Goal: Task Accomplishment & Management: Use online tool/utility

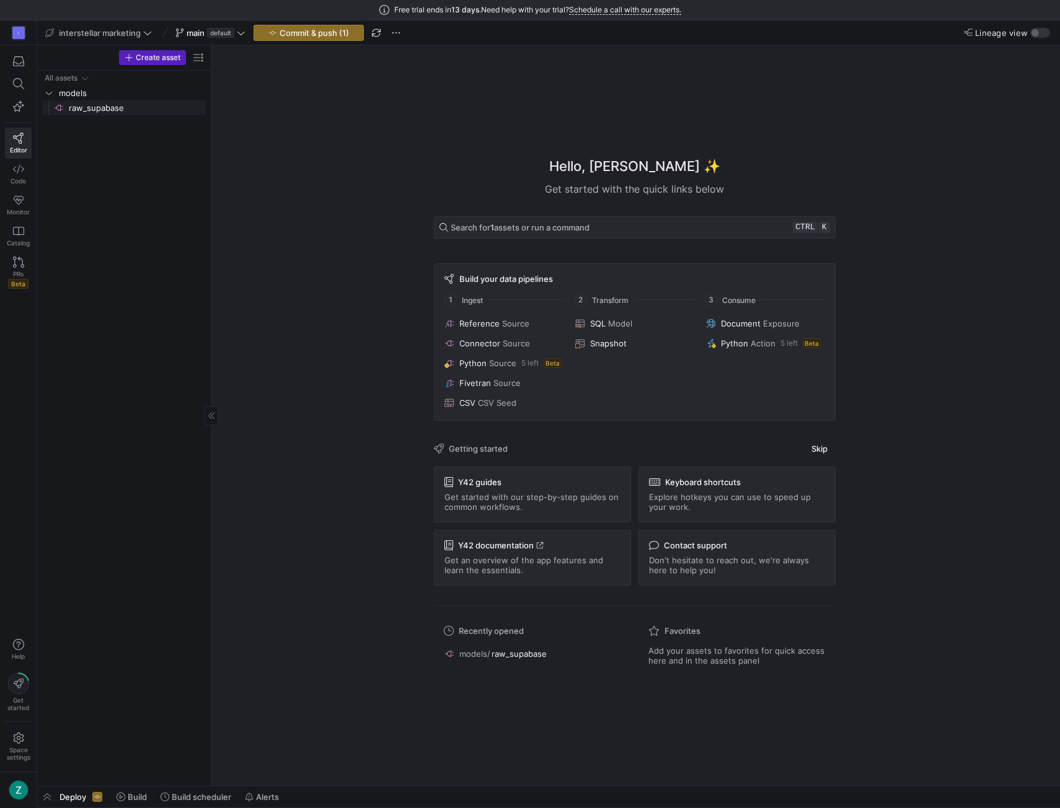
click at [77, 110] on span "raw_supabase​​​​​​​​" at bounding box center [136, 108] width 135 height 14
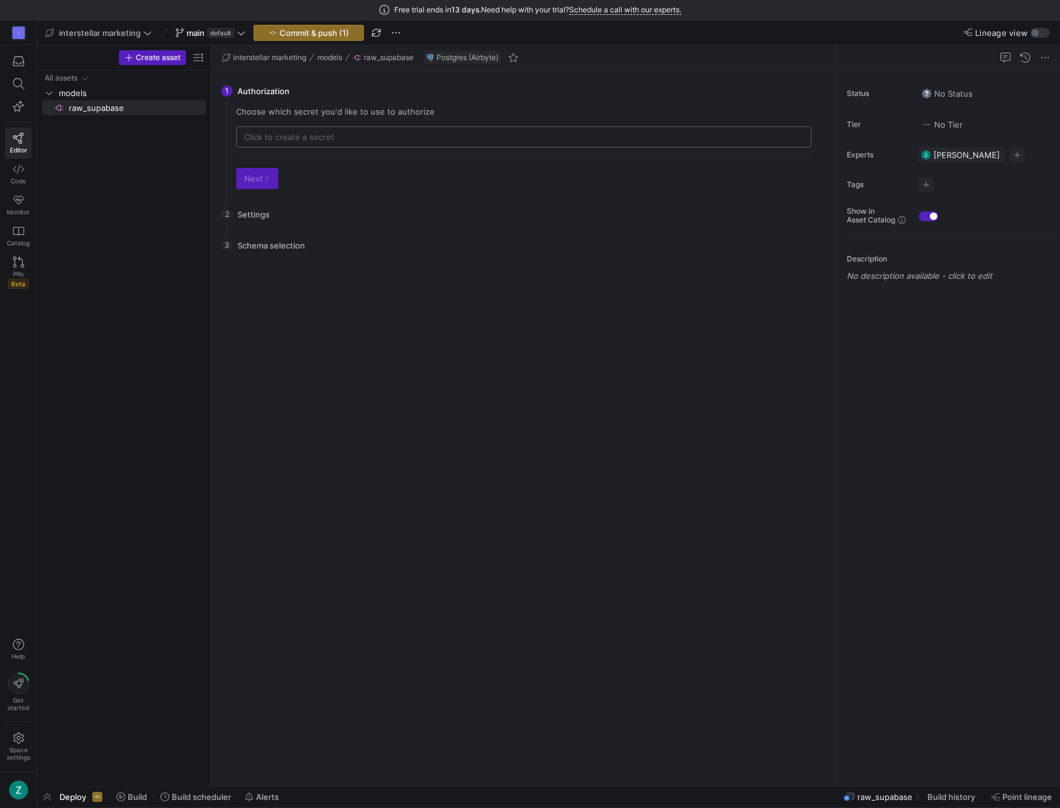
click at [312, 133] on input "text" at bounding box center [523, 137] width 559 height 10
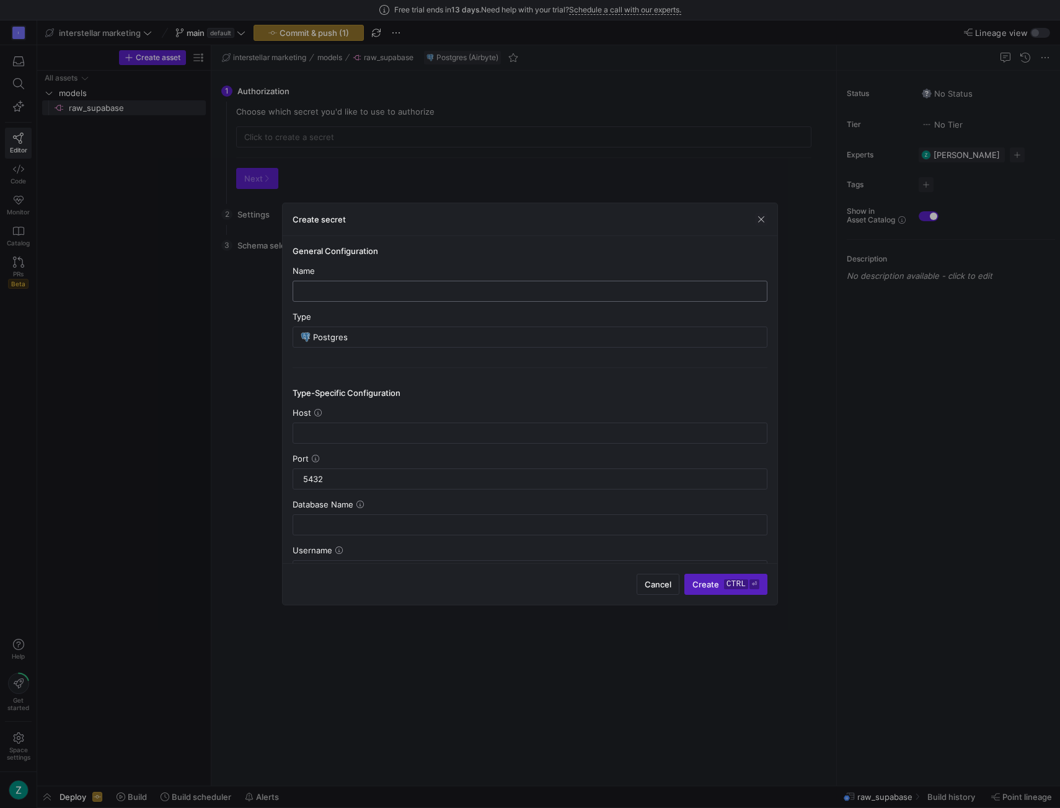
click at [345, 288] on input "text" at bounding box center [530, 291] width 454 height 10
type input "Raw Supabase Leads"
click at [353, 433] on input "text" at bounding box center [530, 433] width 454 height 10
click at [313, 429] on input "text" at bounding box center [530, 433] width 454 height 10
paste input "aws-0-us-west-1.pooler.supabase.com"
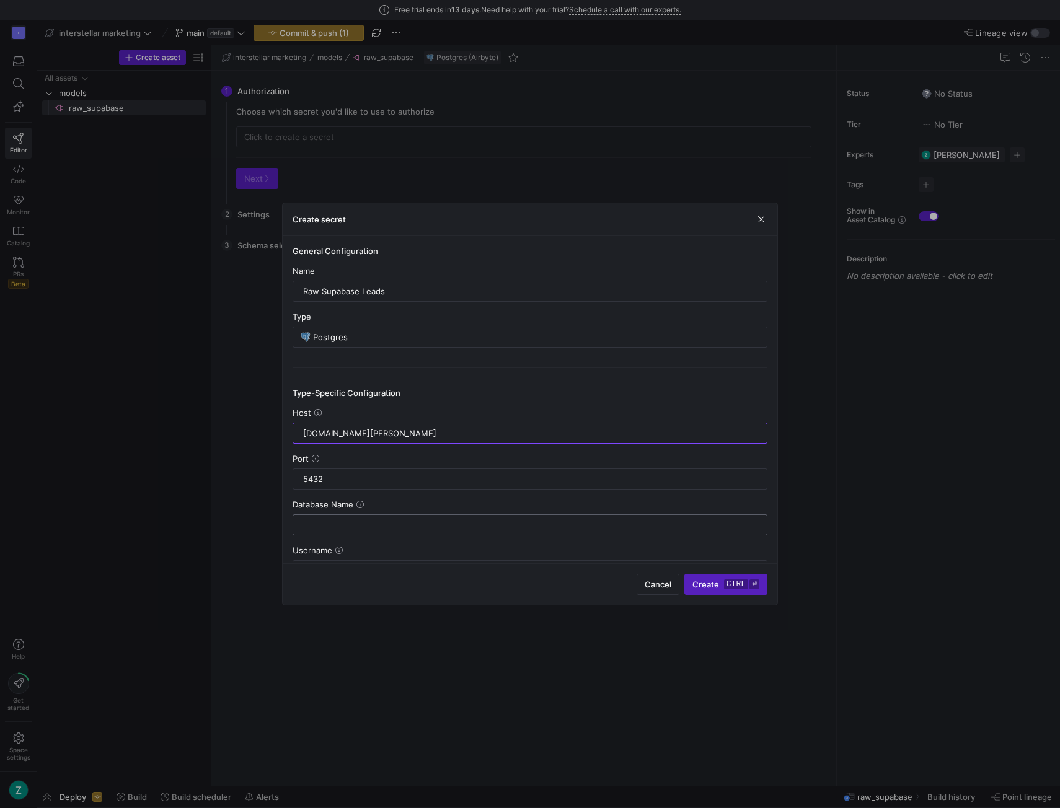
type input "aws-0-us-west-1.pooler.supabase.com"
drag, startPoint x: 366, startPoint y: 513, endPoint x: 360, endPoint y: 522, distance: 11.2
click at [365, 515] on div at bounding box center [530, 525] width 454 height 20
click at [360, 523] on input "text" at bounding box center [530, 525] width 454 height 10
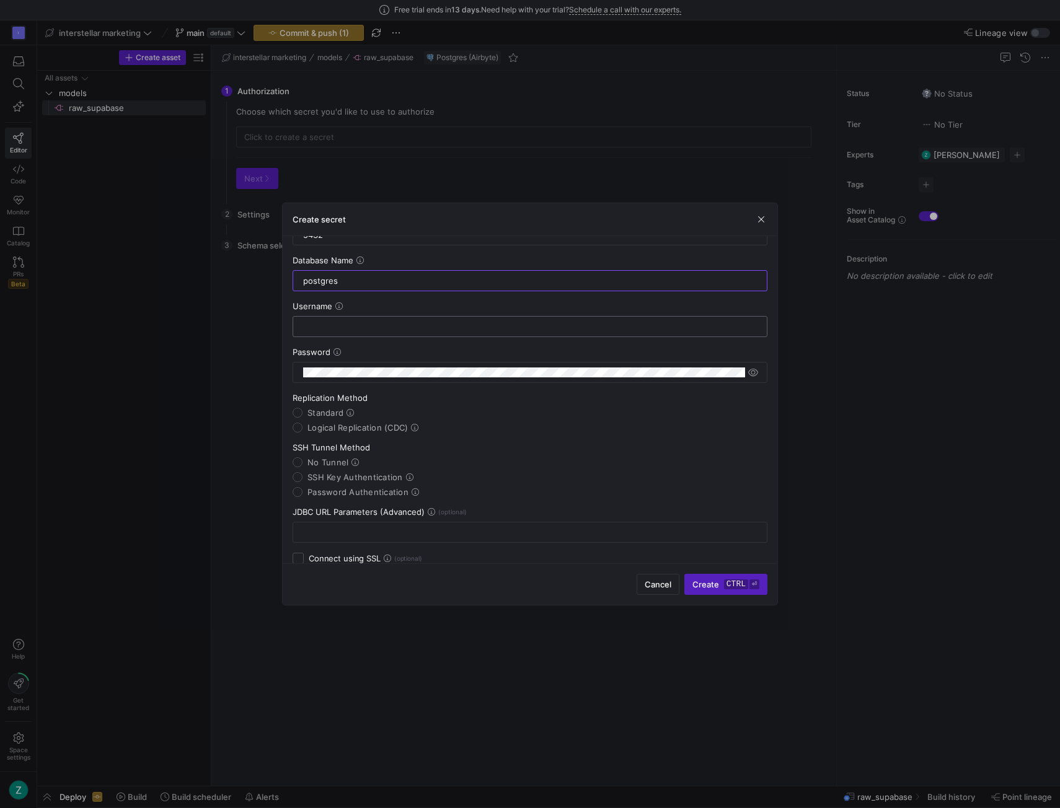
scroll to position [244, 0]
type input "postgres"
click at [413, 322] on input "text" at bounding box center [530, 327] width 454 height 10
type input "y42_readonly_user"
click at [338, 303] on icon at bounding box center [338, 306] width 7 height 7
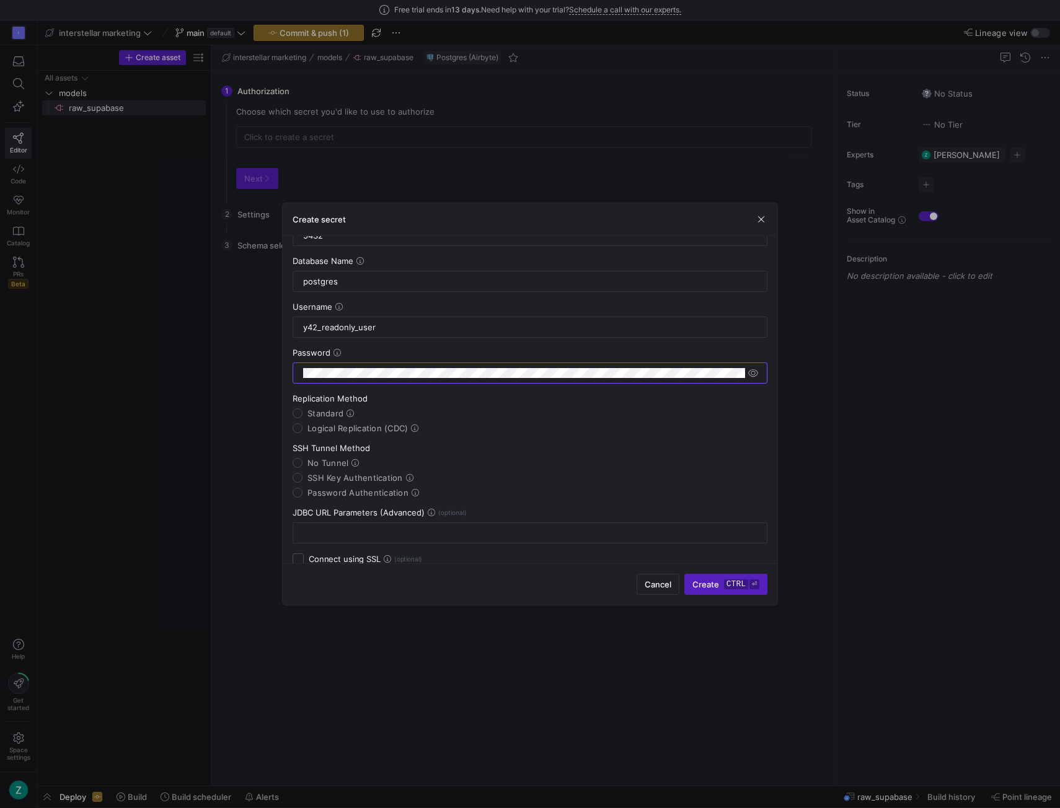
click at [485, 340] on y42-json-schema-form-fields "Host aws-0-us-west-1.pooler.supabase.com Port 5432 Database Name postgres Usern…" at bounding box center [530, 387] width 475 height 446
click at [762, 369] on div at bounding box center [530, 373] width 475 height 21
click at [756, 369] on span "button" at bounding box center [753, 373] width 12 height 12
click at [299, 411] on input "Standard" at bounding box center [298, 413] width 10 height 10
radio input "true"
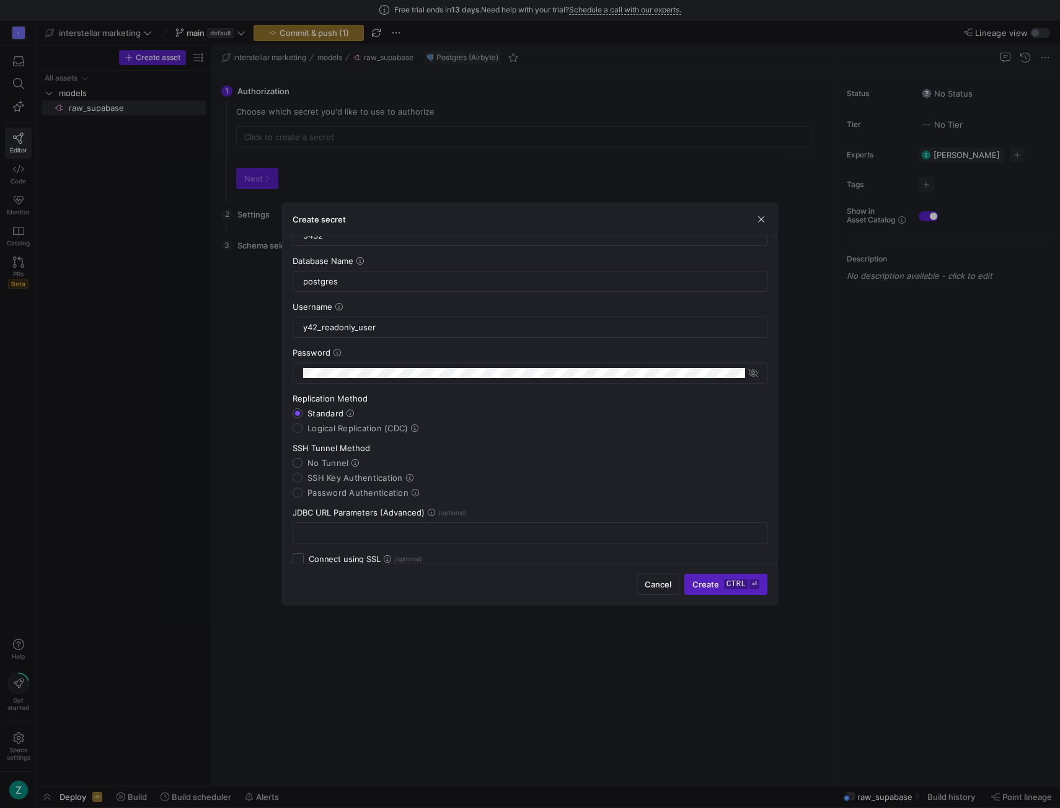
click at [299, 460] on input "No Tunnel" at bounding box center [298, 463] width 10 height 10
radio input "true"
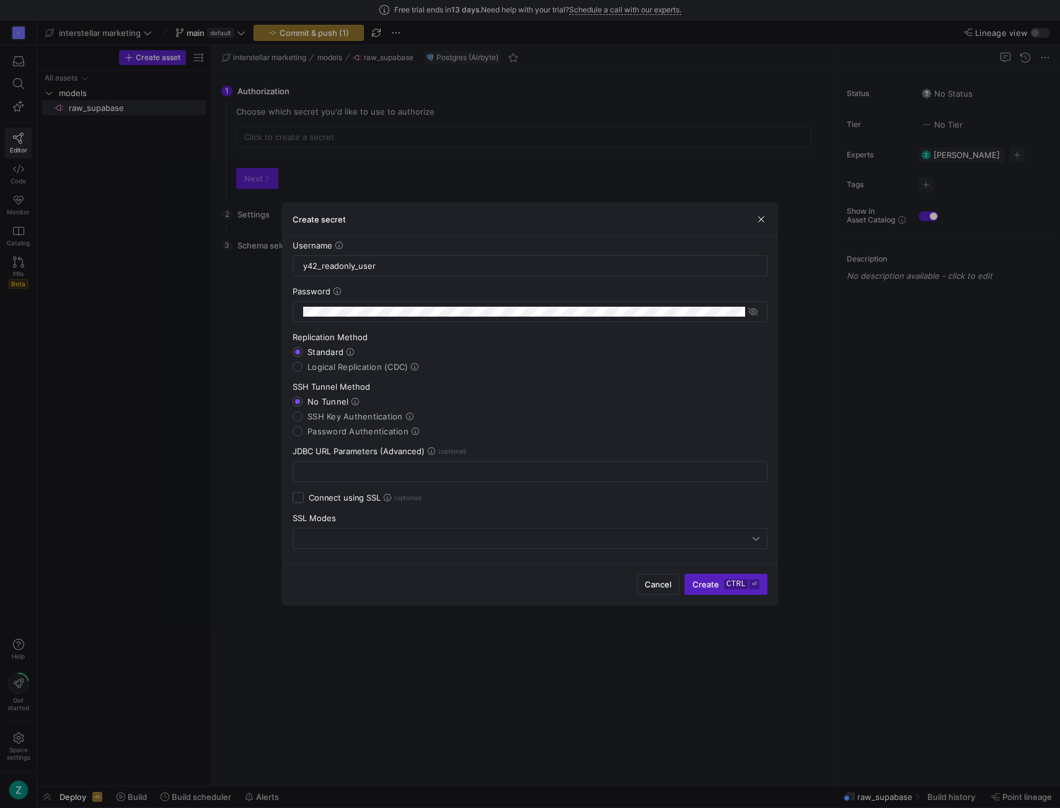
scroll to position [305, 0]
click at [299, 493] on input "Connect using SSL" at bounding box center [298, 497] width 11 height 11
checkbox input "true"
click at [317, 536] on div at bounding box center [527, 539] width 452 height 10
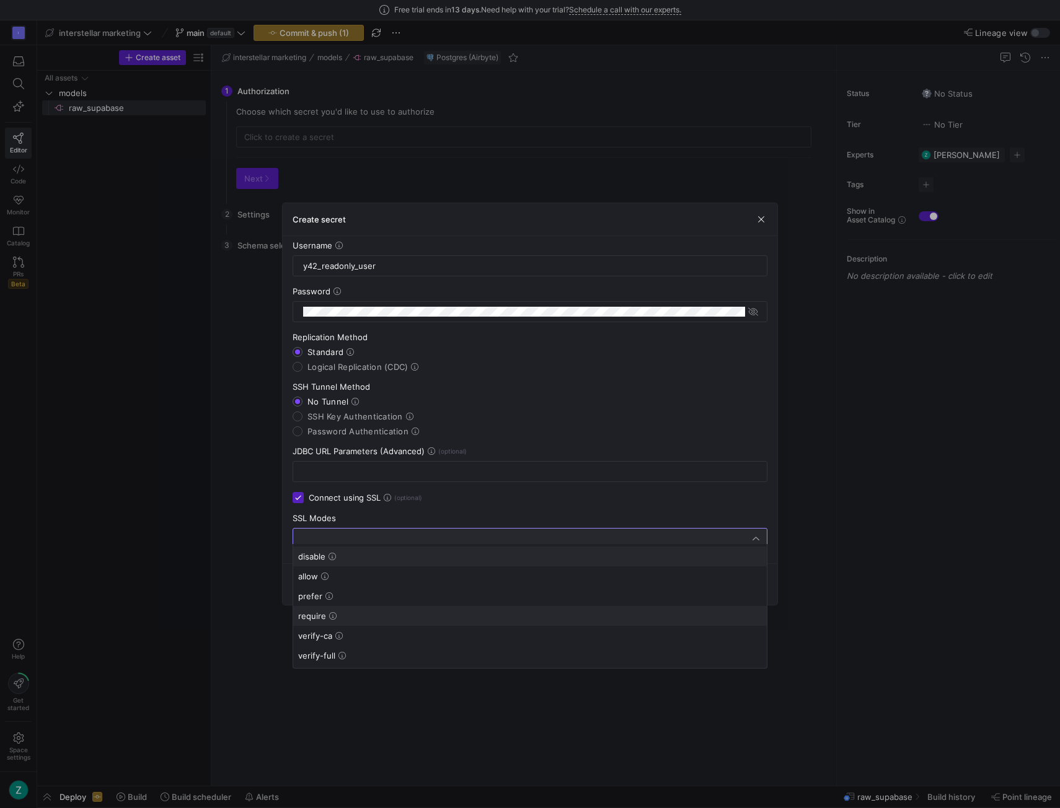
click at [347, 612] on span "require" at bounding box center [530, 616] width 464 height 10
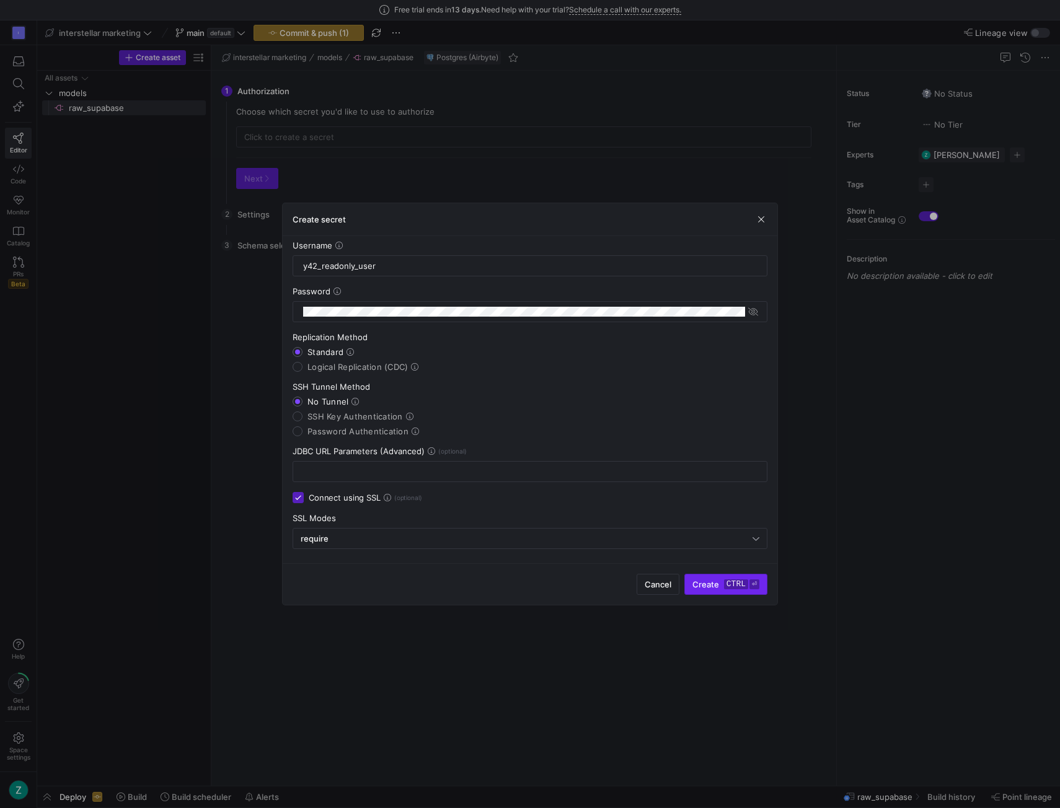
click at [735, 578] on span "submit" at bounding box center [726, 585] width 82 height 20
type input "Raw Supabase Leads"
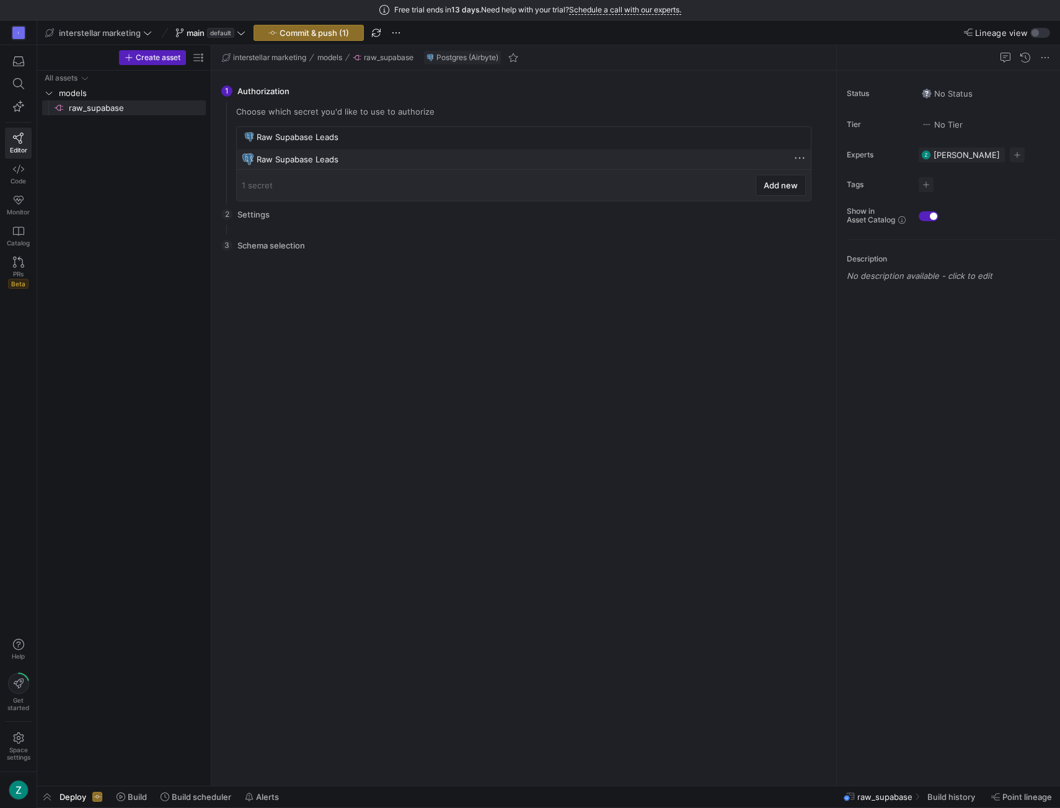
click at [325, 153] on div "Raw Supabase Leads" at bounding box center [524, 158] width 564 height 19
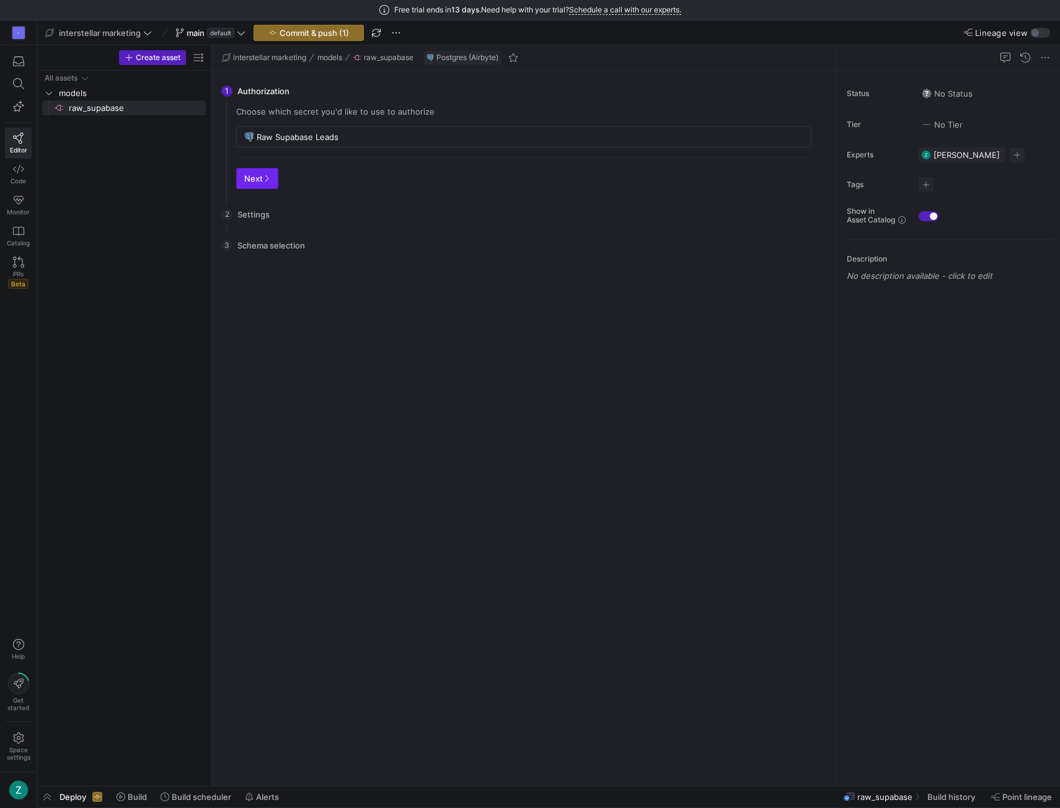
click at [254, 182] on span "Next" at bounding box center [257, 179] width 26 height 10
click at [320, 175] on icon "button" at bounding box center [323, 178] width 7 height 7
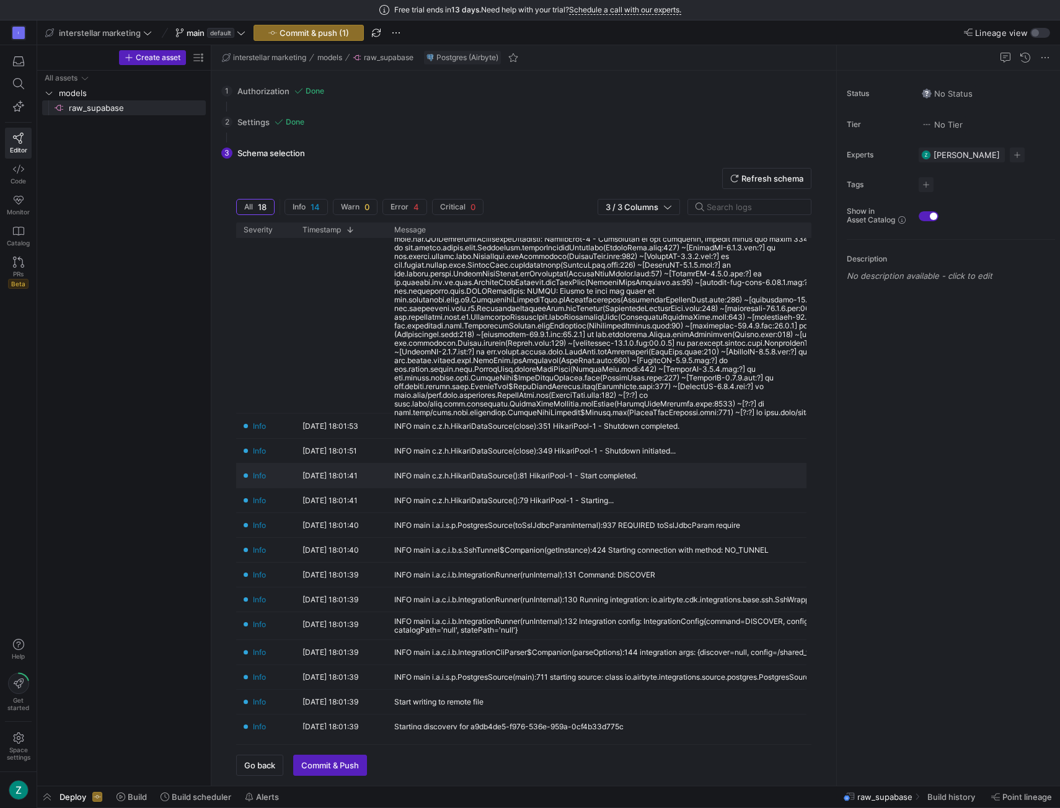
scroll to position [504, 0]
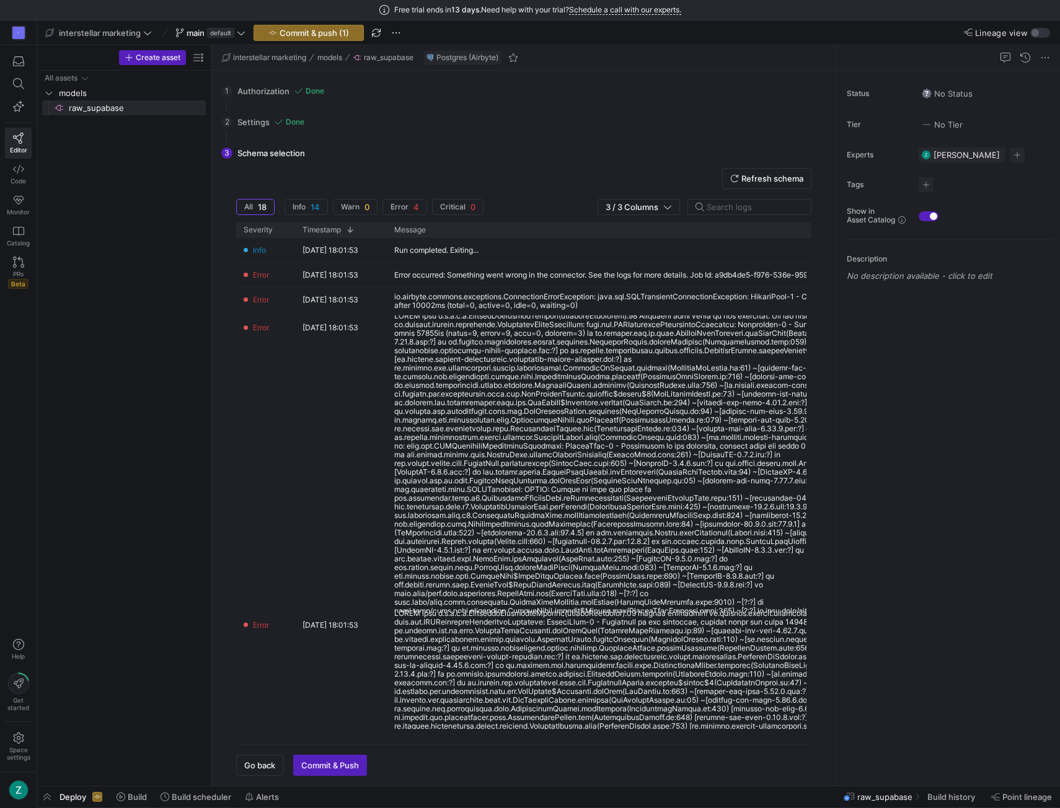
click at [341, 99] on div "1 Authorization Done Choose which secret you'd like to use to authorize Raw Sup…" at bounding box center [521, 91] width 600 height 31
click at [253, 759] on span "button" at bounding box center [260, 766] width 46 height 20
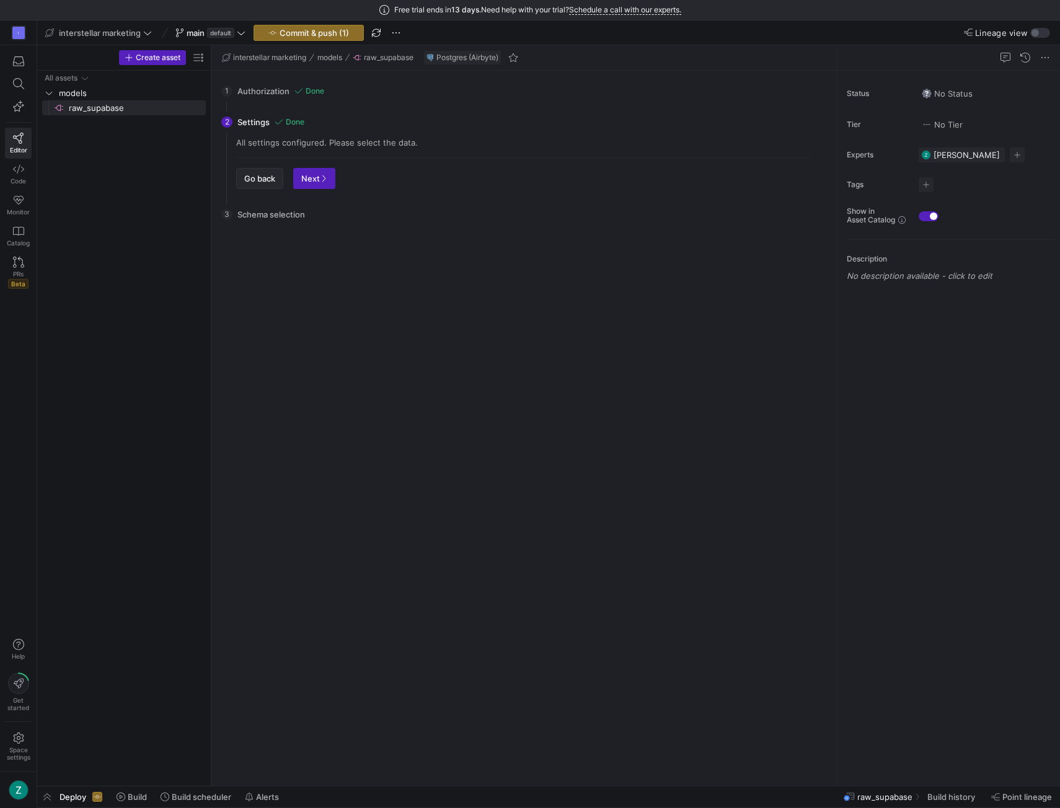
click at [255, 175] on span "Go back" at bounding box center [259, 179] width 31 height 10
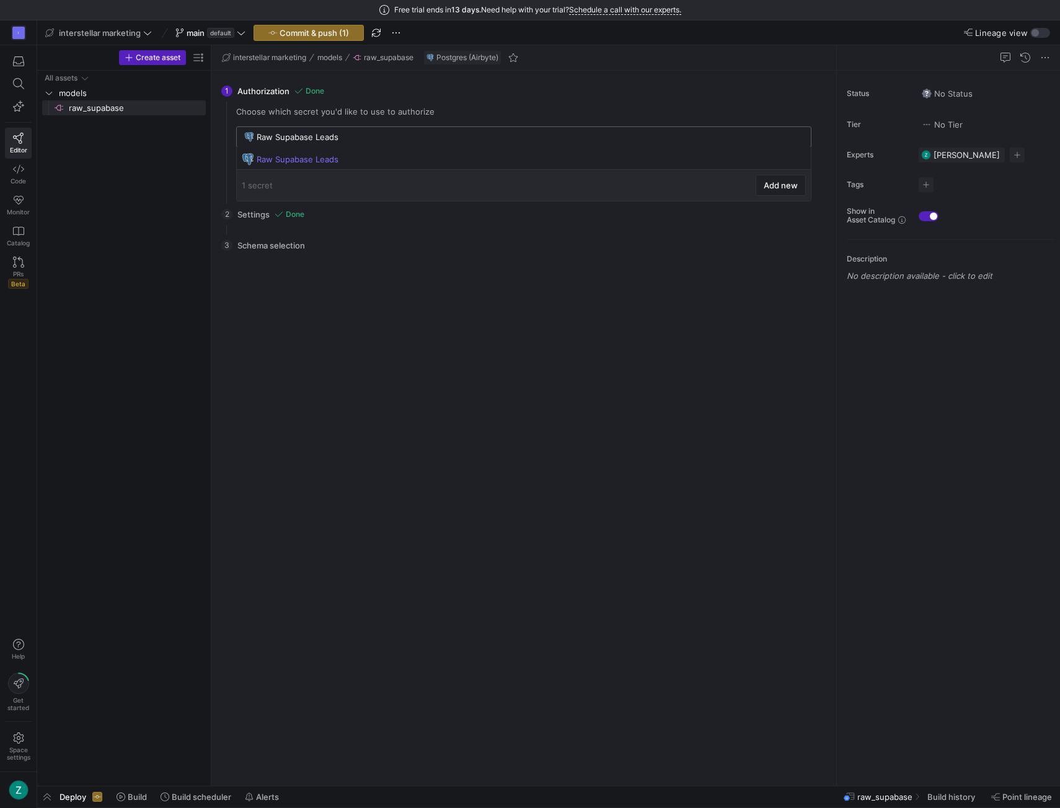
click at [294, 136] on input "Raw Supabase Leads" at bounding box center [530, 137] width 547 height 10
click at [796, 155] on span at bounding box center [799, 158] width 12 height 12
click at [812, 192] on span "Delete" at bounding box center [840, 195] width 86 height 10
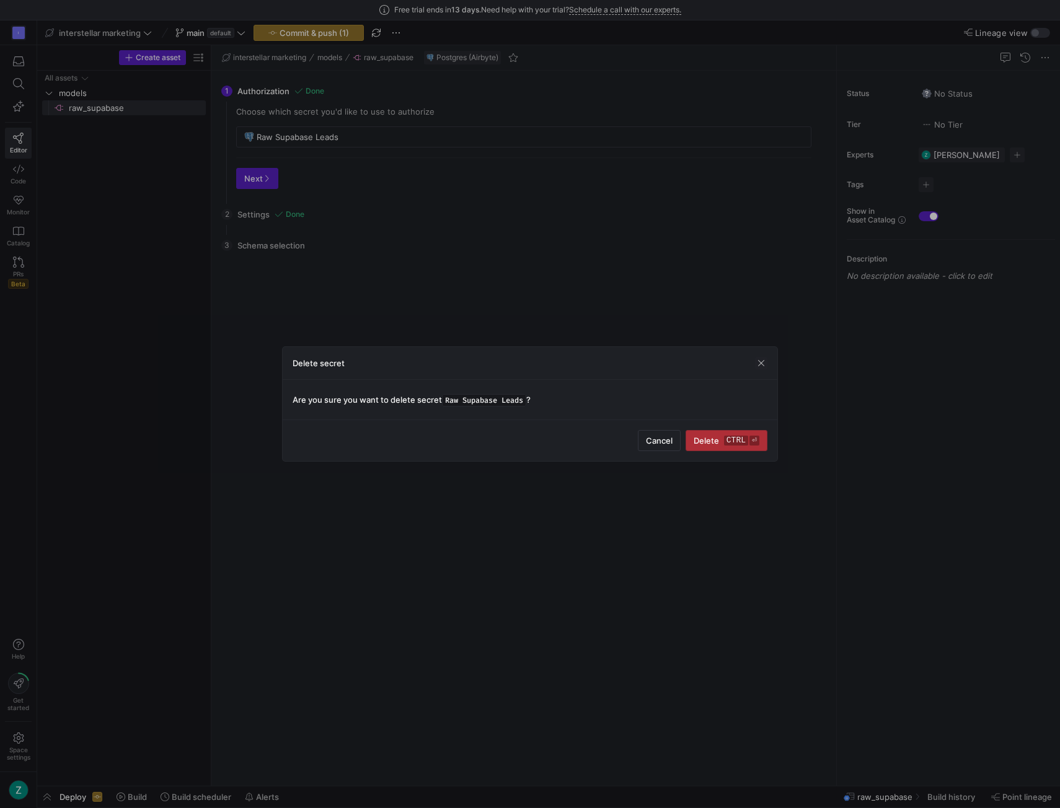
click at [724, 446] on span "submit" at bounding box center [726, 441] width 81 height 20
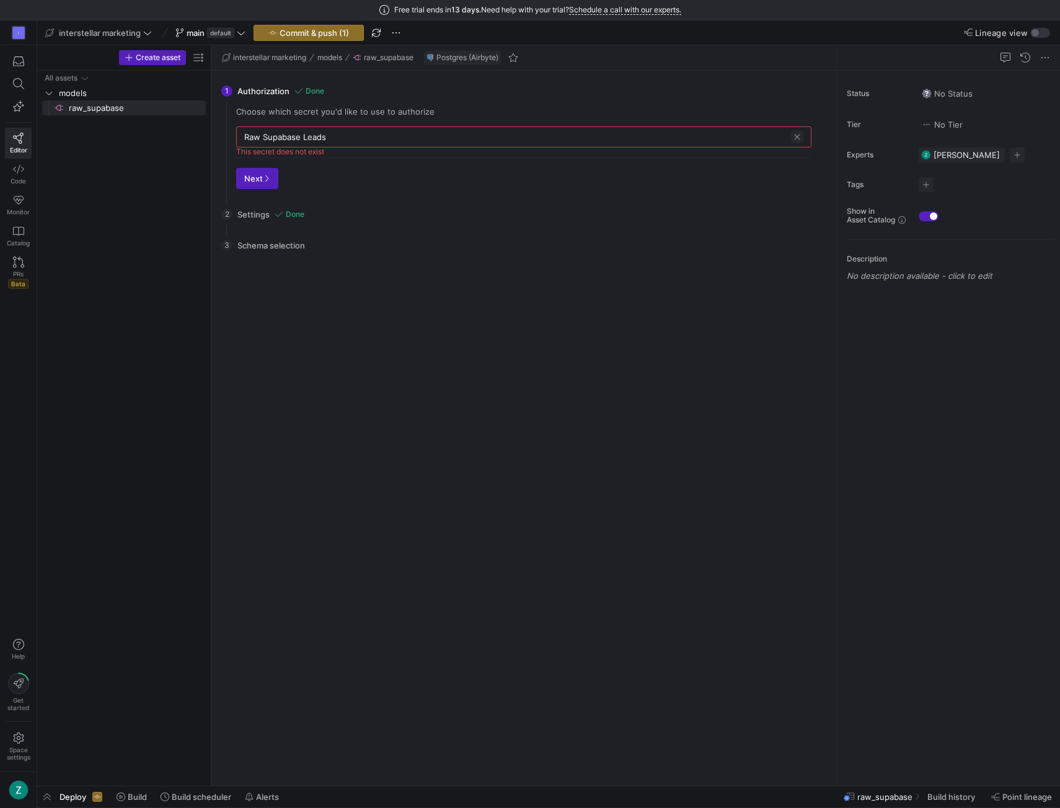
click at [801, 139] on span at bounding box center [797, 137] width 12 height 12
click at [728, 135] on input "text" at bounding box center [523, 137] width 559 height 10
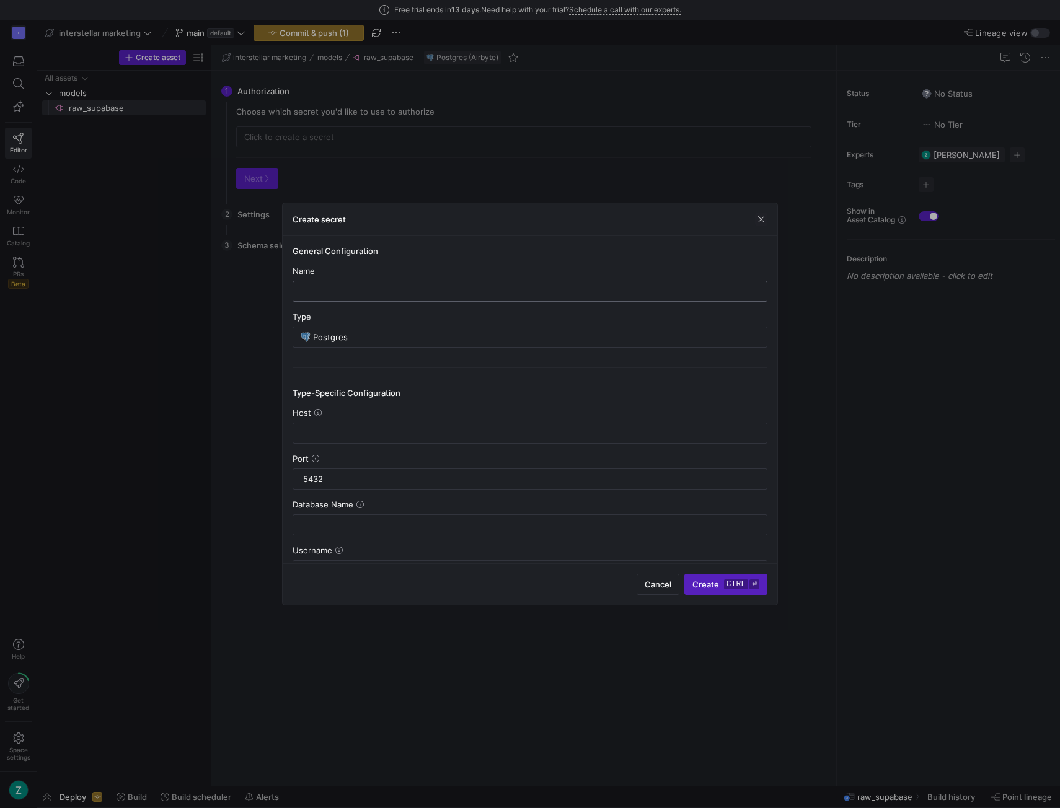
click at [373, 286] on input "text" at bounding box center [530, 291] width 454 height 10
type input "Supabase Leads"
click at [325, 438] on div at bounding box center [530, 433] width 454 height 20
click at [326, 425] on div at bounding box center [530, 433] width 454 height 20
paste input "aws-0-us-west-1.pooler.supabase.com"
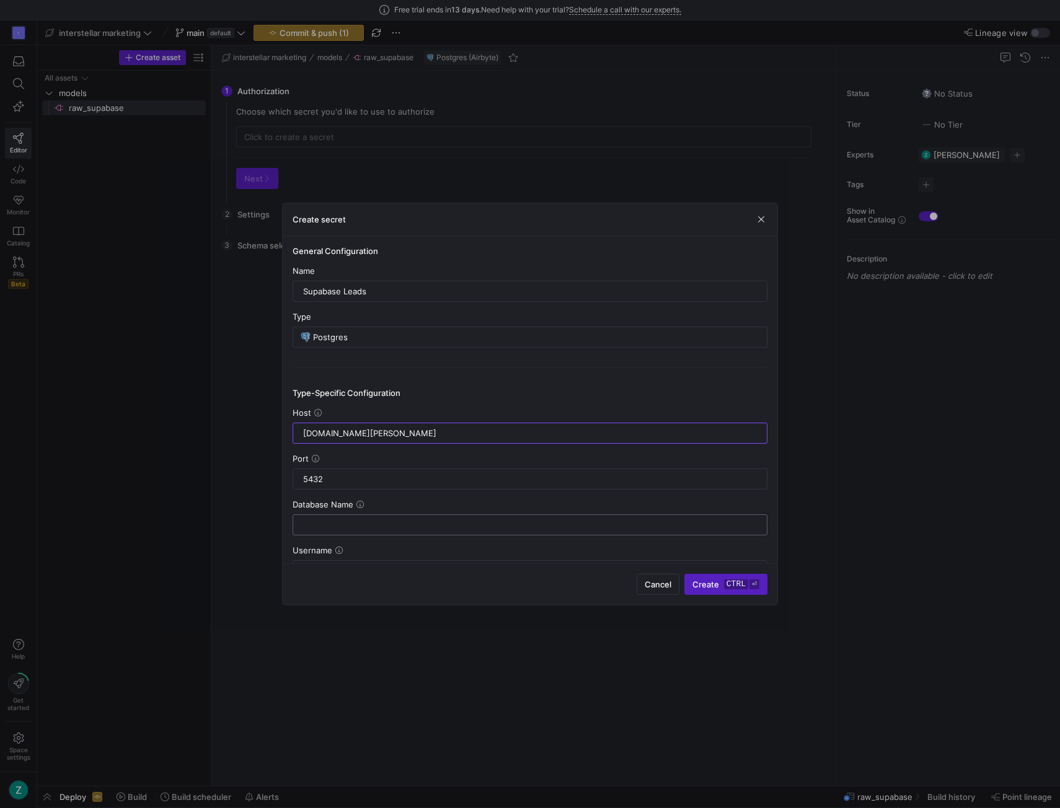
type input "aws-0-us-west-1.pooler.supabase.com"
click at [329, 520] on input "text" at bounding box center [530, 525] width 454 height 10
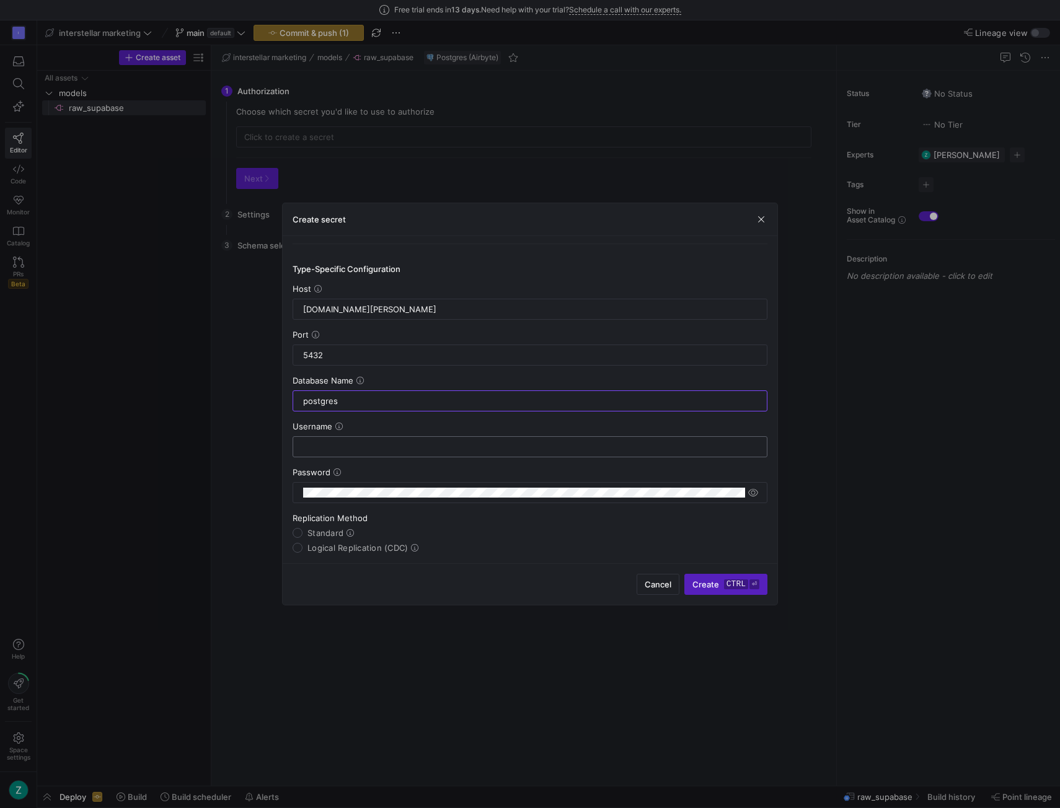
type input "postgres"
click at [434, 444] on input "text" at bounding box center [530, 447] width 454 height 10
click at [379, 442] on input "text" at bounding box center [530, 447] width 454 height 10
type input "y42_readonly_user"
click at [330, 483] on div at bounding box center [523, 493] width 441 height 20
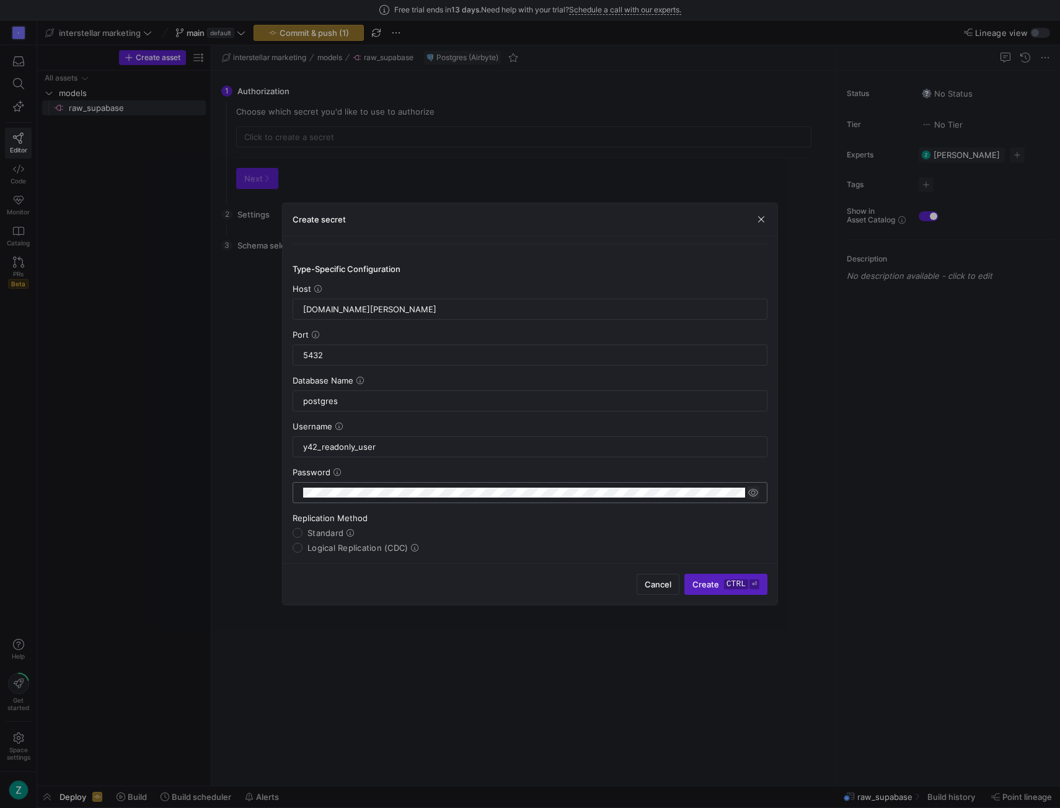
click at [756, 489] on span "button" at bounding box center [753, 493] width 12 height 12
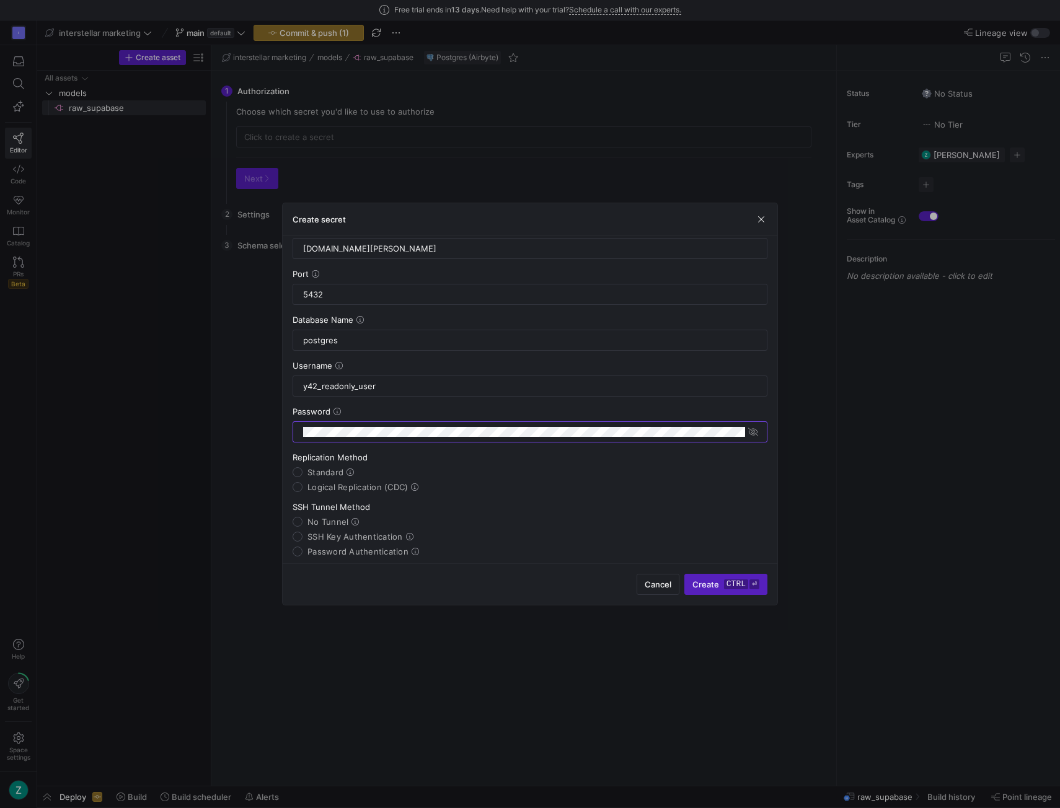
scroll to position [185, 0]
click at [296, 468] on input "Standard" at bounding box center [298, 472] width 10 height 10
radio input "true"
click at [301, 518] on input "No Tunnel" at bounding box center [298, 521] width 10 height 10
radio input "true"
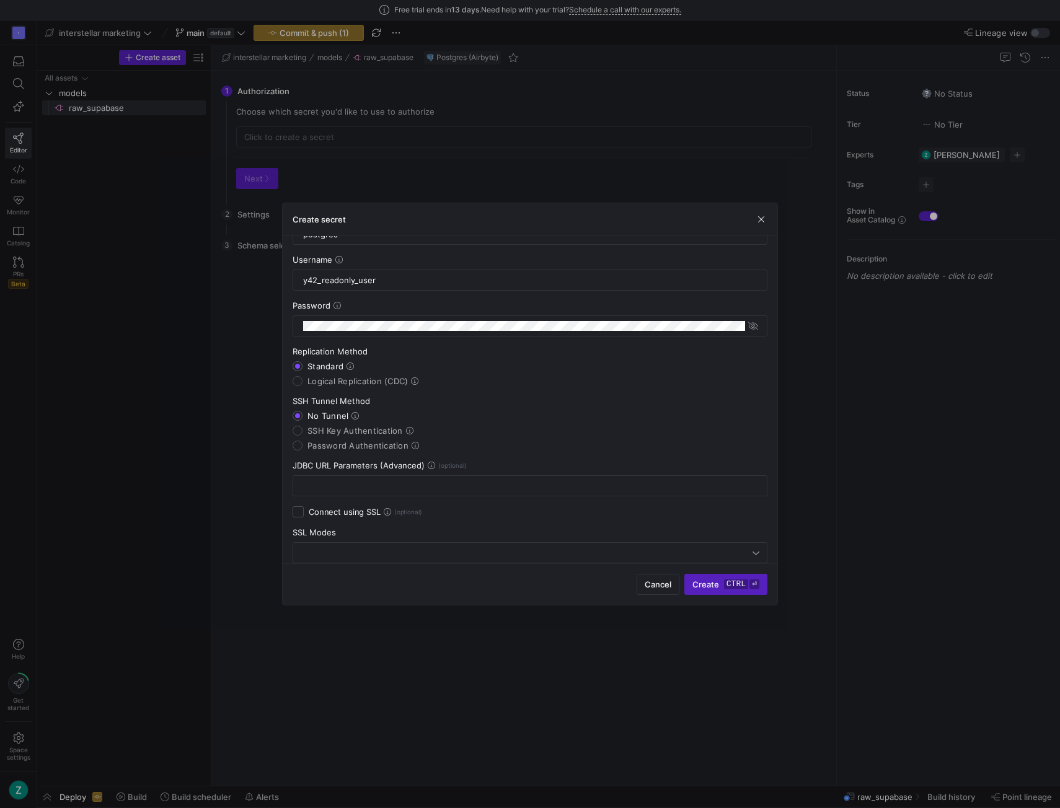
scroll to position [305, 0]
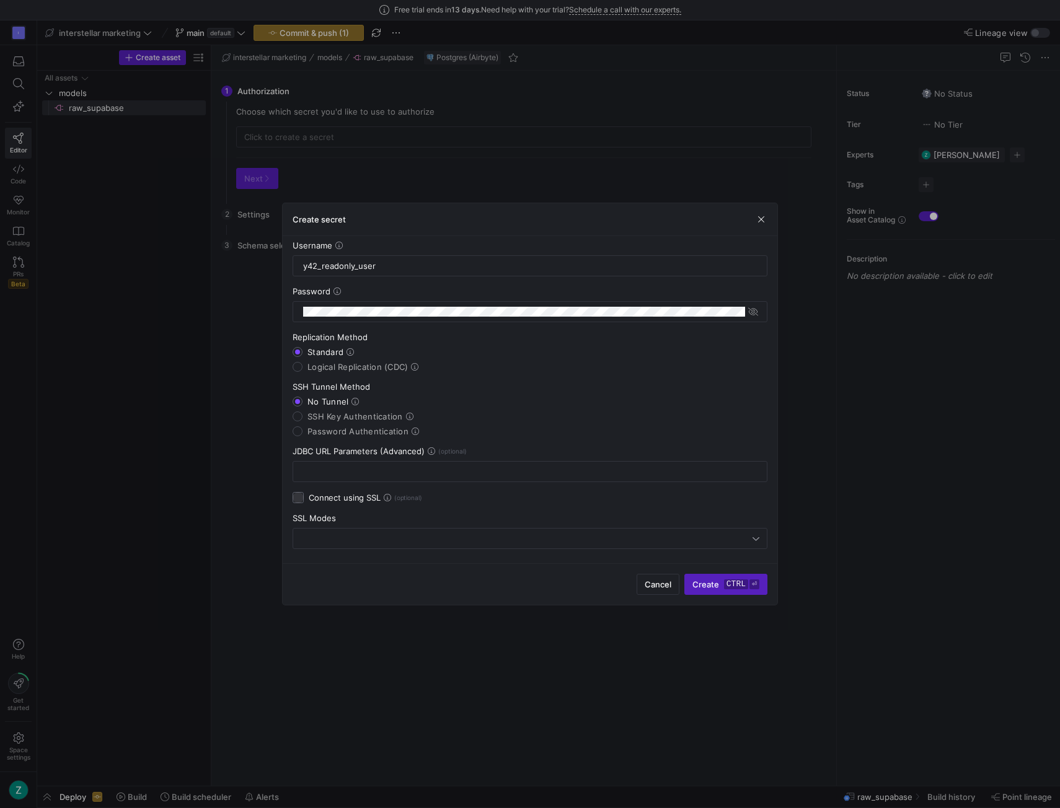
click at [296, 494] on input "Connect using SSL" at bounding box center [298, 497] width 11 height 11
checkbox input "true"
click at [311, 529] on div at bounding box center [530, 539] width 459 height 20
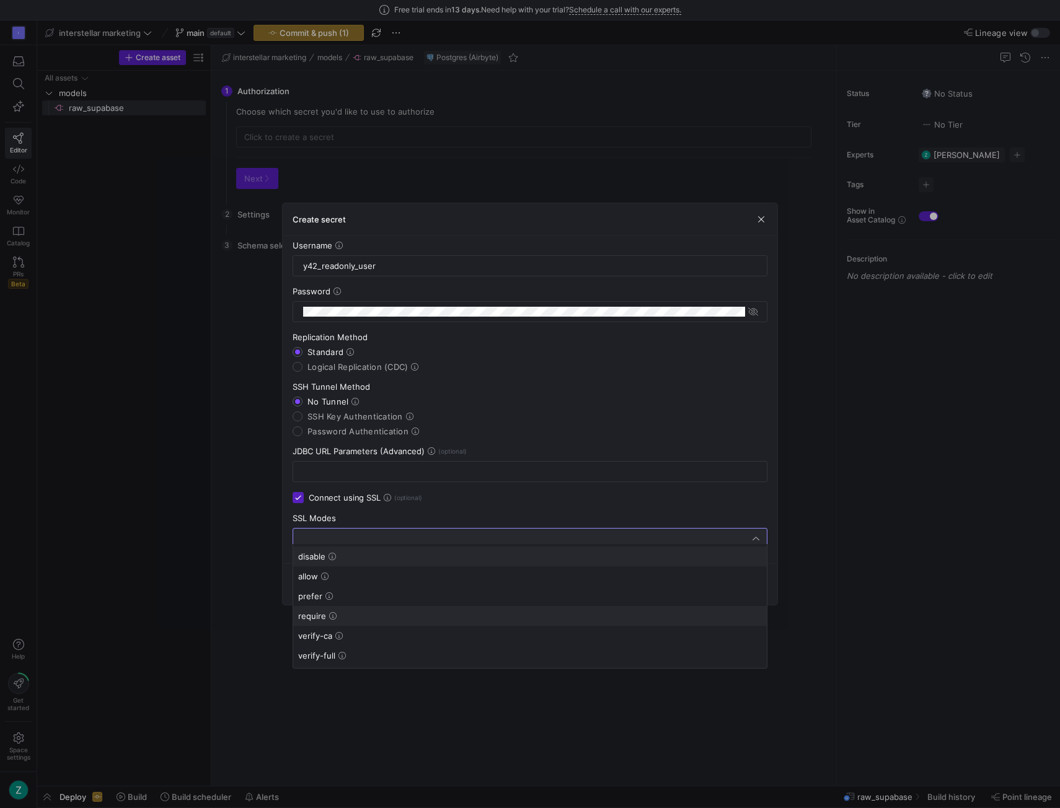
click at [343, 611] on span "require" at bounding box center [530, 616] width 464 height 10
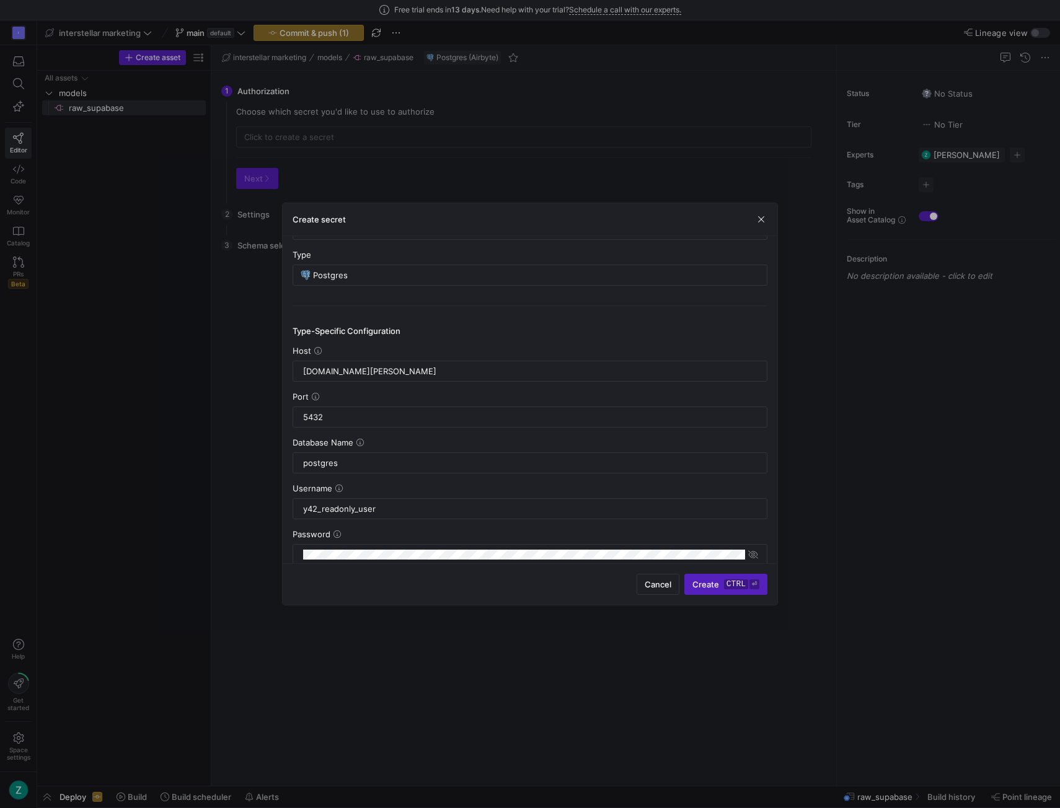
scroll to position [64, 0]
click at [394, 504] on input "y42_readonly_user" at bounding box center [530, 507] width 454 height 10
click at [417, 506] on input "y42_readonly_user" at bounding box center [530, 507] width 454 height 10
paste input "soipezeelqydxiezjzvi"
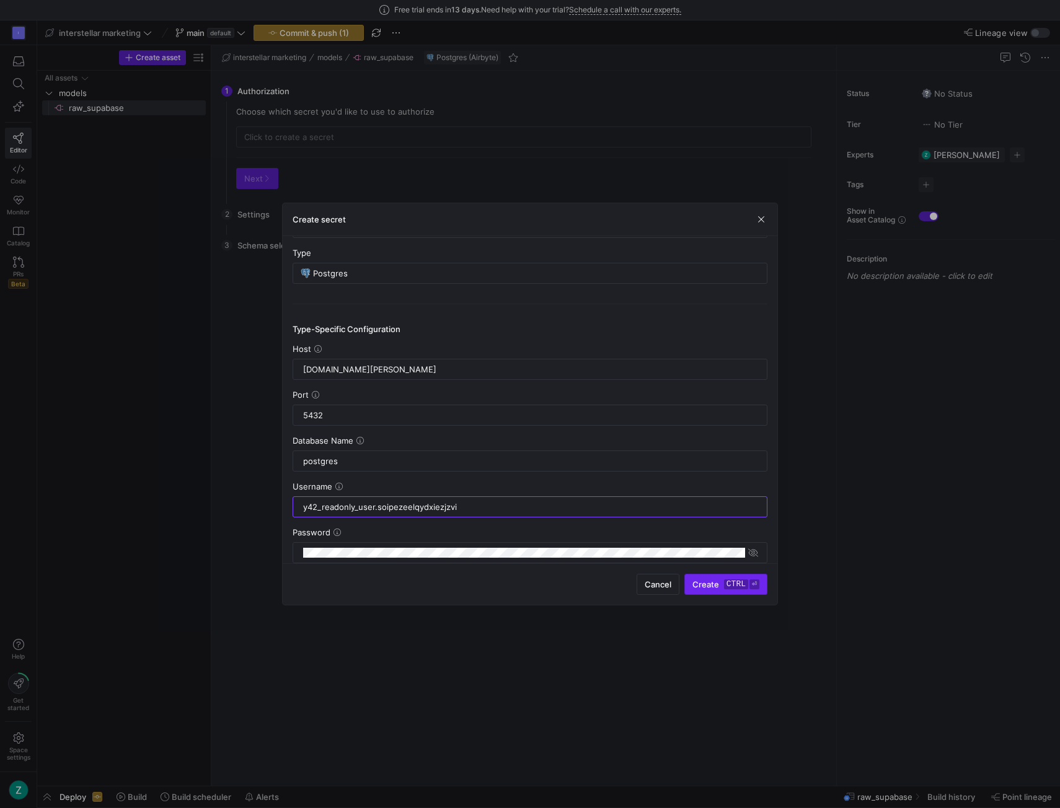
type input "y42_readonly_user.soipezeelqydxiezjzvi"
click at [726, 589] on span "submit" at bounding box center [726, 585] width 82 height 20
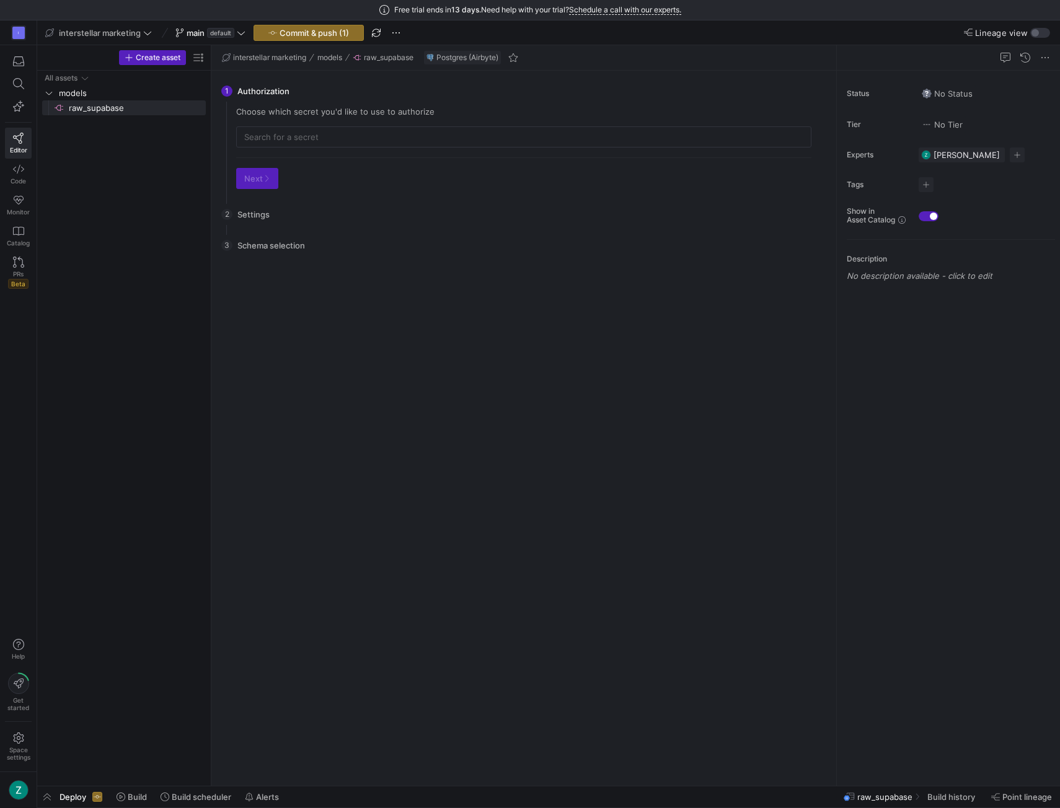
type input "Supabase Leads"
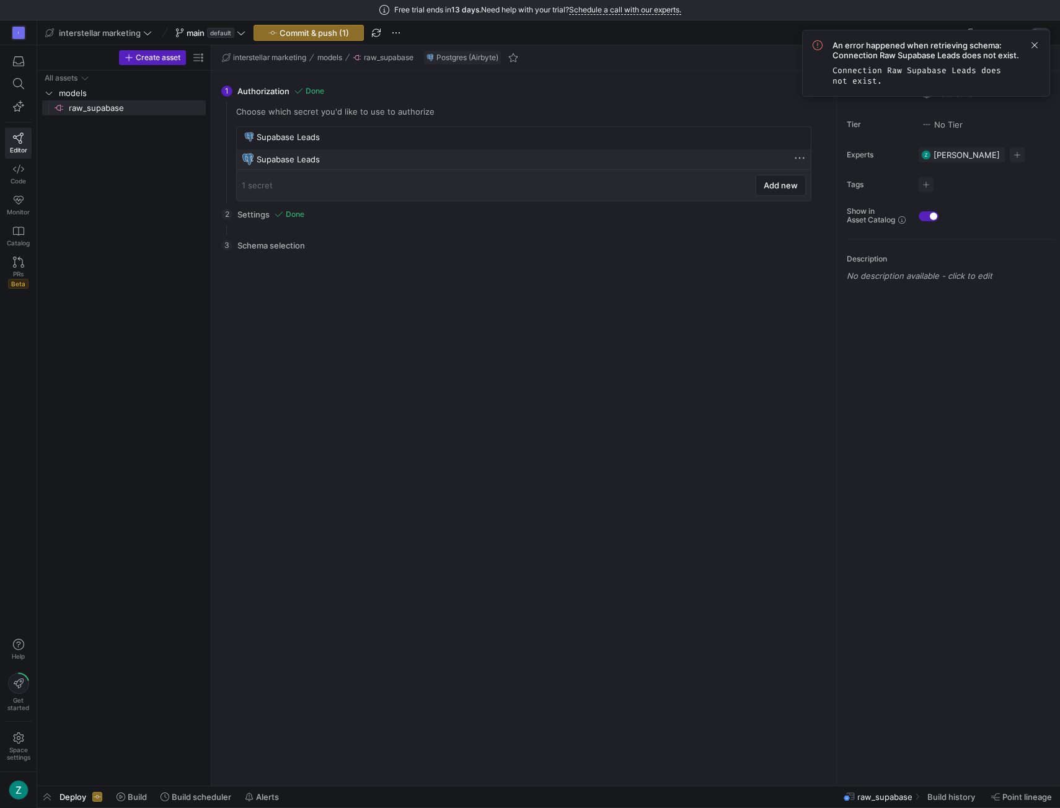
click at [446, 155] on div "Supabase Leads" at bounding box center [525, 159] width 537 height 10
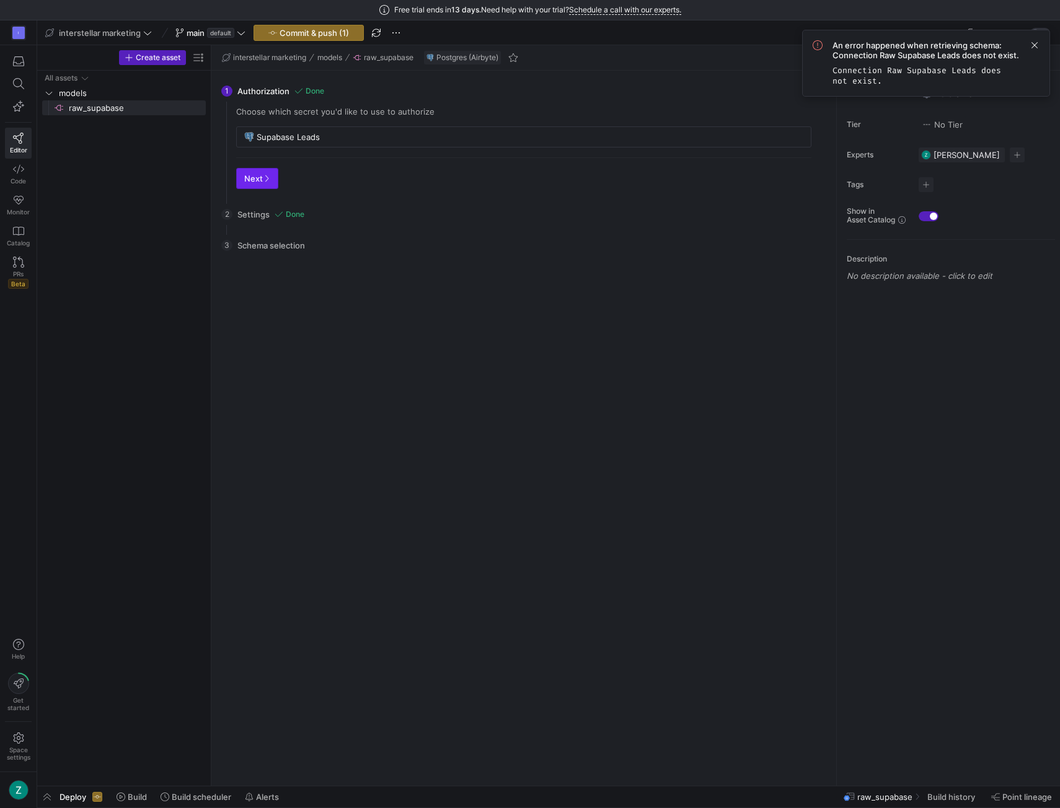
click at [242, 177] on span "button" at bounding box center [257, 179] width 41 height 20
click at [312, 172] on span "button" at bounding box center [314, 179] width 41 height 20
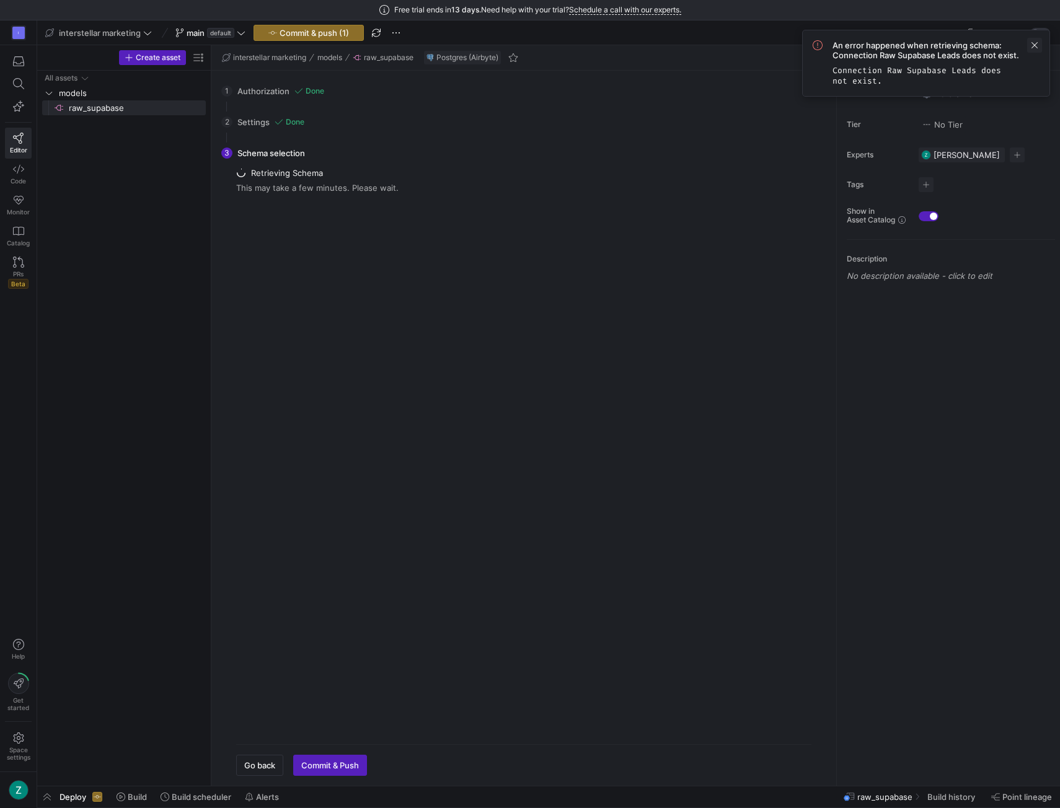
click at [1034, 44] on span at bounding box center [1034, 45] width 15 height 15
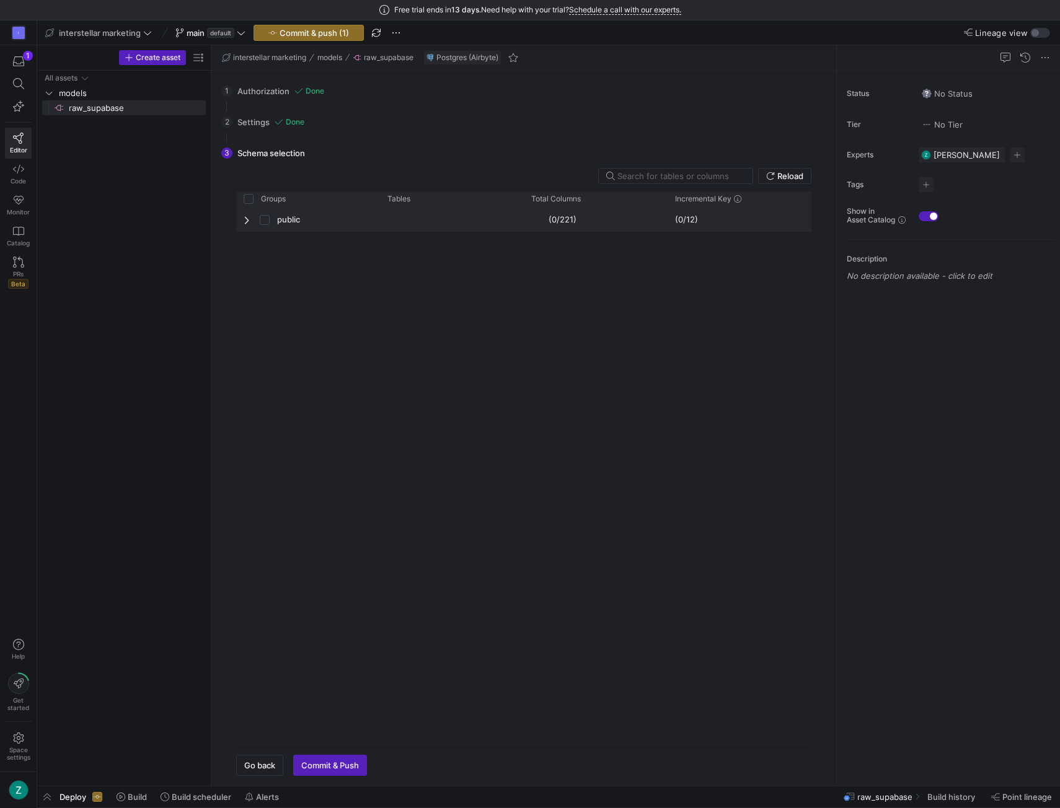
click at [247, 216] on span "Press SPACE to select this row." at bounding box center [248, 220] width 9 height 10
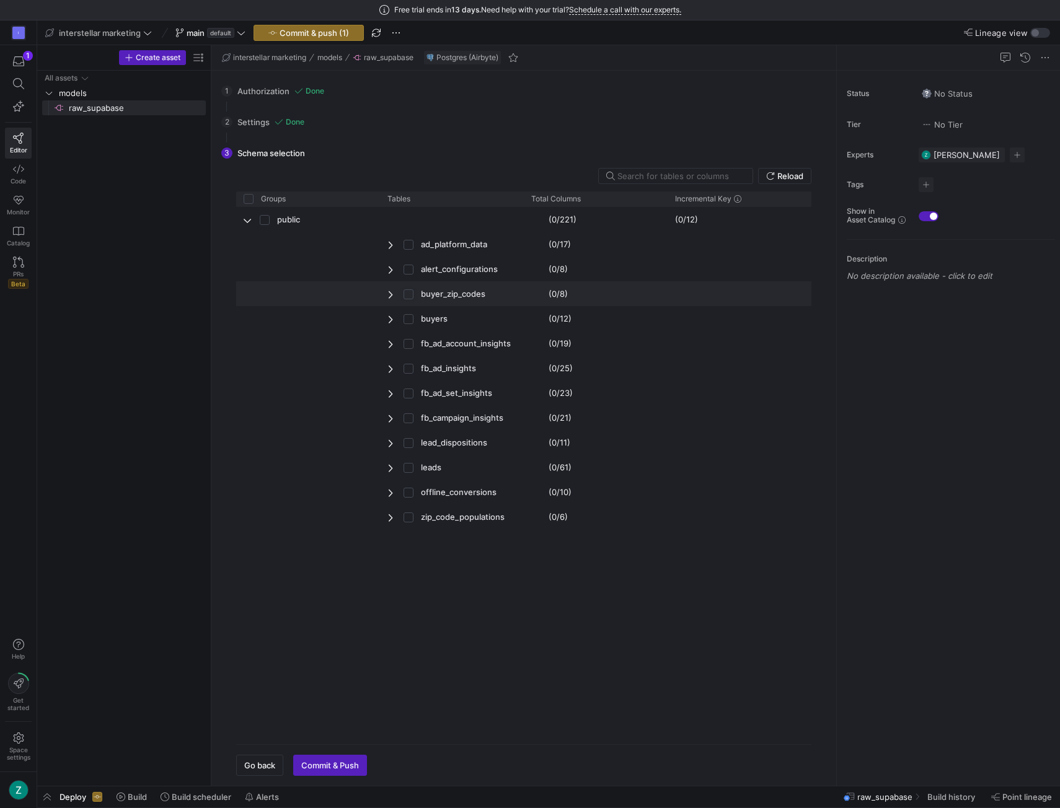
click at [408, 293] on input "Press Space to toggle row selection (unchecked)" at bounding box center [409, 294] width 10 height 10
checkbox input "true"
checkbox input "false"
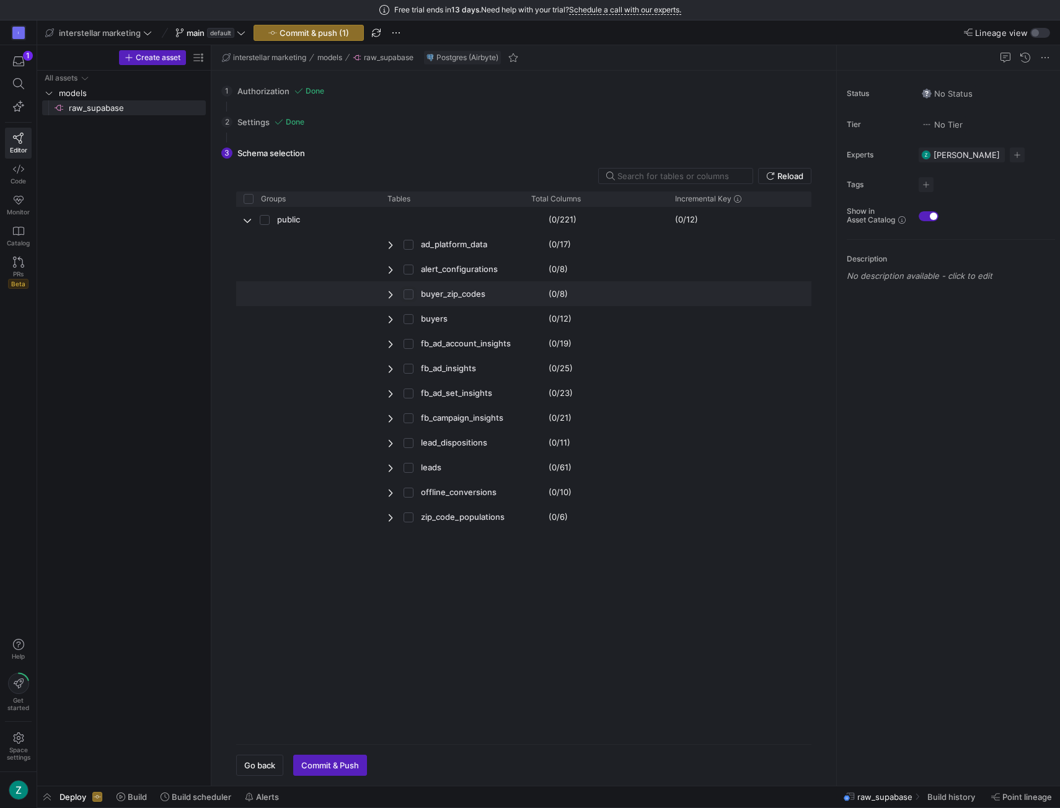
checkbox input "true"
click at [407, 320] on input "Press Space to toggle row selection (unchecked)" at bounding box center [409, 319] width 10 height 10
checkbox input "true"
checkbox input "false"
checkbox input "true"
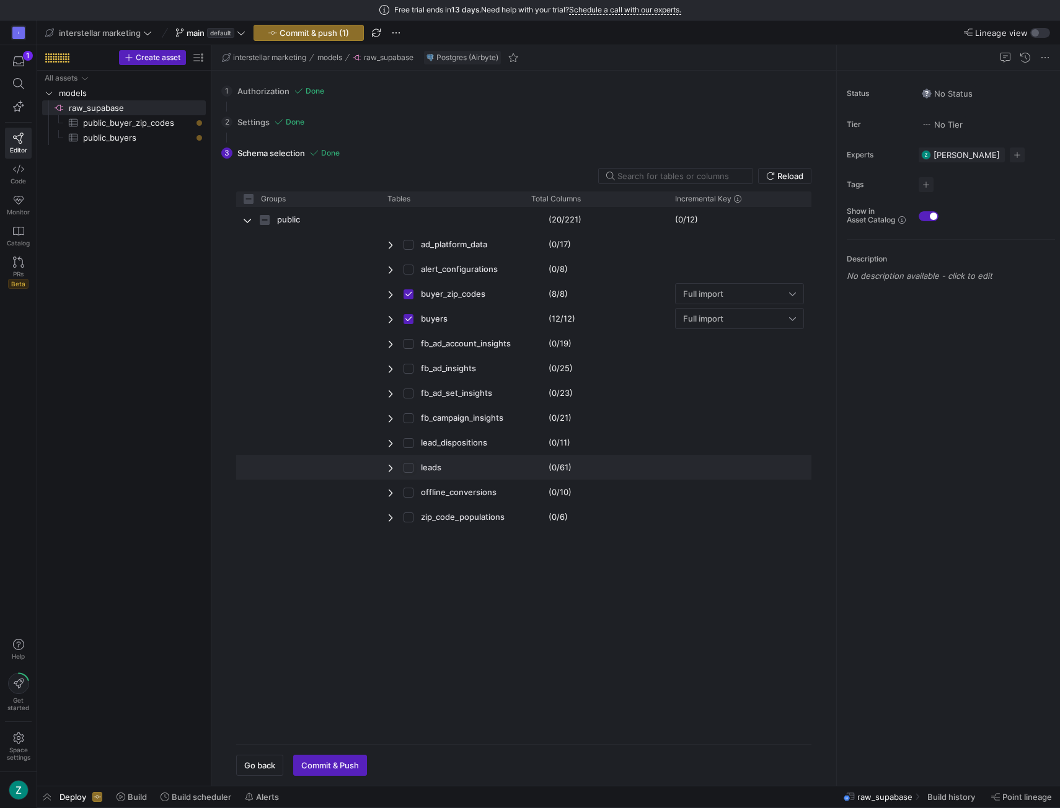
click at [410, 464] on input "Press Space to toggle row selection (unchecked)" at bounding box center [409, 468] width 10 height 10
checkbox input "true"
checkbox input "false"
checkbox input "true"
click at [414, 516] on span "Press SPACE to select this row." at bounding box center [412, 517] width 17 height 24
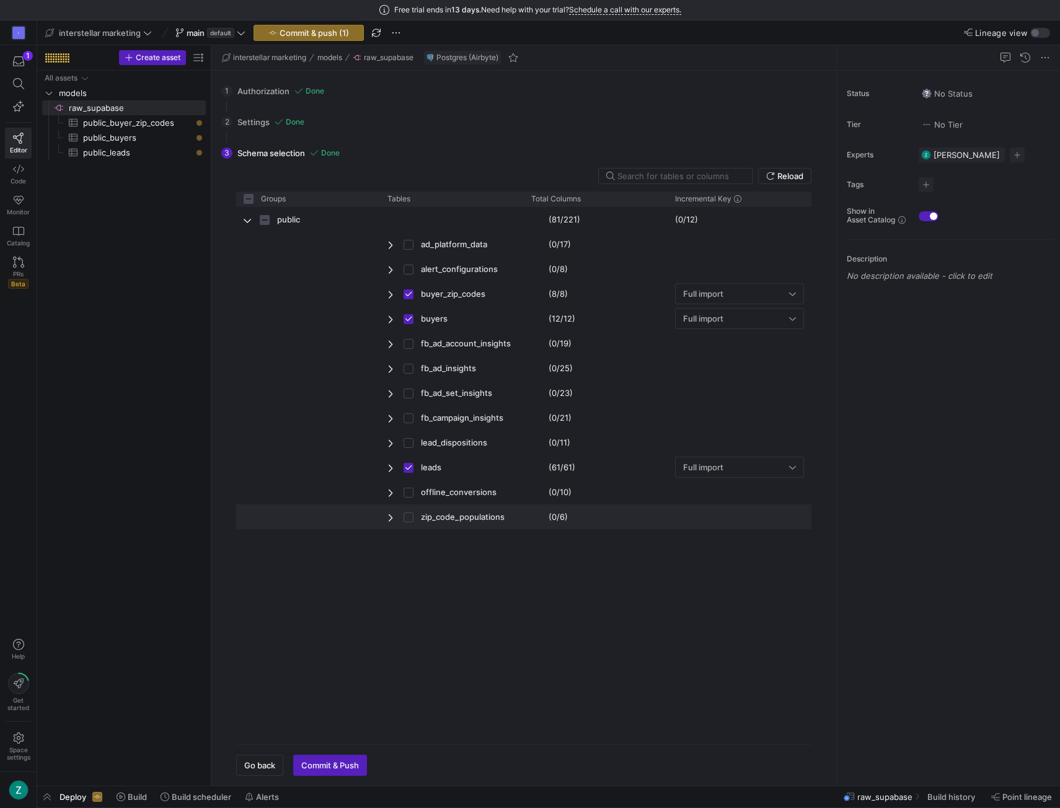
checkbox input "false"
click at [410, 513] on input "Press Space to toggle row selection (unchecked)" at bounding box center [409, 518] width 10 height 10
checkbox input "true"
checkbox input "false"
checkbox input "true"
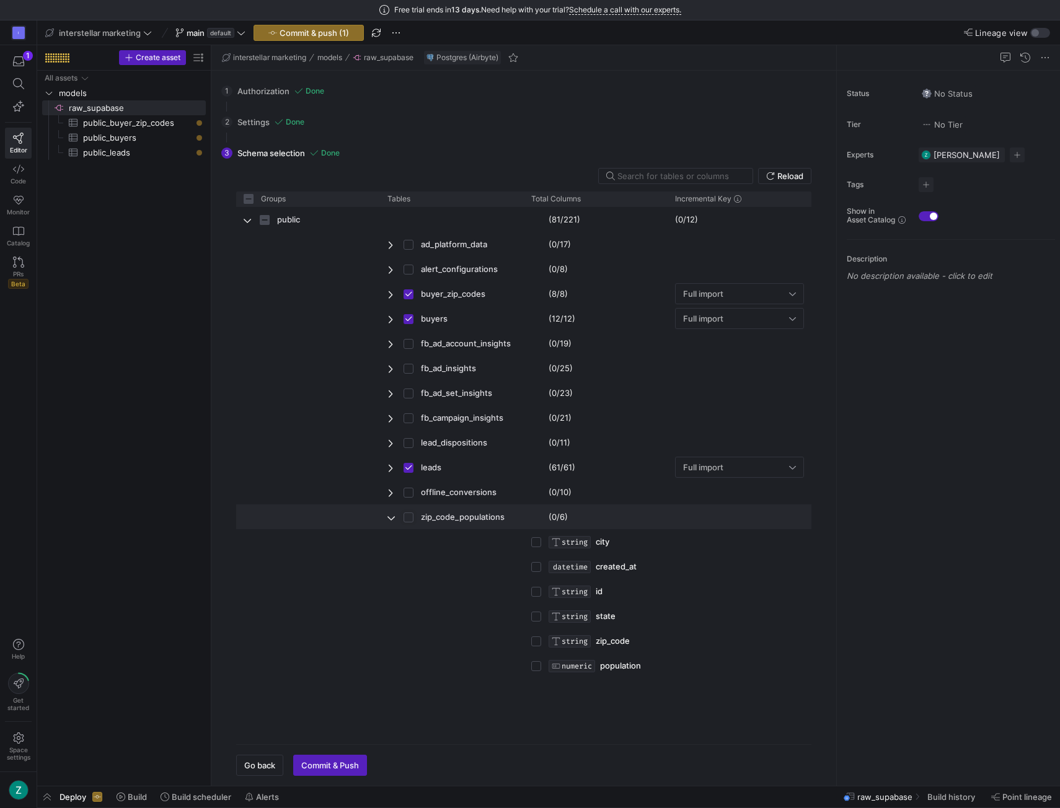
checkbox input "true"
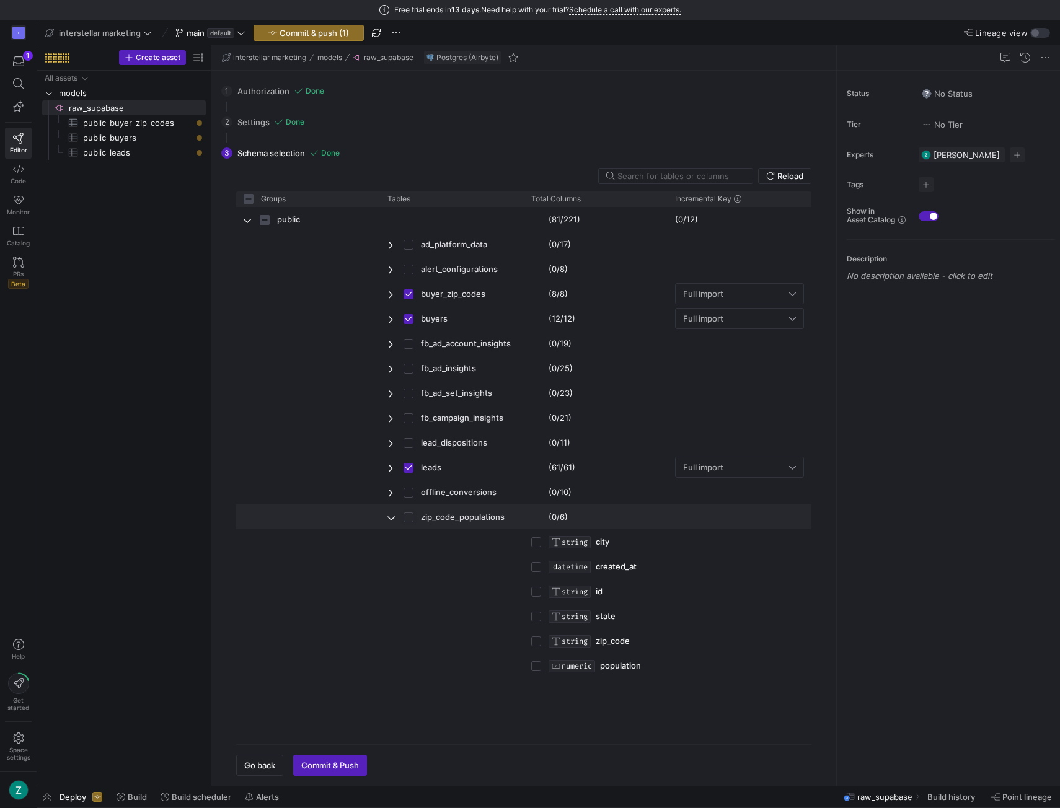
checkbox input "true"
click at [391, 520] on span "Press SPACE to deselect this row." at bounding box center [391, 518] width 9 height 10
checkbox input "false"
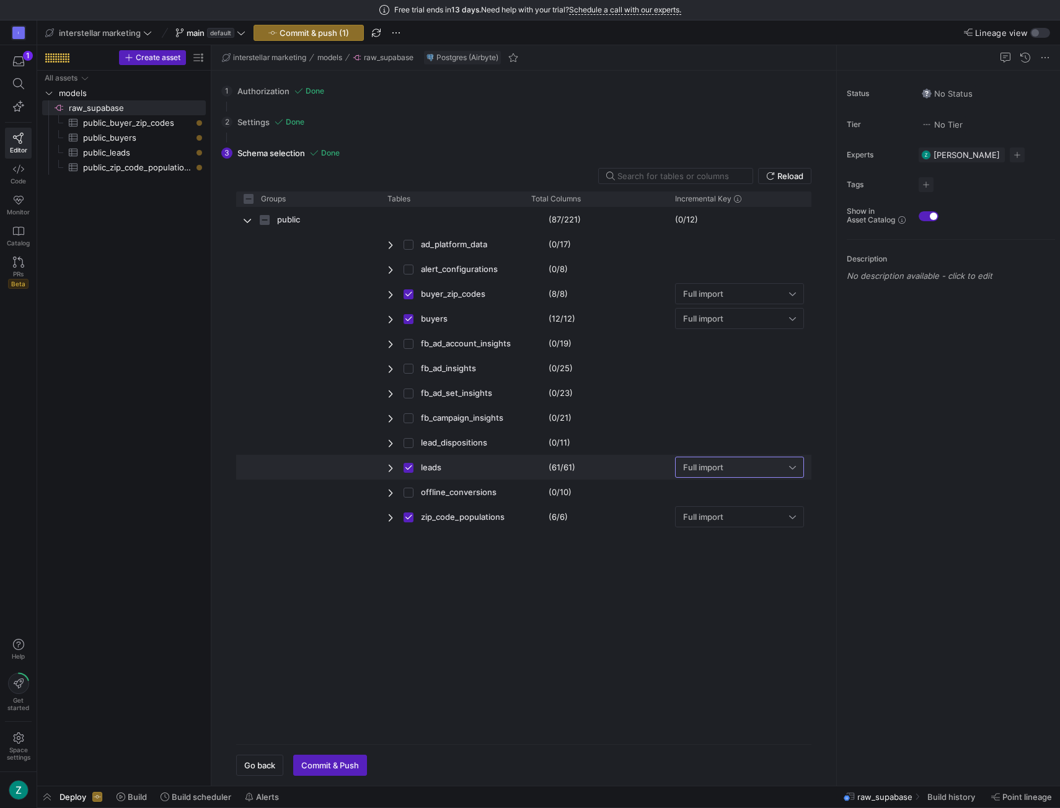
click at [731, 467] on div "Full import" at bounding box center [736, 467] width 106 height 10
click at [724, 627] on span "updated_at" at bounding box center [740, 631] width 118 height 10
click at [329, 766] on span "Commit & Push" at bounding box center [330, 766] width 58 height 10
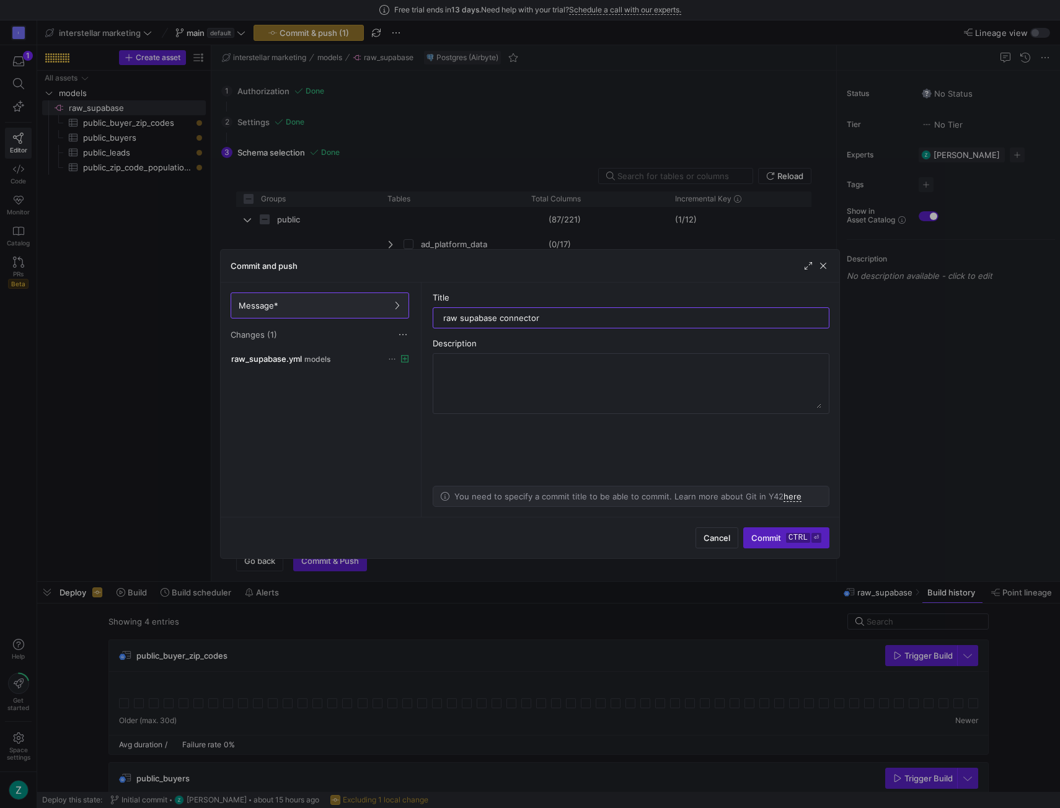
type input "raw supabase connector"
click at [772, 527] on div "Cancel Commit ctrl ⏎" at bounding box center [530, 538] width 619 height 42
click at [774, 536] on span "Commit ctrl ⏎" at bounding box center [786, 538] width 70 height 10
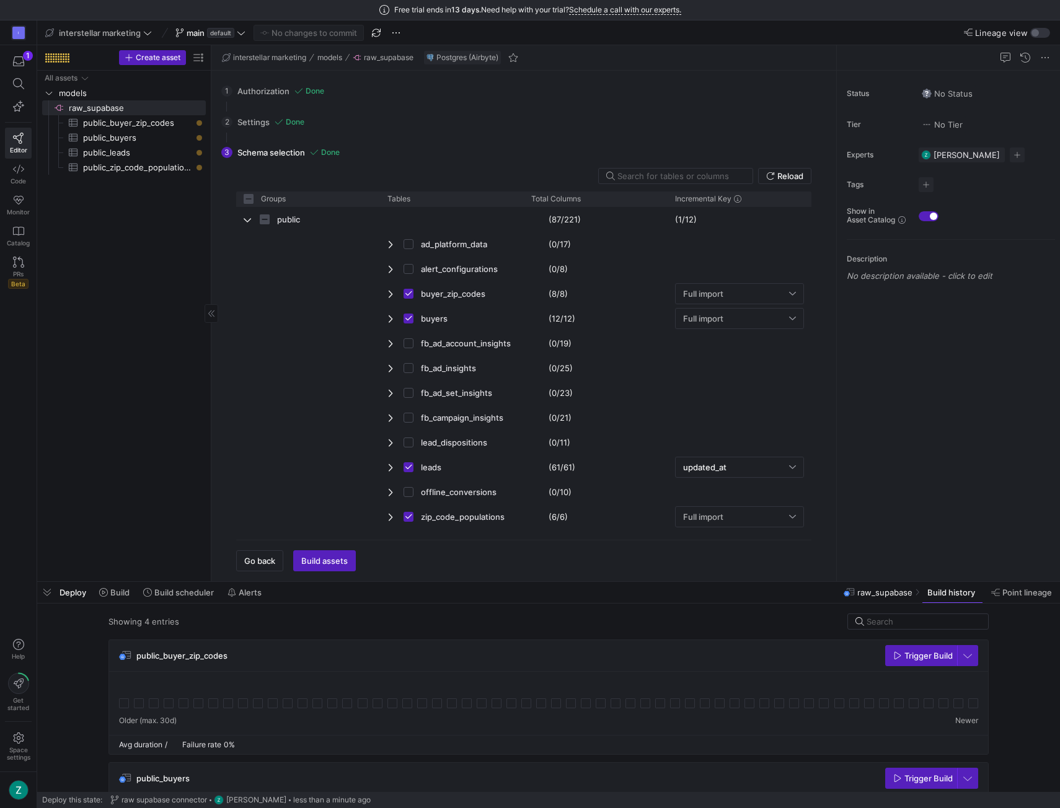
click at [161, 272] on div "All assets models raw_supabase​​​​​​​​ public_buyer_zip_codes​​​​​​​​​ public_b…" at bounding box center [124, 324] width 164 height 506
click at [117, 274] on div "All assets models raw_supabase​​​​​​​​ public_buyer_zip_codes​​​​​​​​​ public_b…" at bounding box center [124, 324] width 164 height 506
click at [346, 564] on span "Build assets" at bounding box center [324, 561] width 46 height 10
click at [891, 655] on span "button" at bounding box center [921, 656] width 71 height 20
click at [909, 658] on span "Trigger Build" at bounding box center [928, 655] width 48 height 10
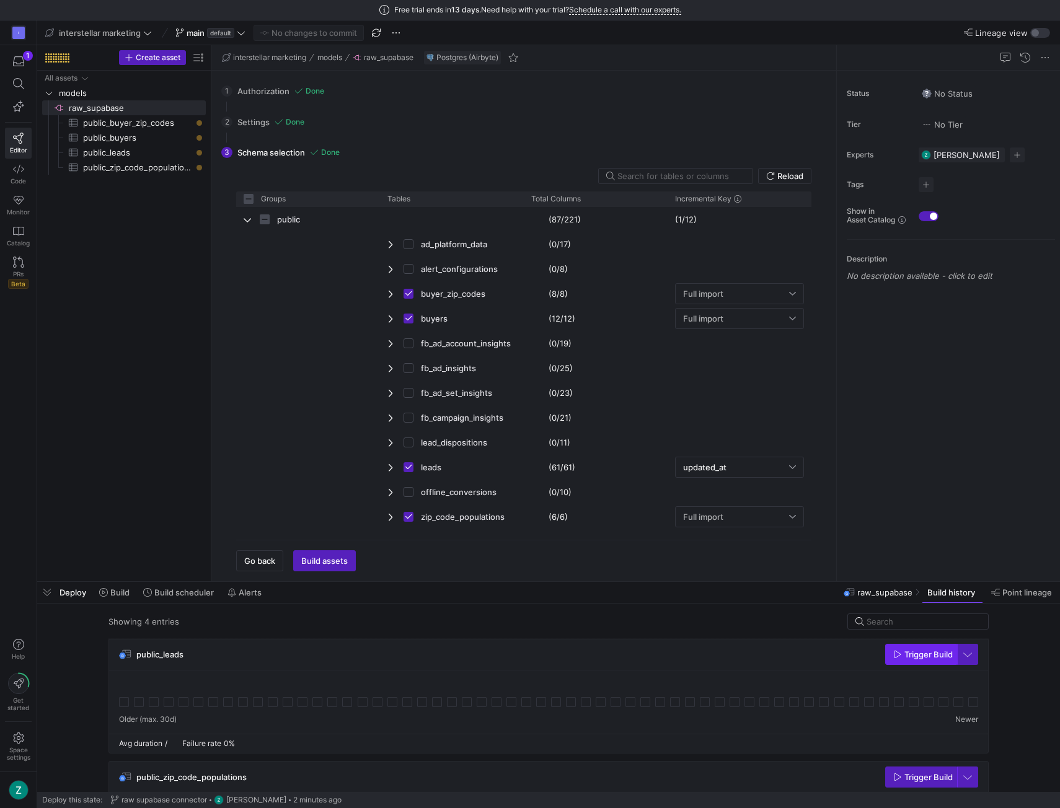
scroll to position [247, 0]
click at [901, 655] on icon "button" at bounding box center [897, 654] width 9 height 9
click at [907, 775] on span "Trigger Build" at bounding box center [928, 777] width 48 height 10
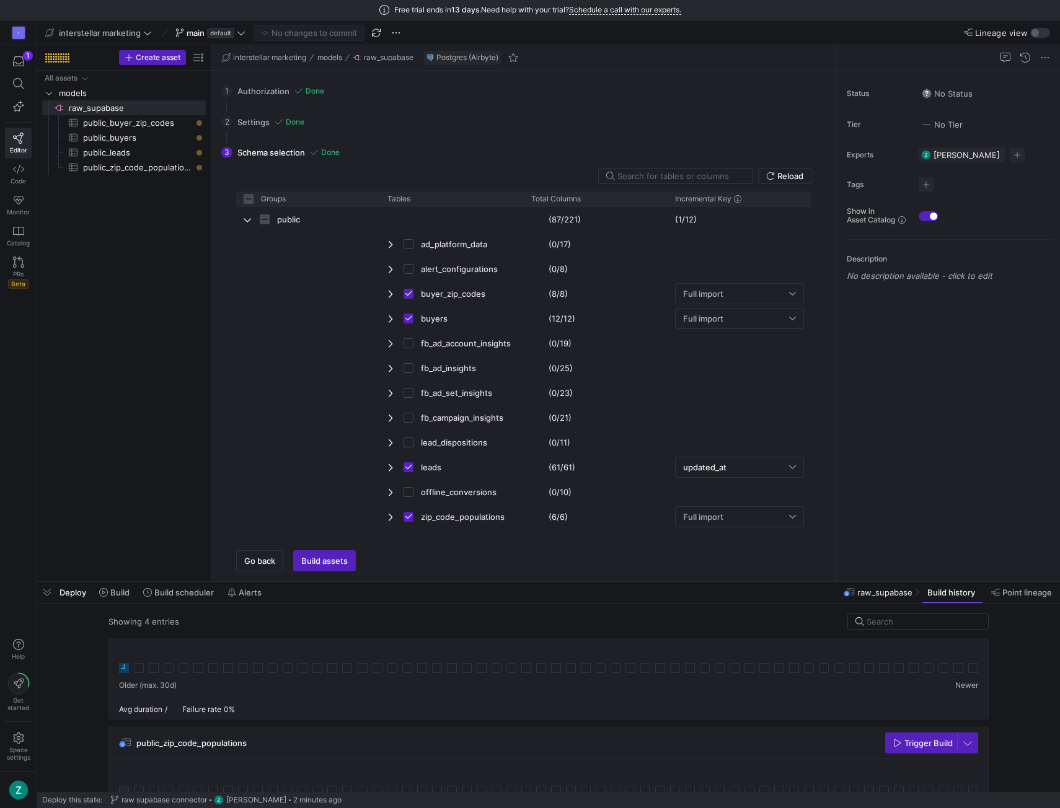
scroll to position [281, 0]
click at [156, 60] on span "Create asset" at bounding box center [158, 57] width 45 height 9
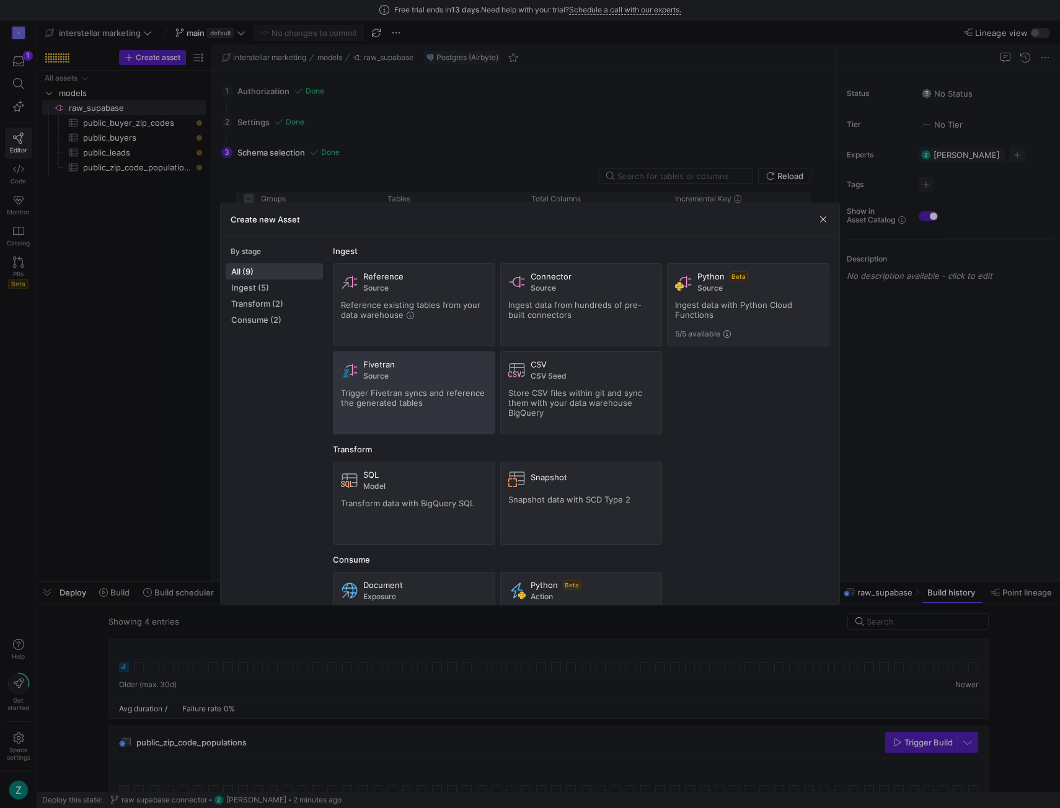
click at [435, 392] on span "Trigger Fivetran syncs and reference the generated tables" at bounding box center [413, 398] width 144 height 20
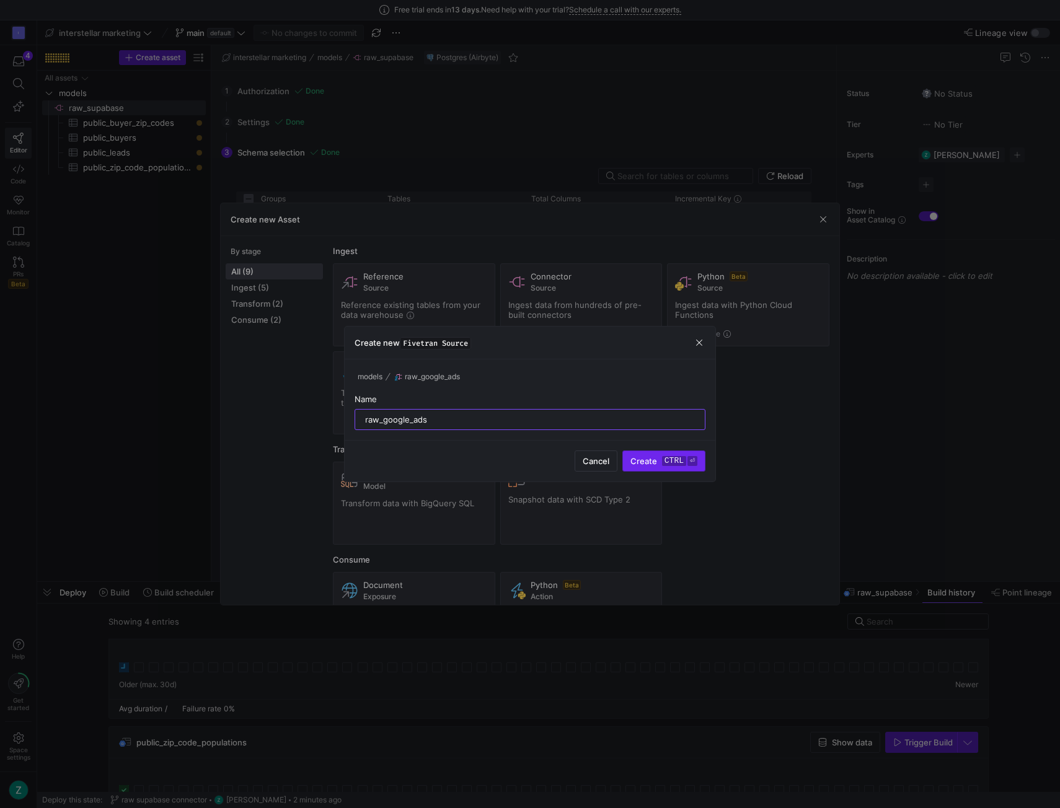
type input "raw_google_ads"
click at [674, 464] on kbd "ctrl" at bounding box center [674, 461] width 24 height 10
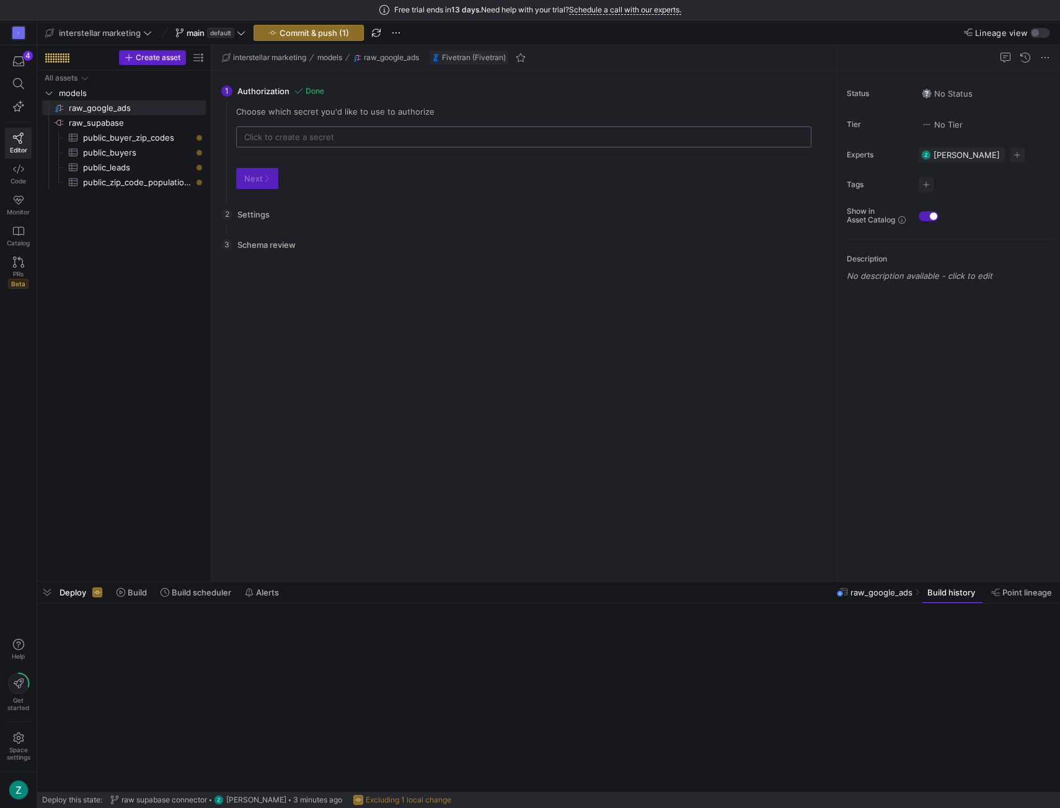
click at [312, 133] on input "text" at bounding box center [523, 137] width 559 height 10
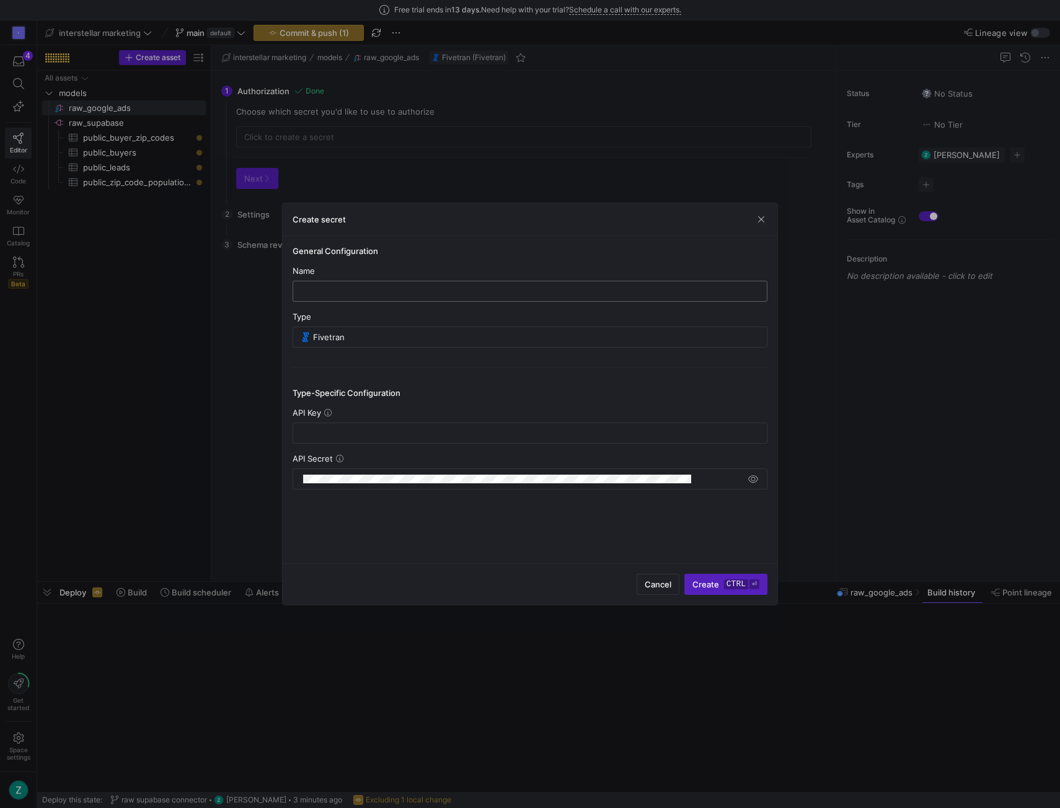
click at [345, 288] on input "text" at bounding box center [530, 291] width 454 height 10
type input "Raw Google Ads"
click at [332, 431] on input "text" at bounding box center [530, 433] width 454 height 10
click at [307, 435] on input "text" at bounding box center [530, 433] width 454 height 10
paste input "SfKdGEvS6QWU4Oi6"
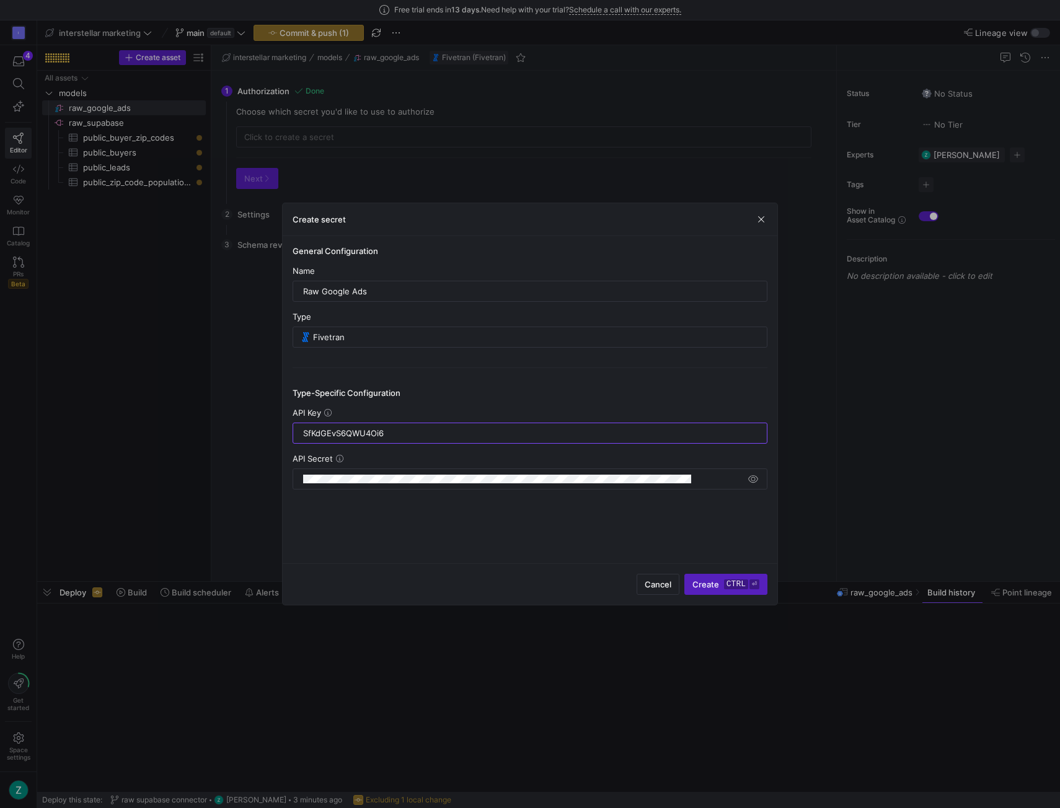
type input "SfKdGEvS6QWU4Oi6"
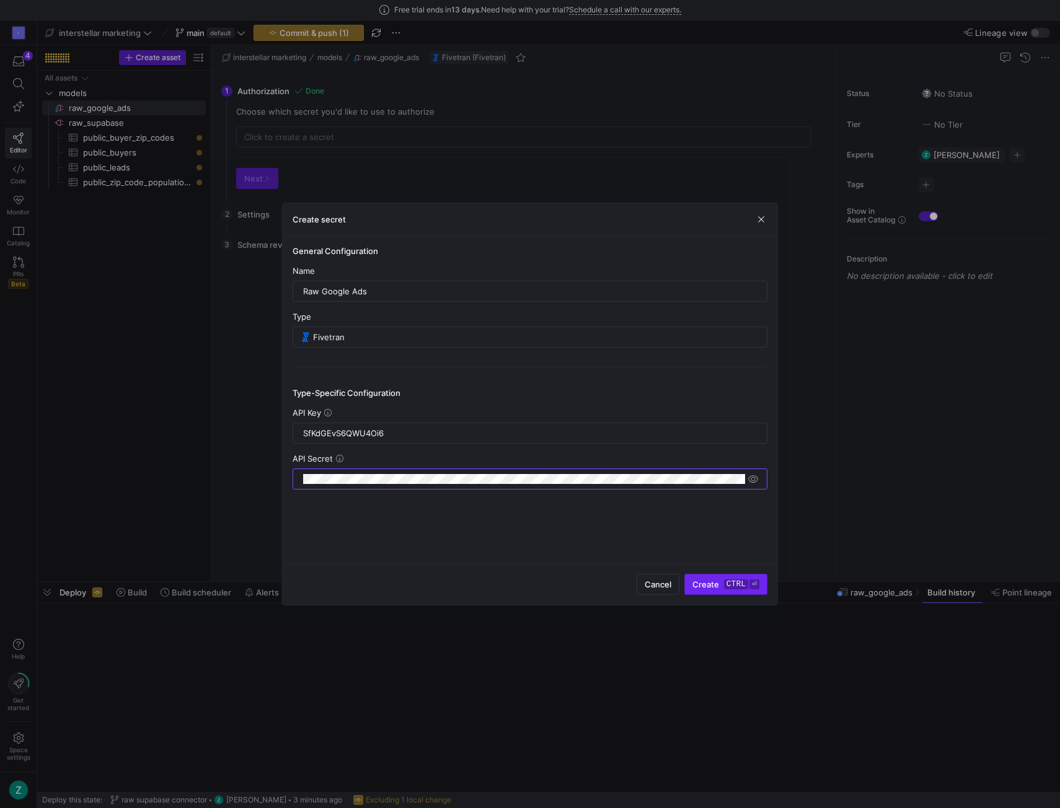
click at [719, 582] on span "Create ctrl ⏎" at bounding box center [725, 585] width 67 height 10
type input "Raw Google Ads"
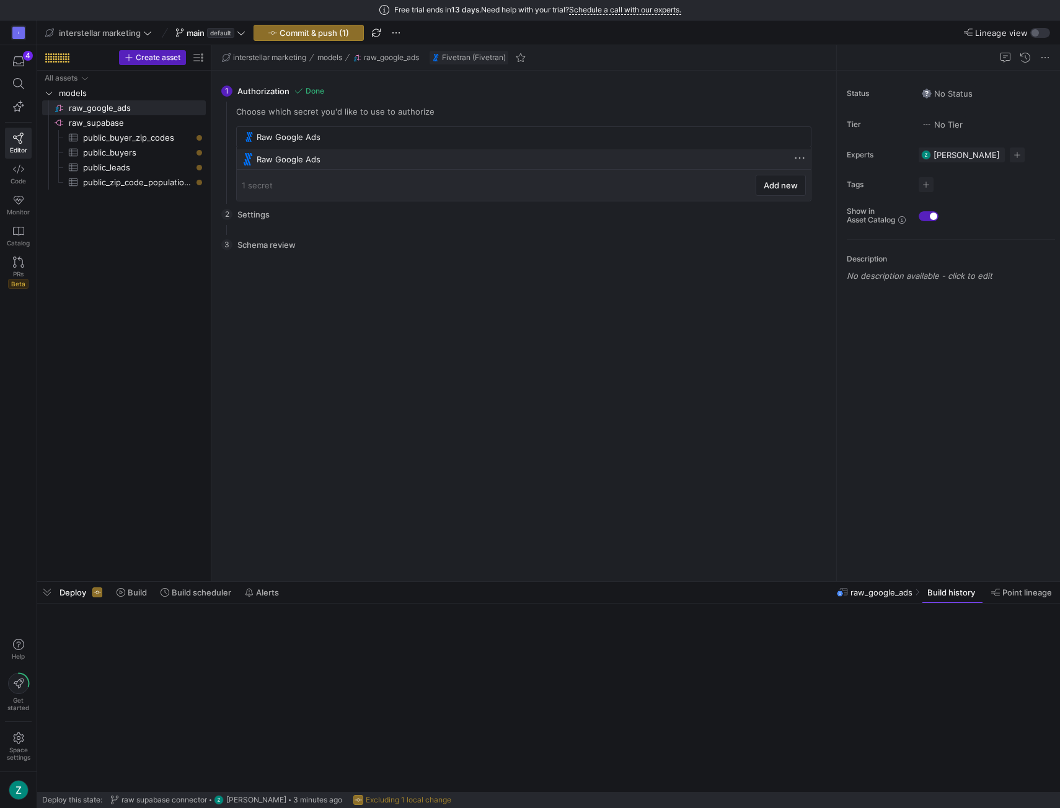
click at [314, 154] on div "Raw Google Ads" at bounding box center [525, 159] width 537 height 10
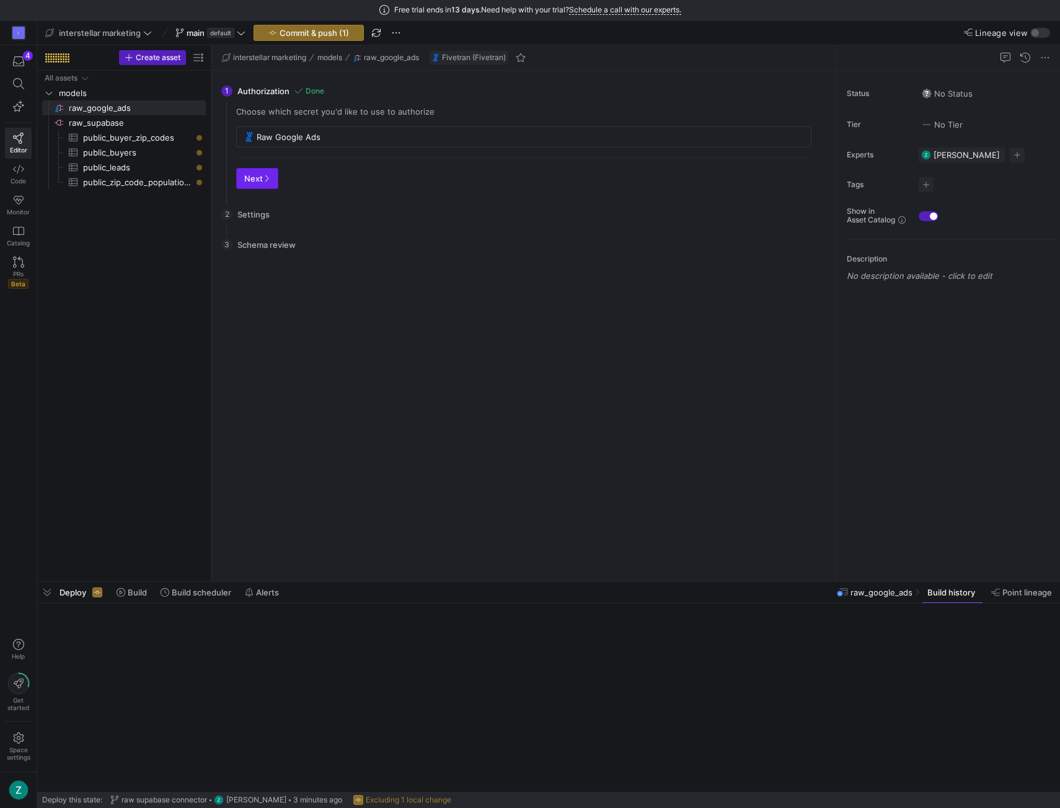
click at [257, 176] on span "Next" at bounding box center [257, 179] width 26 height 10
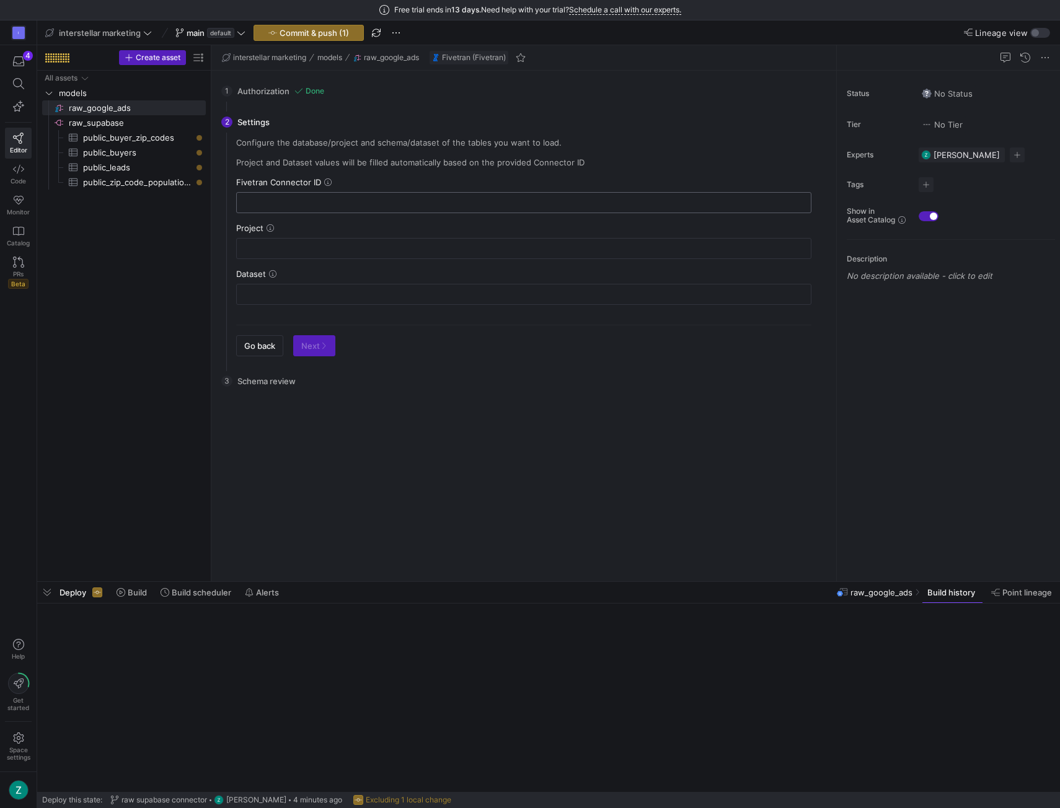
click at [288, 201] on input "text" at bounding box center [524, 203] width 554 height 10
click at [314, 198] on input "text" at bounding box center [524, 203] width 554 height 10
paste input "northwestern_pragmatic"
type input "northwestern_pragmatic"
type input "interstellar-marketing-prod"
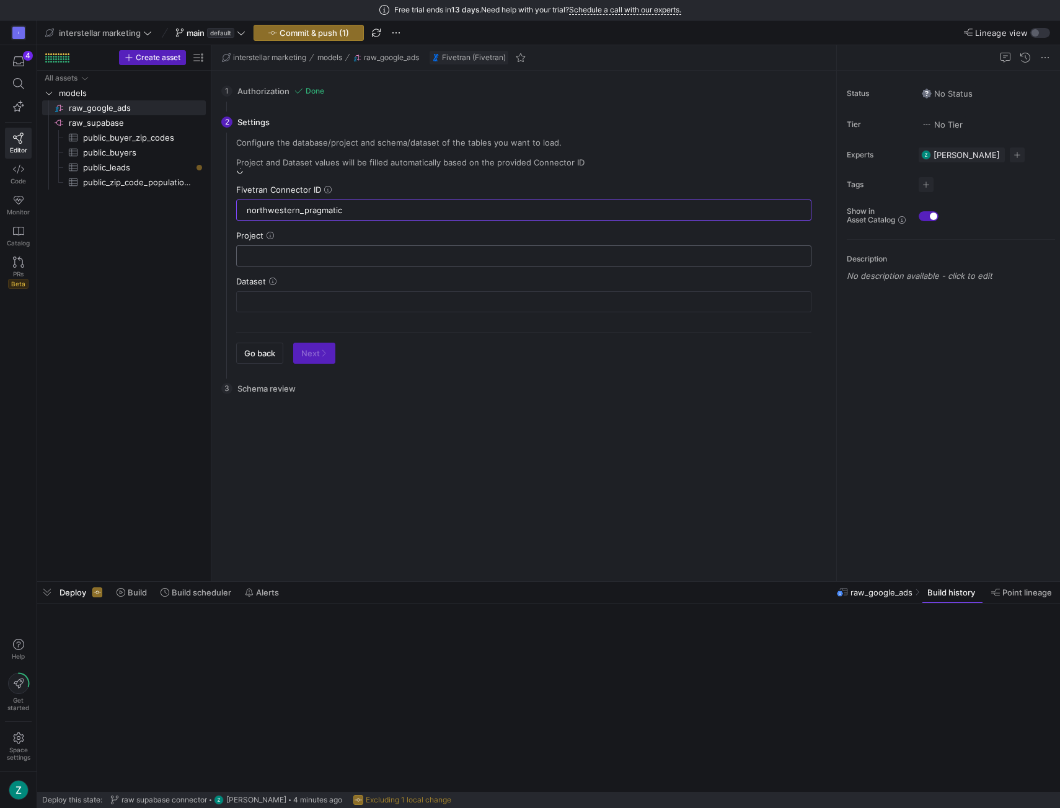
type input "google_ads"
type input "northwestern_pragmatic"
click at [314, 342] on span "Next" at bounding box center [314, 346] width 26 height 10
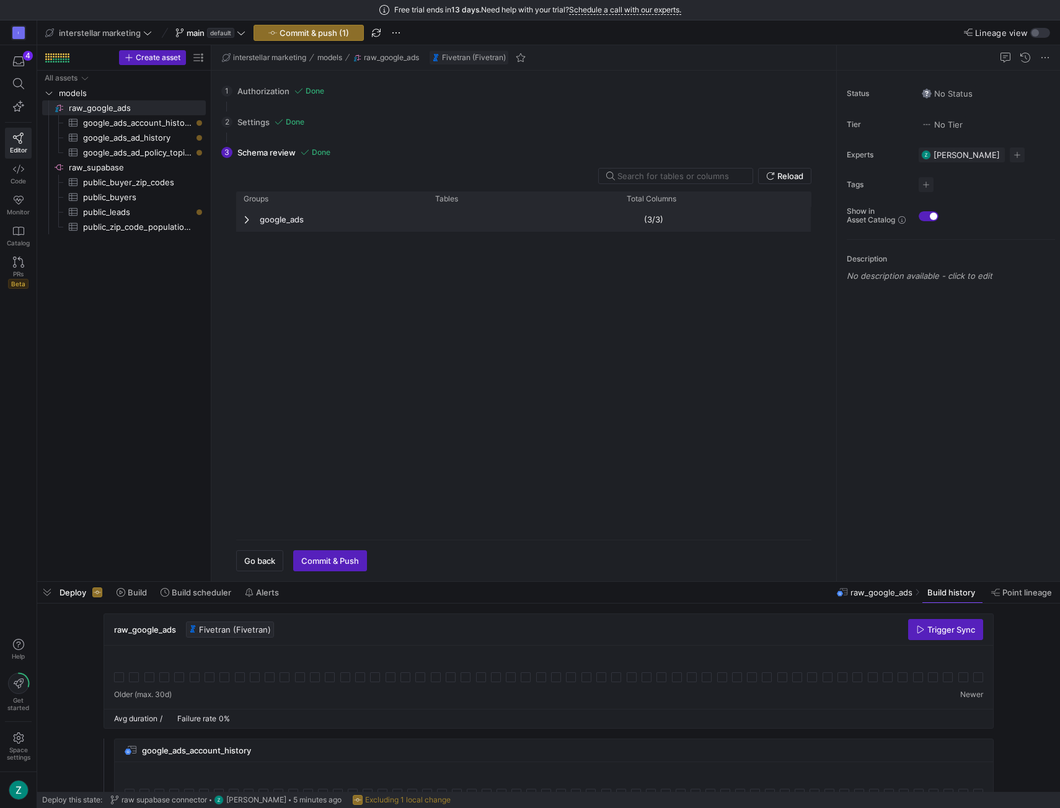
click at [245, 224] on span "Press SPACE to deselect this row." at bounding box center [248, 220] width 9 height 24
click at [245, 223] on span "Press SPACE to deselect this row." at bounding box center [248, 219] width 9 height 10
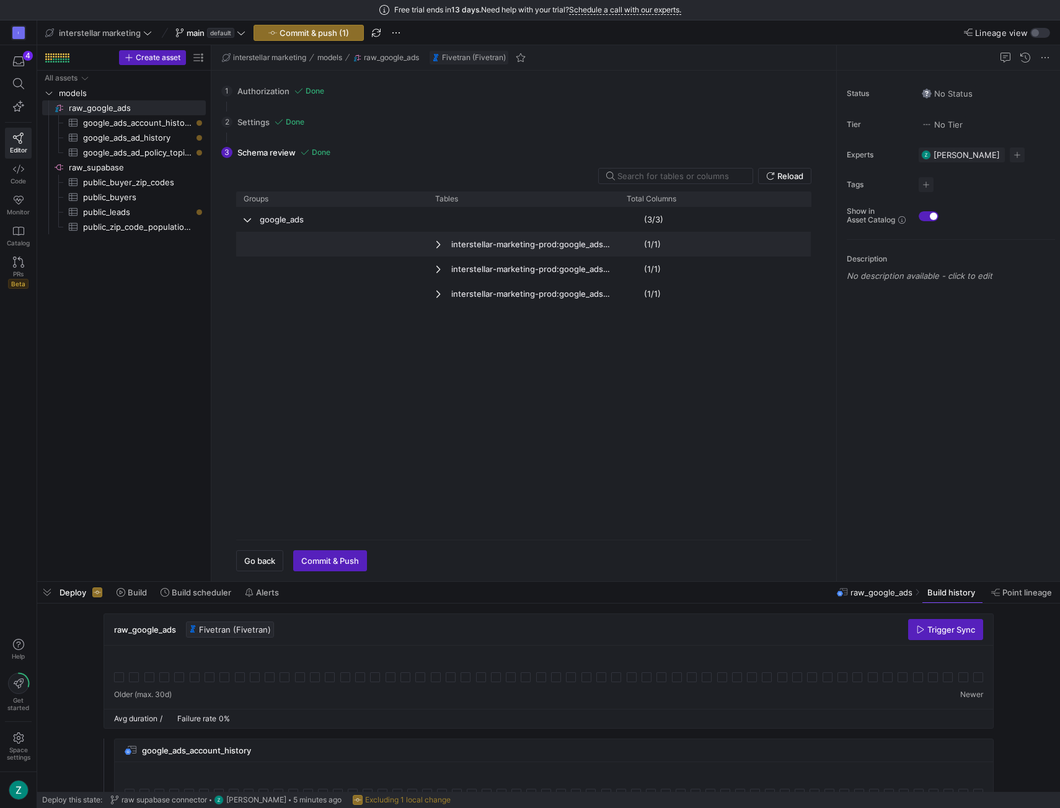
click at [439, 245] on span "Press SPACE to deselect this row." at bounding box center [439, 244] width 9 height 10
click at [437, 240] on span "Press SPACE to deselect this row." at bounding box center [439, 244] width 9 height 10
click at [431, 267] on div "interstellar-marketing-prod:google_ads:ad_history" at bounding box center [524, 269] width 192 height 25
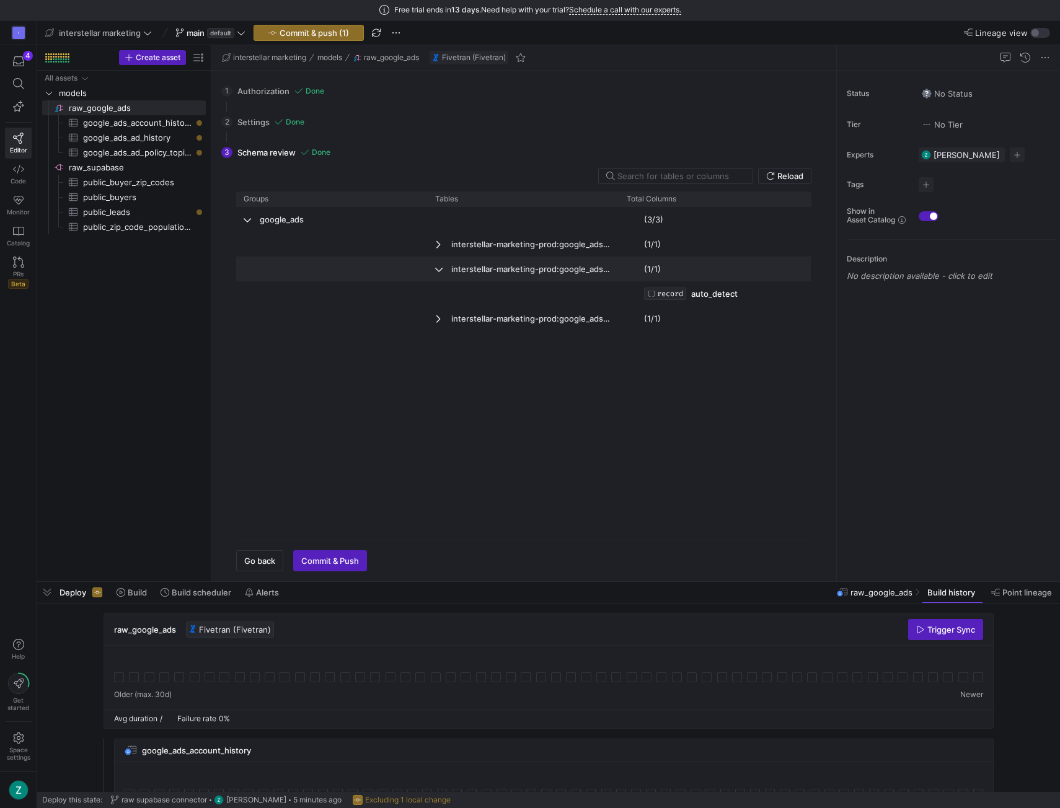
click at [445, 267] on span "interstellar-marketing-prod:google_ads:ad_history" at bounding box center [523, 269] width 177 height 24
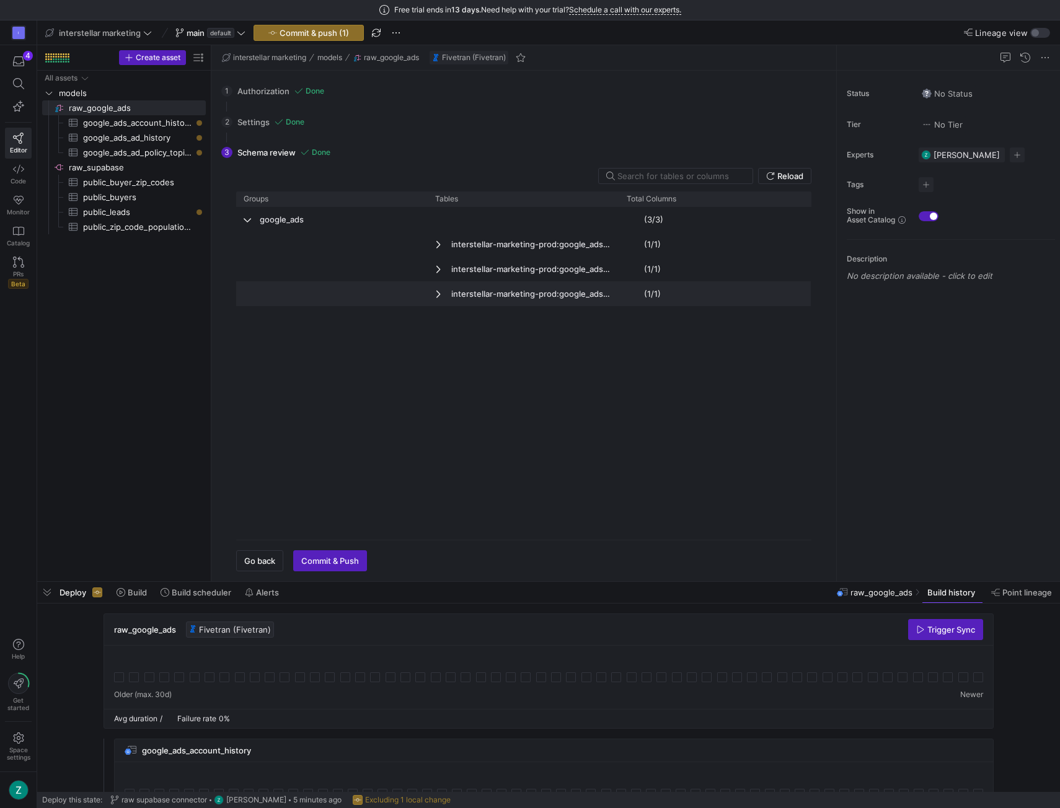
click at [441, 289] on span "Press SPACE to deselect this row." at bounding box center [439, 294] width 9 height 10
click at [439, 292] on span "Press SPACE to deselect this row." at bounding box center [439, 294] width 9 height 10
click at [242, 219] on div "google_ads" at bounding box center [332, 219] width 192 height 25
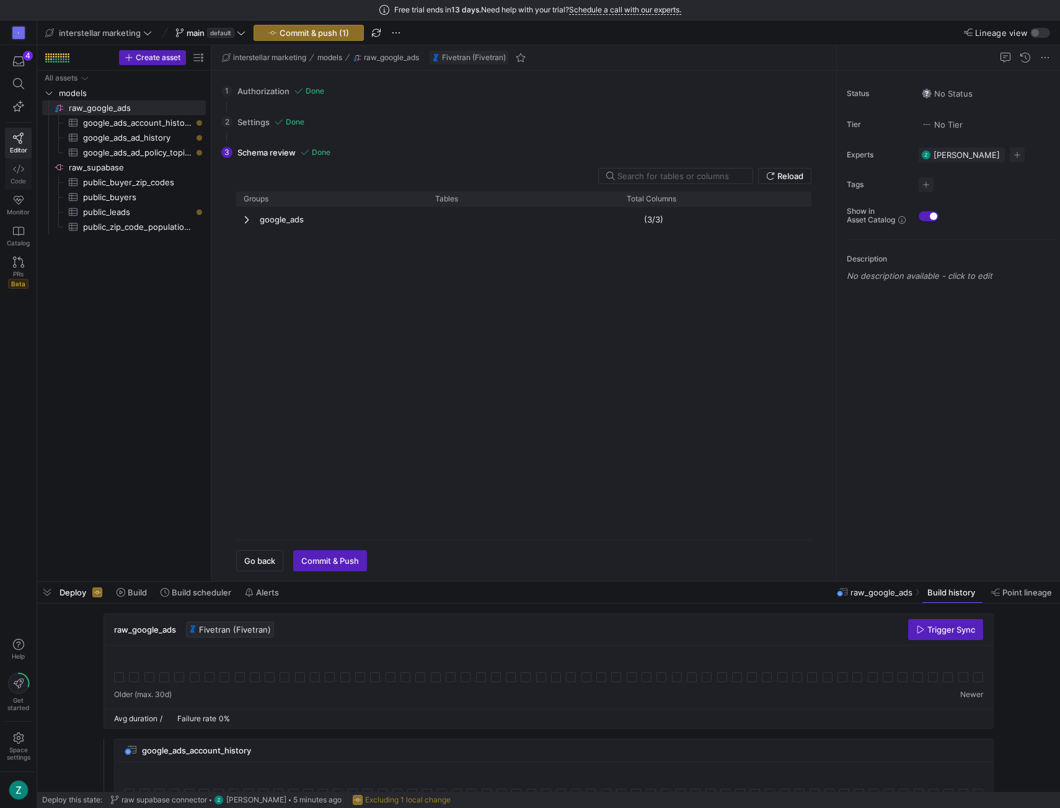
click at [19, 168] on icon at bounding box center [18, 169] width 11 height 11
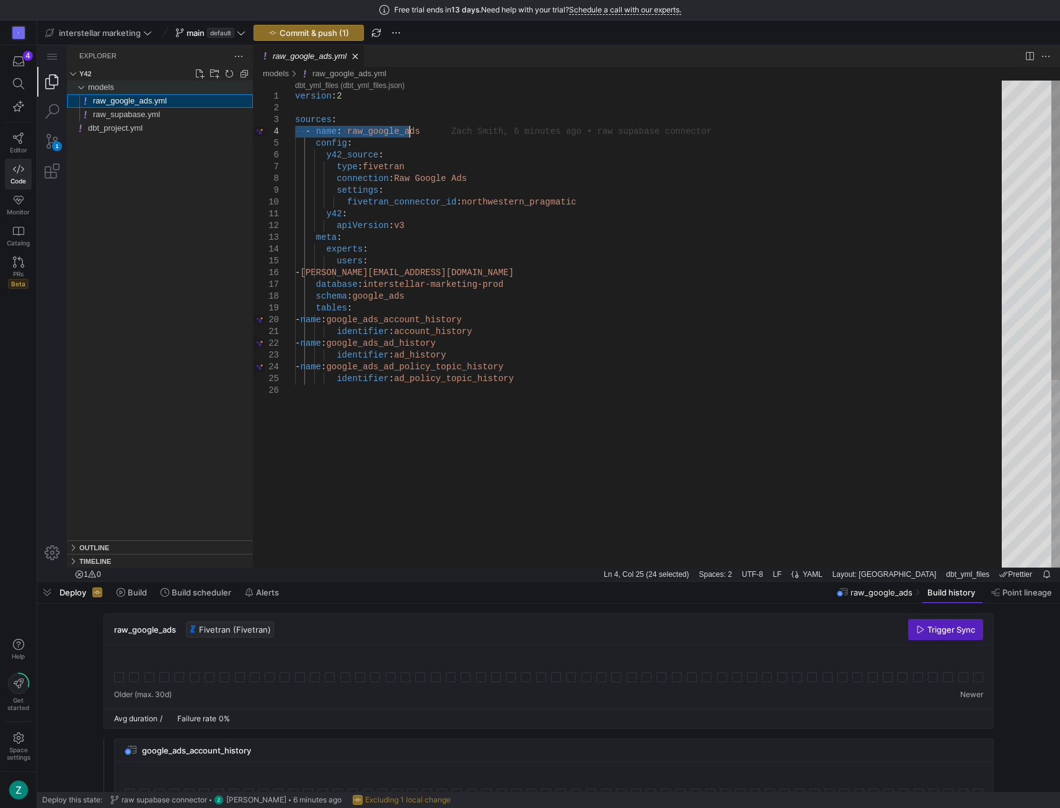
click at [82, 86] on div "models" at bounding box center [80, 88] width 19 height 14
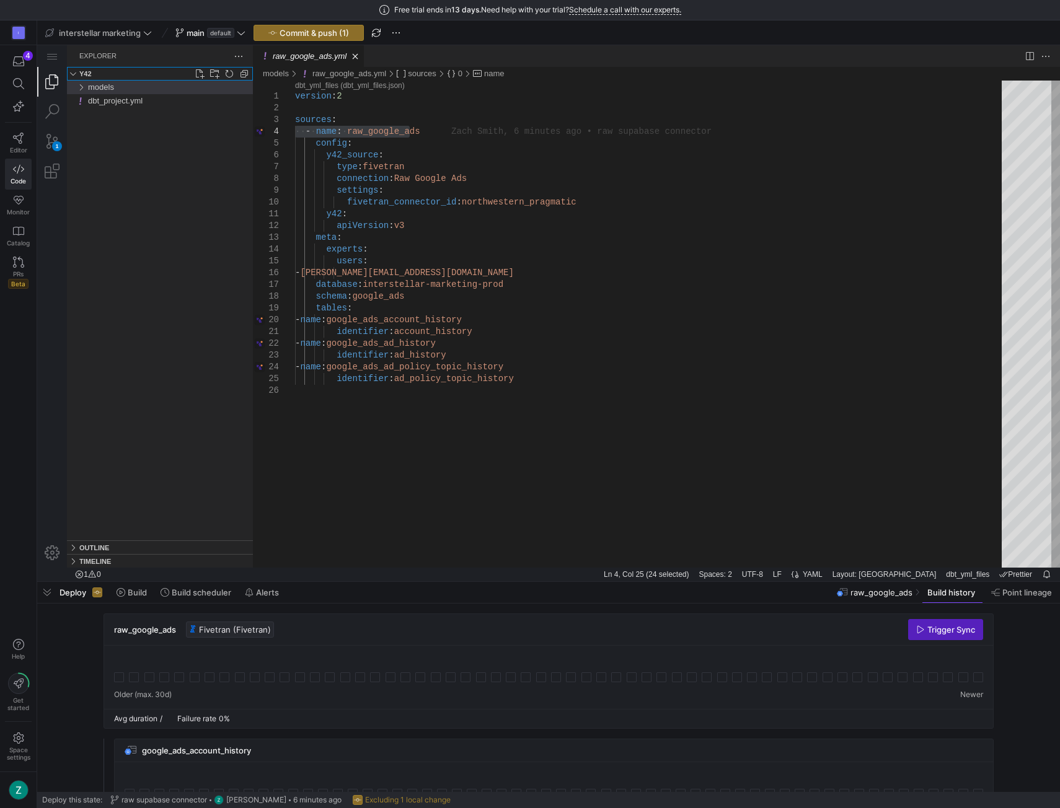
click at [74, 75] on div "Folders Section" at bounding box center [73, 74] width 10 height 10
click at [71, 543] on div "Outline Section" at bounding box center [73, 548] width 10 height 10
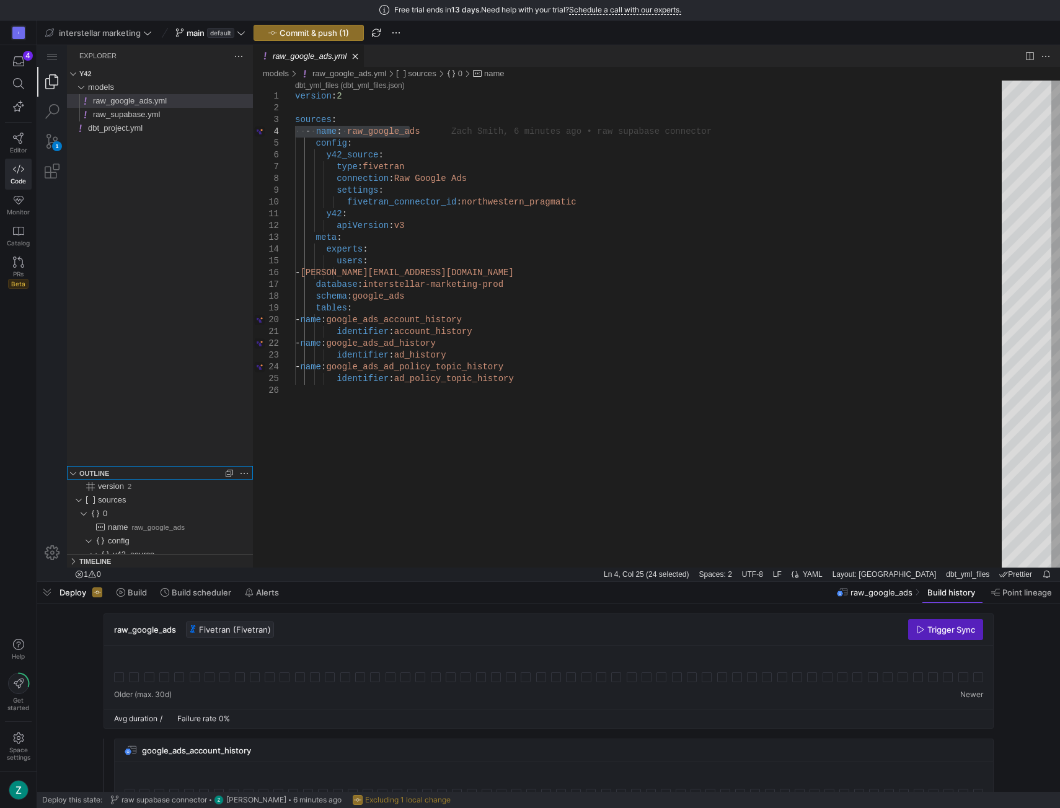
click at [74, 471] on div "Outline Section" at bounding box center [73, 474] width 10 height 10
click at [95, 113] on span "raw_supabase.yml" at bounding box center [126, 114] width 67 height 9
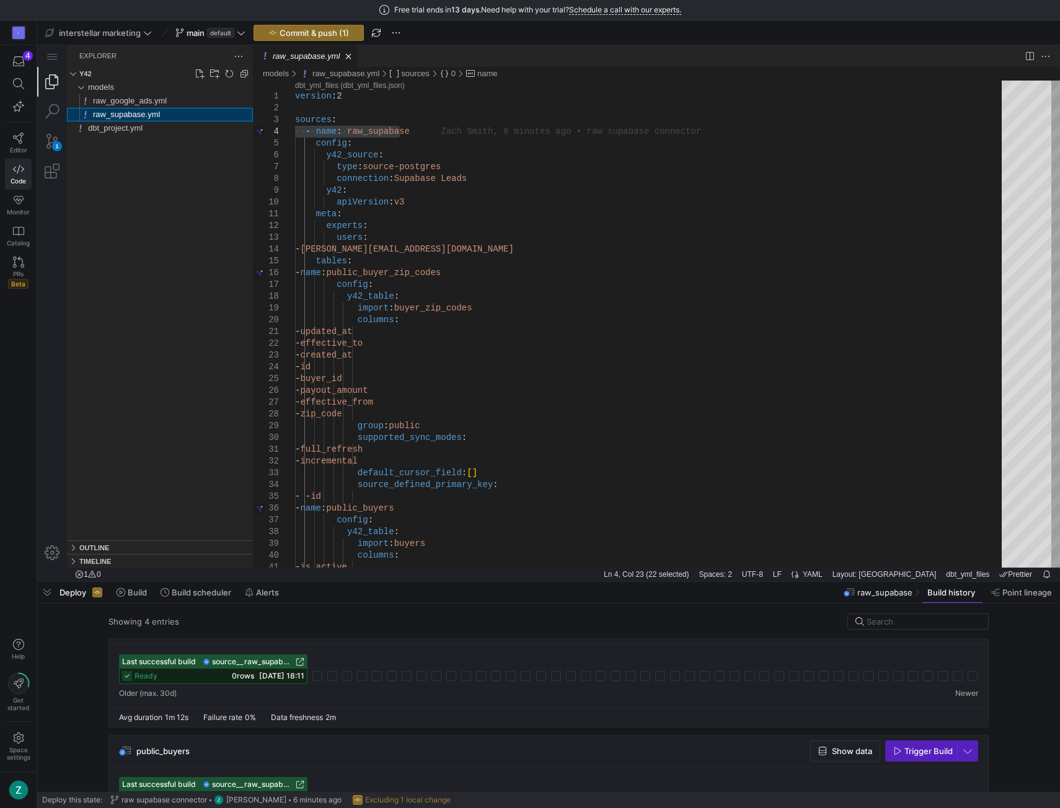
scroll to position [19, 0]
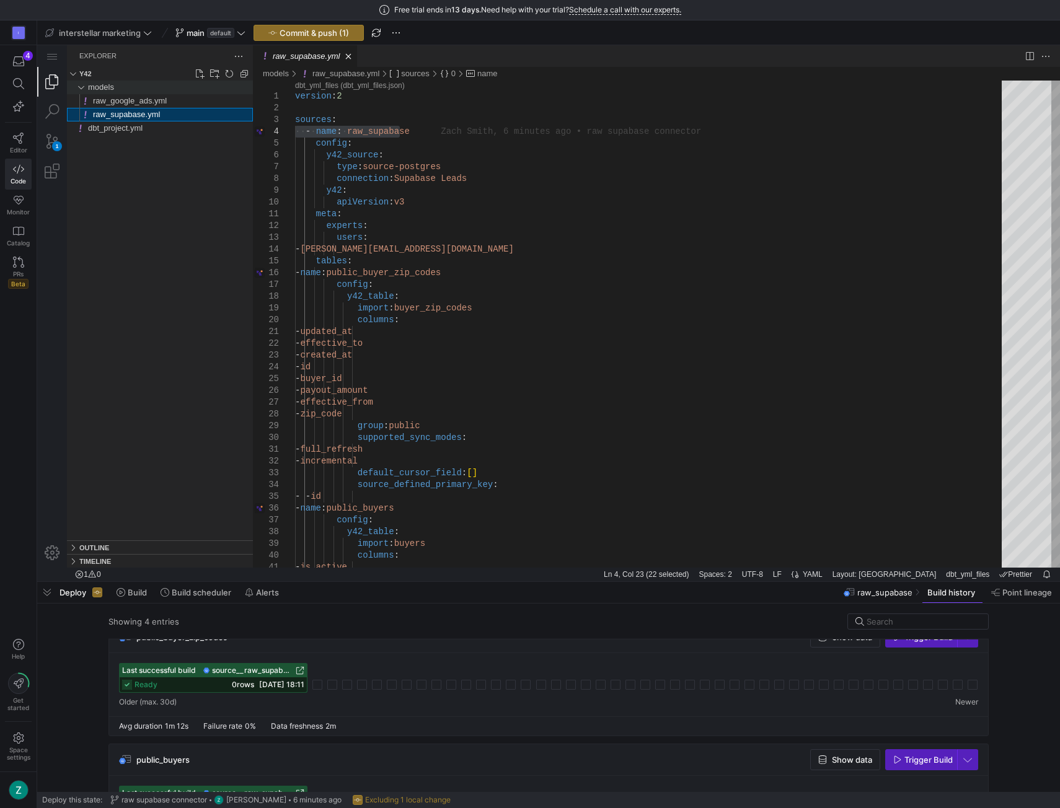
click at [77, 84] on div "models" at bounding box center [80, 88] width 19 height 14
click at [53, 82] on link "Explorer (Ctrl+Shift+E)" at bounding box center [52, 82] width 30 height 30
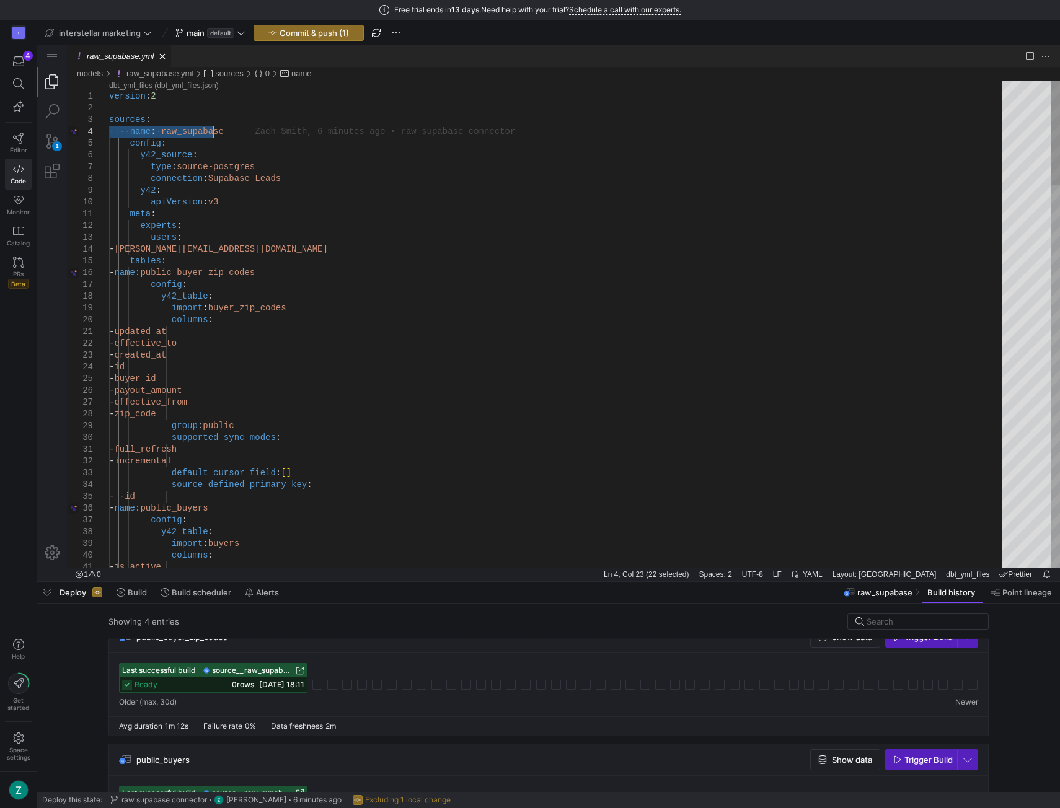
click at [53, 82] on link "Explorer (Ctrl+Shift+E)" at bounding box center [52, 82] width 30 height 30
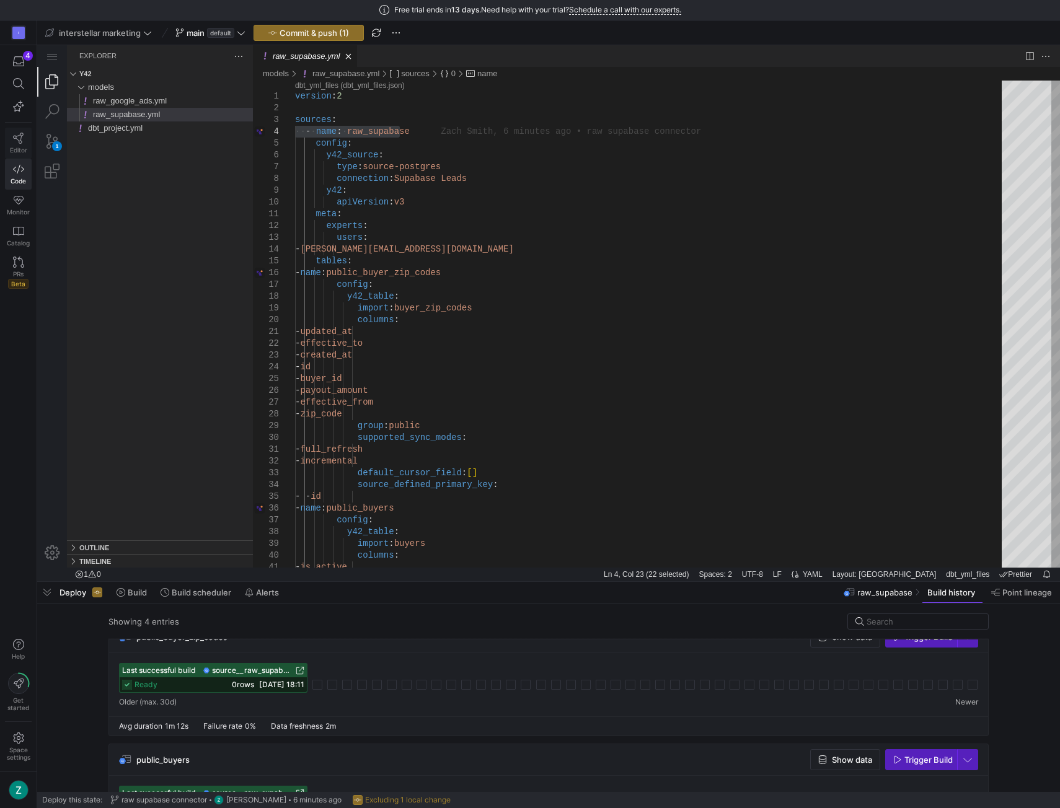
click at [17, 136] on icon at bounding box center [18, 138] width 11 height 11
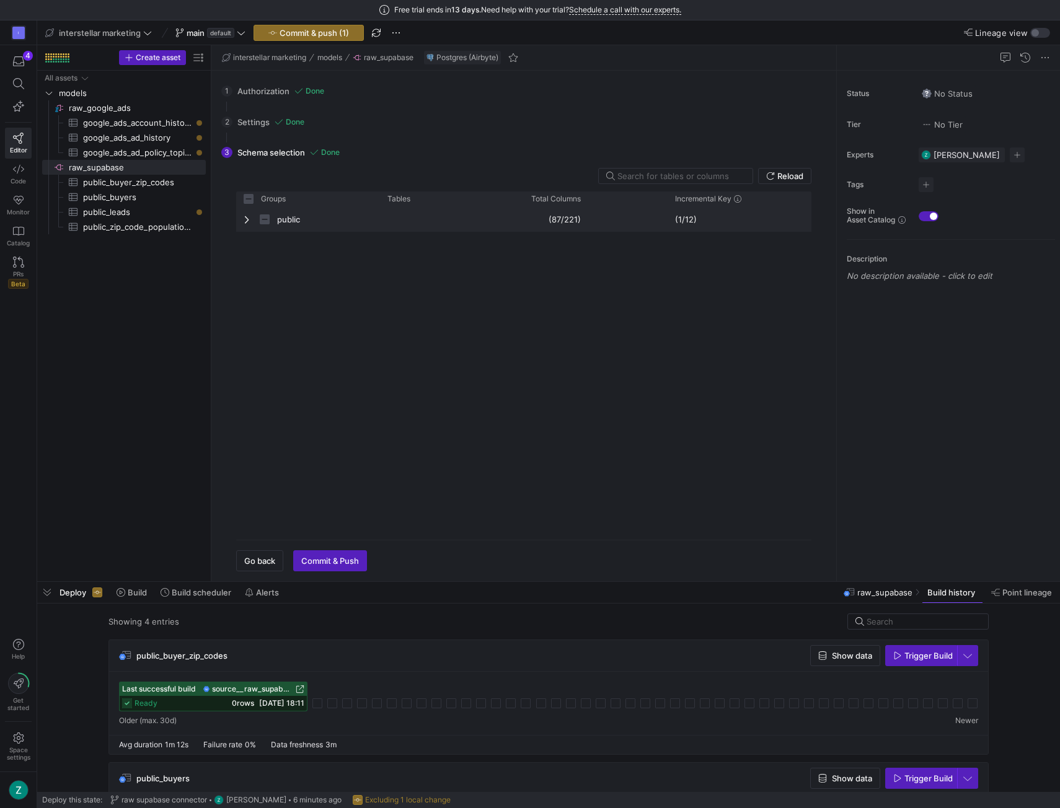
click at [244, 219] on span "Press SPACE to select this row." at bounding box center [248, 219] width 9 height 10
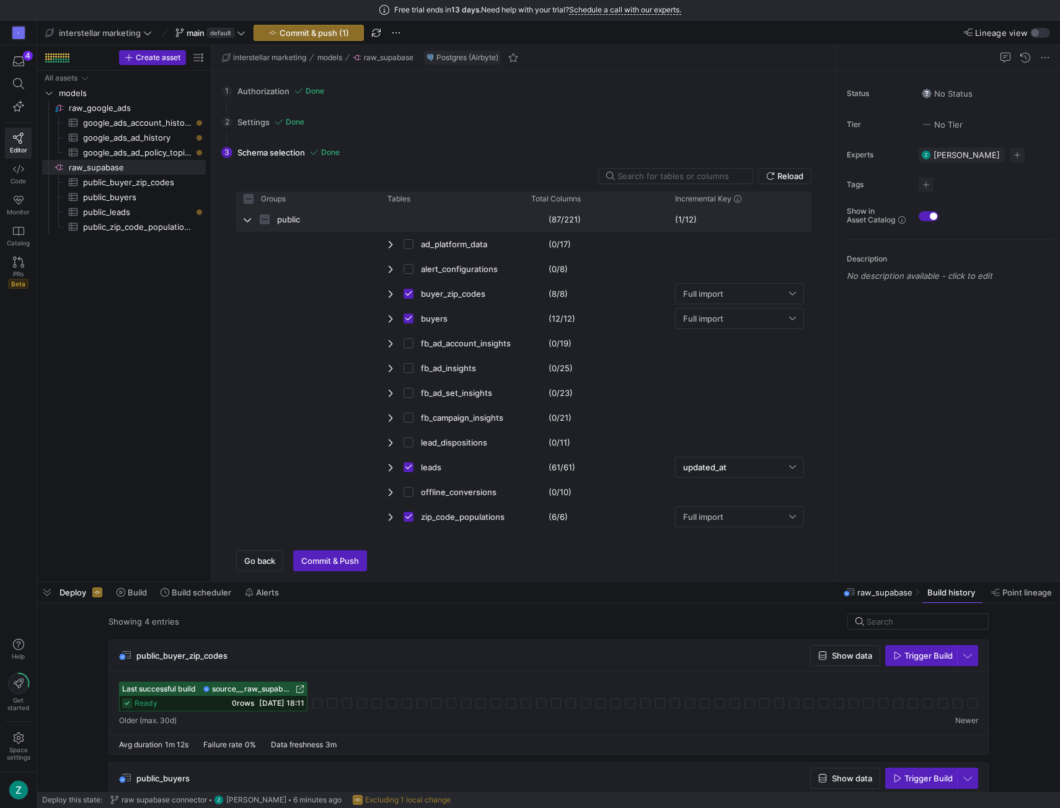
click at [244, 219] on span "Press SPACE to select this row." at bounding box center [248, 219] width 9 height 10
checkbox input "false"
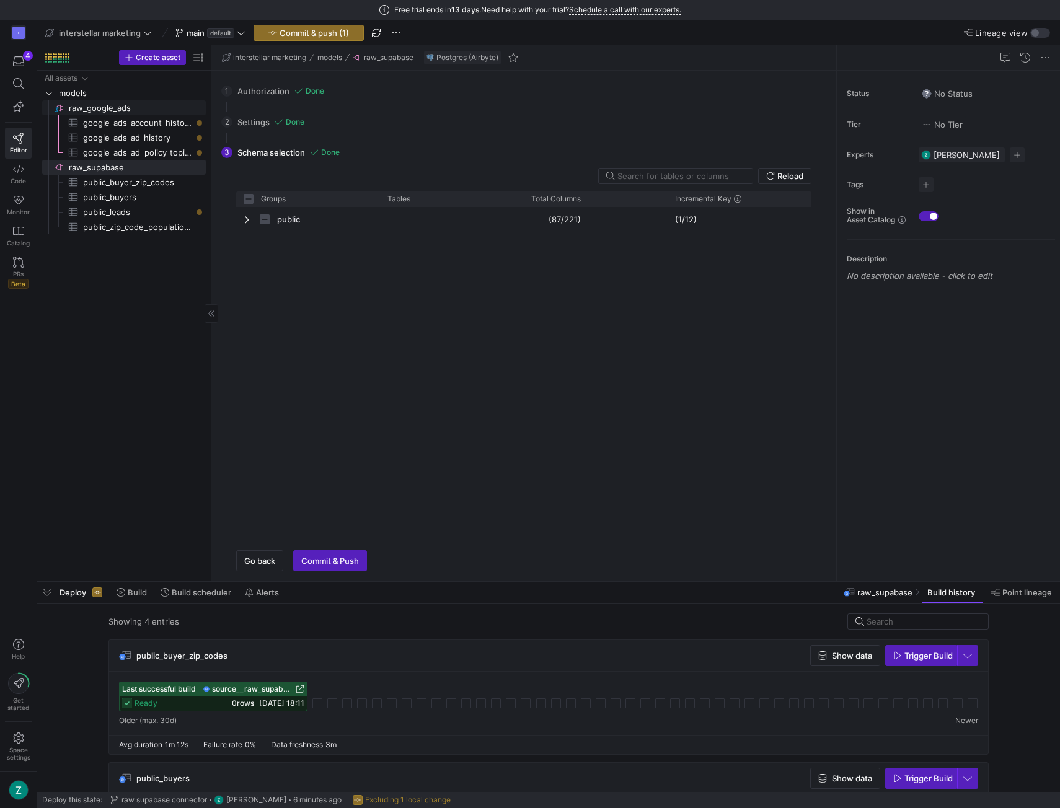
click at [84, 103] on span "raw_google_ads​​​​​​​​" at bounding box center [136, 108] width 135 height 14
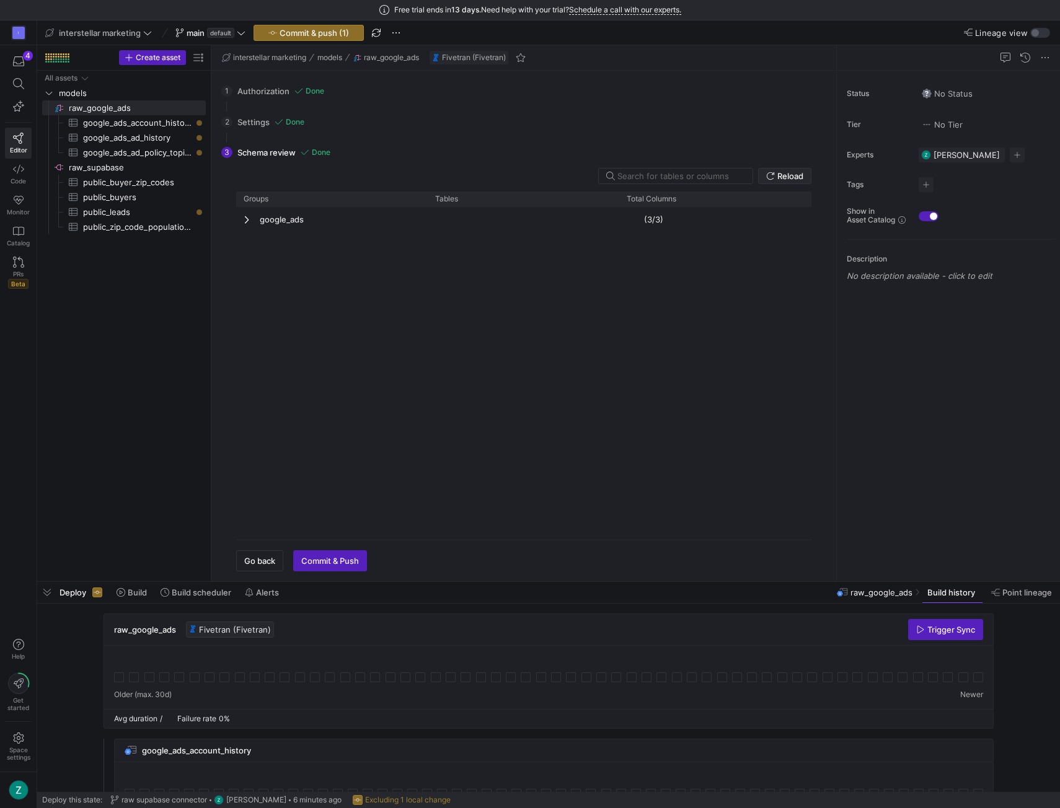
click at [781, 174] on span "Reload" at bounding box center [790, 176] width 26 height 10
click at [262, 554] on span "button" at bounding box center [260, 561] width 46 height 20
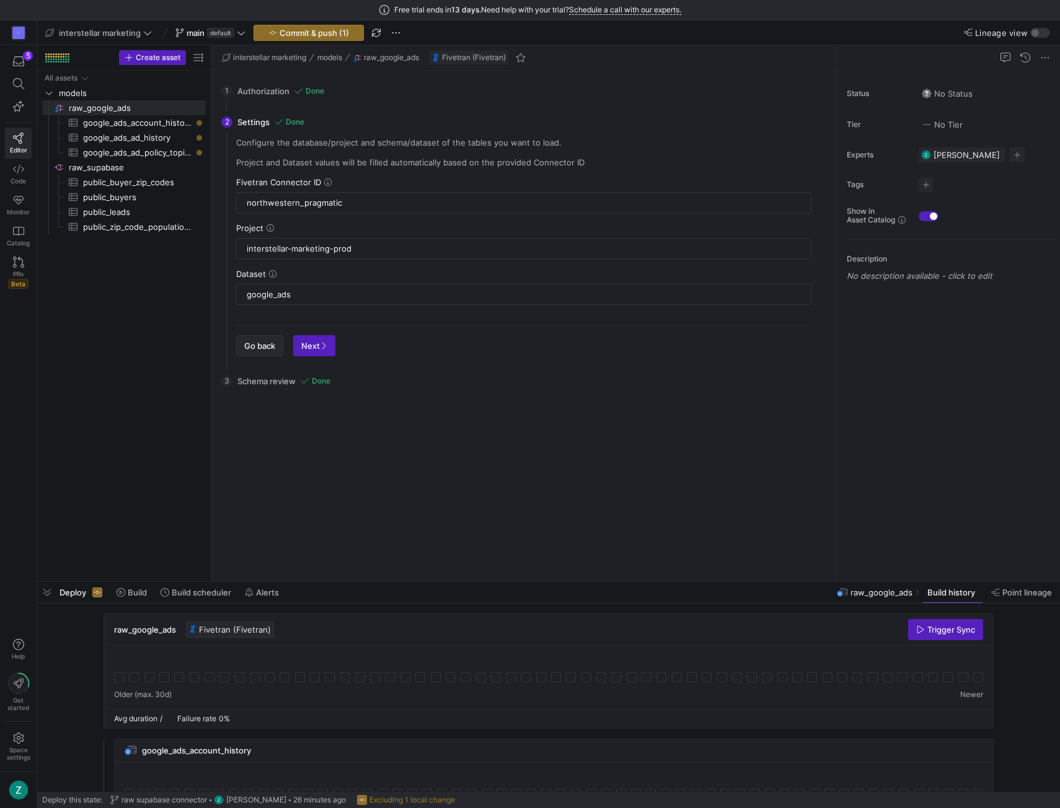
click at [260, 343] on span "Go back" at bounding box center [259, 346] width 31 height 10
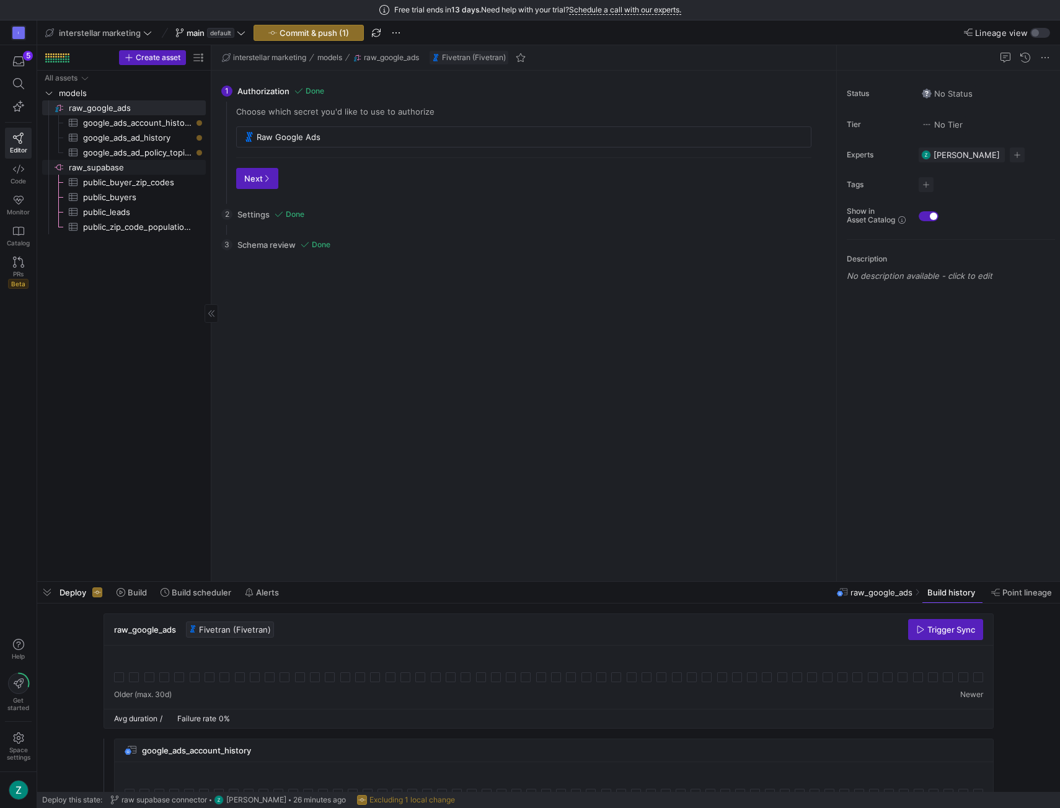
click at [131, 167] on span "raw_supabase​​​​​​​​" at bounding box center [136, 168] width 135 height 14
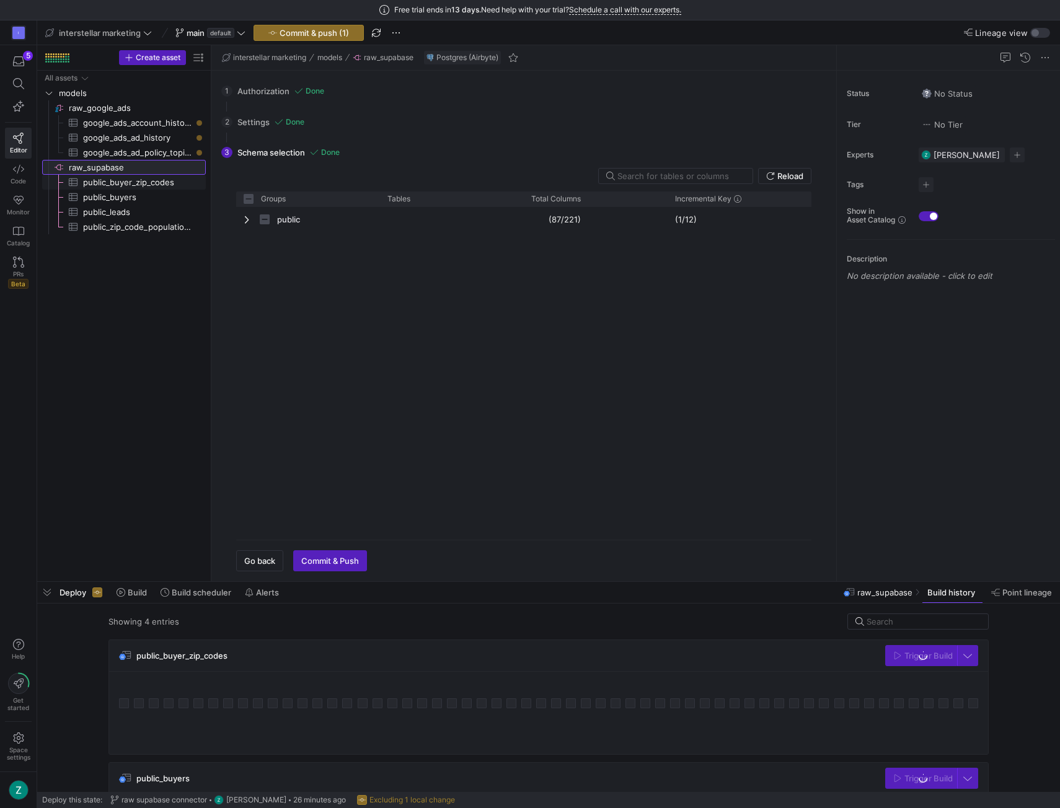
checkbox input "false"
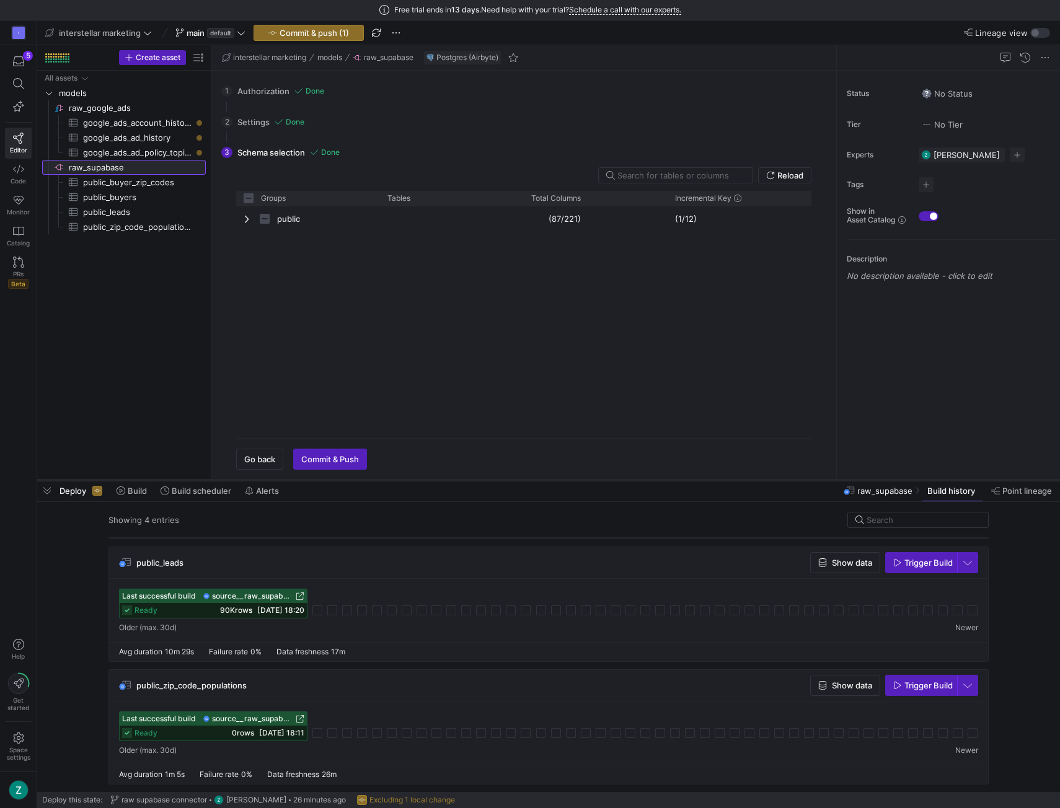
scroll to position [236, 0]
drag, startPoint x: 503, startPoint y: 579, endPoint x: 519, endPoint y: 477, distance: 103.5
click at [519, 478] on div at bounding box center [548, 480] width 1023 height 5
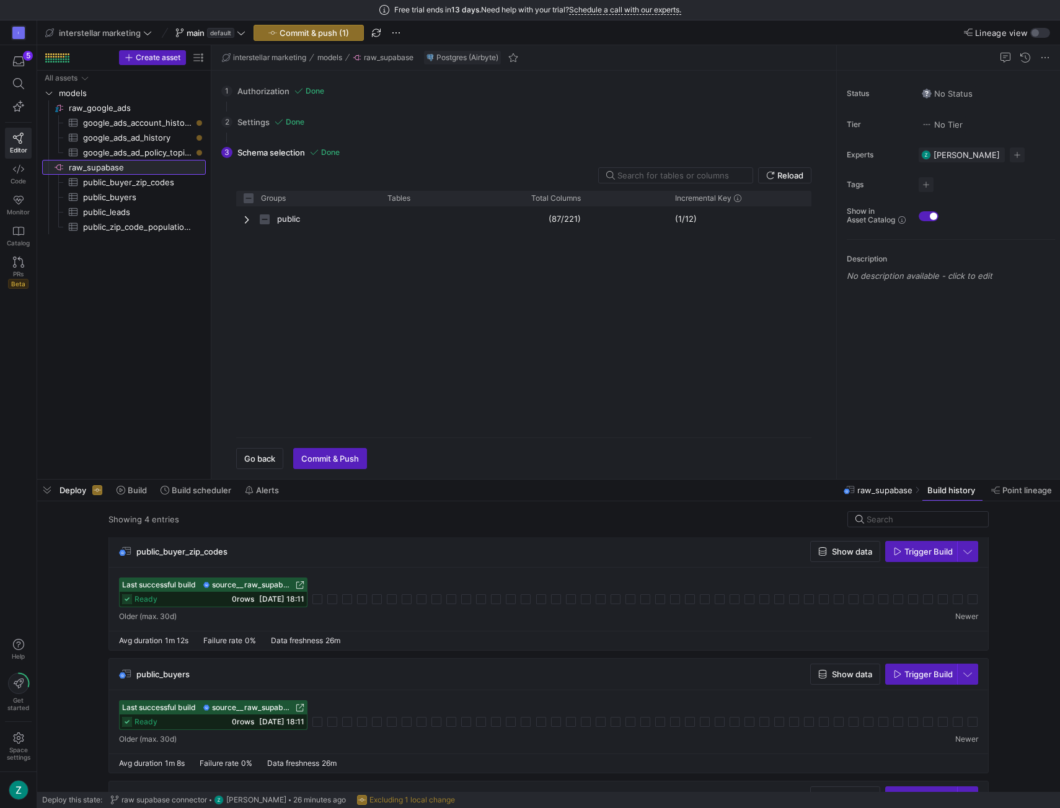
scroll to position [0, 0]
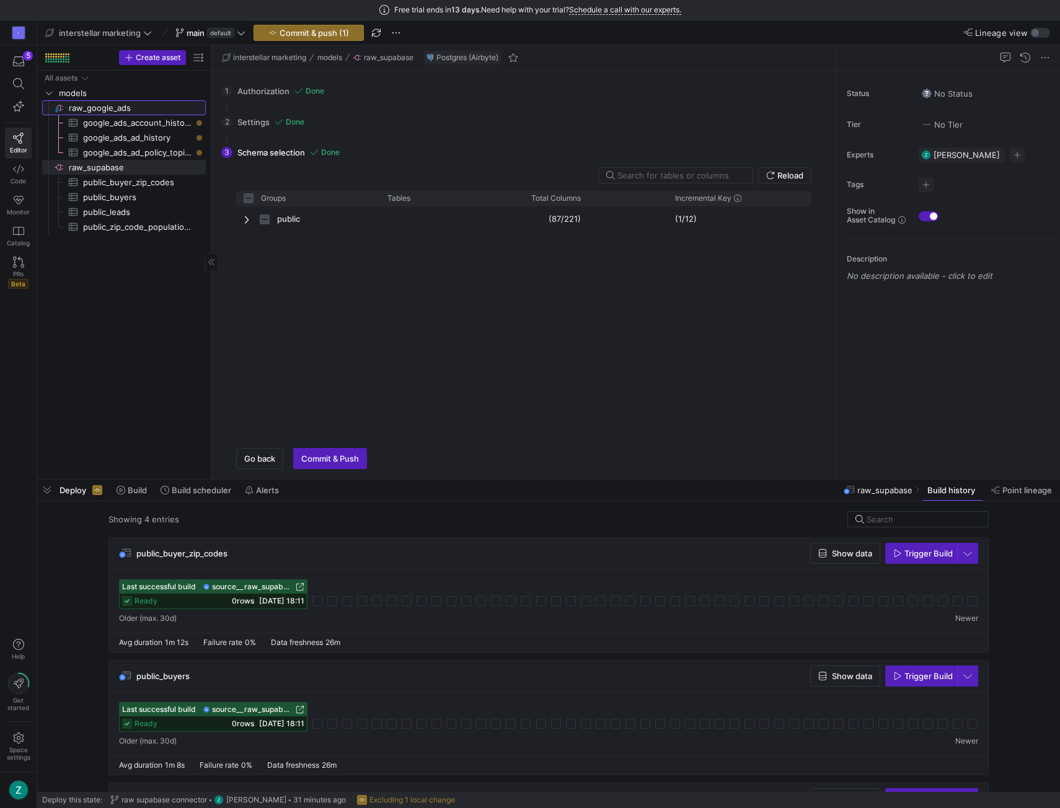
click at [108, 110] on span "raw_google_ads​​​​​​​​" at bounding box center [136, 108] width 135 height 14
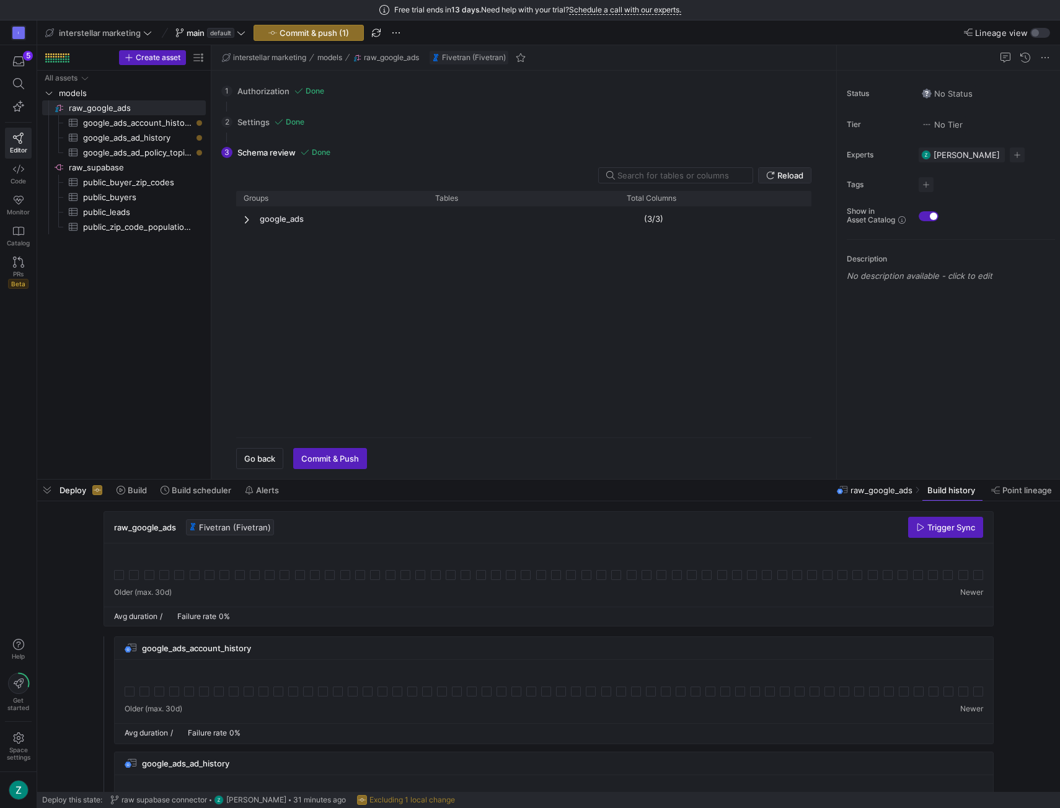
click at [769, 173] on icon at bounding box center [770, 175] width 9 height 9
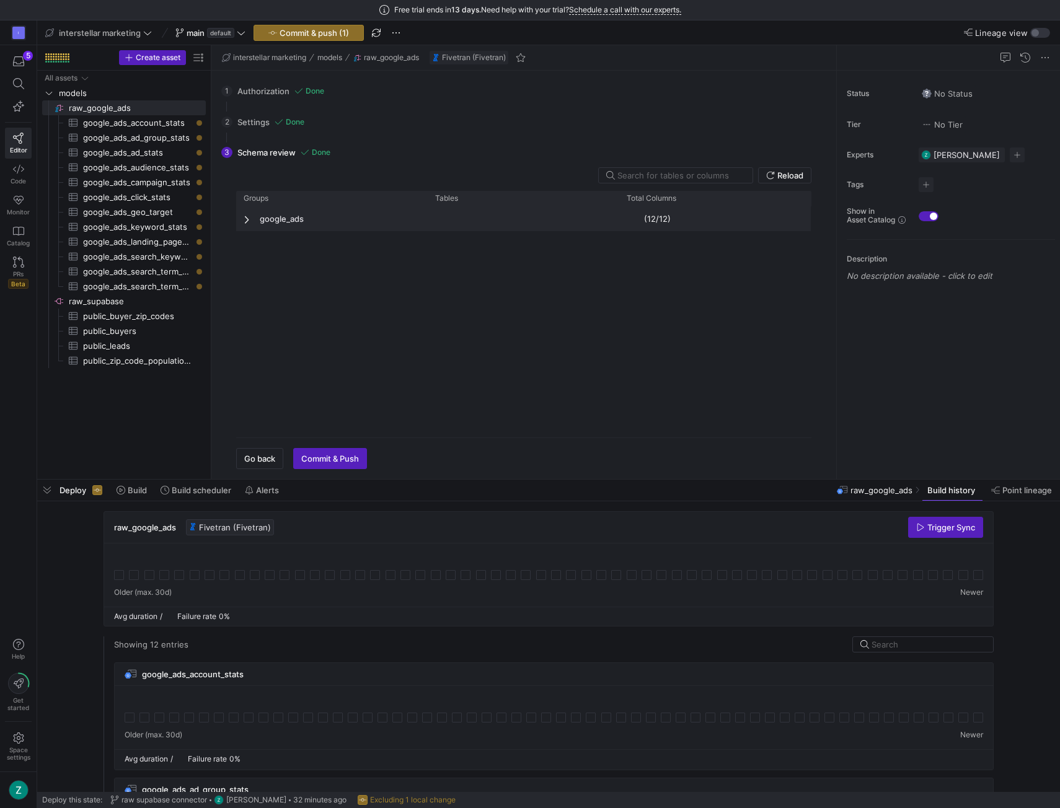
click at [246, 220] on span "Press SPACE to deselect this row." at bounding box center [248, 219] width 9 height 10
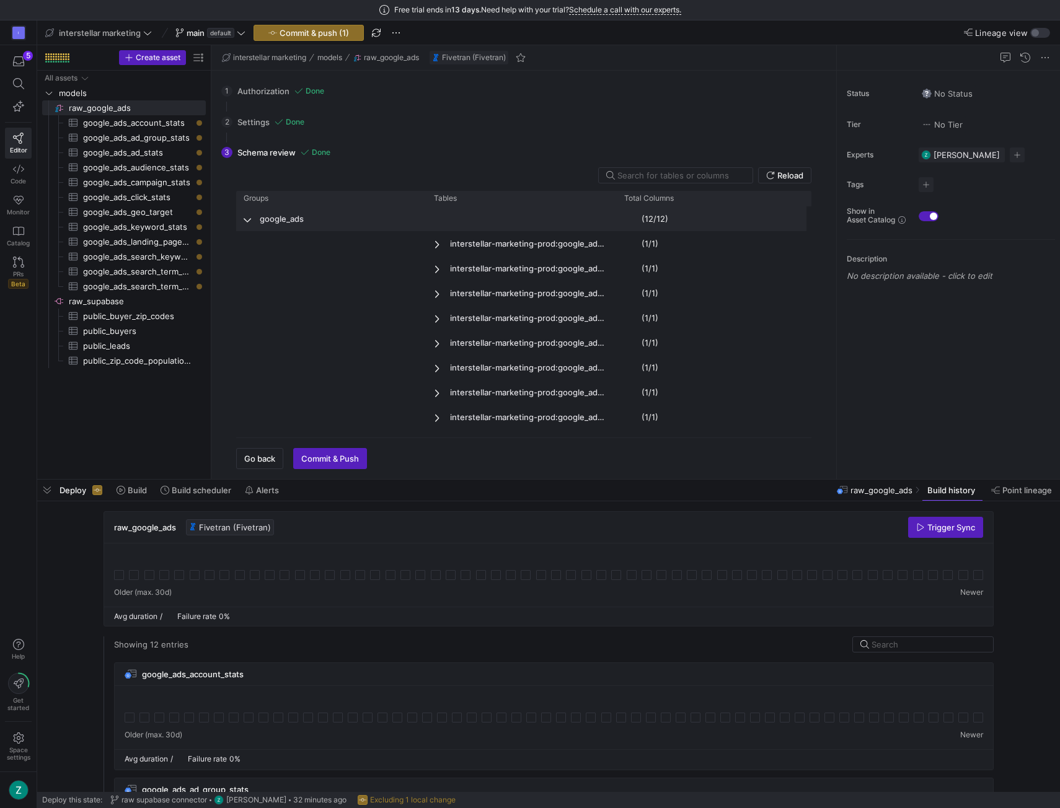
click at [246, 218] on span "Press SPACE to deselect this row." at bounding box center [248, 219] width 9 height 10
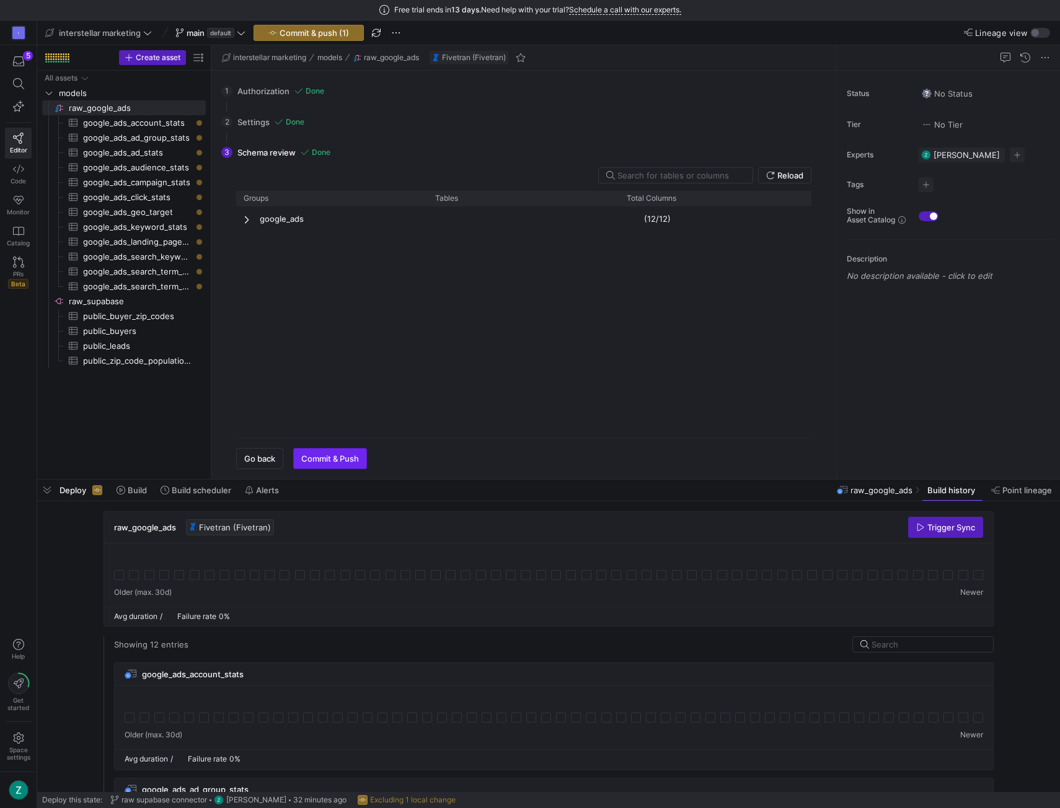
click at [348, 455] on span "Commit & Push" at bounding box center [330, 459] width 58 height 10
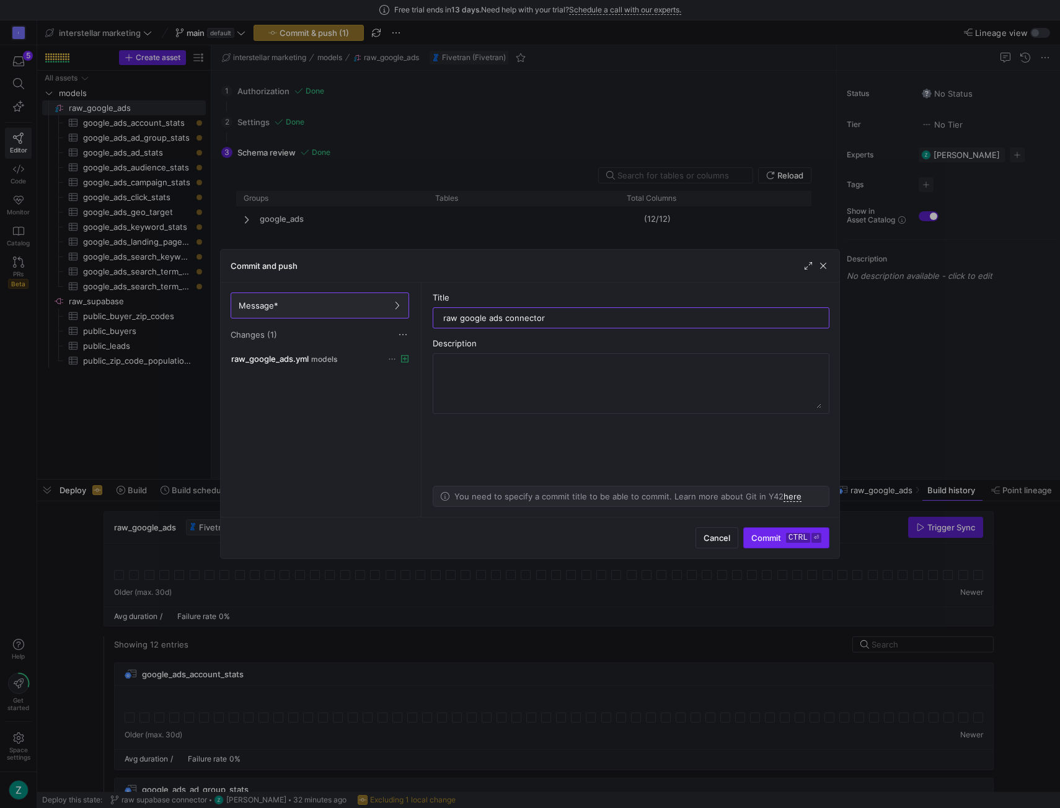
type input "raw google ads connector"
click at [770, 537] on span "Commit ctrl ⏎" at bounding box center [786, 538] width 70 height 10
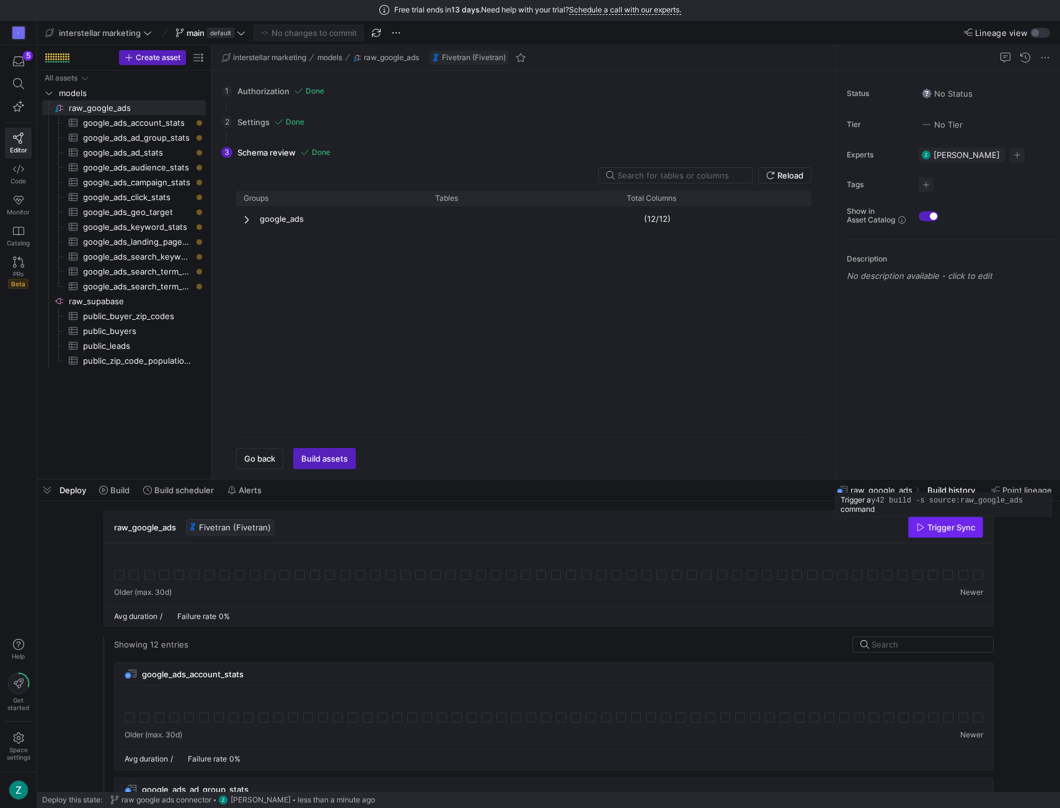
click at [931, 523] on span "Trigger Sync" at bounding box center [951, 528] width 48 height 10
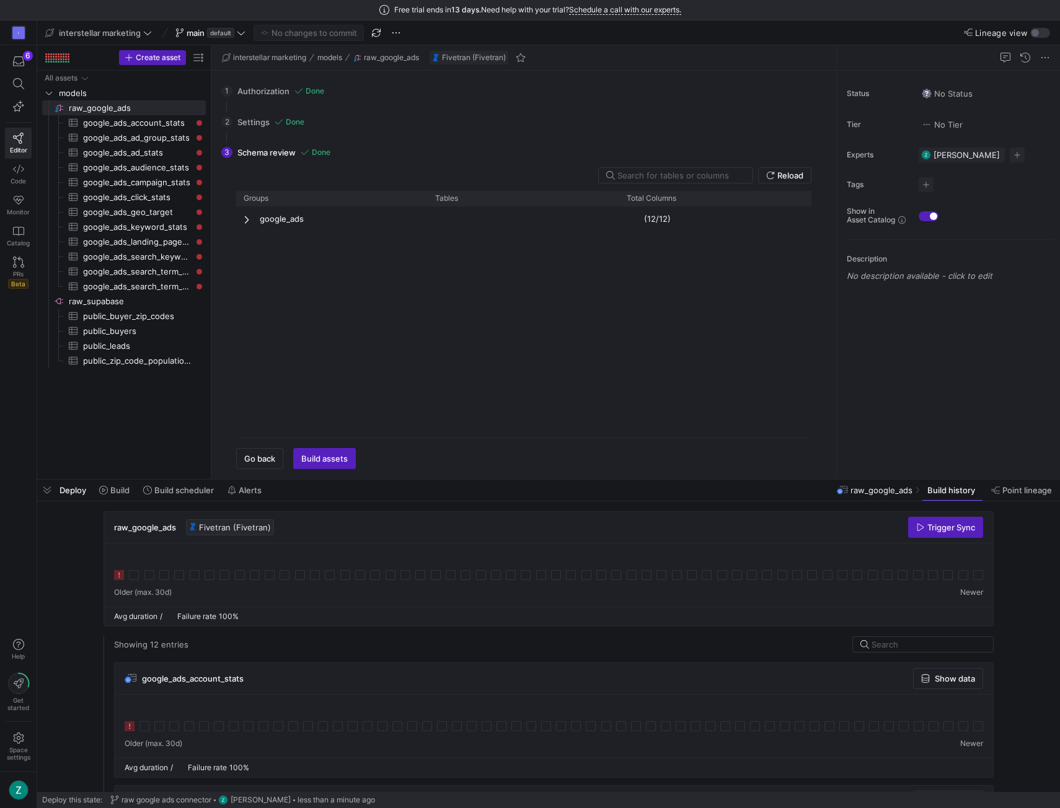
click at [114, 572] on icon at bounding box center [119, 575] width 10 height 10
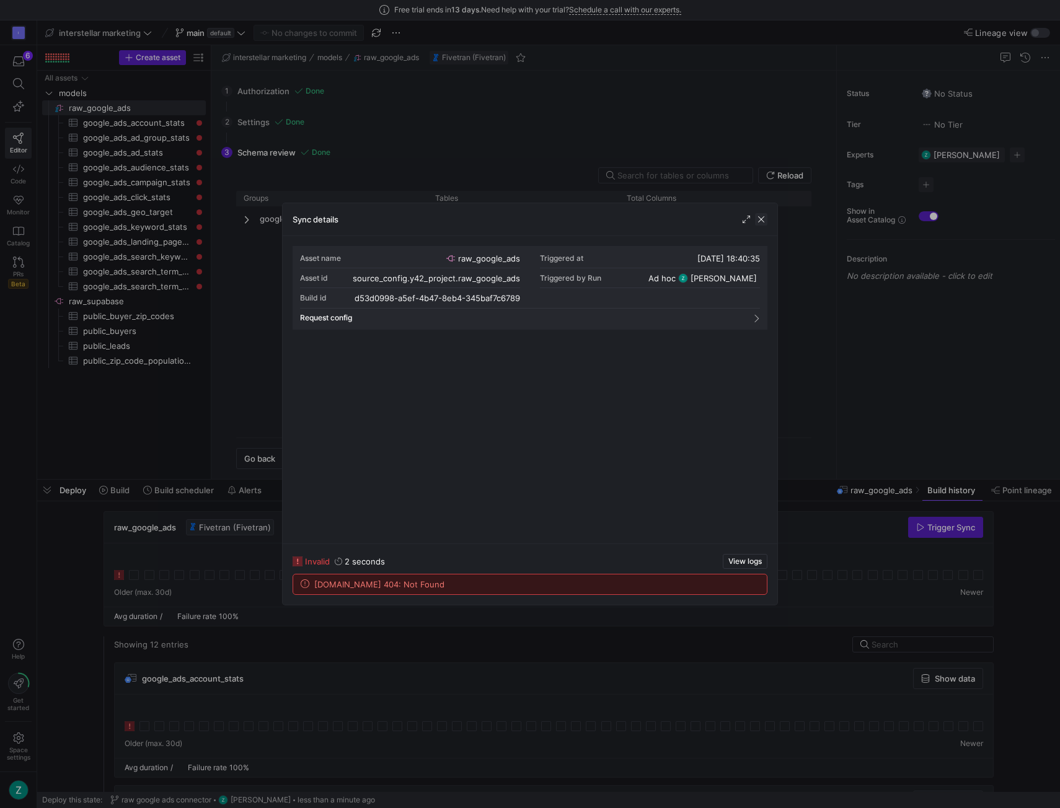
click at [765, 217] on span "button" at bounding box center [761, 219] width 12 height 12
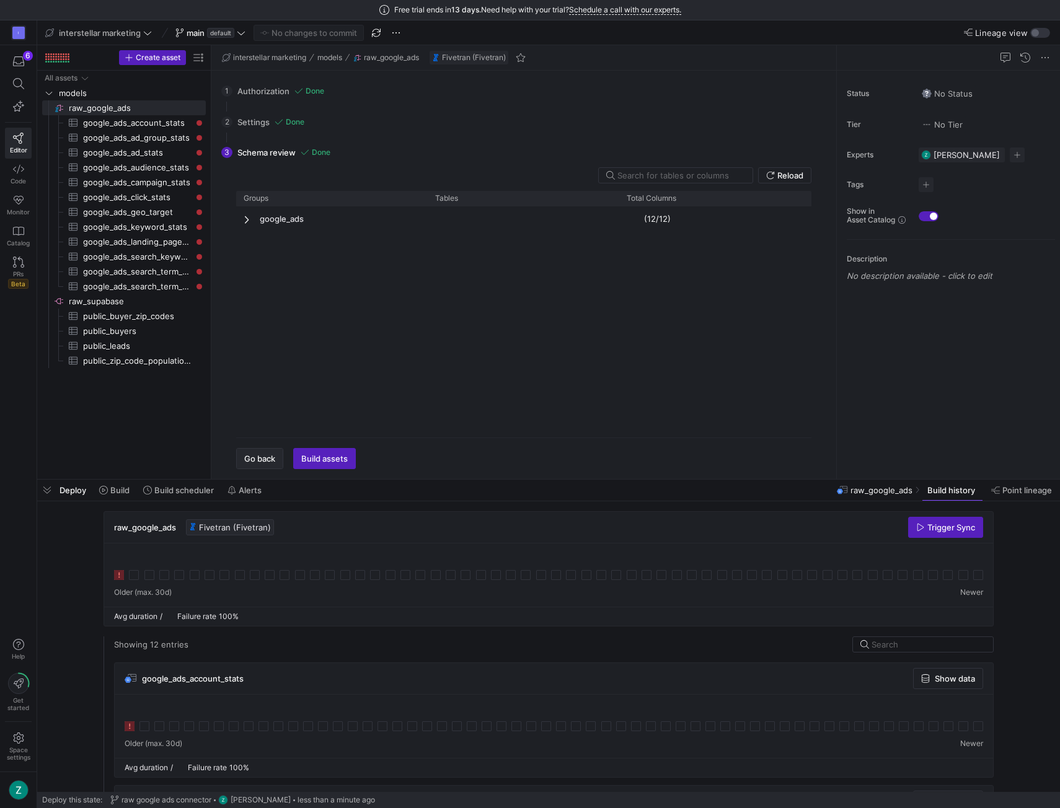
click at [257, 457] on span "Go back" at bounding box center [259, 459] width 31 height 10
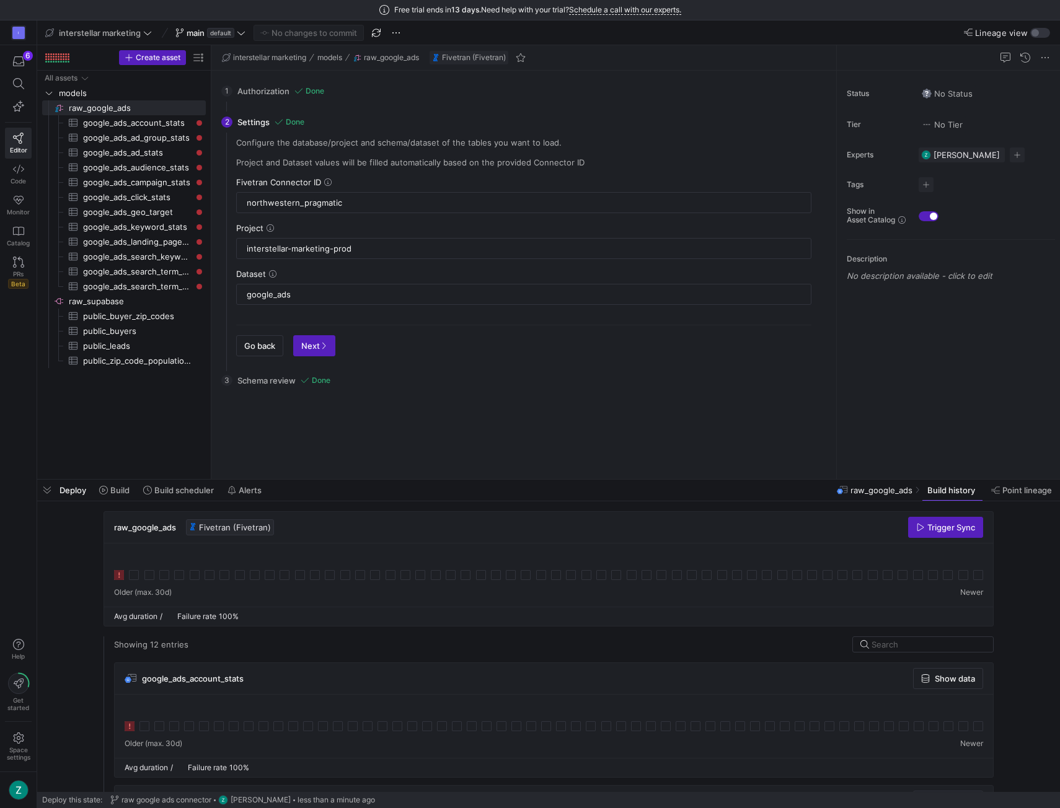
click at [262, 330] on div "Go back Next" at bounding box center [523, 341] width 575 height 32
click at [373, 200] on input "northwestern_pragmatic" at bounding box center [524, 203] width 554 height 10
paste input "prospered_prowess"
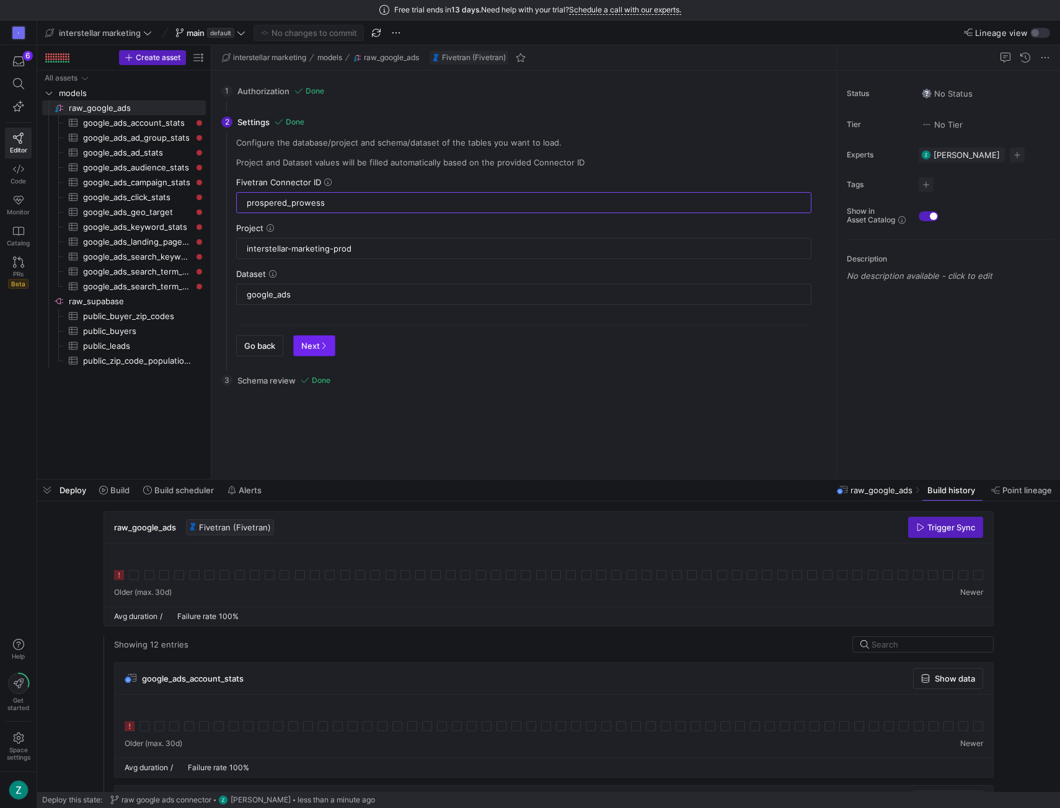
type input "prospered_prowess"
click at [325, 342] on icon "button" at bounding box center [323, 345] width 7 height 7
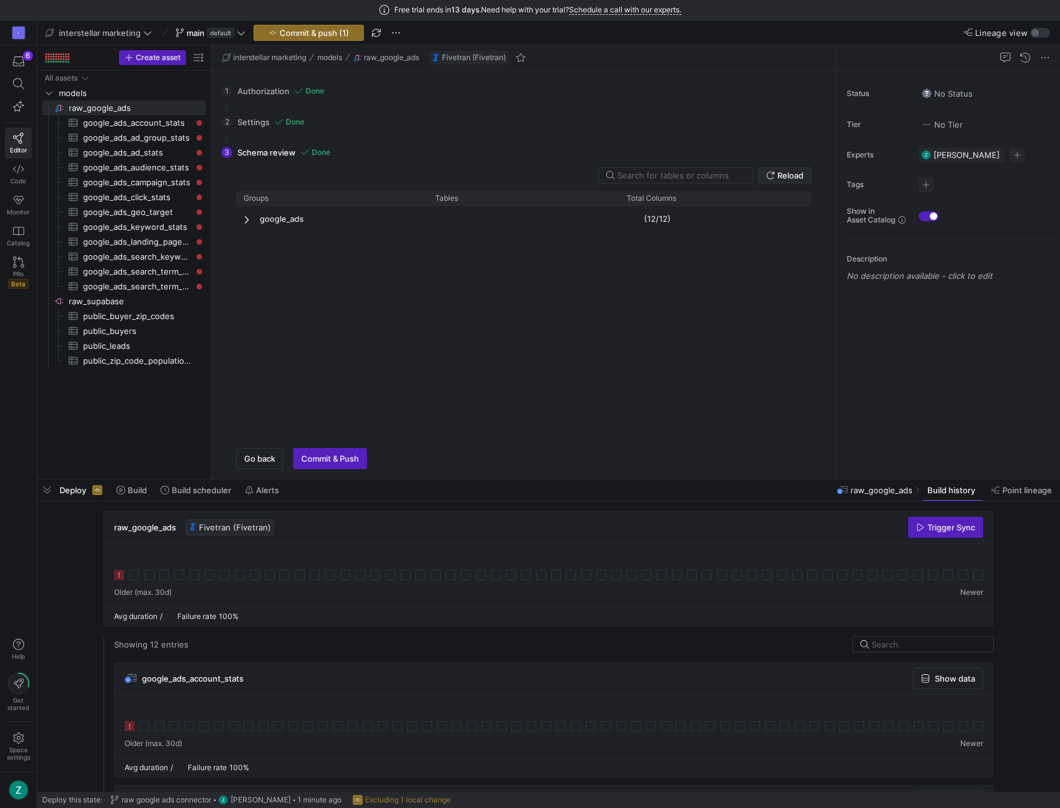
click at [776, 170] on span "Reload" at bounding box center [784, 175] width 37 height 10
click at [244, 215] on span "Press SPACE to deselect this row." at bounding box center [248, 219] width 9 height 10
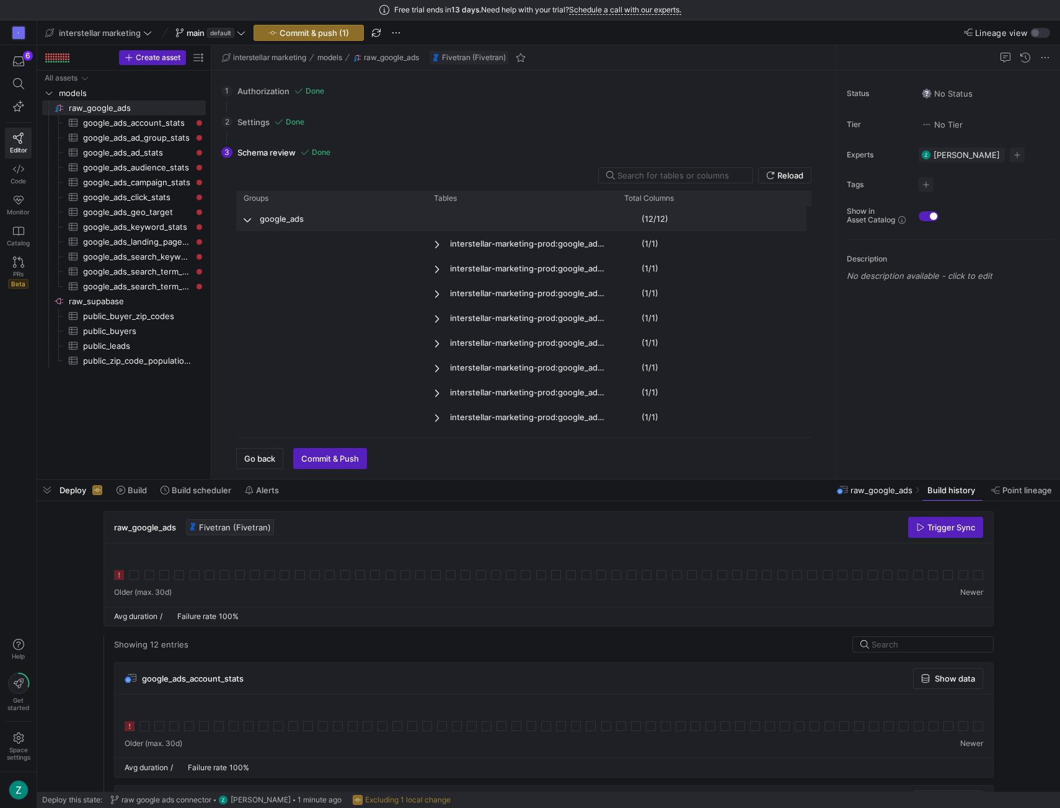
click at [244, 215] on span "Press SPACE to deselect this row." at bounding box center [248, 219] width 9 height 10
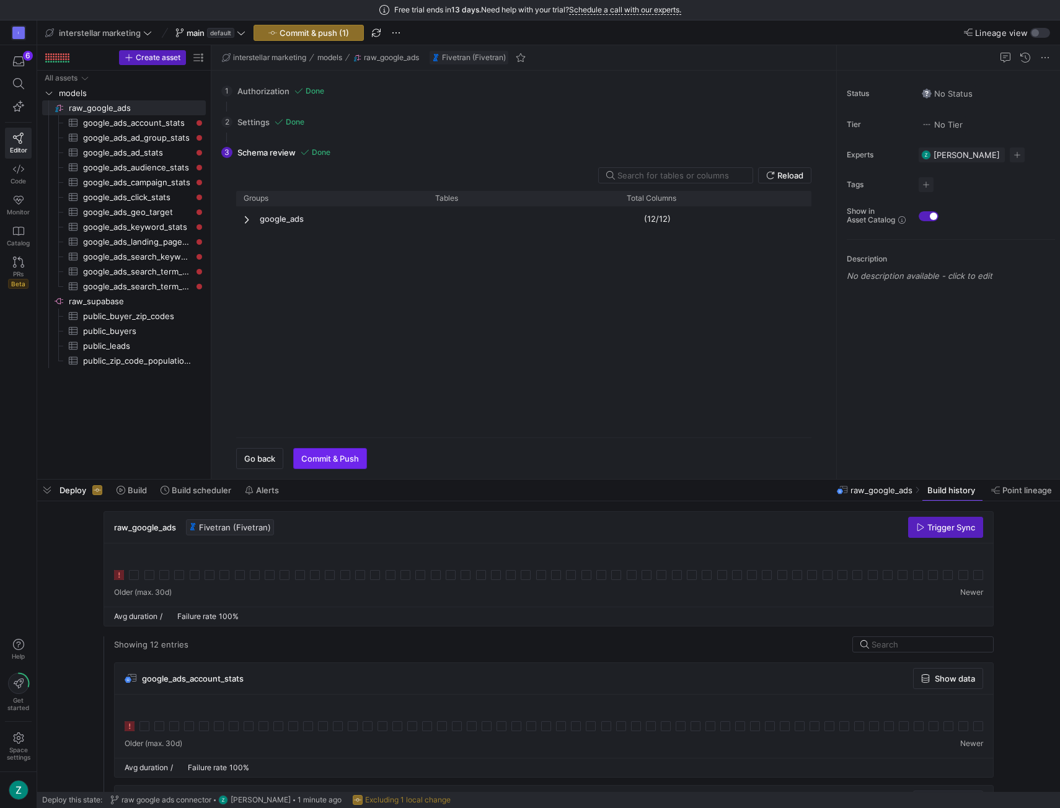
click at [337, 456] on span "Commit & Push" at bounding box center [330, 459] width 58 height 10
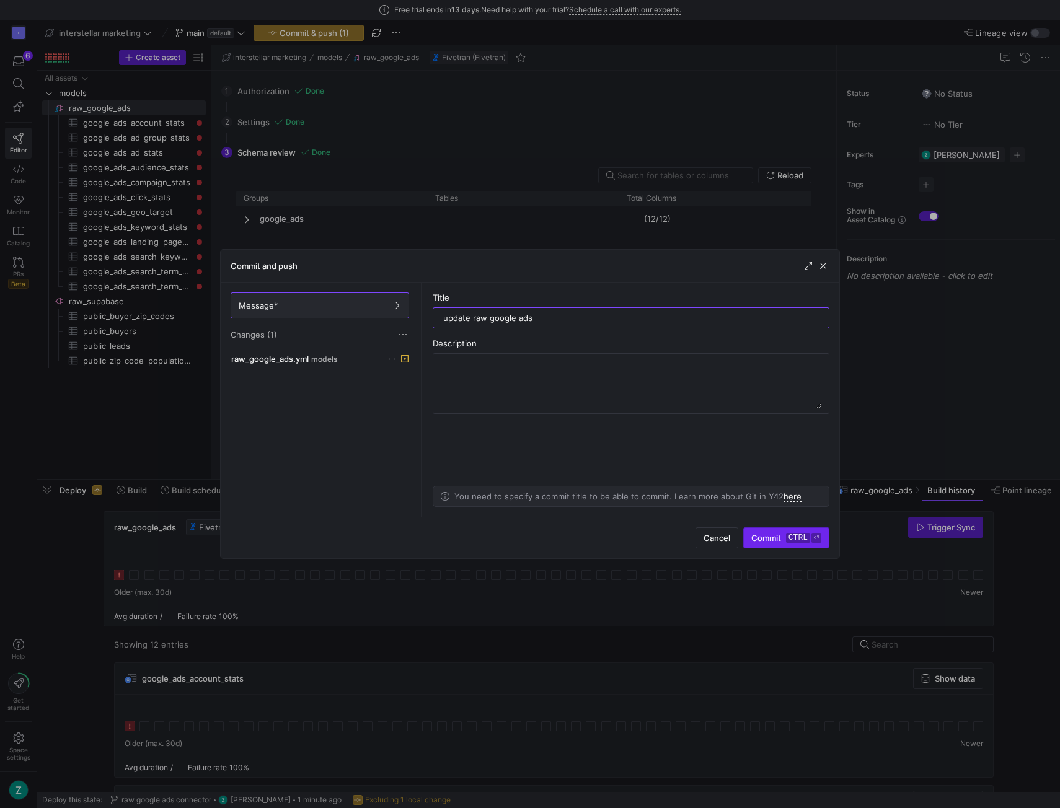
type input "update raw google ads"
click at [790, 534] on kbd "ctrl" at bounding box center [798, 538] width 24 height 10
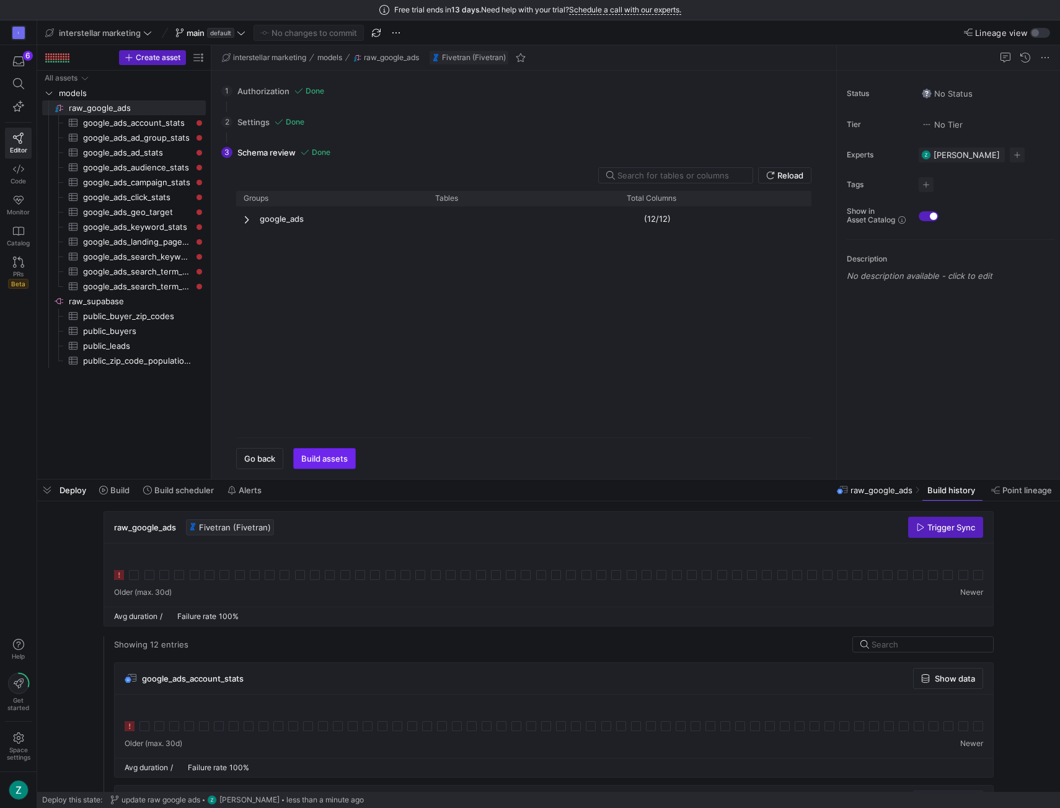
click at [340, 462] on span "Build assets" at bounding box center [324, 459] width 46 height 10
click at [908, 524] on button "Trigger Sync" at bounding box center [945, 527] width 75 height 21
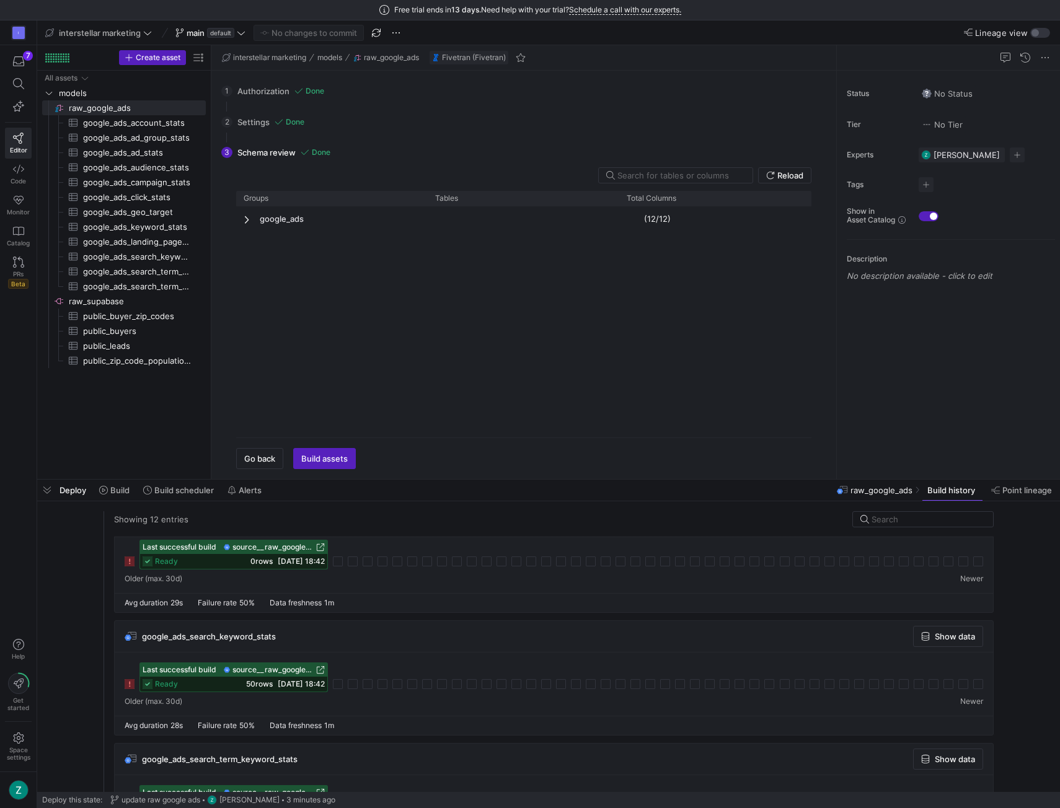
scroll to position [1206, 0]
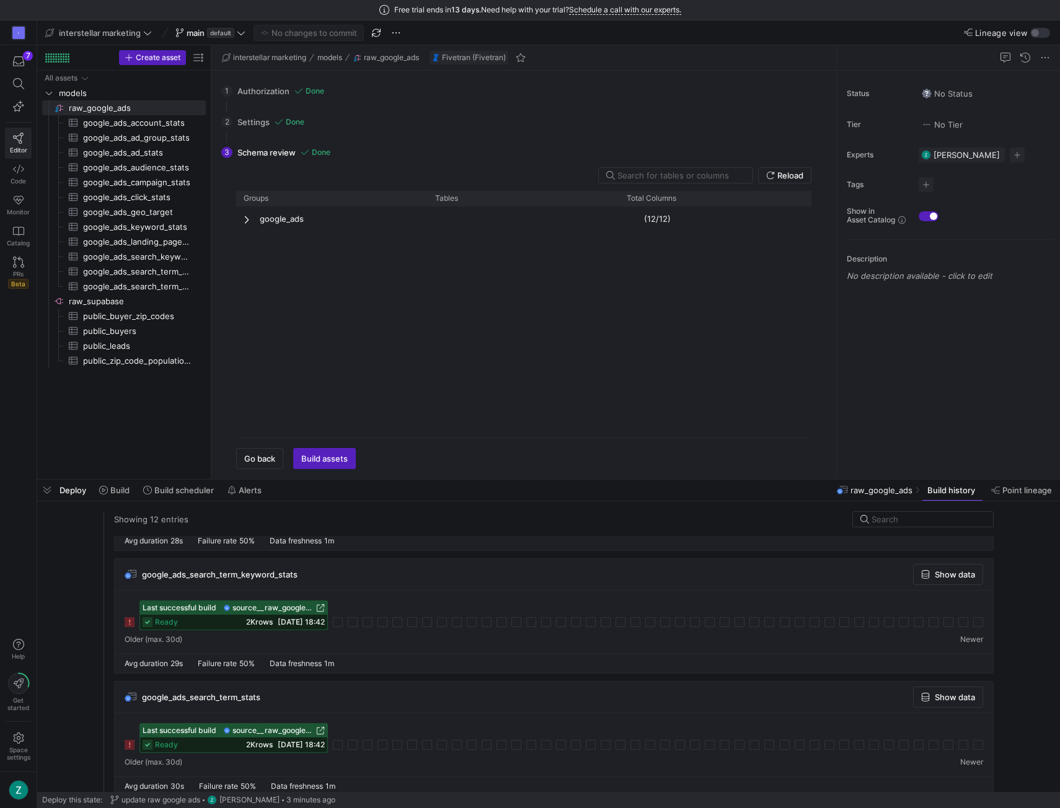
click at [24, 137] on icon at bounding box center [18, 138] width 11 height 11
click at [1039, 28] on div "button" at bounding box center [1040, 33] width 20 height 10
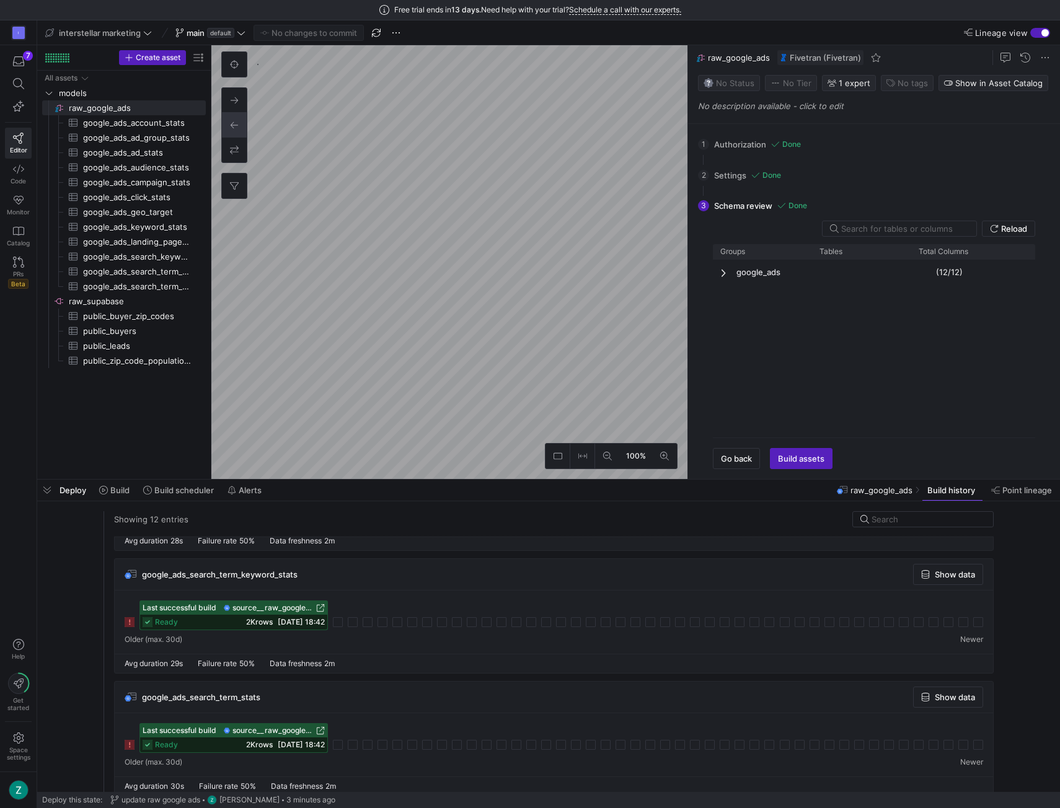
click at [1038, 29] on div "button" at bounding box center [1040, 33] width 20 height 10
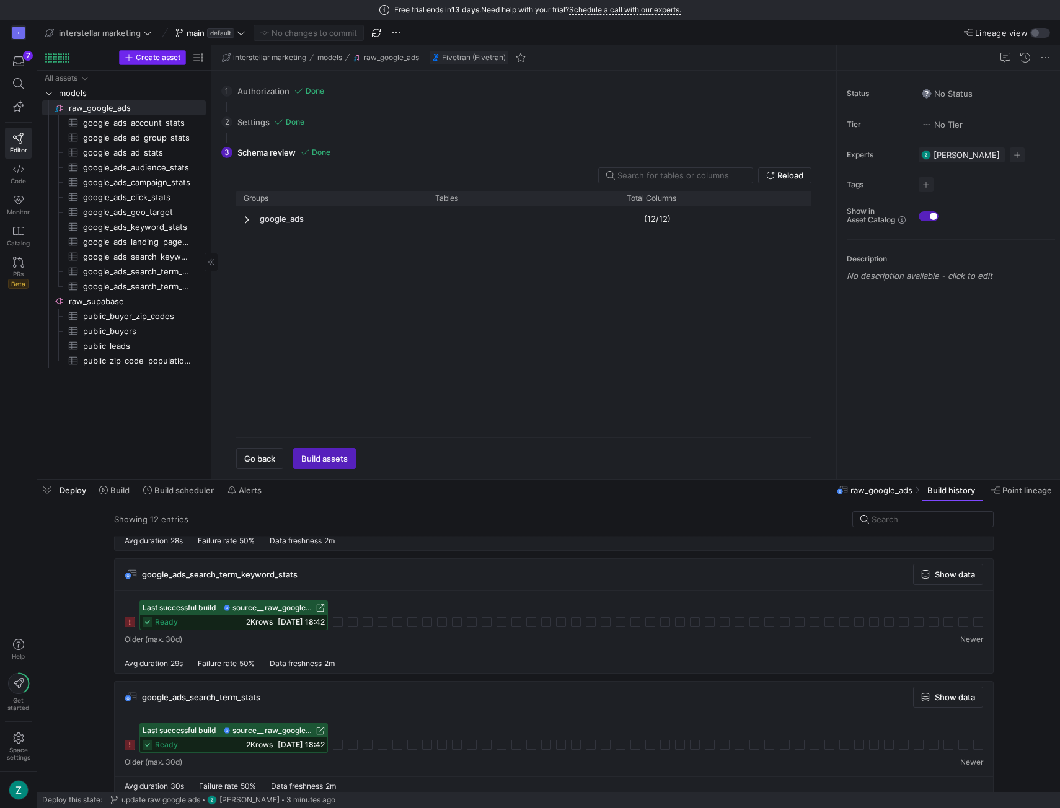
click at [154, 60] on span "Create asset" at bounding box center [158, 57] width 45 height 9
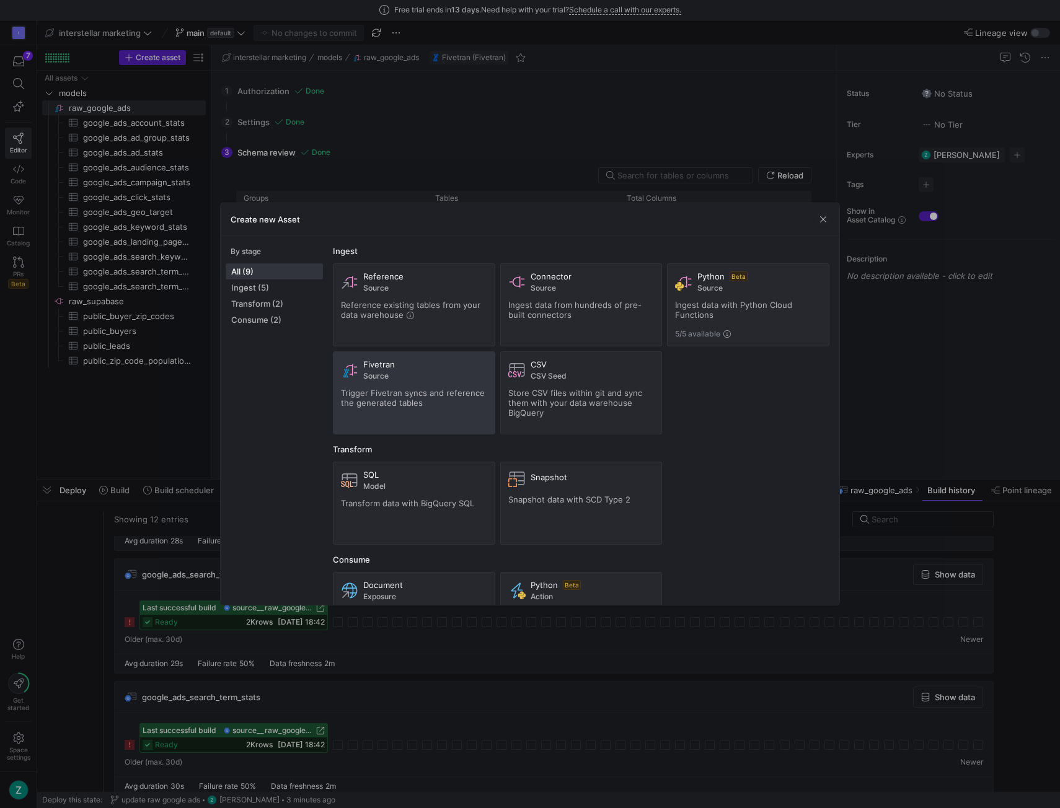
click at [395, 396] on span "Trigger Fivetran syncs and reference the generated tables" at bounding box center [413, 398] width 144 height 20
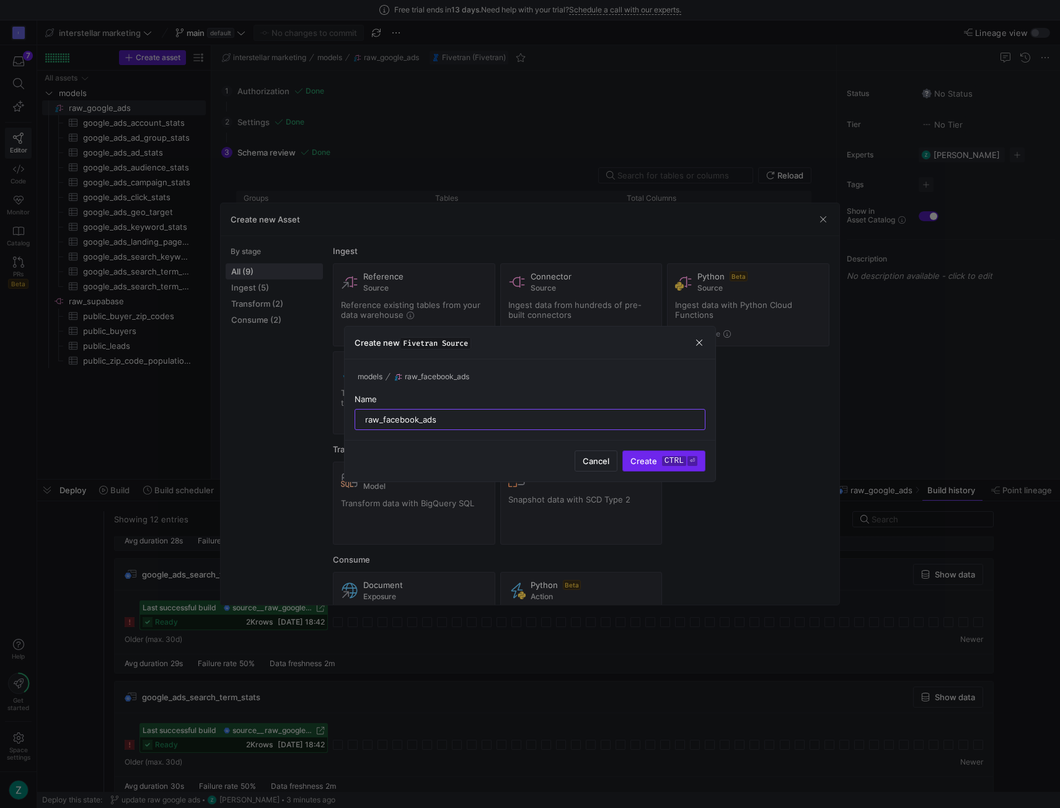
type input "raw_facebook_ads"
click at [679, 458] on kbd "ctrl" at bounding box center [674, 461] width 24 height 10
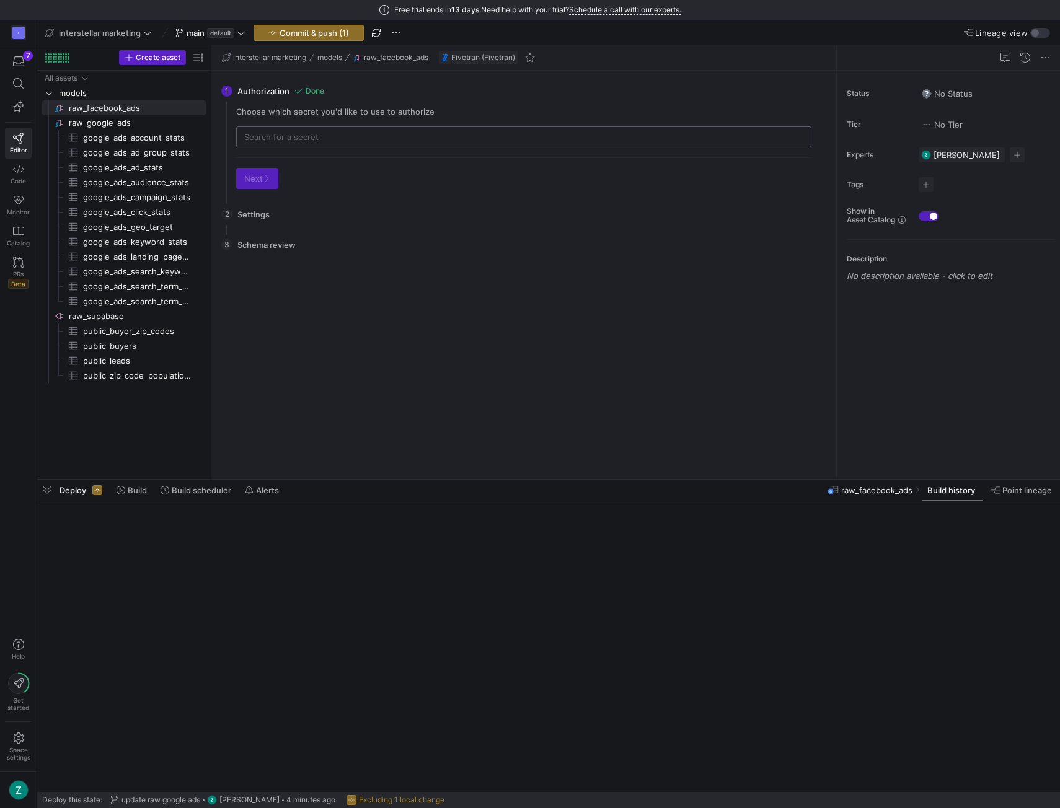
click at [362, 130] on div at bounding box center [523, 137] width 559 height 20
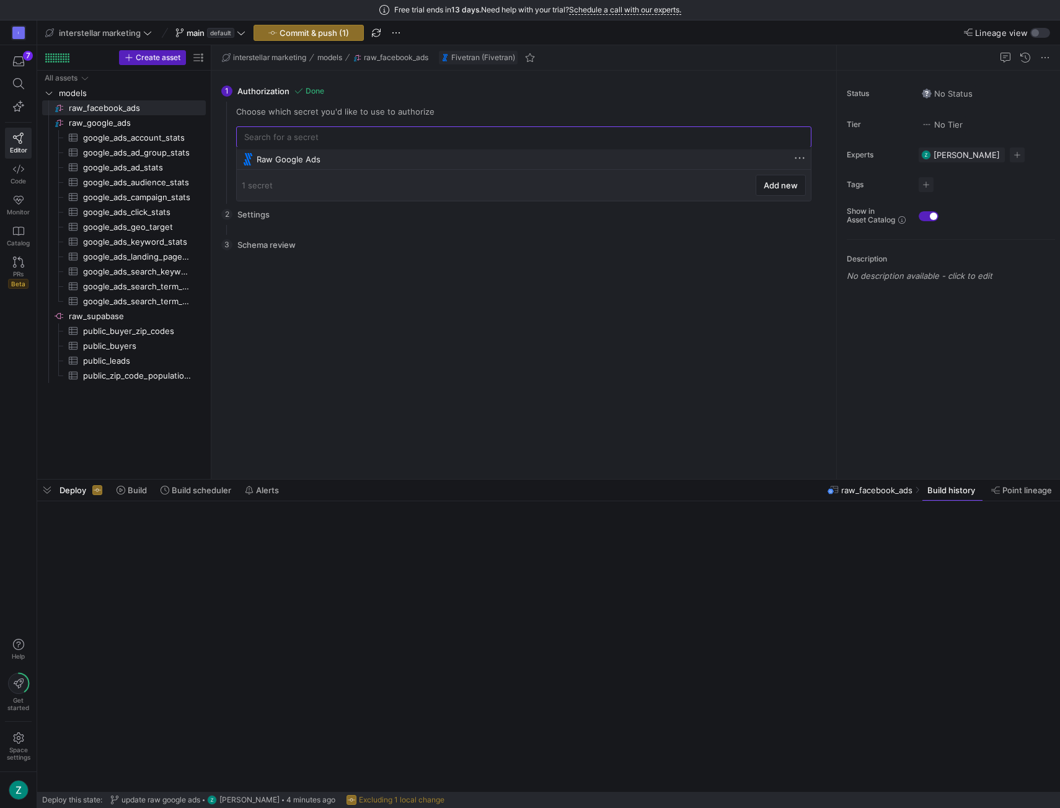
click at [364, 156] on div "Raw Google Ads" at bounding box center [525, 159] width 537 height 10
type input "Raw Google Ads"
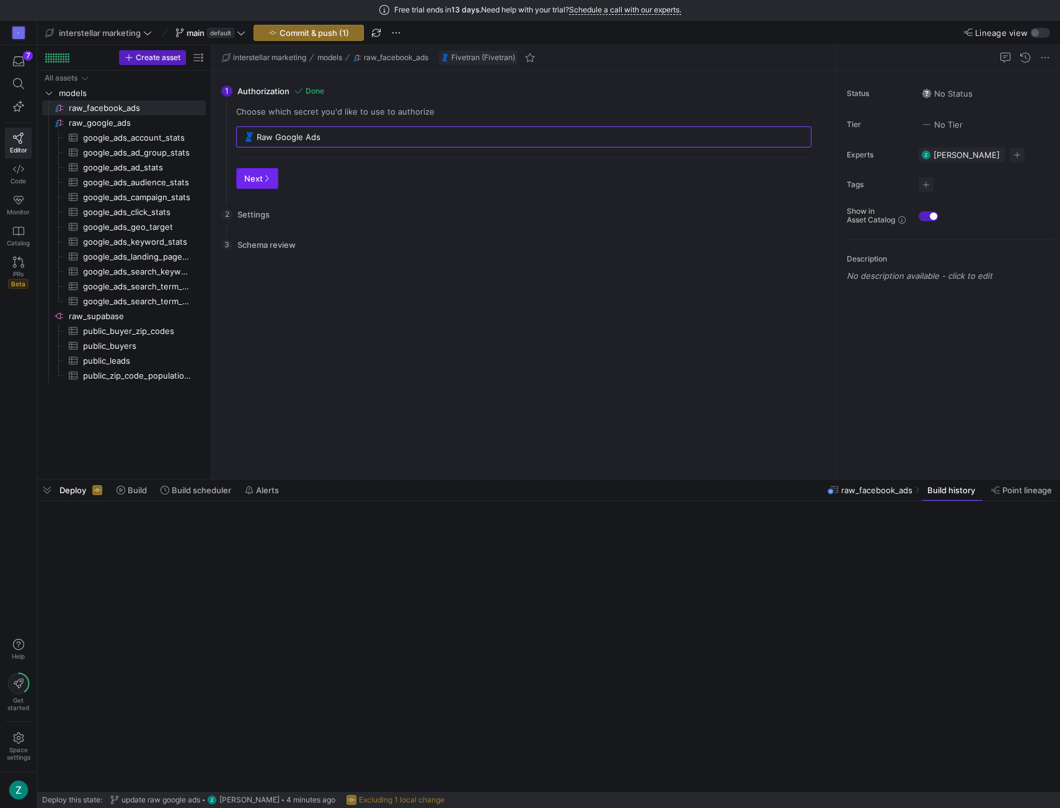
click at [263, 175] on icon "button" at bounding box center [266, 178] width 7 height 7
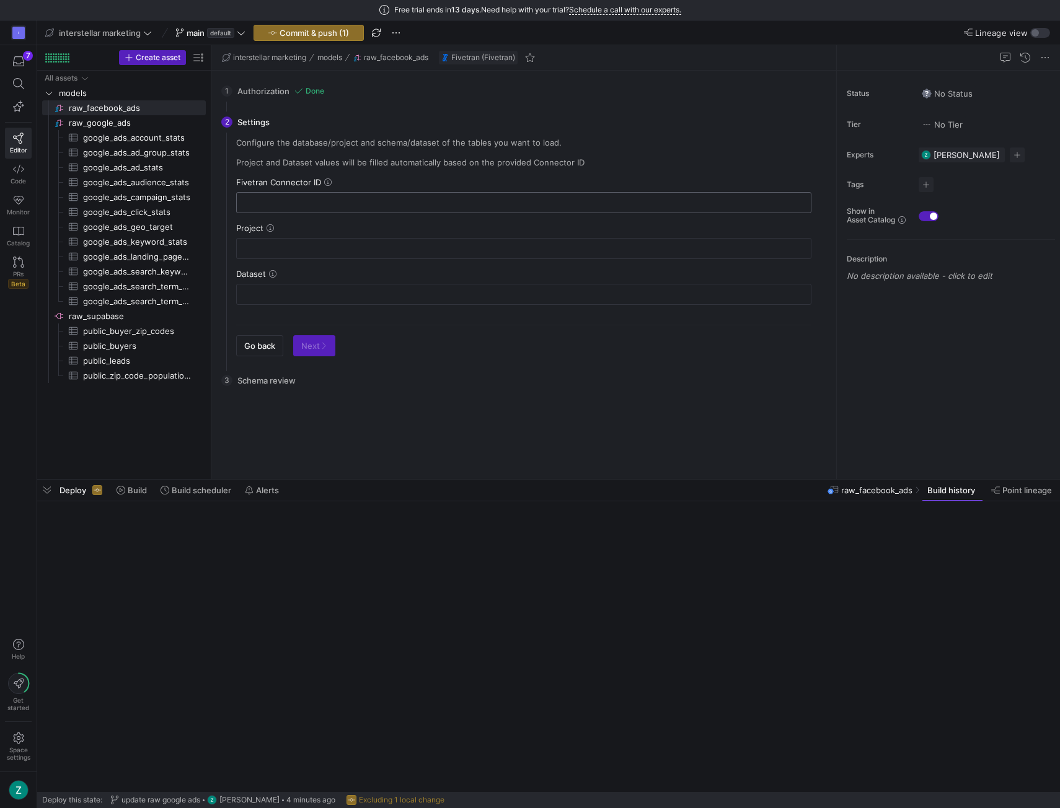
click at [278, 200] on input "text" at bounding box center [524, 203] width 554 height 10
click at [372, 203] on input "text" at bounding box center [524, 203] width 554 height 10
paste input "plotted_originally"
type input "plotted_originally"
type input "interstellar-marketing-prod"
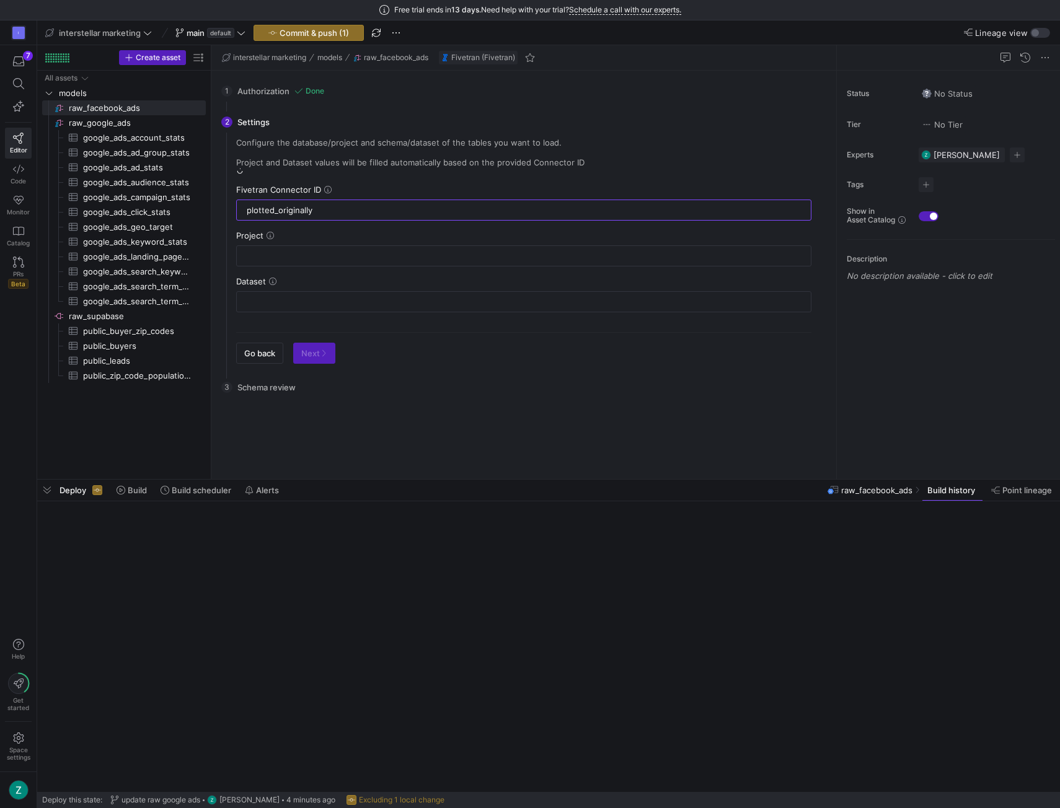
type input "facebook_ads"
type input "plotted_originally"
click at [329, 342] on span "button" at bounding box center [314, 346] width 41 height 20
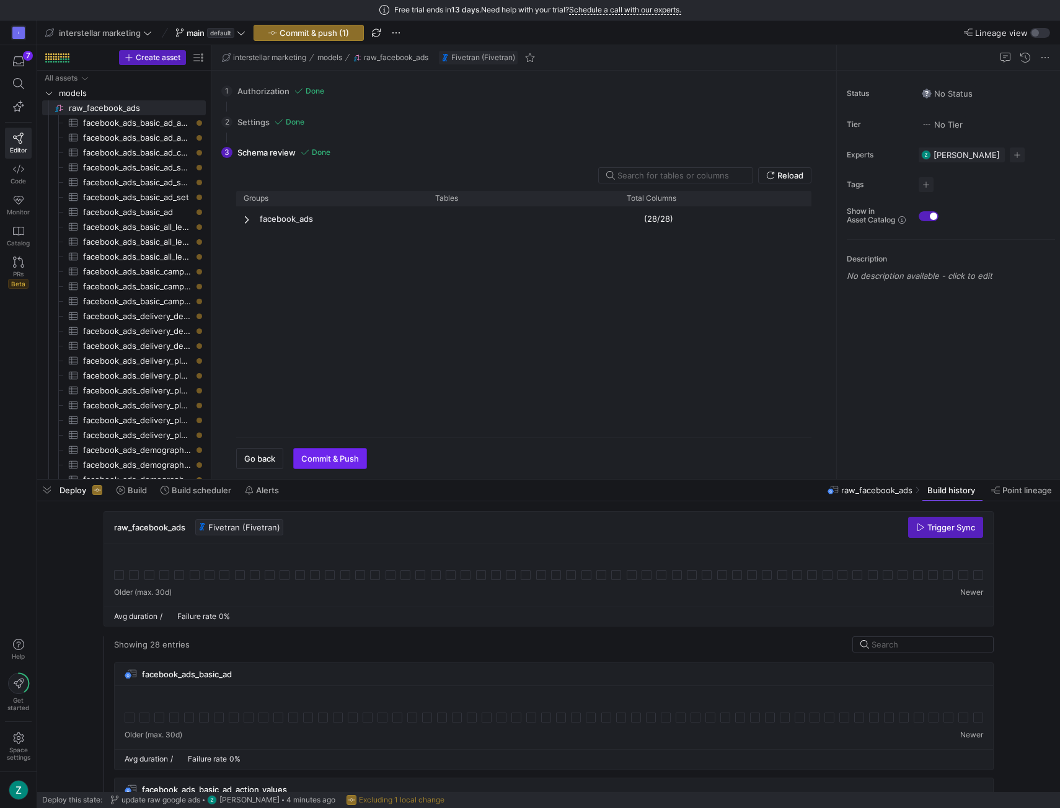
click at [340, 457] on span "Commit & Push" at bounding box center [330, 459] width 58 height 10
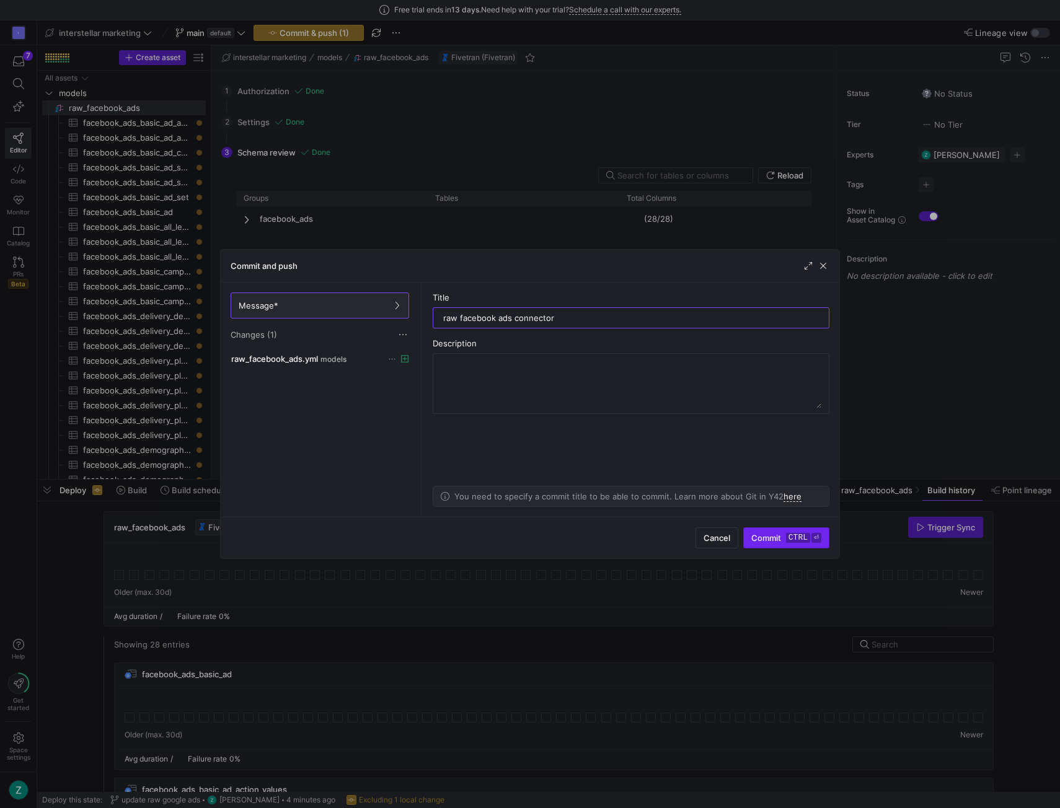
type input "raw facebook ads connector"
click at [782, 533] on span "Commit ctrl ⏎" at bounding box center [786, 538] width 70 height 10
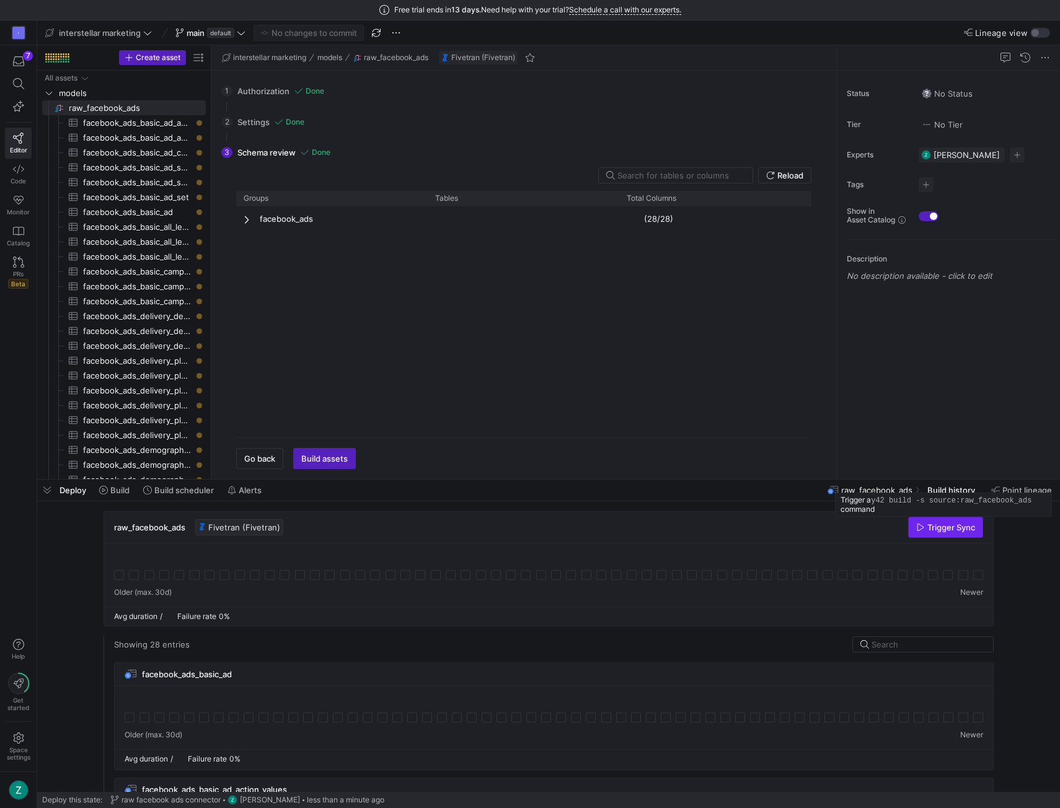
click at [937, 529] on span "Trigger Sync" at bounding box center [951, 528] width 48 height 10
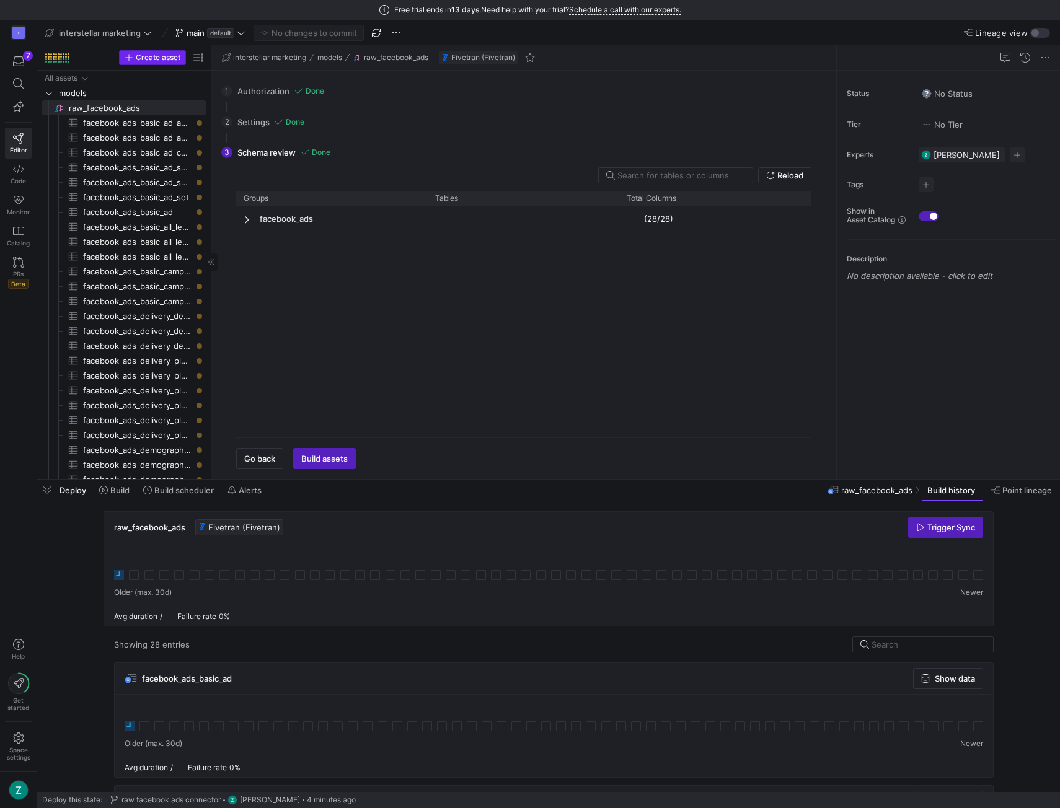
click at [176, 59] on span "Create asset" at bounding box center [158, 57] width 45 height 9
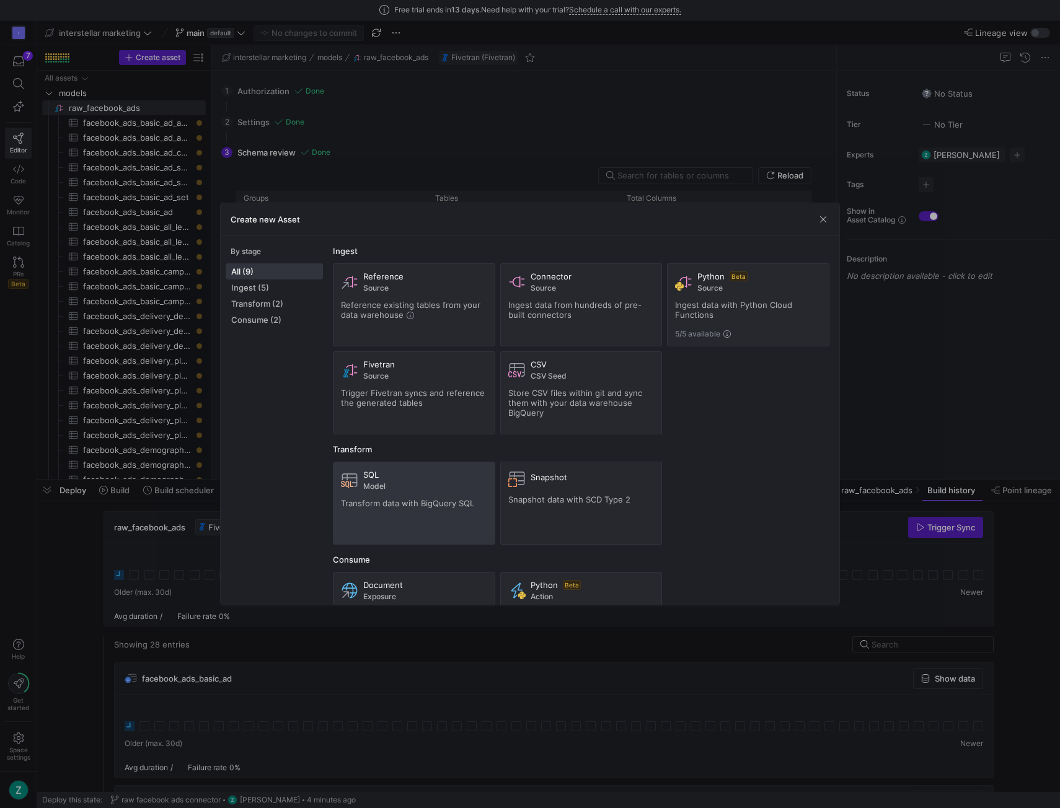
click at [432, 514] on div "SQL Model Transform data with BigQuery SQL" at bounding box center [414, 503] width 146 height 67
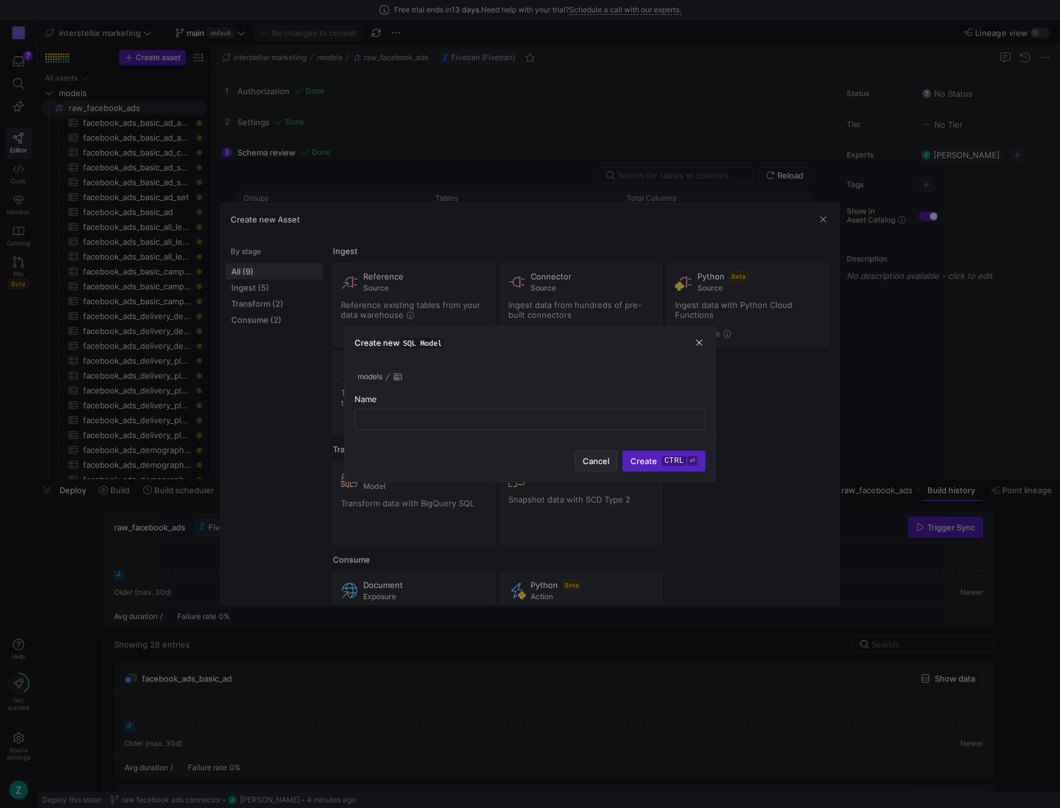
click at [599, 457] on span "Cancel" at bounding box center [596, 461] width 27 height 10
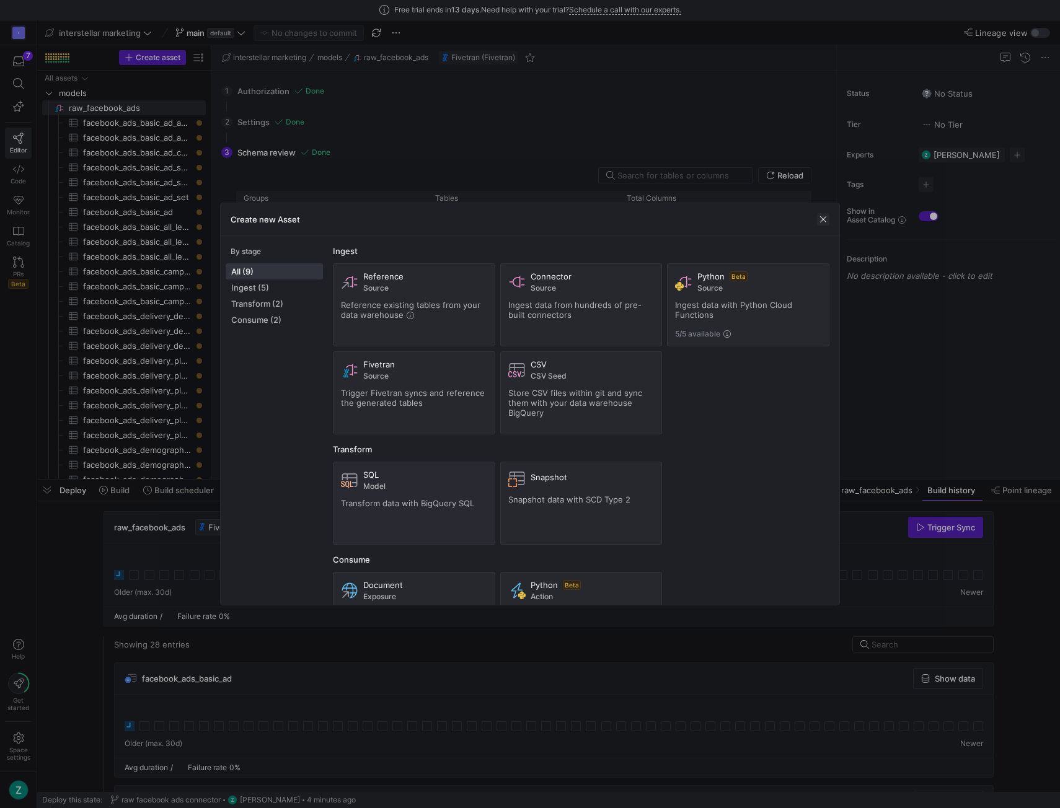
click at [818, 219] on span "button" at bounding box center [823, 219] width 12 height 12
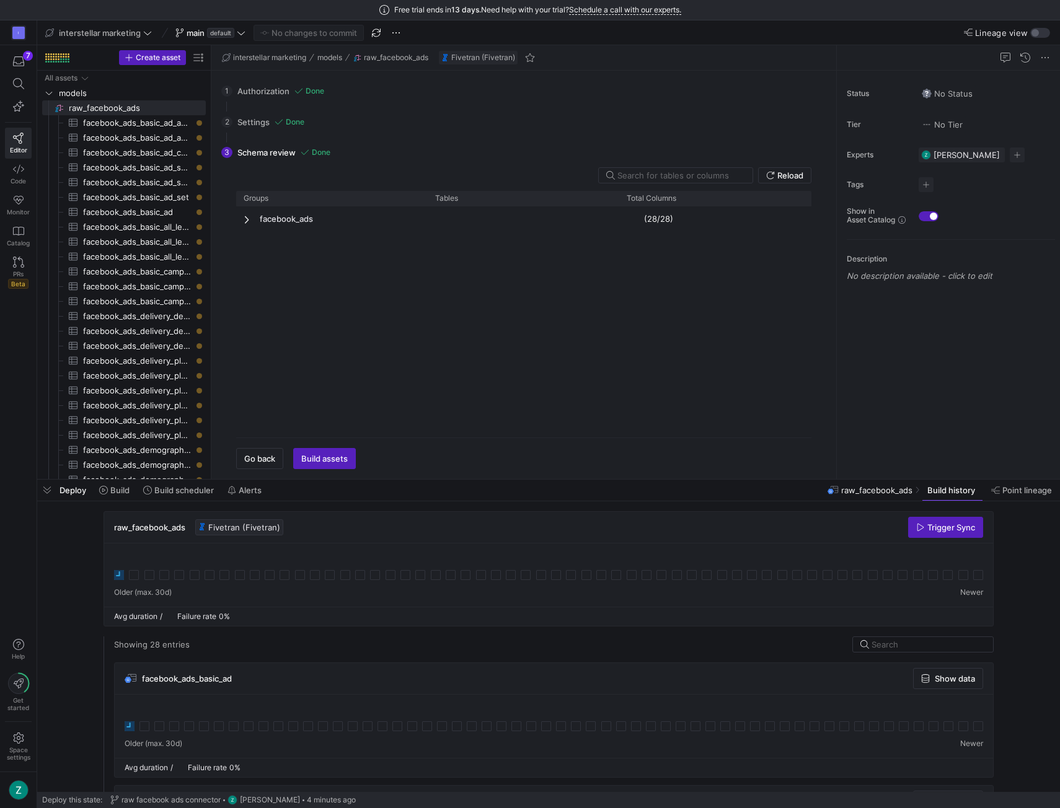
click at [117, 576] on icon at bounding box center [119, 575] width 10 height 10
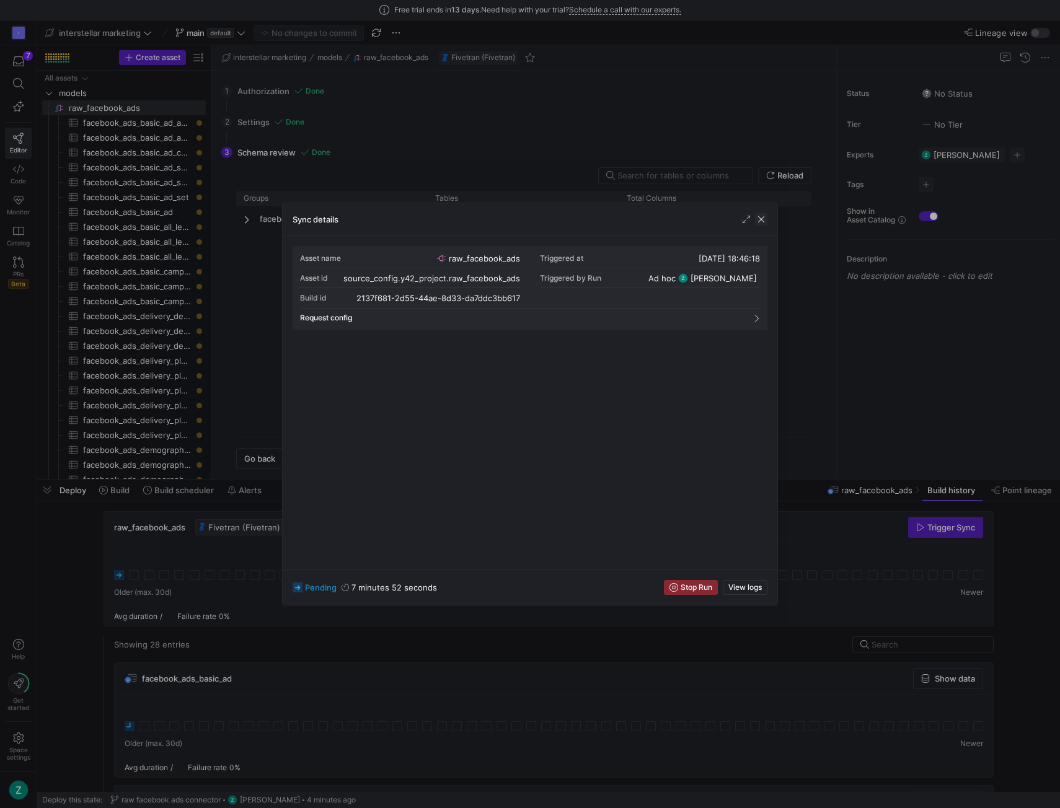
click at [760, 219] on span "button" at bounding box center [761, 219] width 12 height 12
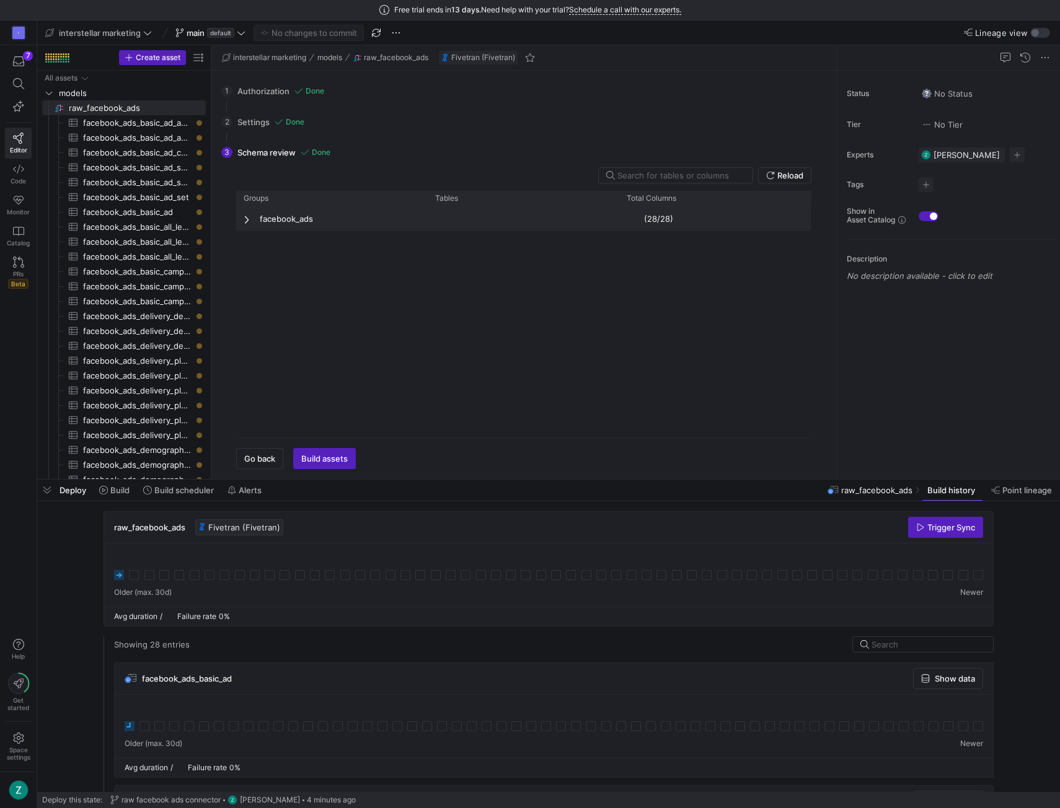
click at [244, 216] on span "Press SPACE to deselect this row." at bounding box center [248, 219] width 9 height 10
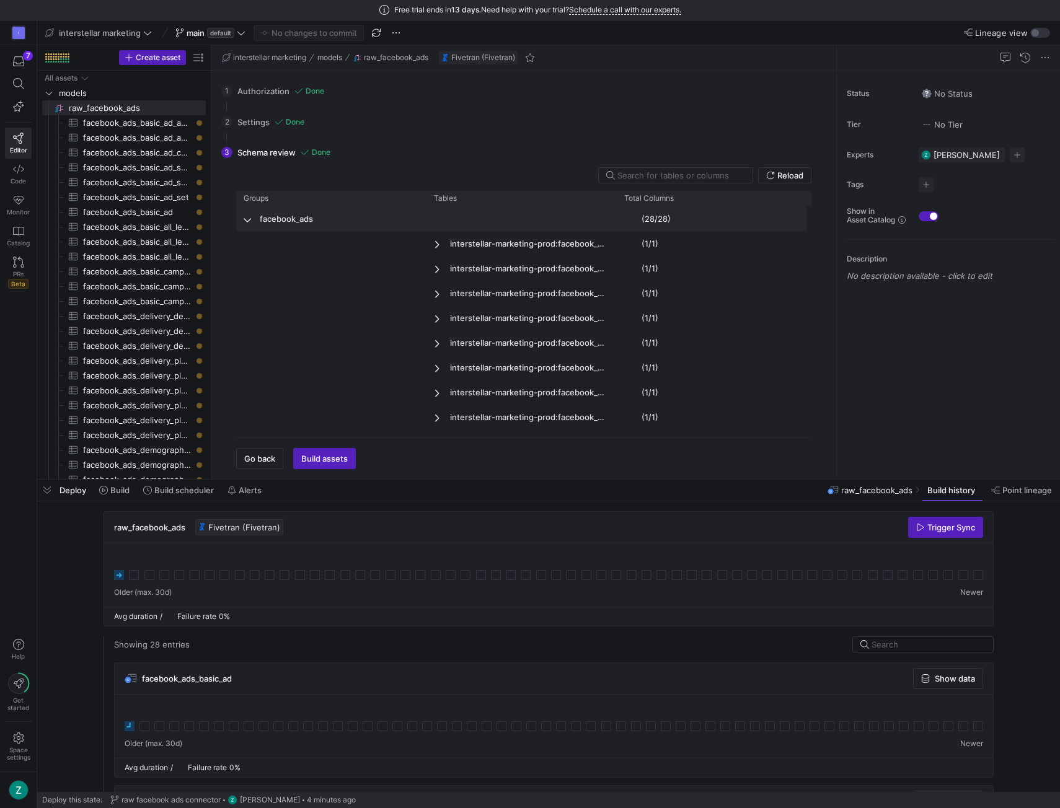
click at [250, 215] on span "Press SPACE to deselect this row." at bounding box center [248, 219] width 9 height 10
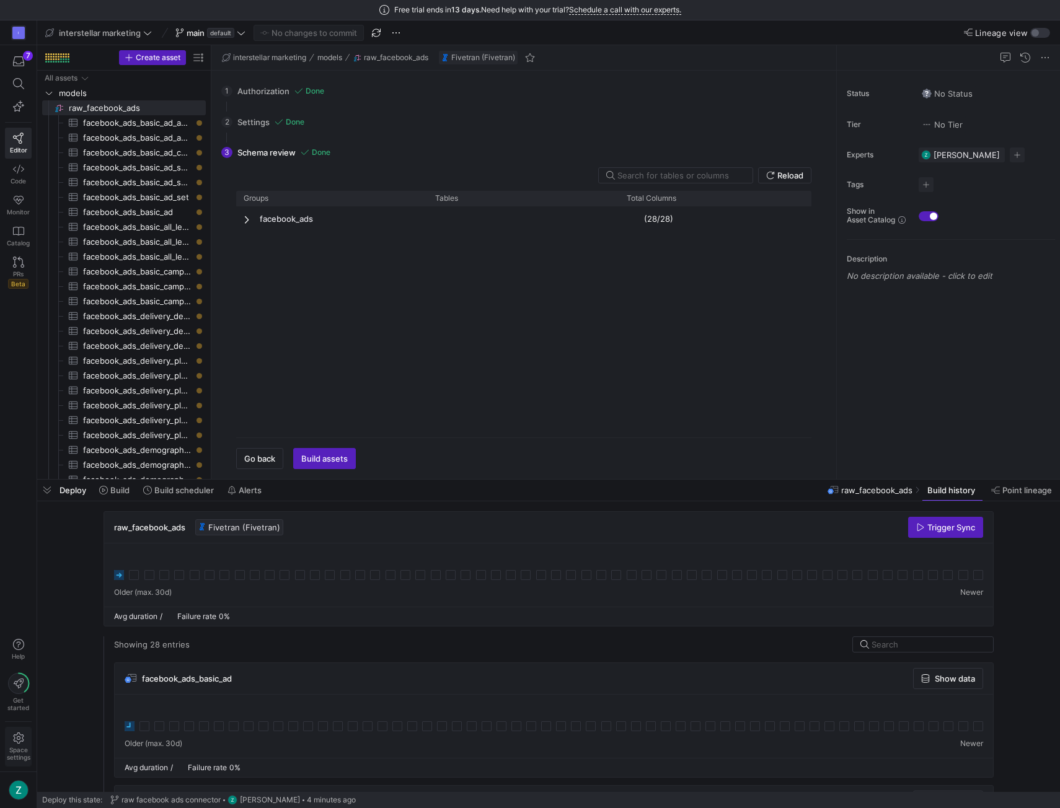
click at [15, 753] on span "Space settings" at bounding box center [19, 753] width 24 height 15
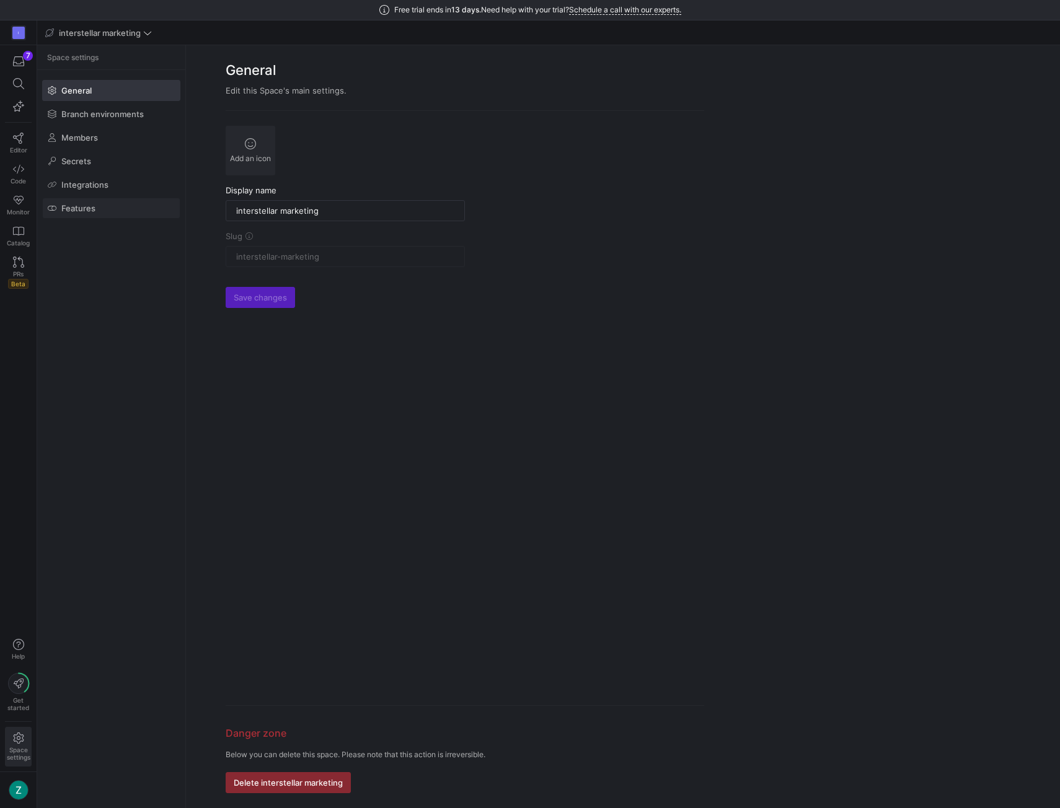
click at [87, 198] on span at bounding box center [111, 208] width 137 height 20
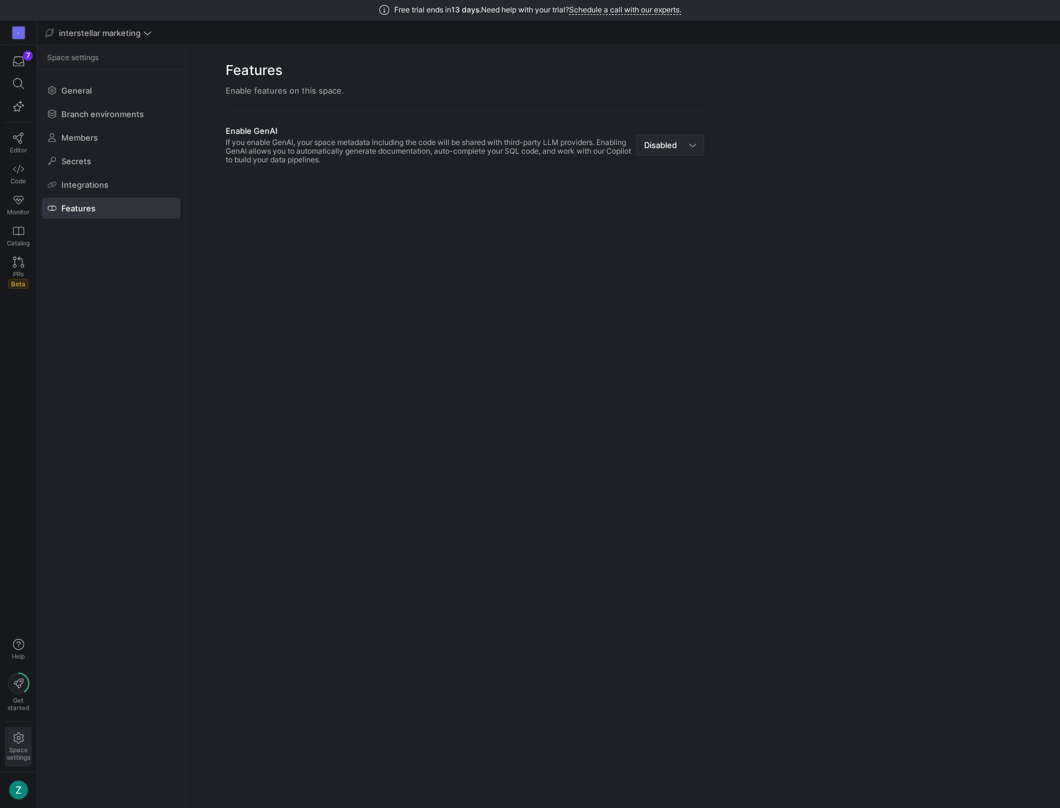
click at [644, 148] on span "Disabled" at bounding box center [660, 145] width 33 height 10
click at [640, 162] on mat-option "Enabled" at bounding box center [670, 167] width 67 height 20
click at [62, 89] on span "General" at bounding box center [76, 91] width 30 height 10
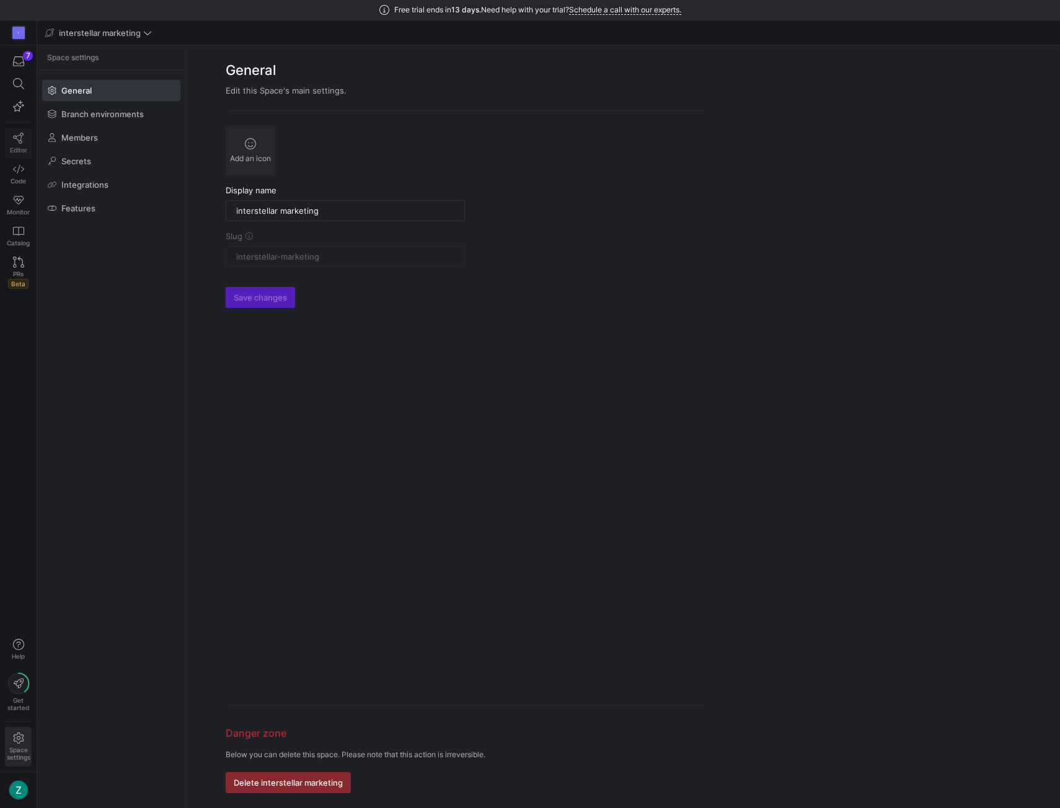
click at [20, 140] on icon at bounding box center [18, 138] width 11 height 11
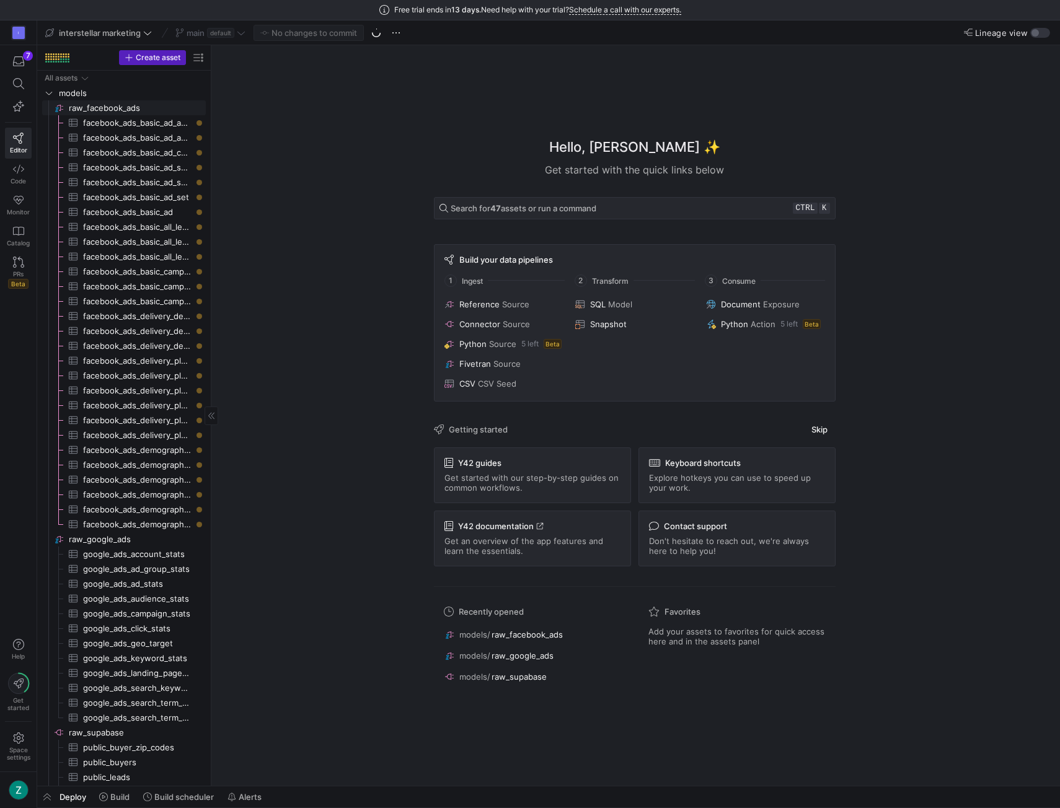
click at [123, 106] on span "raw_facebook_ads​​​​​​​​" at bounding box center [136, 108] width 135 height 14
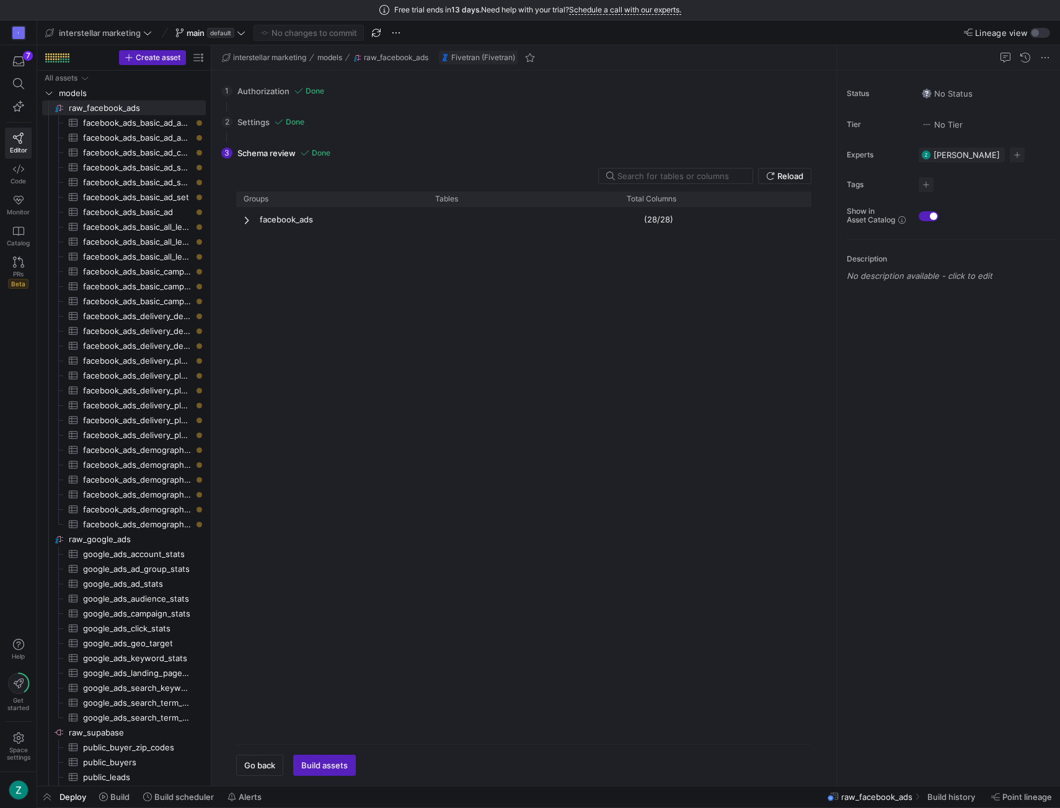
click at [332, 761] on span "Build assets" at bounding box center [324, 766] width 46 height 10
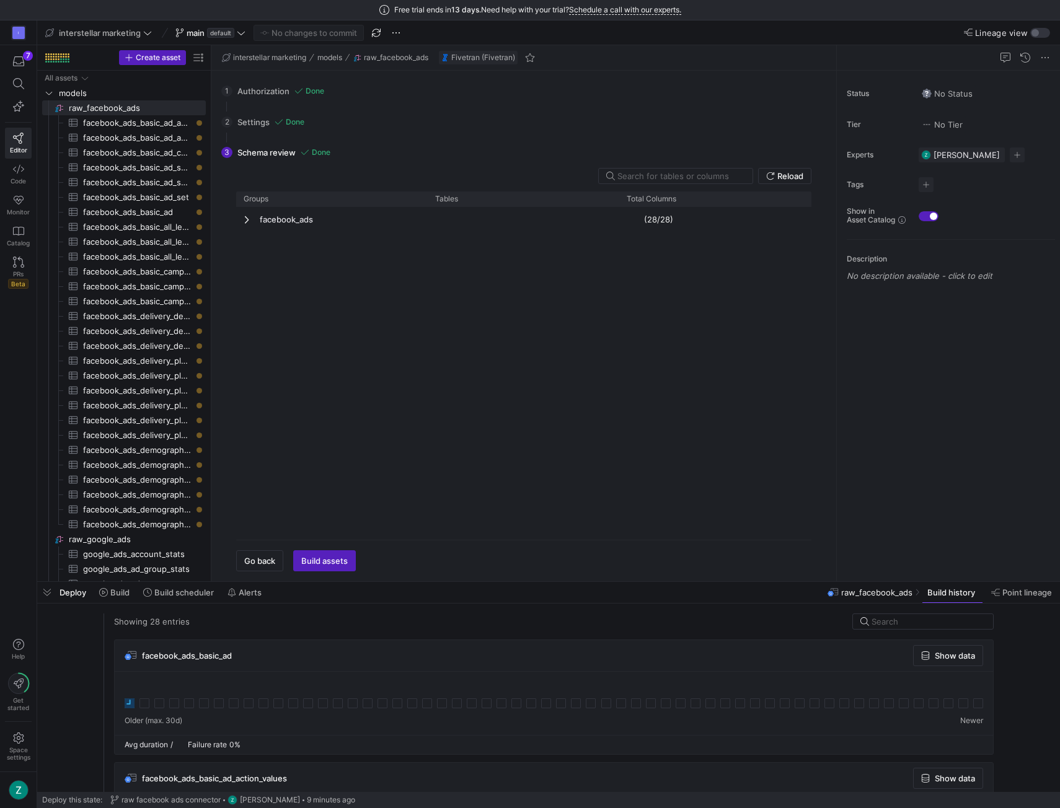
drag, startPoint x: 795, startPoint y: 10, endPoint x: 815, endPoint y: -29, distance: 43.2
click at [815, 0] on html "Free trial ends in 13 days. Need help with your trial? Schedule a call with our…" at bounding box center [530, 404] width 1060 height 808
drag, startPoint x: 811, startPoint y: 7, endPoint x: 862, endPoint y: -1, distance: 51.5
click at [862, 0] on html "Free trial ends in 13 days. Need help with your trial? Schedule a call with our…" at bounding box center [530, 404] width 1060 height 808
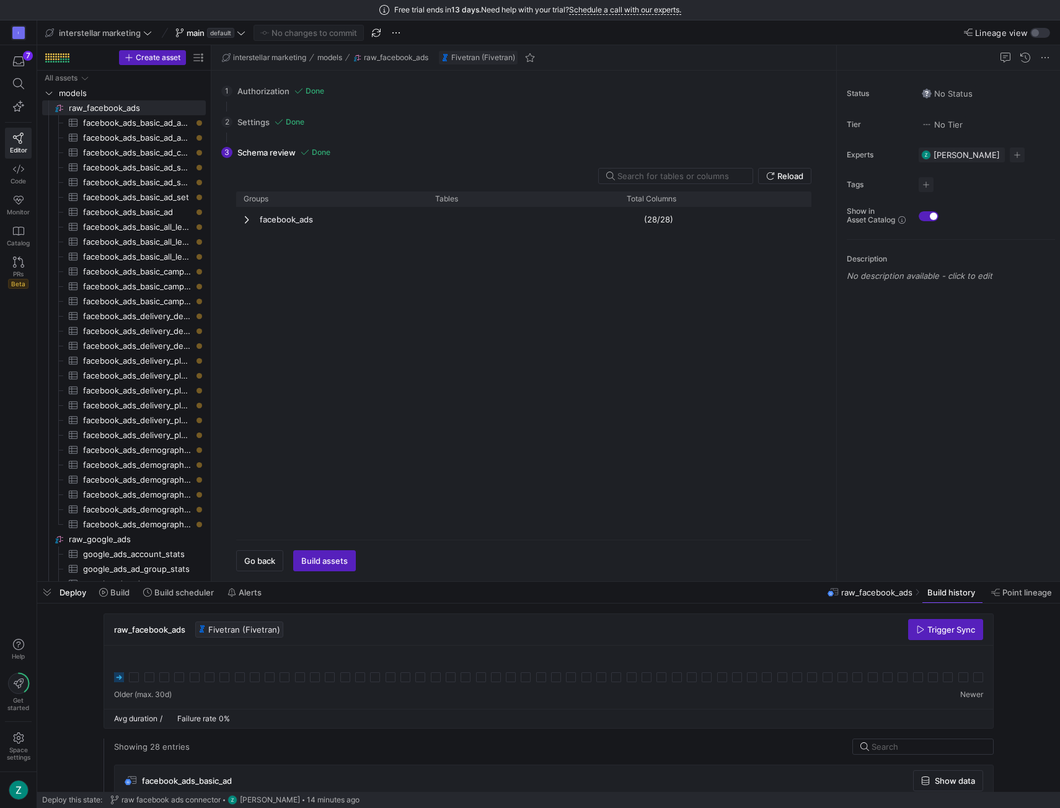
click at [117, 676] on icon at bounding box center [119, 678] width 10 height 10
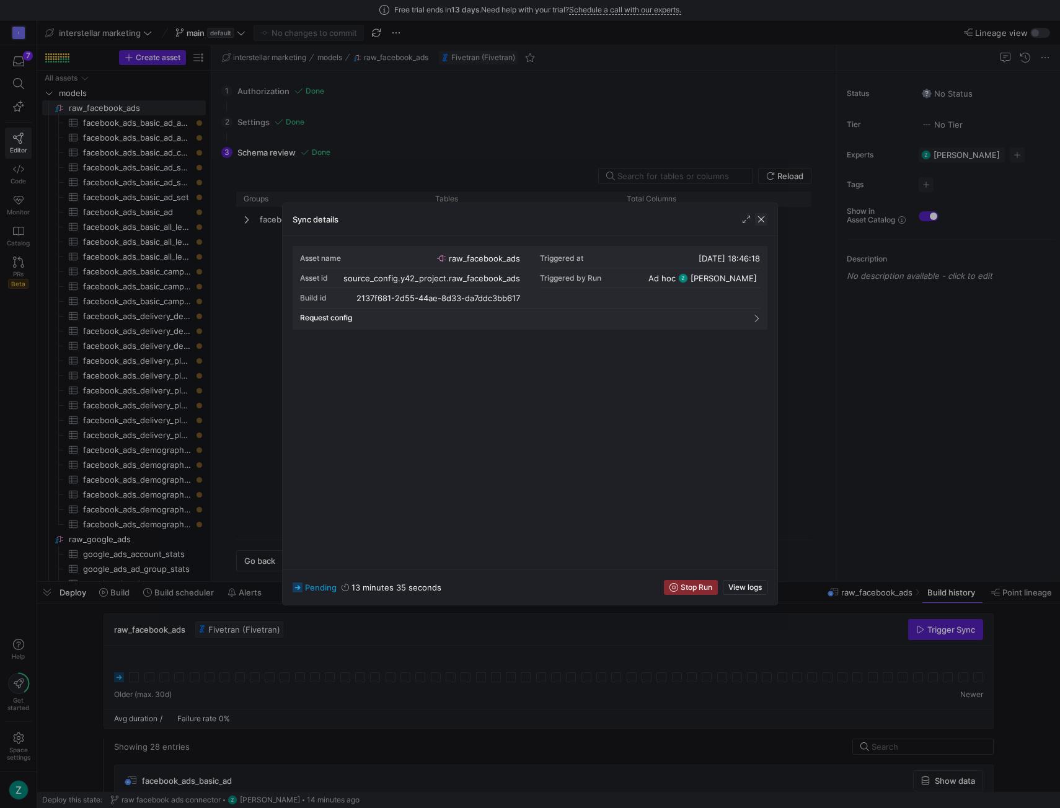
click at [762, 220] on span "button" at bounding box center [761, 219] width 12 height 12
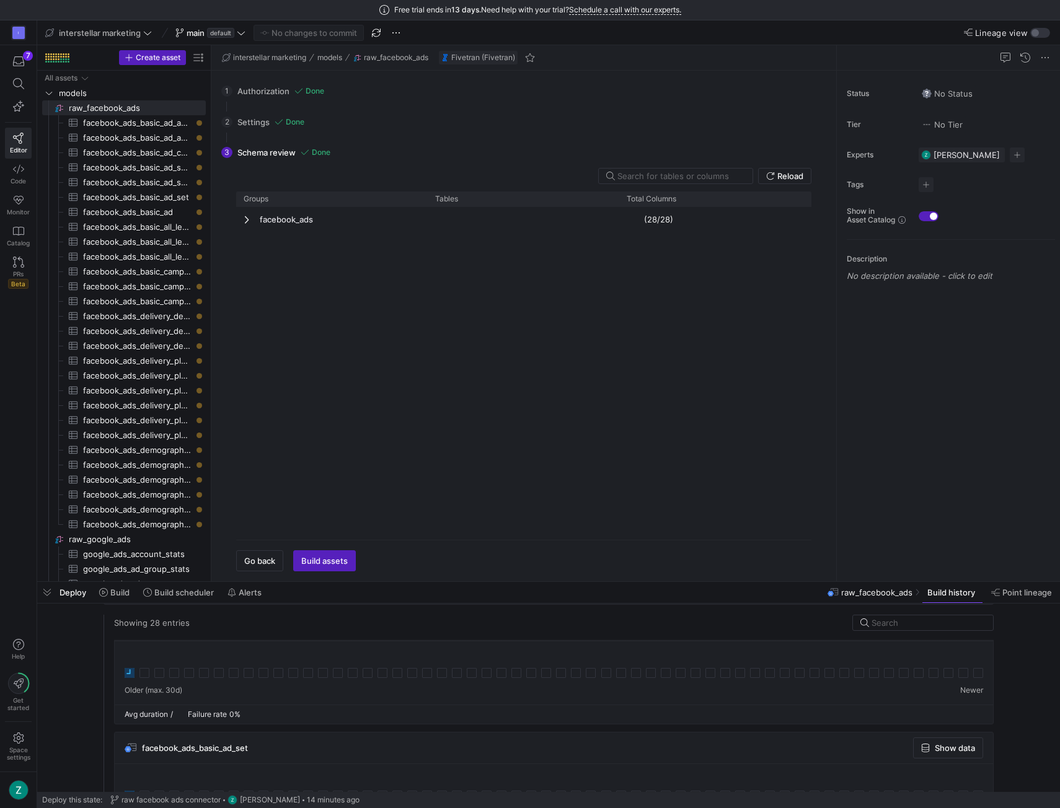
scroll to position [620, 0]
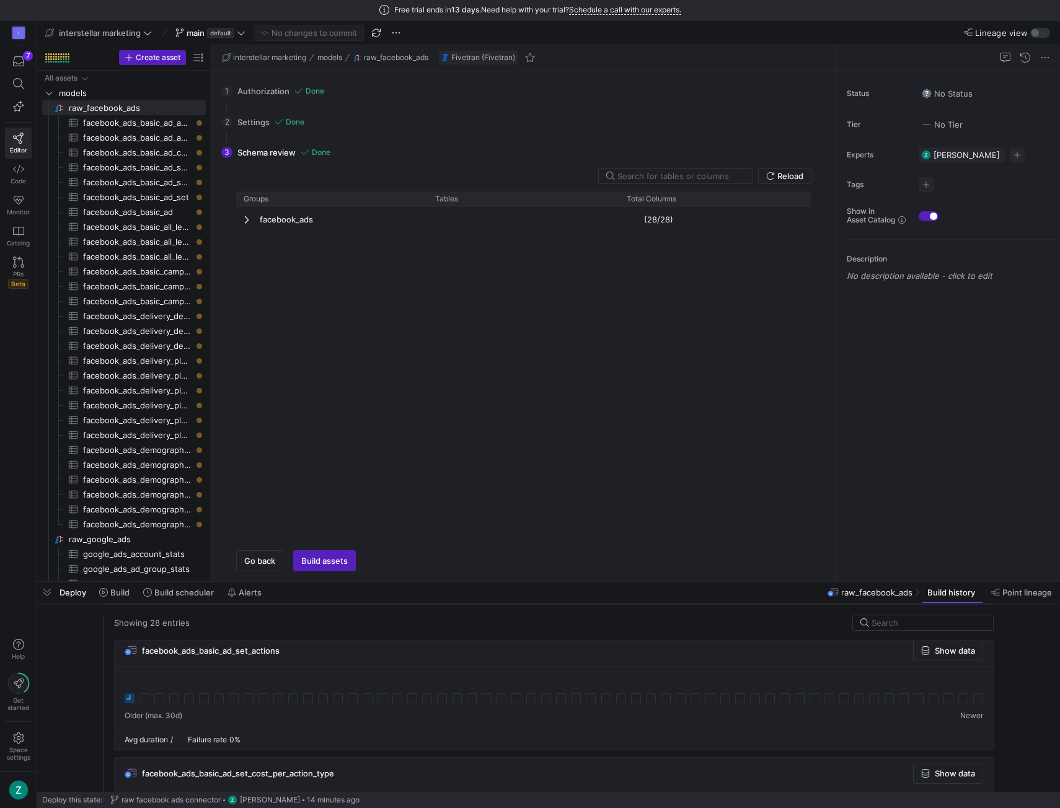
click at [126, 694] on rect at bounding box center [130, 699] width 10 height 10
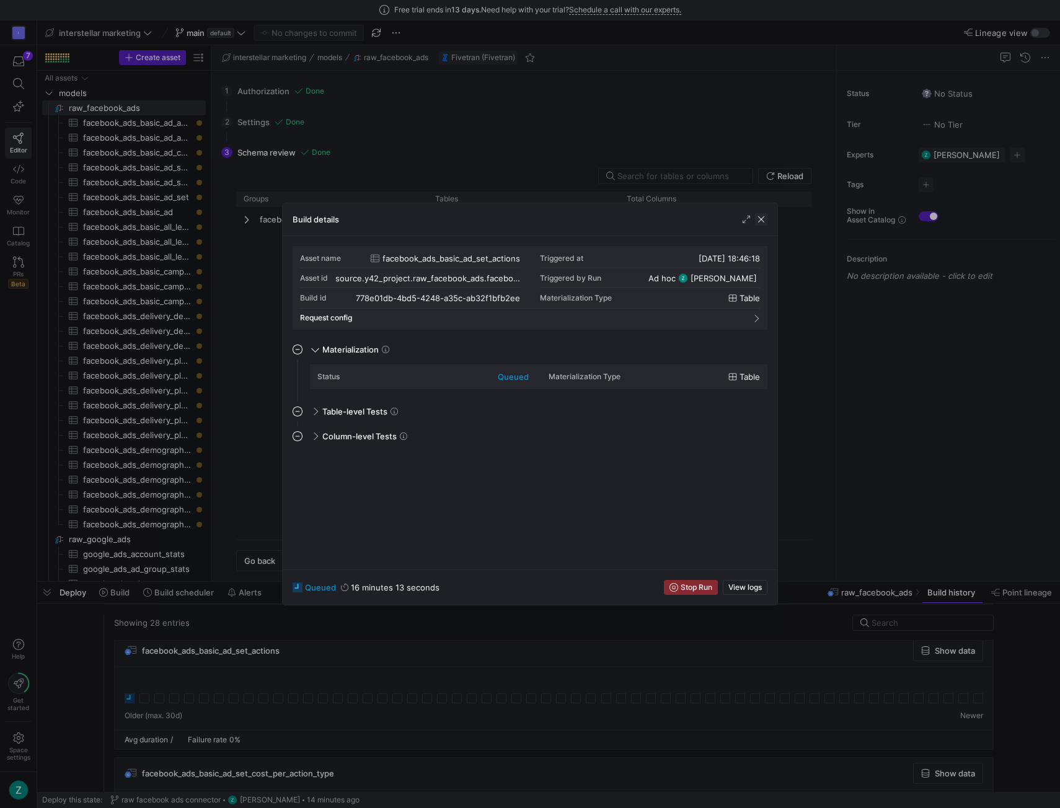
click at [767, 224] on span "button" at bounding box center [761, 219] width 12 height 12
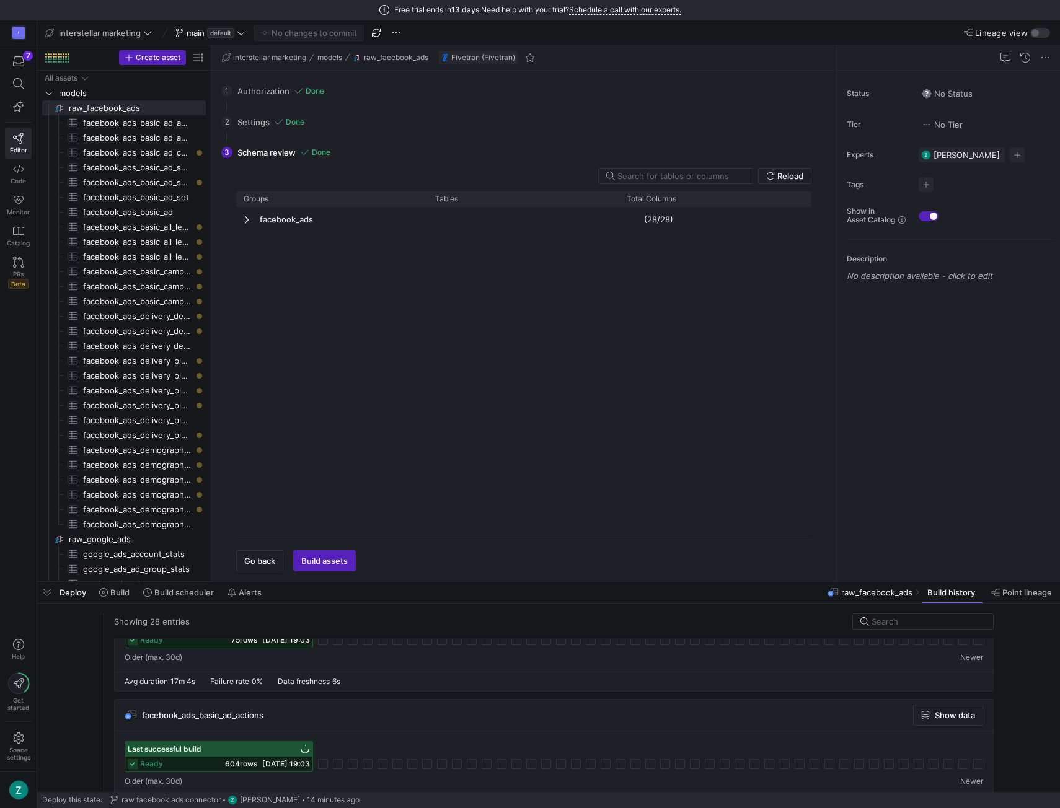
scroll to position [188, 0]
click at [20, 172] on icon at bounding box center [18, 169] width 11 height 11
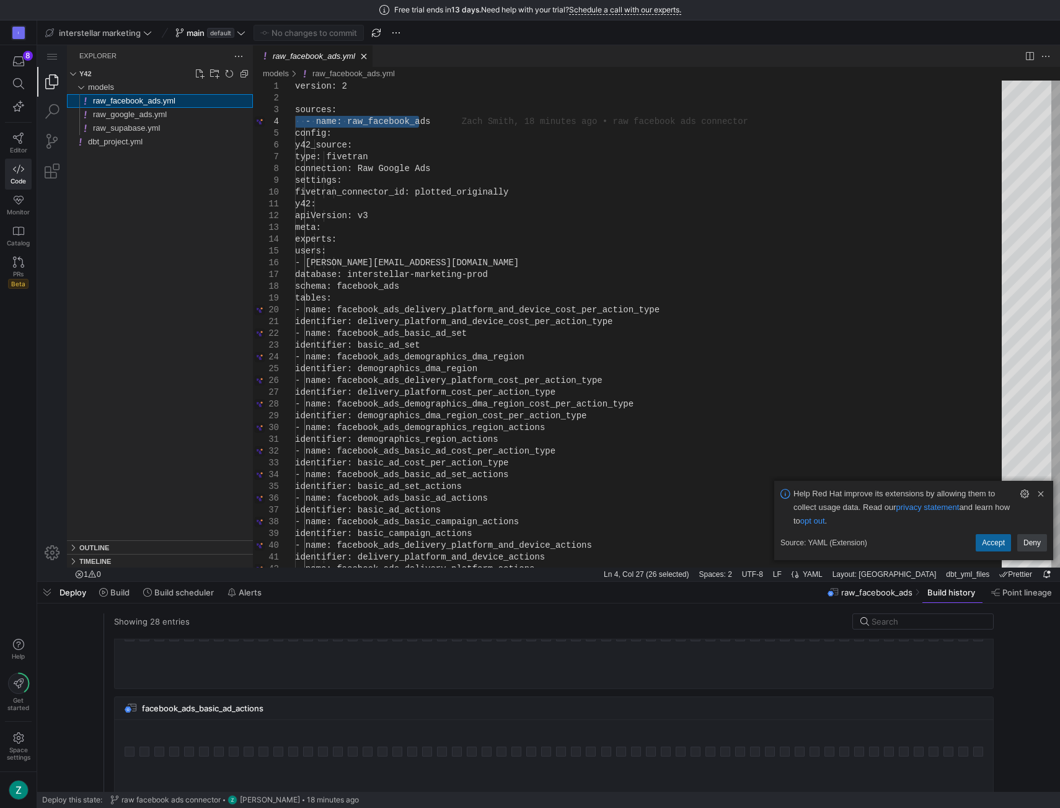
click at [136, 185] on div "models raw_facebook_ads.yml raw_google_ads.yml raw_supabase.yml dbt_project.yml" at bounding box center [160, 311] width 186 height 460
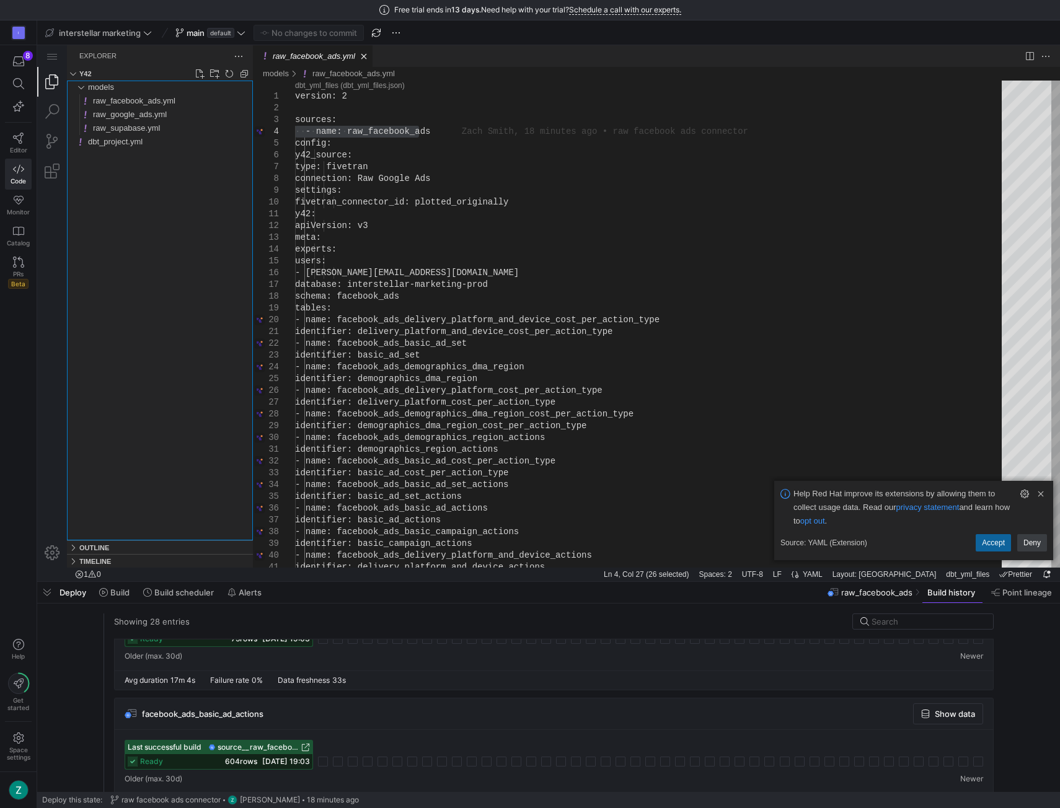
scroll to position [188, 0]
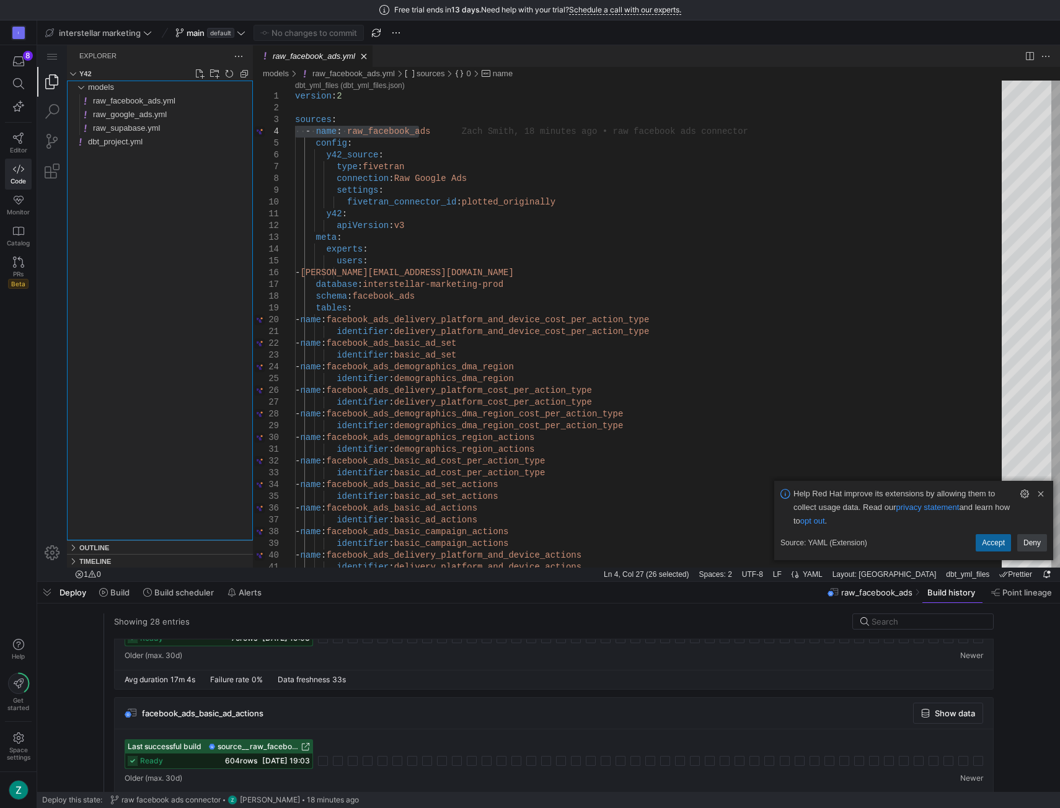
click at [164, 252] on div "models raw_facebook_ads.yml raw_google_ads.yml raw_supabase.yml dbt_project.yml" at bounding box center [160, 311] width 186 height 460
click at [148, 214] on div "models raw_facebook_ads.yml raw_google_ads.yml raw_supabase.yml dbt_project.yml" at bounding box center [160, 311] width 186 height 460
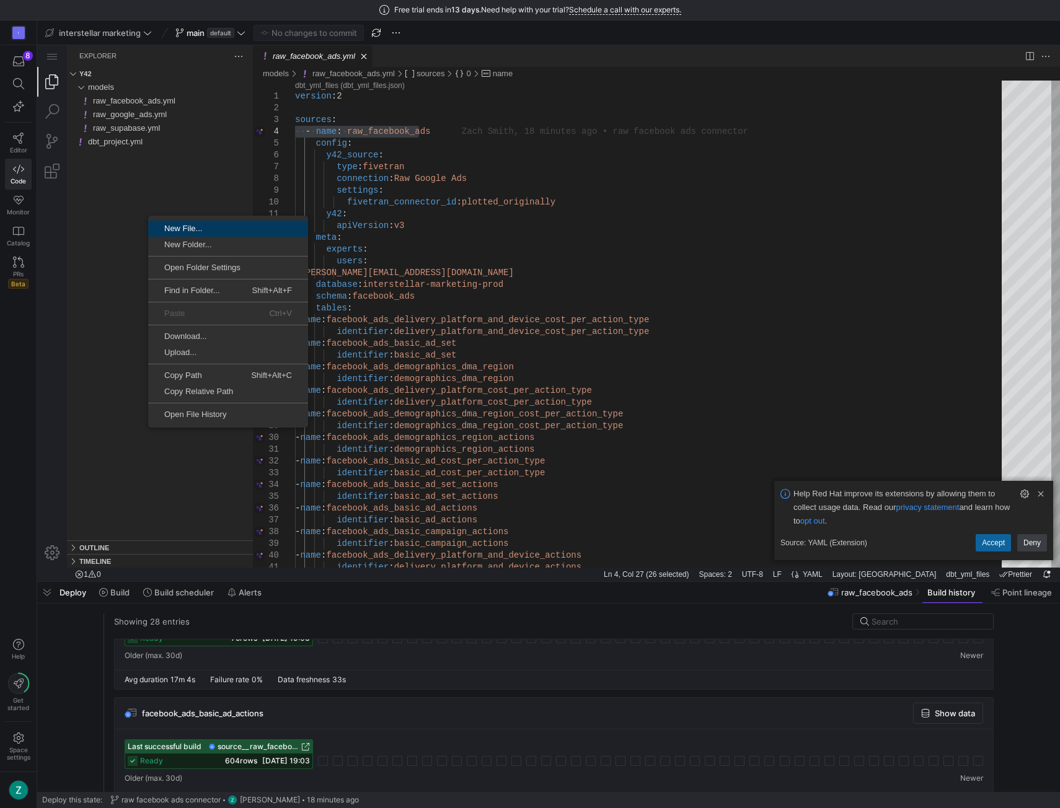
click at [172, 226] on span "New File..." at bounding box center [228, 228] width 160 height 8
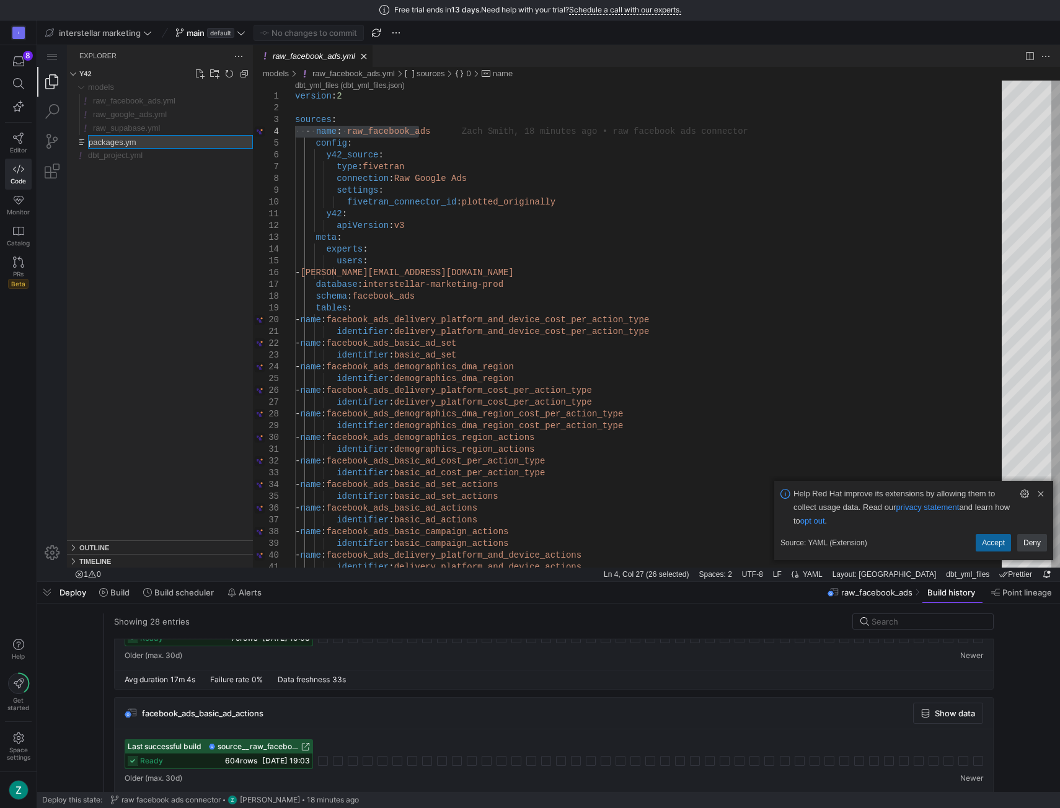
type input "packages.yml"
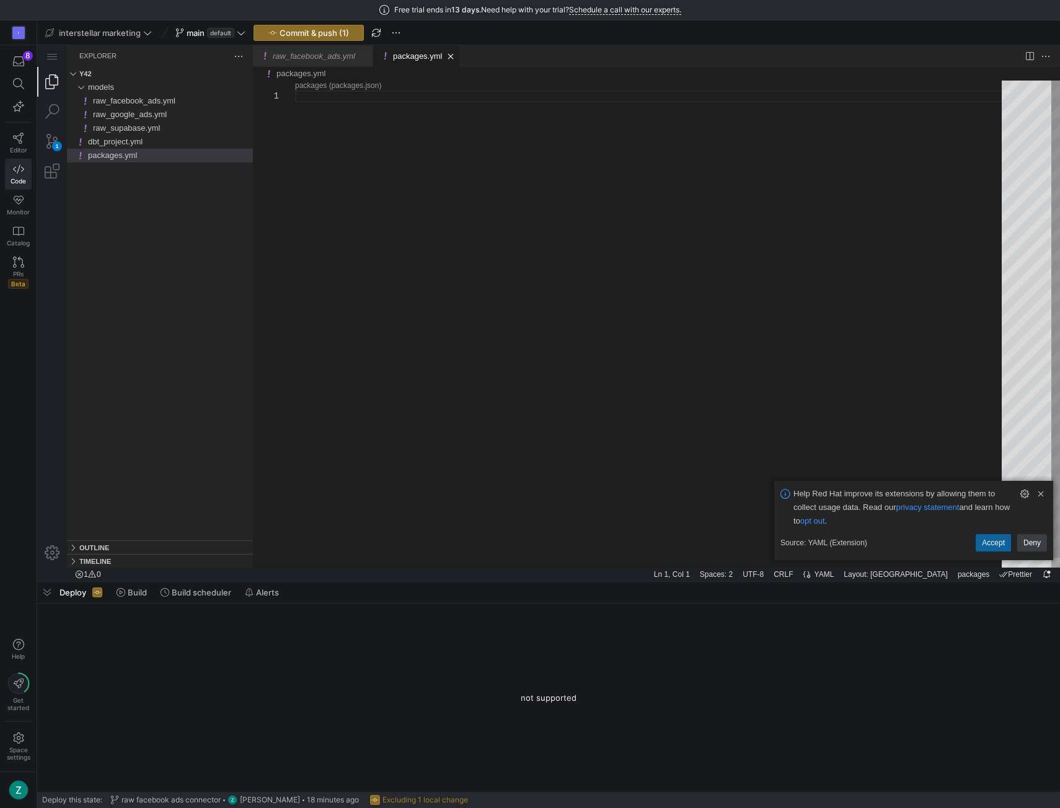
click at [412, 95] on div "packages.yml" at bounding box center [652, 329] width 715 height 497
paste textarea "packages: - package: fivetran/ad_reporting version: [">=1.6.0", "<2.0.0"]"
type textarea "packages: - package: fivetran/ad_reporting version: [">=1.6.0", "<2.0.0"]"
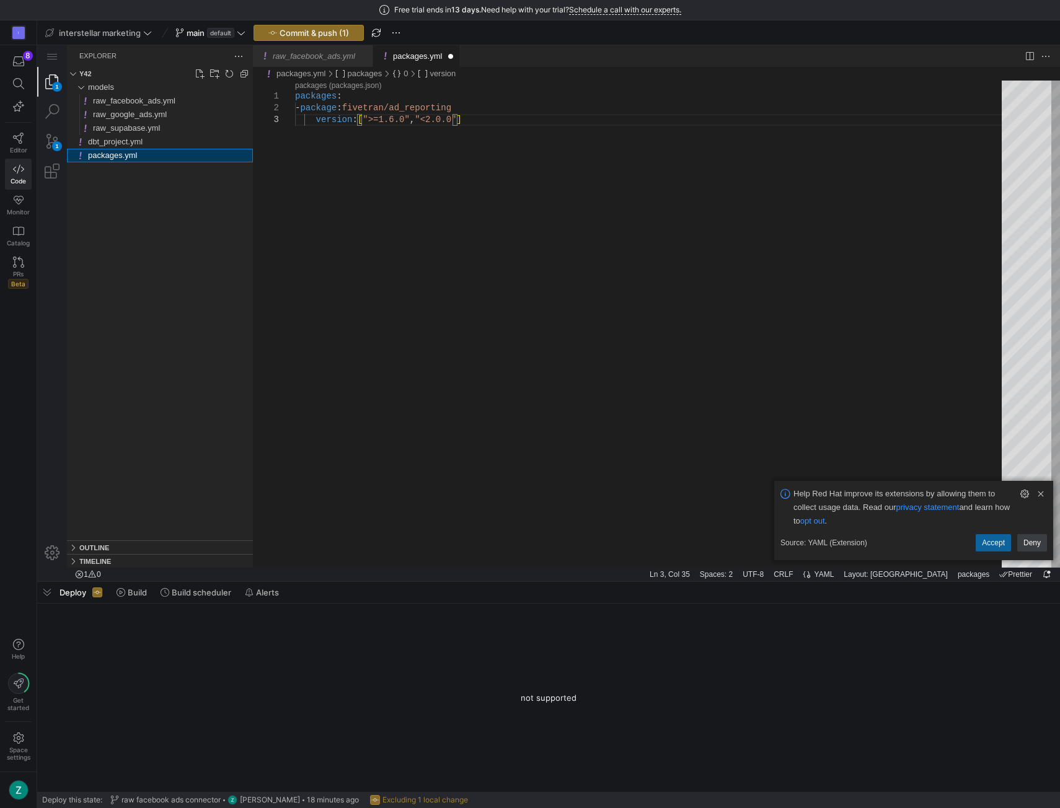
click at [163, 216] on div "models raw_facebook_ads.yml raw_google_ads.yml raw_supabase.yml dbt_project.yml…" at bounding box center [160, 311] width 186 height 460
click at [60, 149] on div "1" at bounding box center [57, 146] width 10 height 10
click at [57, 77] on div "1" at bounding box center [52, 82] width 30 height 30
click at [995, 539] on link "Accept" at bounding box center [993, 542] width 35 height 17
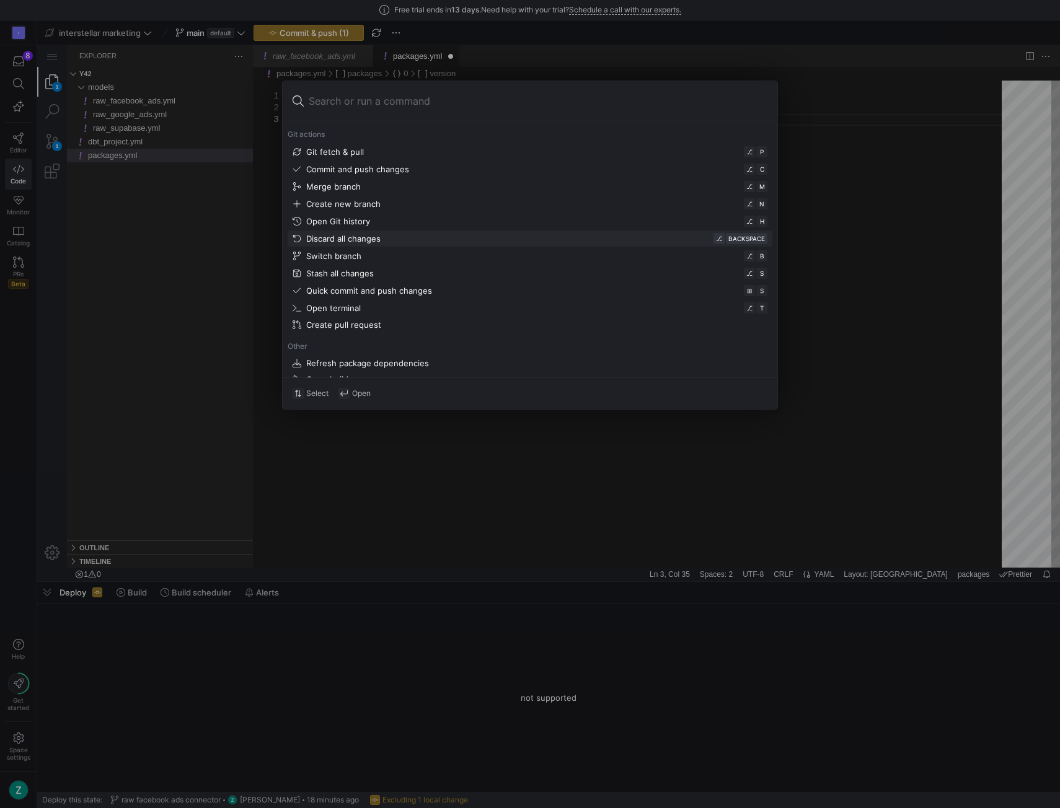
scroll to position [387, 0]
click at [836, 174] on div at bounding box center [530, 404] width 1060 height 808
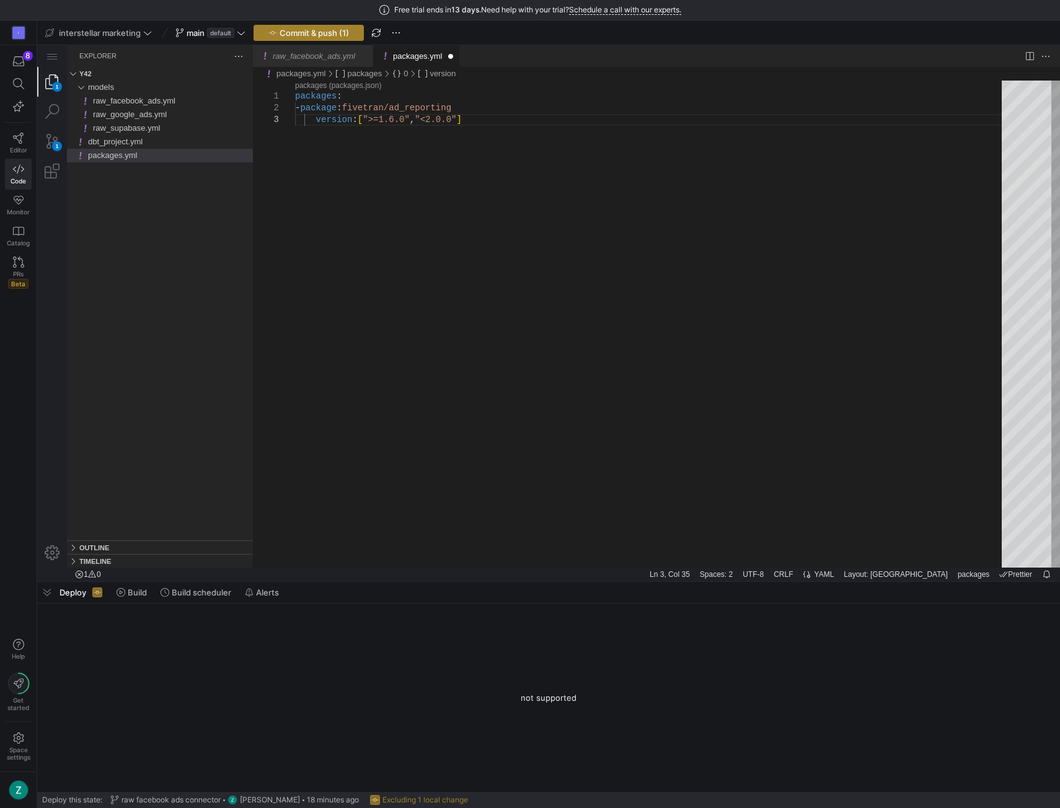
click at [281, 34] on span "Commit & push (1)" at bounding box center [314, 33] width 69 height 10
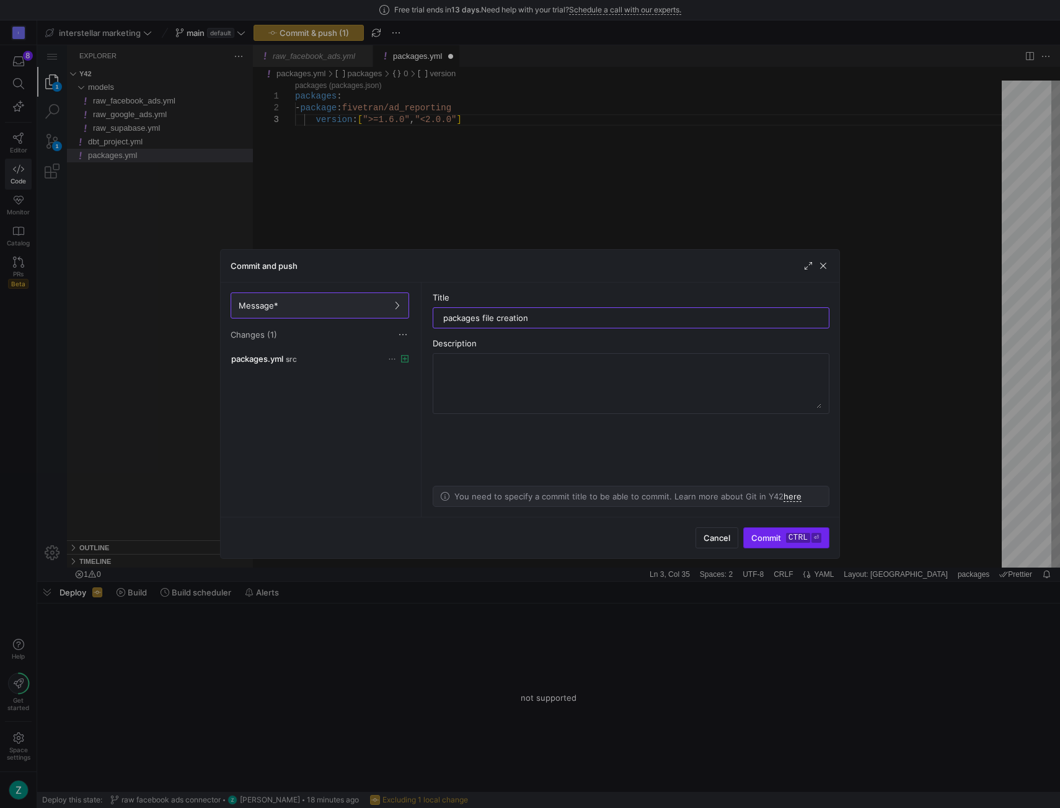
type input "packages file creation"
click at [765, 542] on span "Commit ctrl ⏎" at bounding box center [786, 538] width 70 height 10
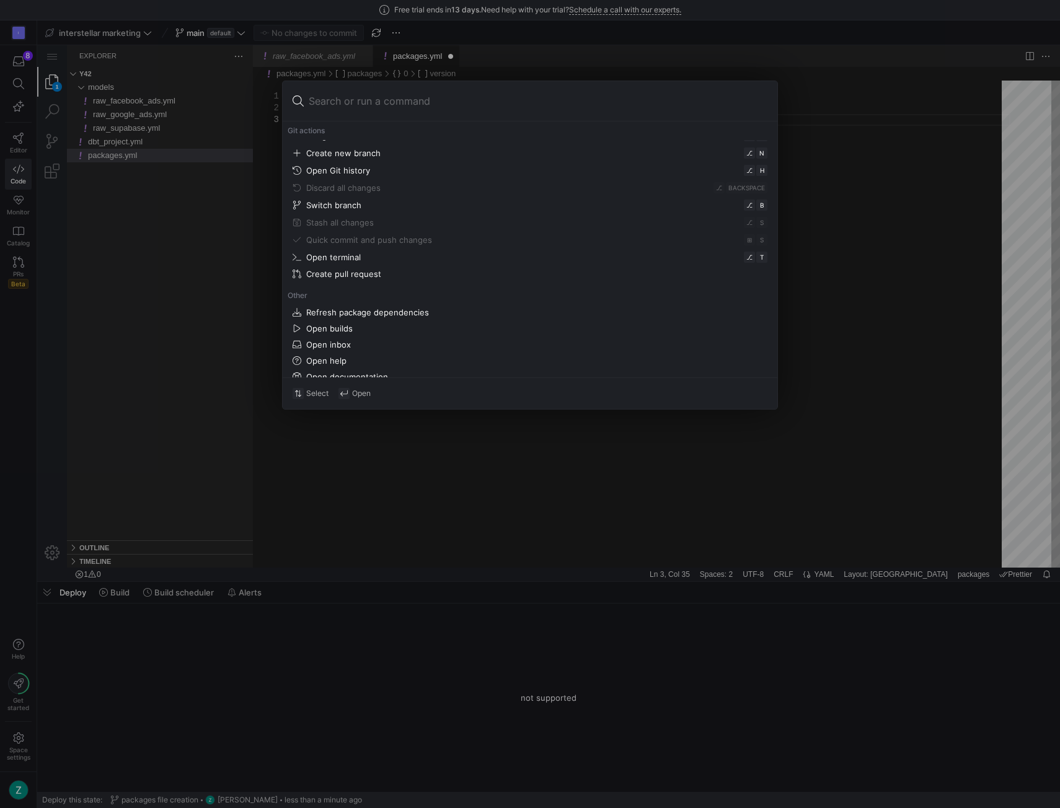
scroll to position [372, 0]
drag, startPoint x: 373, startPoint y: 307, endPoint x: 338, endPoint y: 259, distance: 59.0
click at [373, 307] on div "Refresh package dependencies" at bounding box center [367, 311] width 123 height 10
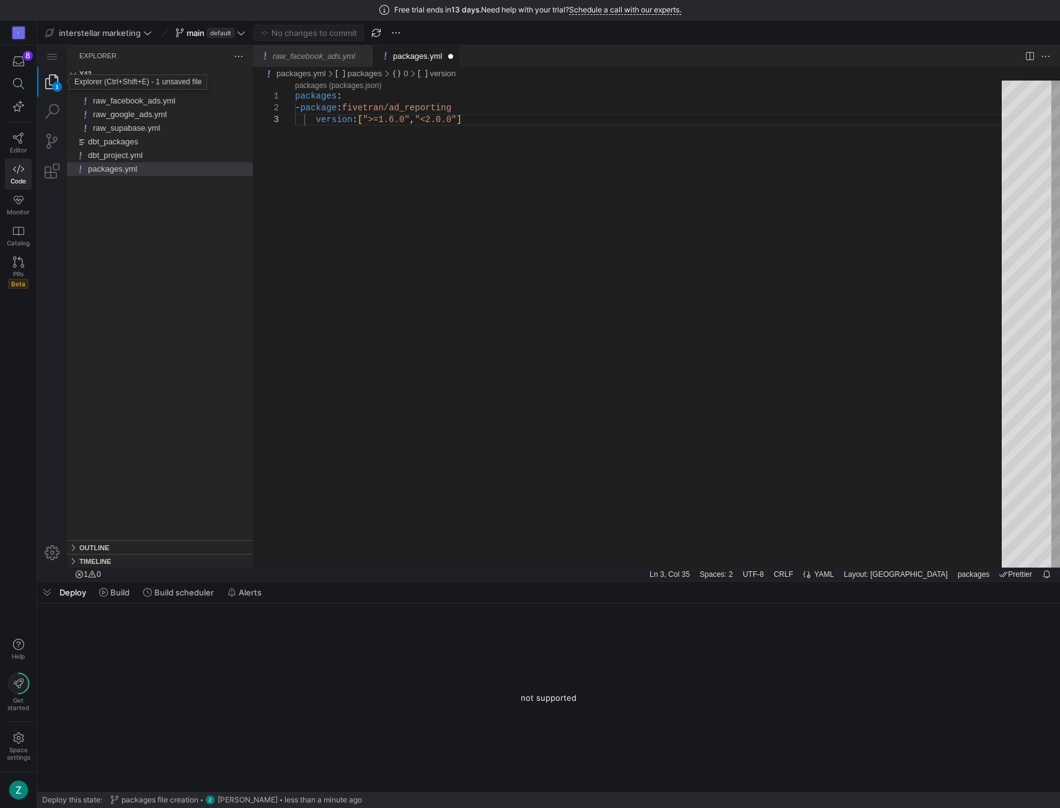
click at [52, 79] on div "1" at bounding box center [52, 82] width 30 height 30
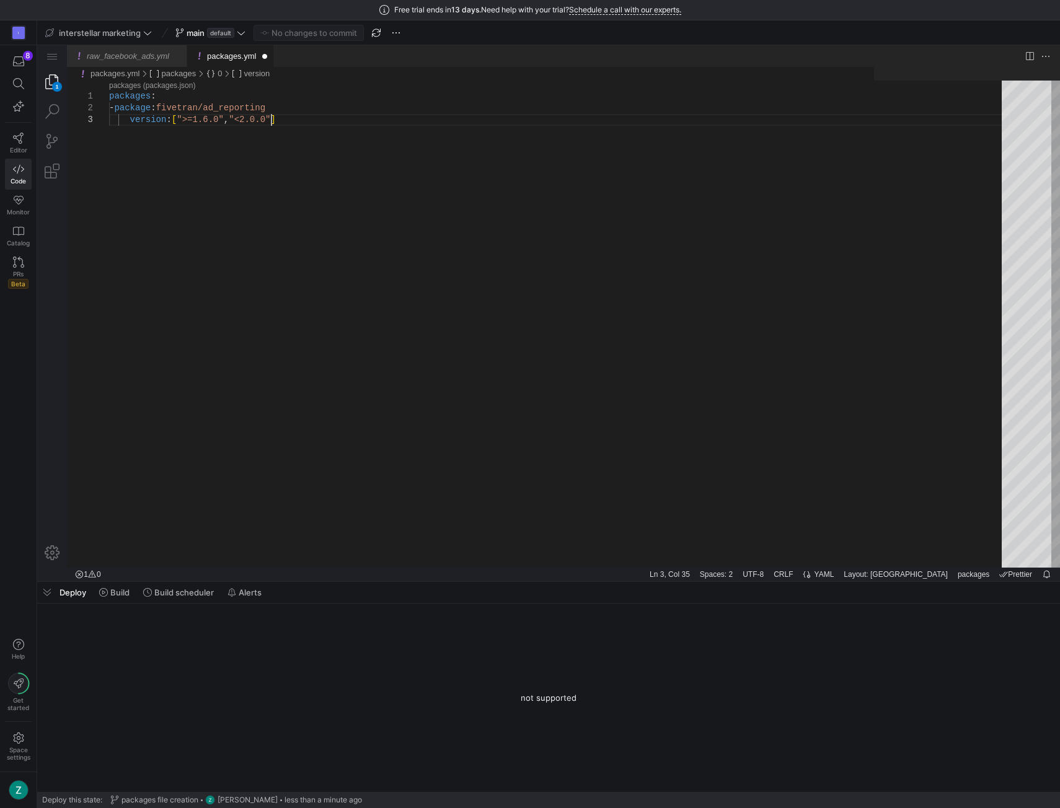
scroll to position [0, 161]
click at [53, 86] on div "1" at bounding box center [57, 87] width 10 height 10
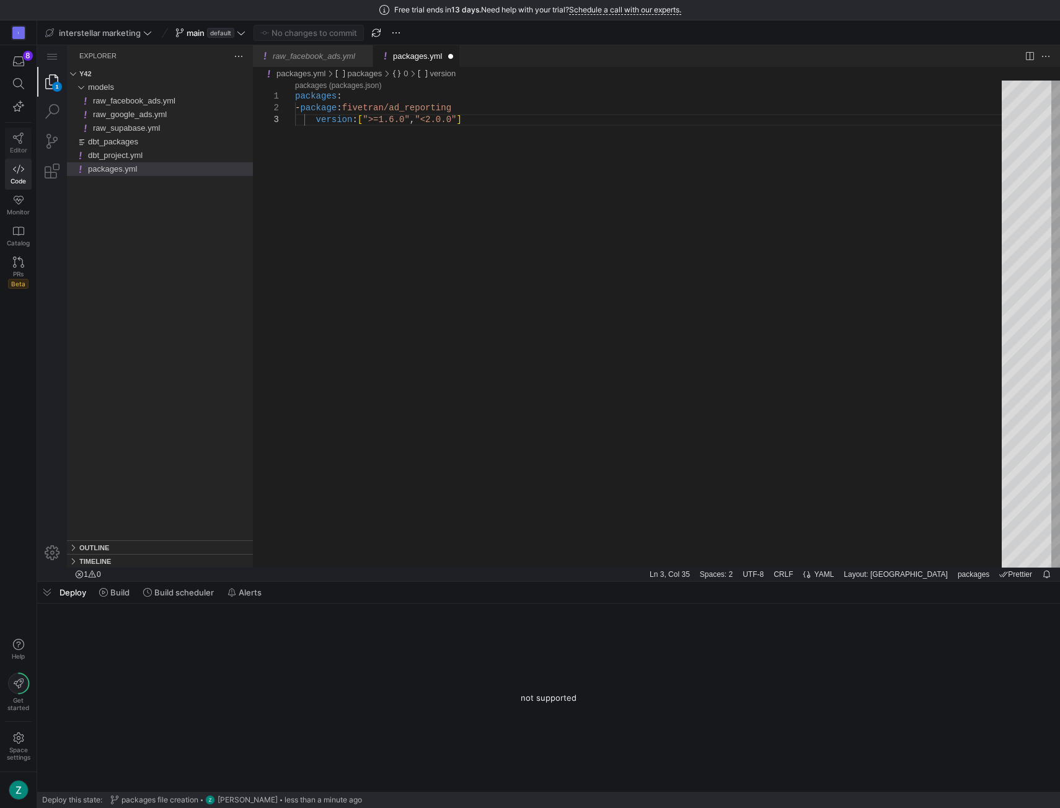
click at [10, 138] on link "Editor" at bounding box center [18, 143] width 27 height 31
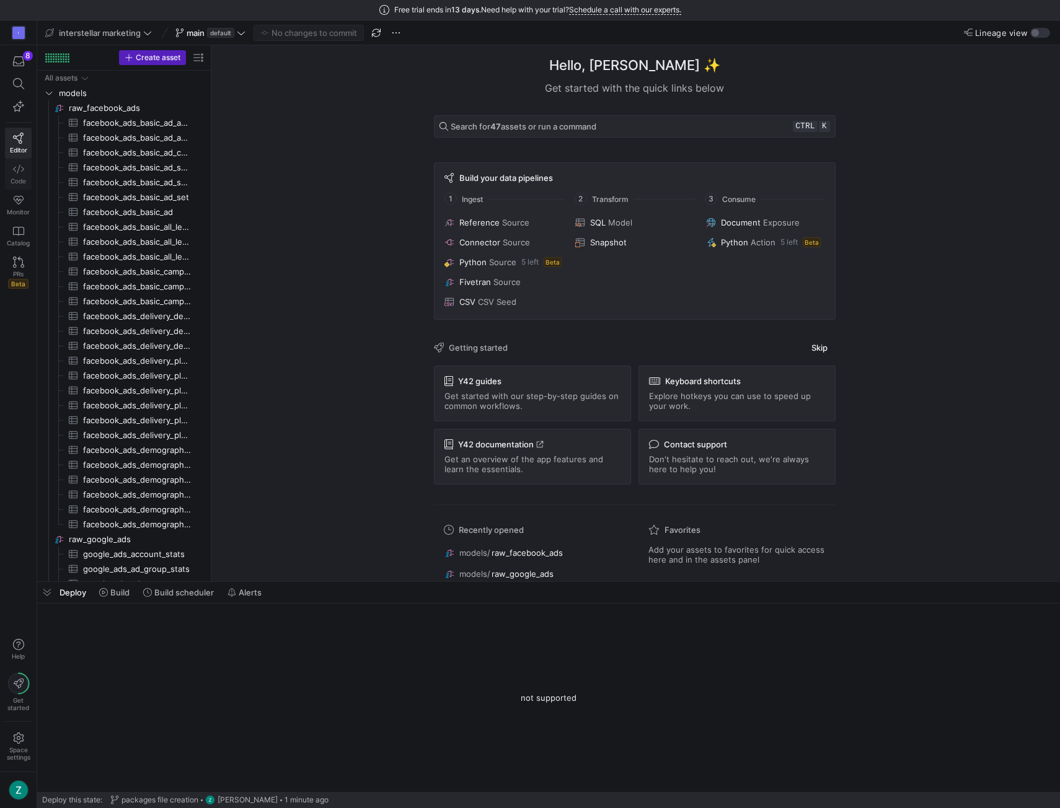
click at [16, 169] on icon at bounding box center [18, 169] width 11 height 11
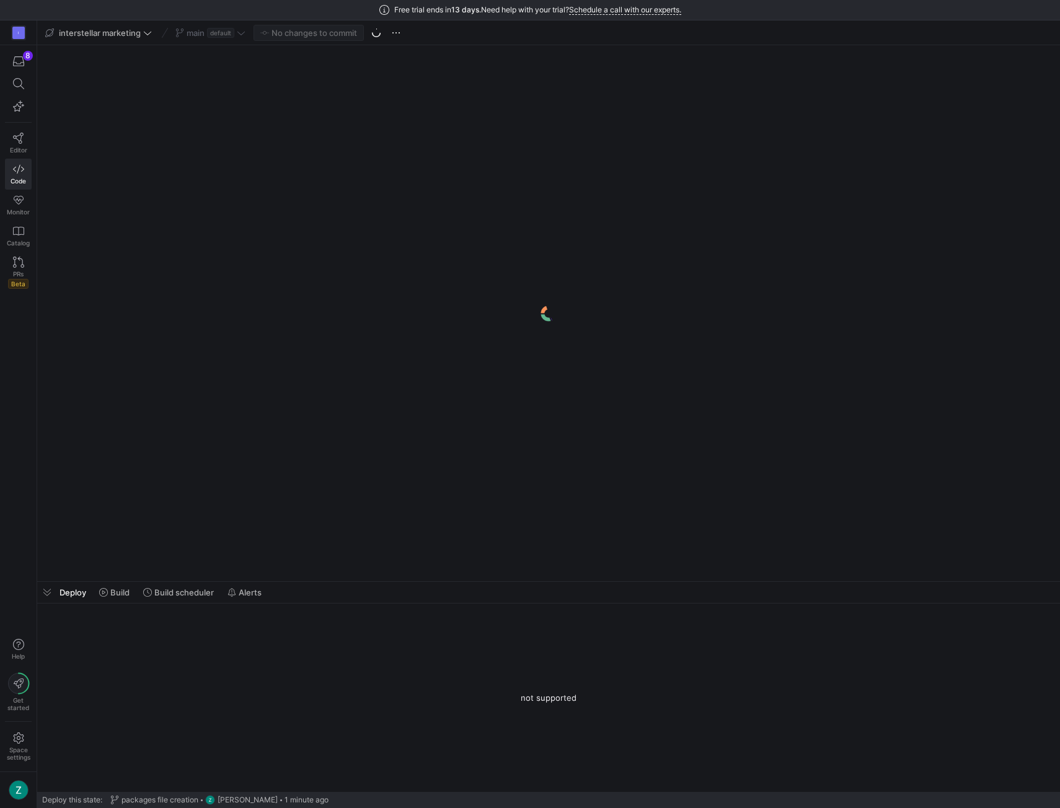
scroll to position [0, 161]
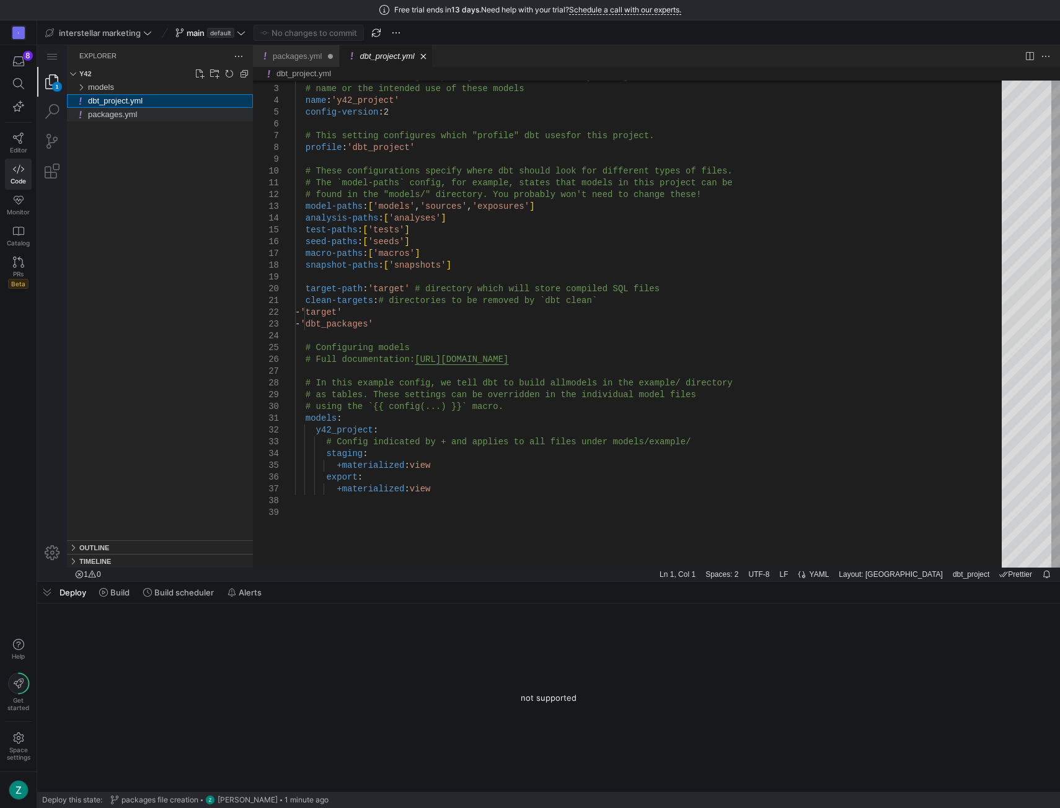
click at [116, 119] on span "packages.yml" at bounding box center [112, 114] width 49 height 9
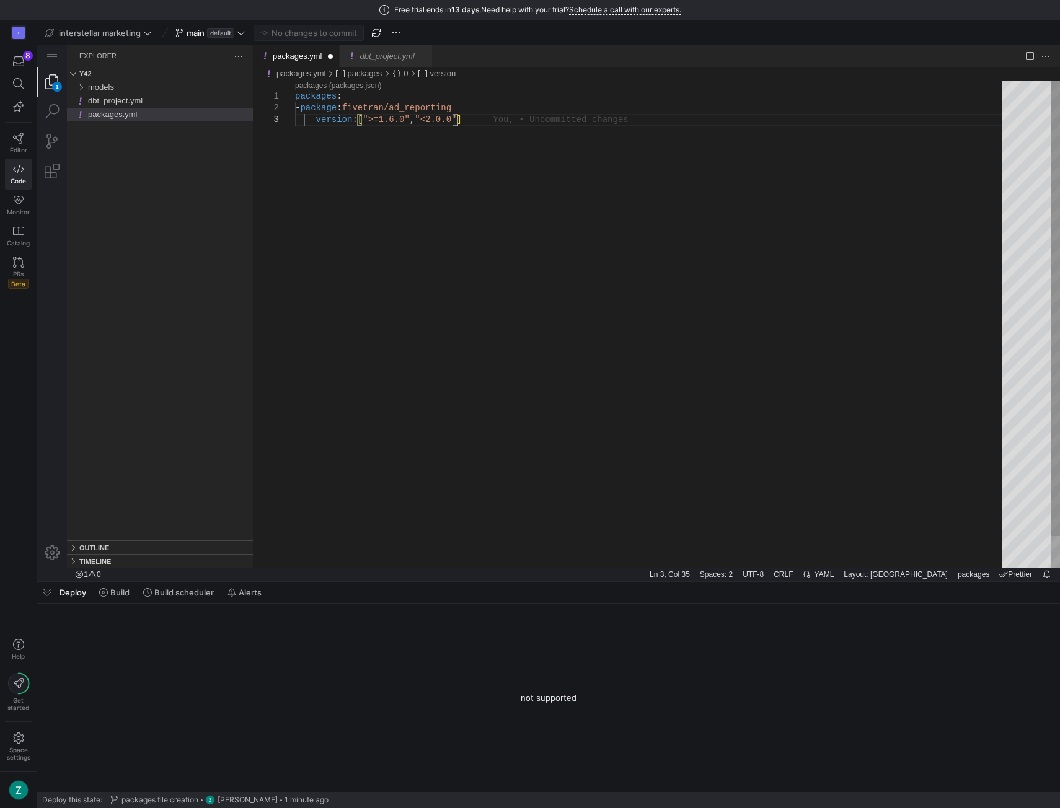
click at [498, 120] on div "packages : - package : fivetran/ad_reporting version : [ ">=1.6.0" , "<2.0.0" ]" at bounding box center [652, 341] width 715 height 521
click at [524, 120] on div "packages : - package : fivetran/ad_reporting version : [ ">=1.6.0" , "<2.0.0" ]" at bounding box center [652, 341] width 715 height 521
click at [50, 81] on div "1" at bounding box center [52, 82] width 30 height 30
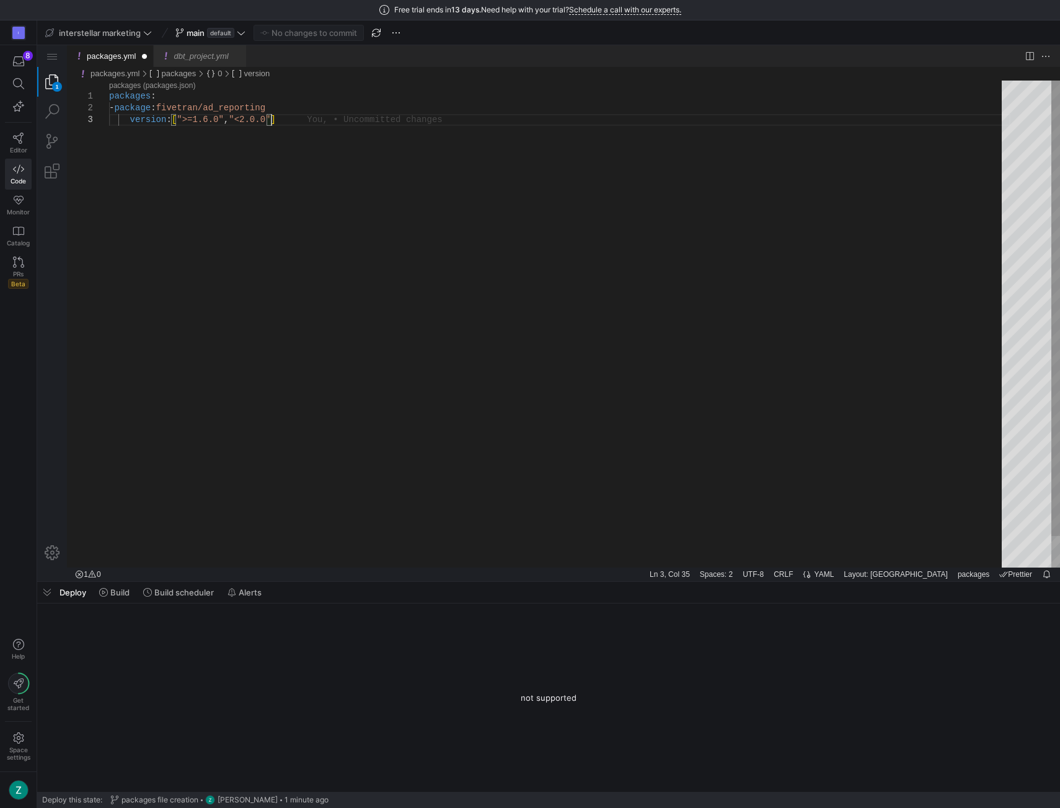
click at [50, 81] on div "1" at bounding box center [52, 82] width 30 height 30
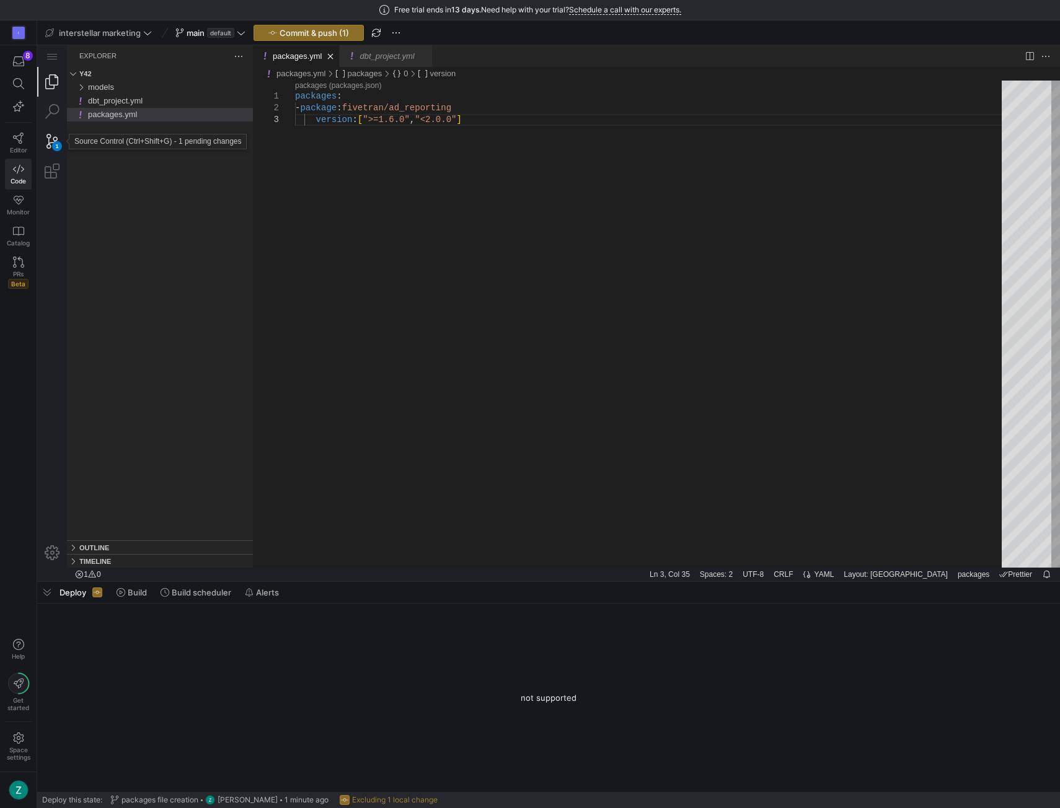
click at [60, 140] on div "1" at bounding box center [52, 141] width 30 height 30
click at [124, 102] on span "packages.yml" at bounding box center [114, 100] width 49 height 9
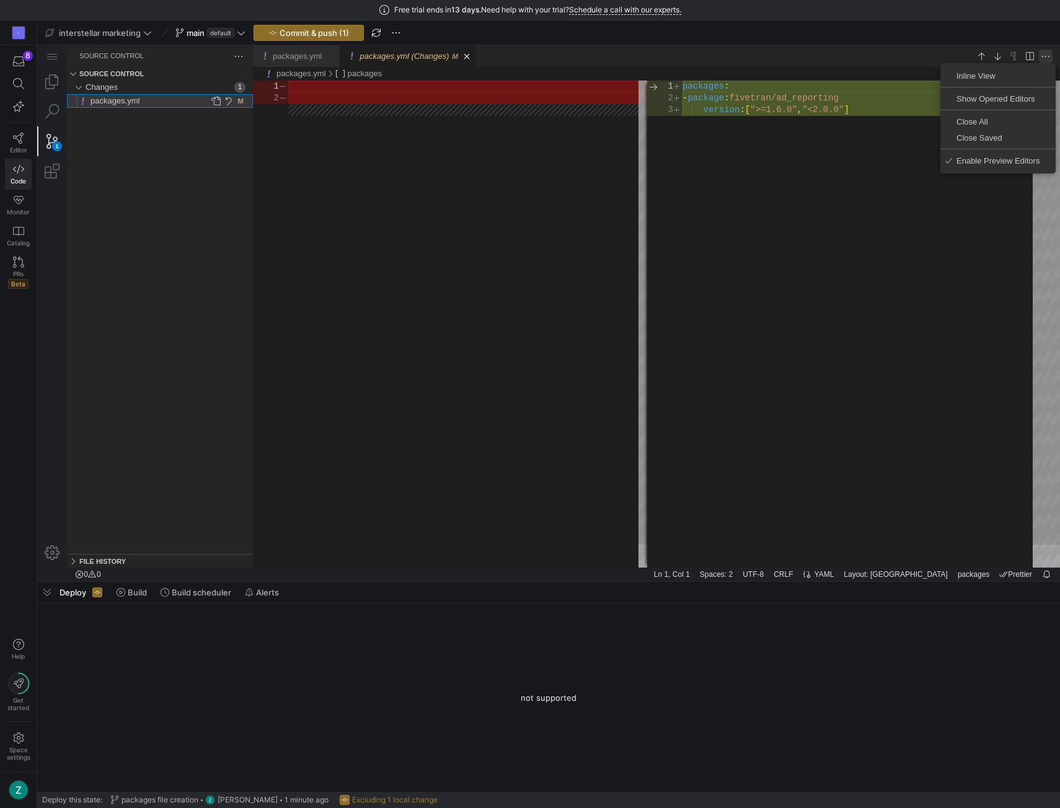
click at [1049, 58] on div "packages.yml - y42 - Code - OSS - y42 1 Source Control Source Control Changes 1…" at bounding box center [548, 313] width 1023 height 536
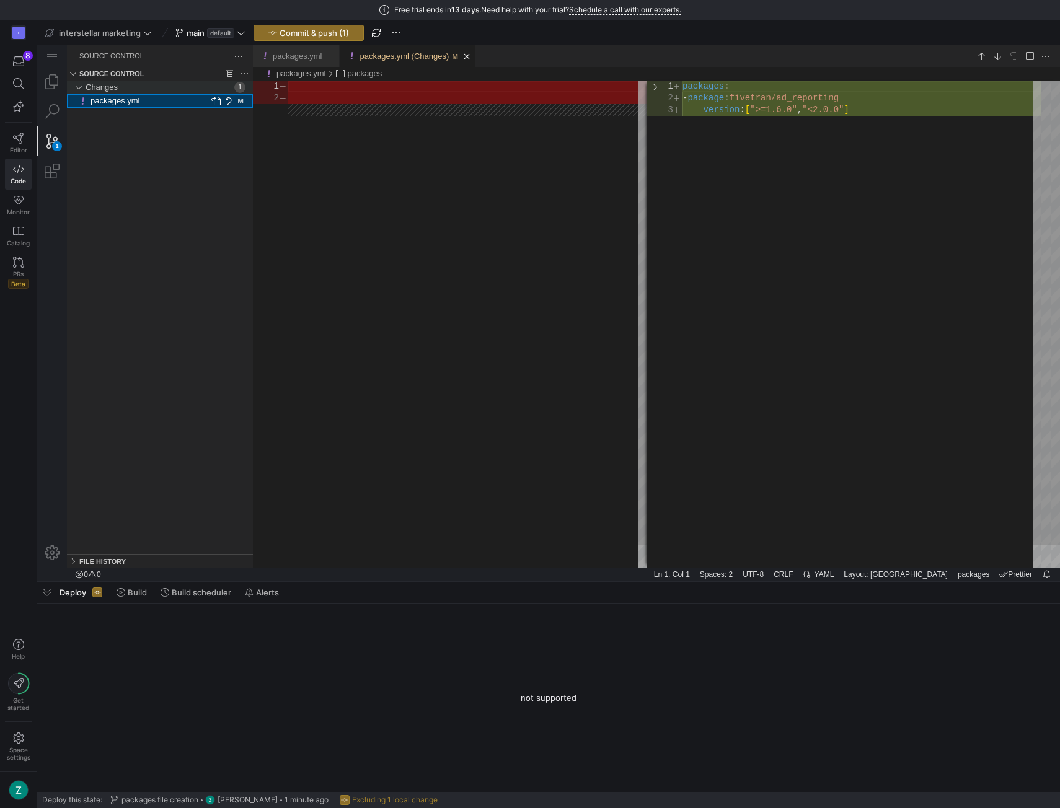
click at [144, 82] on div "Changes" at bounding box center [158, 88] width 145 height 14
click at [55, 84] on link "Explorer (Ctrl+Shift+E)" at bounding box center [52, 82] width 30 height 30
click at [305, 33] on span "Commit & push (1)" at bounding box center [314, 33] width 69 height 10
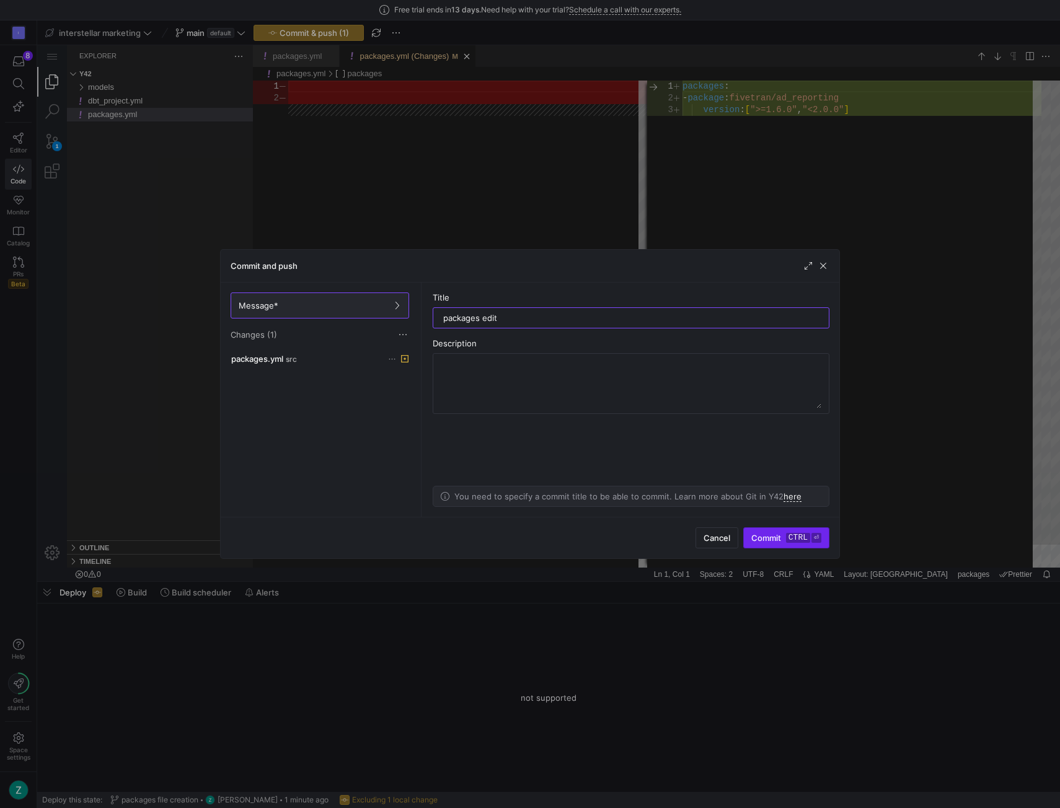
type input "packages edit"
click at [770, 539] on span "Commit ctrl ⏎" at bounding box center [786, 538] width 70 height 10
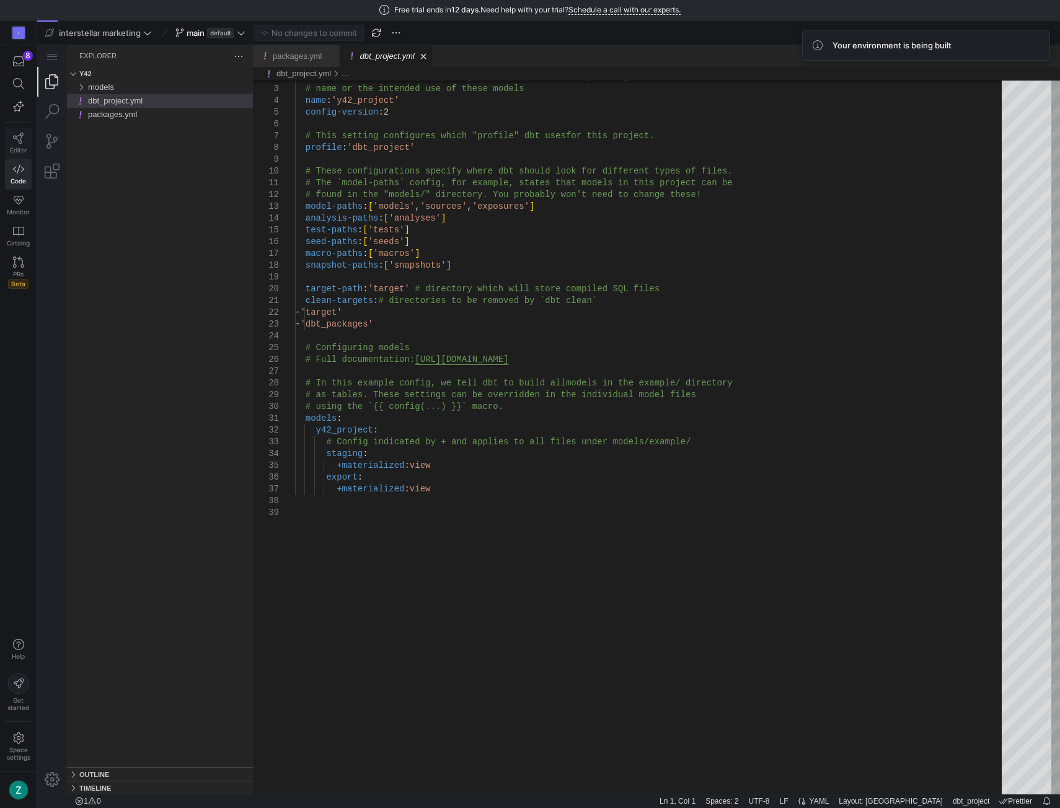
click at [24, 139] on link "Editor" at bounding box center [18, 143] width 27 height 31
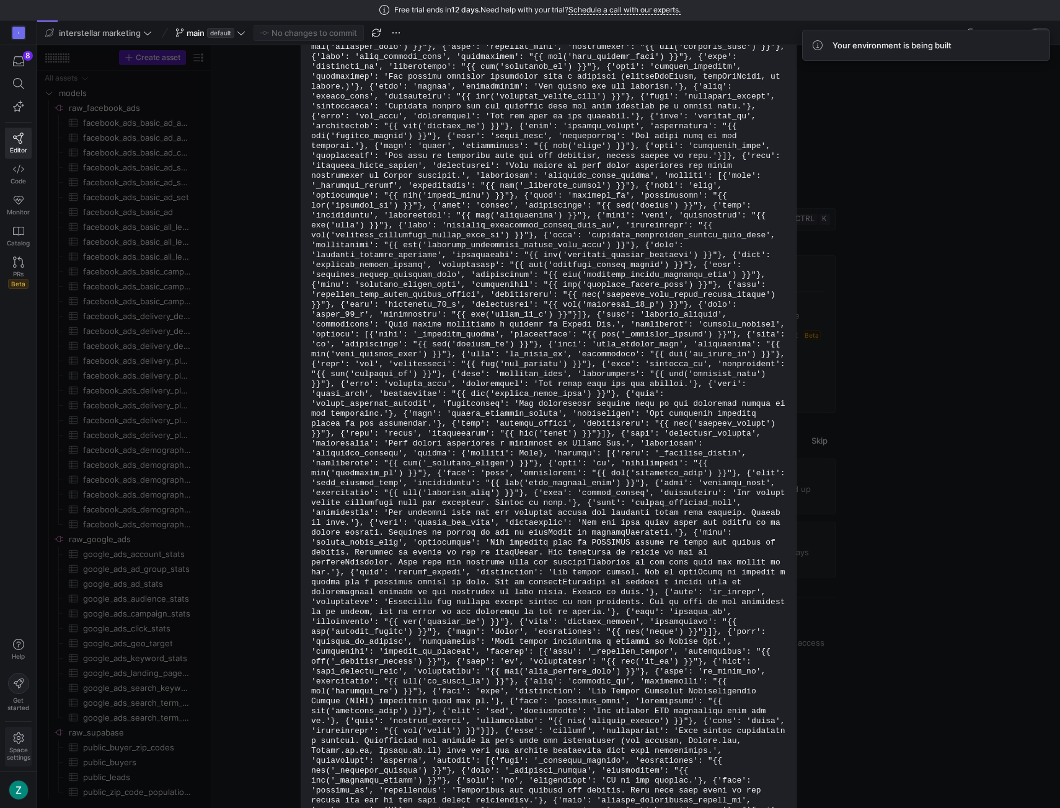
click at [16, 746] on span "Space settings" at bounding box center [19, 753] width 24 height 15
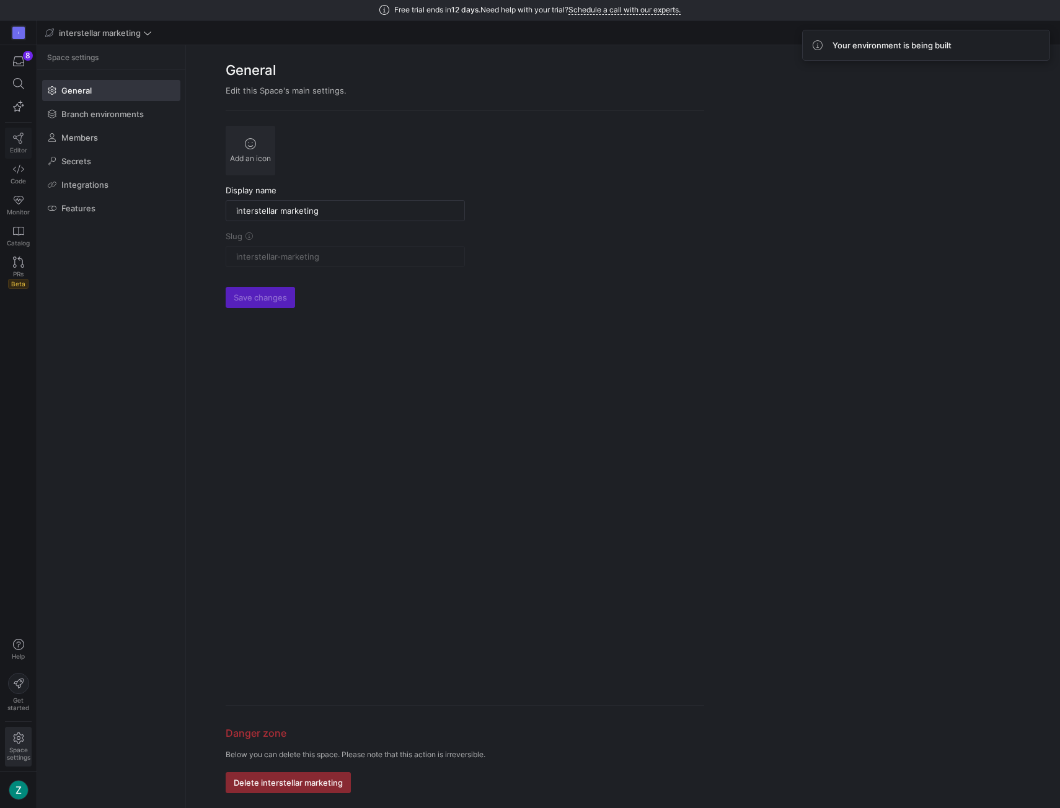
click at [21, 141] on icon at bounding box center [18, 138] width 11 height 11
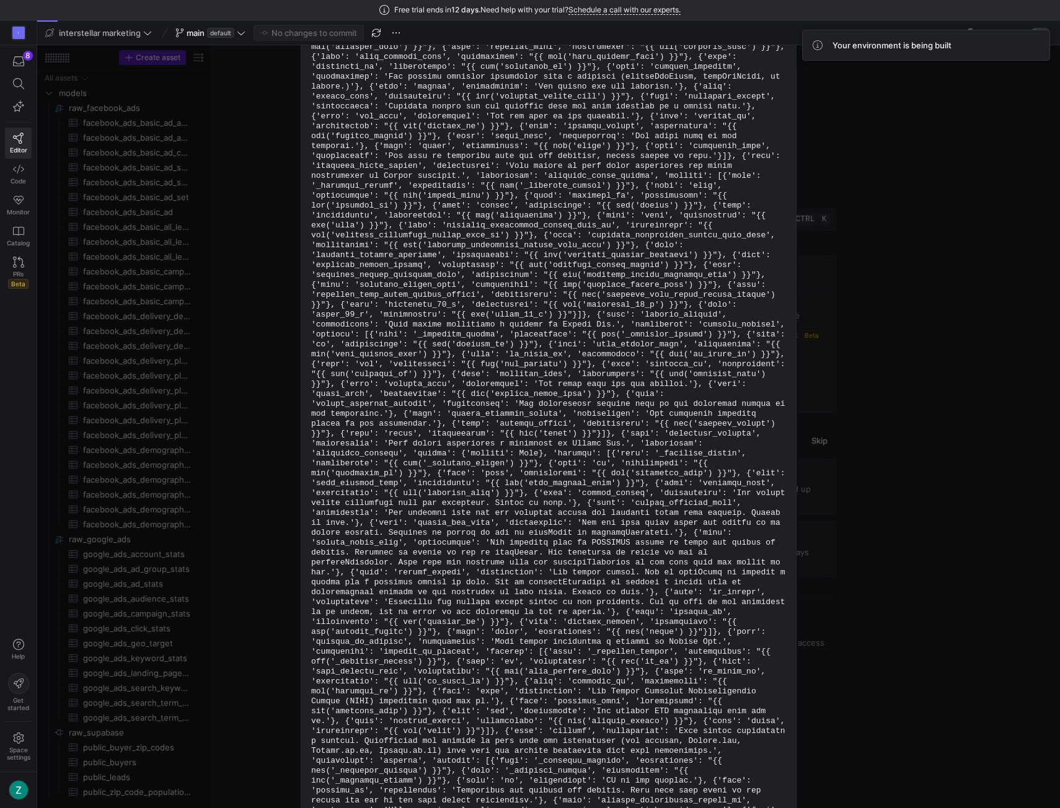
click at [627, 215] on code at bounding box center [550, 433] width 479 height 1576
click at [19, 732] on span at bounding box center [18, 747] width 25 height 38
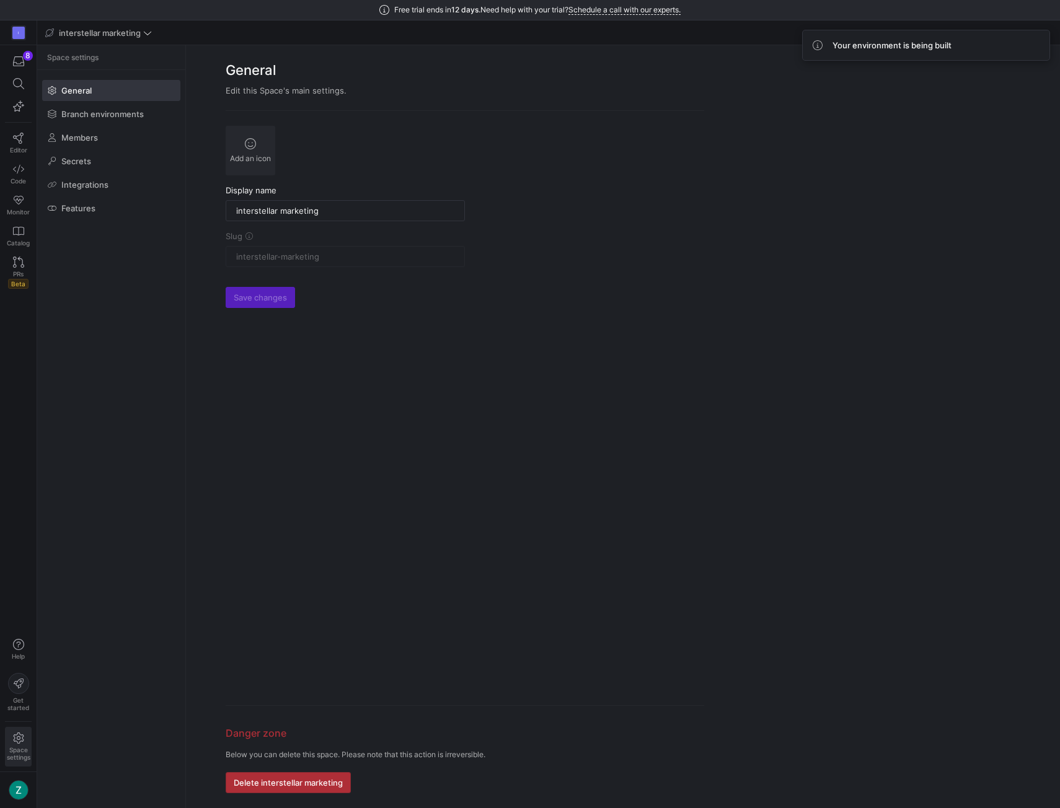
click at [273, 776] on span "button" at bounding box center [288, 783] width 124 height 20
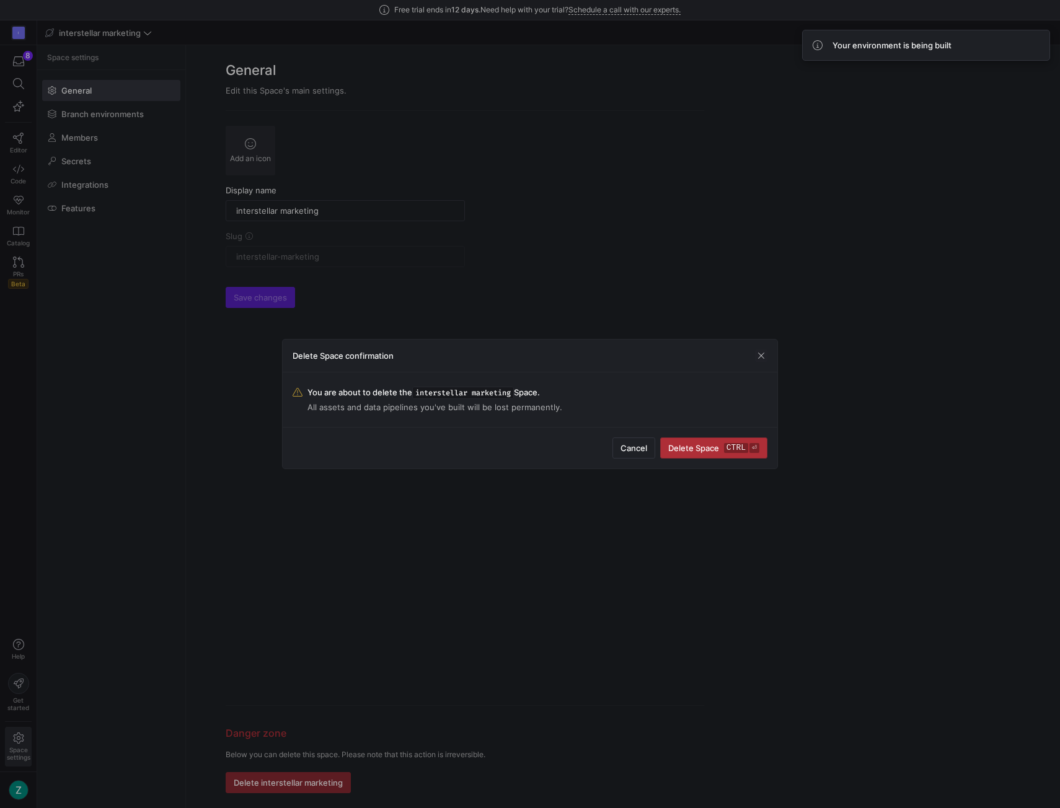
click at [720, 444] on span "Delete Space ctrl ⏎" at bounding box center [713, 448] width 91 height 10
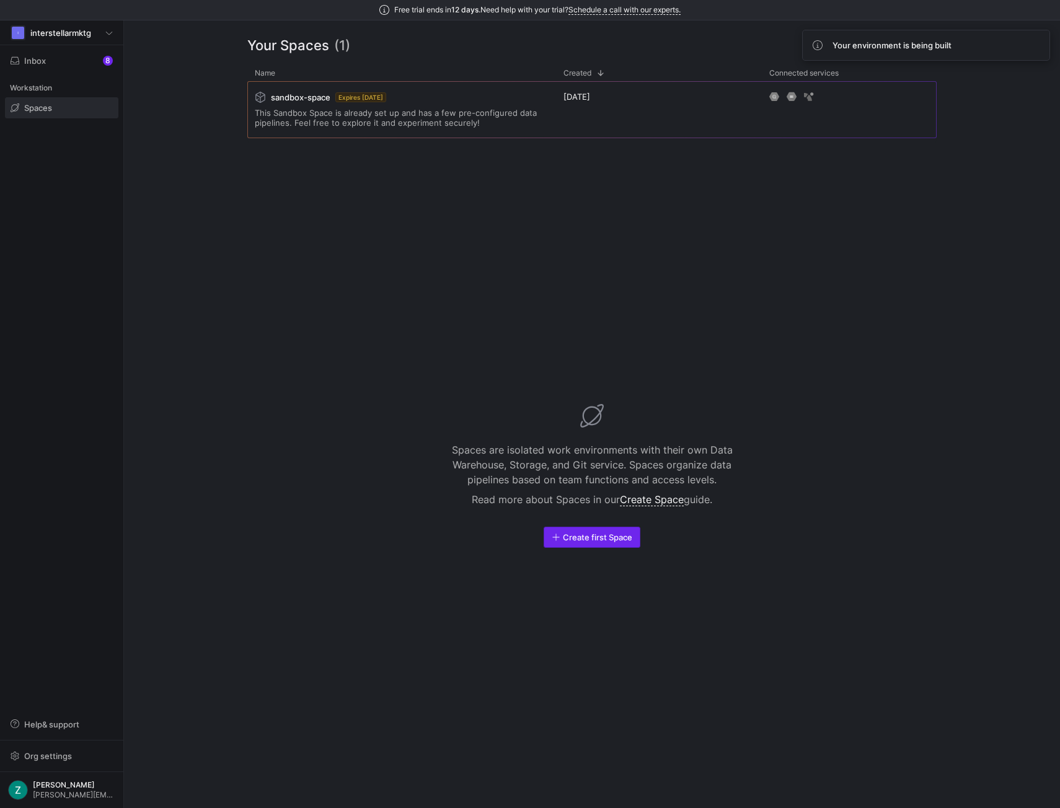
click at [599, 542] on span "button" at bounding box center [591, 537] width 95 height 20
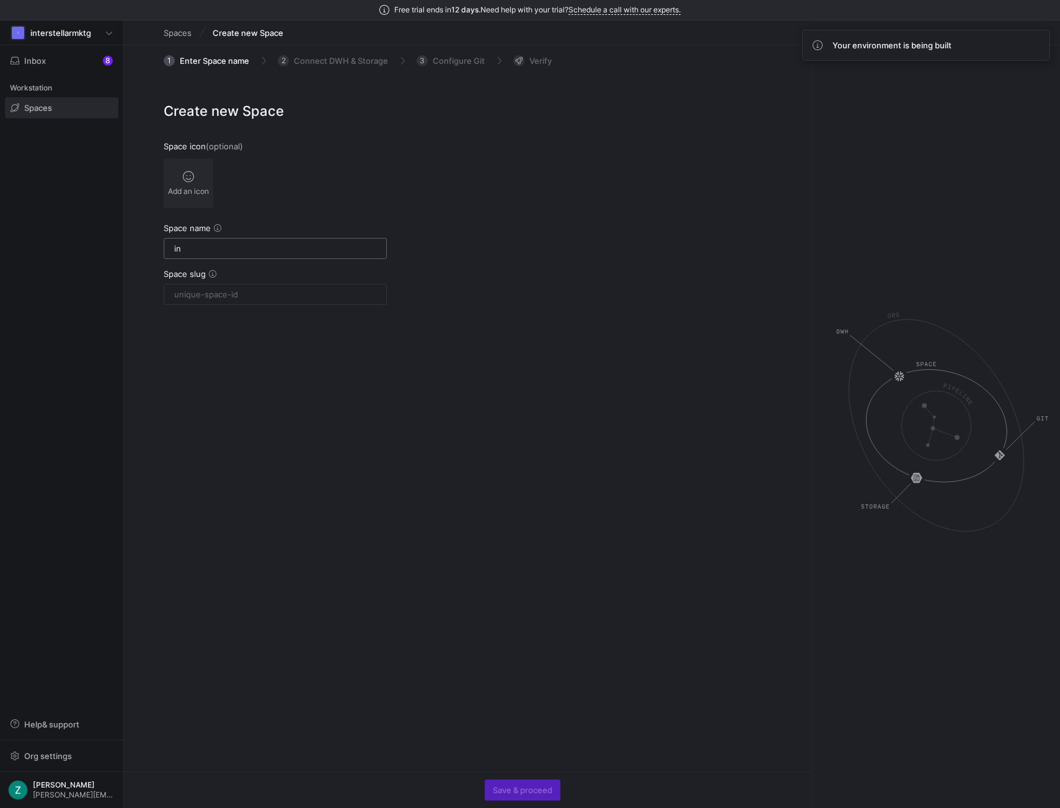
type input "int"
type input "inter"
type input "interste"
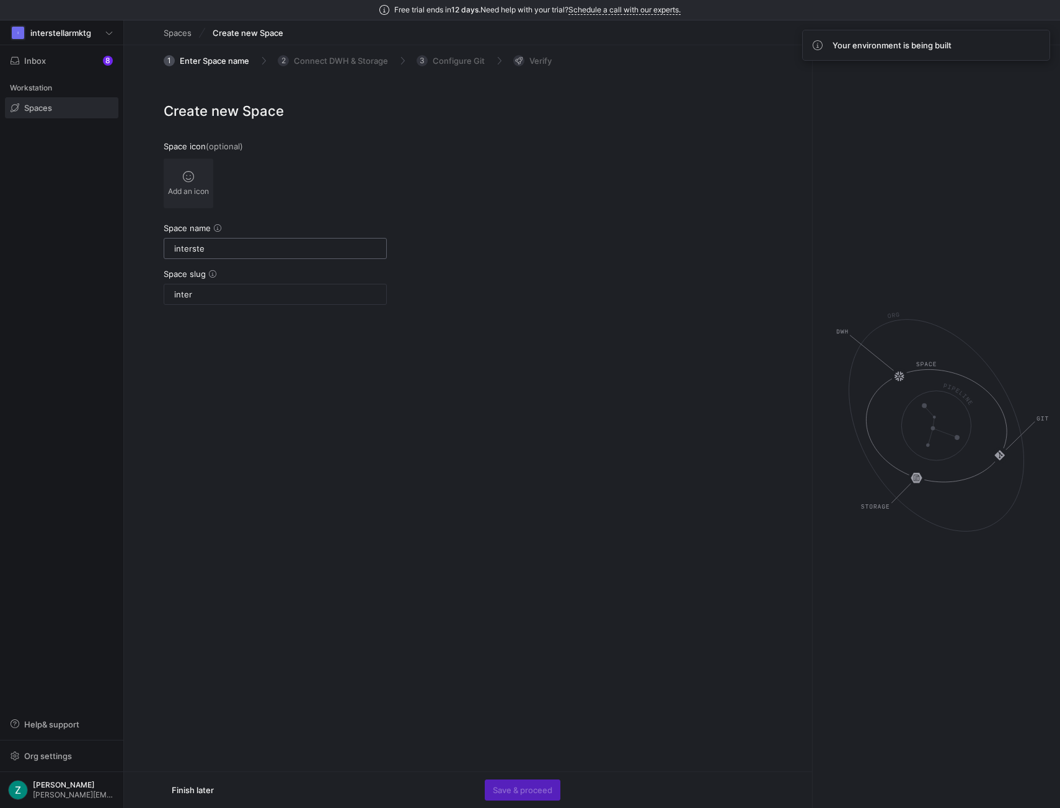
type input "interste"
type input "interstel"
type input "interstellar"
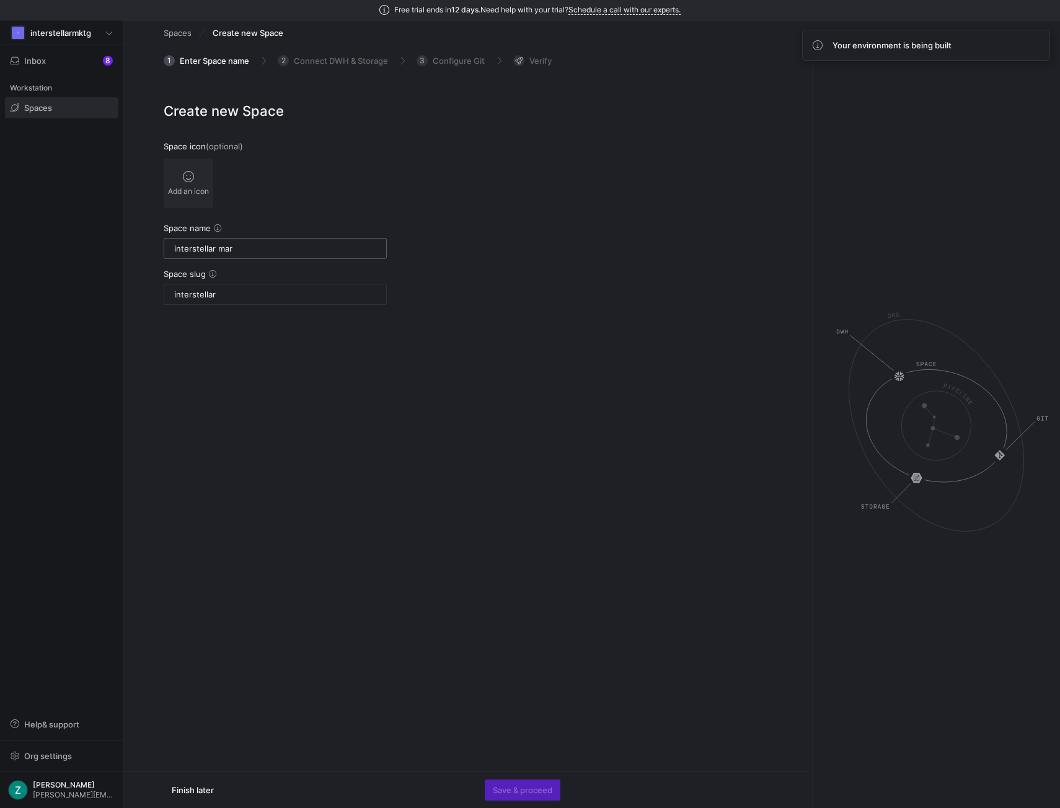
type input "interstellar mark"
type input "interstellar-mark"
type input "interstellar marke"
type input "interstellar-marke"
type input "interstellar marketing"
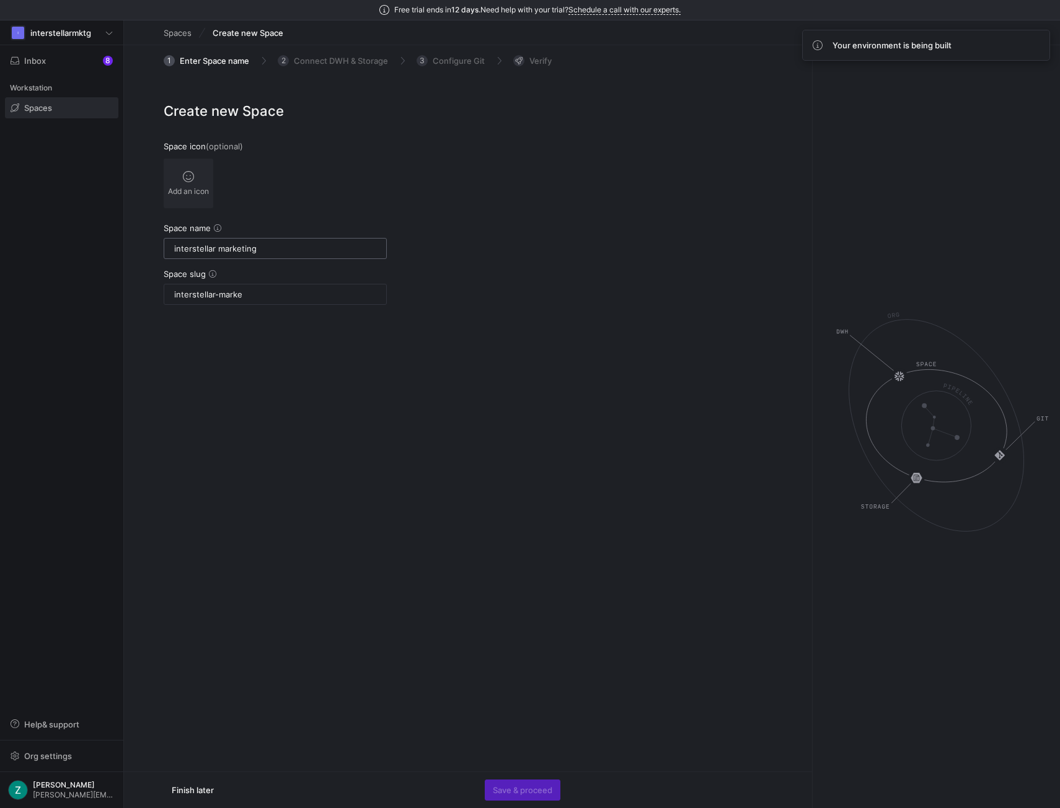
type input "interstellar-marketing"
type input "interstellar marketing"
click at [519, 785] on span "button" at bounding box center [522, 790] width 74 height 20
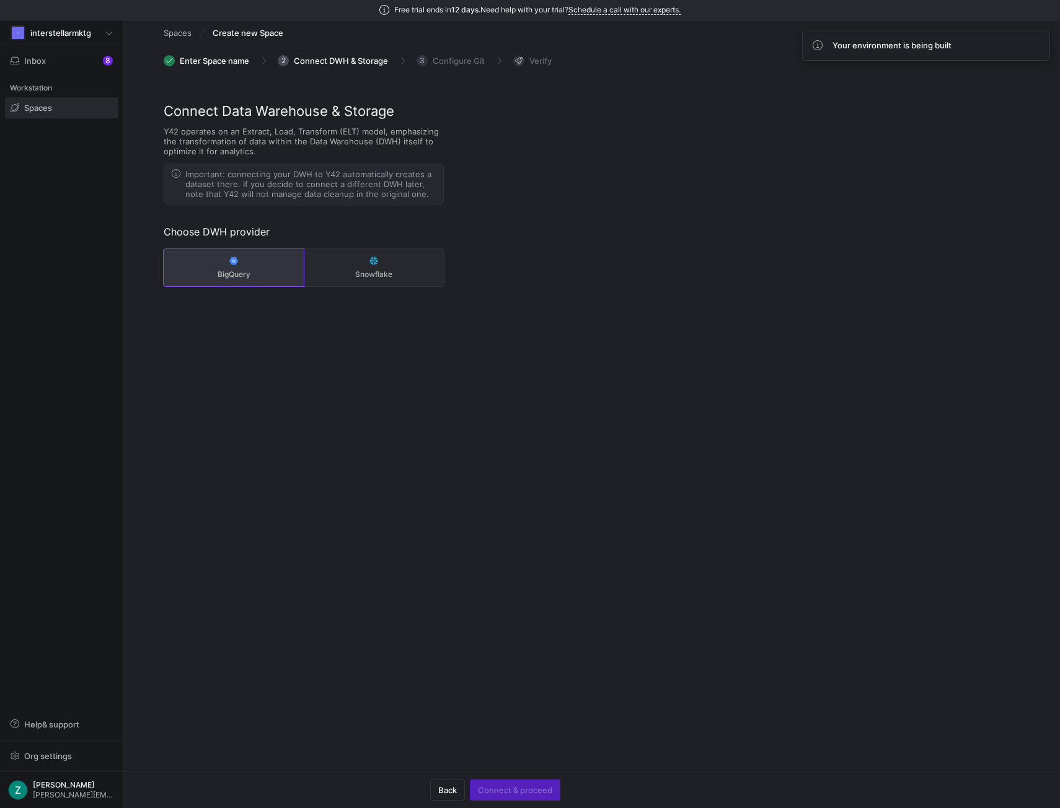
click at [232, 259] on icon at bounding box center [233, 260] width 9 height 7
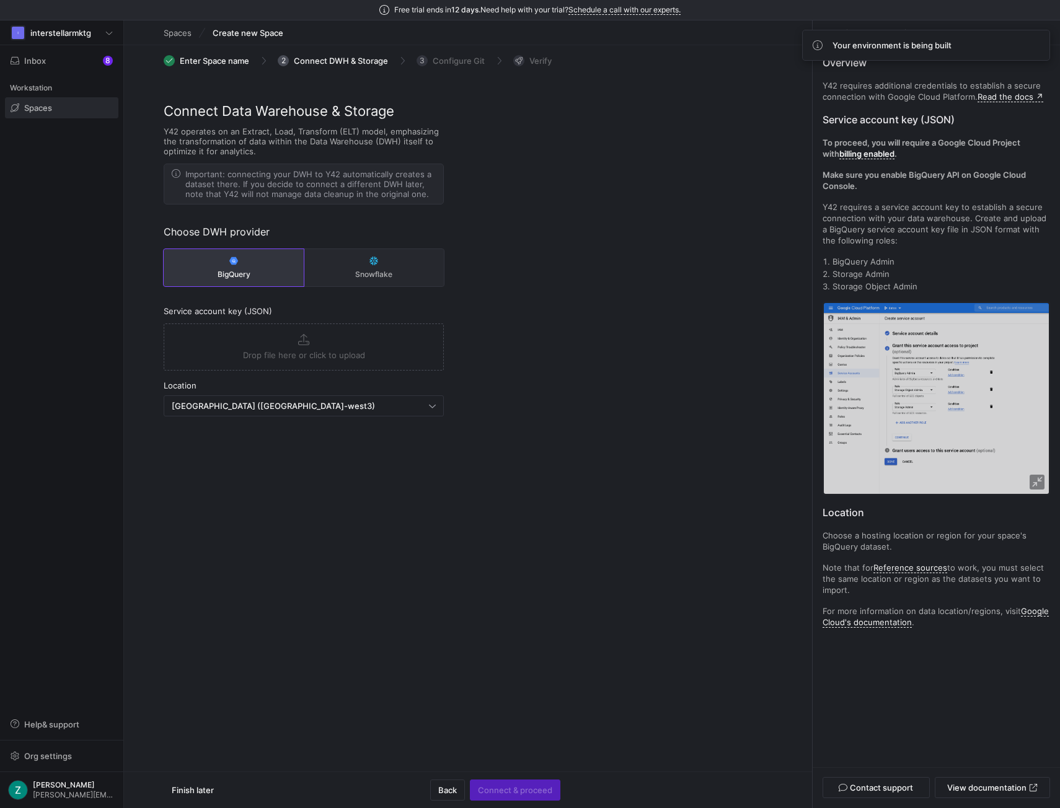
click at [322, 346] on button "Drop file here or click to upload" at bounding box center [303, 347] width 279 height 46
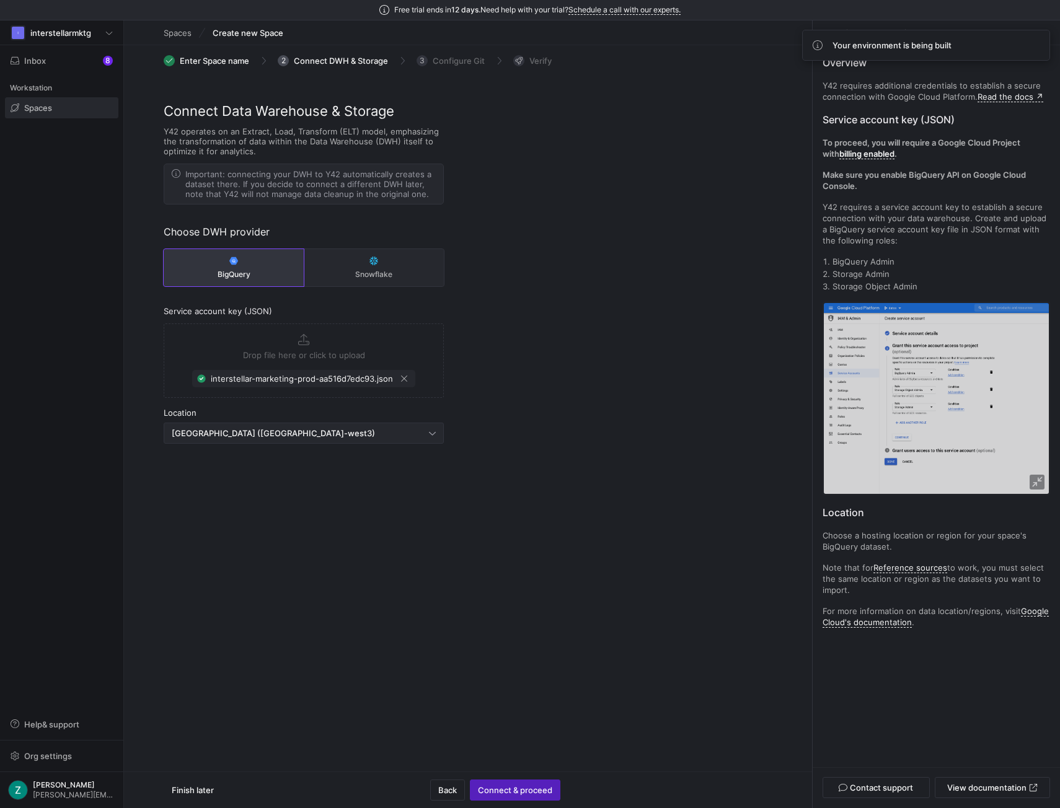
click at [300, 436] on div "[GEOGRAPHIC_DATA] ([GEOGRAPHIC_DATA]-west3)" at bounding box center [300, 433] width 257 height 10
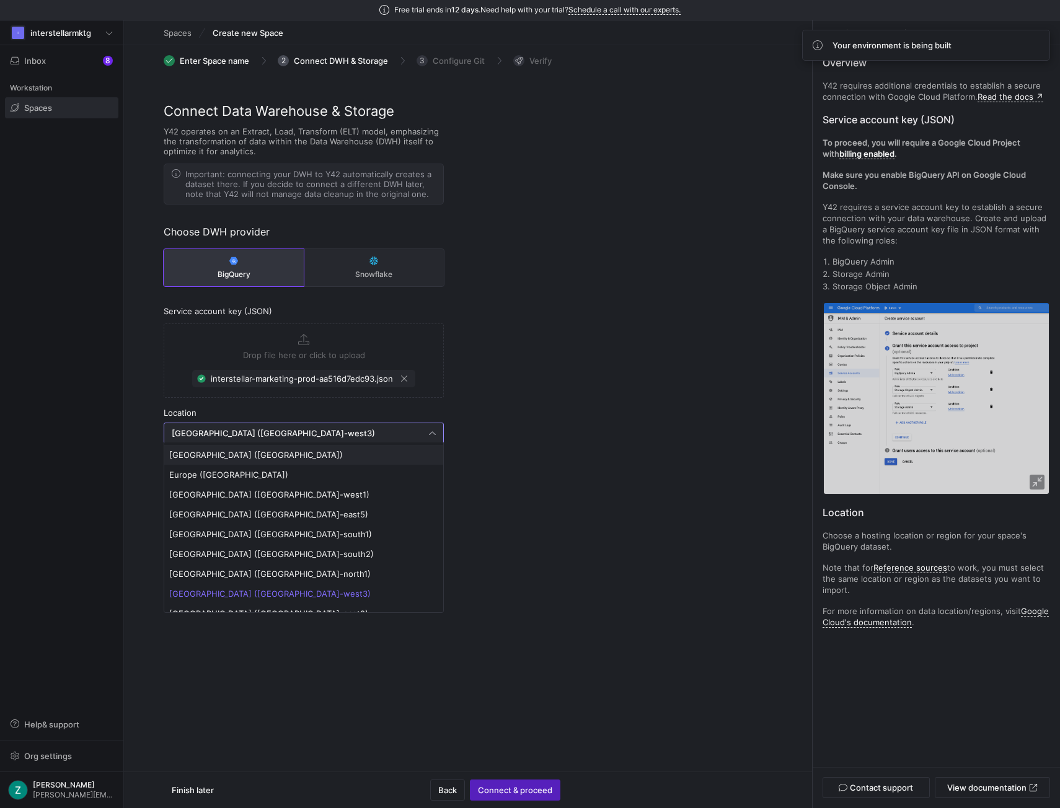
click at [299, 454] on span "[GEOGRAPHIC_DATA] ([GEOGRAPHIC_DATA])" at bounding box center [303, 455] width 269 height 10
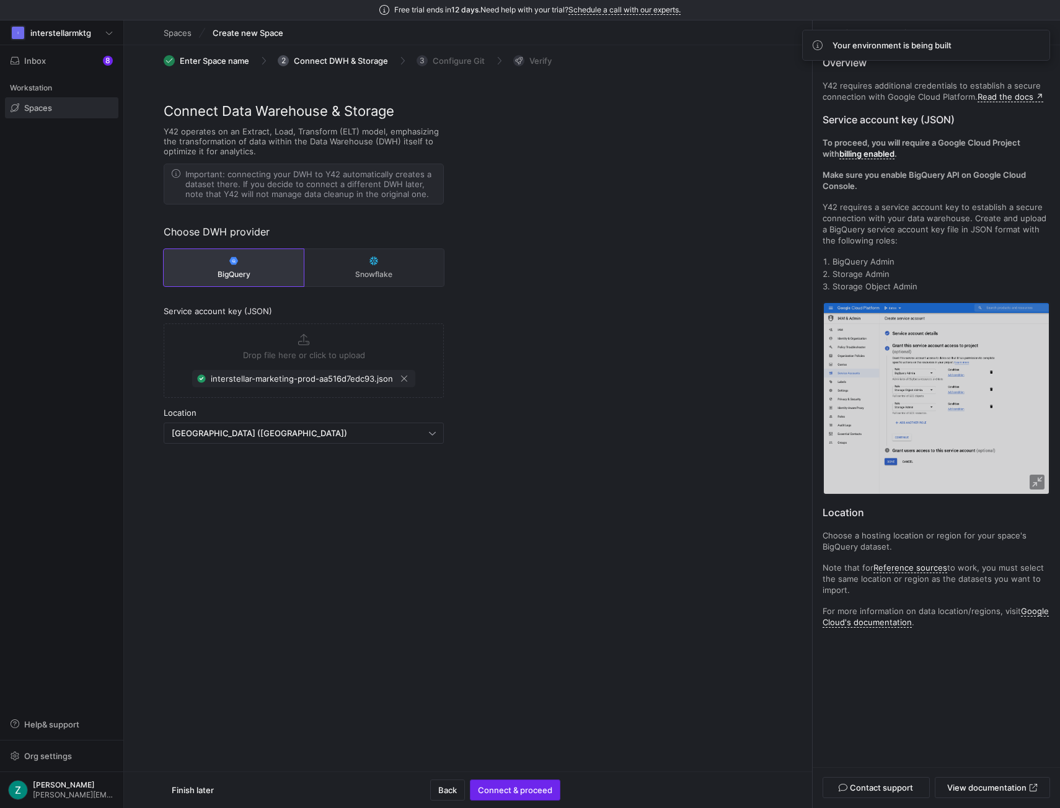
click at [544, 792] on span "Connect & proceed" at bounding box center [515, 790] width 74 height 10
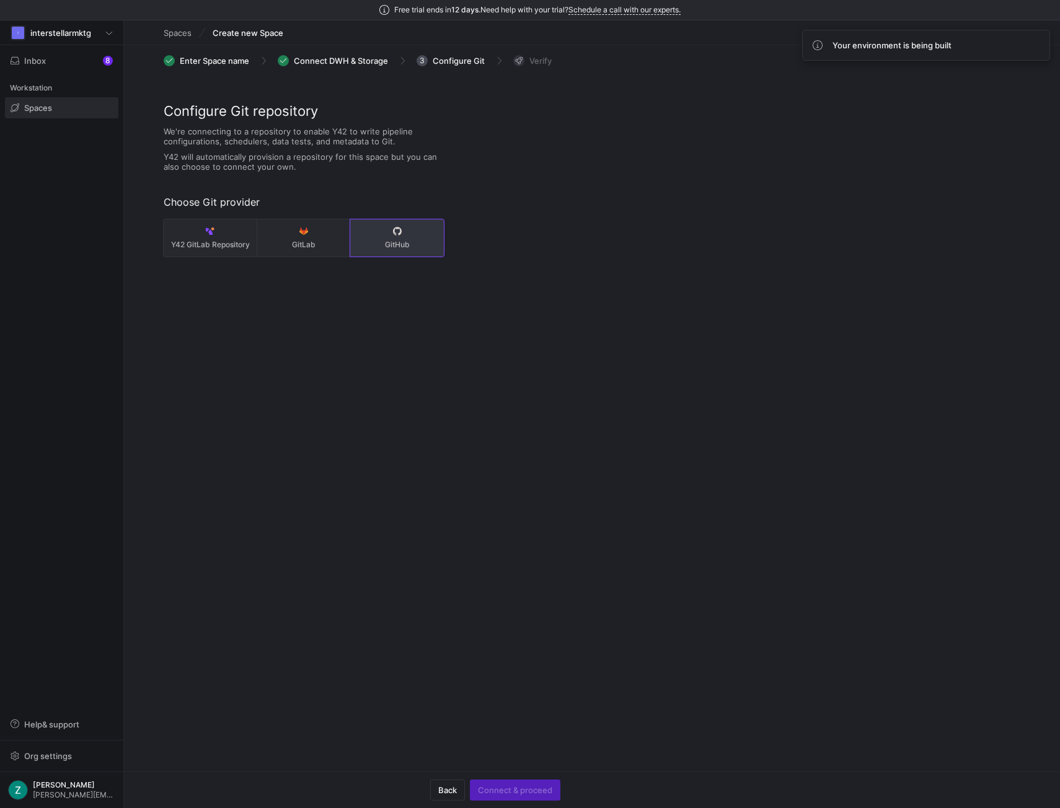
click at [403, 246] on span "GitHub" at bounding box center [397, 244] width 84 height 9
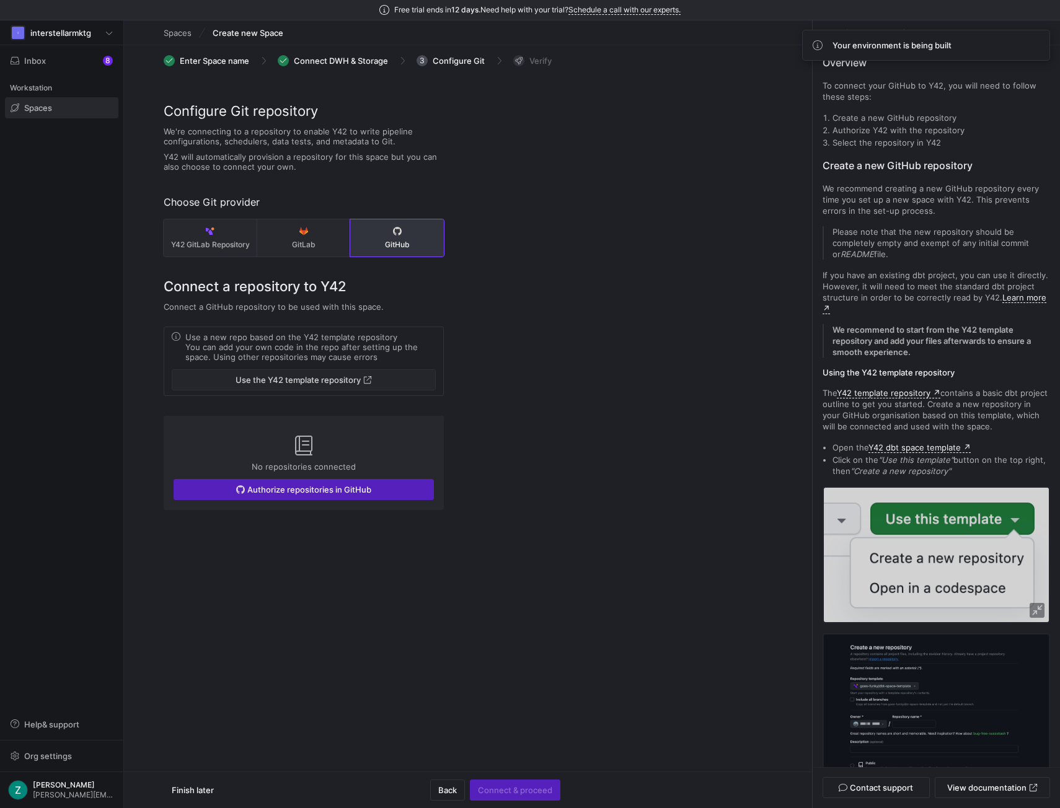
click at [236, 377] on span "Use the Y42 template repository" at bounding box center [298, 380] width 125 height 10
click at [294, 490] on span "Authorize repositories in GitHub" at bounding box center [309, 490] width 124 height 10
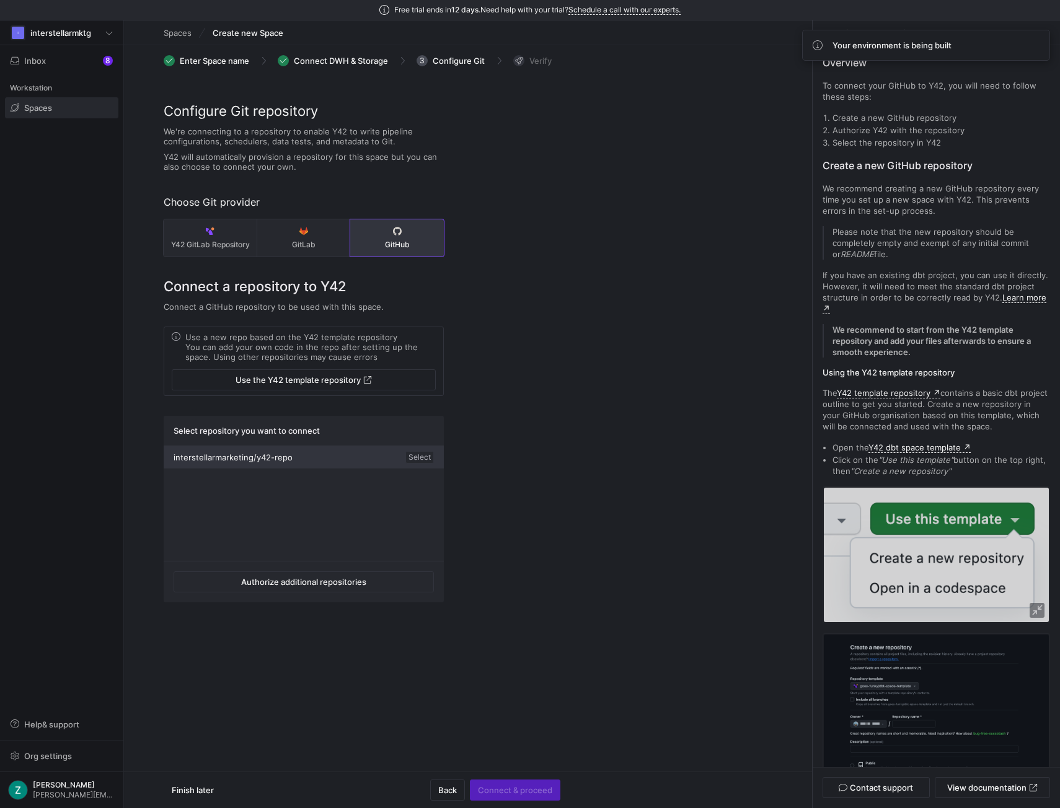
click at [430, 461] on div "Select" at bounding box center [419, 457] width 29 height 12
click at [524, 793] on span "Connect & proceed" at bounding box center [515, 790] width 74 height 10
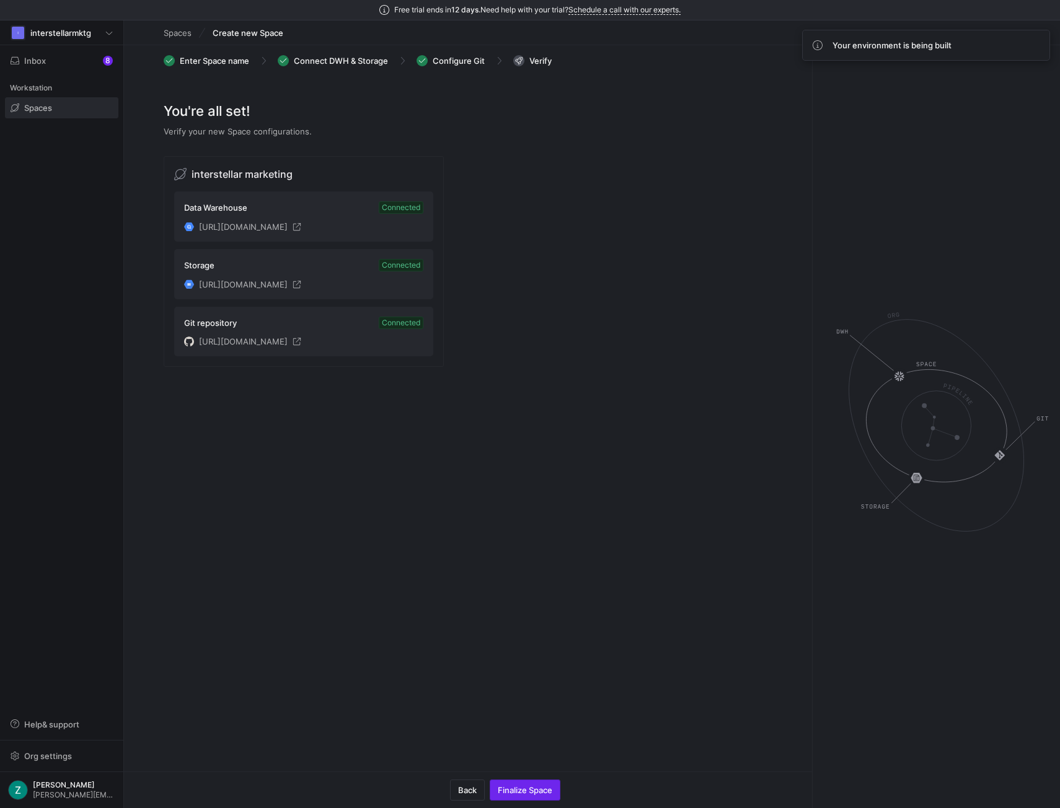
click at [555, 794] on span "button" at bounding box center [524, 790] width 69 height 20
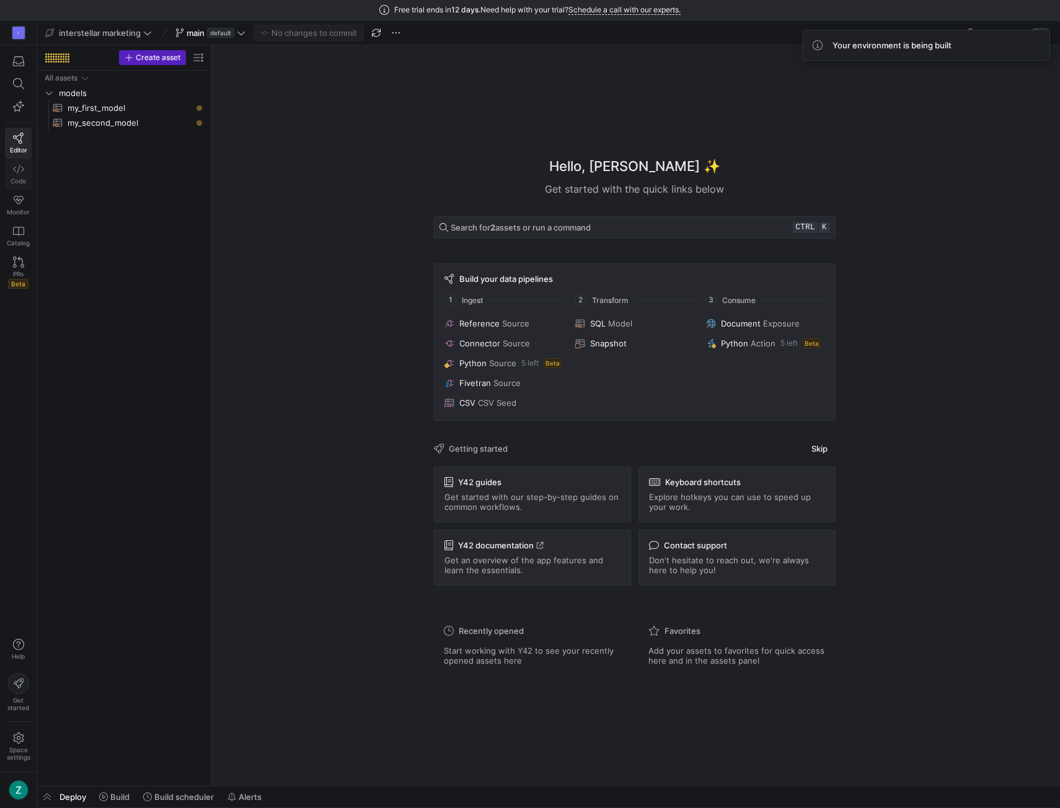
click at [20, 167] on icon at bounding box center [18, 169] width 11 height 11
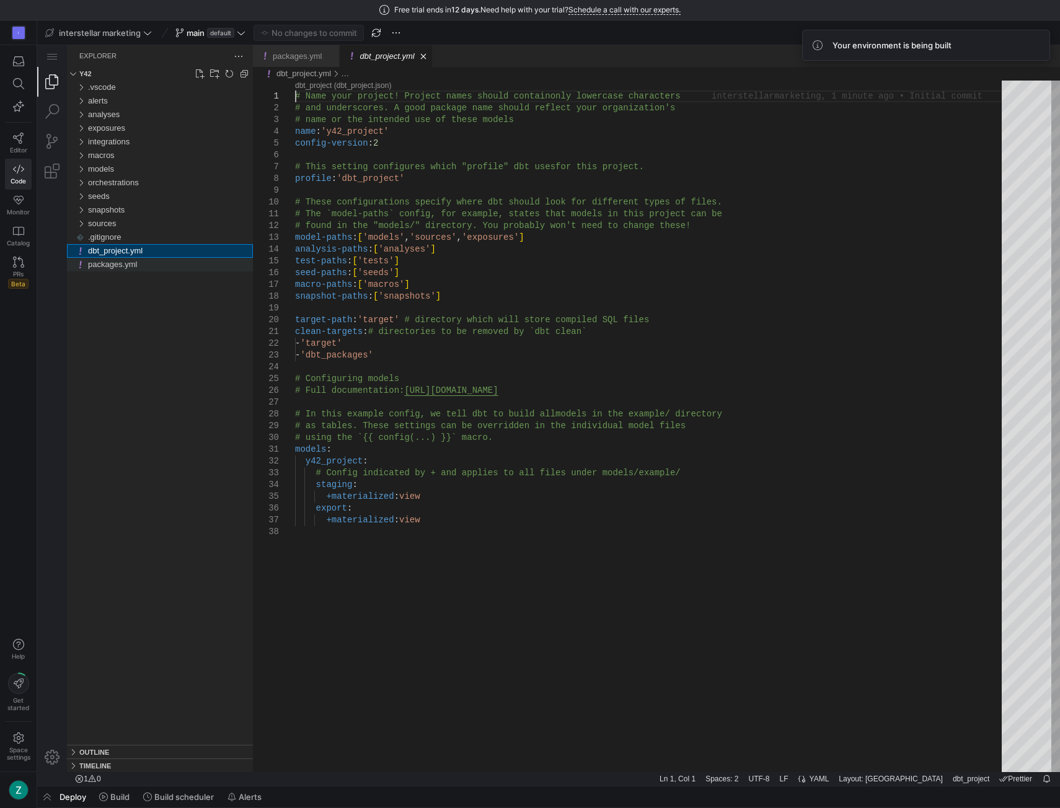
click at [139, 267] on div "packages.yml" at bounding box center [170, 265] width 165 height 14
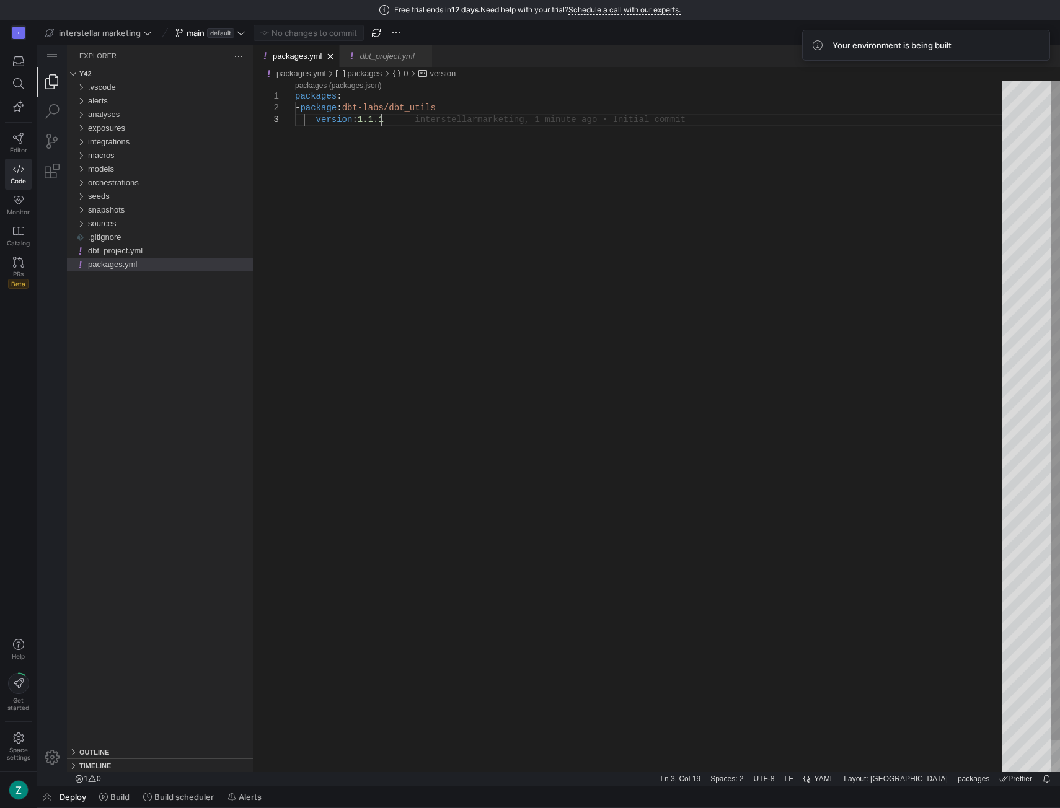
scroll to position [0, 85]
click at [433, 123] on div "packages : - package : dbt-labs/dbt_utils version : 1.1.1" at bounding box center [652, 443] width 715 height 725
paste textarea "- package: fivetran/ad_reporting version: [">=1.6.0", "<2.0.0"]"
click at [311, 133] on div "packages : - package : dbt-labs/dbt_utils version : 1.1.1 - package : fivetran/…" at bounding box center [652, 455] width 715 height 749
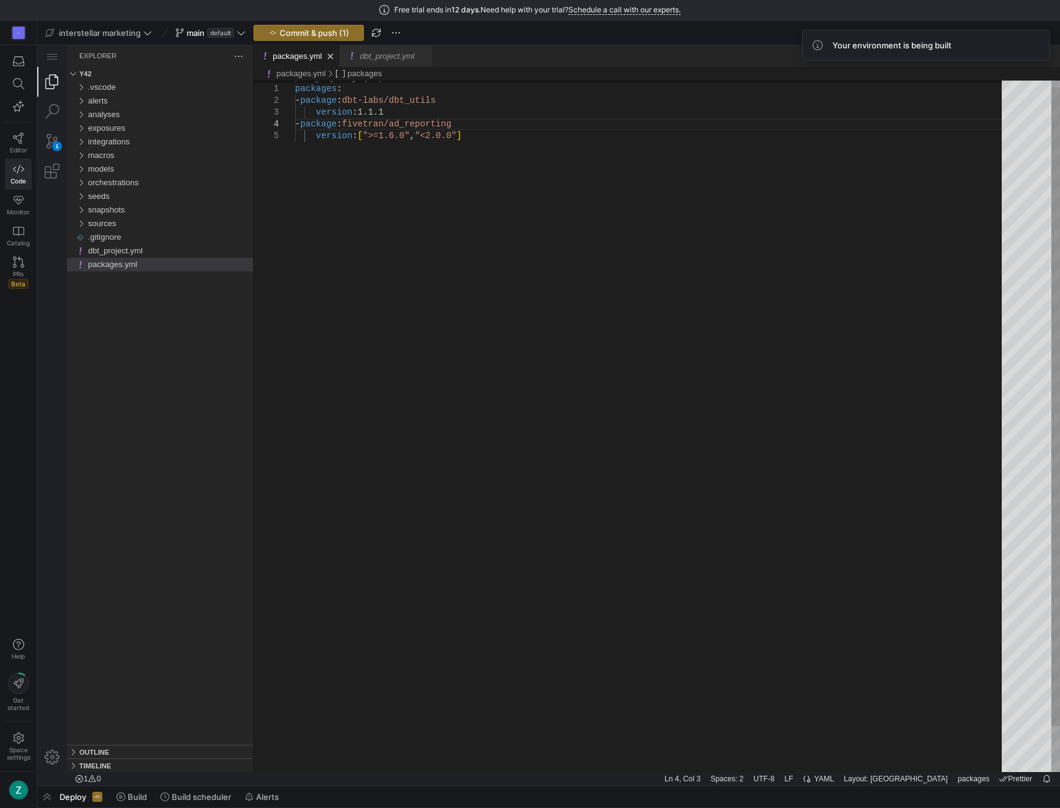
type textarea "packages: - package: dbt-labs/dbt_utils version: 1.1.1 - package: fivetran/ad_r…"
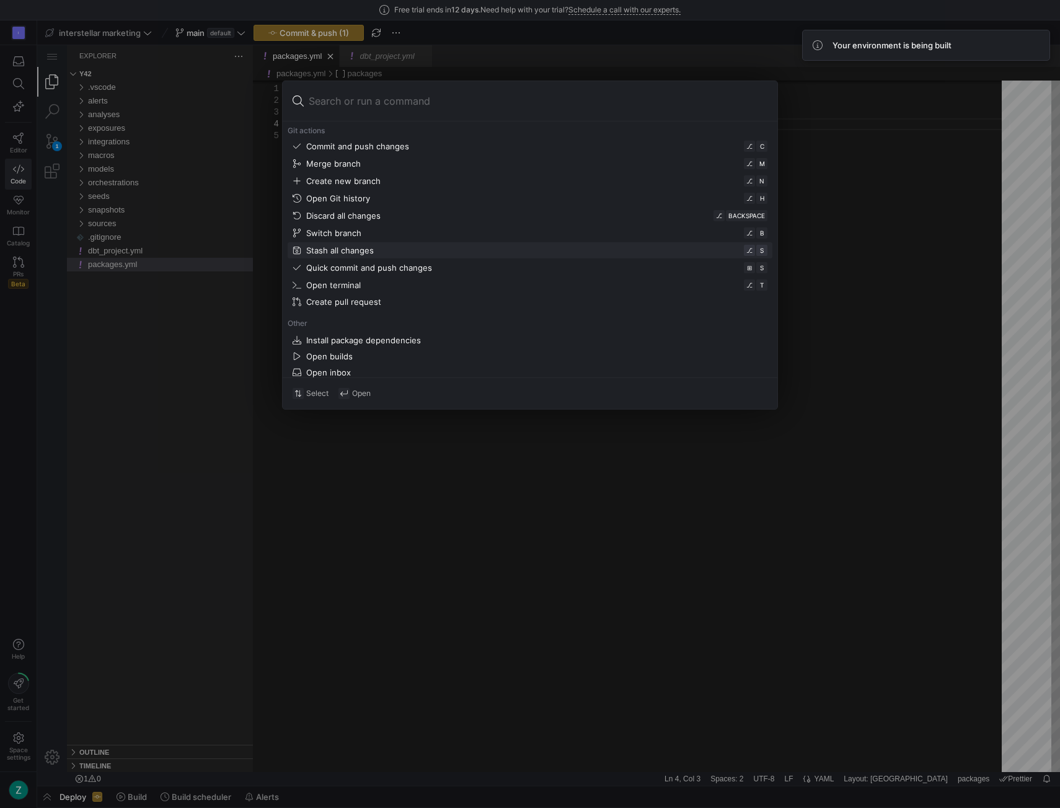
scroll to position [316, 0]
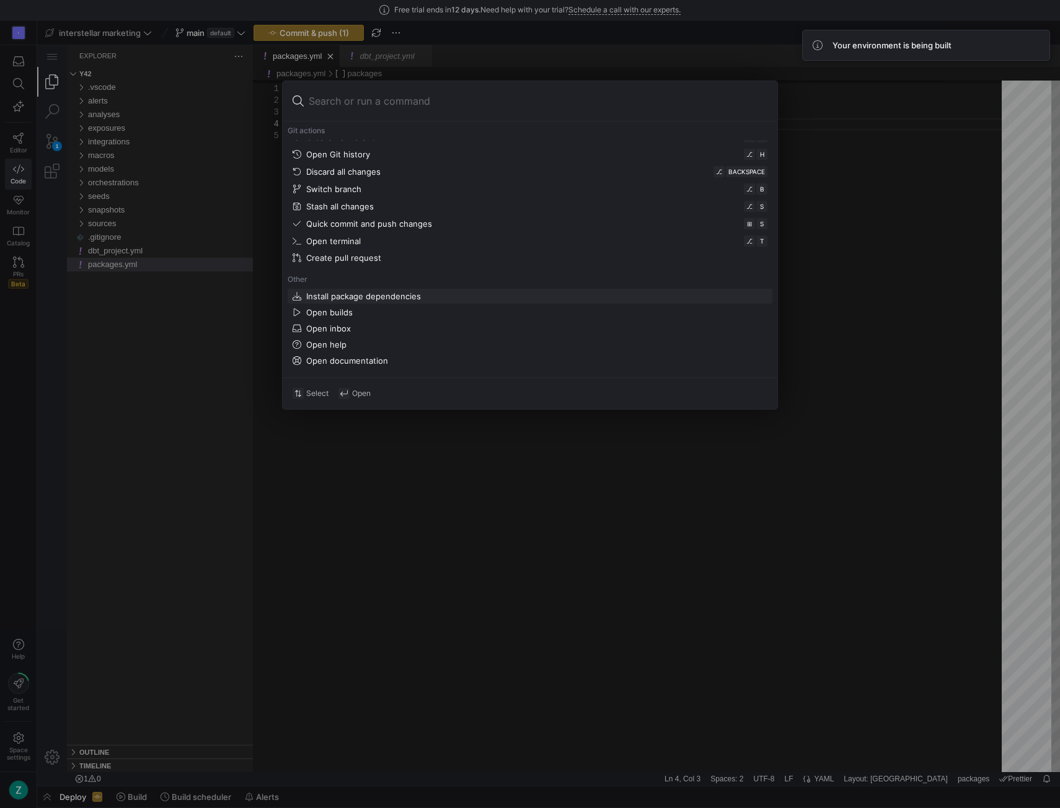
click at [364, 294] on div "Install package dependencies" at bounding box center [363, 296] width 115 height 10
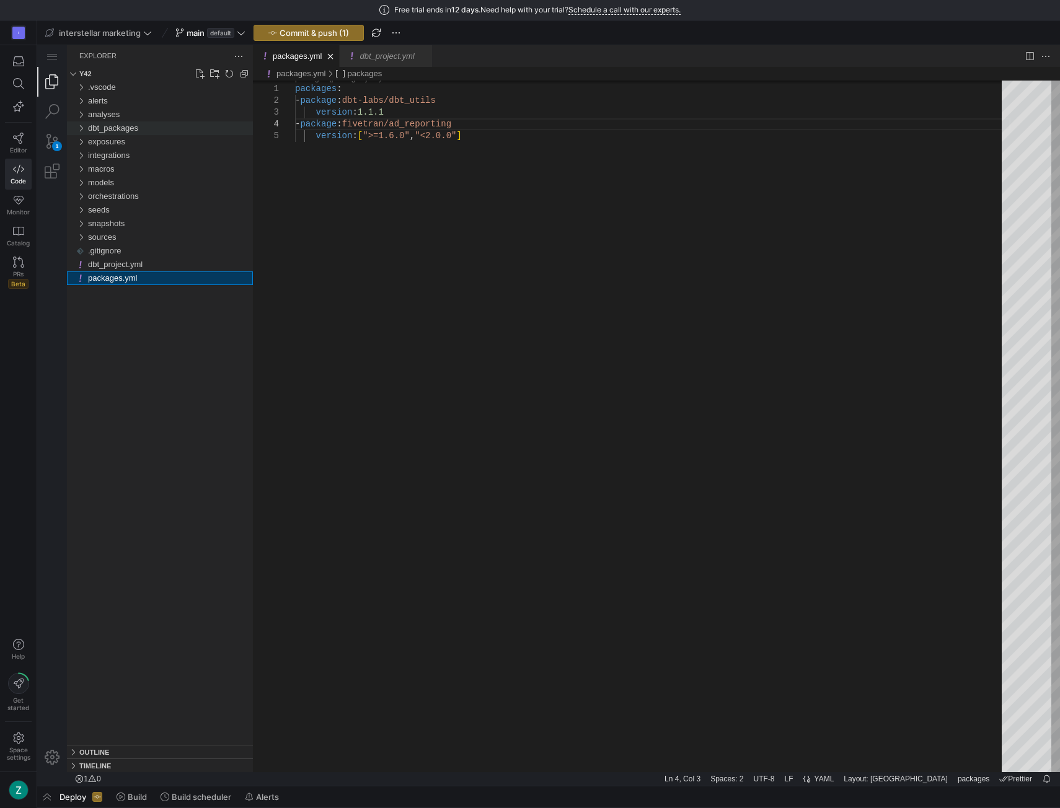
click at [84, 128] on div "dbt_packages" at bounding box center [80, 128] width 19 height 14
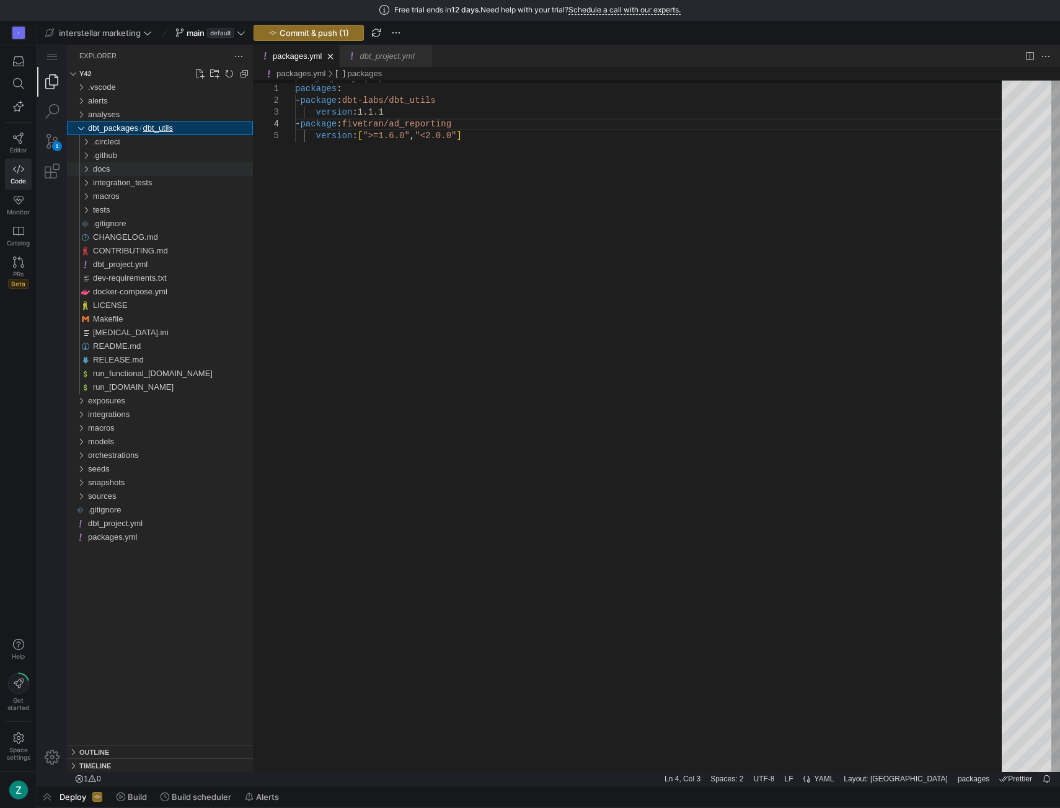
click at [87, 169] on div "docs" at bounding box center [83, 169] width 24 height 14
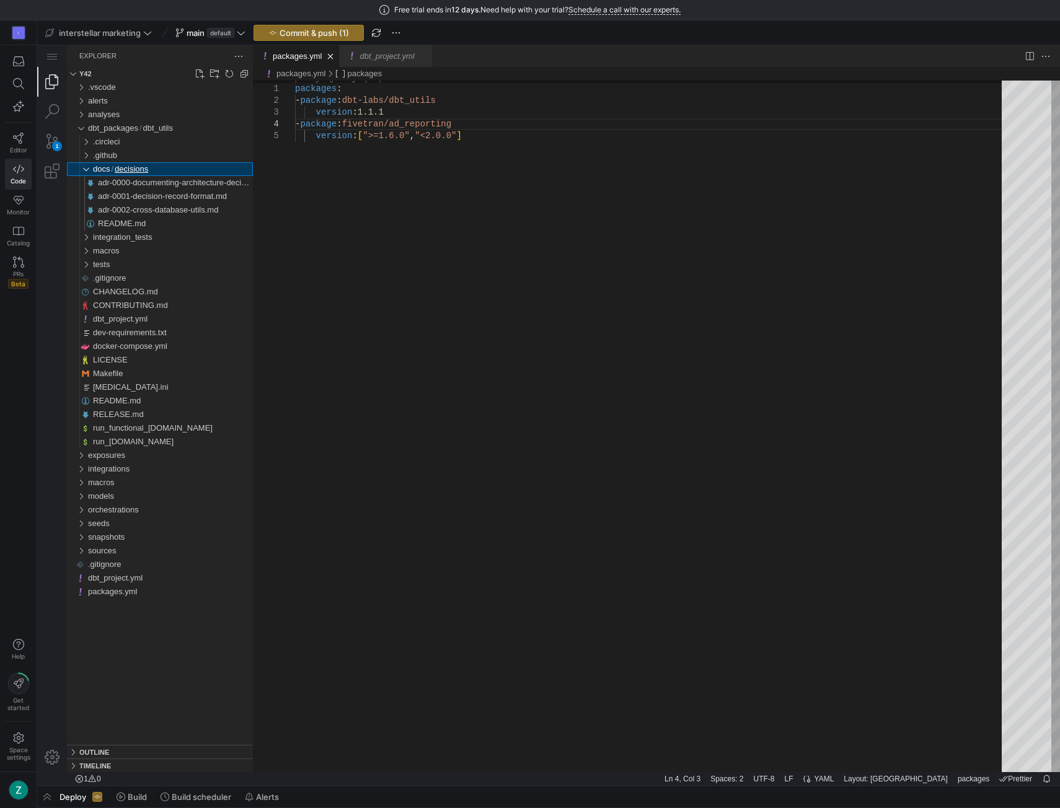
click at [87, 167] on div "decisions" at bounding box center [83, 169] width 24 height 14
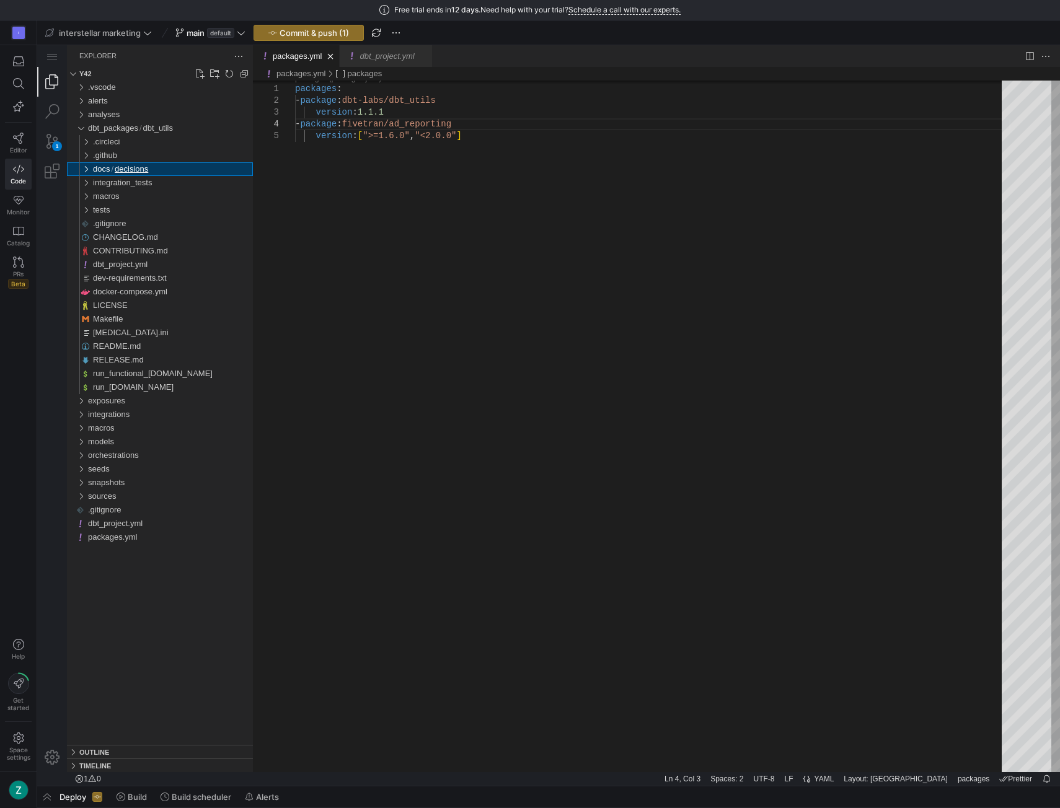
click at [83, 171] on div "decisions" at bounding box center [83, 169] width 24 height 14
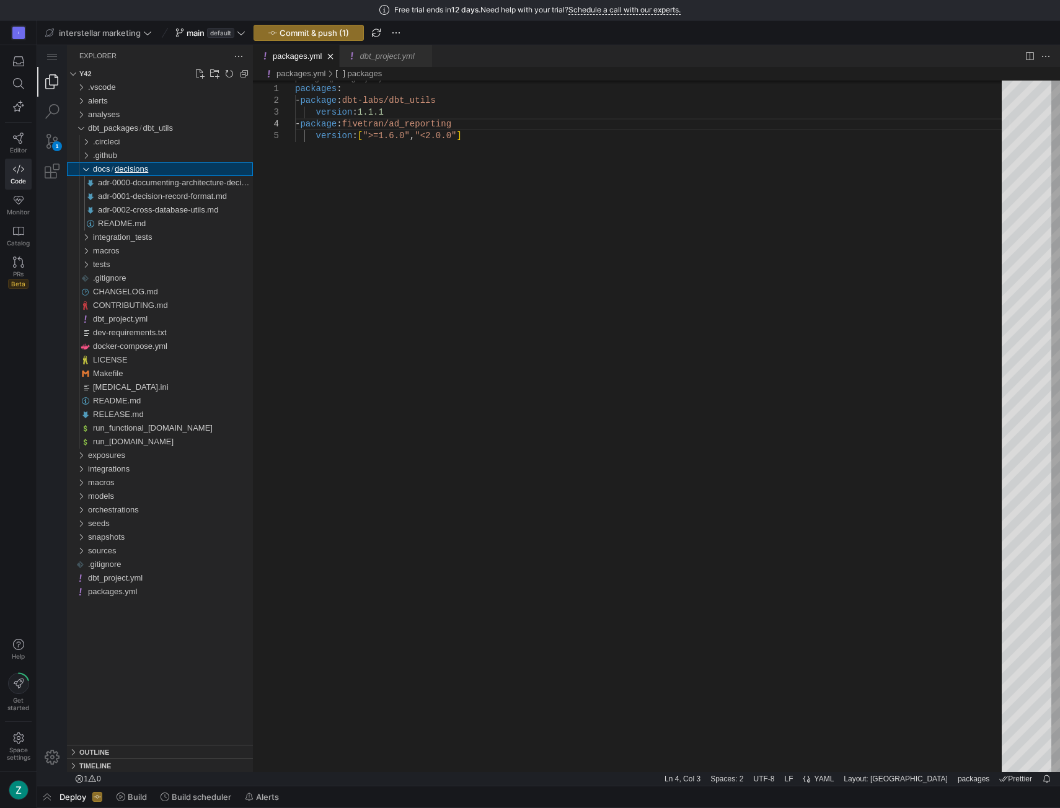
click at [84, 170] on div "decisions" at bounding box center [83, 169] width 24 height 14
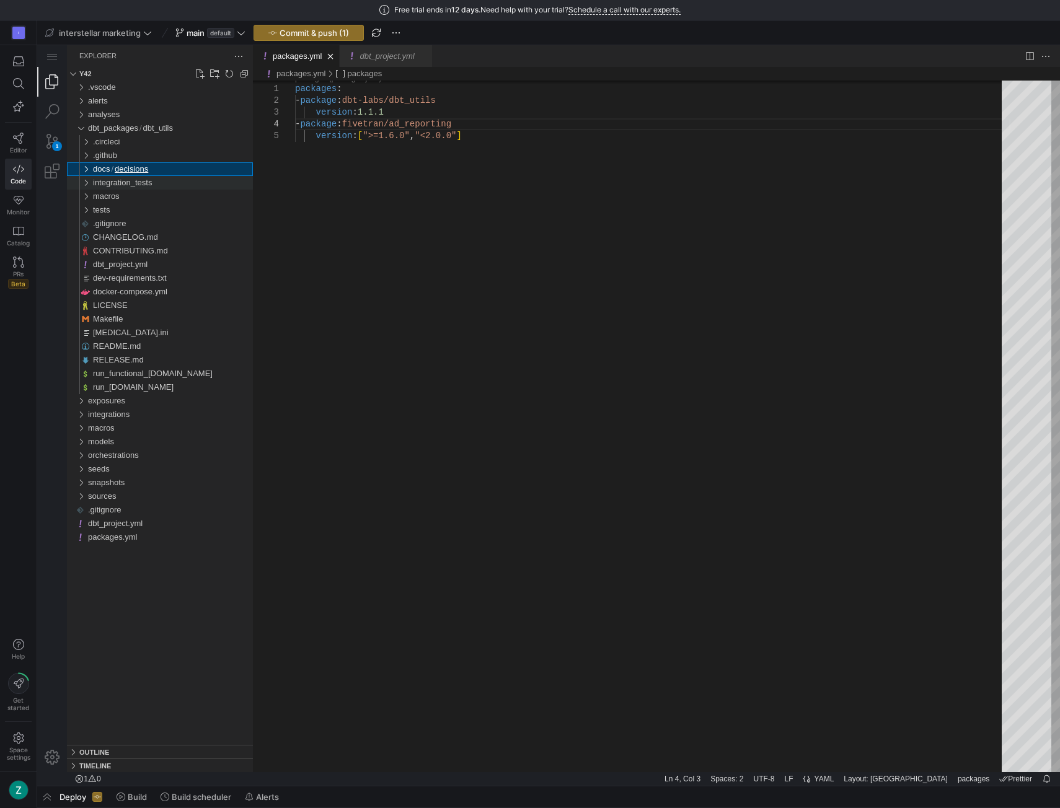
click at [84, 184] on div "integration_tests" at bounding box center [83, 183] width 24 height 14
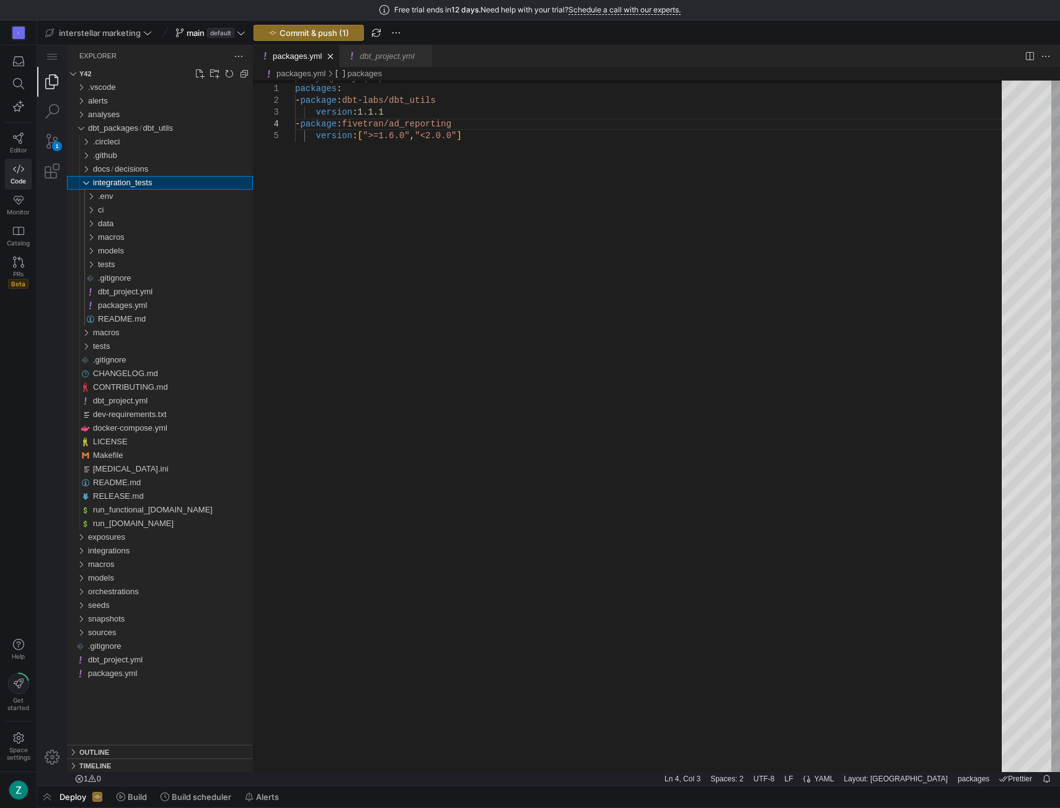
click at [84, 183] on div "integration_tests" at bounding box center [83, 183] width 24 height 14
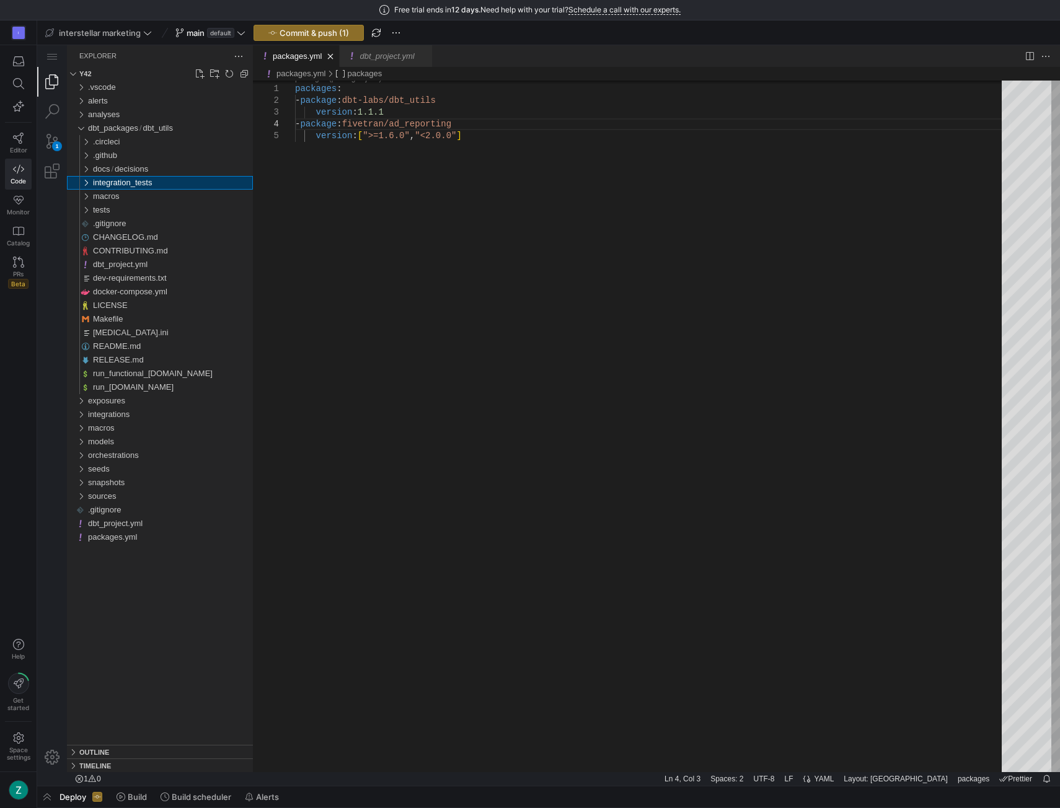
click at [84, 183] on div "integration_tests" at bounding box center [83, 183] width 24 height 14
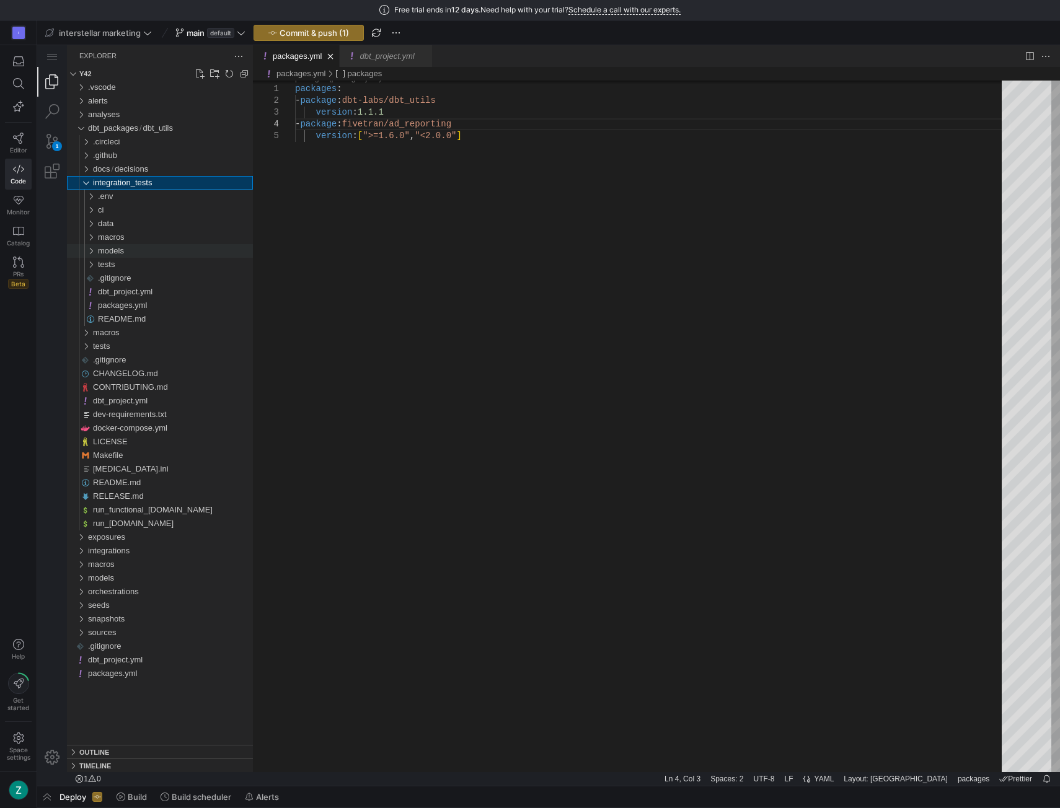
click at [90, 252] on div "models" at bounding box center [85, 251] width 29 height 14
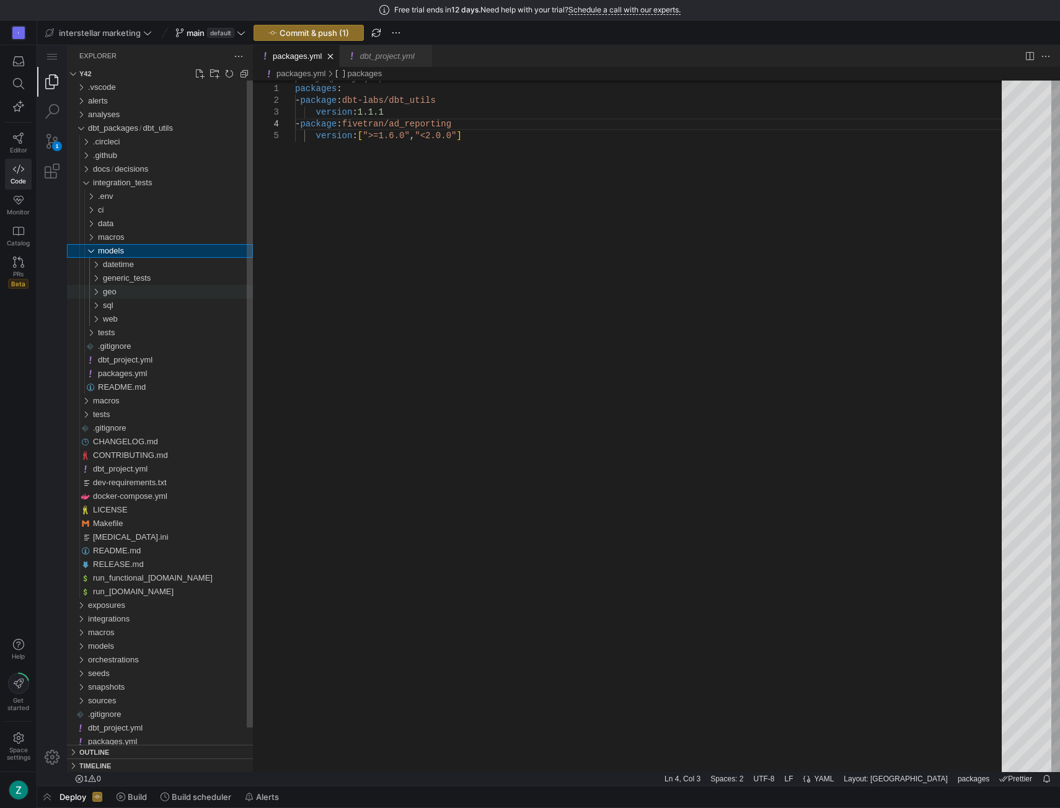
click at [95, 294] on div "geo" at bounding box center [87, 292] width 33 height 14
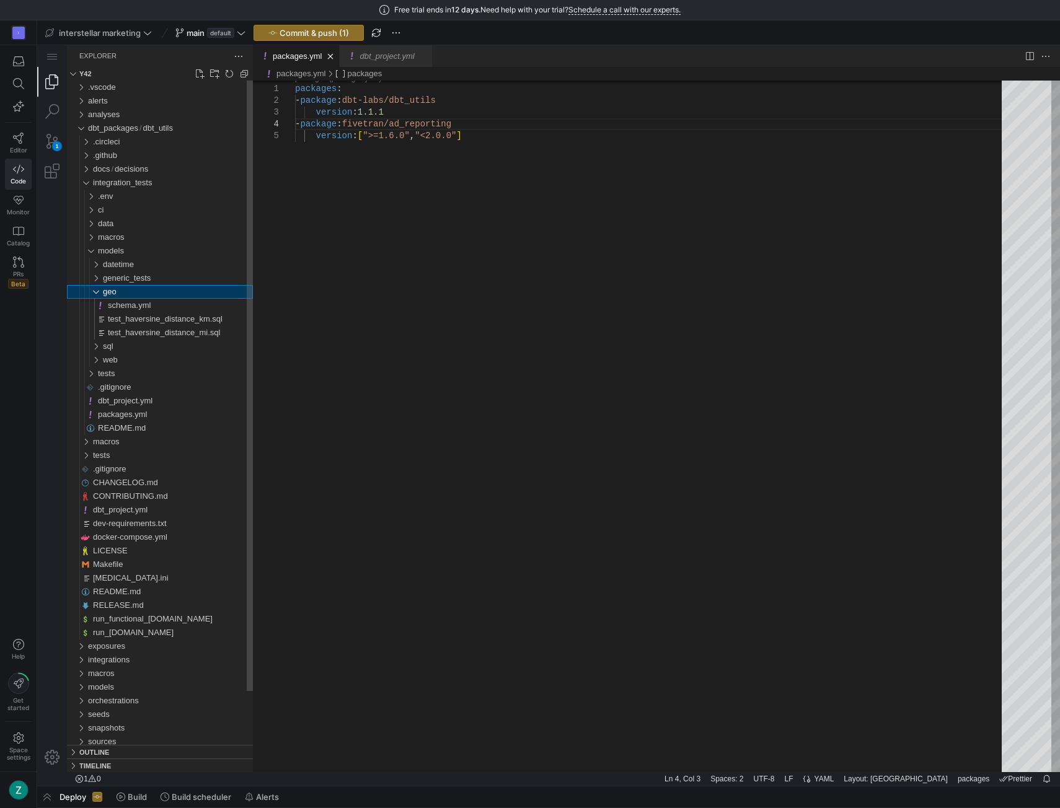
click at [95, 292] on div "geo" at bounding box center [87, 292] width 33 height 14
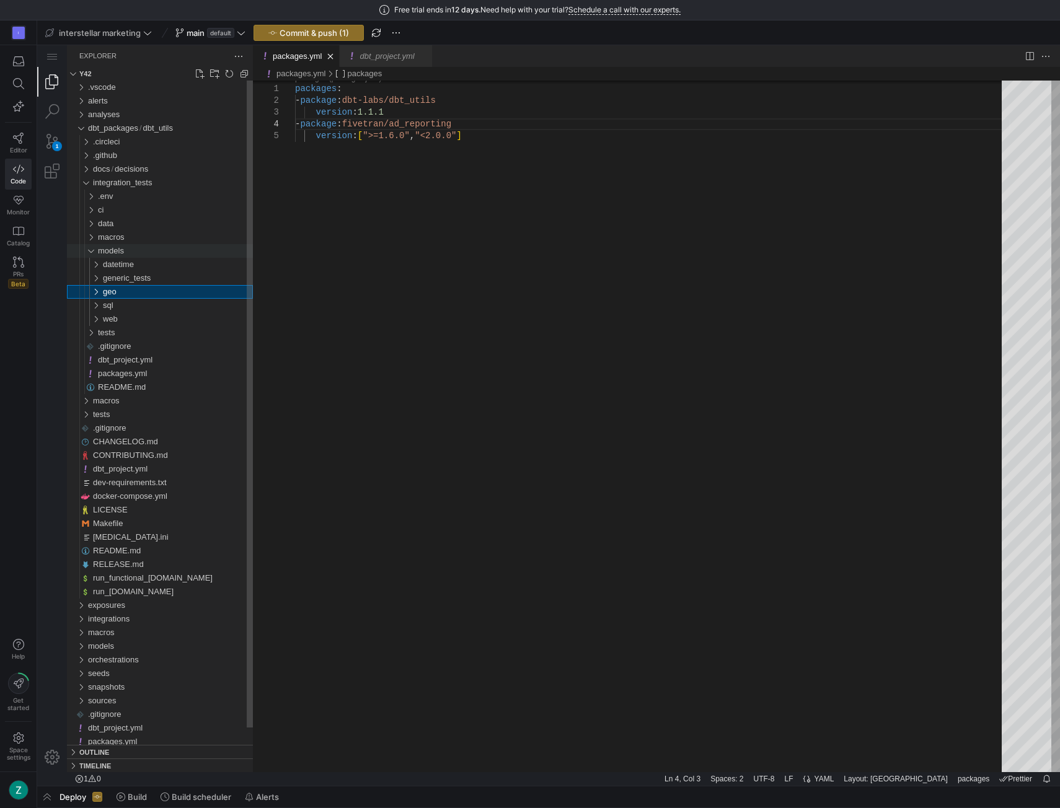
click at [95, 251] on div "models" at bounding box center [85, 251] width 29 height 14
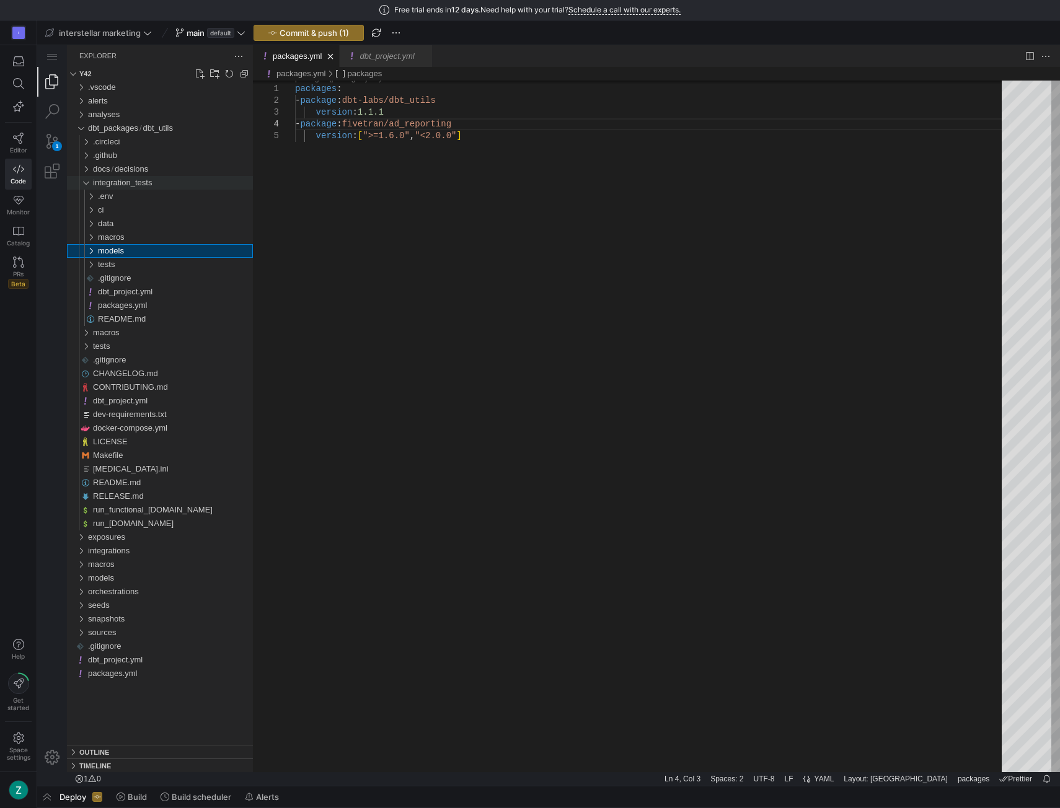
click at [86, 185] on div "integration_tests" at bounding box center [83, 183] width 24 height 14
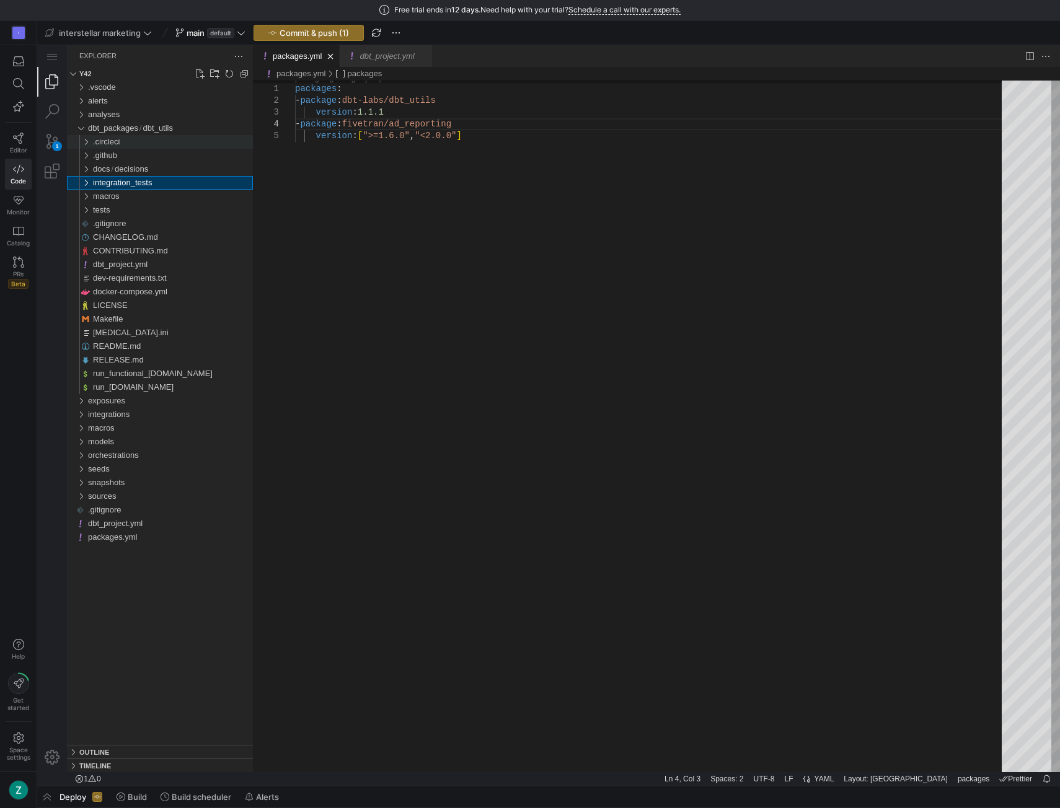
click at [88, 141] on div ".circleci" at bounding box center [83, 142] width 24 height 14
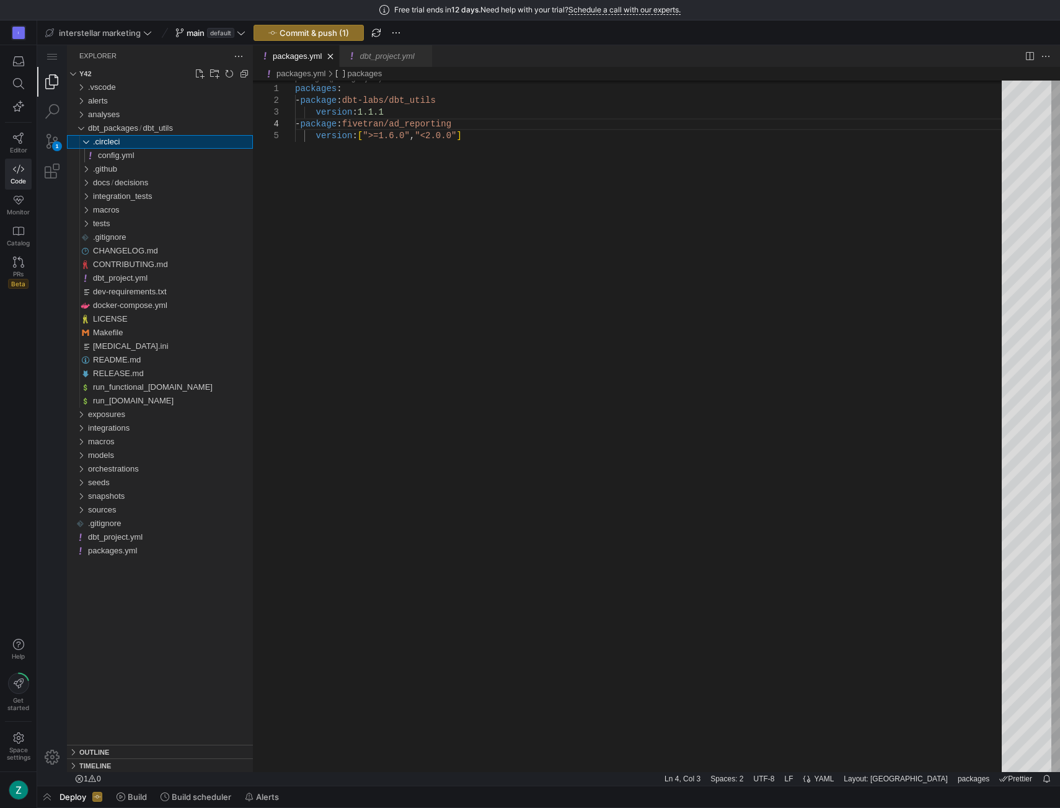
click at [88, 141] on div ".circleci" at bounding box center [83, 142] width 24 height 14
click at [84, 127] on div "dbt_utils" at bounding box center [80, 128] width 19 height 14
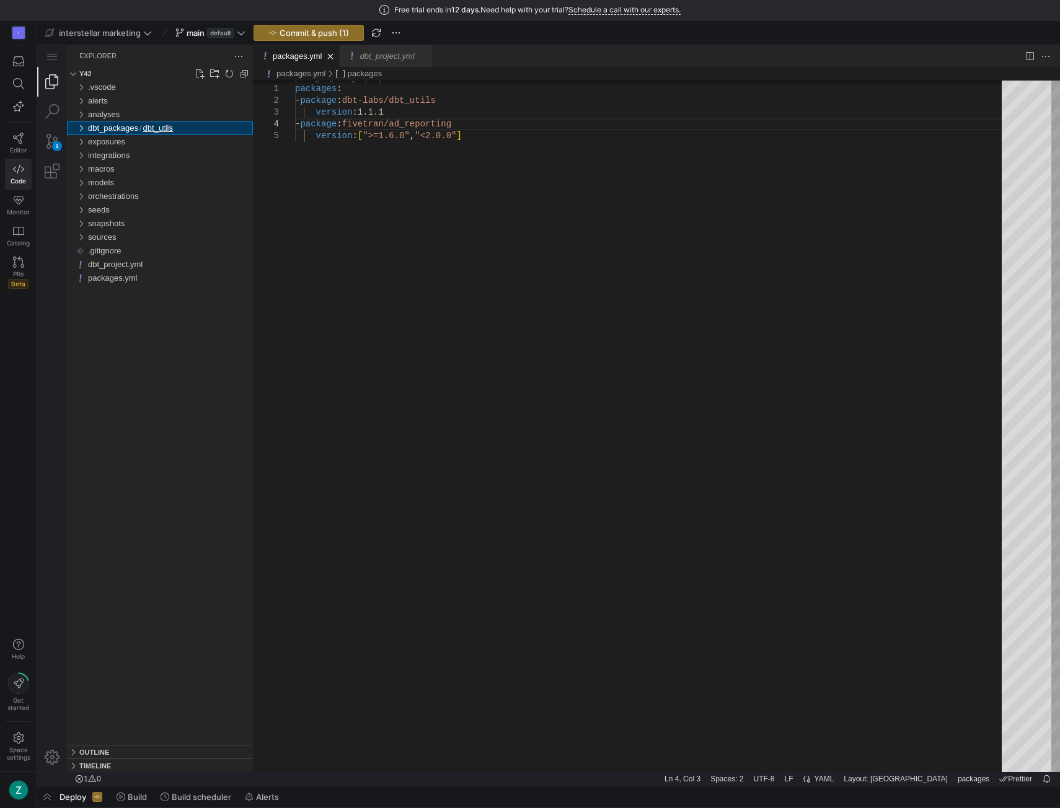
click at [84, 127] on div "dbt_utils" at bounding box center [80, 128] width 19 height 14
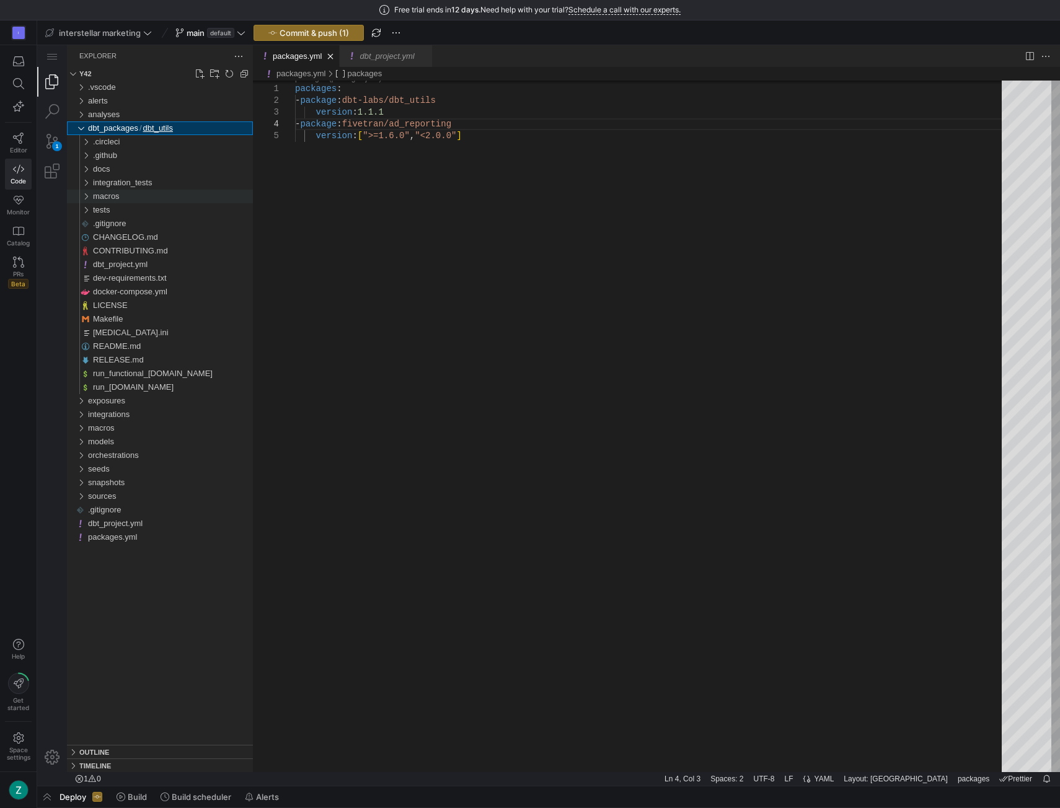
click at [86, 196] on div "macros" at bounding box center [83, 197] width 24 height 14
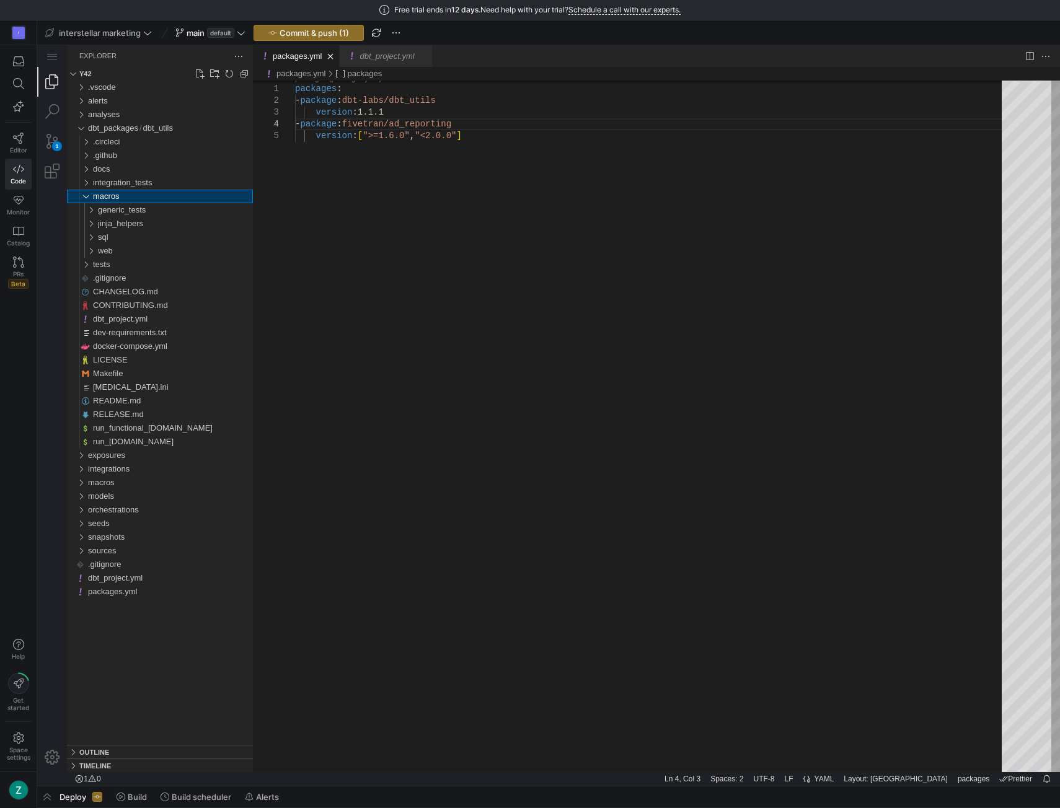
click at [86, 196] on div "macros" at bounding box center [83, 197] width 24 height 14
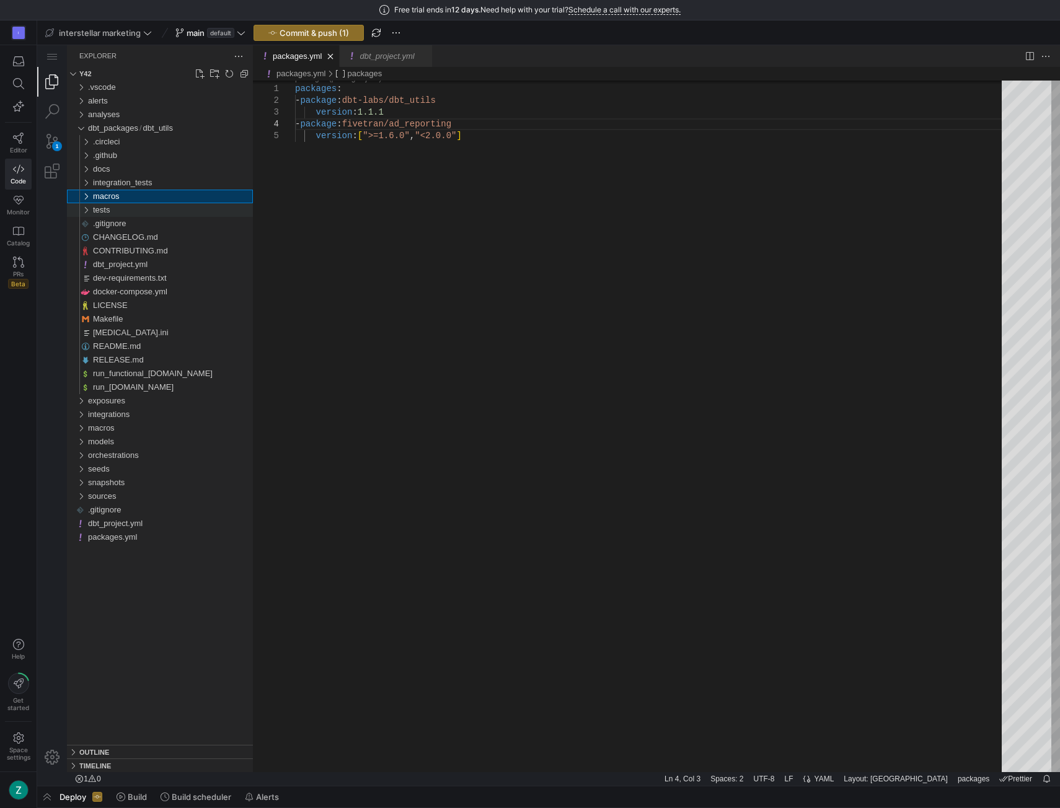
click at [88, 208] on div "tests" at bounding box center [83, 210] width 24 height 14
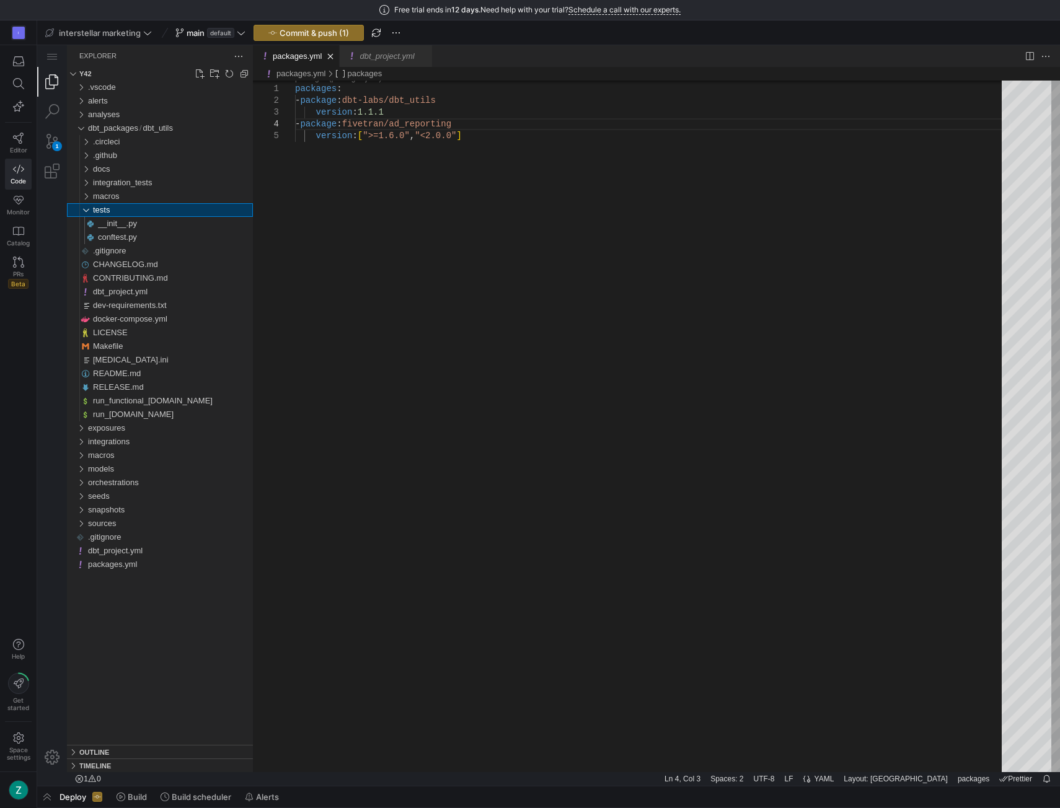
click at [88, 208] on div "tests" at bounding box center [83, 210] width 24 height 14
click at [92, 170] on div "docs" at bounding box center [83, 169] width 24 height 14
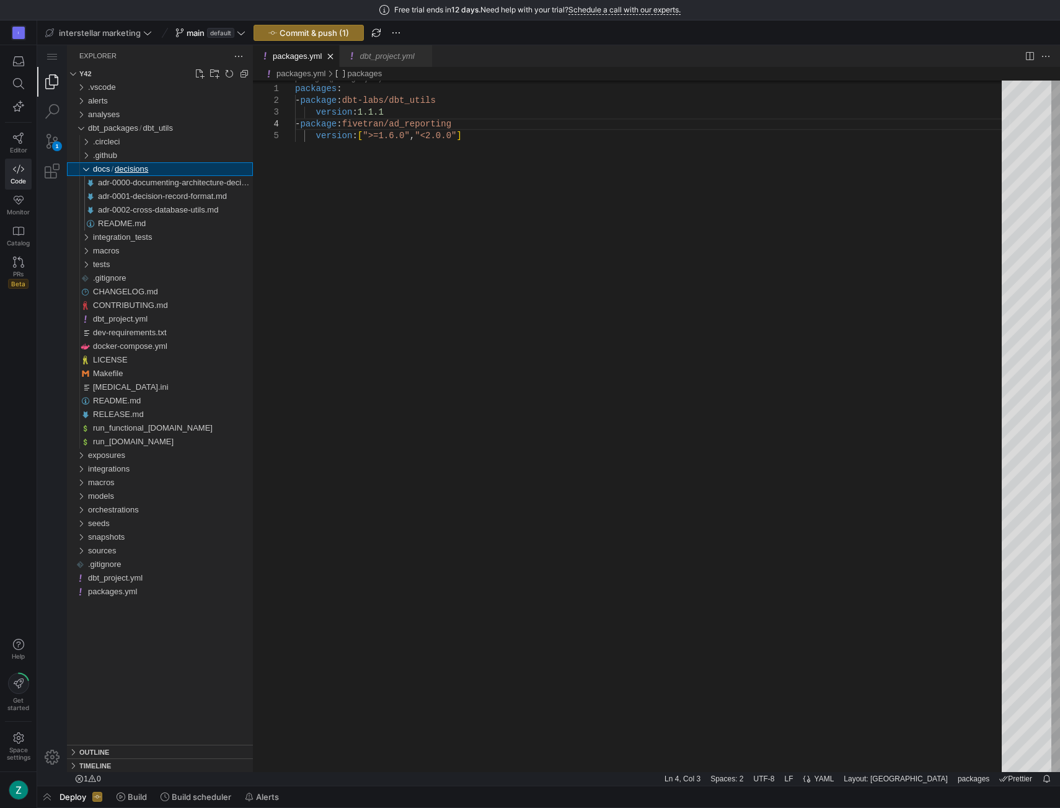
click at [89, 170] on div "decisions" at bounding box center [83, 169] width 24 height 14
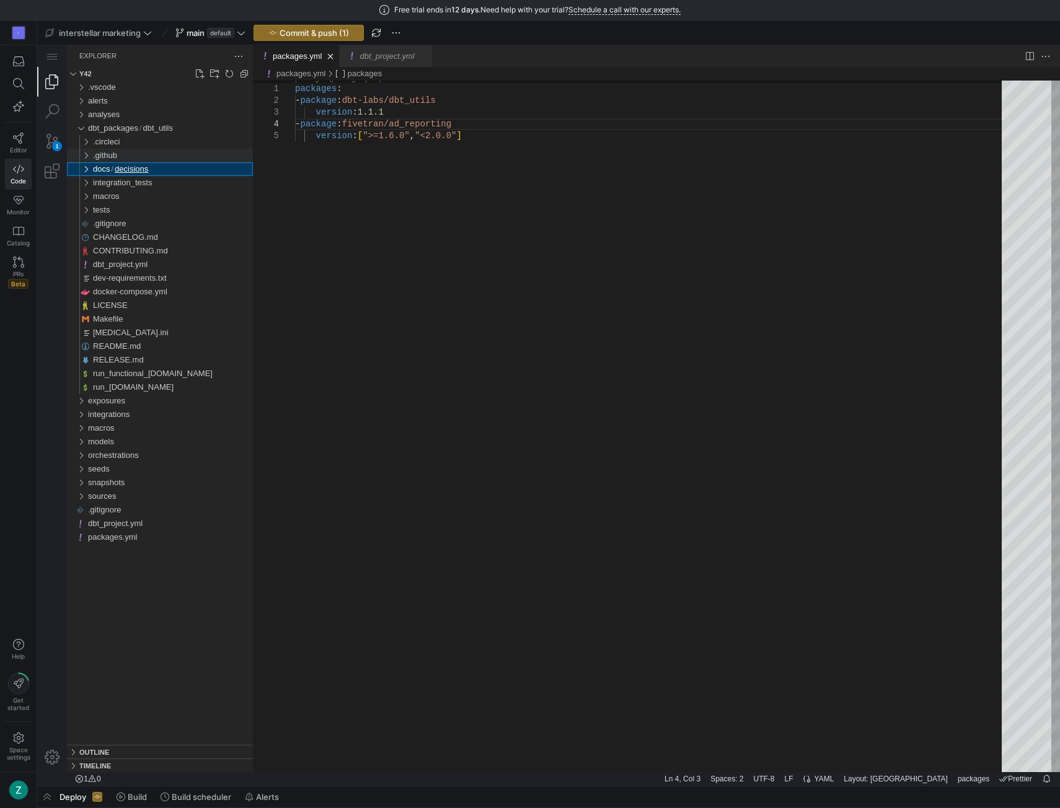
click at [87, 159] on div ".github" at bounding box center [83, 156] width 24 height 14
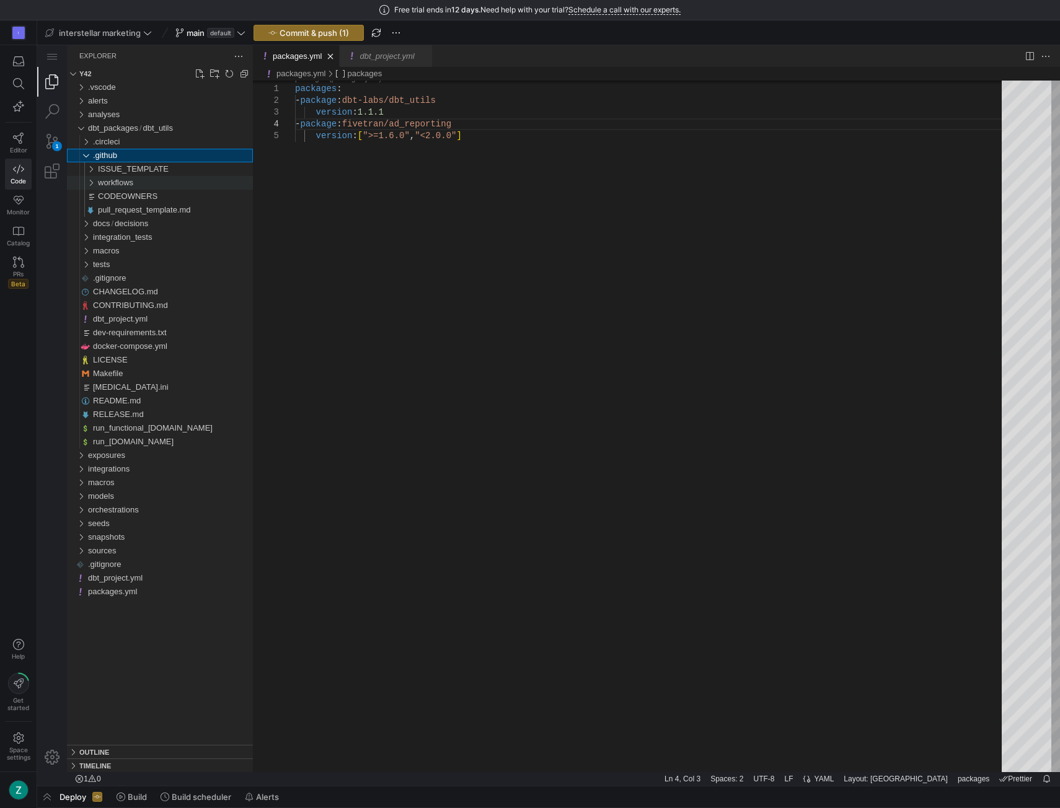
click at [93, 187] on div "workflows" at bounding box center [85, 183] width 29 height 14
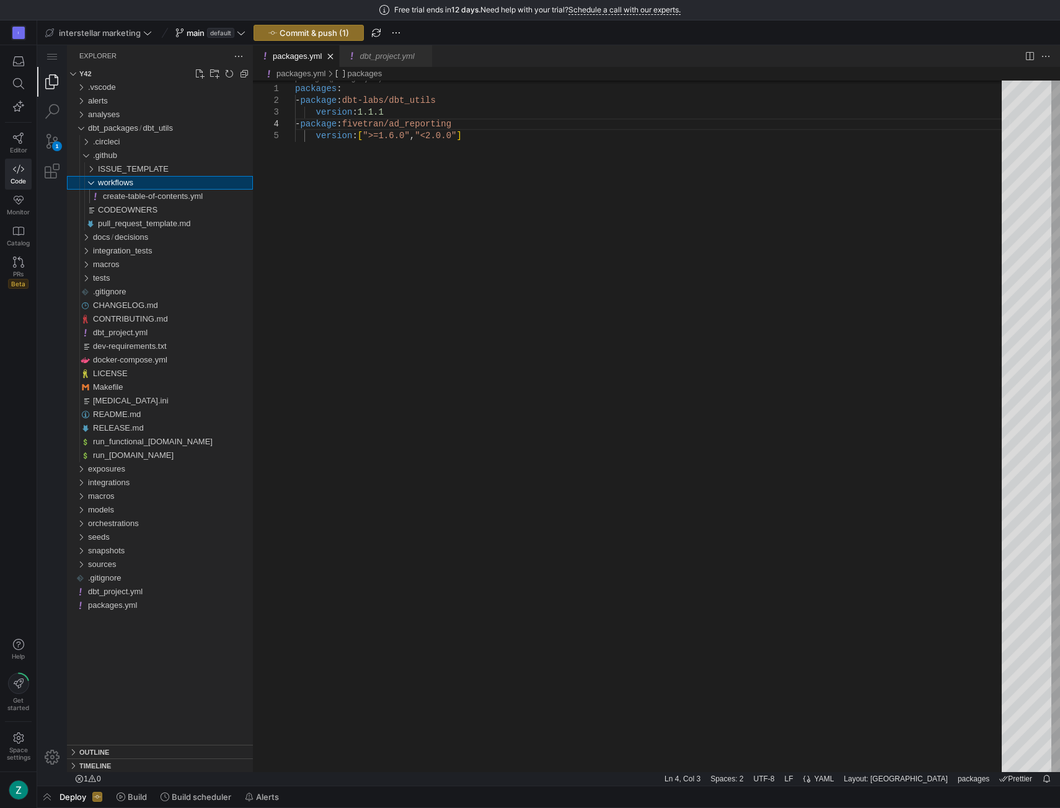
click at [93, 184] on div "workflows" at bounding box center [85, 183] width 29 height 14
click at [86, 227] on div "decisions" at bounding box center [83, 224] width 24 height 14
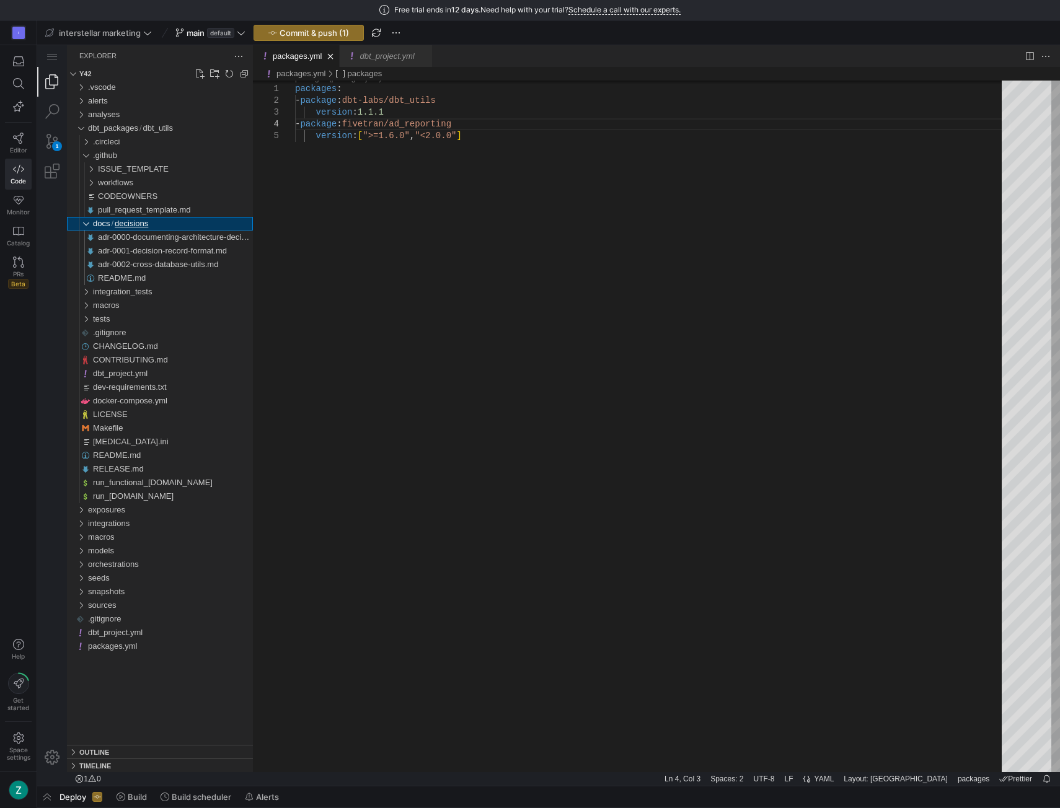
click at [86, 227] on div "decisions" at bounding box center [83, 224] width 24 height 14
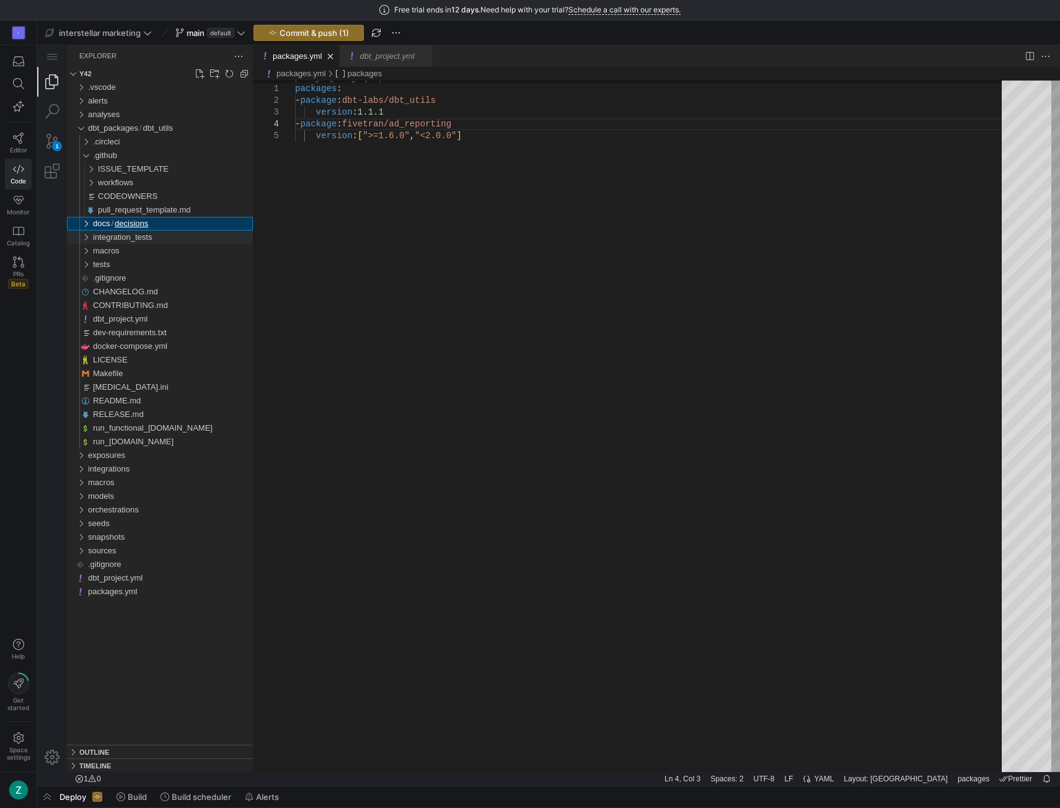
click at [86, 239] on div "integration_tests" at bounding box center [83, 238] width 24 height 14
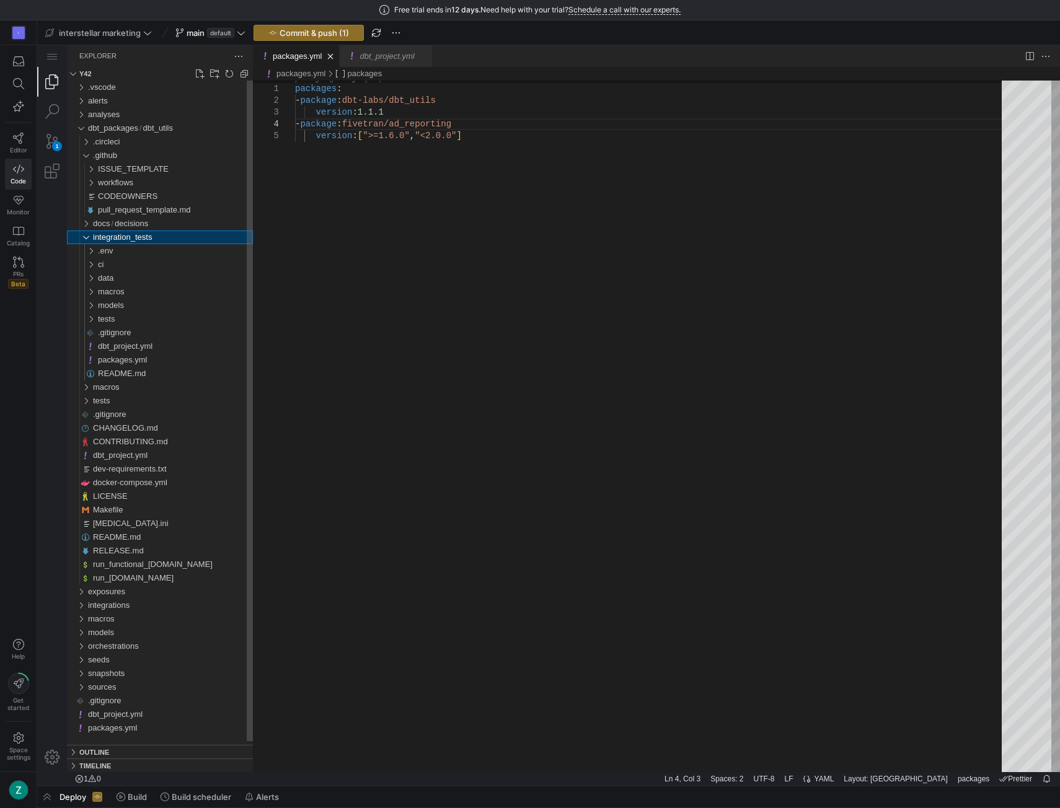
click at [86, 239] on div "integration_tests" at bounding box center [83, 238] width 24 height 14
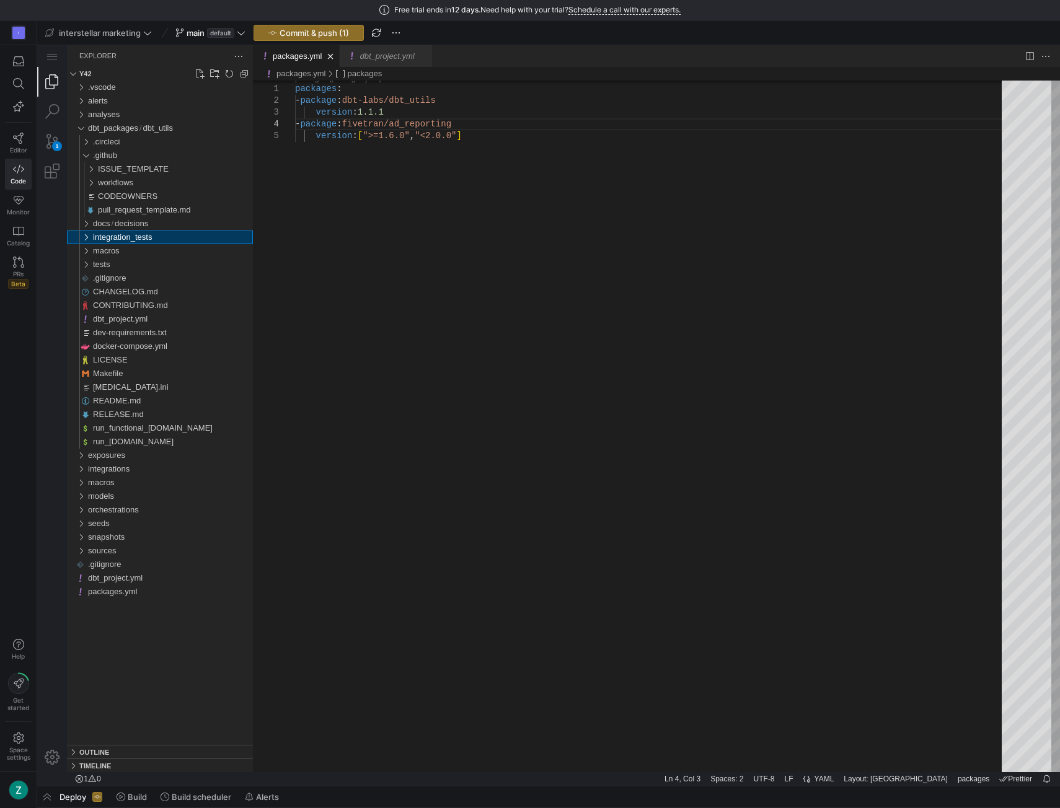
click at [86, 239] on div "integration_tests" at bounding box center [83, 238] width 24 height 14
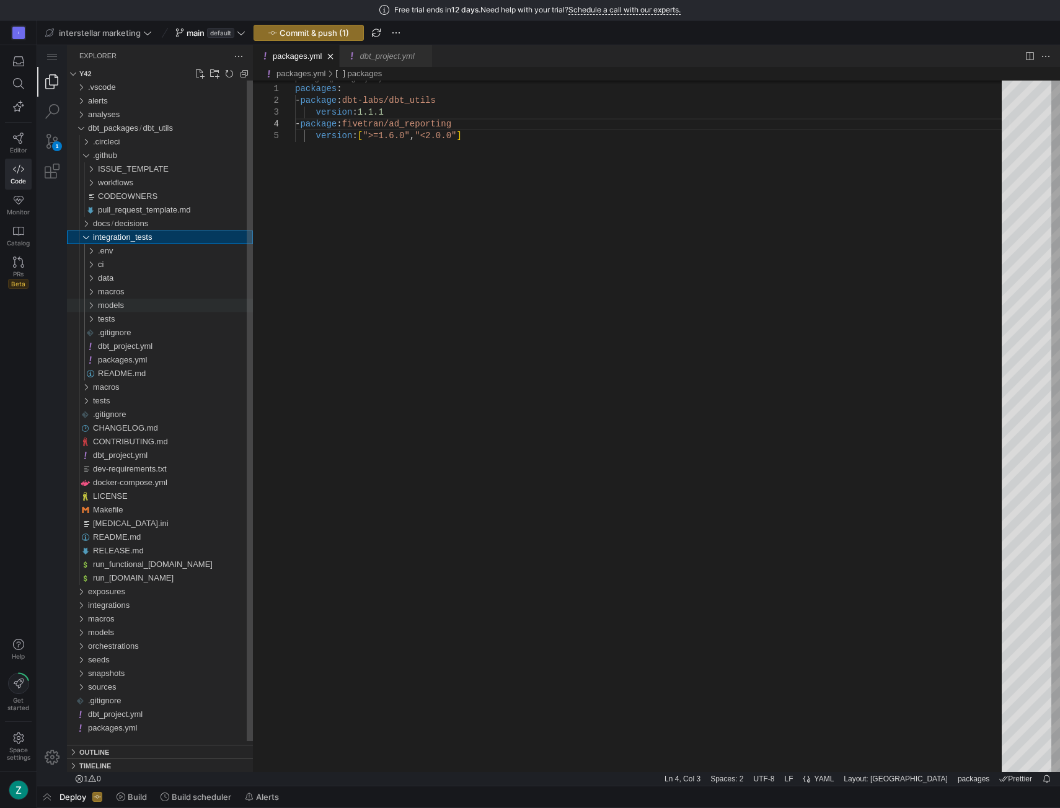
drag, startPoint x: 94, startPoint y: 304, endPoint x: 90, endPoint y: 298, distance: 8.1
click at [94, 304] on div "models" at bounding box center [85, 306] width 29 height 14
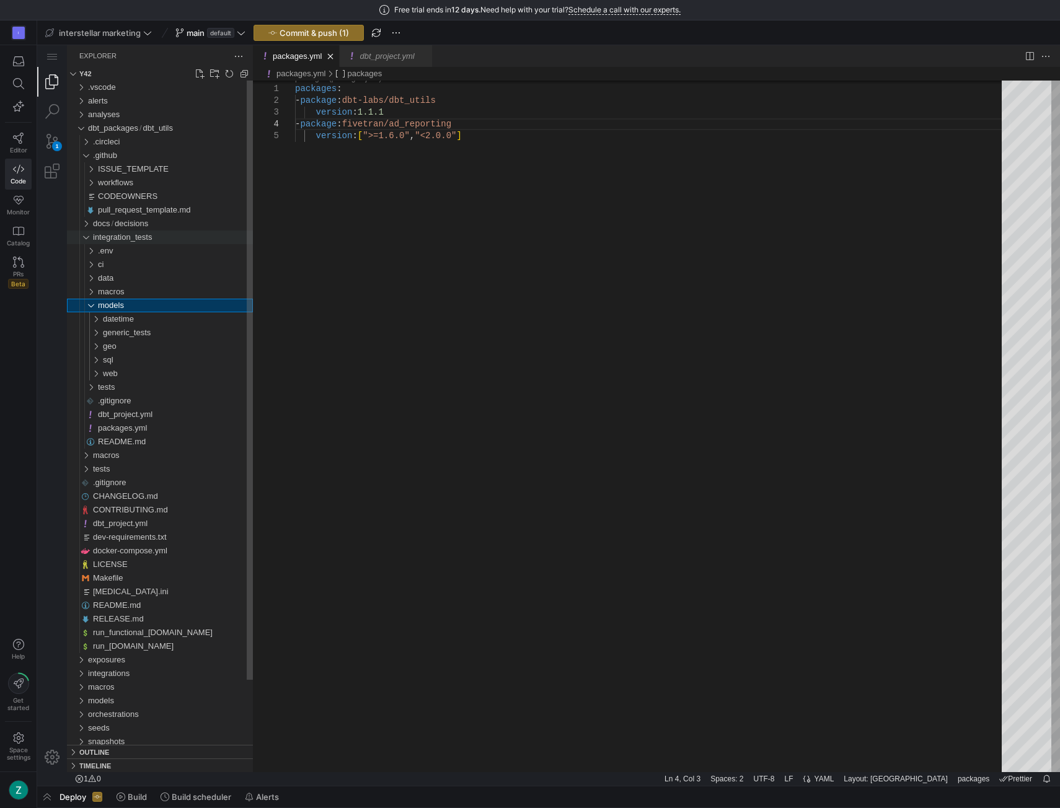
click at [86, 232] on div "integration_tests" at bounding box center [83, 238] width 24 height 14
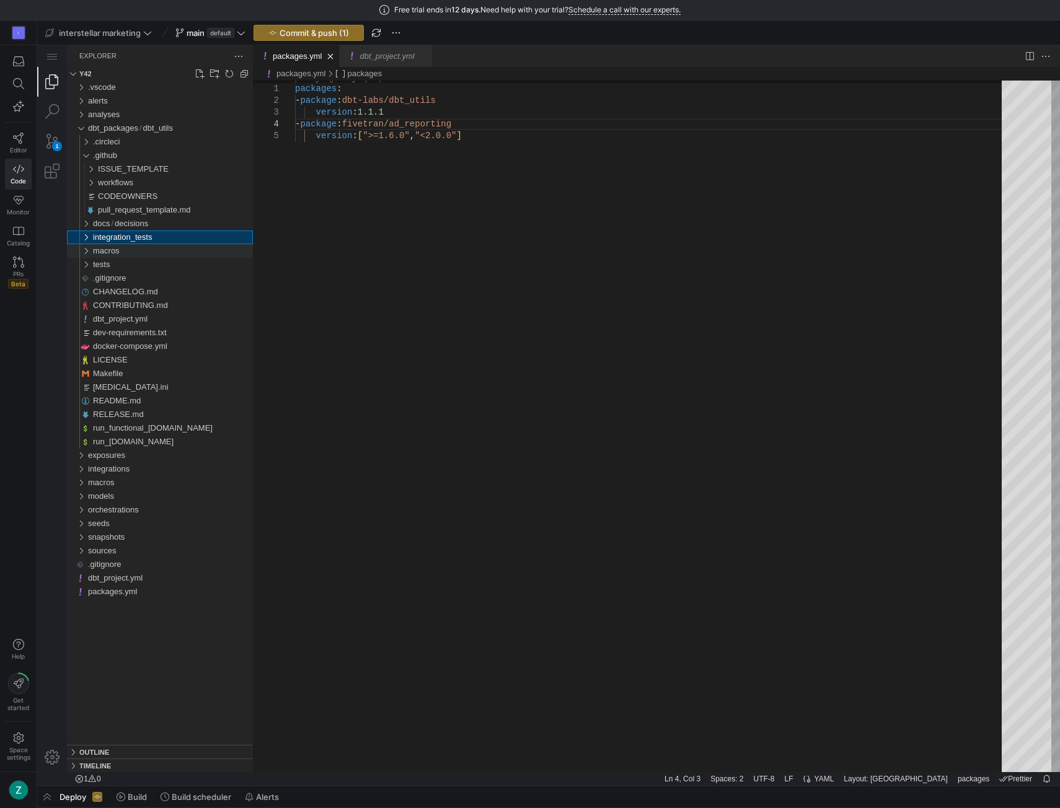
click at [85, 255] on div "macros" at bounding box center [83, 251] width 24 height 14
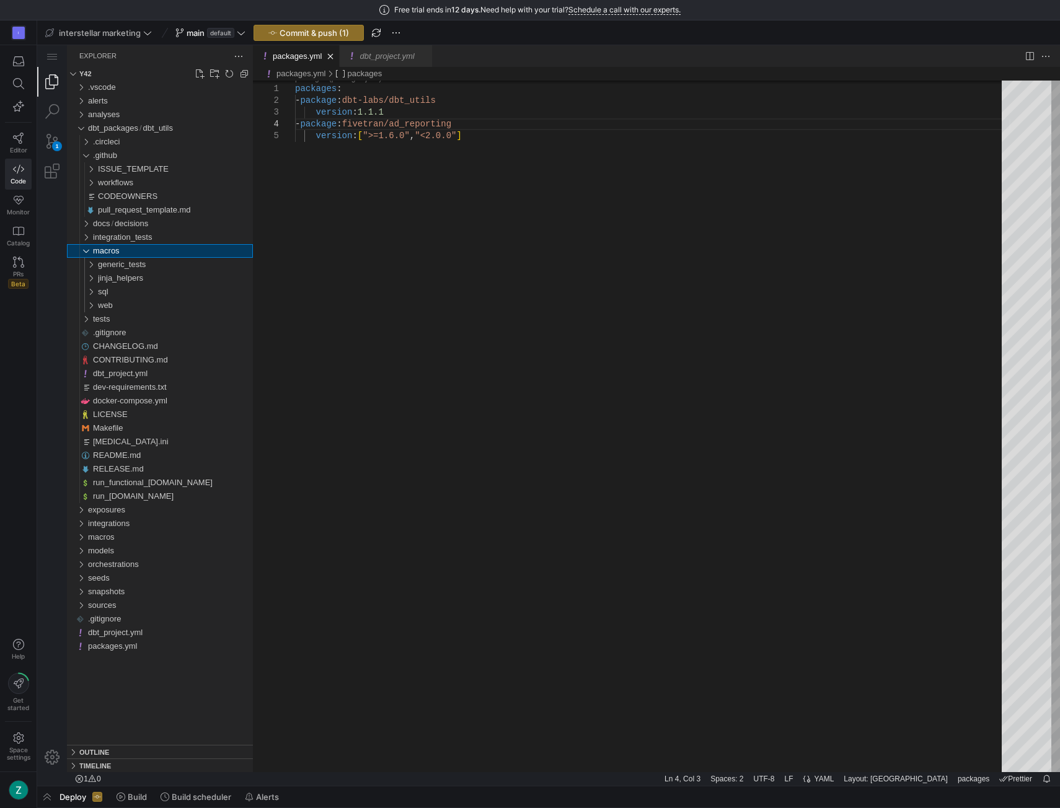
click at [86, 254] on div "macros" at bounding box center [83, 251] width 24 height 14
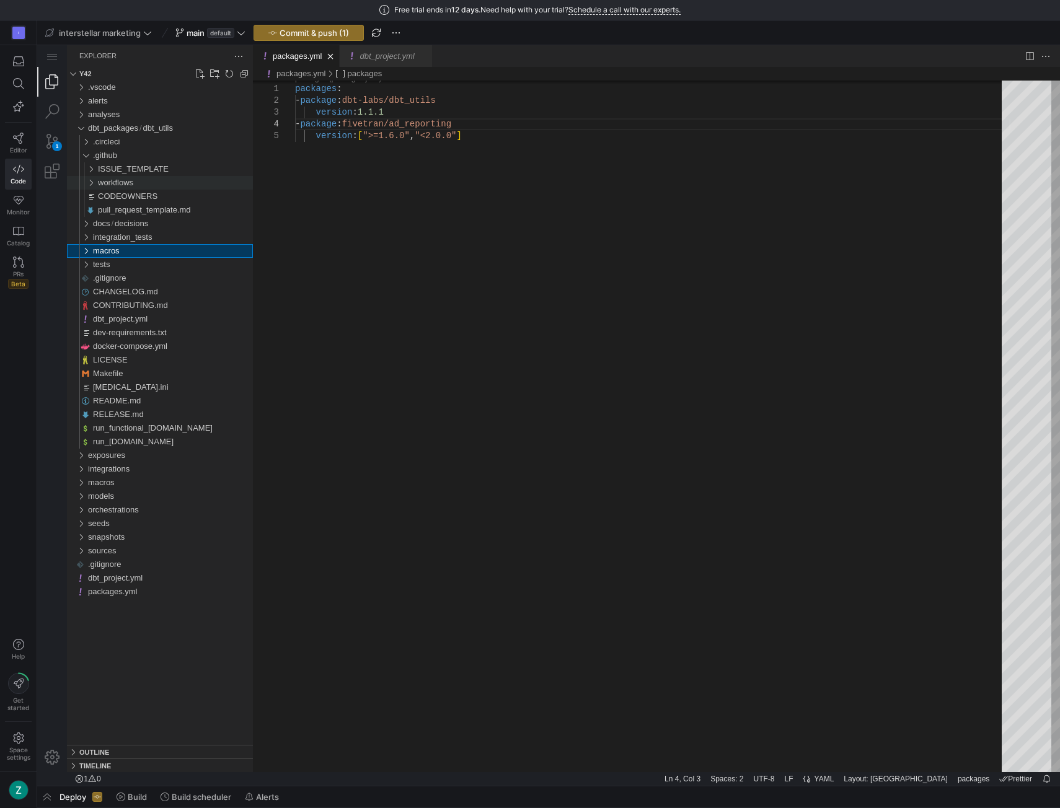
click at [95, 183] on div "workflows" at bounding box center [85, 183] width 29 height 14
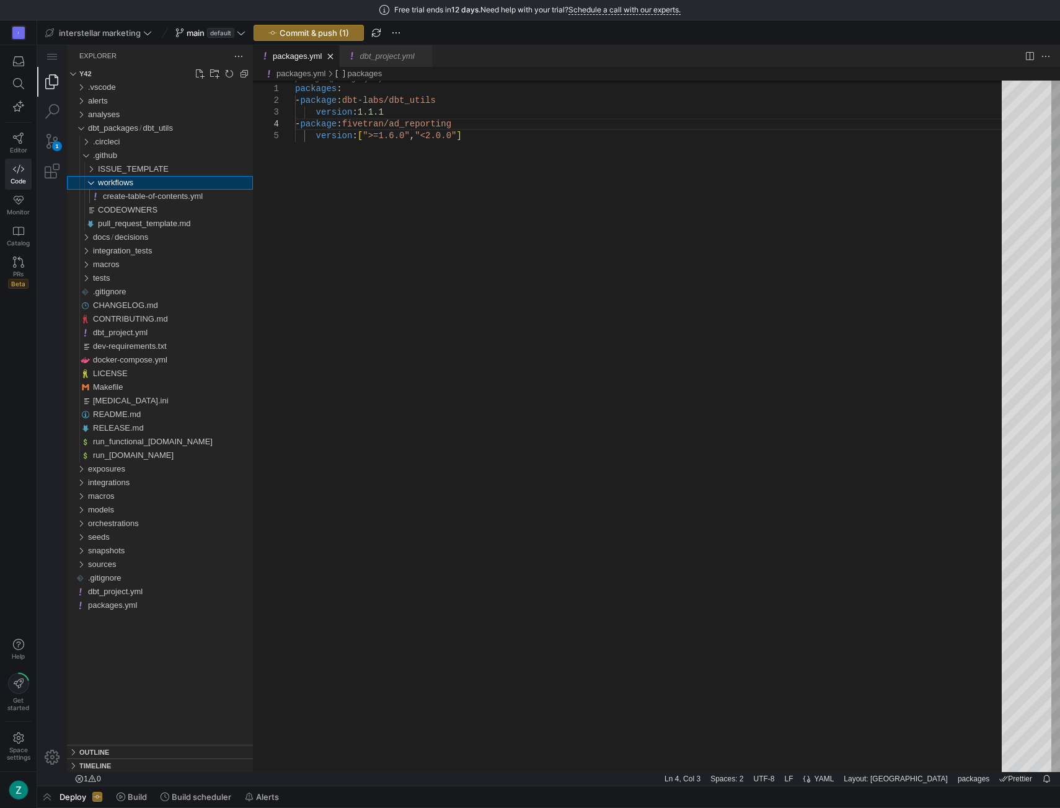
click at [92, 182] on div "workflows" at bounding box center [85, 183] width 29 height 14
click at [90, 170] on div "ISSUE_TEMPLATE" at bounding box center [85, 169] width 29 height 14
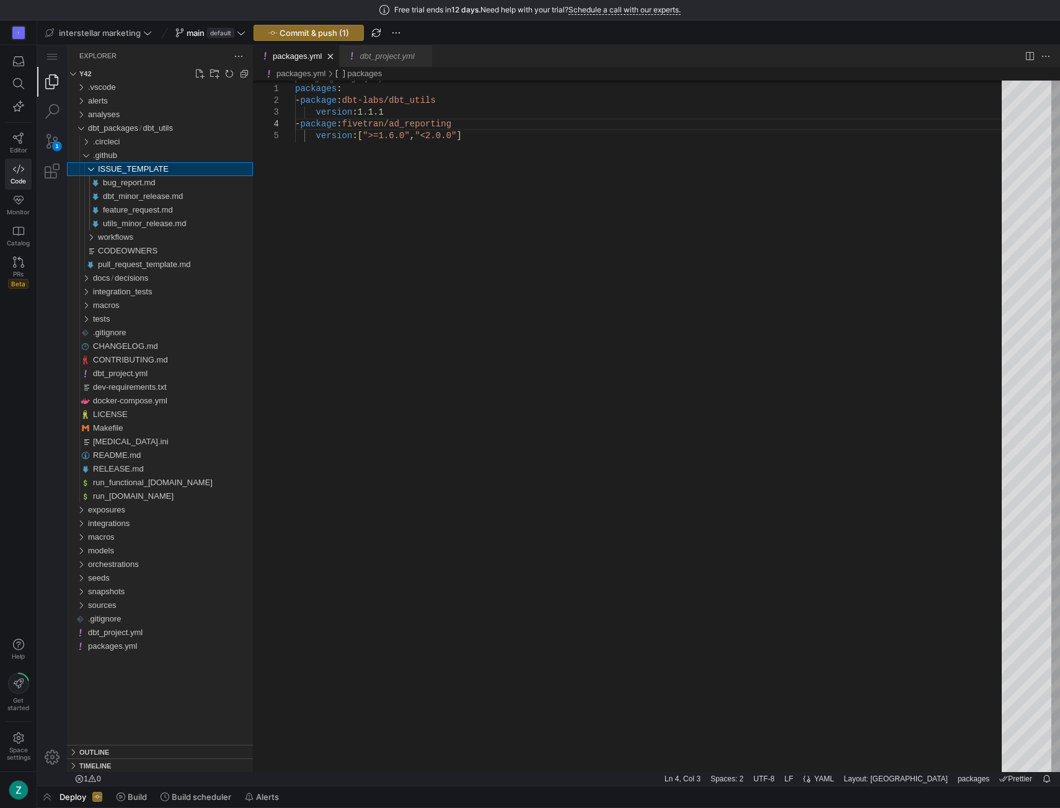
click at [90, 166] on div "ISSUE_TEMPLATE" at bounding box center [85, 169] width 29 height 14
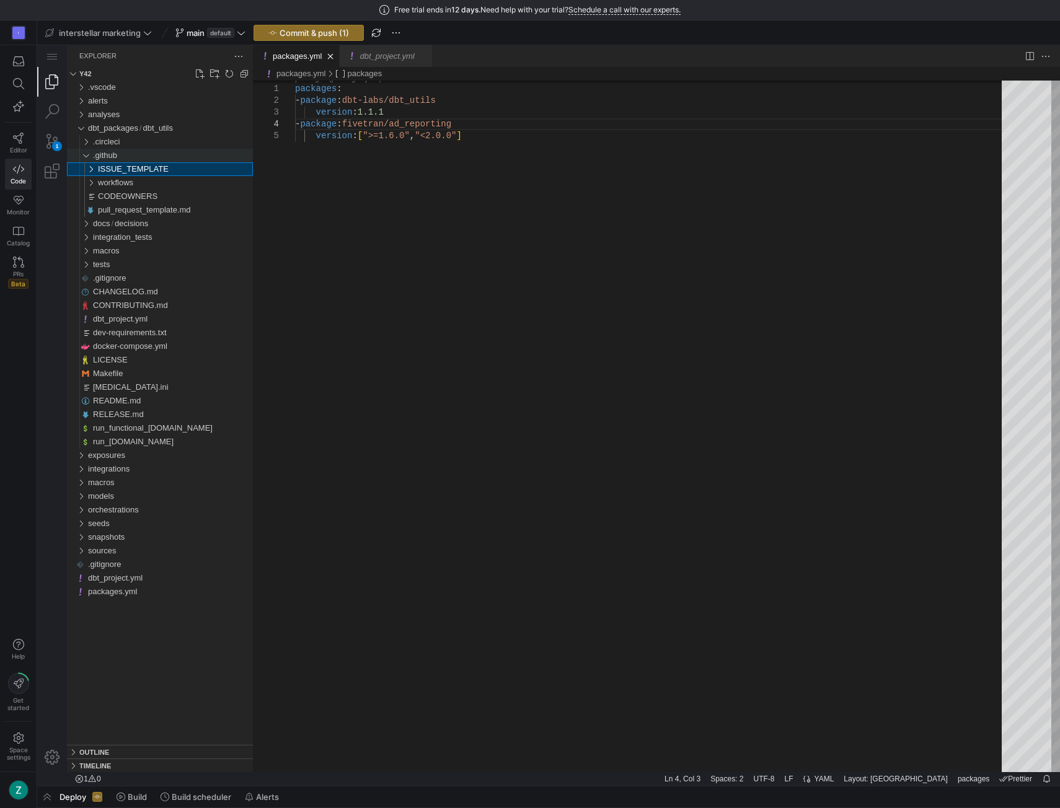
click at [86, 154] on div ".github" at bounding box center [83, 156] width 24 height 14
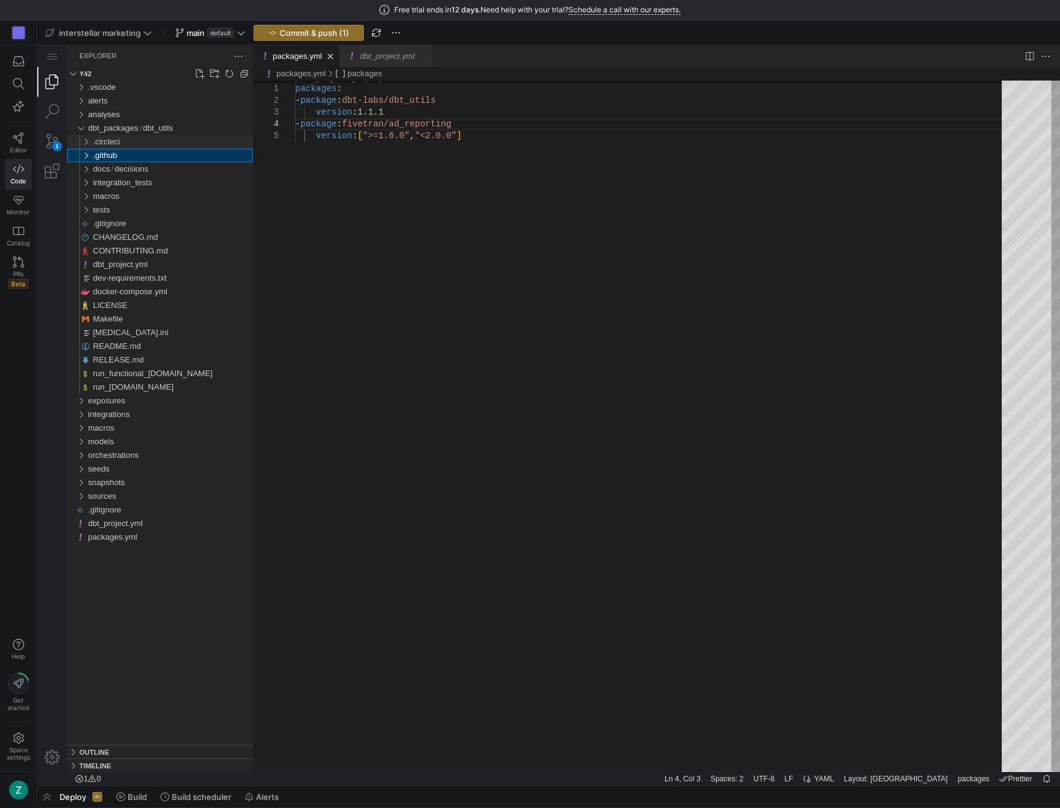
click at [86, 146] on div ".circleci" at bounding box center [83, 142] width 24 height 14
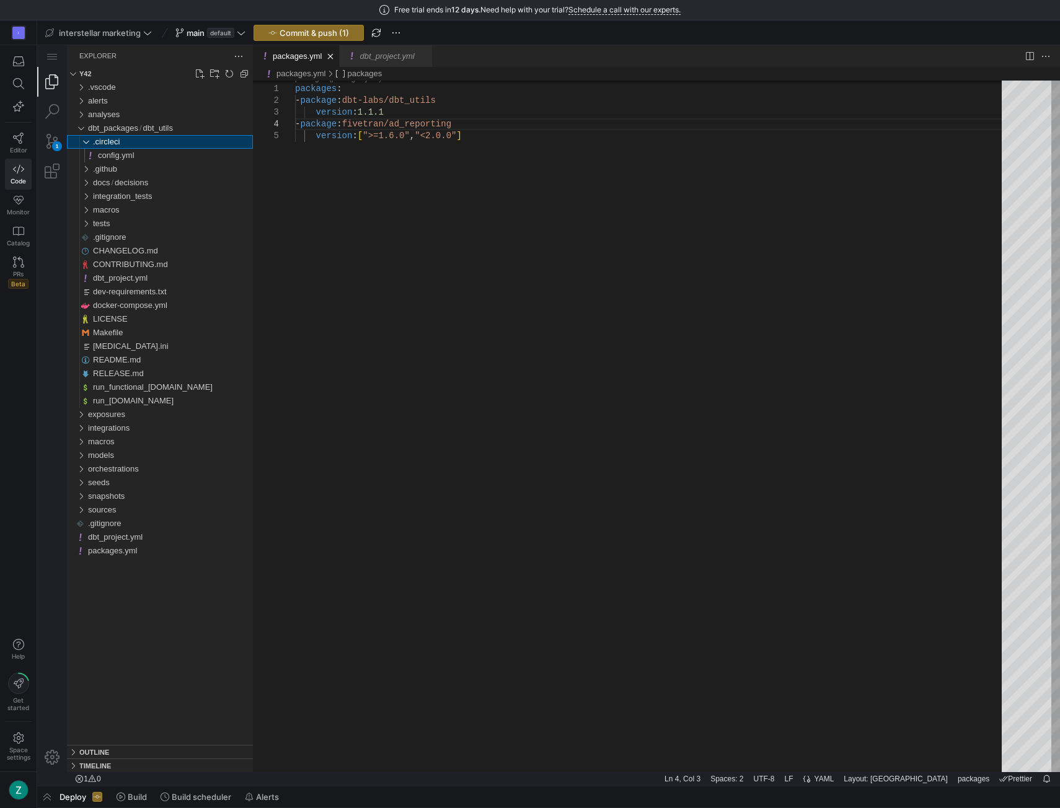
click at [86, 142] on div ".circleci" at bounding box center [83, 142] width 24 height 14
click at [82, 130] on div "dbt_utils" at bounding box center [80, 128] width 19 height 14
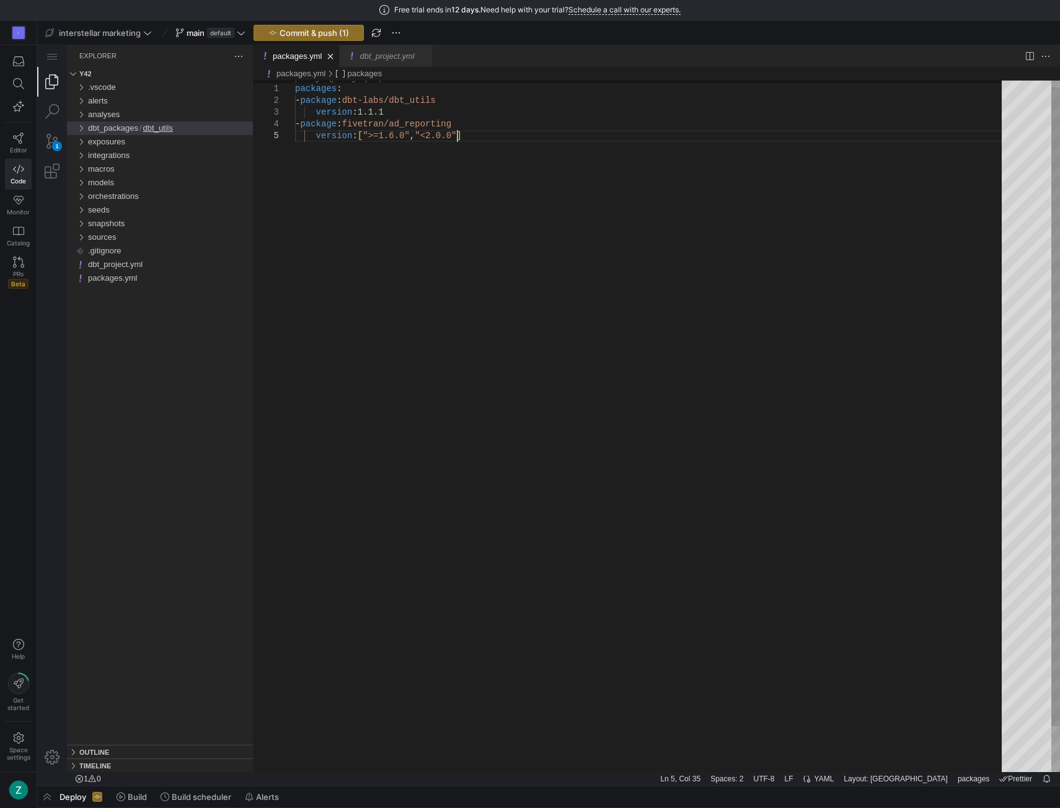
scroll to position [36, 9]
drag, startPoint x: 479, startPoint y: 133, endPoint x: 318, endPoint y: 128, distance: 160.6
click at [456, 157] on div "packages : - package : dbt-labs/dbt_utils version : 1.1.1 - package : fivetran/…" at bounding box center [652, 447] width 715 height 749
drag, startPoint x: 462, startPoint y: 133, endPoint x: 357, endPoint y: 138, distance: 105.5
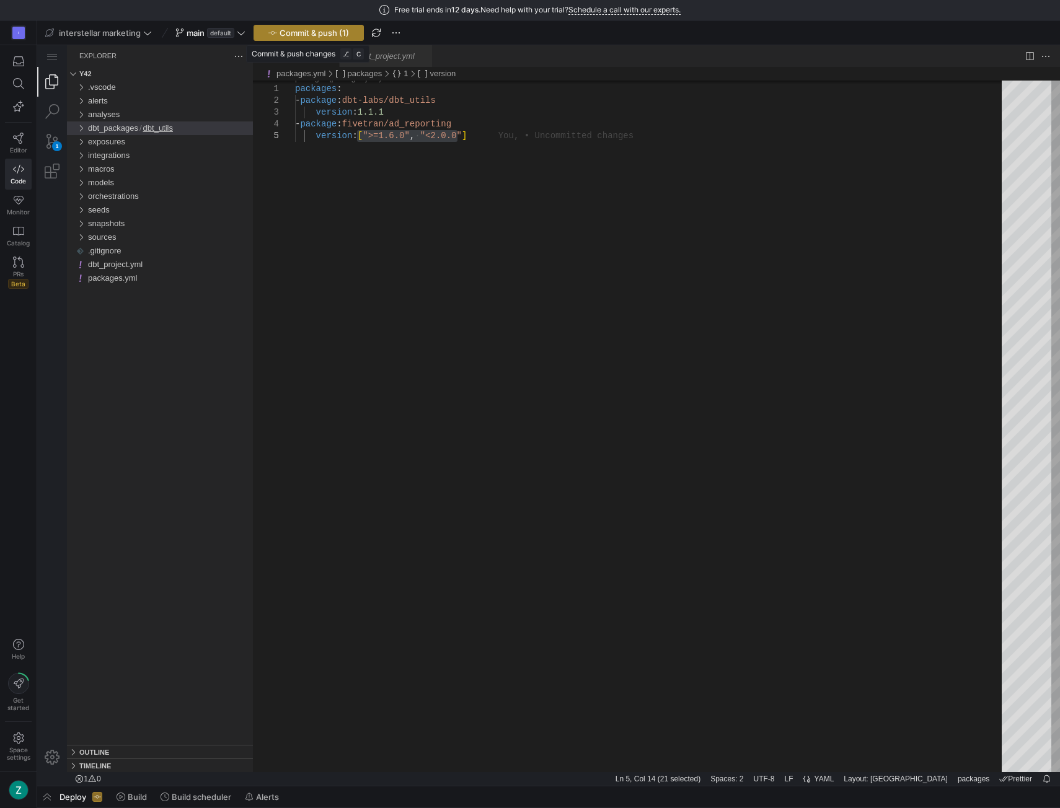
click at [309, 33] on span "Commit & push (1)" at bounding box center [314, 33] width 69 height 10
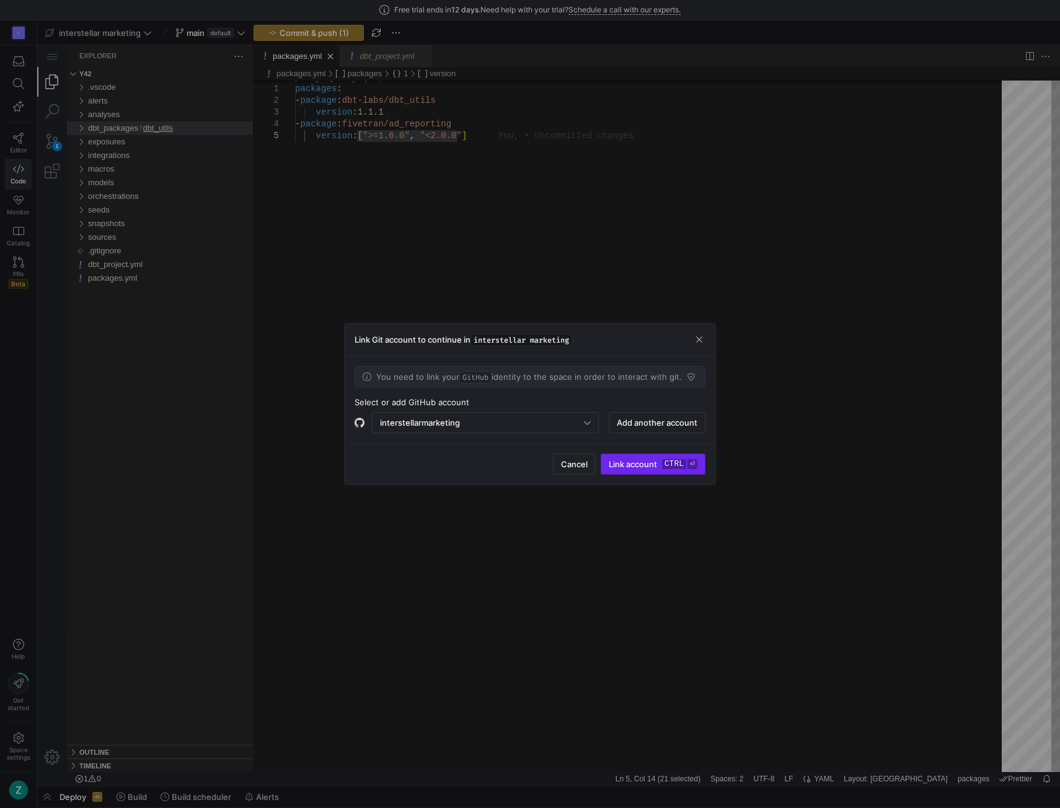
click at [663, 466] on kbd "ctrl" at bounding box center [674, 464] width 24 height 10
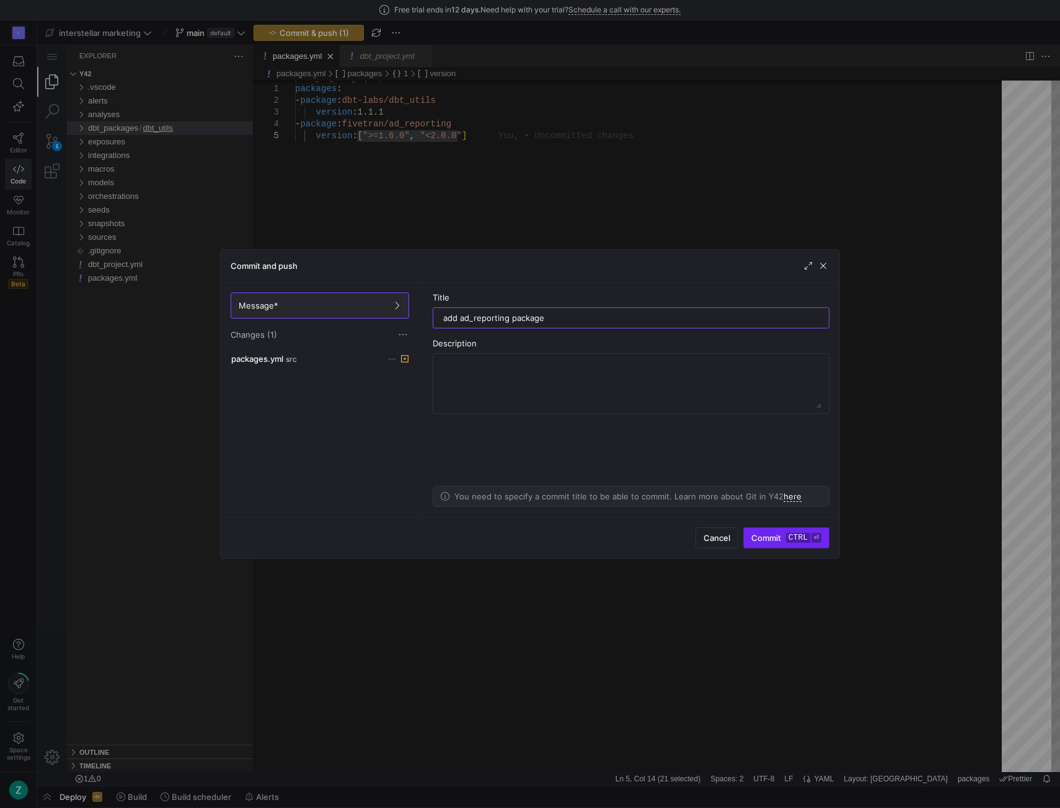
type input "add ad_reporting package"
click at [781, 531] on span "submit" at bounding box center [786, 538] width 85 height 20
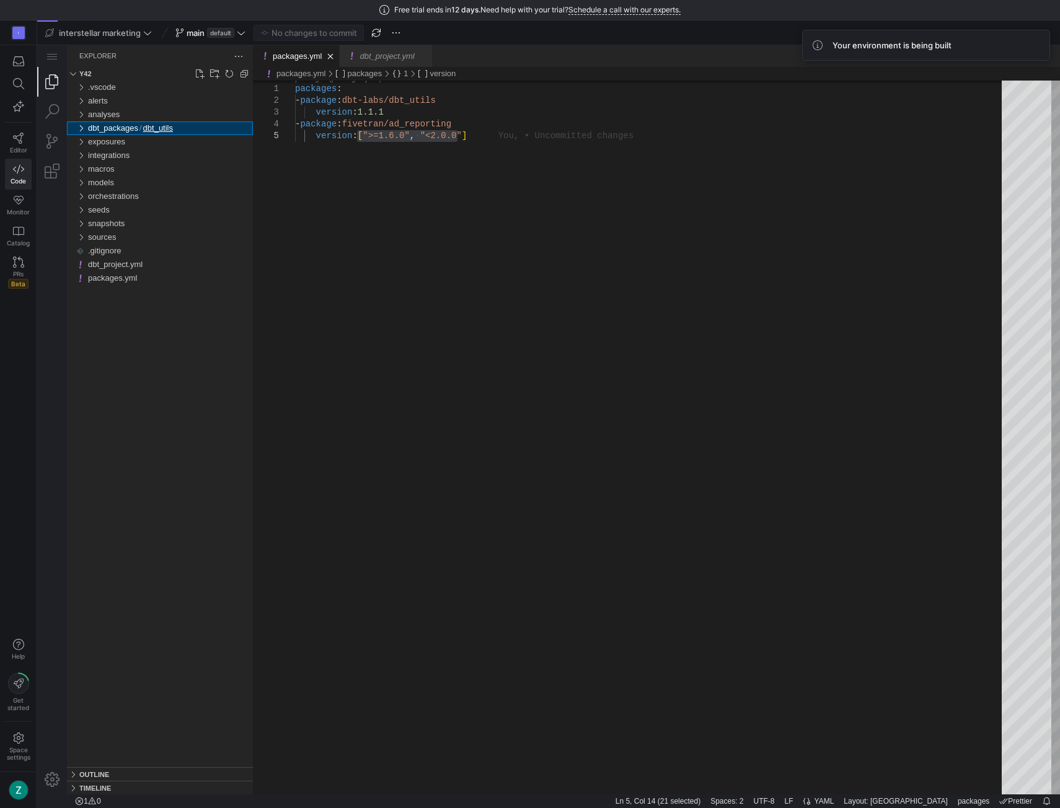
click at [80, 125] on div "dbt_utils" at bounding box center [80, 128] width 19 height 14
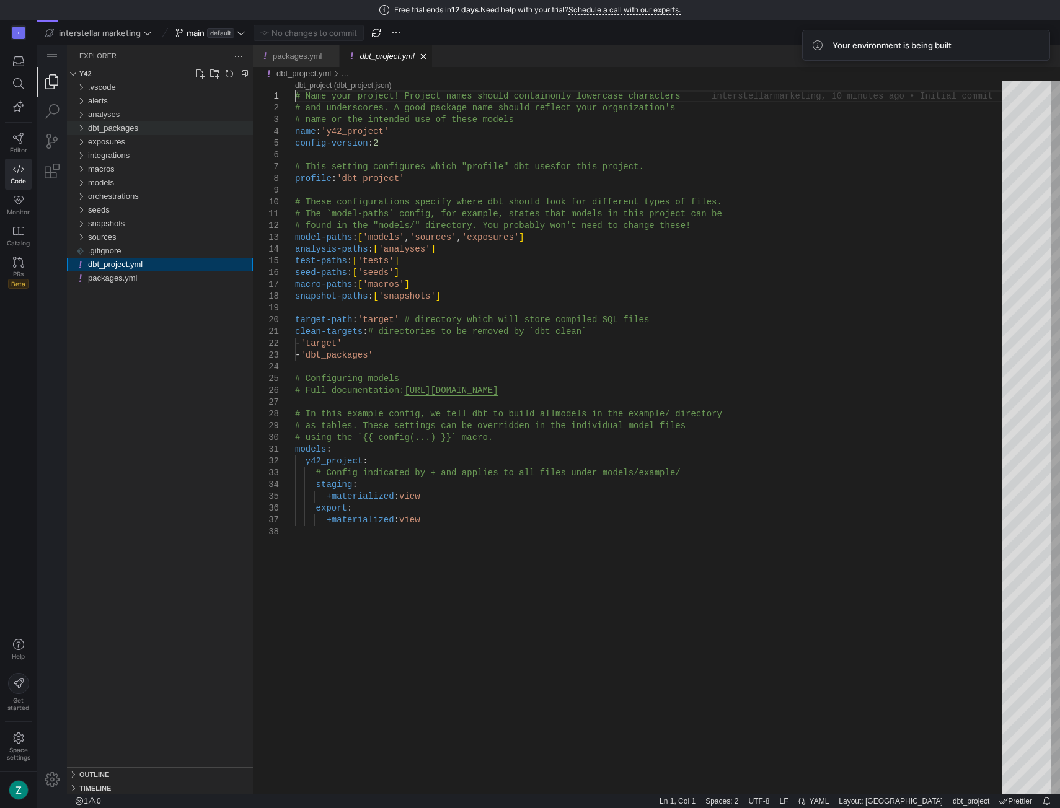
click at [83, 126] on div "dbt_packages" at bounding box center [80, 128] width 19 height 14
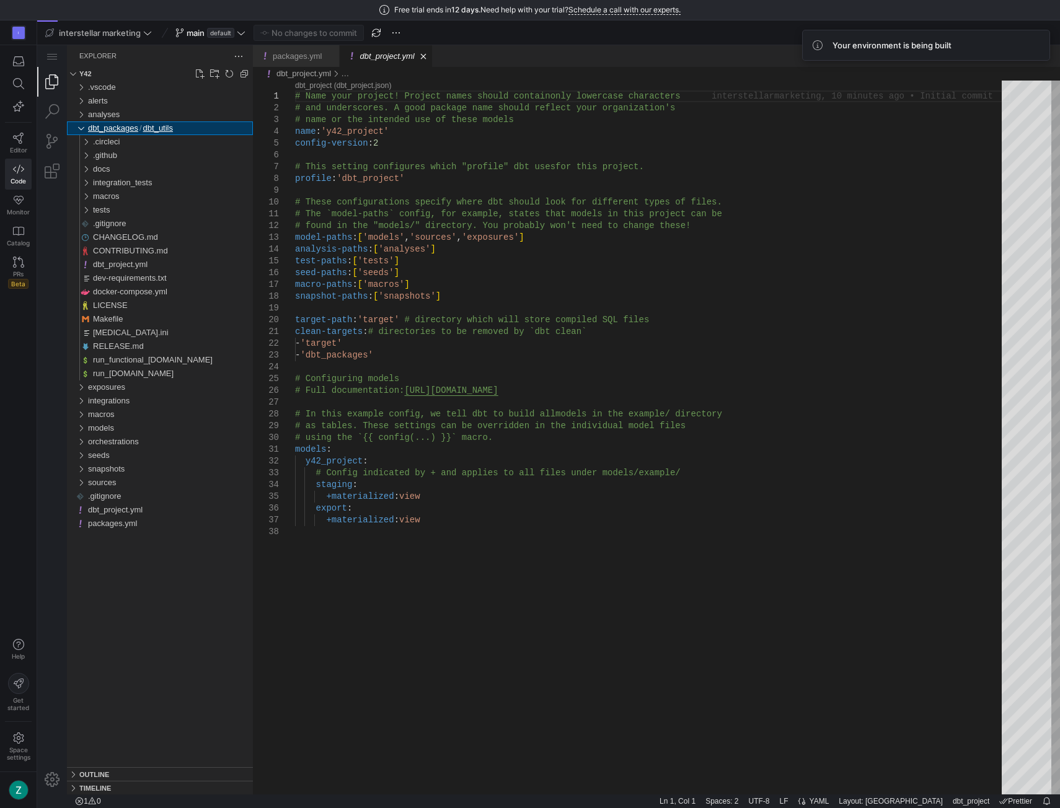
click at [103, 127] on span "dbt_packages" at bounding box center [113, 127] width 50 height 9
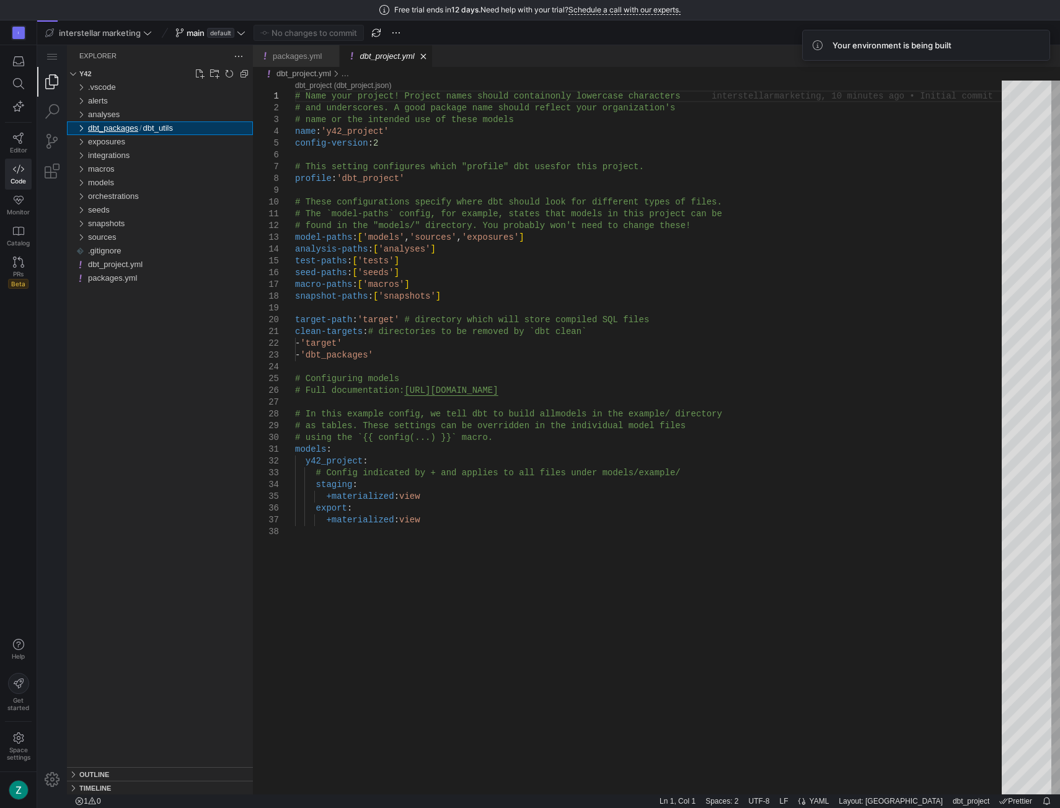
click at [103, 127] on span "dbt_packages" at bounding box center [113, 127] width 50 height 9
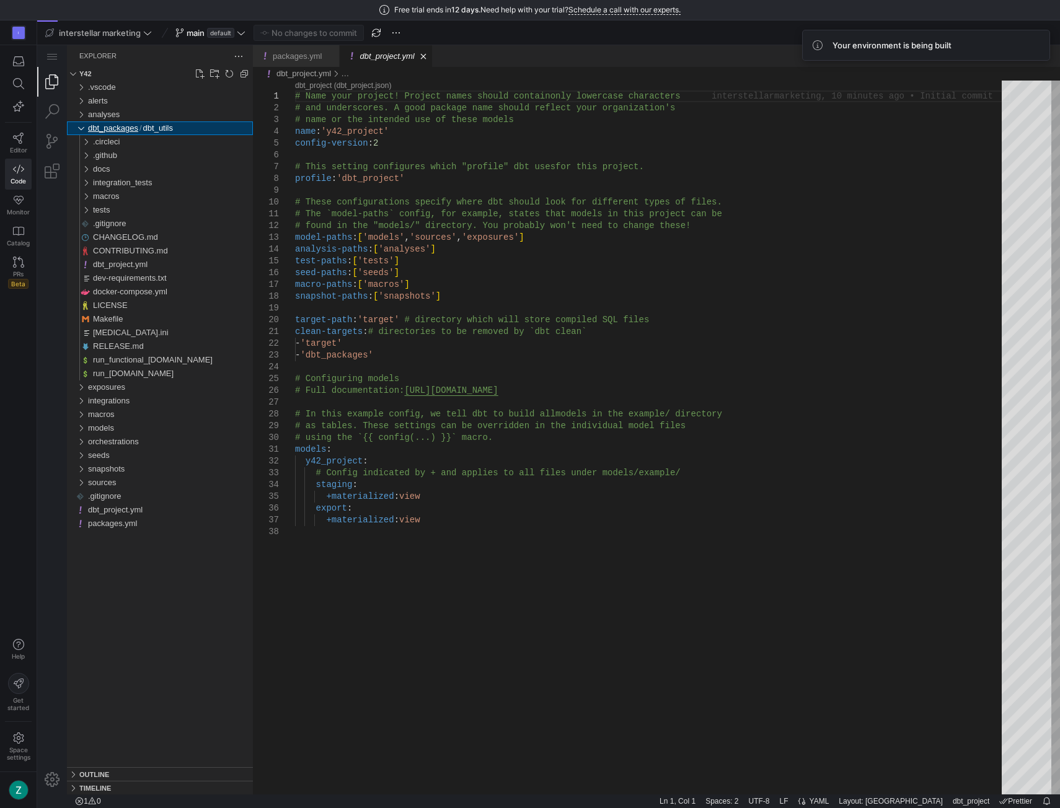
click at [103, 127] on span "dbt_packages" at bounding box center [113, 127] width 50 height 9
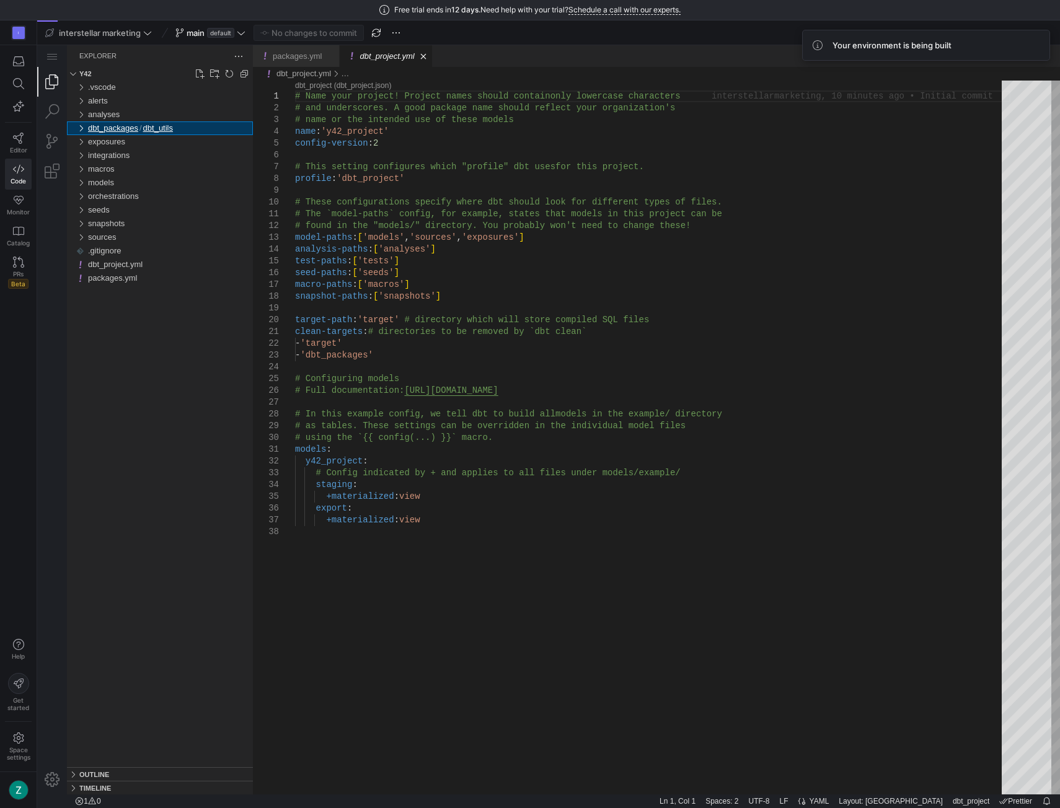
click at [164, 129] on span "dbt_utils" at bounding box center [158, 127] width 30 height 9
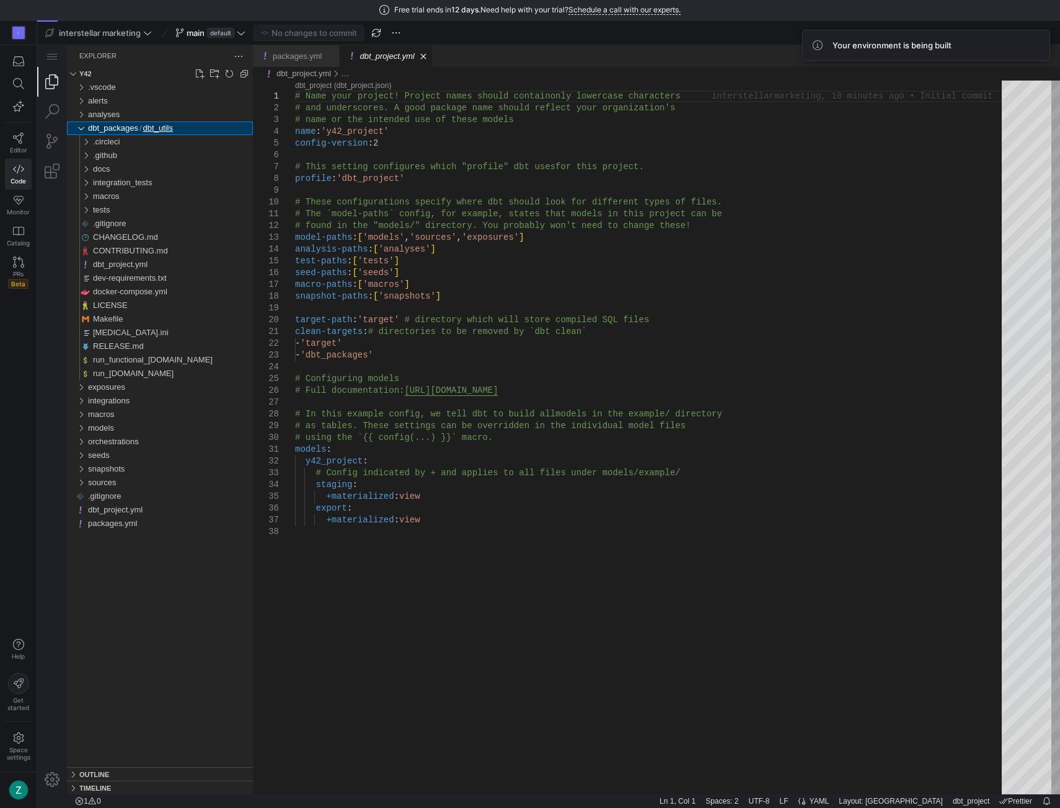
click at [164, 129] on span "dbt_utils" at bounding box center [158, 127] width 30 height 9
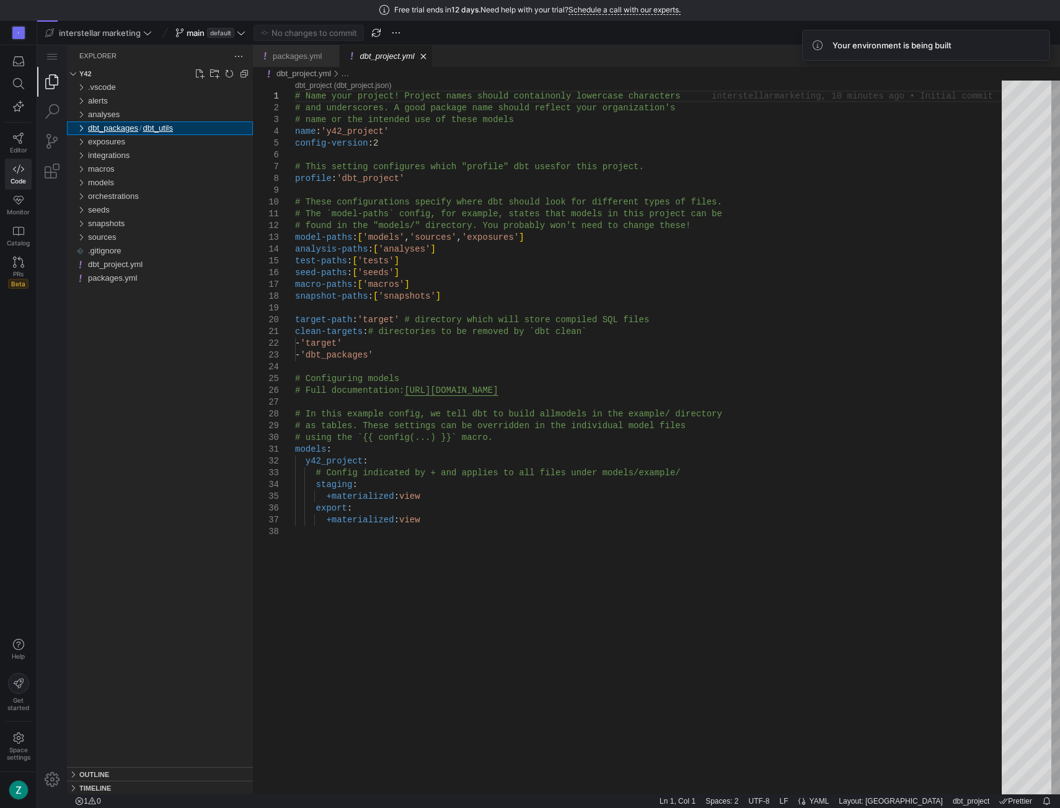
click at [120, 125] on span "dbt_packages" at bounding box center [113, 127] width 50 height 9
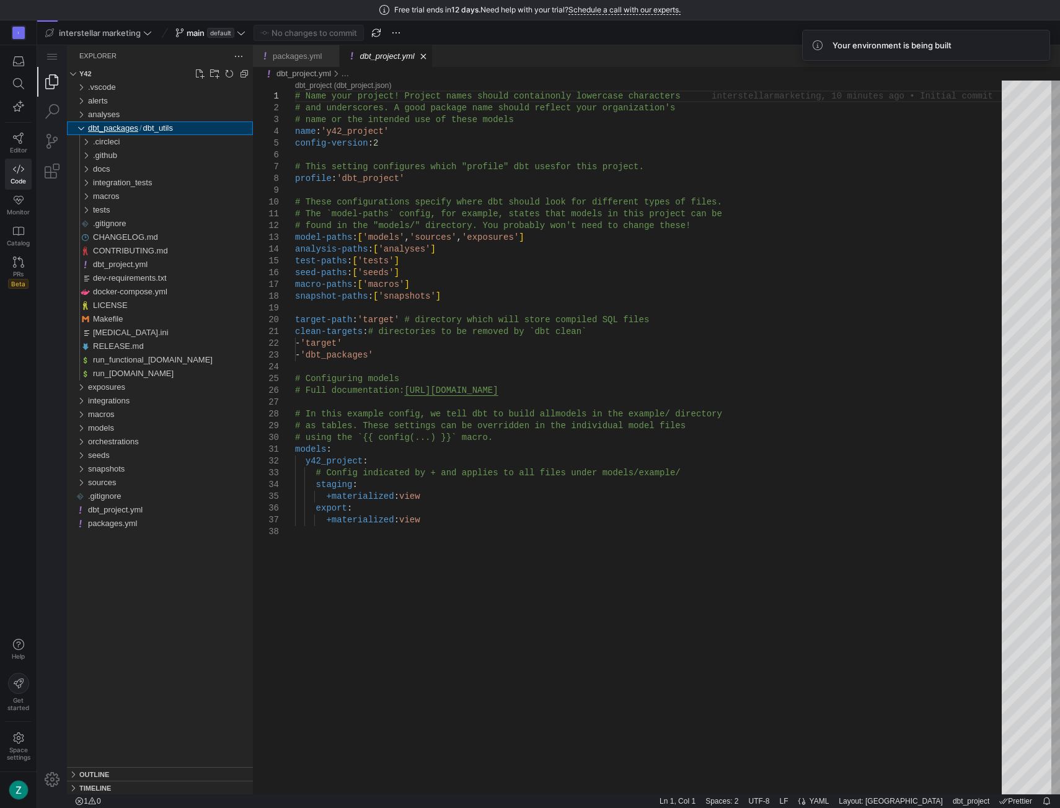
click at [120, 125] on span "dbt_packages" at bounding box center [113, 127] width 50 height 9
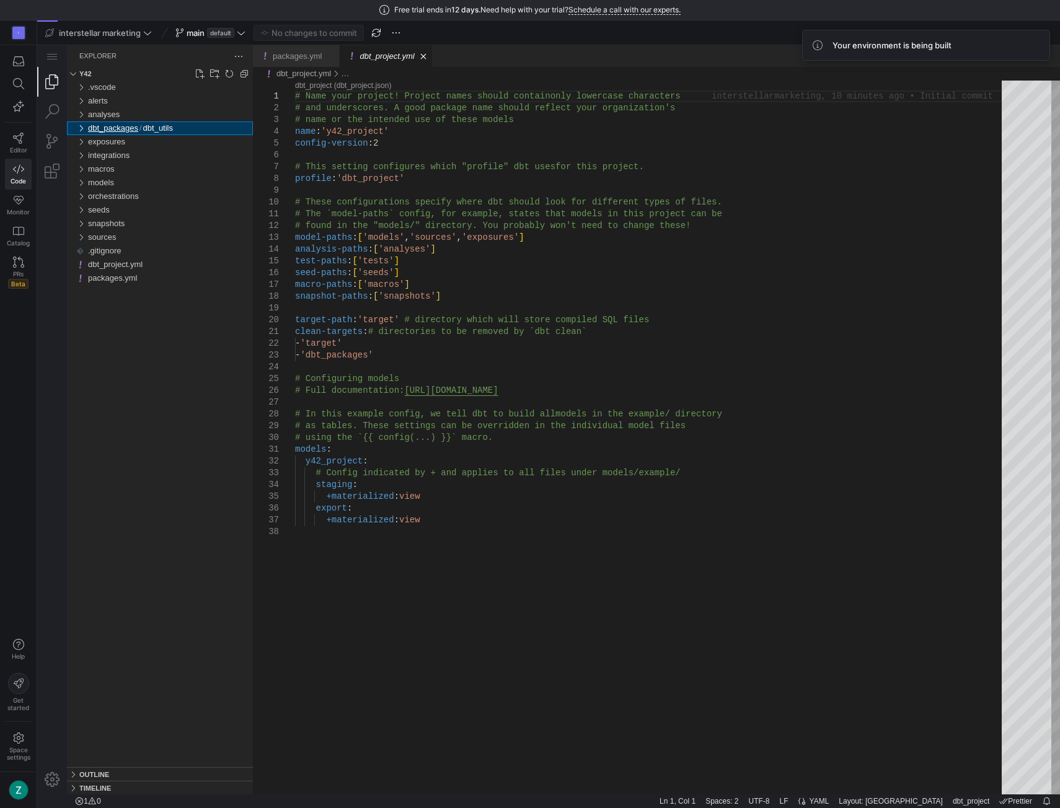
click at [120, 125] on span "dbt_packages" at bounding box center [113, 127] width 50 height 9
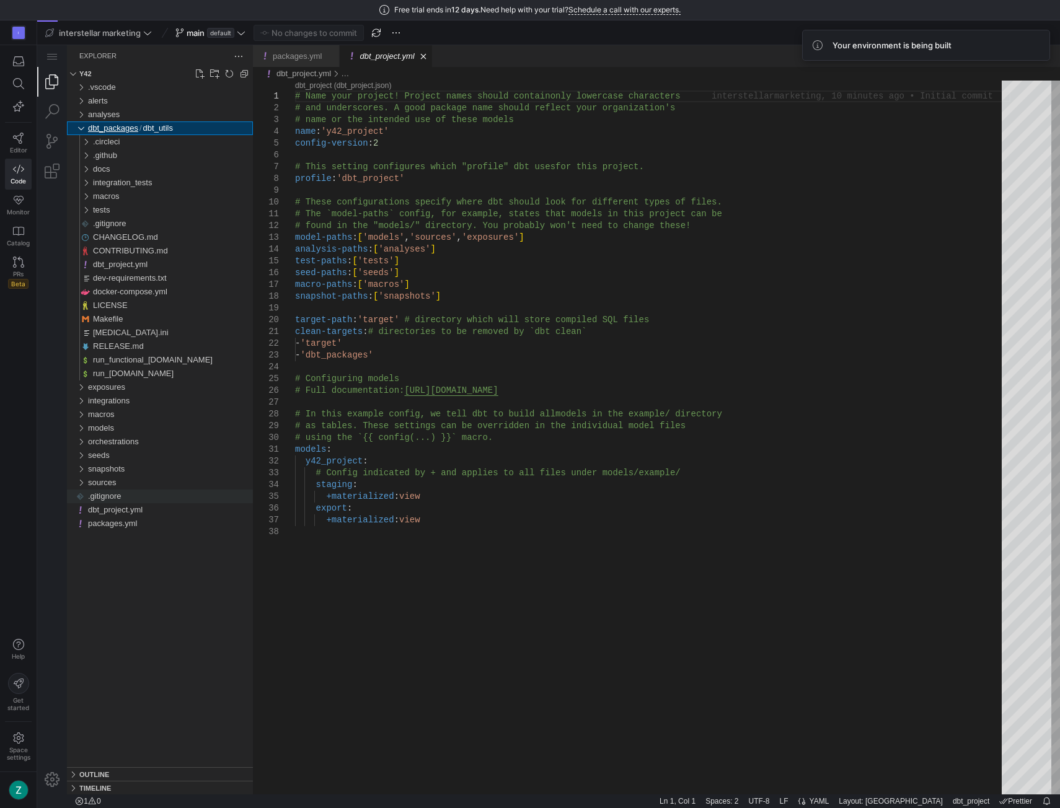
click at [103, 495] on span ".gitignore" at bounding box center [104, 496] width 33 height 9
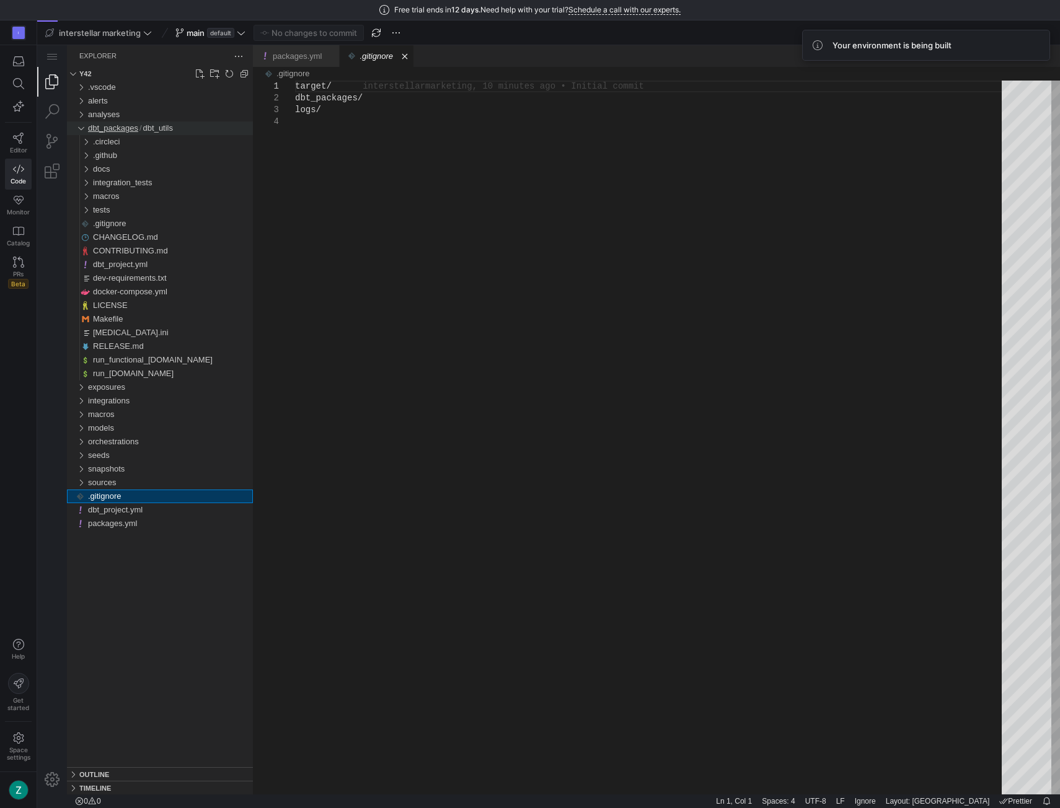
click at [100, 124] on span "dbt_packages" at bounding box center [113, 127] width 50 height 9
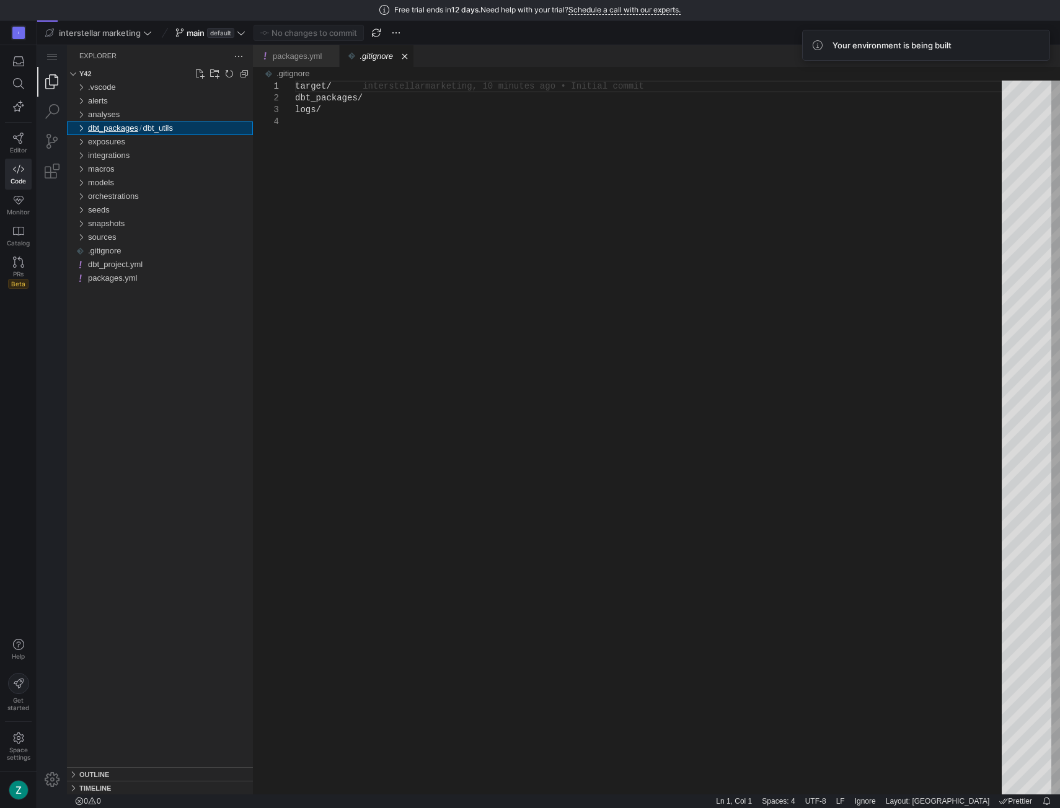
click at [100, 124] on span "dbt_packages" at bounding box center [113, 127] width 50 height 9
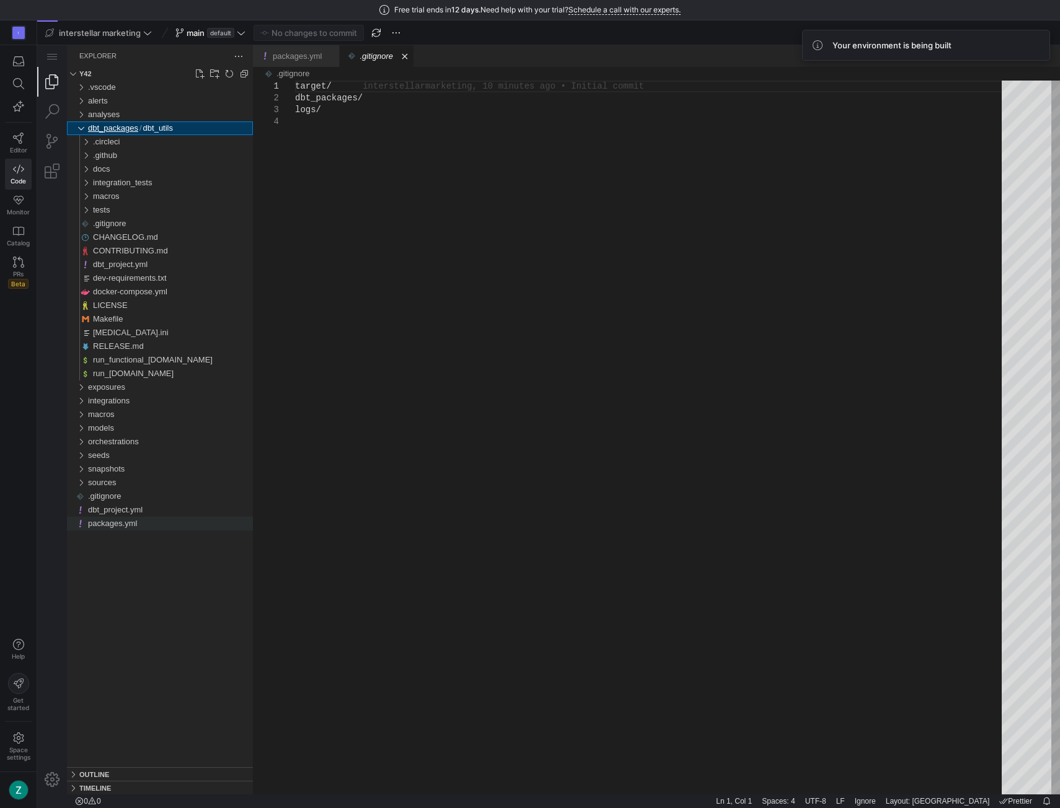
click at [105, 523] on span "packages.yml" at bounding box center [112, 523] width 49 height 9
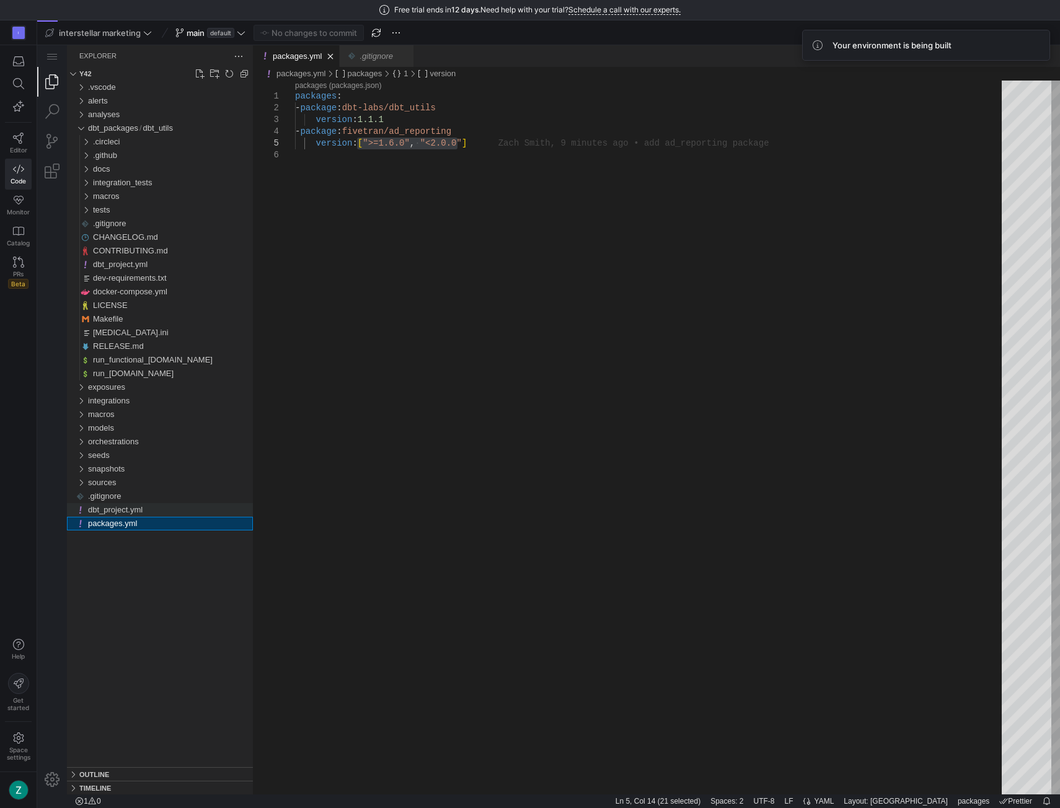
click at [134, 516] on div "dbt_project.yml" at bounding box center [170, 510] width 165 height 14
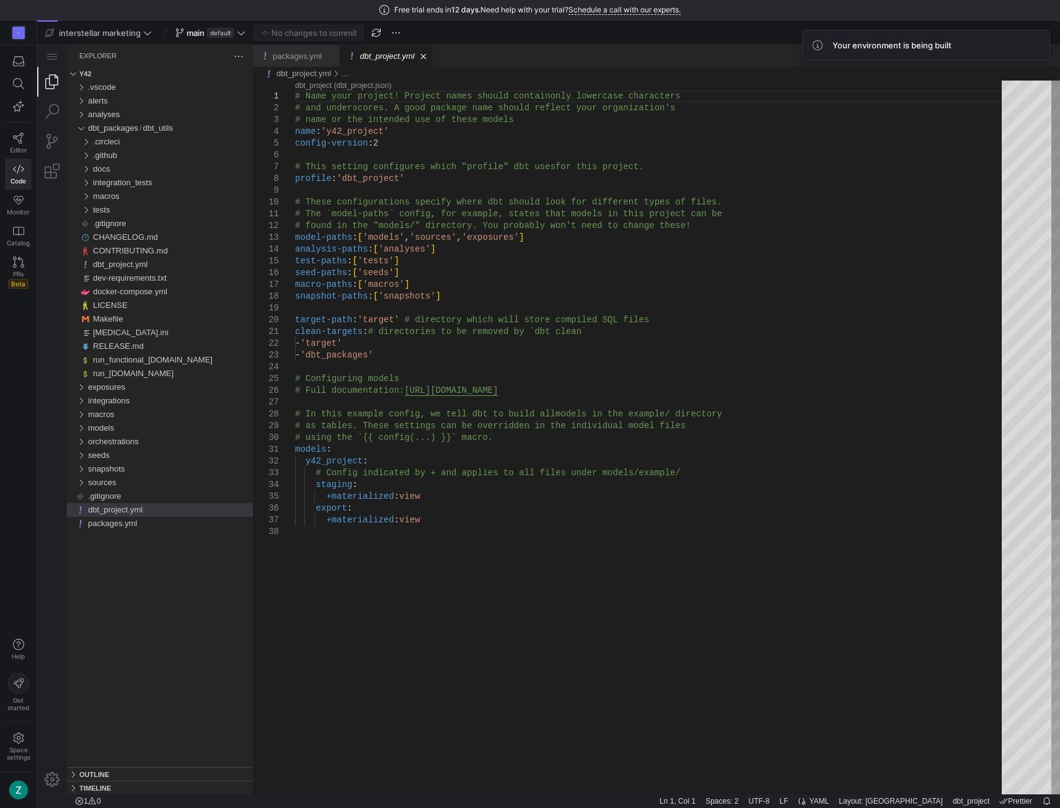
click at [452, 524] on div "# Name your project! Project names should contain only lowercase characters # a…" at bounding box center [652, 661] width 715 height 1160
paste textarea "google_ads_schema: google_ads google_ads_database: 'interstellar-marketing-prod…"
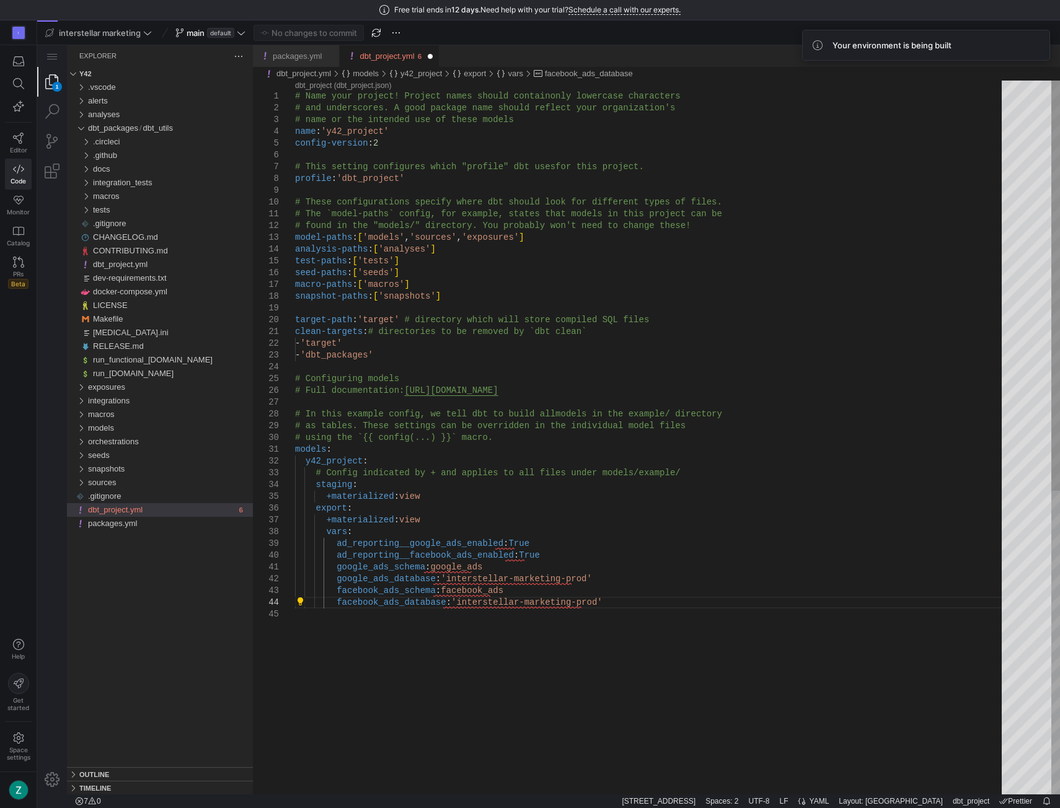
click at [344, 634] on div "# Name your project! Project names should contain only lowercase characters # a…" at bounding box center [652, 702] width 715 height 1242
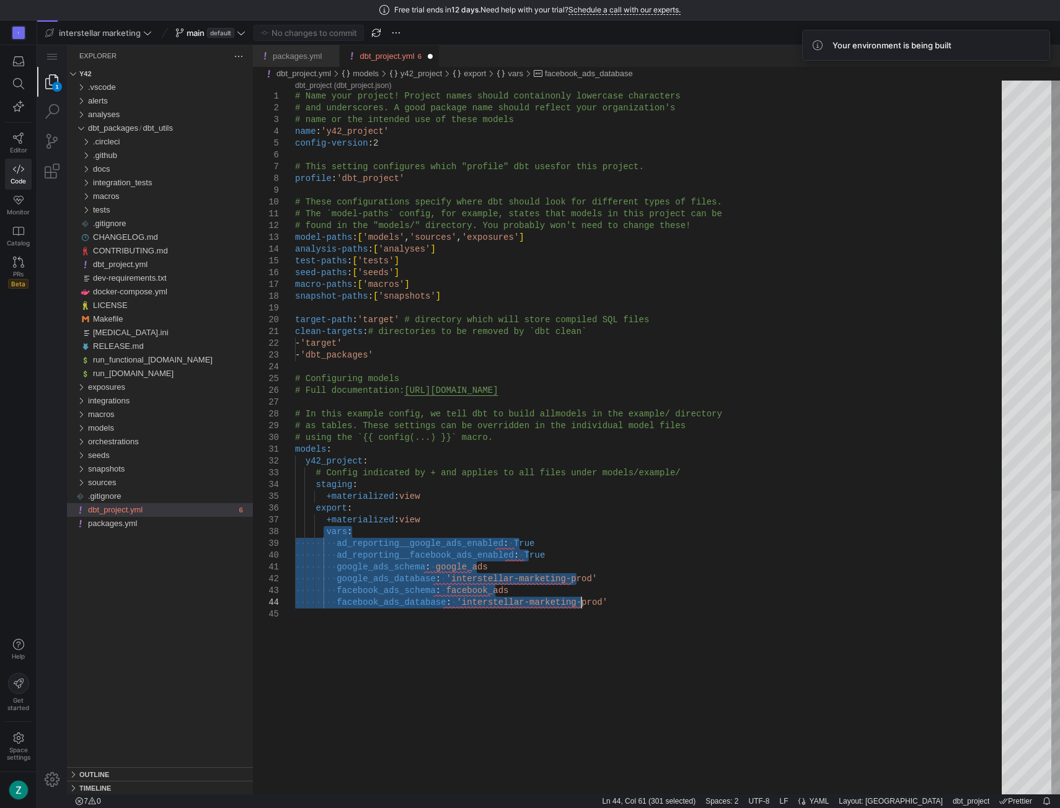
drag, startPoint x: 322, startPoint y: 532, endPoint x: 600, endPoint y: 600, distance: 285.8
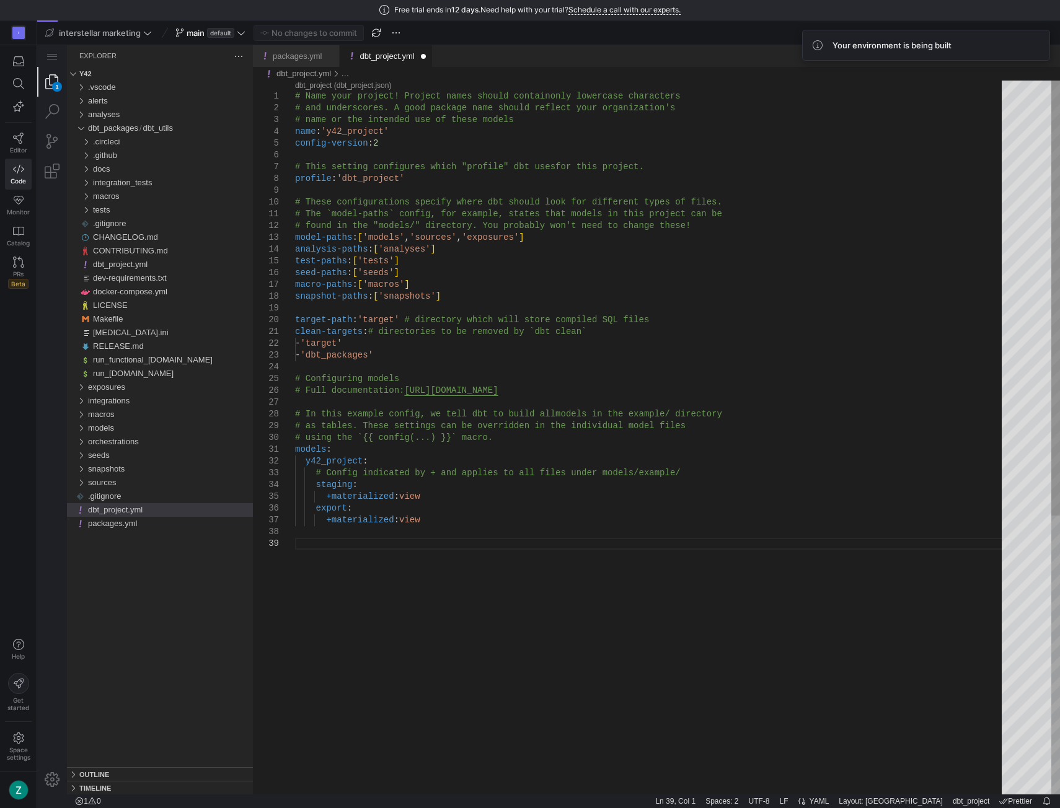
paste textarea "ad_reporting__facebook_ads_enabled: True google_ads_schema: google_ads google_a…"
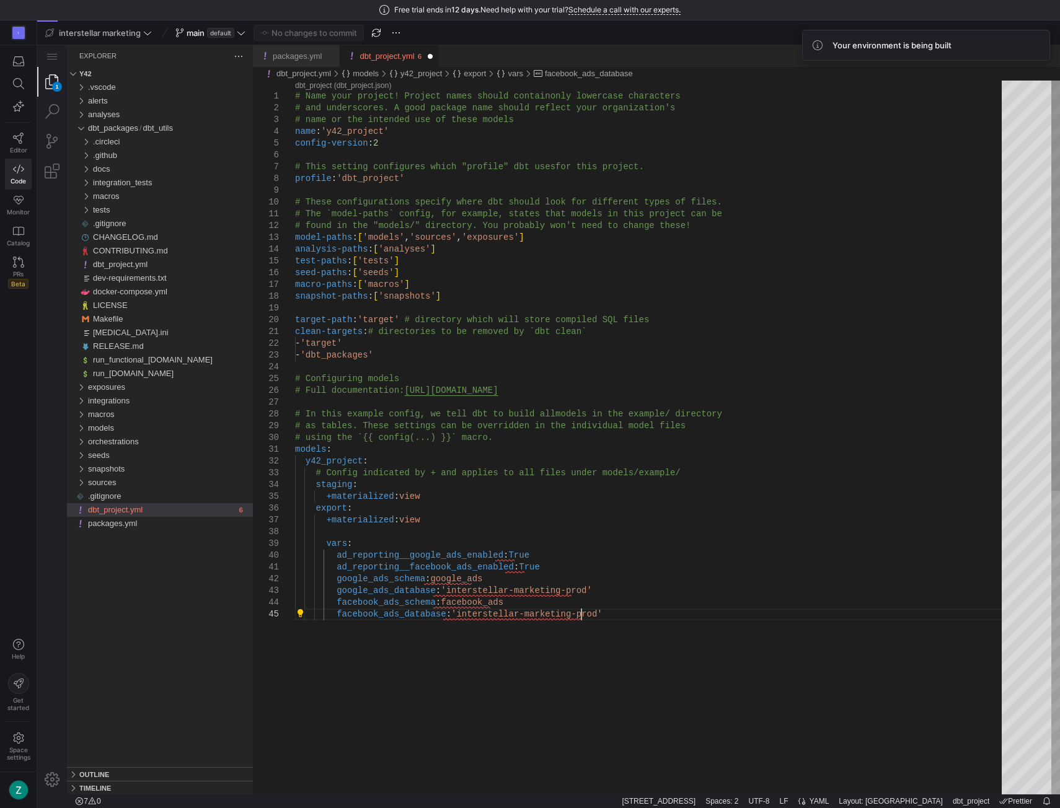
click at [331, 545] on div "# Name your project! Project names should contain only lowercase characters # a…" at bounding box center [652, 702] width 715 height 1242
click at [327, 559] on div "# Name your project! Project names should contain only lowercase characters # a…" at bounding box center [652, 702] width 715 height 1242
click at [445, 656] on div "# Name your project! Project names should contain only lowercase characters # a…" at bounding box center [652, 702] width 715 height 1242
click at [333, 562] on div "# Name your project! Project names should contain only lowercase characters # a…" at bounding box center [652, 702] width 715 height 1242
click at [336, 559] on div "# Name your project! Project names should contain only lowercase characters # a…" at bounding box center [652, 702] width 715 height 1242
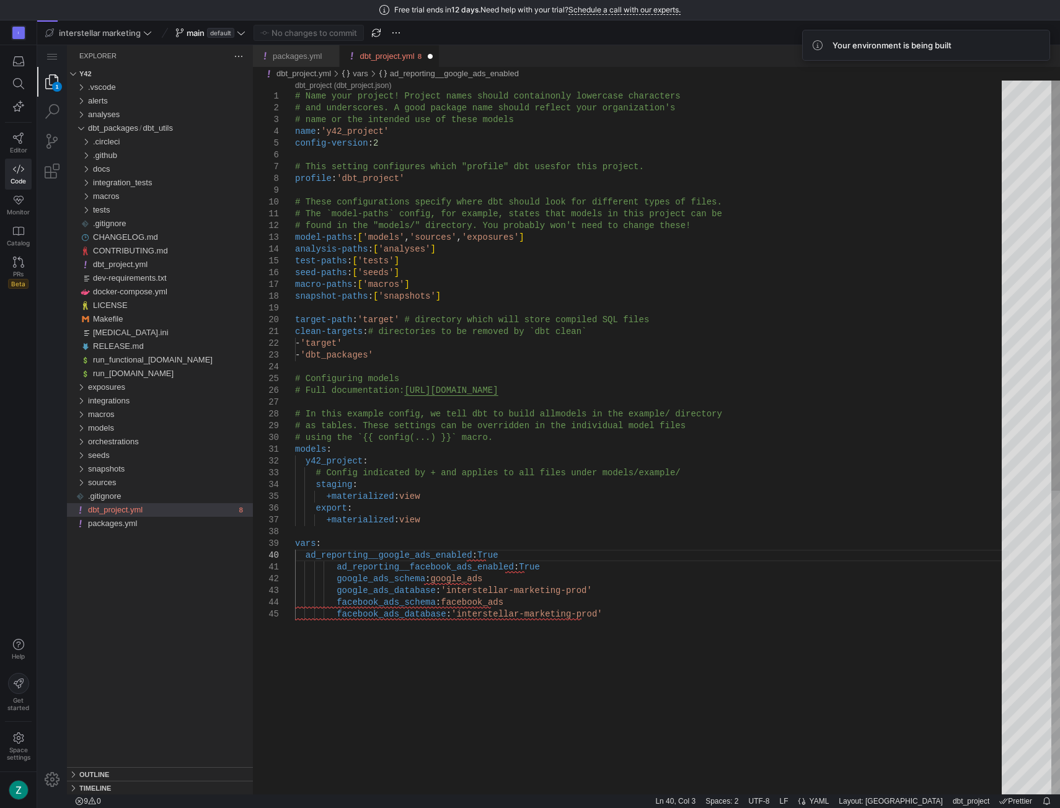
click at [331, 567] on div "# Name your project! Project names should contain only lowercase characters # a…" at bounding box center [652, 702] width 715 height 1242
click at [333, 583] on div "# Name your project! Project names should contain only lowercase characters # a…" at bounding box center [652, 702] width 715 height 1242
click at [333, 594] on div "# Name your project! Project names should contain only lowercase characters # a…" at bounding box center [652, 702] width 715 height 1242
click at [335, 604] on div "# Name your project! Project names should contain only lowercase characters # a…" at bounding box center [652, 702] width 715 height 1242
click at [331, 615] on div "# Name your project! Project names should contain only lowercase characters # a…" at bounding box center [652, 702] width 715 height 1242
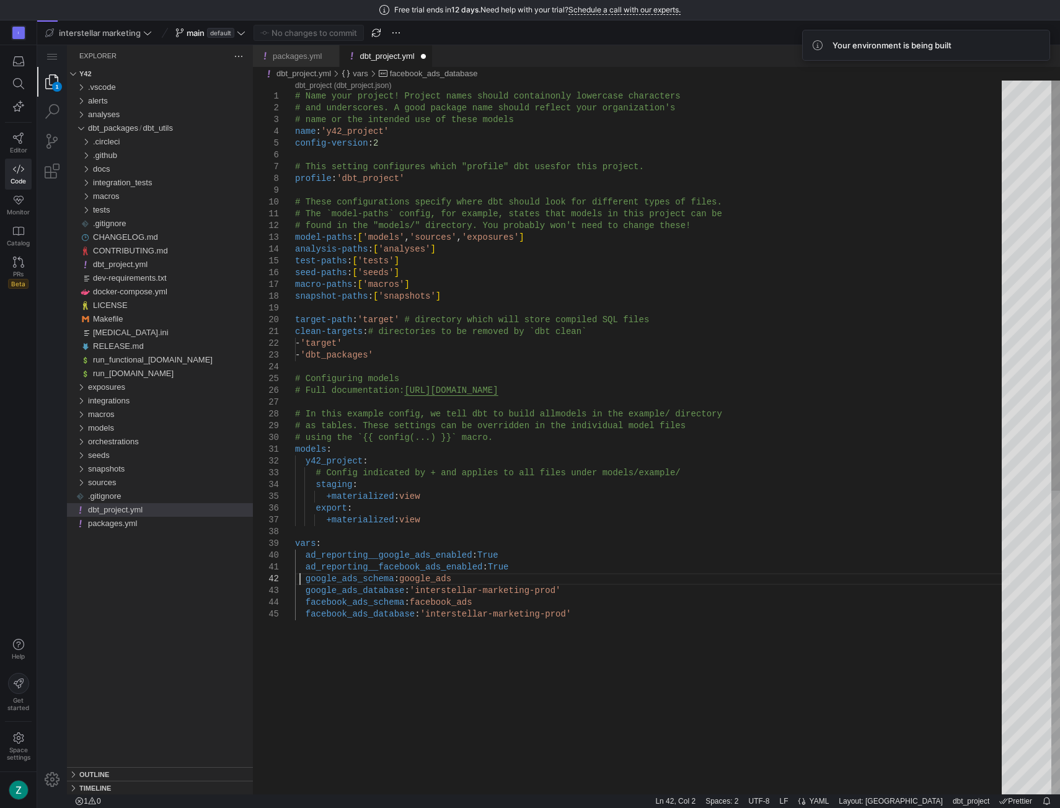
click at [301, 577] on div "# Name your project! Project names should contain only lowercase characters # a…" at bounding box center [652, 702] width 715 height 1242
click at [313, 579] on div "# Name your project! Project names should contain only lowercase characters # a…" at bounding box center [652, 702] width 715 height 1242
click at [306, 582] on div "# Name your project! Project names should contain only lowercase characters # a…" at bounding box center [652, 702] width 715 height 1242
type textarea "ad_reporting__facebook_ads_enabled: True google_ads_schema: google_ads google_a…"
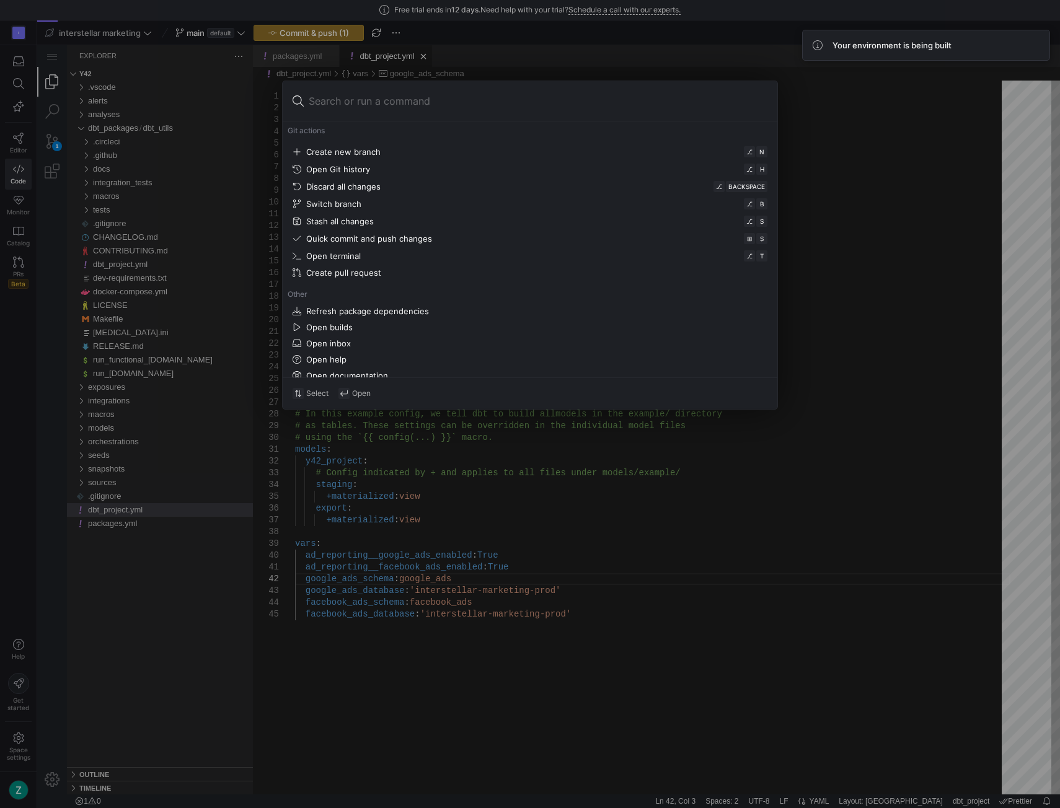
scroll to position [316, 0]
click at [412, 292] on div "Refresh package dependencies" at bounding box center [367, 296] width 123 height 10
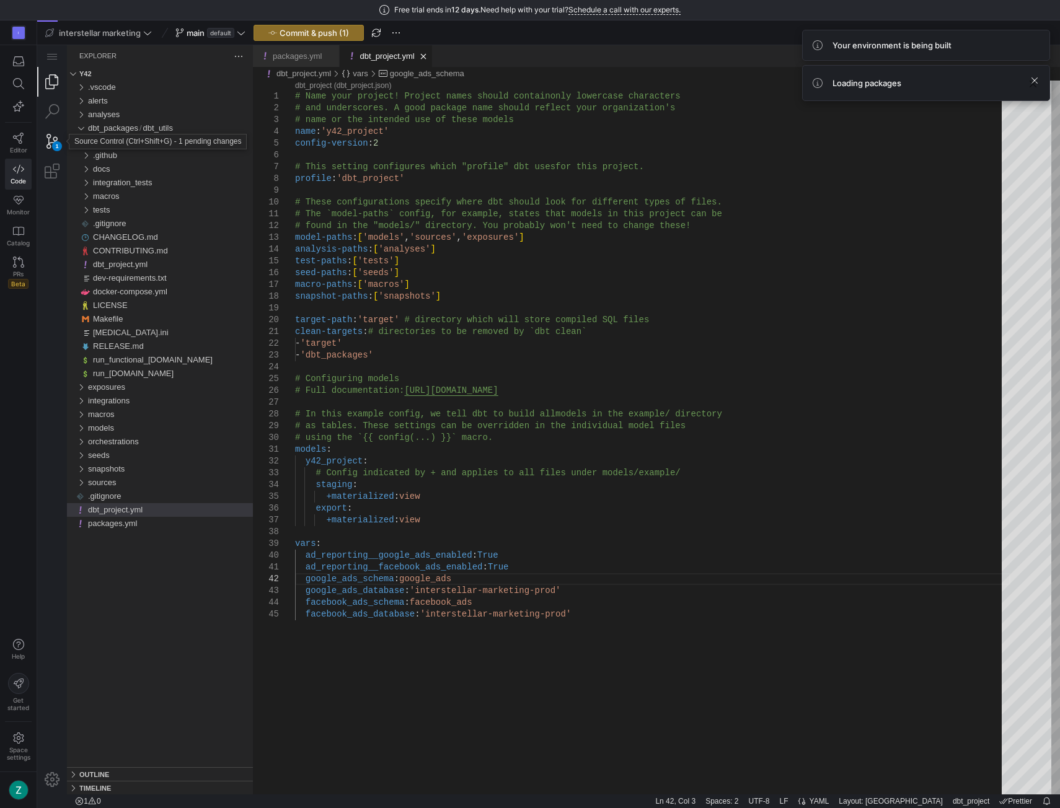
click at [57, 139] on div "1" at bounding box center [52, 141] width 30 height 30
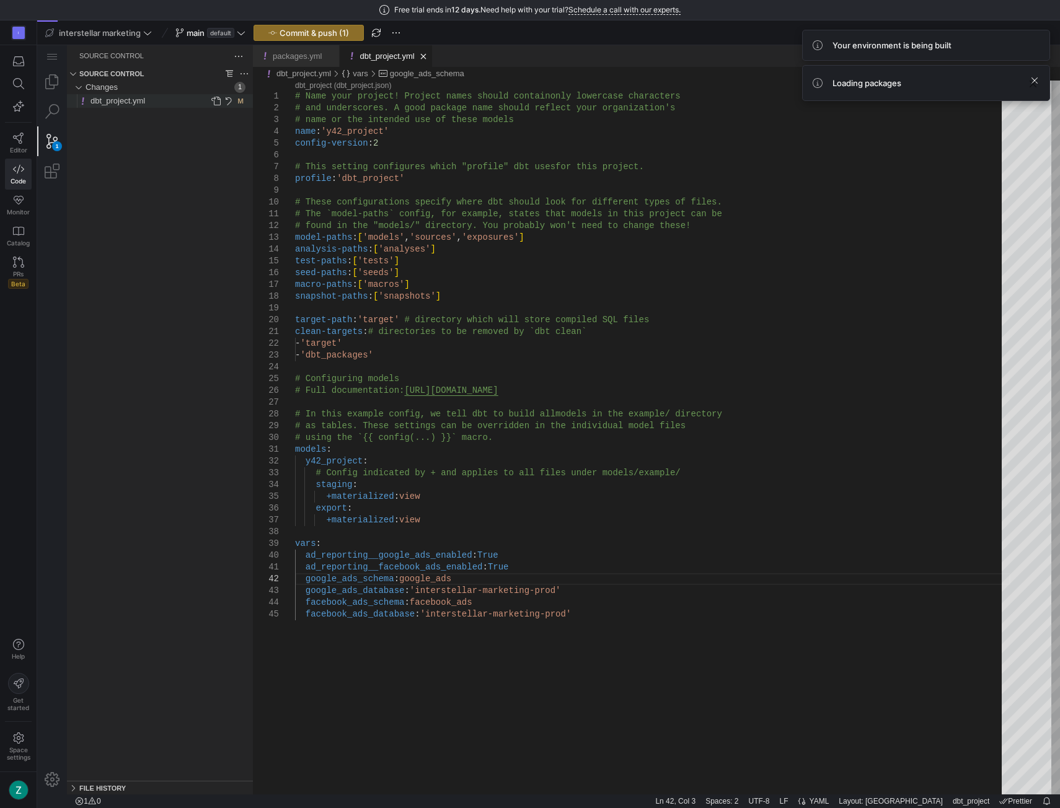
click at [128, 101] on span "dbt_project.yml" at bounding box center [117, 100] width 55 height 9
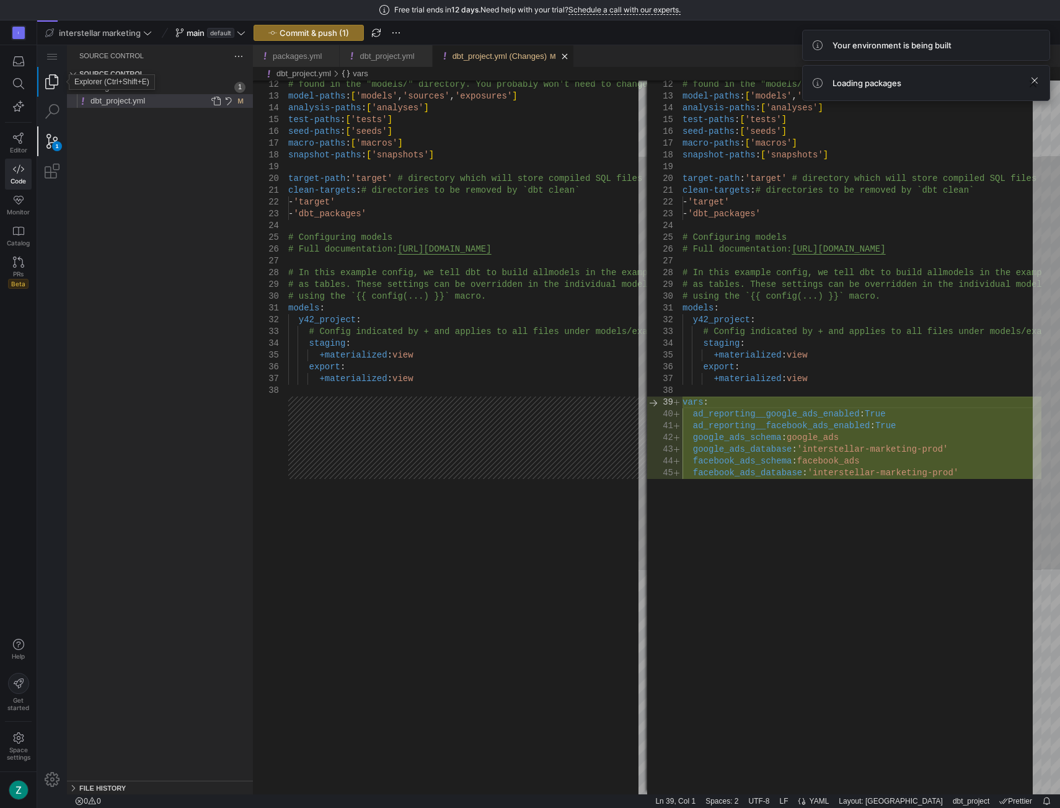
click at [52, 91] on link "Explorer (Ctrl+Shift+E)" at bounding box center [52, 82] width 30 height 30
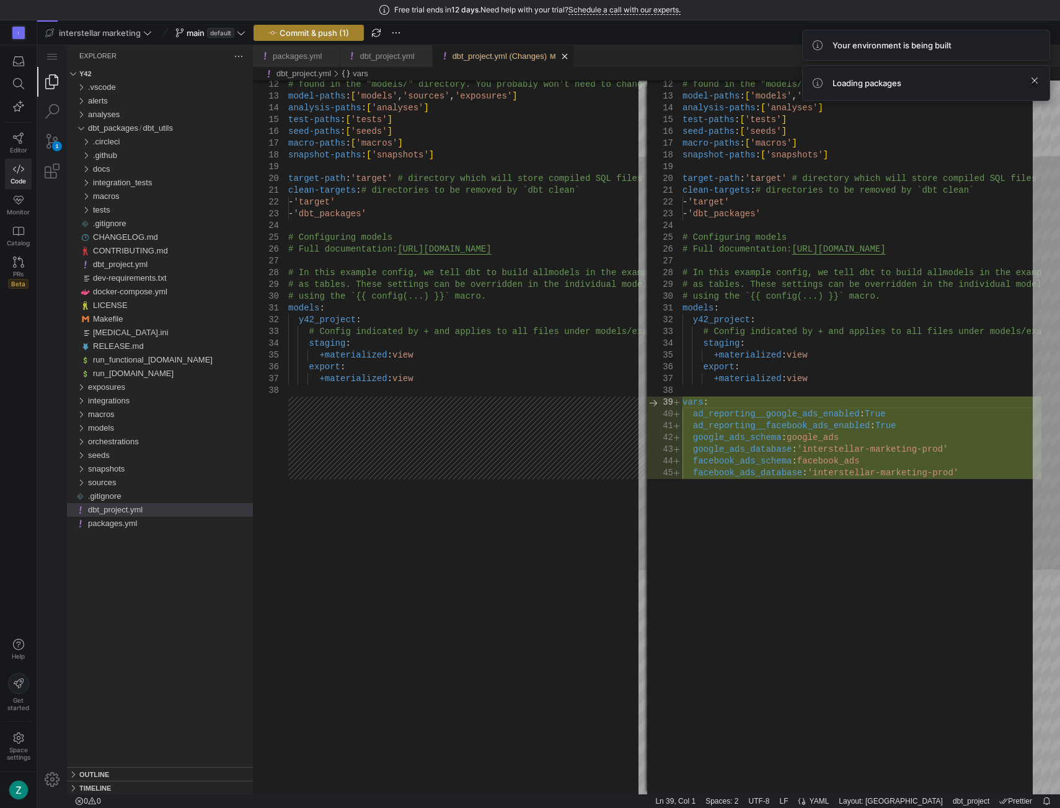
click at [304, 28] on span "Commit & push (1)" at bounding box center [314, 33] width 69 height 10
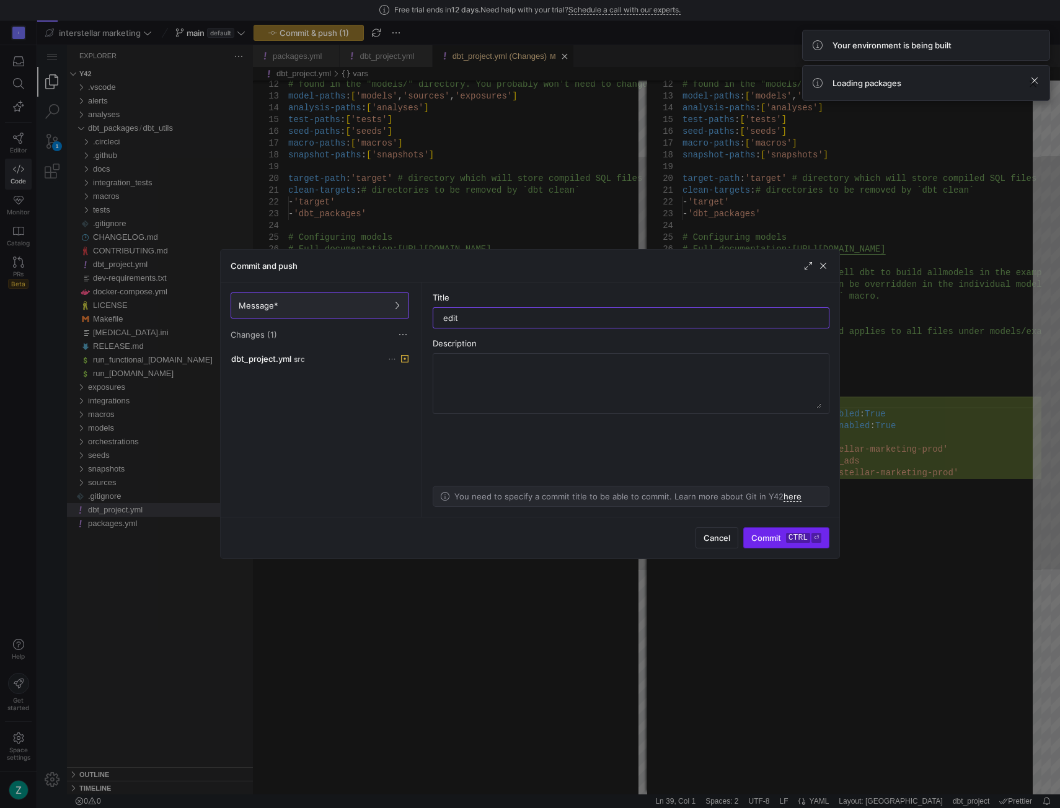
type input "edit"
click at [782, 531] on span "submit" at bounding box center [786, 538] width 85 height 20
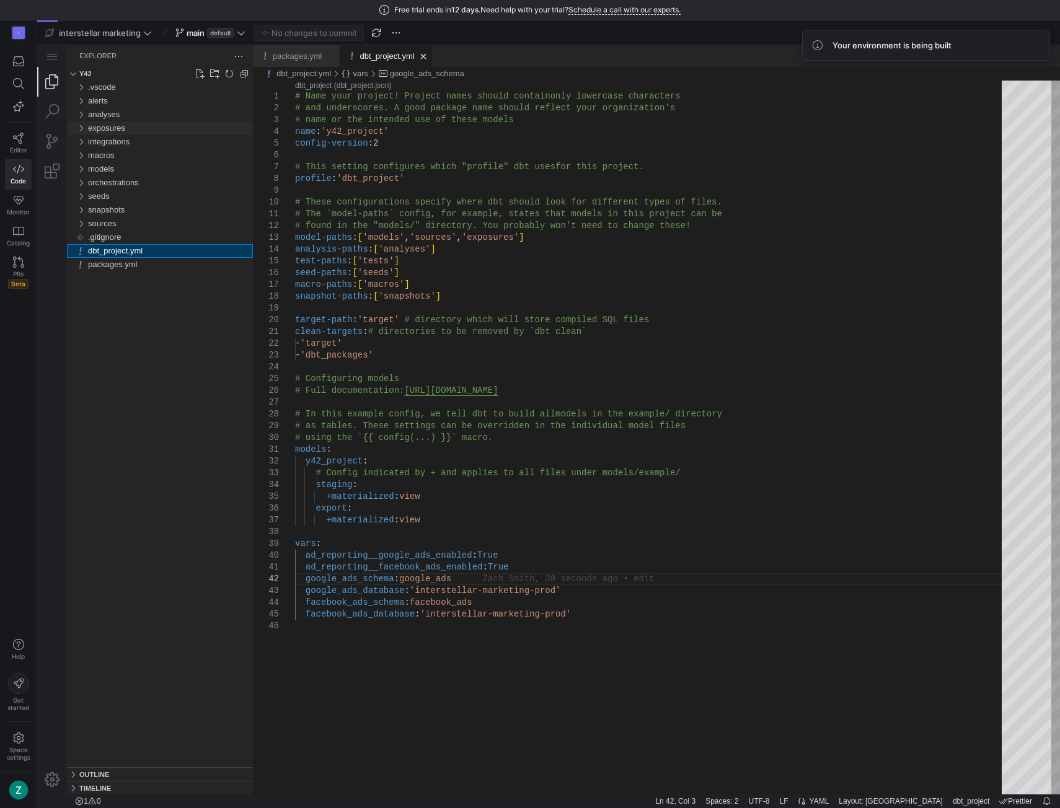
click at [81, 131] on div "exposures" at bounding box center [80, 128] width 19 height 14
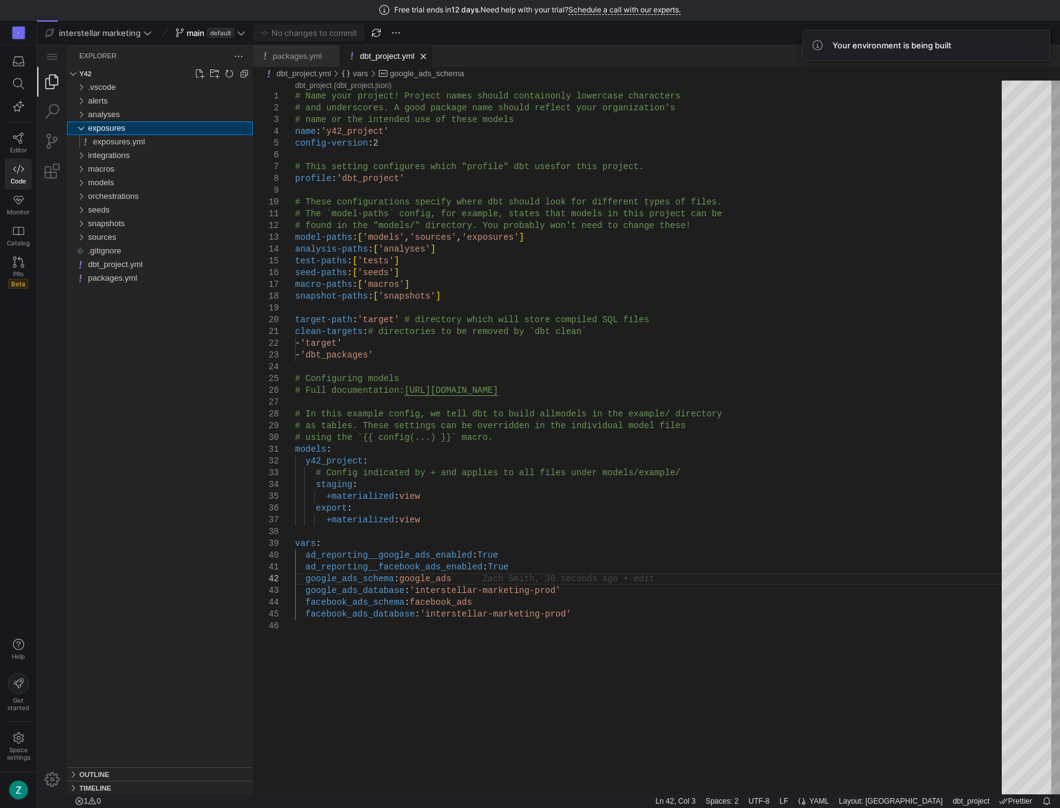
click at [81, 131] on div "exposures" at bounding box center [80, 128] width 19 height 14
click at [79, 143] on div "integrations" at bounding box center [80, 142] width 19 height 14
click at [81, 155] on div "macros" at bounding box center [80, 156] width 19 height 14
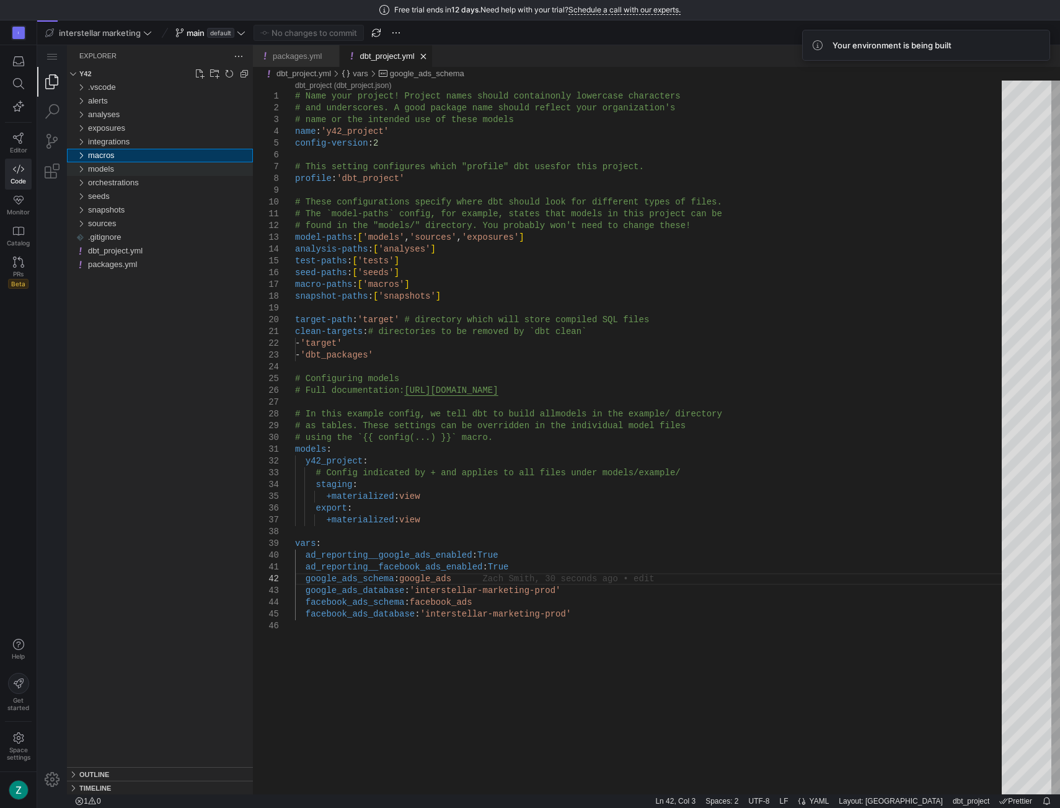
click at [82, 172] on div "models" at bounding box center [80, 169] width 19 height 14
click at [82, 185] on div "orchestrations" at bounding box center [80, 183] width 19 height 14
click at [82, 183] on div "orchestrations" at bounding box center [80, 183] width 19 height 14
click at [82, 195] on div "seeds" at bounding box center [80, 197] width 19 height 14
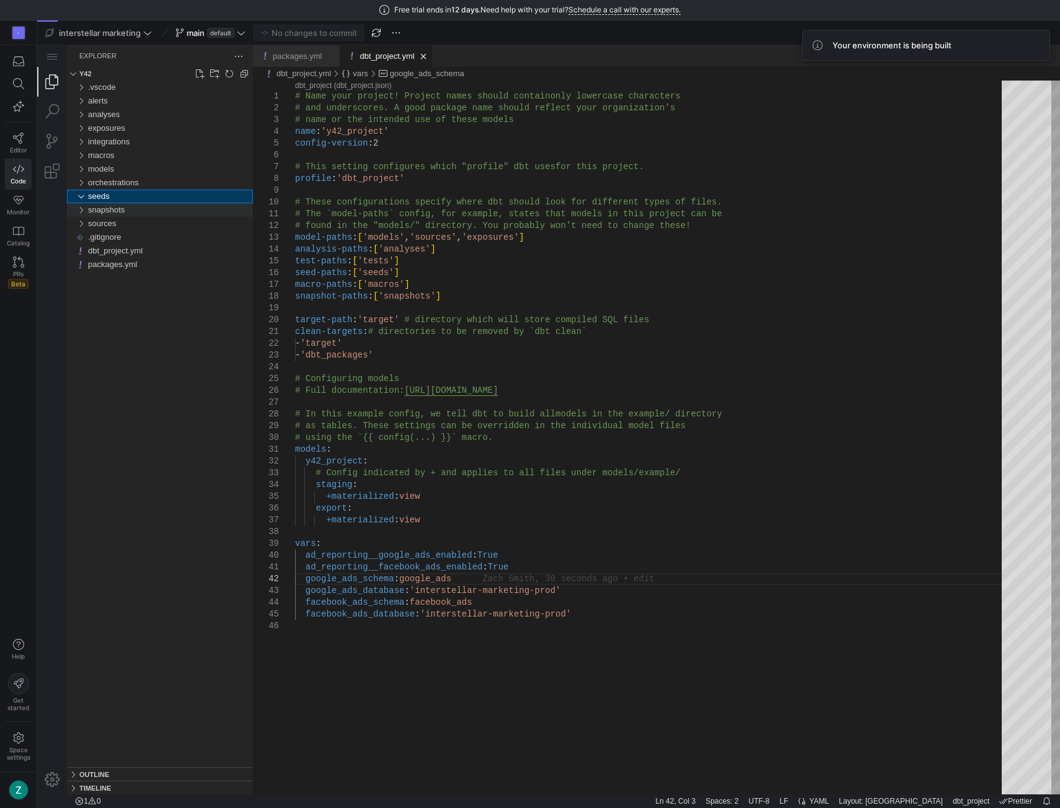
click at [82, 207] on div "snapshots" at bounding box center [80, 210] width 19 height 14
click at [118, 265] on span "packages.yml" at bounding box center [112, 264] width 49 height 9
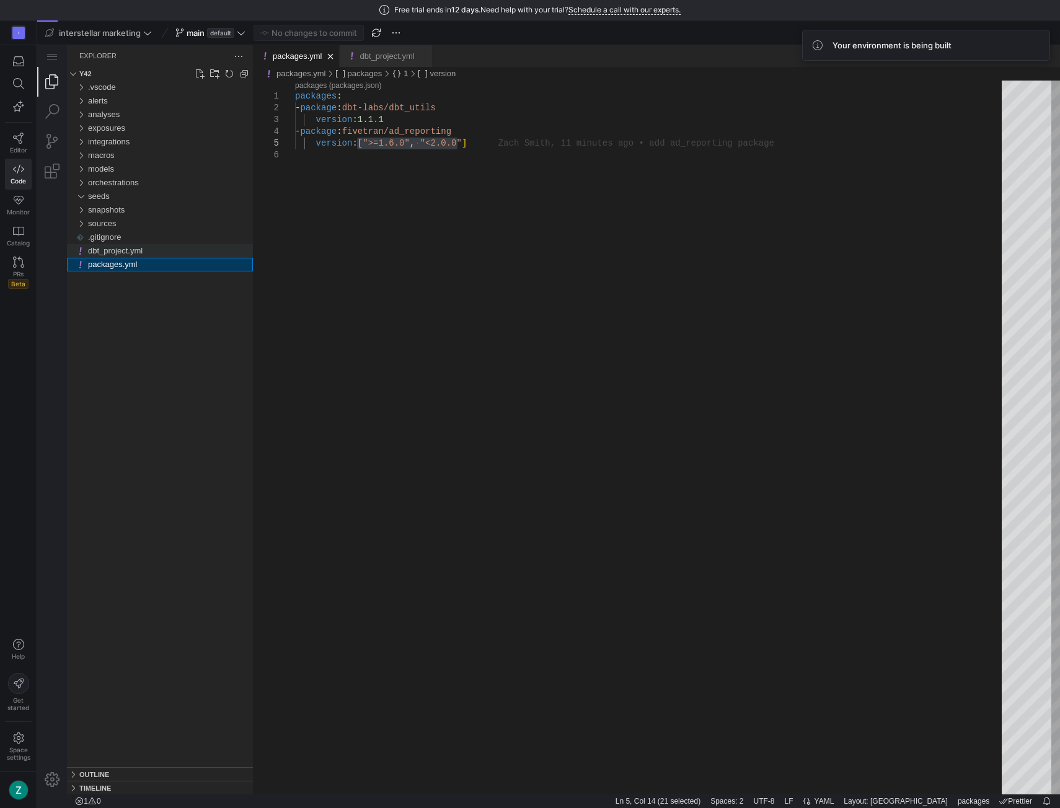
click at [103, 254] on span "dbt_project.yml" at bounding box center [115, 250] width 55 height 9
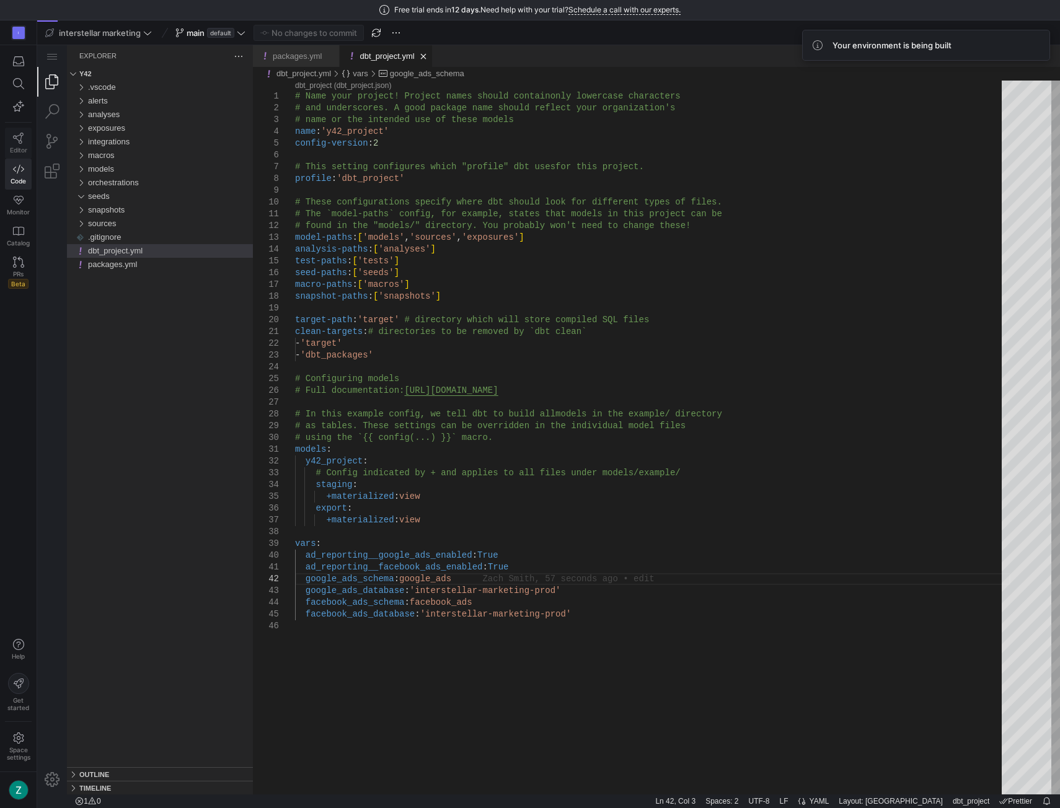
click at [24, 148] on span "Editor" at bounding box center [18, 149] width 17 height 7
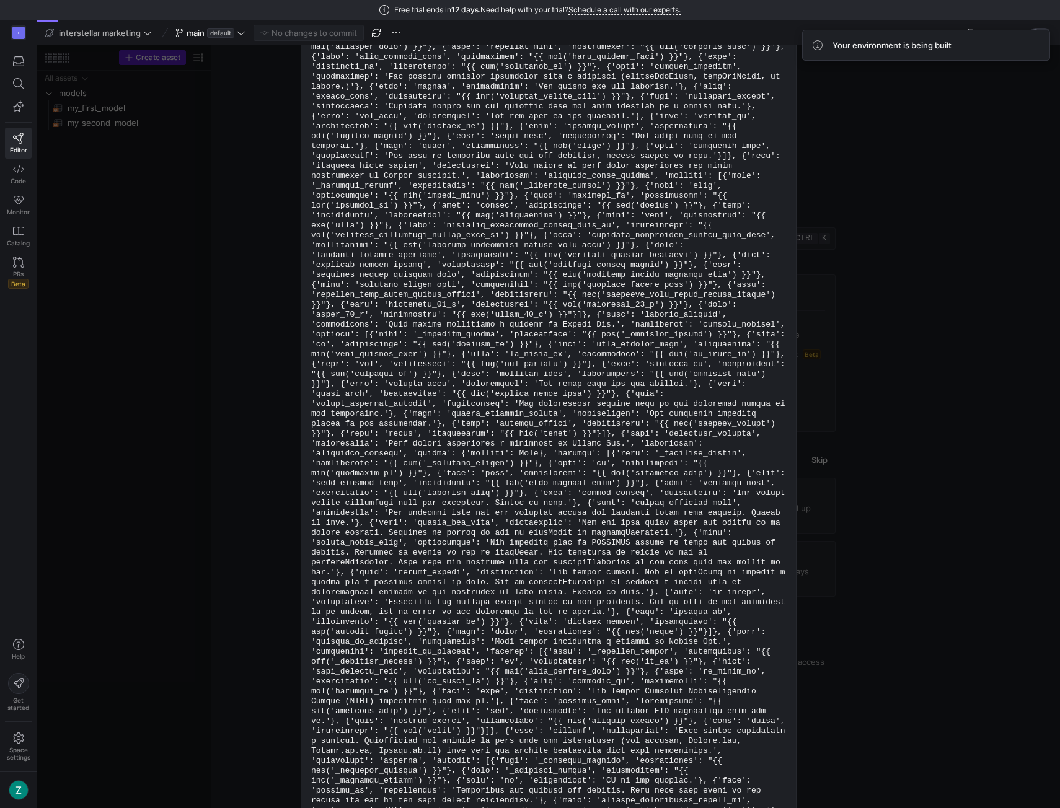
click at [172, 177] on div "Fatal error Dbt manifest compilation failed [DATE] 19:31:22 Fix in Code mode" at bounding box center [548, 426] width 1023 height 763
click at [22, 178] on span "Code" at bounding box center [18, 180] width 15 height 7
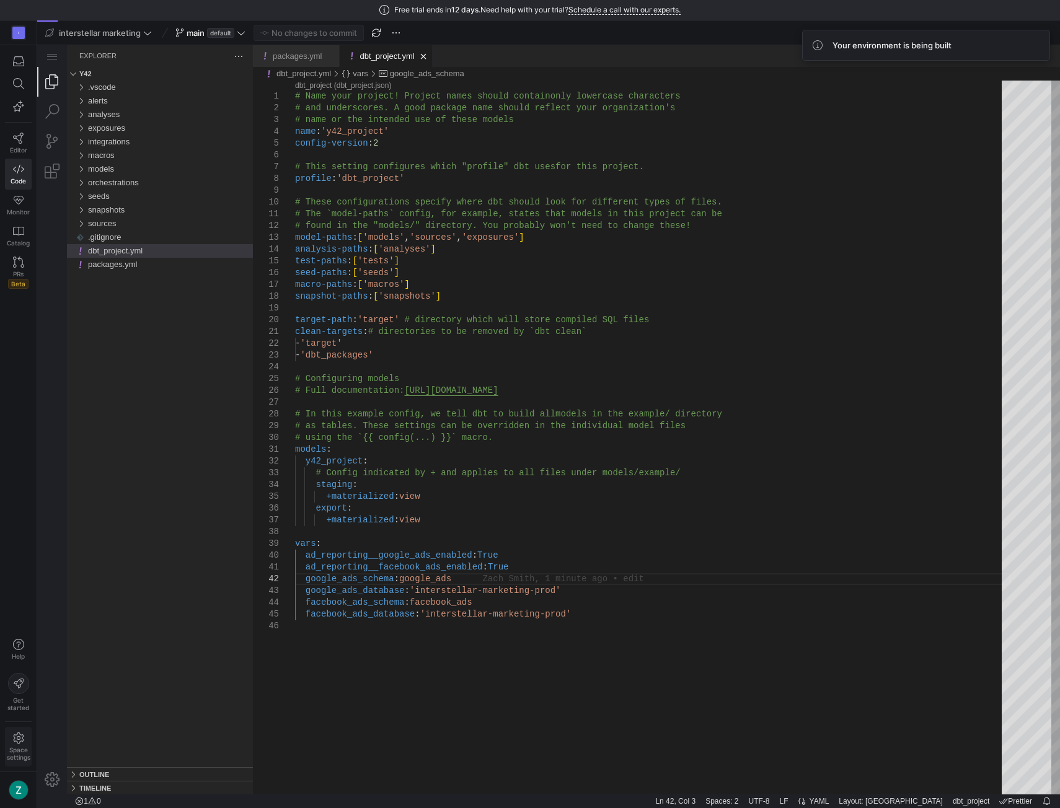
click at [20, 746] on span "Space settings" at bounding box center [19, 747] width 24 height 29
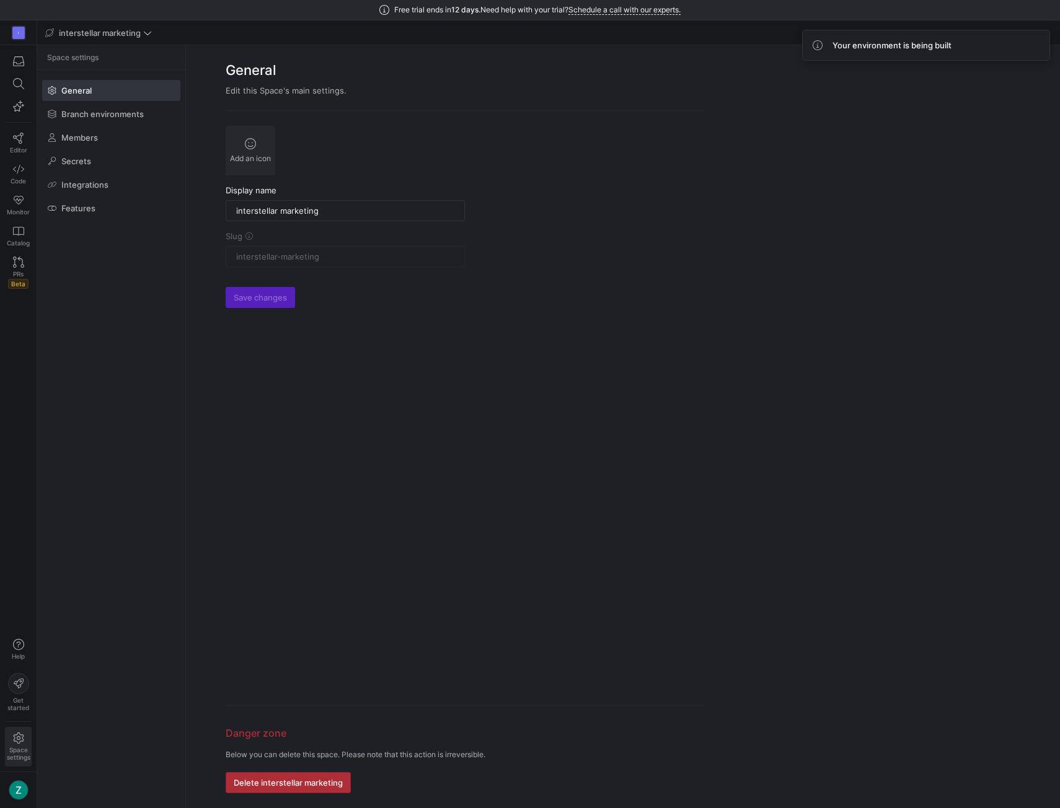
click at [269, 778] on span "Delete interstellar marketing" at bounding box center [288, 783] width 109 height 10
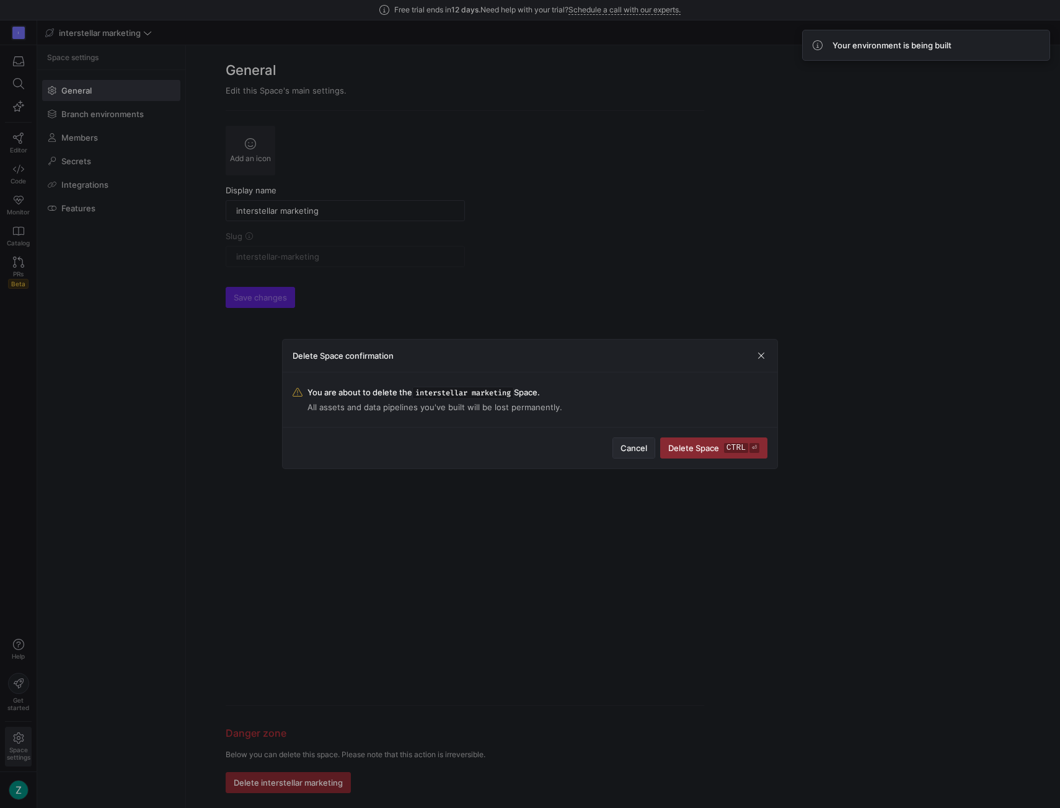
click at [640, 445] on span "Cancel" at bounding box center [633, 448] width 27 height 10
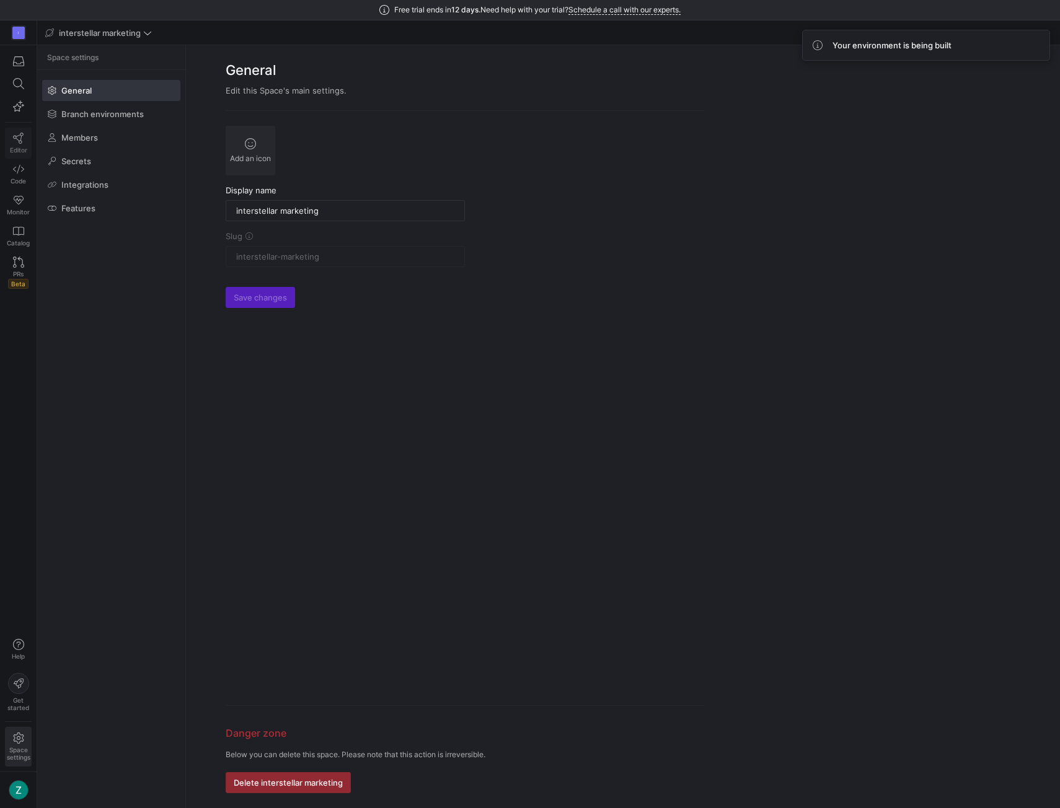
click at [24, 132] on link "Editor" at bounding box center [18, 143] width 27 height 31
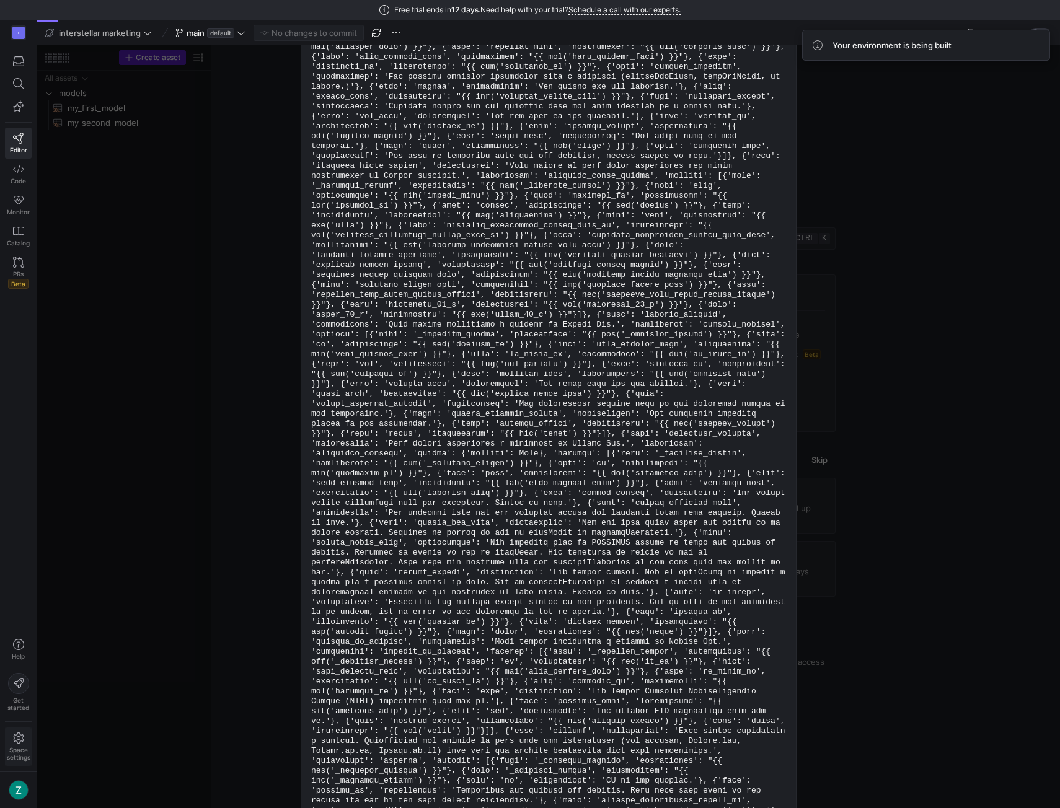
click at [21, 746] on span "Space settings" at bounding box center [19, 747] width 24 height 29
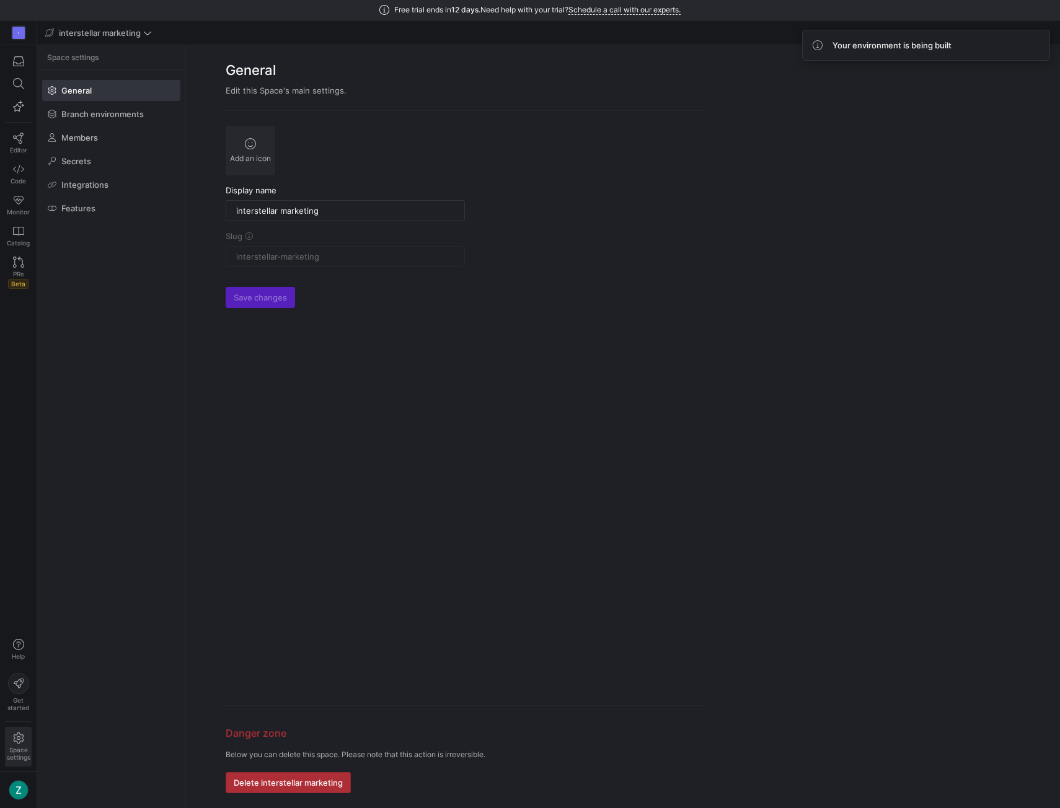
click at [294, 785] on span "Delete interstellar marketing" at bounding box center [288, 783] width 109 height 10
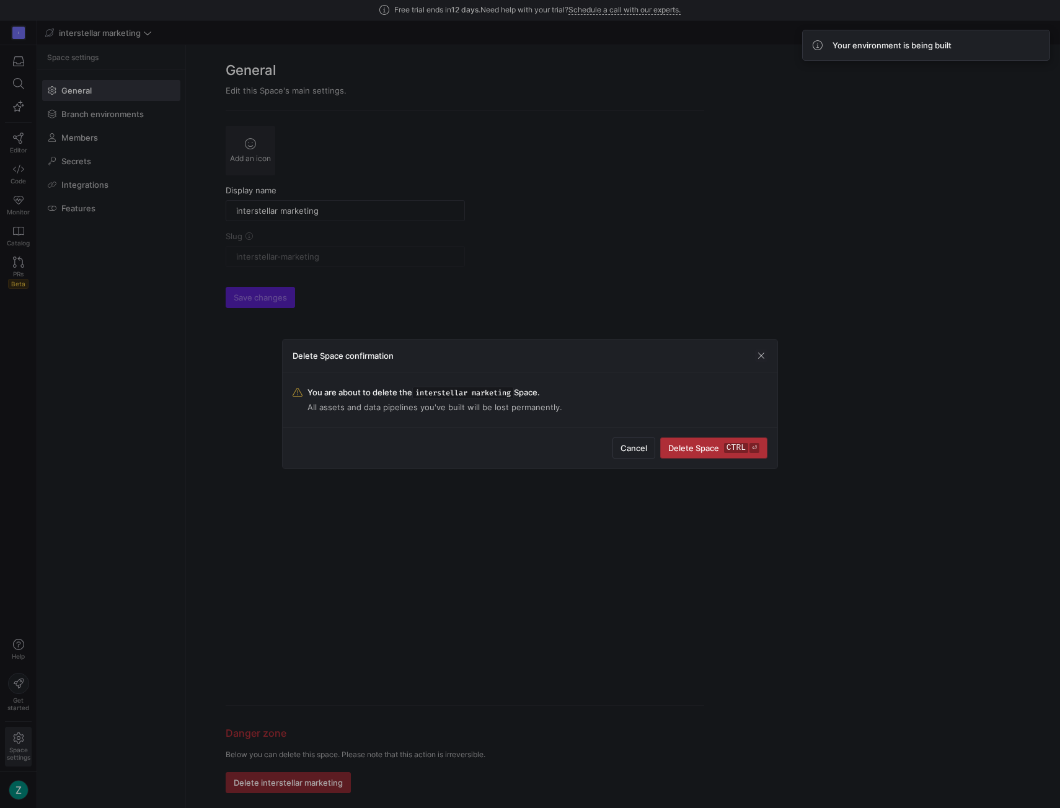
click at [717, 453] on span "submit" at bounding box center [714, 448] width 106 height 20
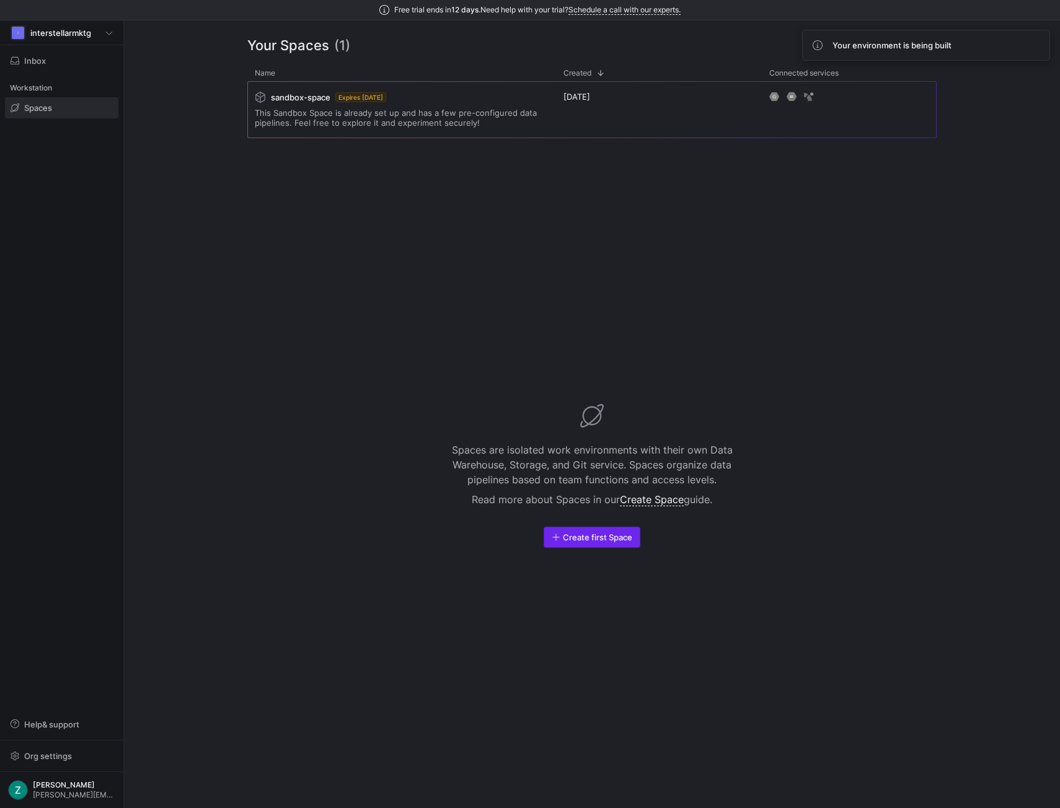
click at [584, 535] on span "Create first Space" at bounding box center [597, 537] width 69 height 10
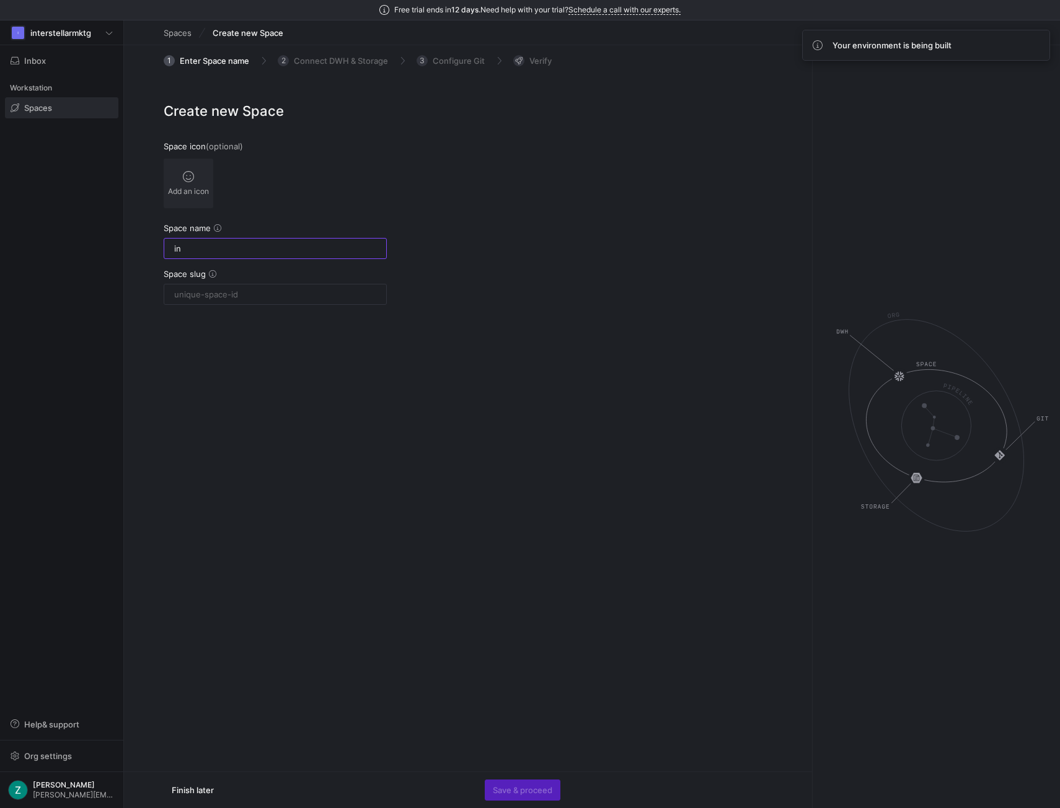
type input "int"
type input "inter"
type input "interstel"
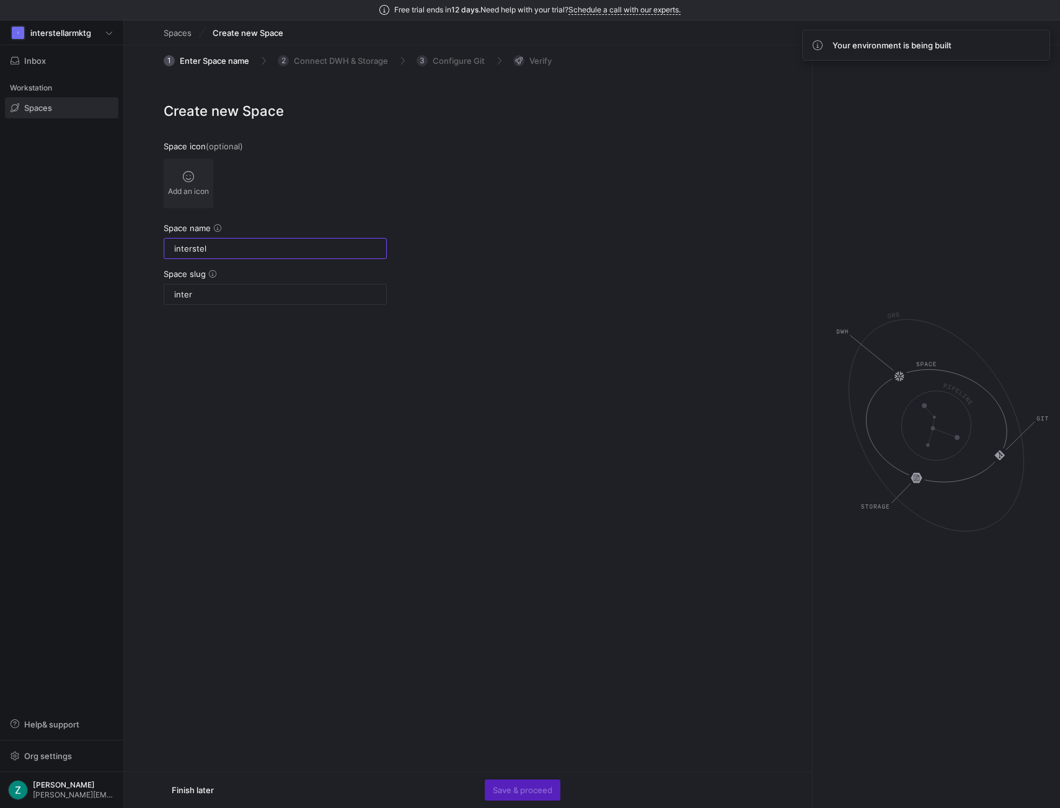
type input "interstel"
type input "interstellar"
type input "interstellar [PERSON_NAME]"
type input "interstellar-[PERSON_NAME]"
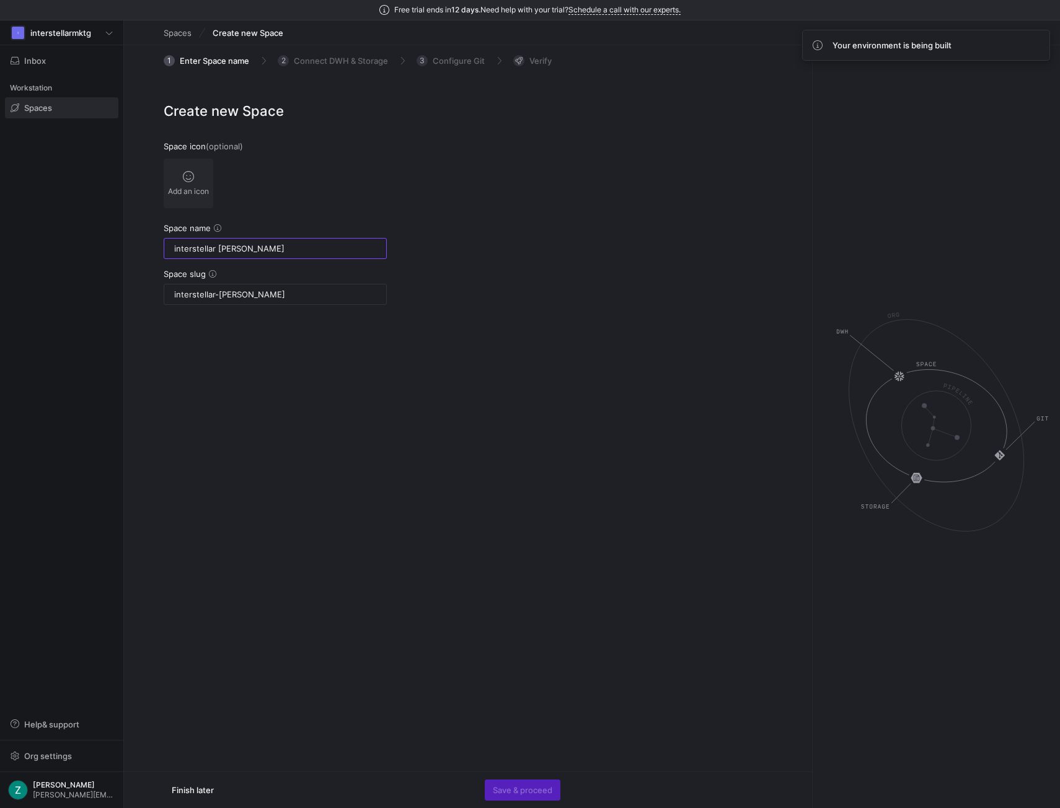
type input "interstellar mare"
type input "interstellar-mare"
type input "interstellar mar"
type input "interstellar-mar"
type input "interstellar mark"
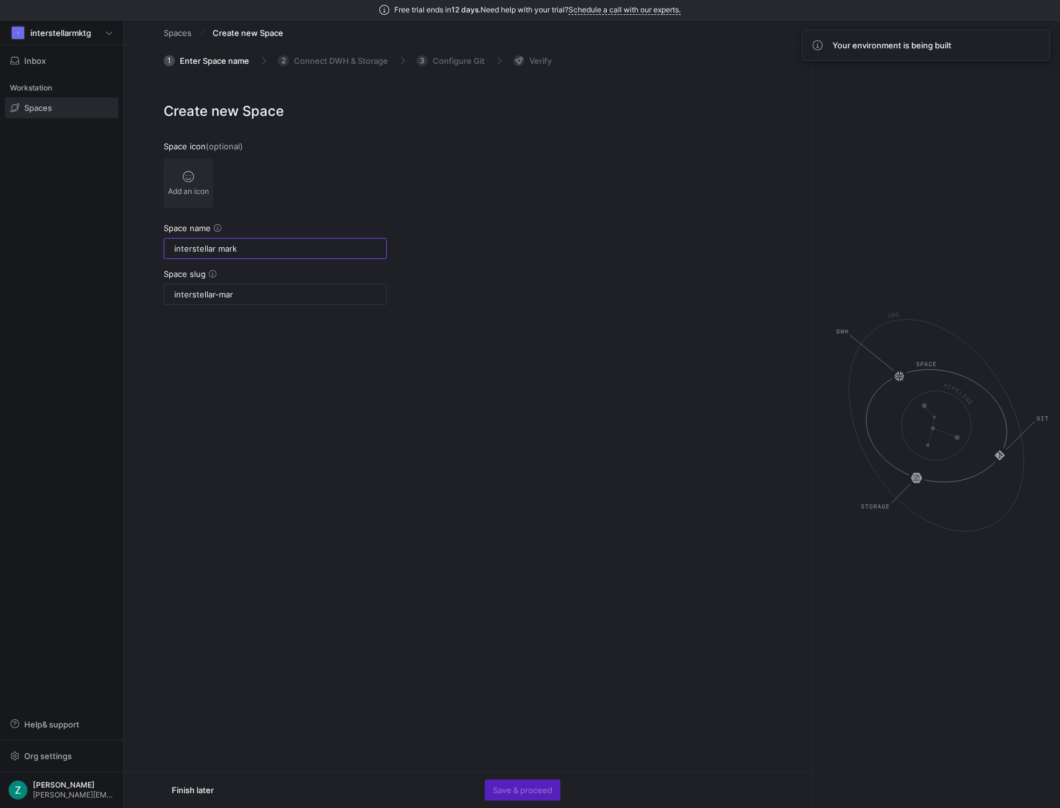
type input "interstellar-mark"
type input "interstellar marketing"
type input "interstellar-marketing"
type input "interstellar marketing"
click at [512, 788] on span "Save & proceed" at bounding box center [523, 790] width 60 height 10
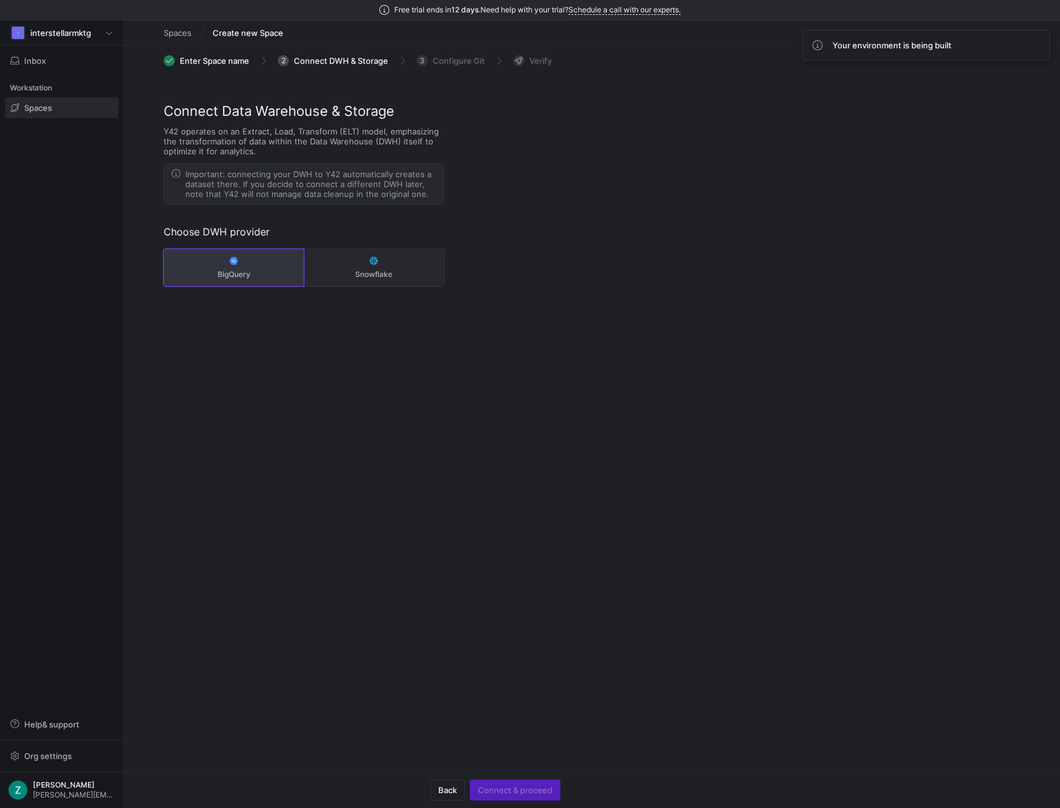
click at [248, 267] on button "BigQuery" at bounding box center [234, 267] width 140 height 37
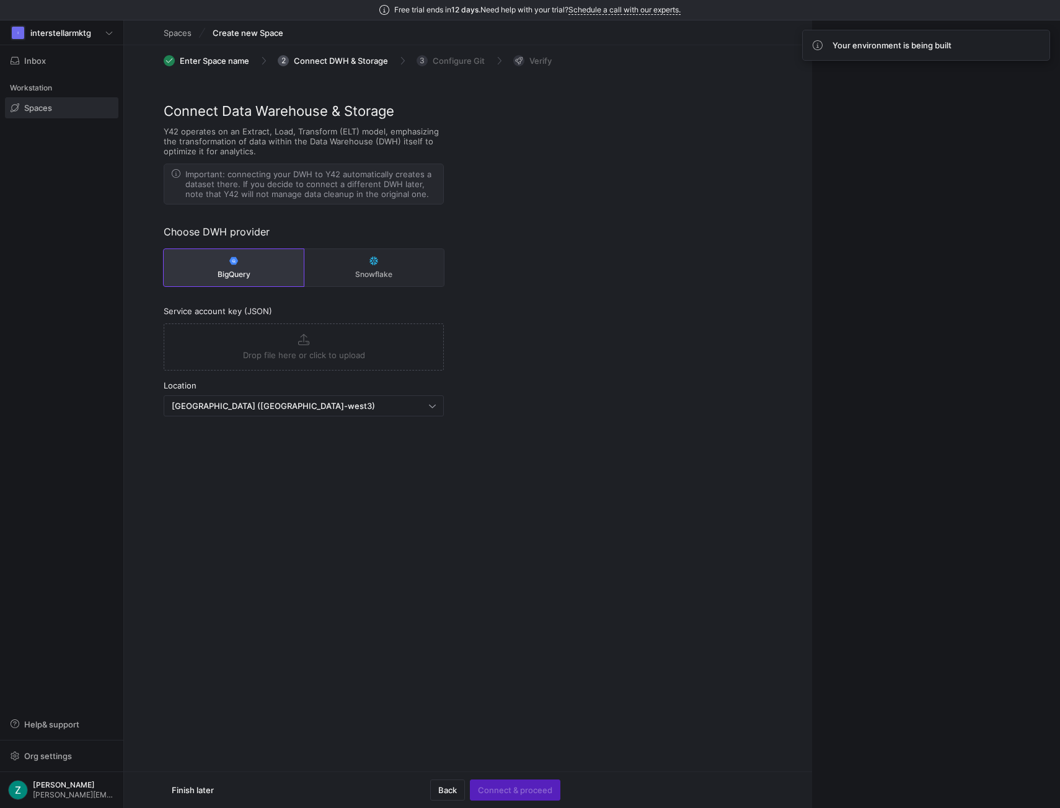
click at [295, 346] on button "Drop file here or click to upload" at bounding box center [303, 347] width 279 height 46
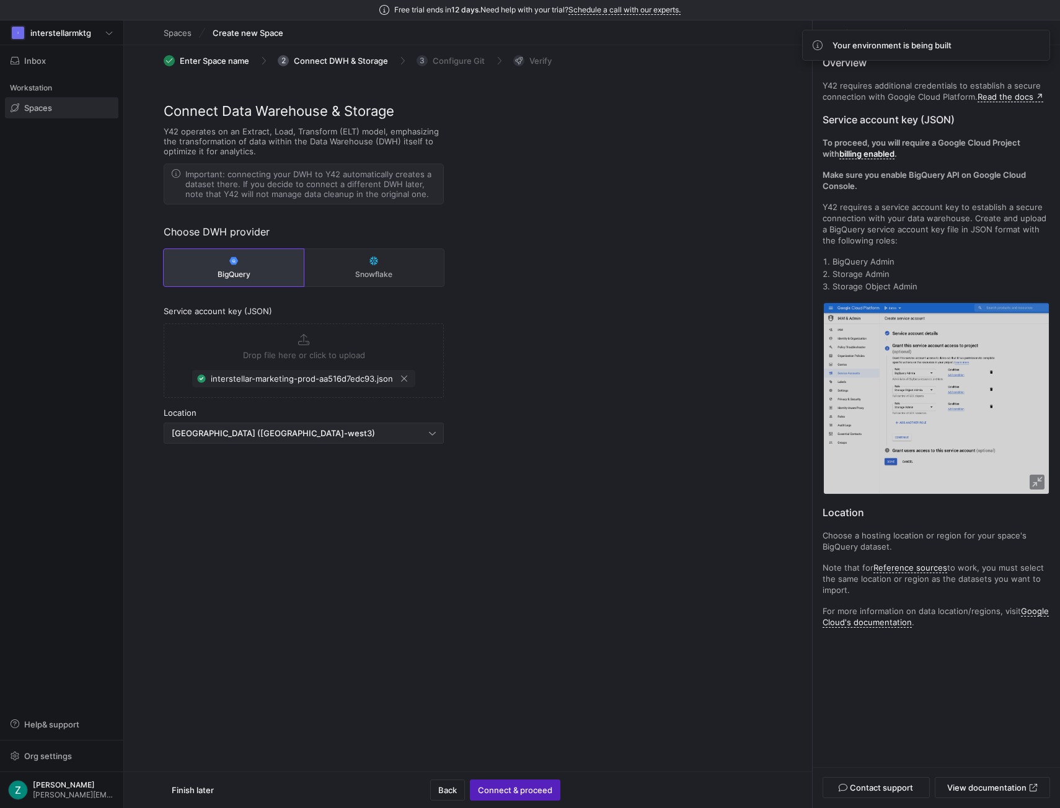
click at [289, 430] on div "[GEOGRAPHIC_DATA] ([GEOGRAPHIC_DATA]-west3)" at bounding box center [300, 433] width 257 height 10
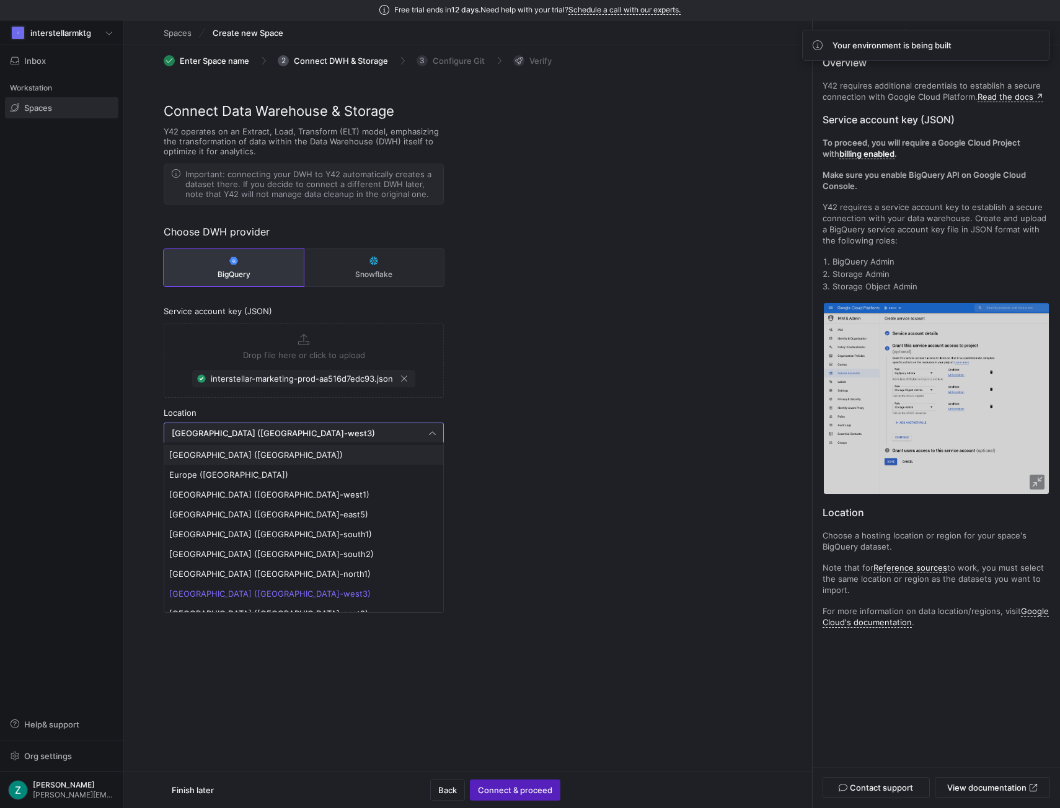
click at [263, 450] on span "[GEOGRAPHIC_DATA] ([GEOGRAPHIC_DATA])" at bounding box center [303, 455] width 269 height 10
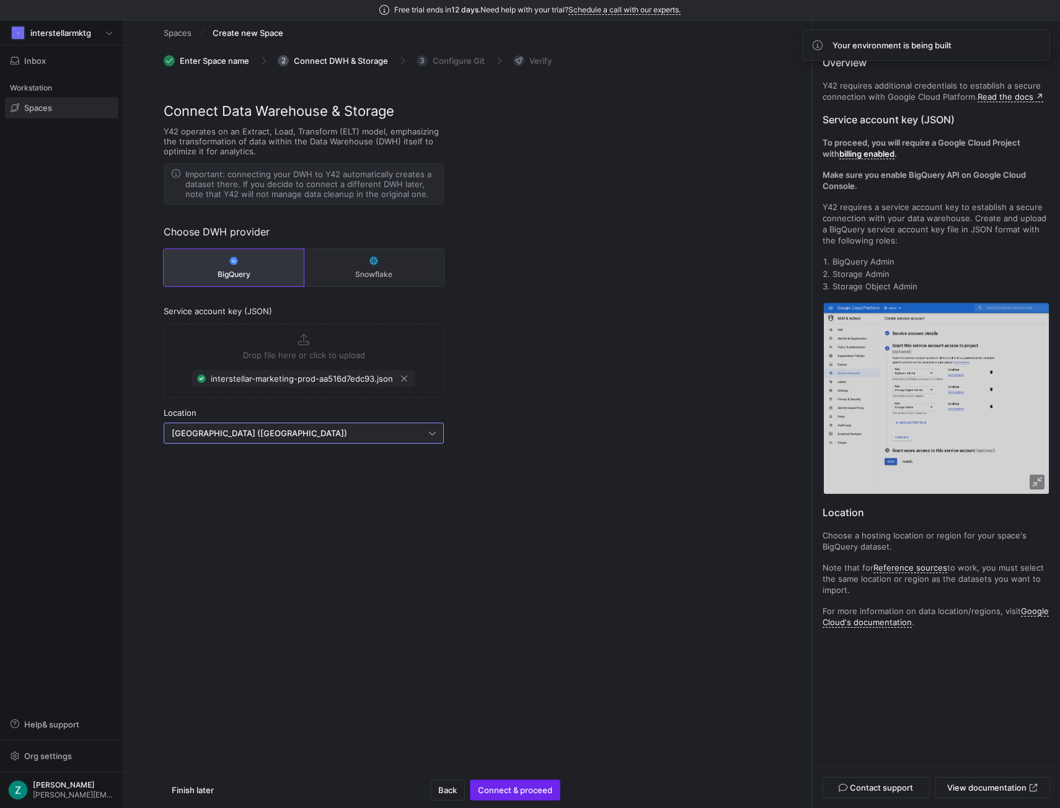
click at [541, 792] on span "Connect & proceed" at bounding box center [515, 790] width 74 height 10
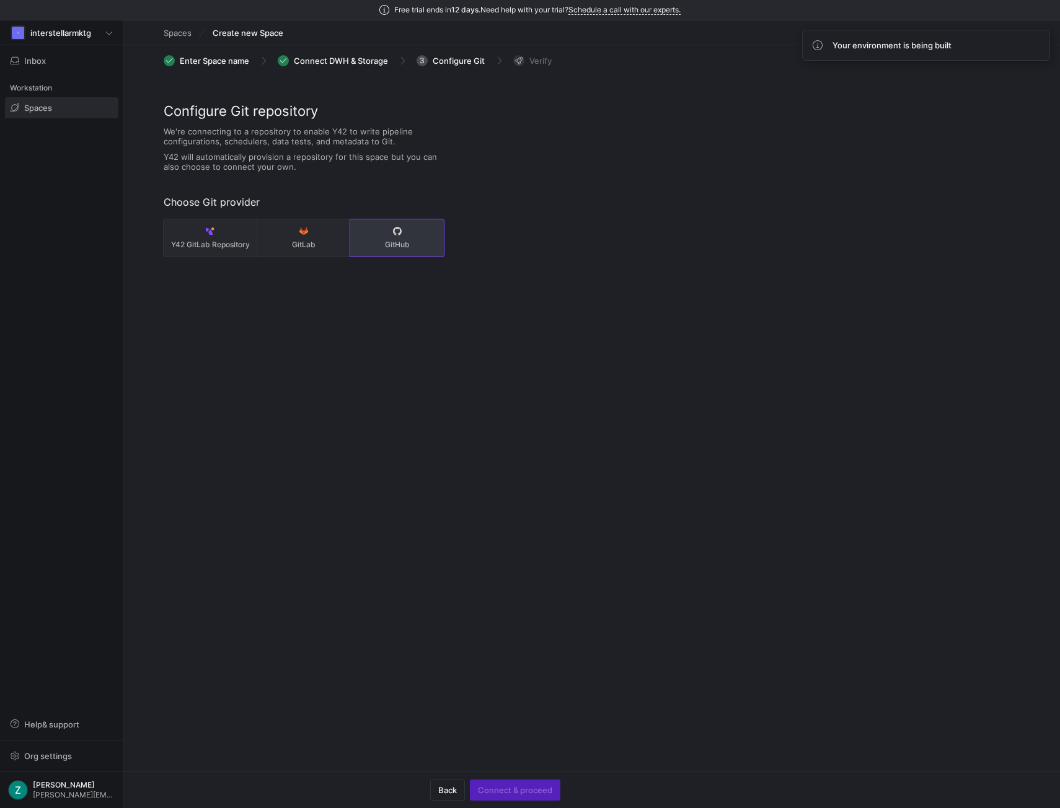
click at [399, 249] on span "GitHub" at bounding box center [397, 244] width 84 height 9
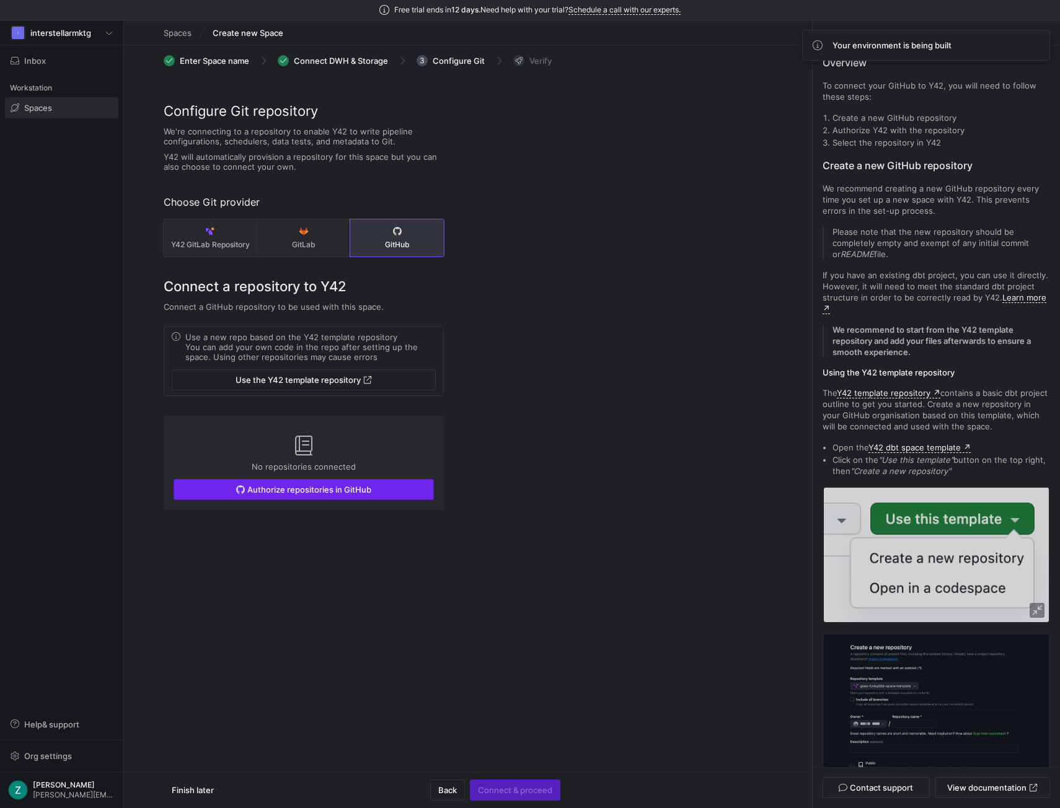
click at [307, 490] on span "Authorize repositories in GitHub" at bounding box center [309, 490] width 124 height 10
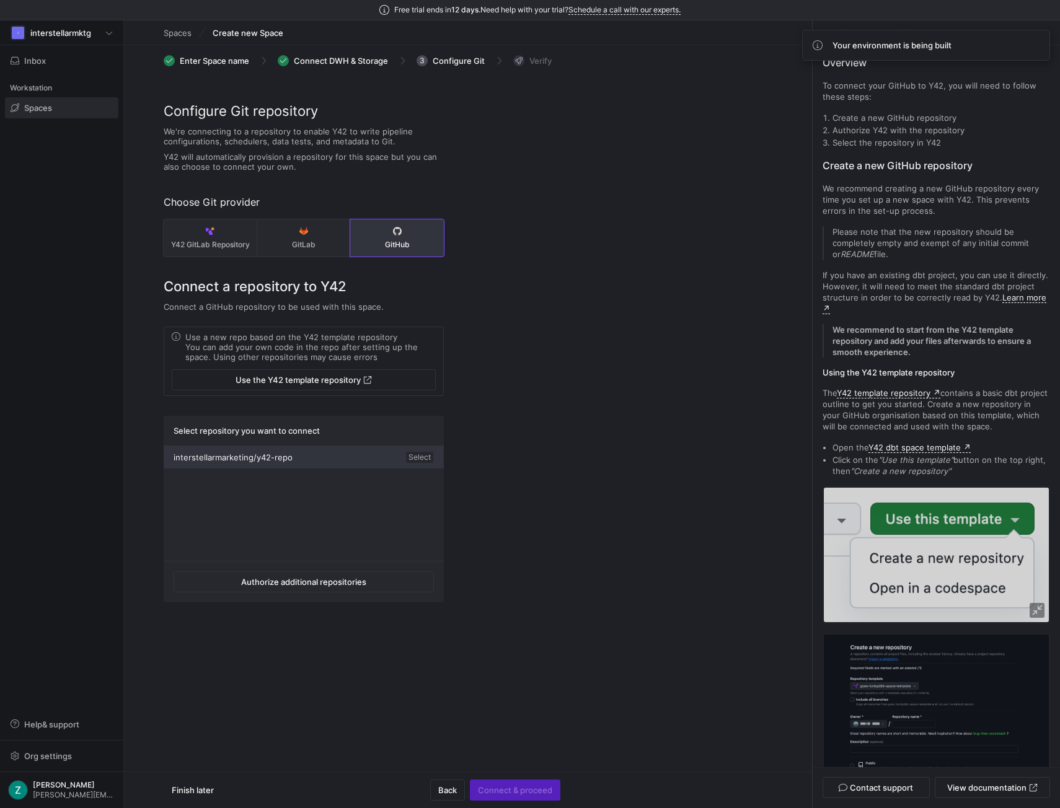
click at [372, 459] on div "interstellarmarketing/y42-repo Select" at bounding box center [304, 457] width 280 height 22
click at [505, 790] on span "Connect & proceed" at bounding box center [515, 790] width 74 height 10
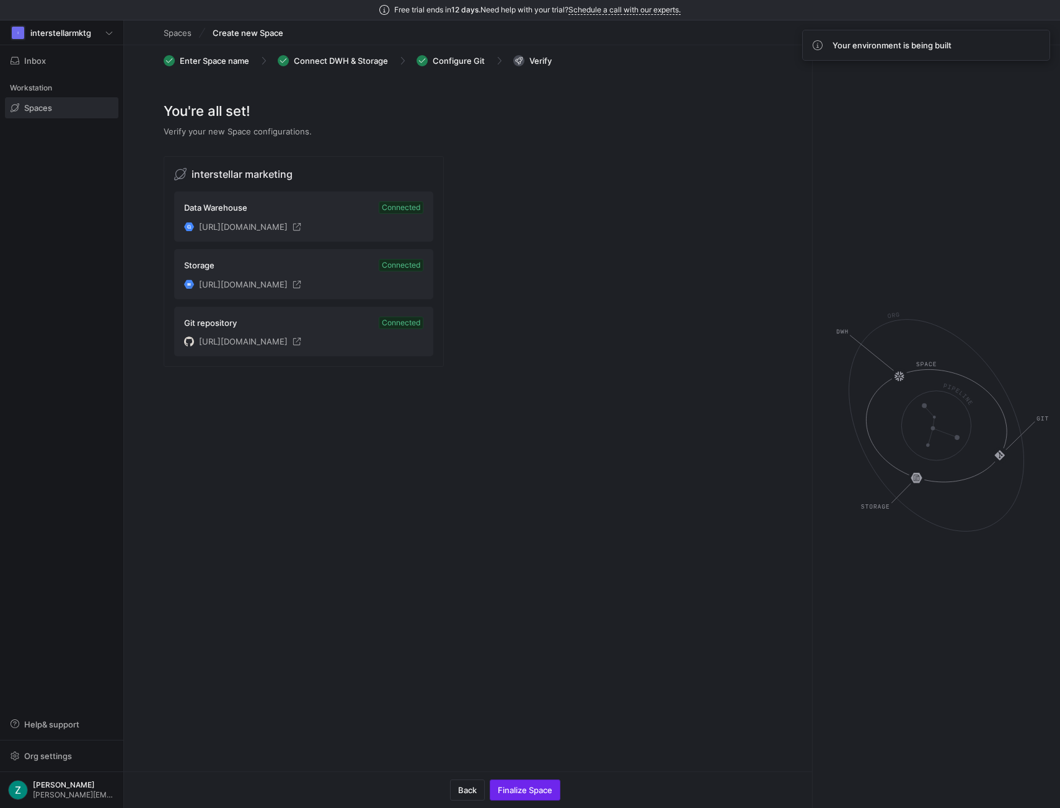
click at [536, 791] on span "Finalize Space" at bounding box center [525, 790] width 55 height 10
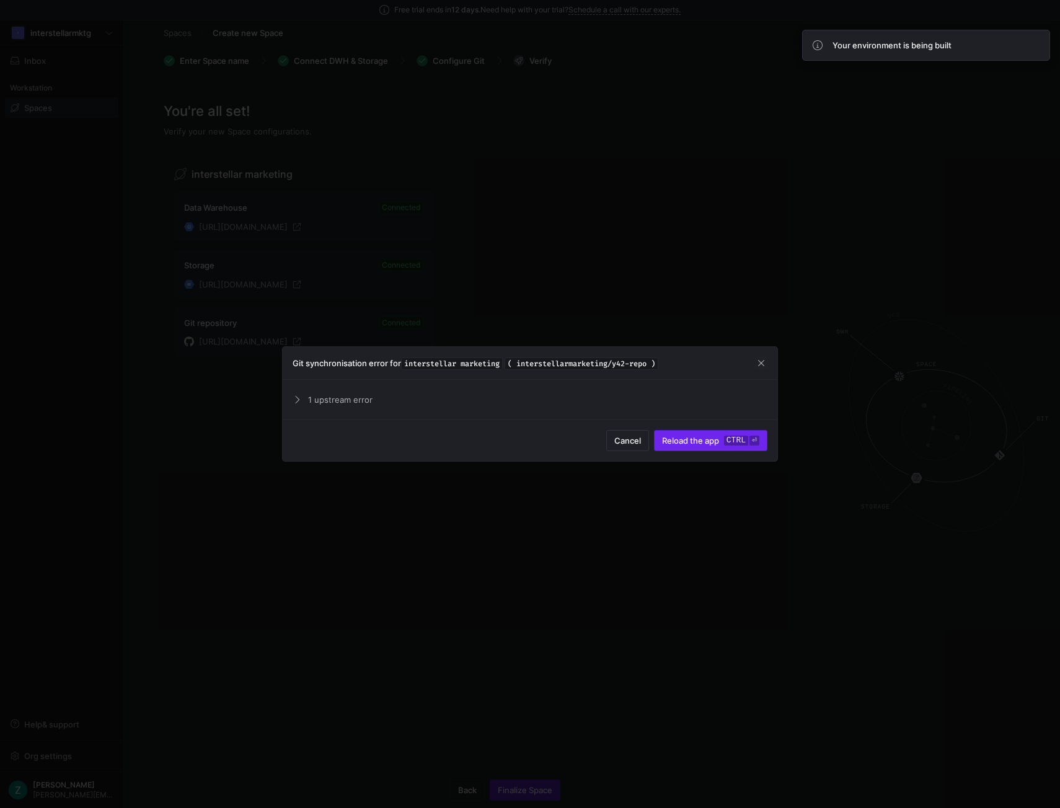
click at [692, 437] on span "Reload the app" at bounding box center [690, 441] width 57 height 10
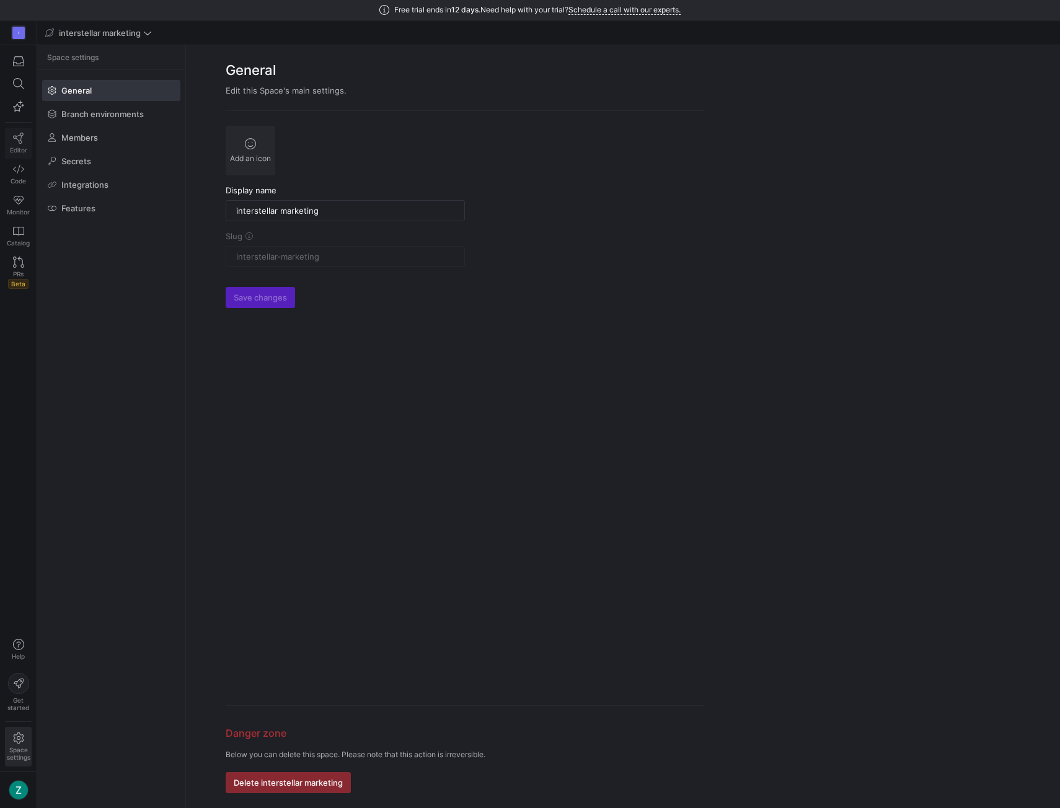
click at [19, 147] on span "Editor" at bounding box center [18, 149] width 17 height 7
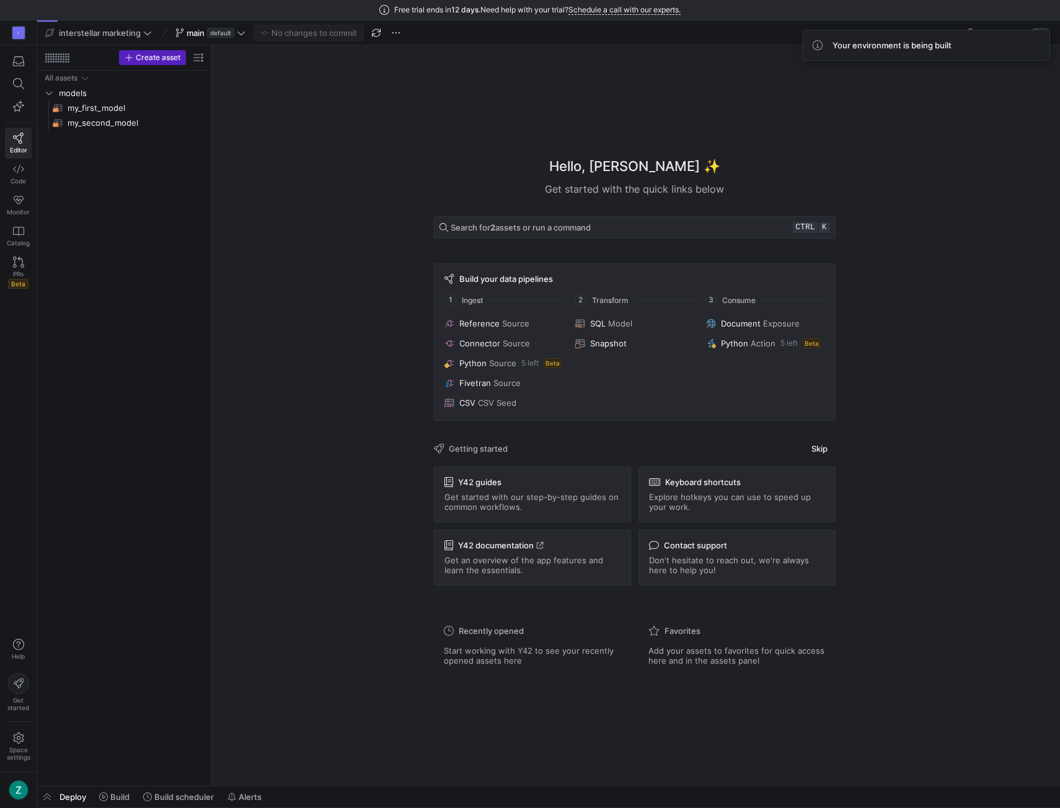
click at [560, 100] on div "Hello, [PERSON_NAME] ✨ Get started with the quick links below Search for 2 asse…" at bounding box center [634, 415] width 836 height 741
click at [20, 739] on icon at bounding box center [18, 738] width 11 height 11
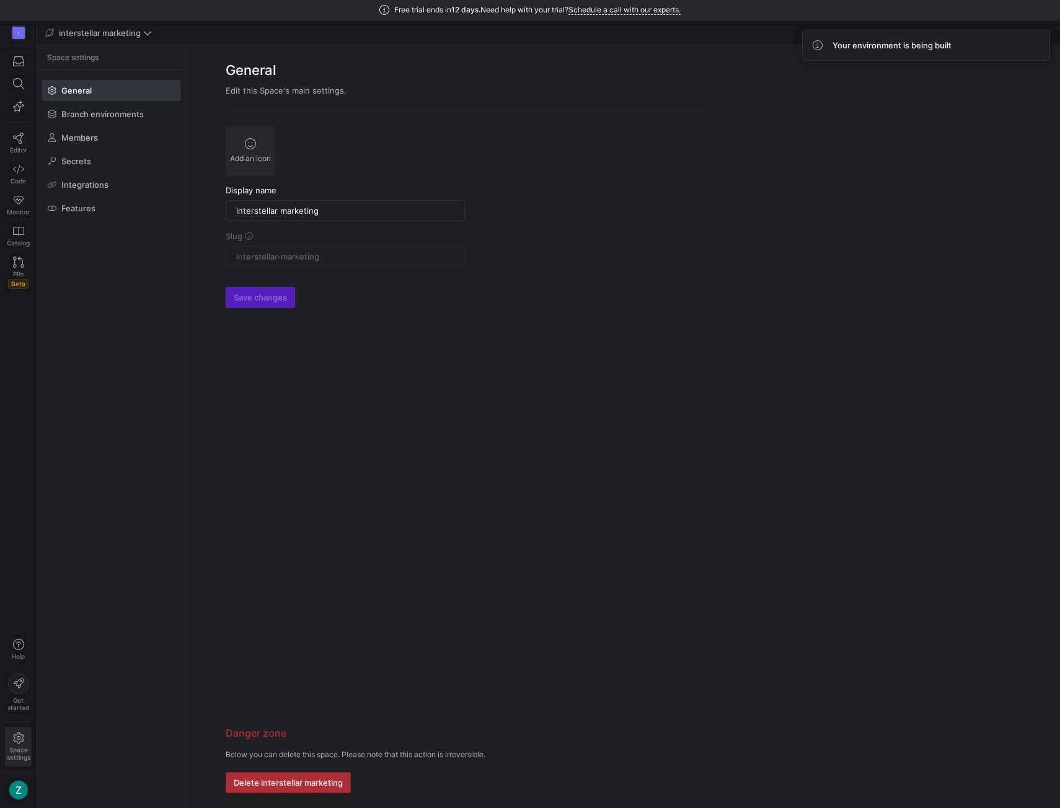
click at [291, 780] on span "Delete interstellar marketing" at bounding box center [288, 783] width 109 height 10
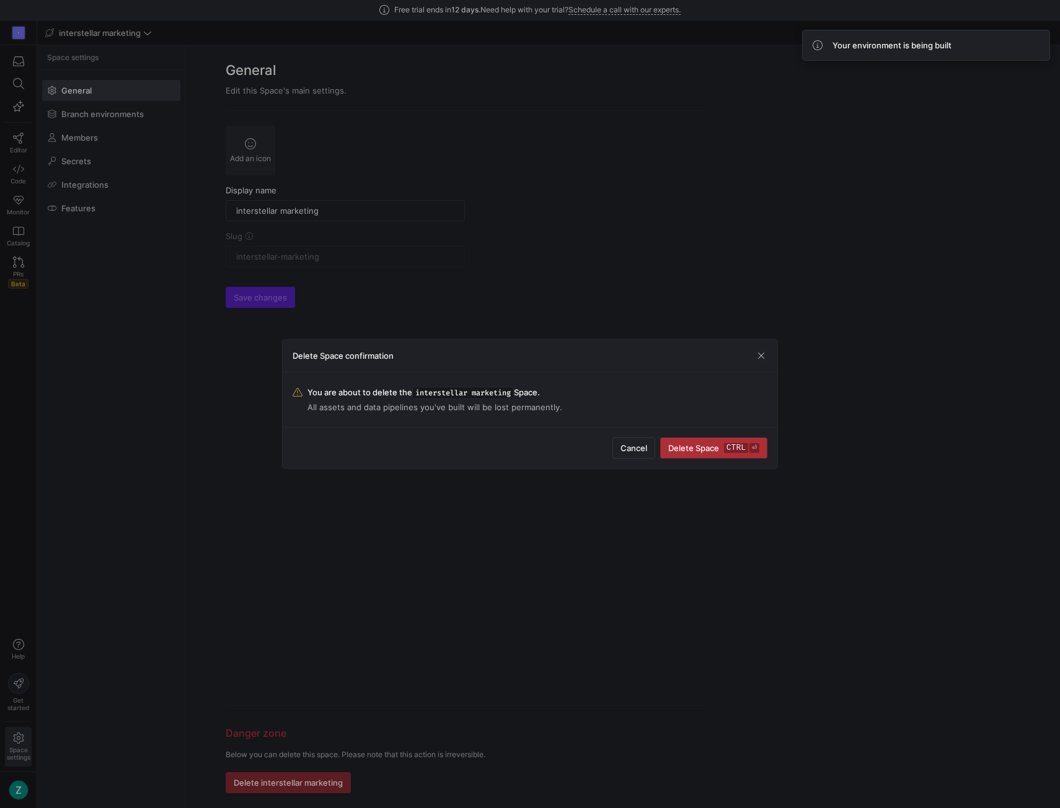
click at [699, 441] on span "submit" at bounding box center [714, 448] width 106 height 20
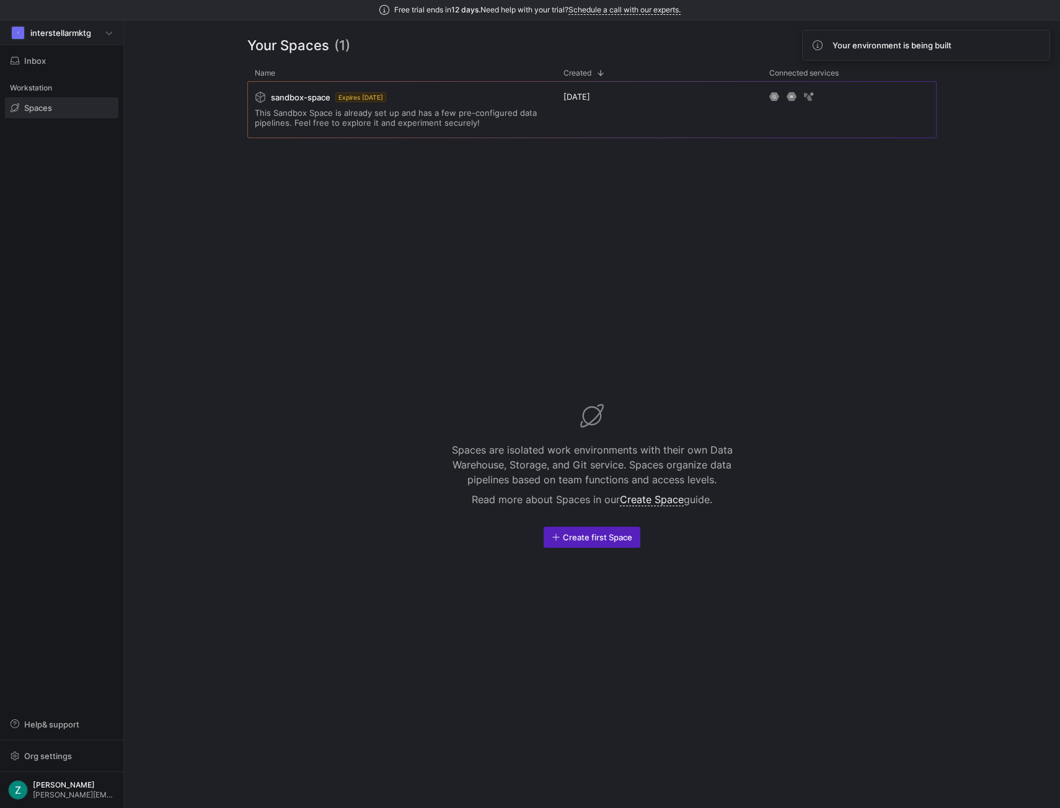
click at [71, 30] on span "interstellarmktg" at bounding box center [60, 33] width 61 height 10
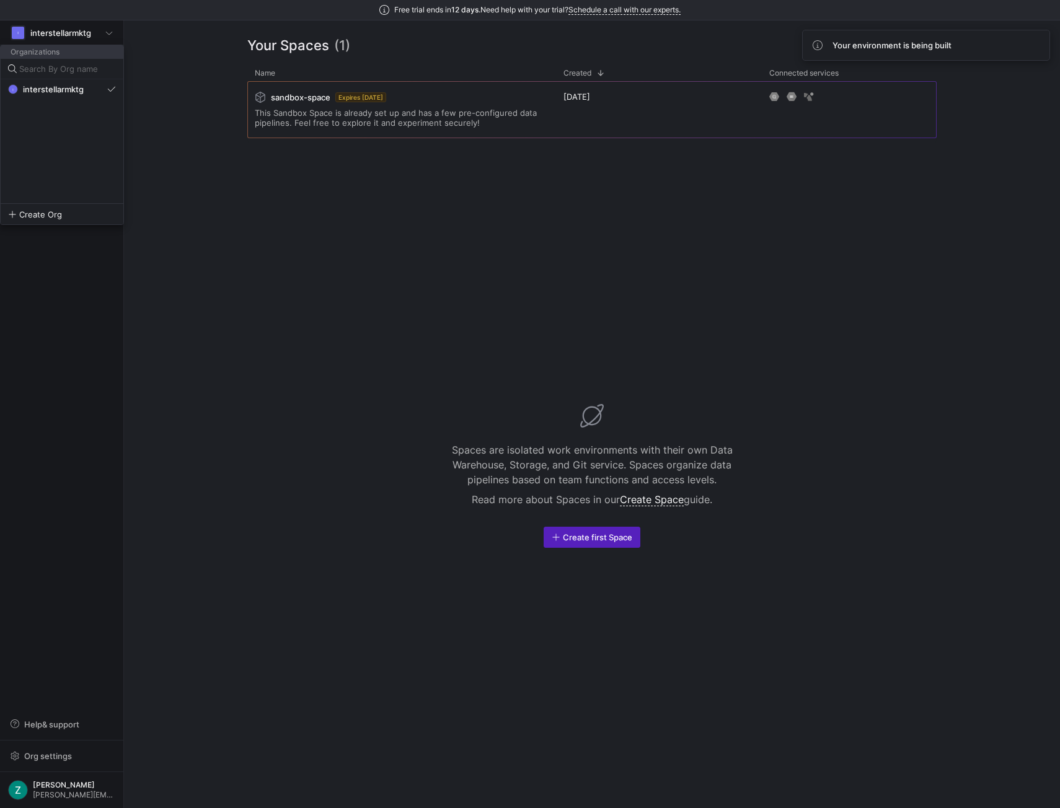
click at [66, 349] on div at bounding box center [530, 404] width 1060 height 808
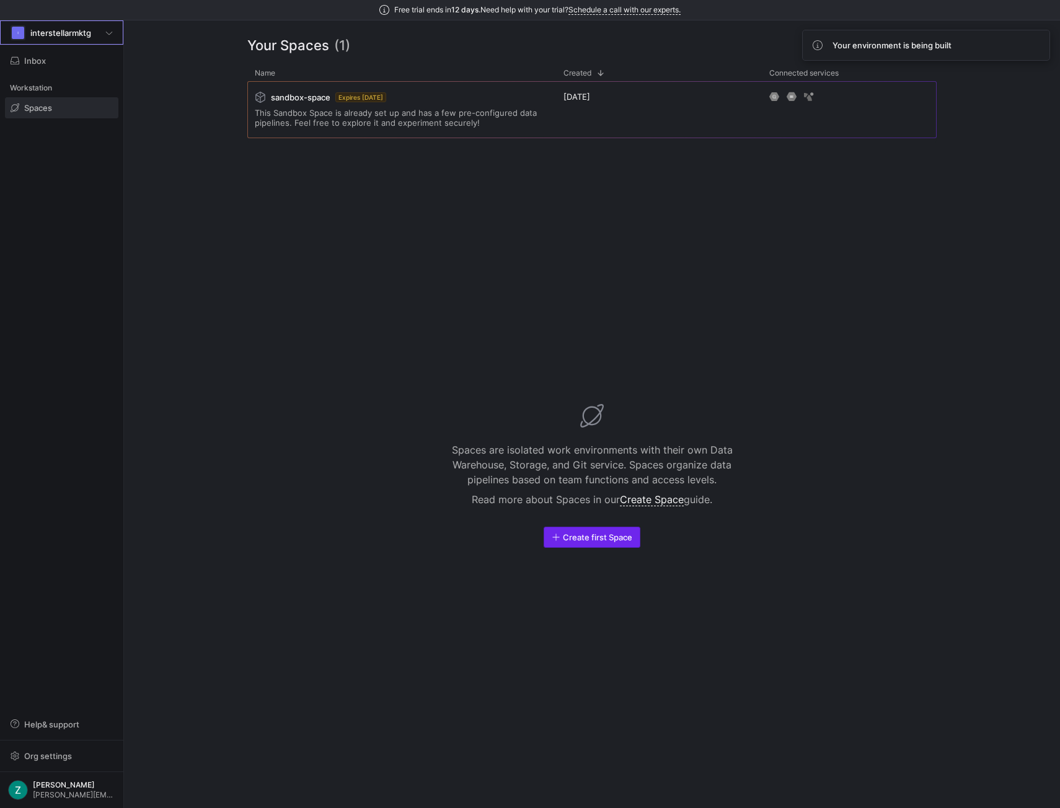
click at [585, 532] on span "Create first Space" at bounding box center [597, 537] width 69 height 10
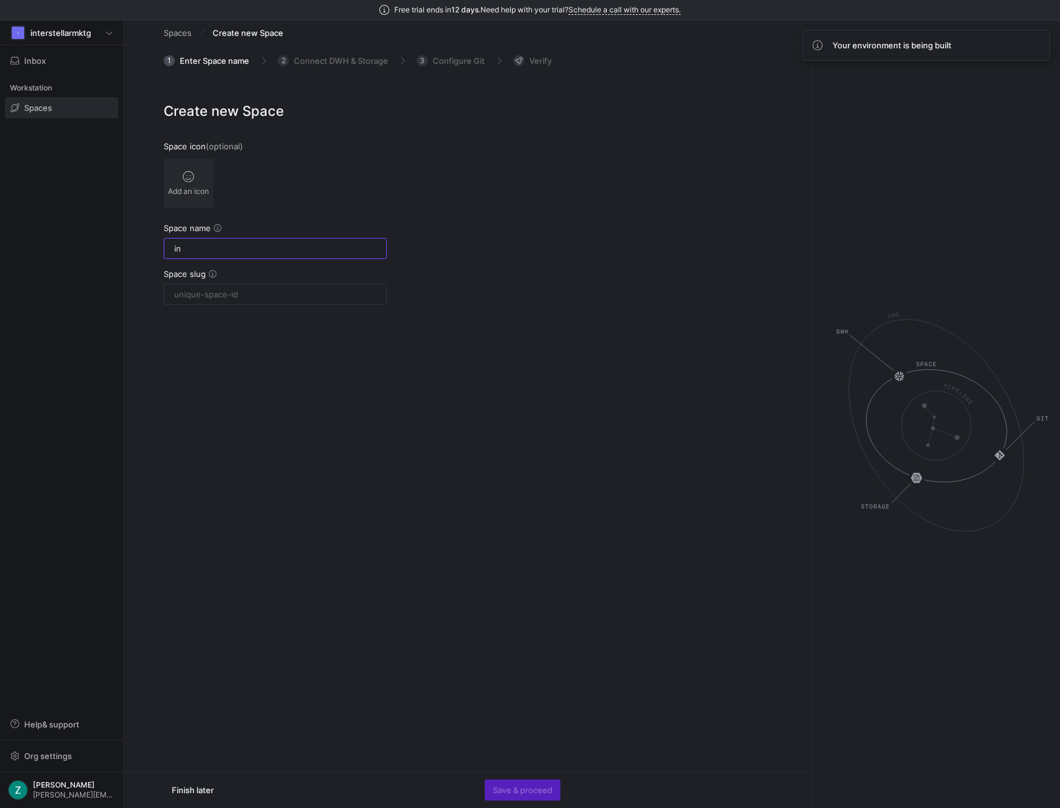
type input "int"
type input "inter"
type input "interstel"
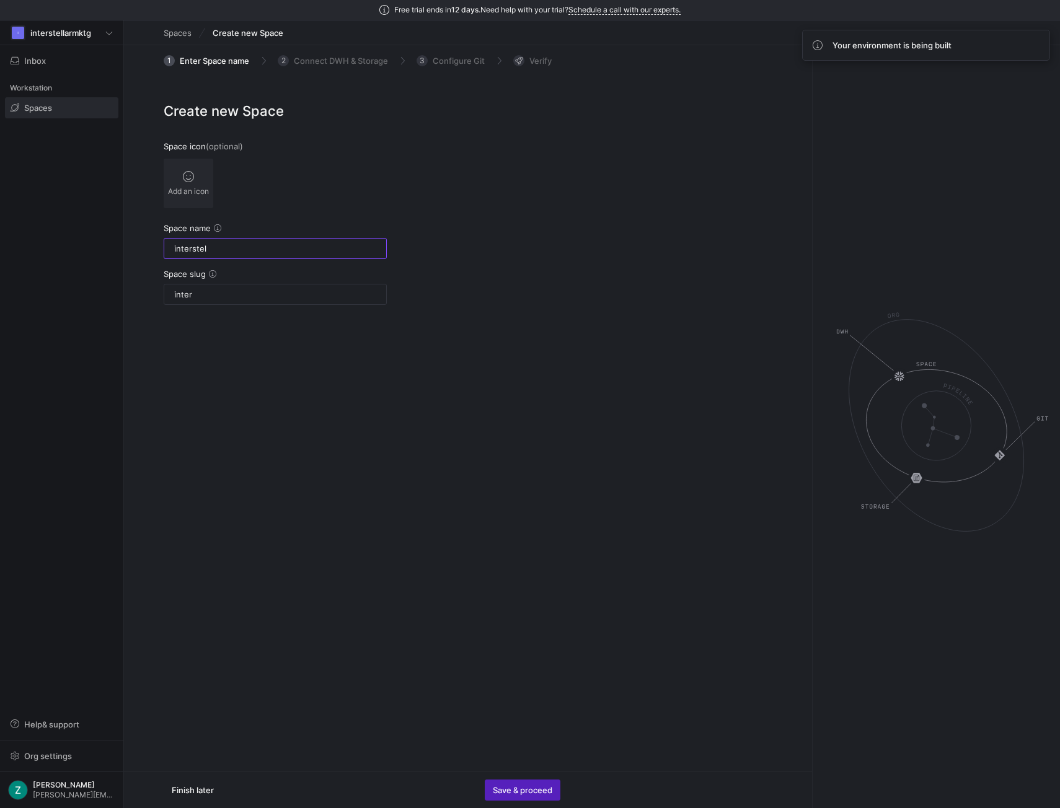
type input "interstel"
type input "interstellar m"
type input "interstellar-m"
type input "interstellar ma"
type input "interstellar-ma"
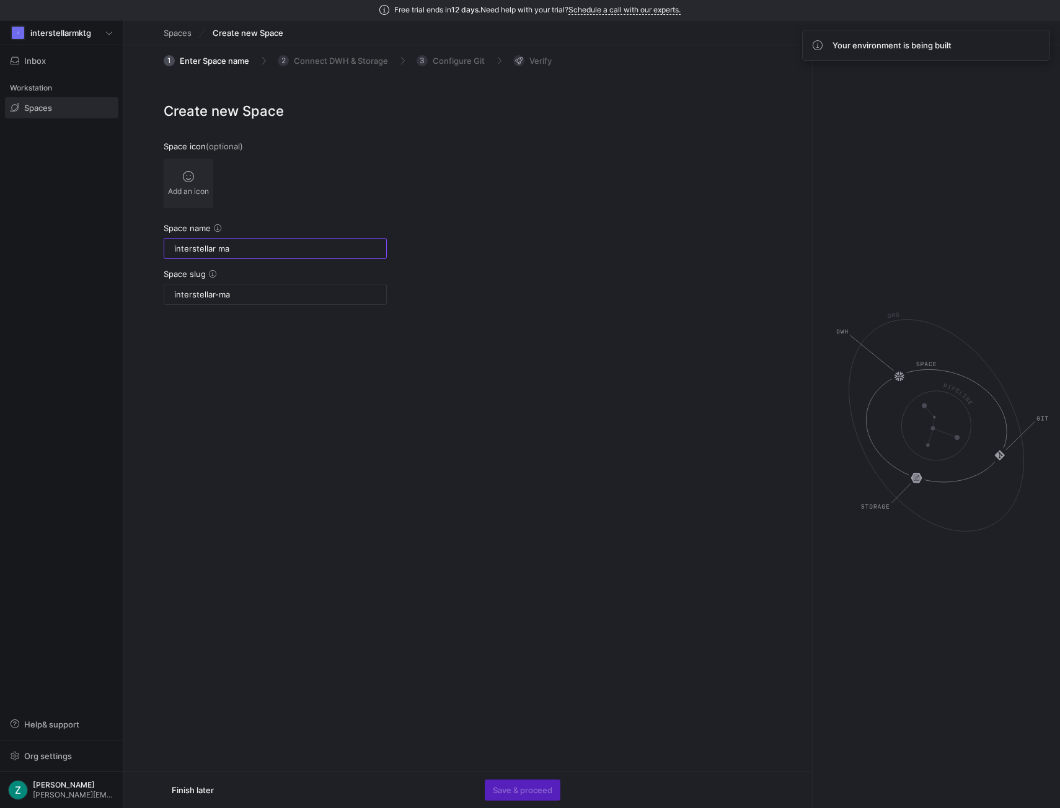
type input "interstellar mar"
type input "interstellar-mar"
type input "interstellar mark"
type input "interstellar-mark"
type input "interstellar marketing inc"
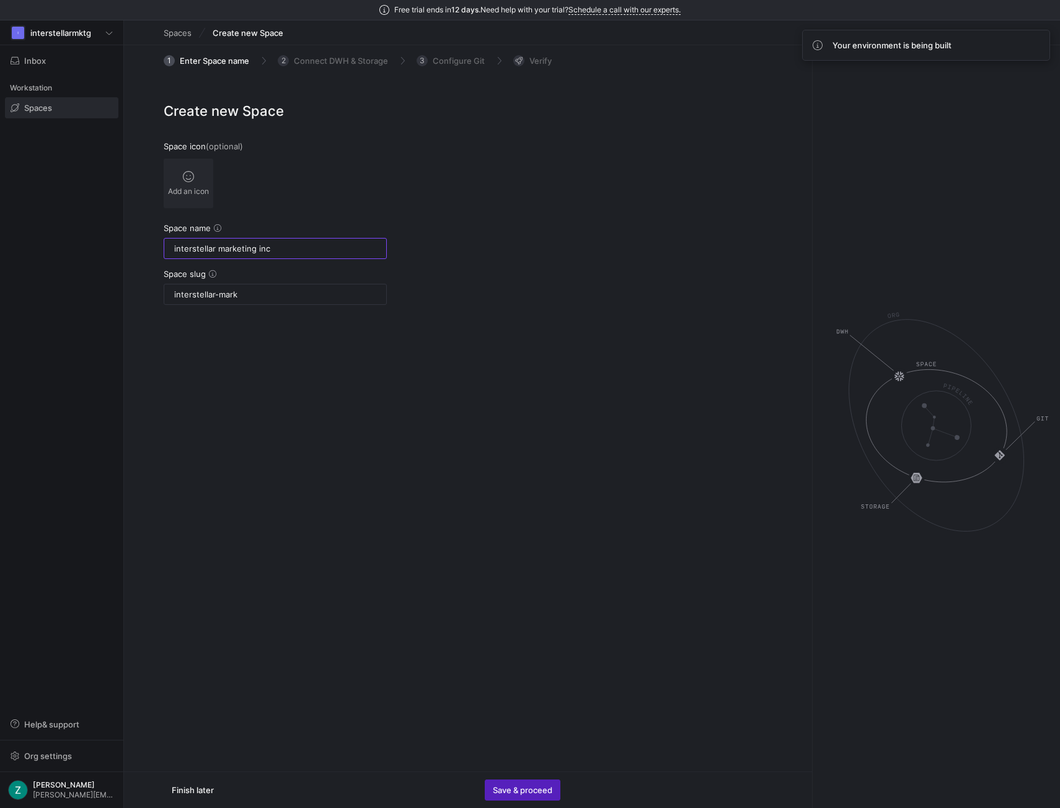
type input "interstellar-marketing-inc"
type input "interstellar marketing inc"
click at [520, 788] on span "Save & proceed" at bounding box center [523, 790] width 60 height 10
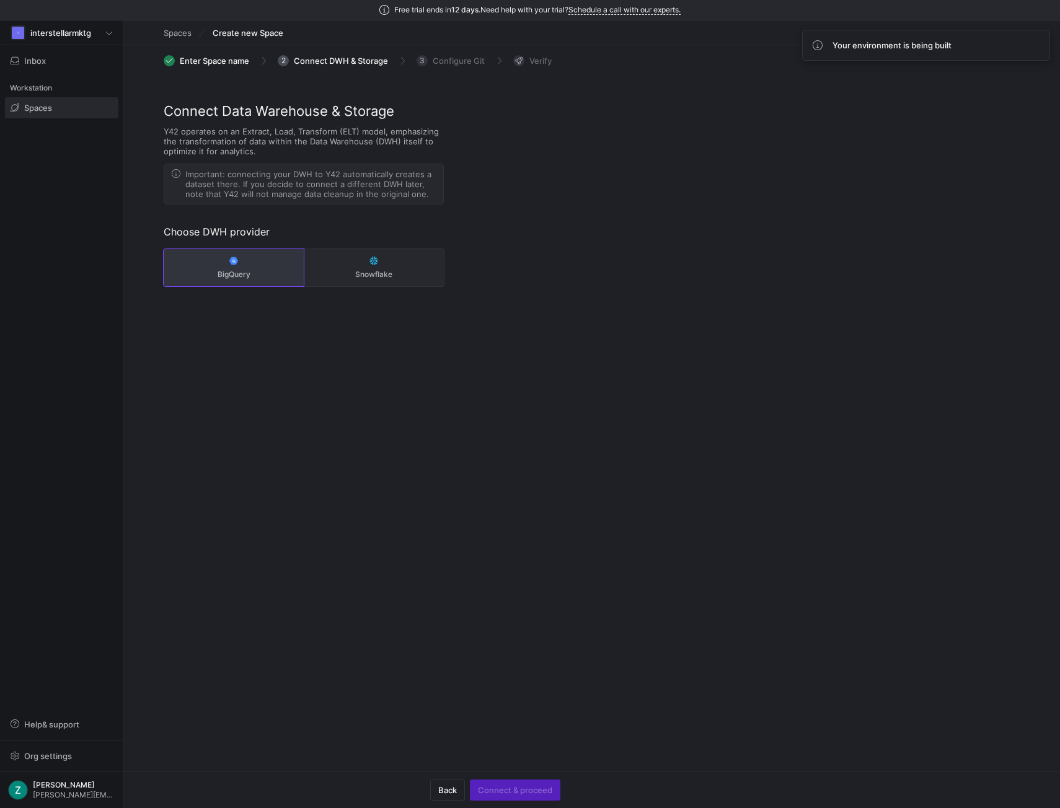
click at [244, 269] on button "BigQuery" at bounding box center [234, 267] width 140 height 37
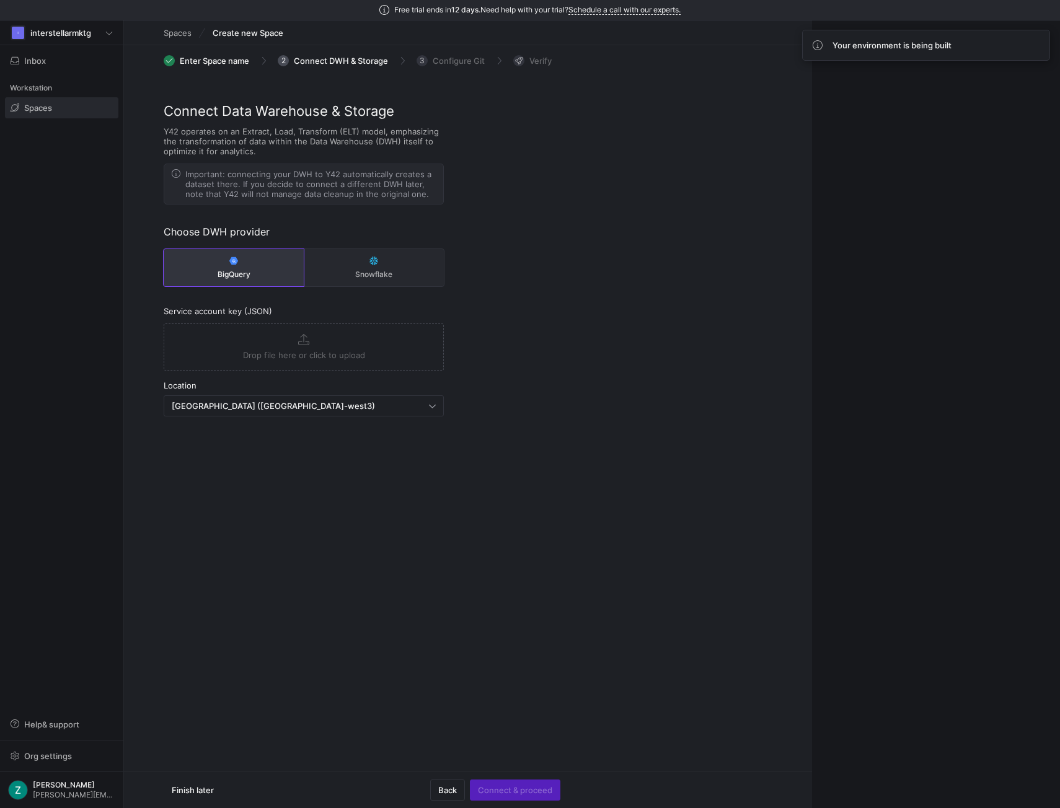
click at [324, 361] on button "Drop file here or click to upload" at bounding box center [303, 347] width 279 height 46
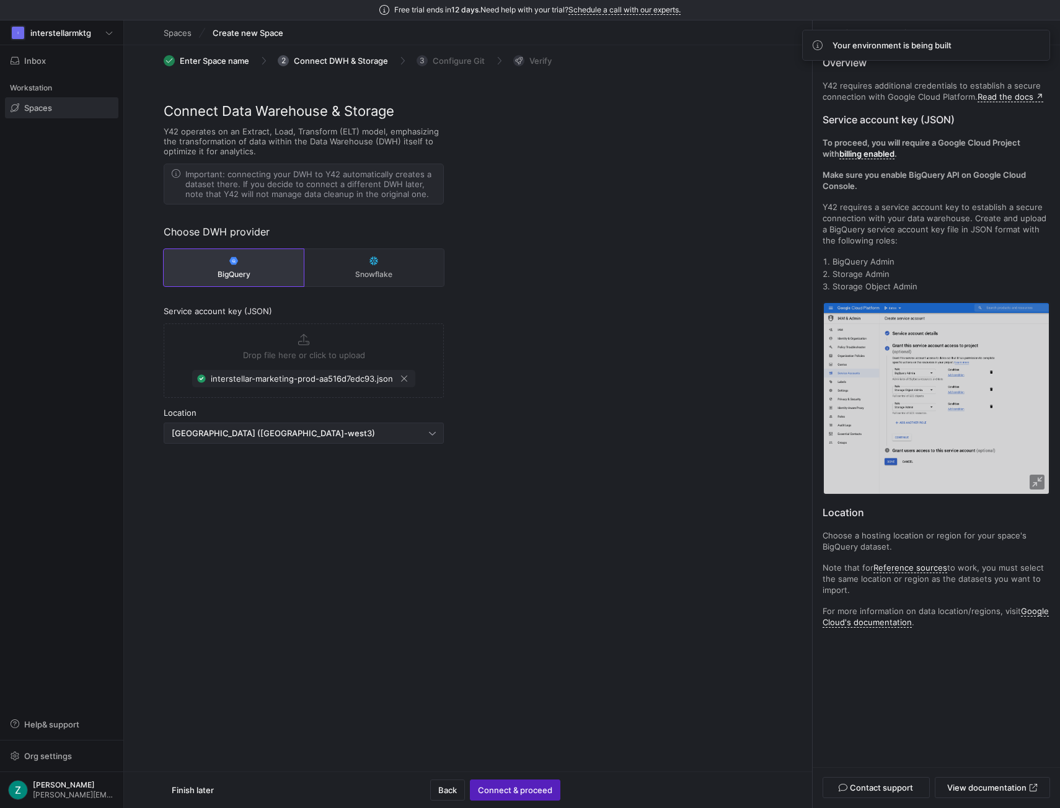
click at [319, 426] on div "[GEOGRAPHIC_DATA] ([GEOGRAPHIC_DATA]-west3)" at bounding box center [304, 433] width 264 height 20
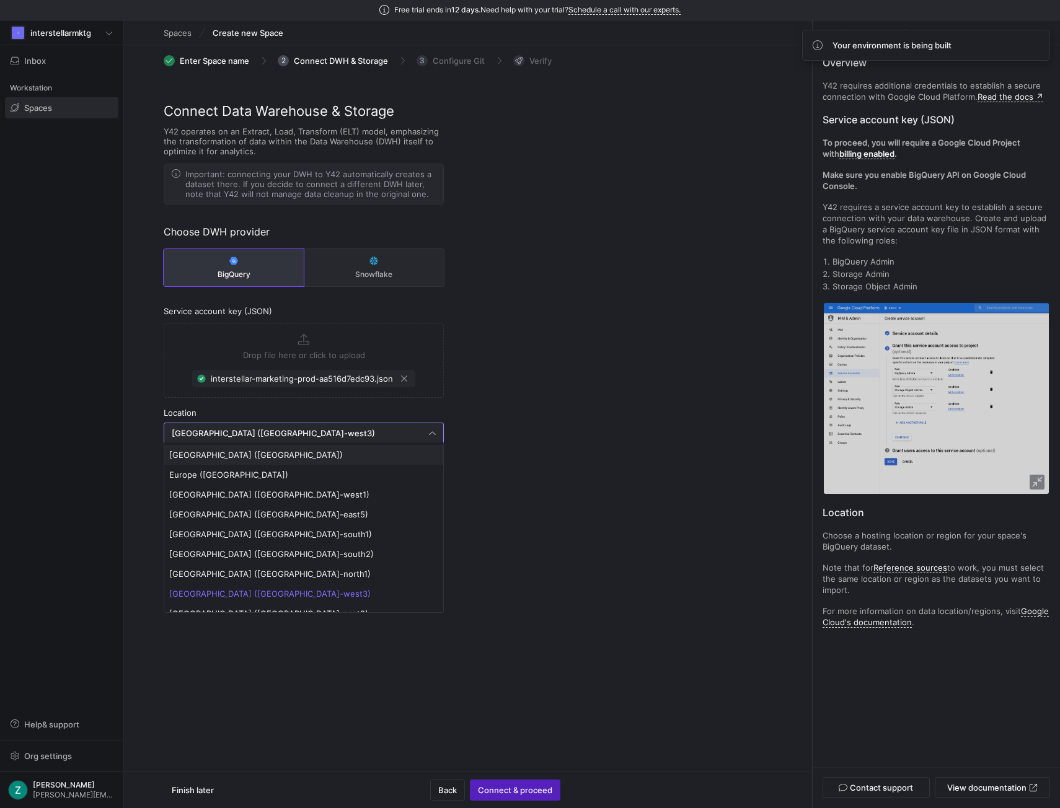
click at [283, 451] on span "[GEOGRAPHIC_DATA] ([GEOGRAPHIC_DATA])" at bounding box center [303, 455] width 269 height 10
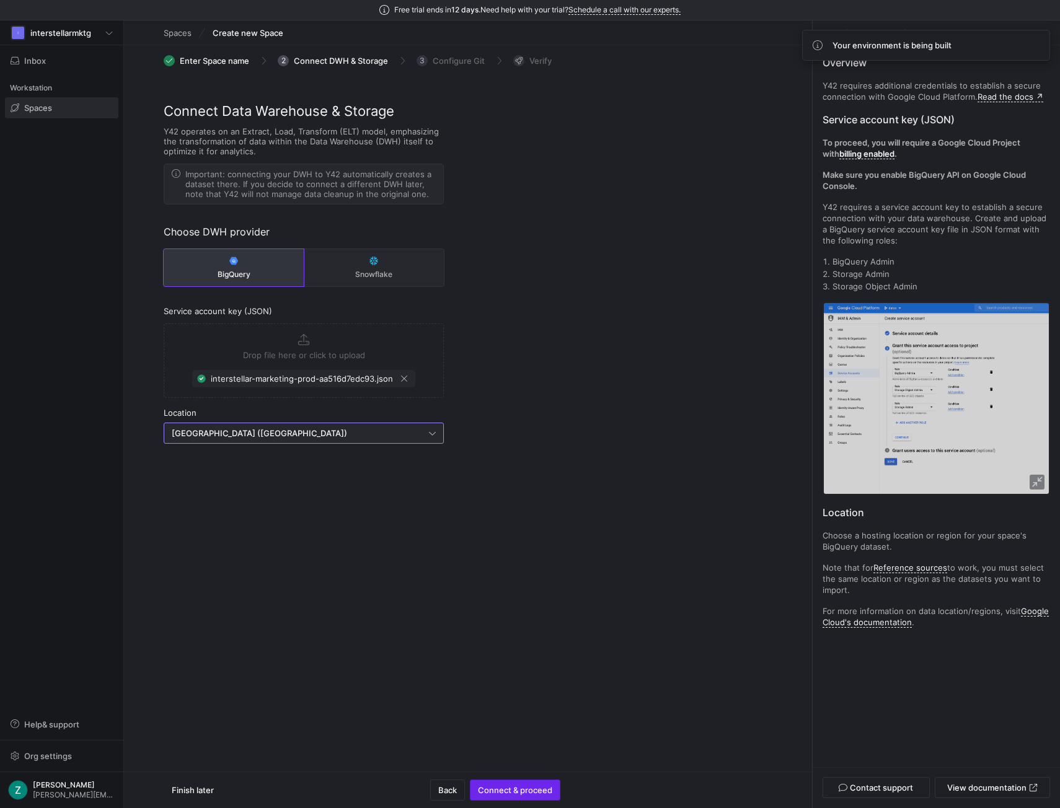
click at [518, 793] on span "Connect & proceed" at bounding box center [515, 790] width 74 height 10
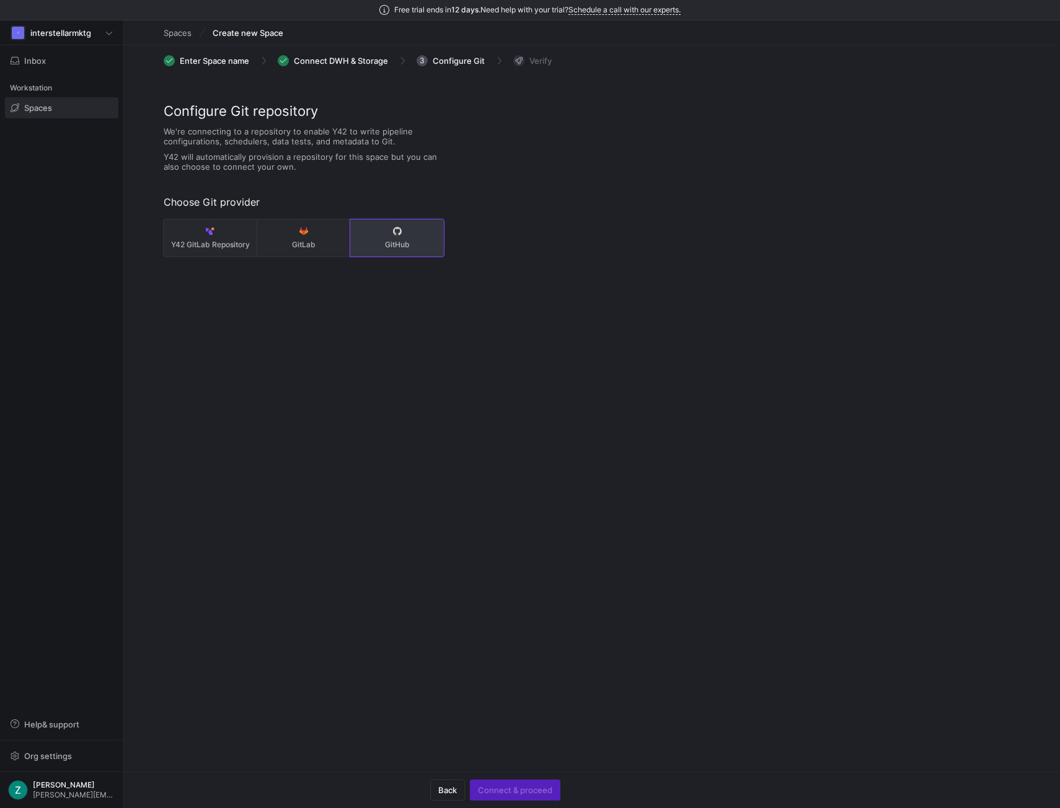
click at [389, 244] on span "GitHub" at bounding box center [397, 244] width 84 height 9
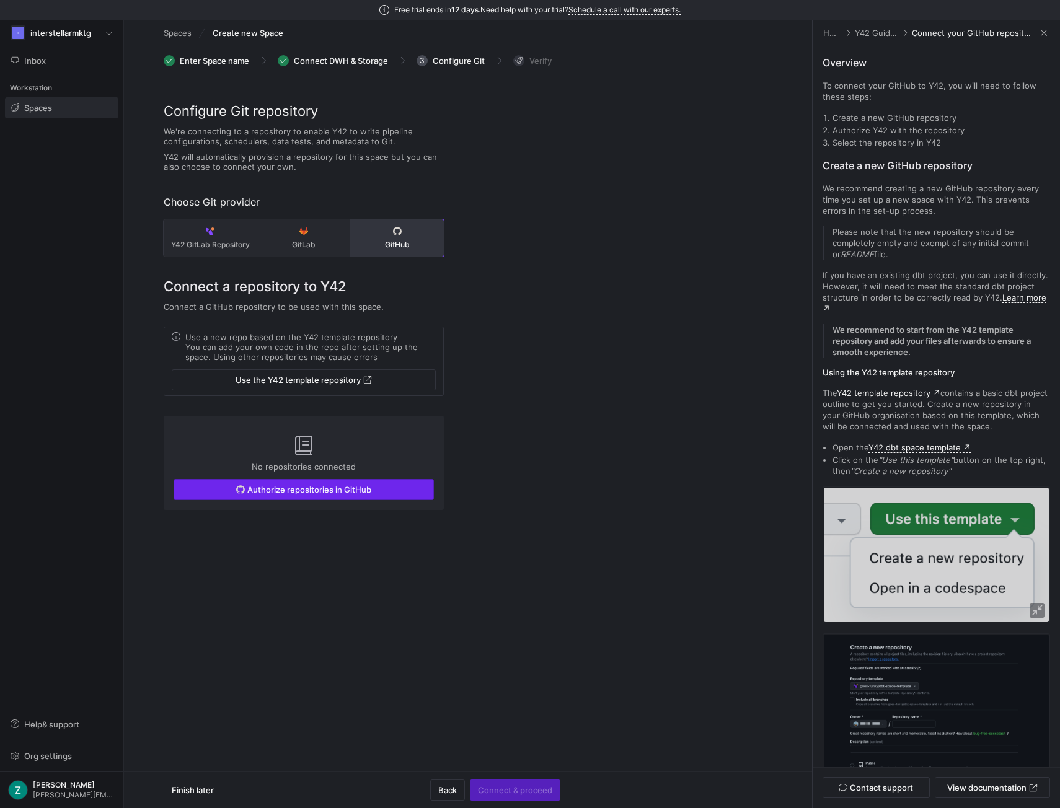
click at [317, 490] on span "Authorize repositories in GitHub" at bounding box center [309, 490] width 124 height 10
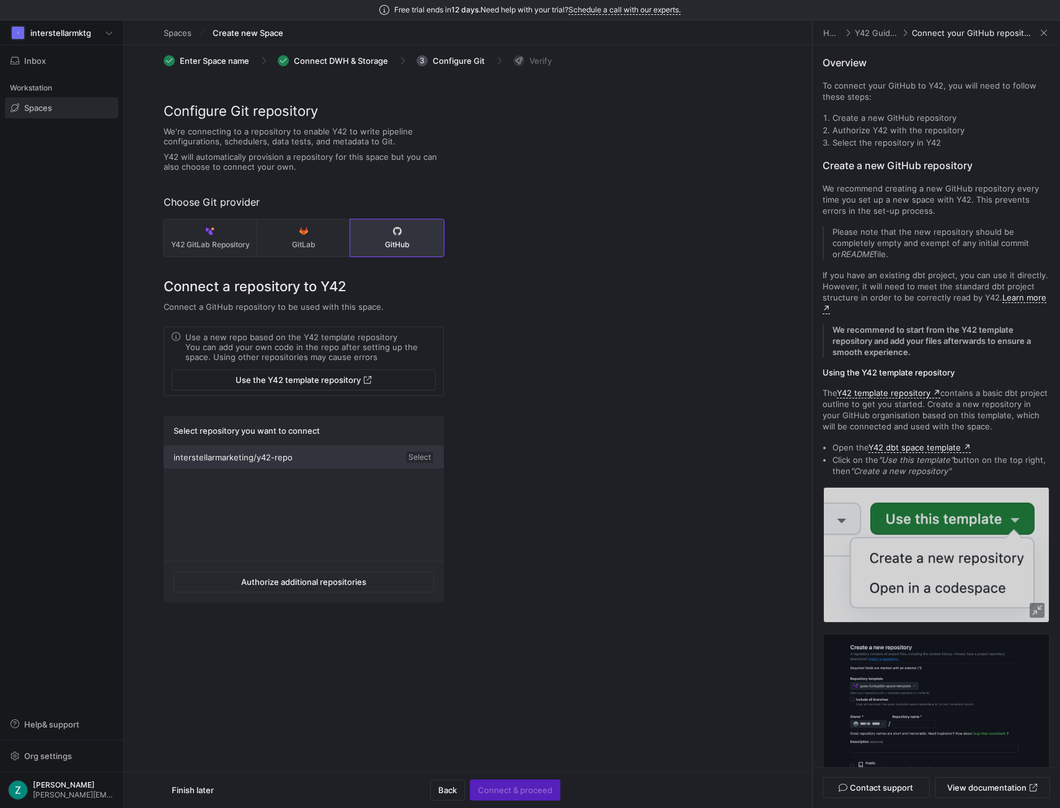
click at [395, 453] on div "interstellarmarketing/y42-repo Select" at bounding box center [304, 457] width 280 height 22
click at [521, 793] on span "Connect & proceed" at bounding box center [515, 790] width 74 height 10
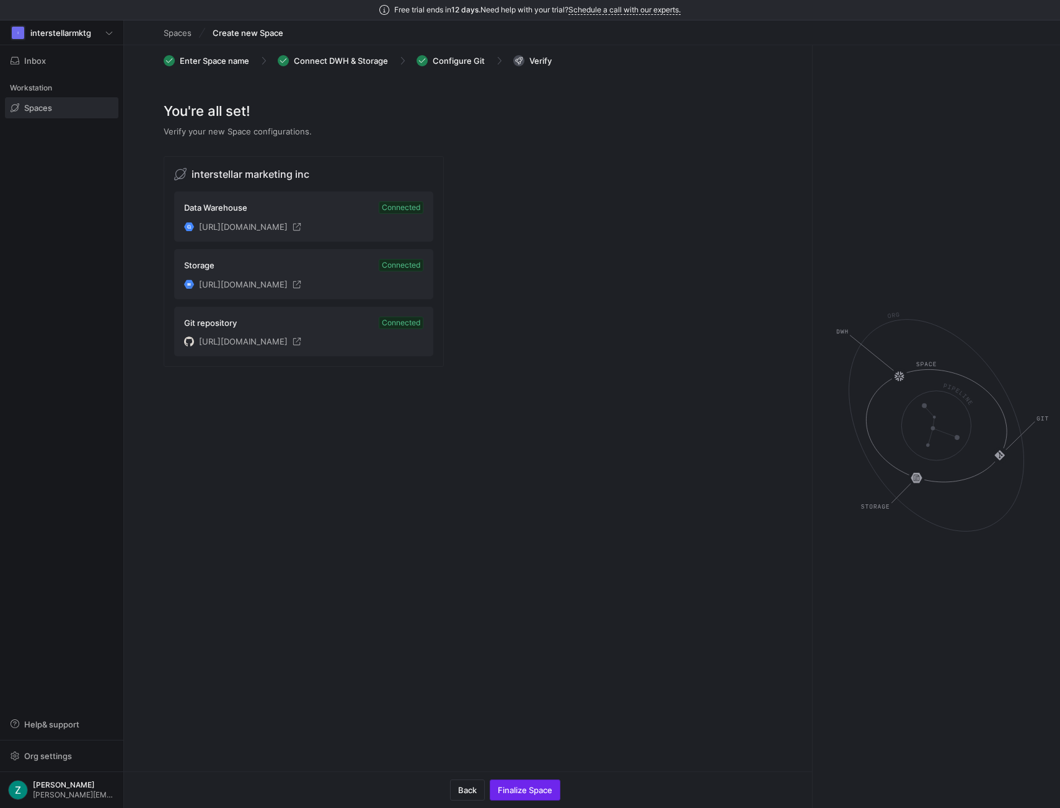
click at [528, 793] on span "Finalize Space" at bounding box center [525, 790] width 55 height 10
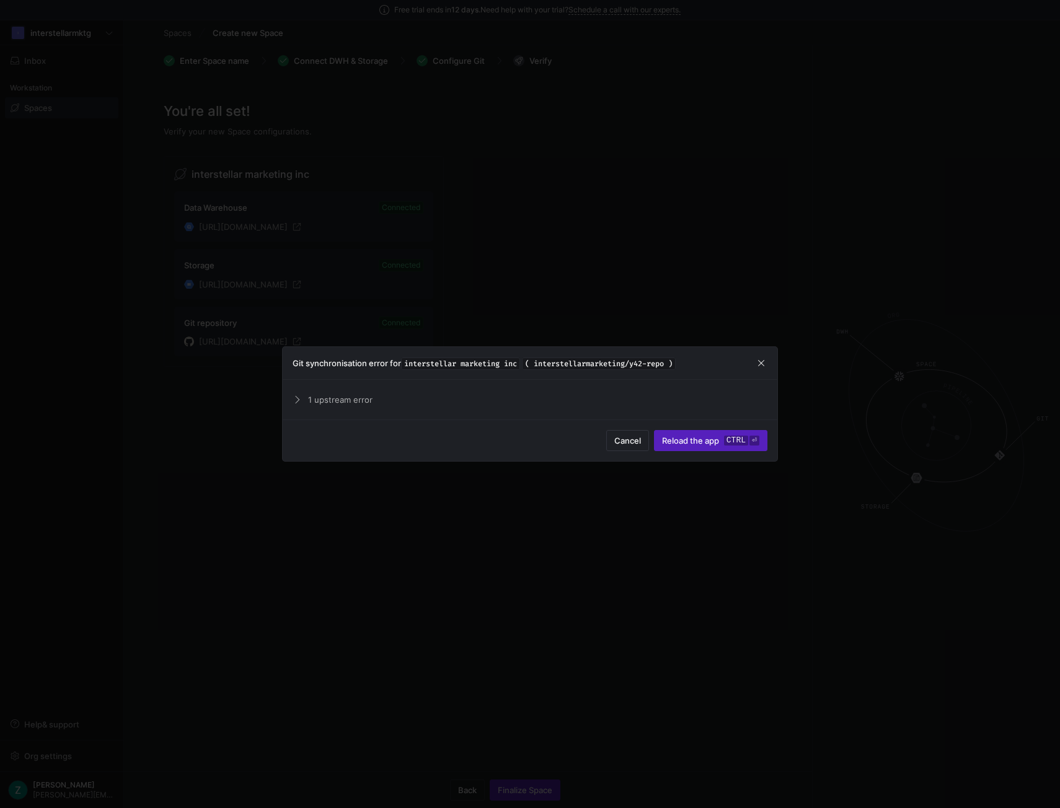
click at [293, 401] on span at bounding box center [296, 400] width 10 height 6
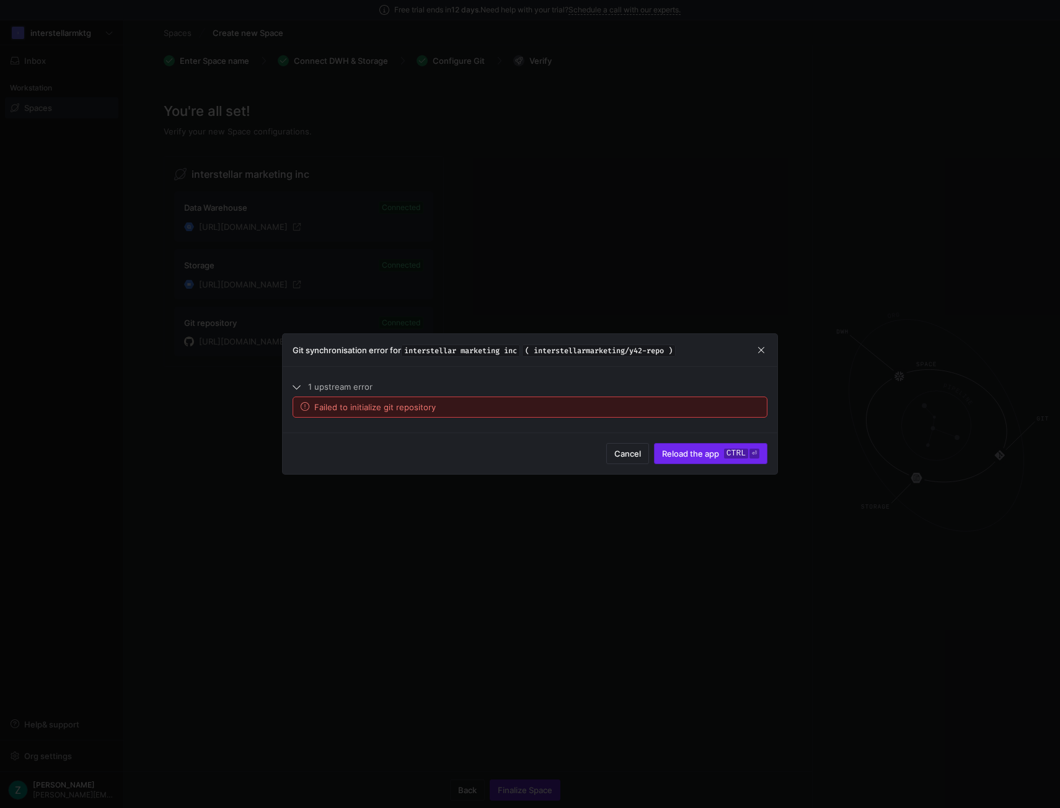
click at [725, 449] on kbd "ctrl" at bounding box center [736, 454] width 24 height 10
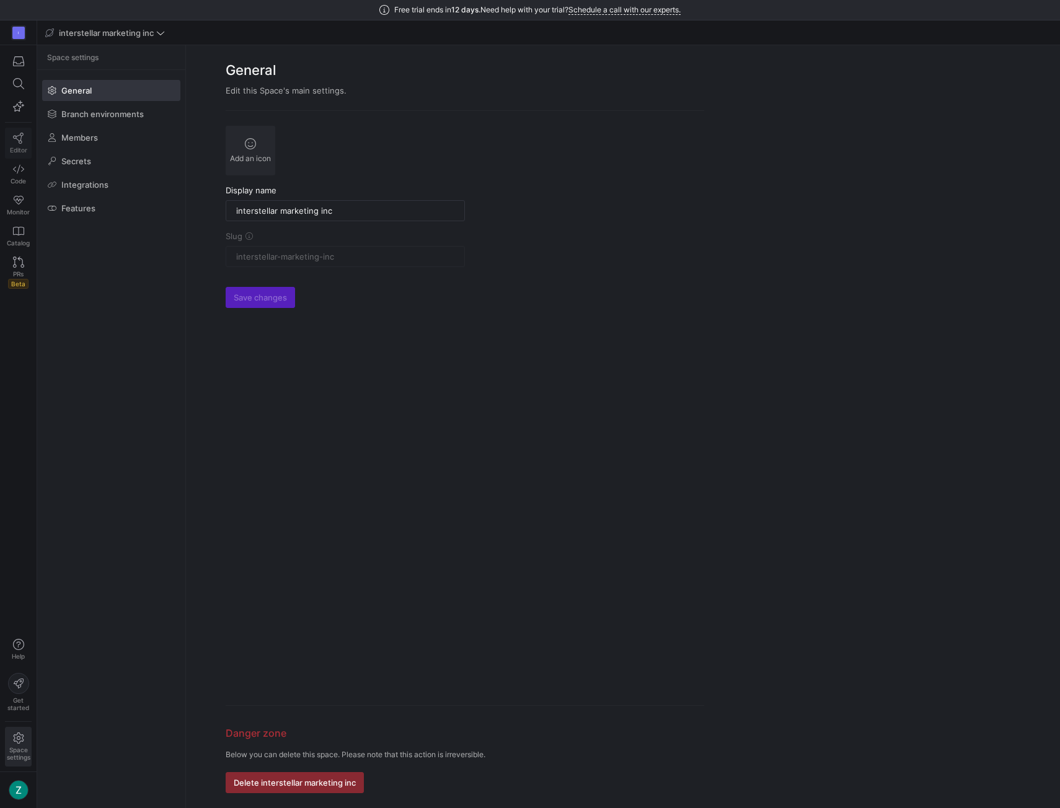
click at [14, 149] on span "Editor" at bounding box center [18, 149] width 17 height 7
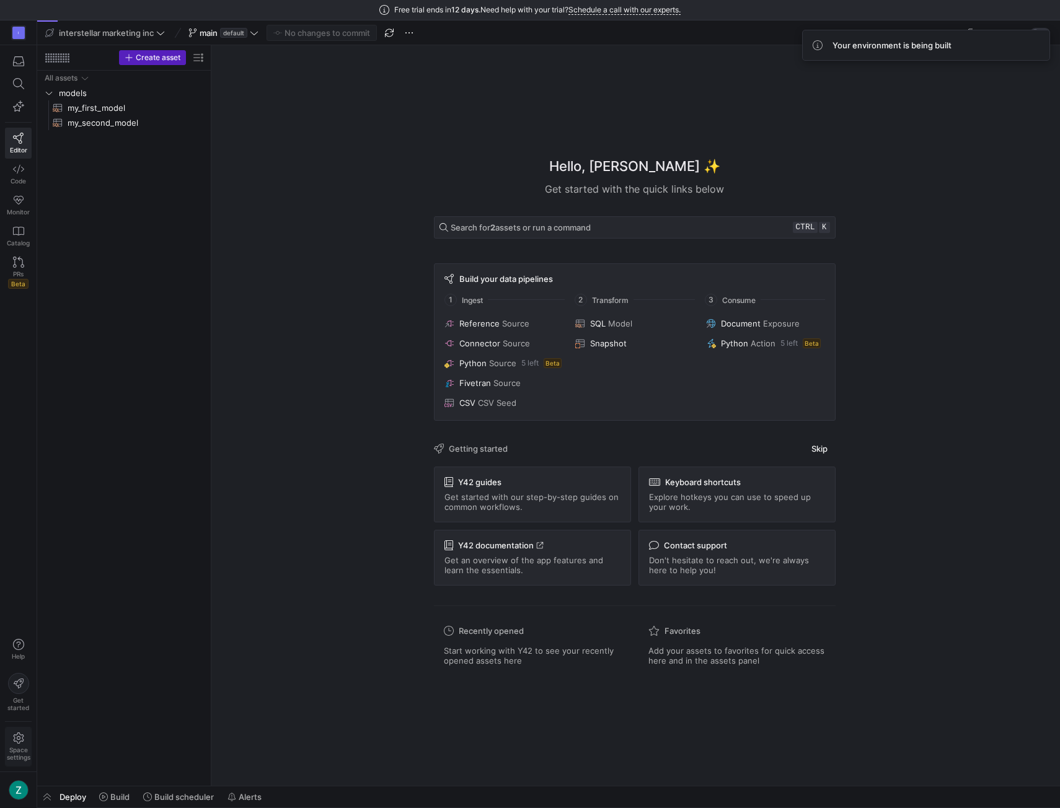
click at [20, 730] on span at bounding box center [18, 747] width 25 height 38
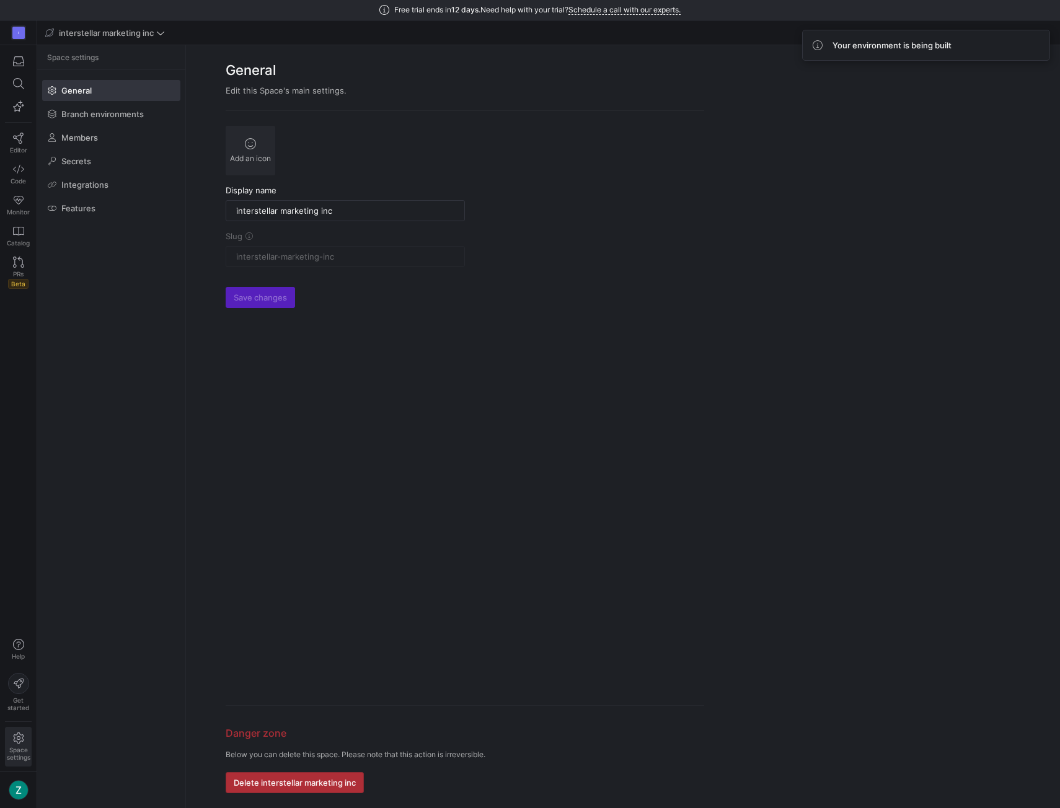
click at [296, 781] on span "Delete interstellar marketing inc" at bounding box center [295, 783] width 122 height 10
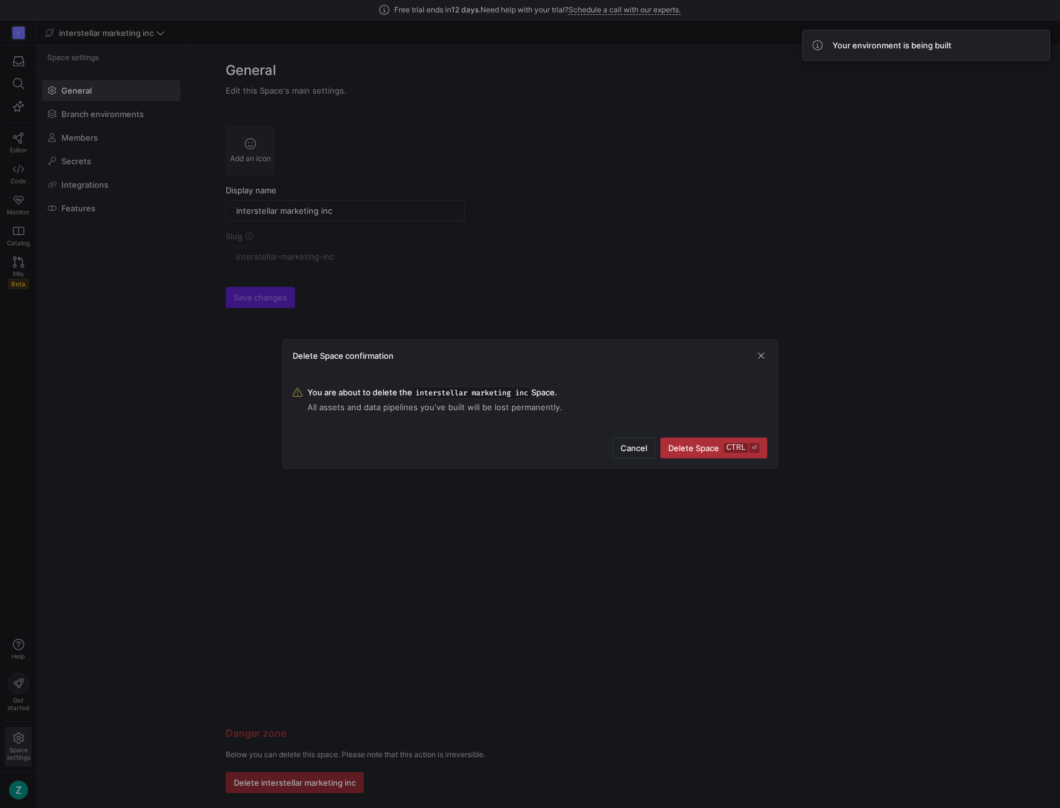
click at [718, 447] on span "Delete Space ctrl ⏎" at bounding box center [713, 448] width 91 height 10
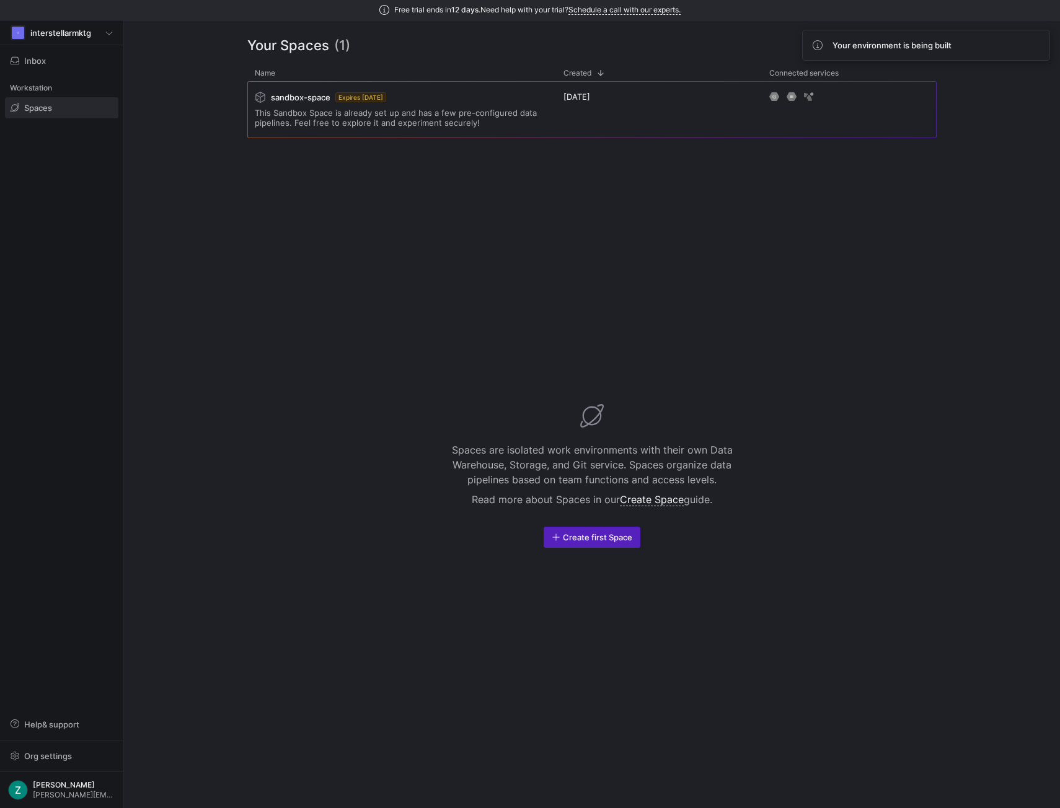
click at [578, 526] on div "Spaces are isolated work environments with their own Data Warehouse, Storage, a…" at bounding box center [591, 475] width 689 height 635
click at [570, 545] on span "button" at bounding box center [591, 537] width 95 height 20
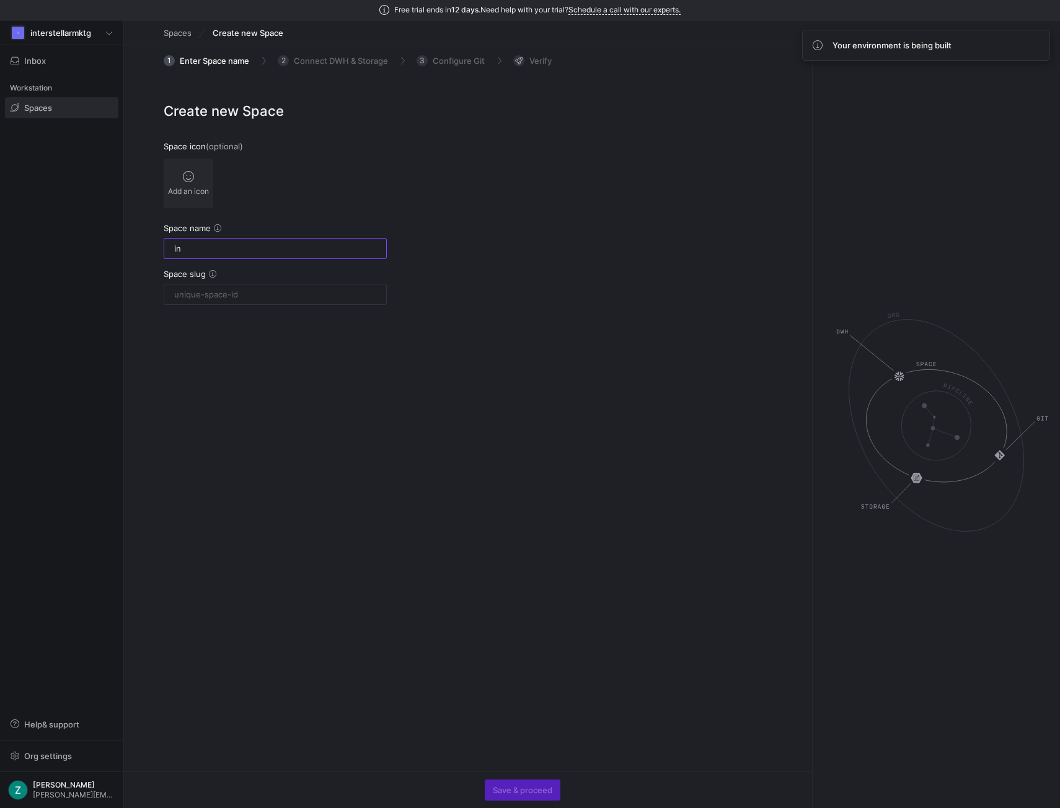
type input "int"
type input "inter"
type input "interstel"
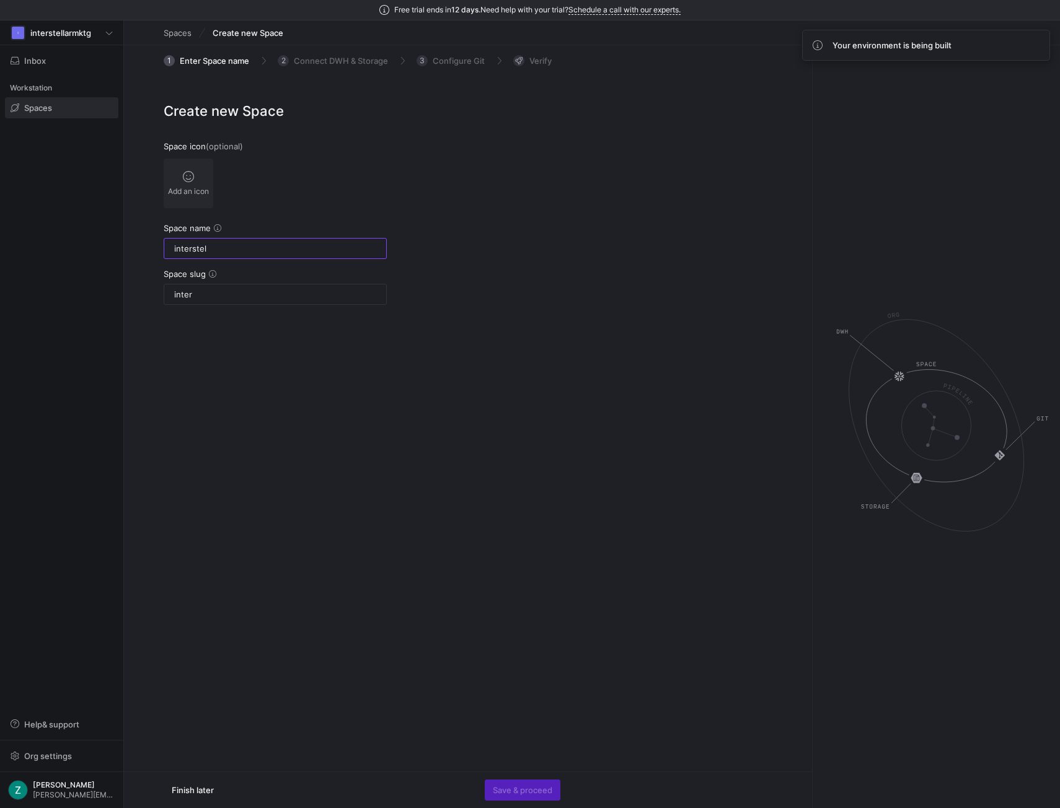
type input "interstel"
type input "interstellar mark"
type input "interstellar-mark"
type input "interstellar marketing"
type input "interstellar-marketing"
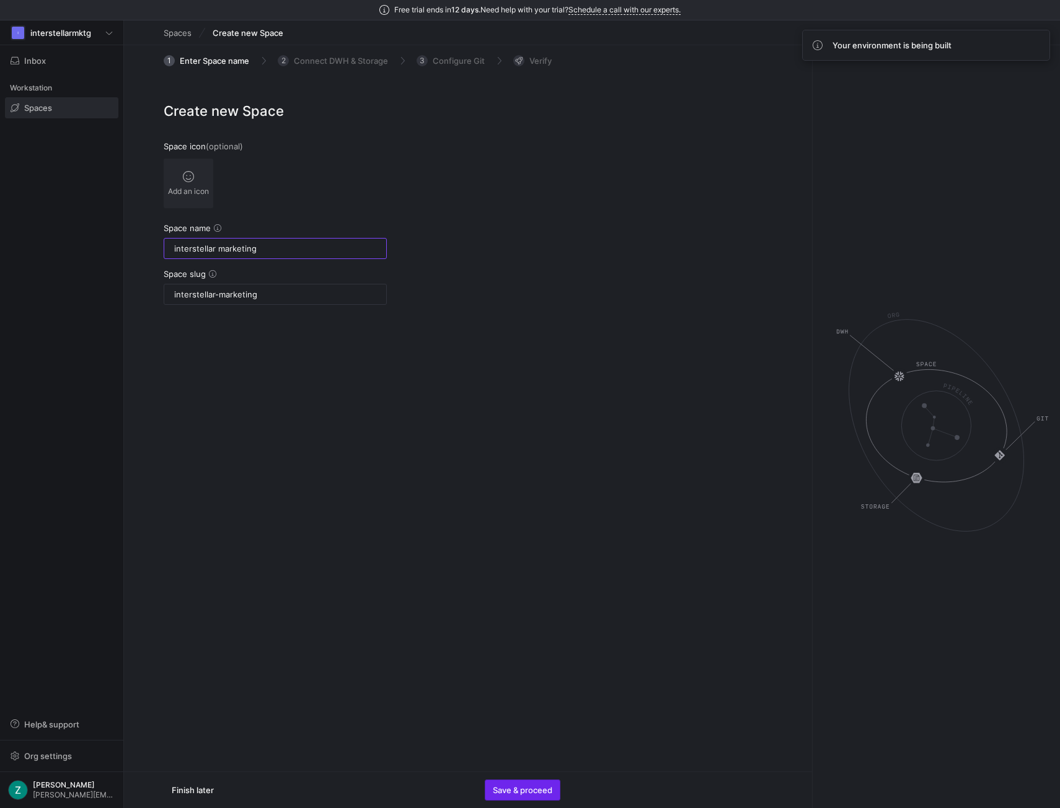
type input "interstellar marketing"
click at [504, 780] on span "button" at bounding box center [522, 790] width 74 height 20
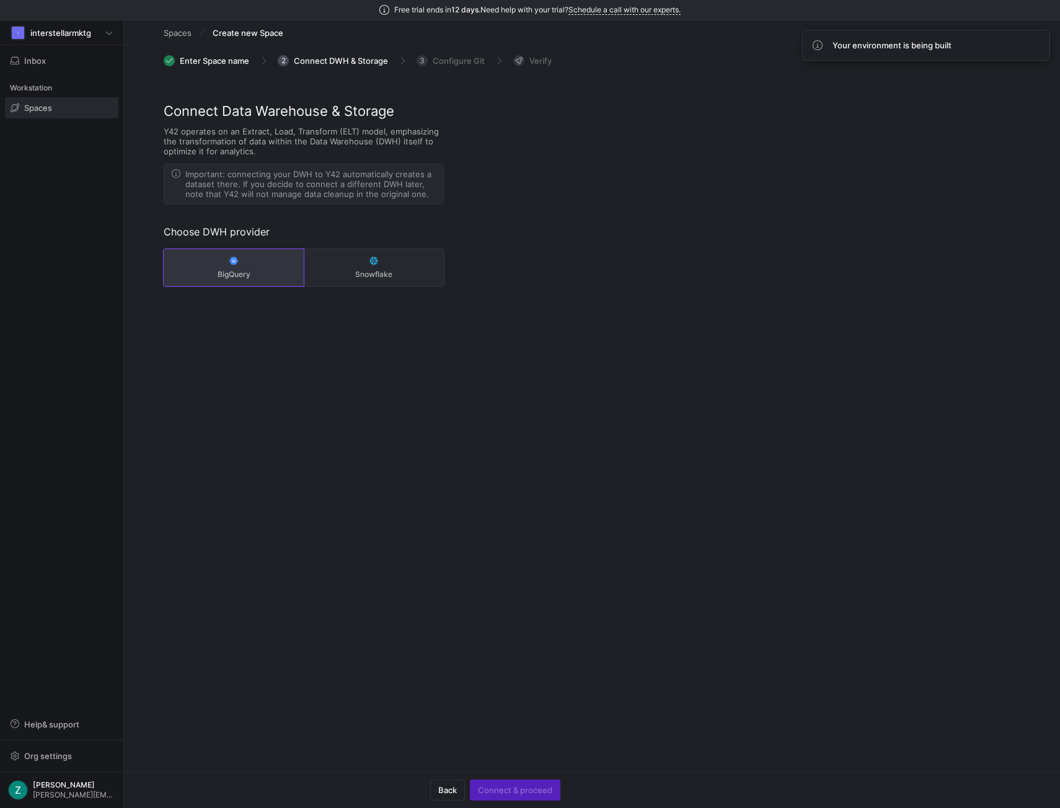
click at [218, 272] on span "BigQuery" at bounding box center [234, 274] width 130 height 9
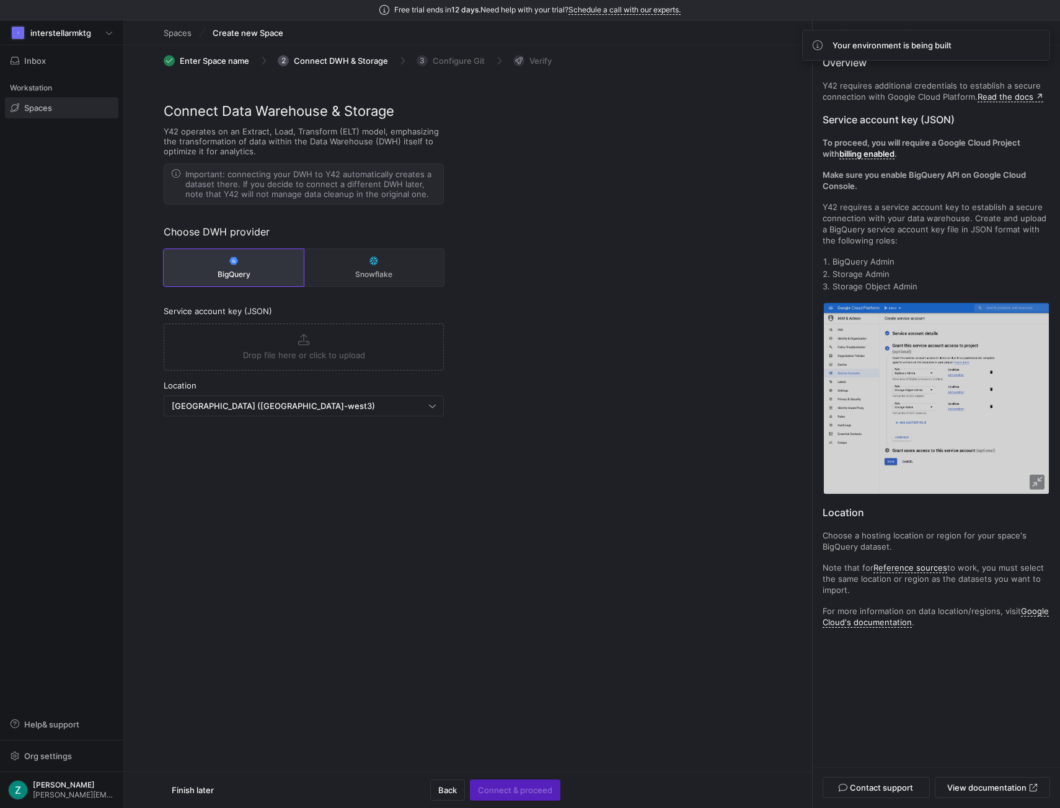
click at [301, 340] on icon "button" at bounding box center [303, 339] width 11 height 11
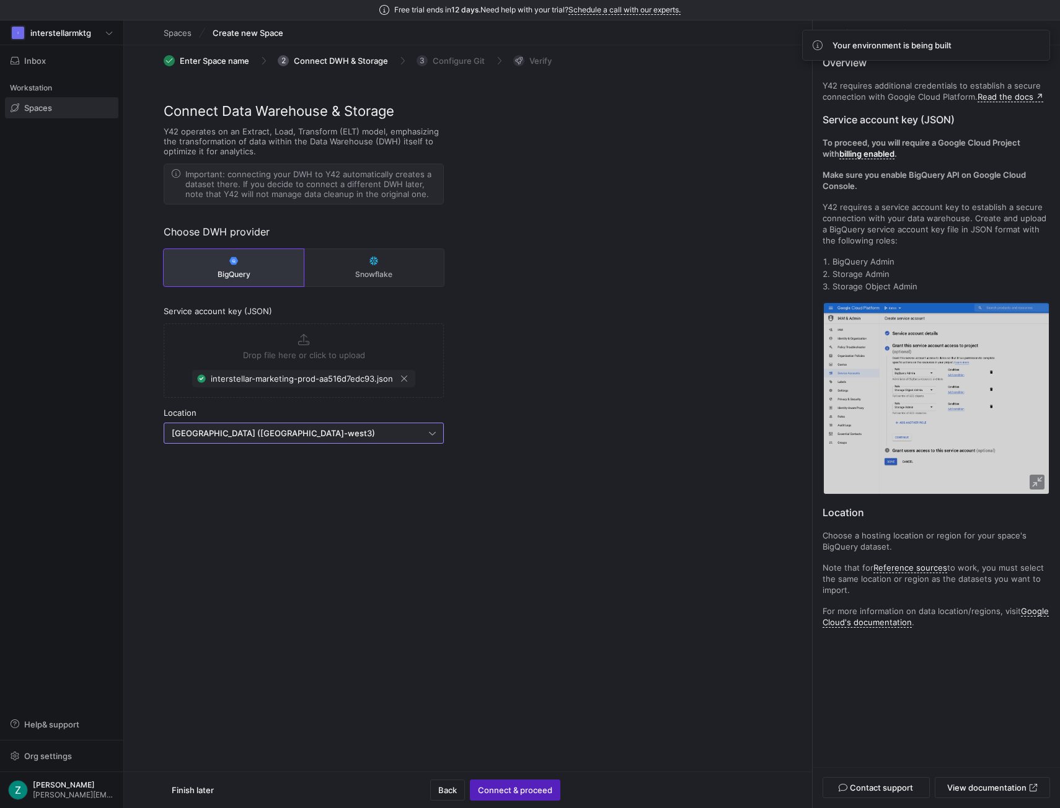
click at [247, 432] on span "[GEOGRAPHIC_DATA] ([GEOGRAPHIC_DATA]-west3)" at bounding box center [273, 433] width 203 height 10
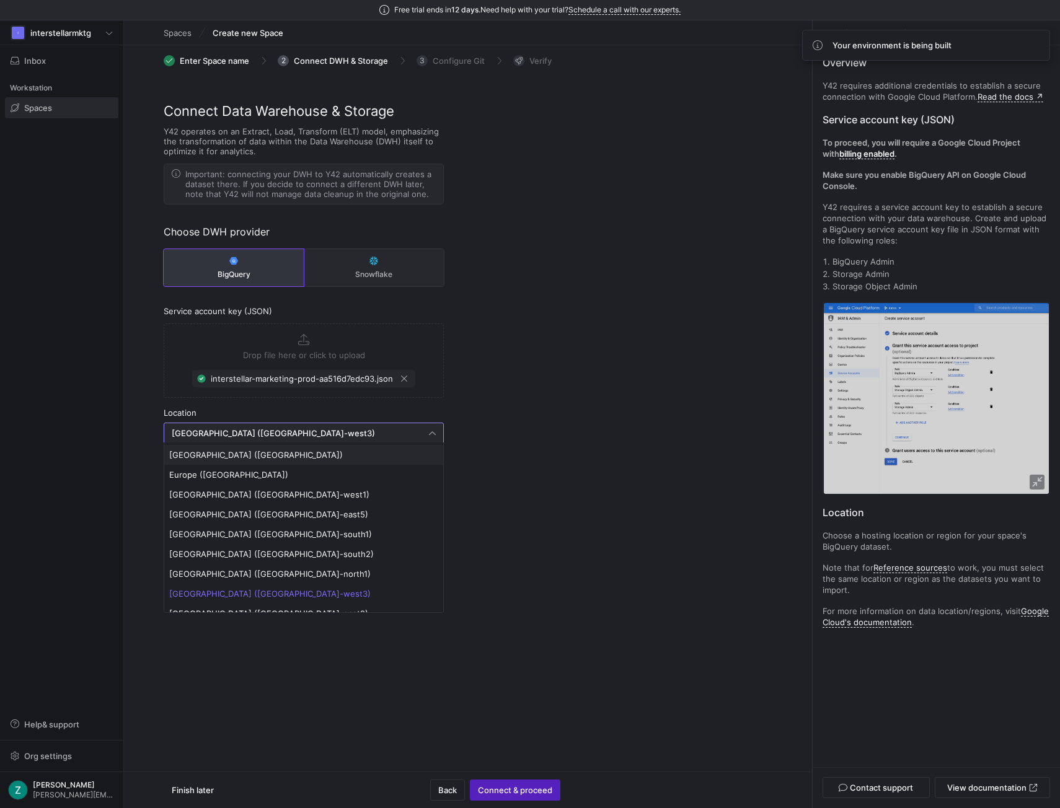
click at [240, 453] on span "[GEOGRAPHIC_DATA] ([GEOGRAPHIC_DATA])" at bounding box center [303, 455] width 269 height 10
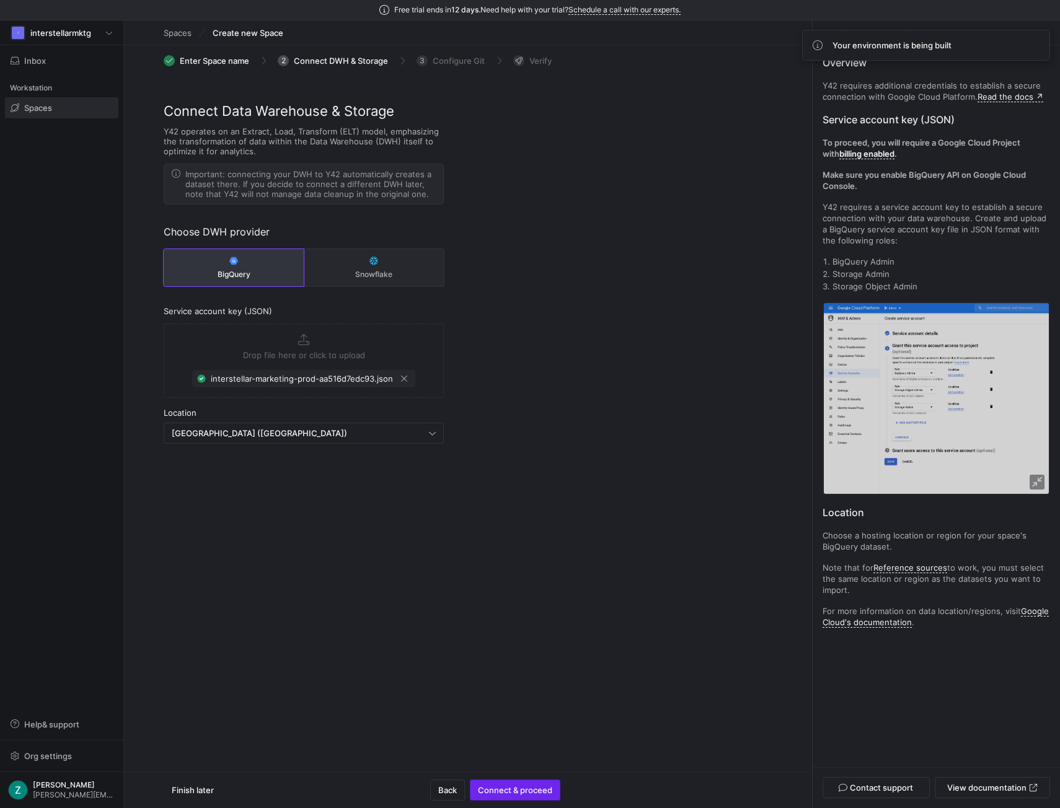
click at [545, 792] on span "Connect & proceed" at bounding box center [515, 790] width 74 height 10
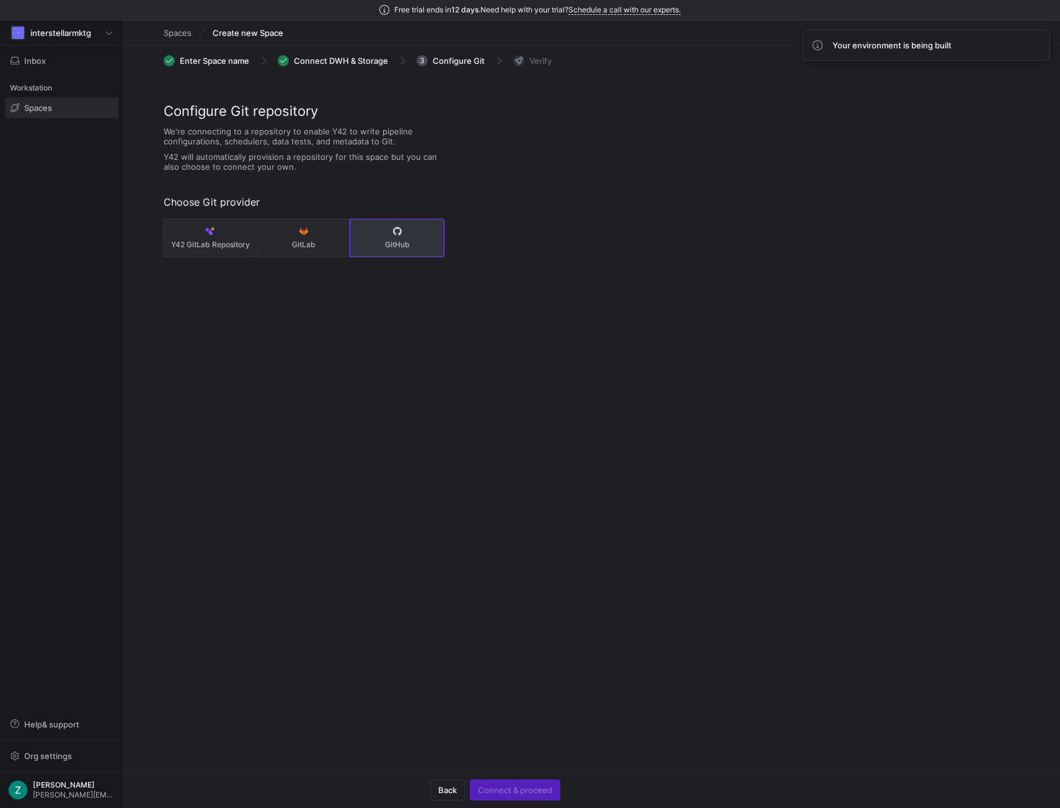
click at [402, 235] on button "GitHub" at bounding box center [397, 237] width 94 height 37
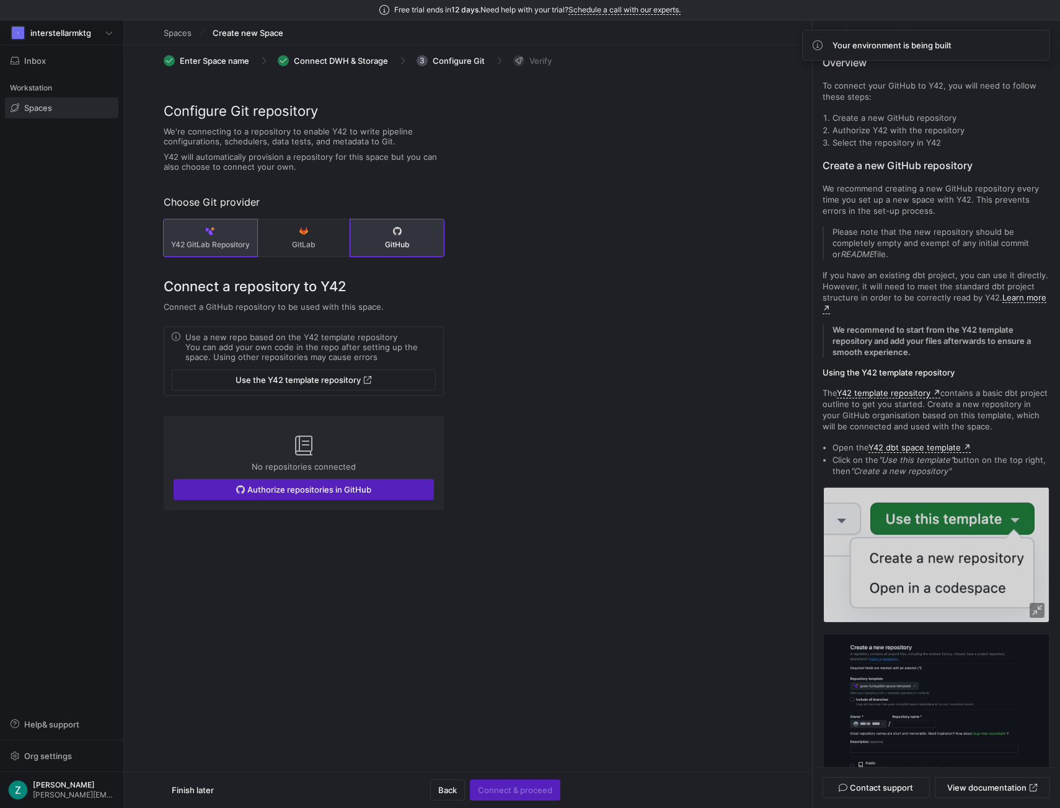
click at [205, 234] on button "Y42 GitLab Repository" at bounding box center [211, 237] width 94 height 37
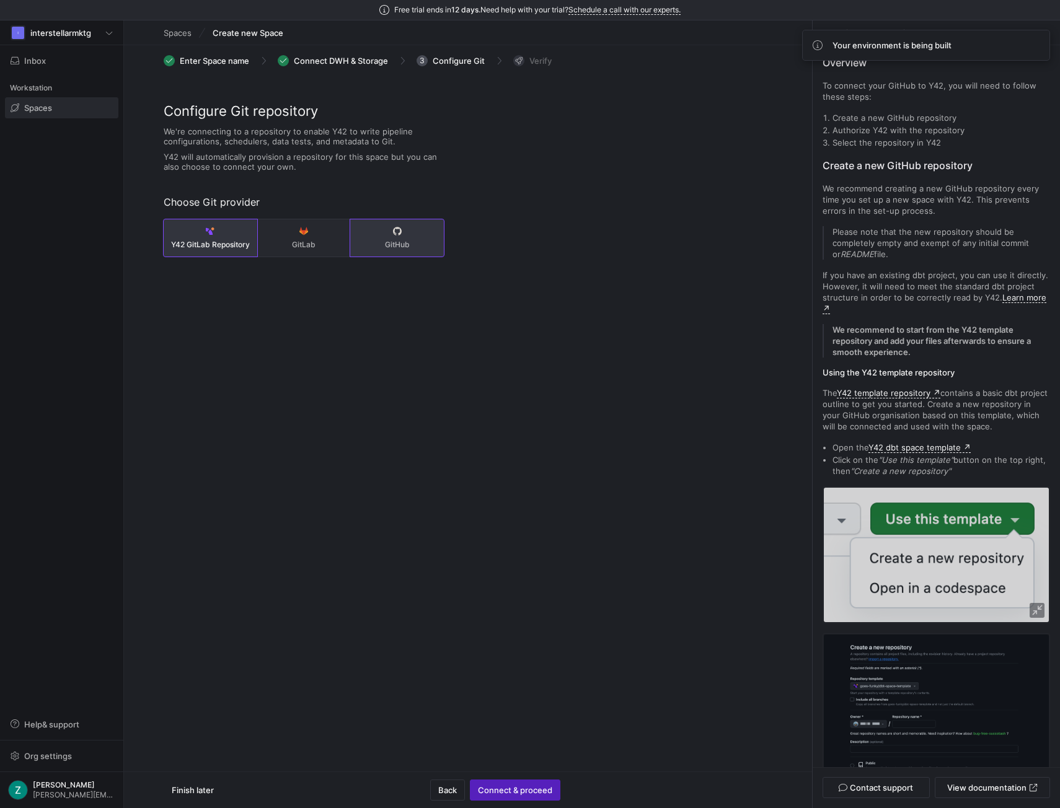
click at [405, 233] on button "GitHub" at bounding box center [397, 237] width 94 height 37
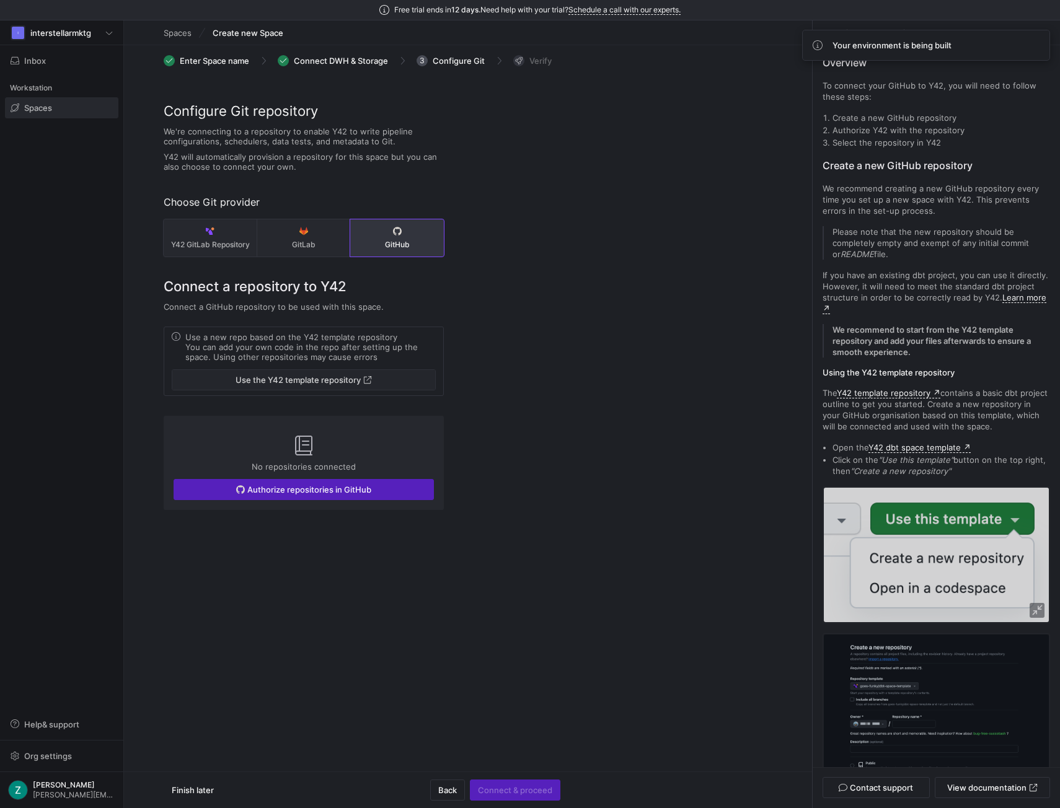
click at [293, 373] on span "button" at bounding box center [303, 380] width 263 height 20
click at [291, 487] on span "Authorize repositories in GitHub" at bounding box center [309, 490] width 124 height 10
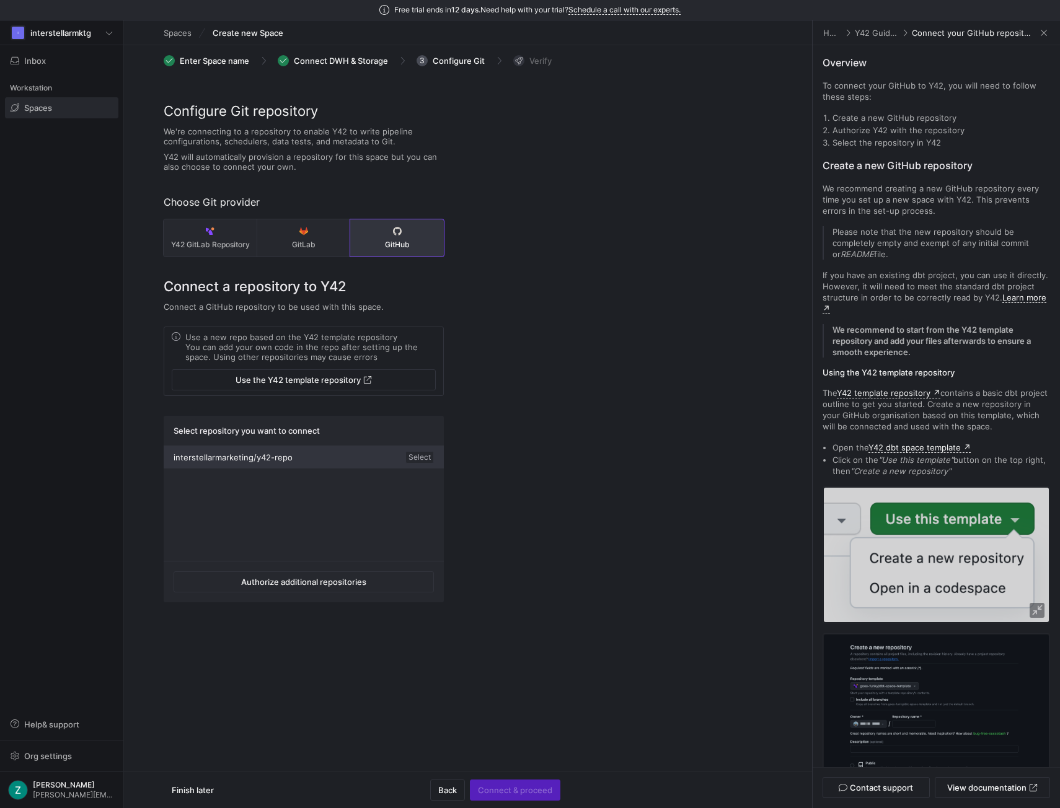
click at [357, 462] on div "interstellarmarketing/y42-repo Select" at bounding box center [304, 457] width 280 height 22
click at [511, 792] on span "Connect & proceed" at bounding box center [515, 790] width 74 height 10
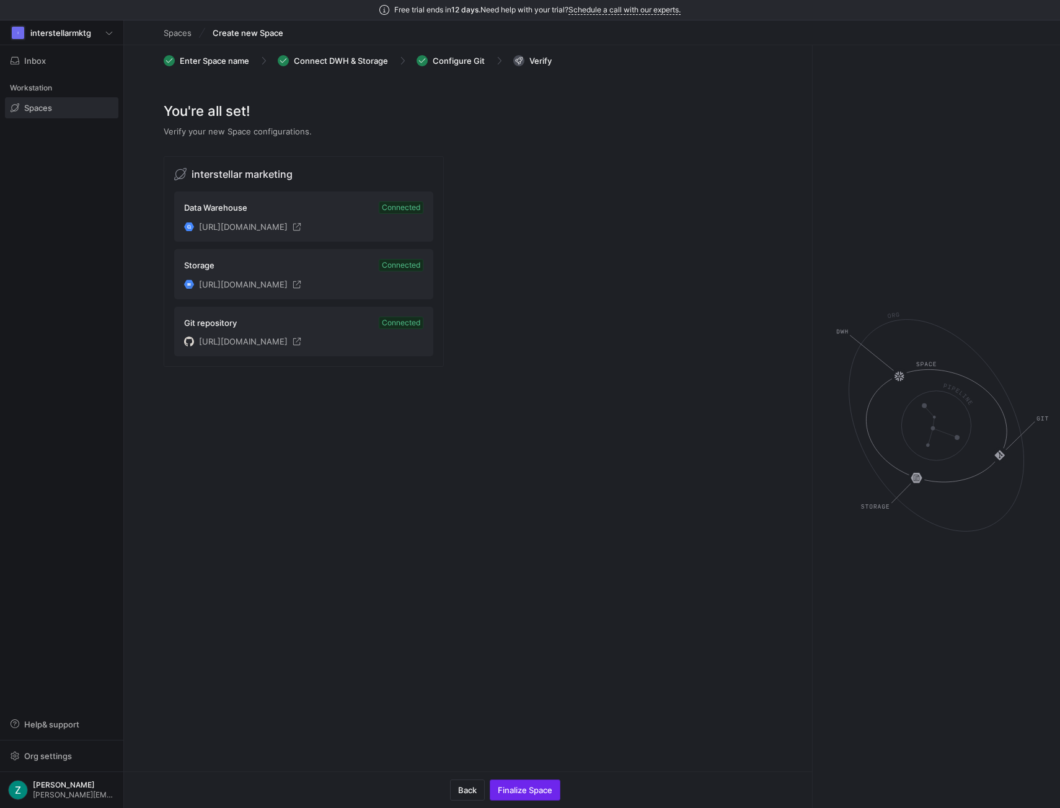
click at [539, 785] on span "button" at bounding box center [524, 790] width 69 height 20
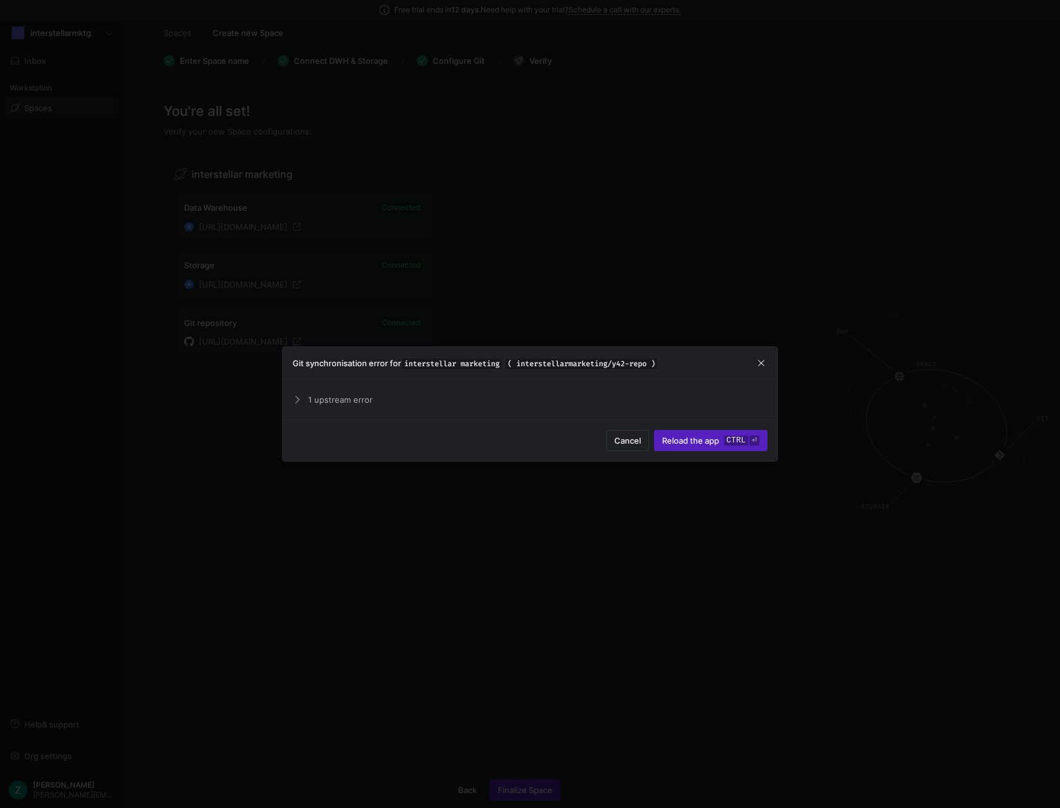
click at [342, 401] on span "1 upstream error" at bounding box center [537, 400] width 459 height 10
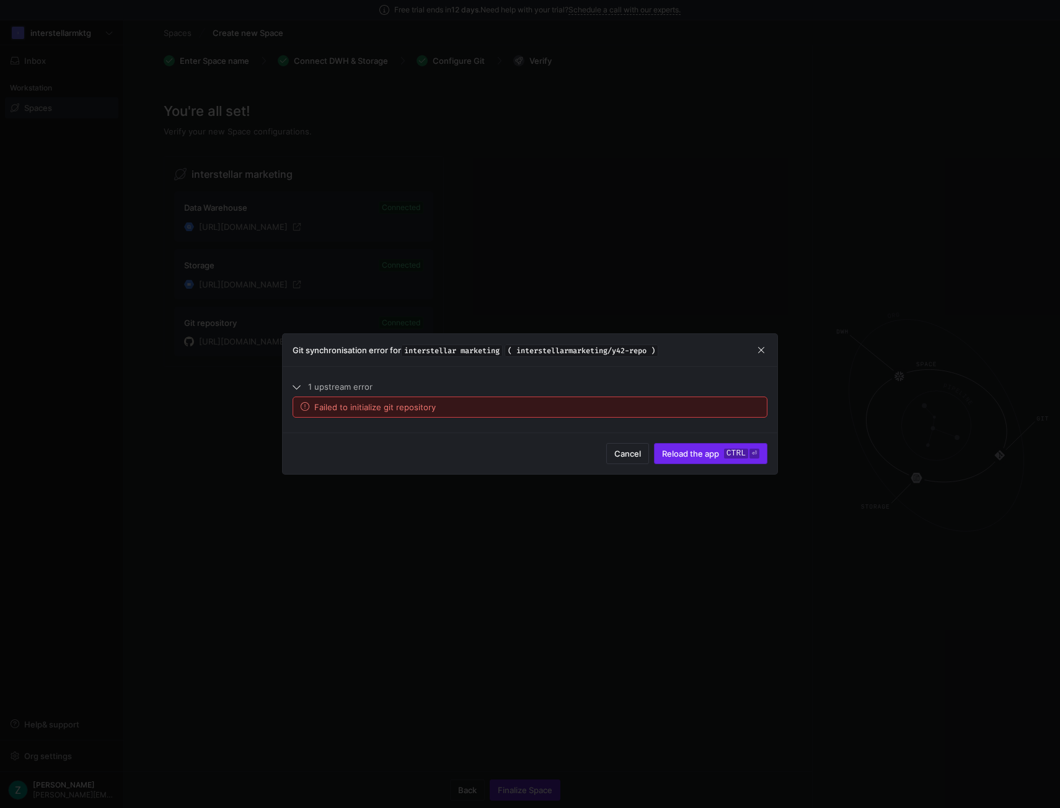
click at [710, 457] on span "Reload the app" at bounding box center [690, 454] width 57 height 10
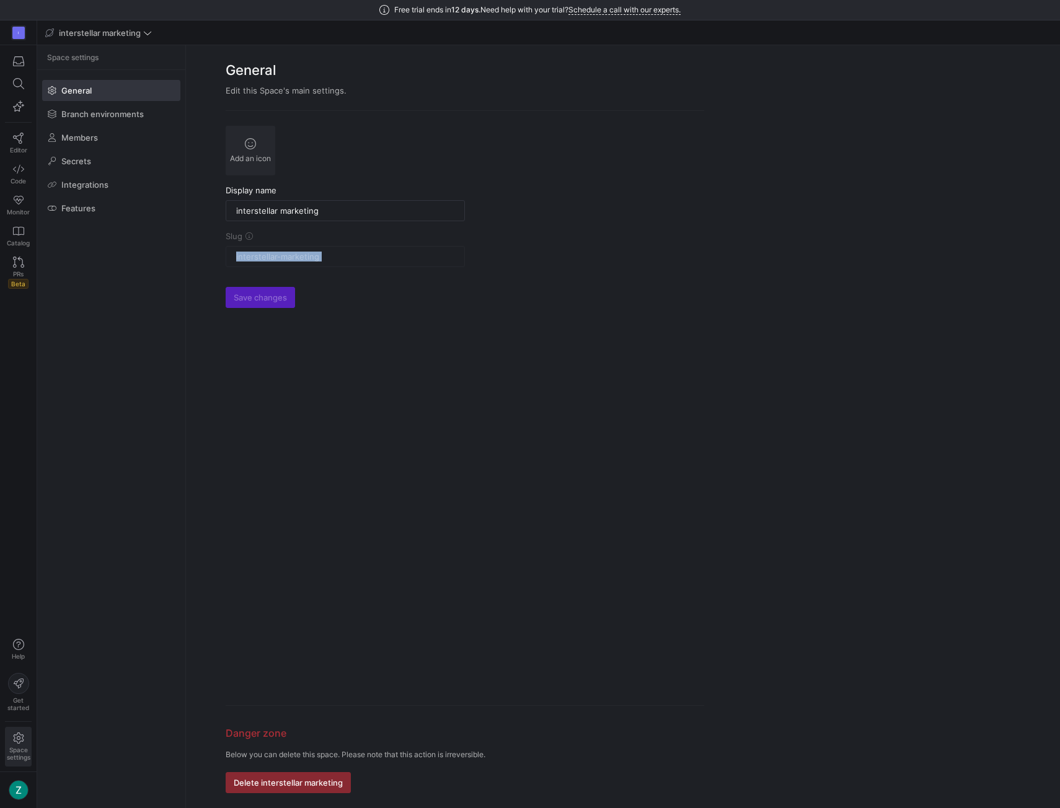
drag, startPoint x: 500, startPoint y: 227, endPoint x: 523, endPoint y: 232, distance: 23.5
click at [522, 232] on form "Add an icon Display name interstellar marketing Slug interstellar-marketing Sav…" at bounding box center [465, 460] width 479 height 668
click at [84, 200] on span at bounding box center [111, 208] width 137 height 20
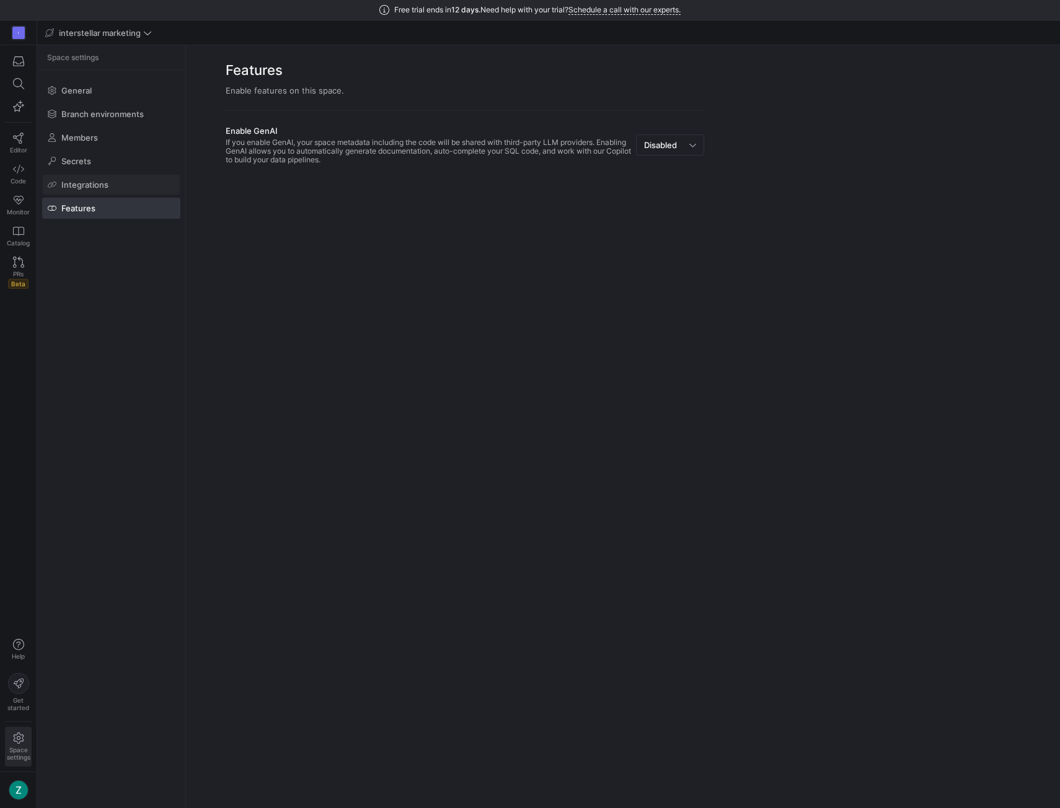
click at [95, 180] on span "Integrations" at bounding box center [84, 185] width 47 height 10
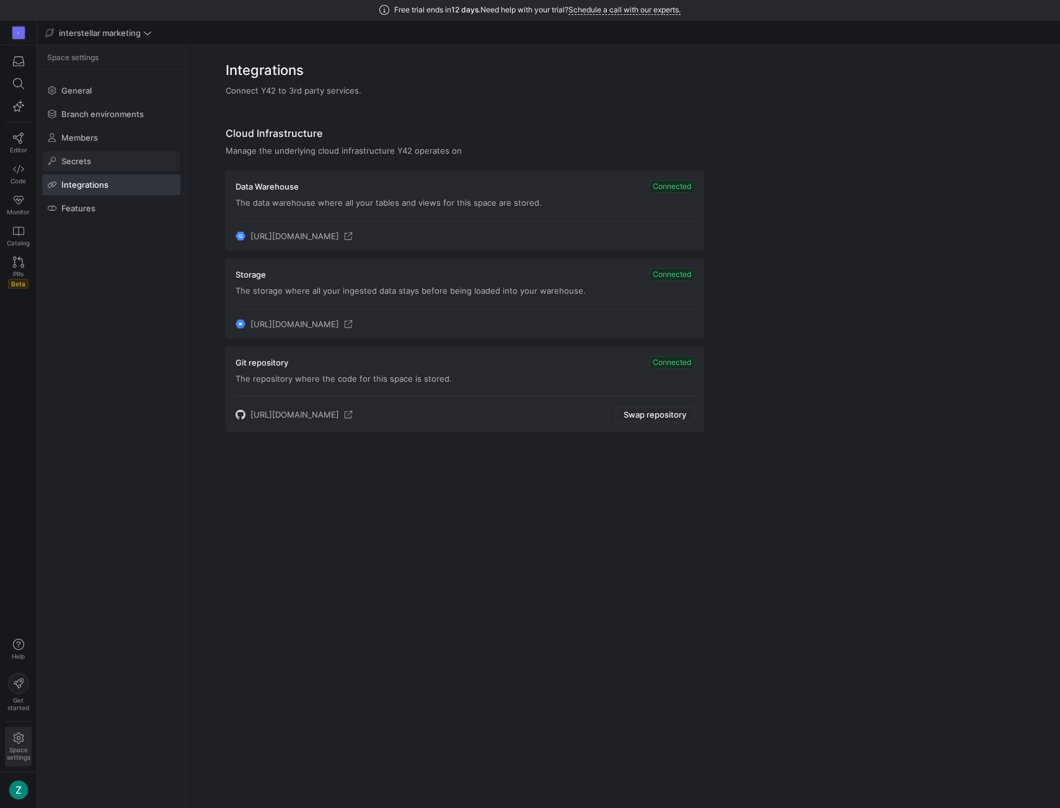
click at [104, 165] on span at bounding box center [111, 161] width 137 height 20
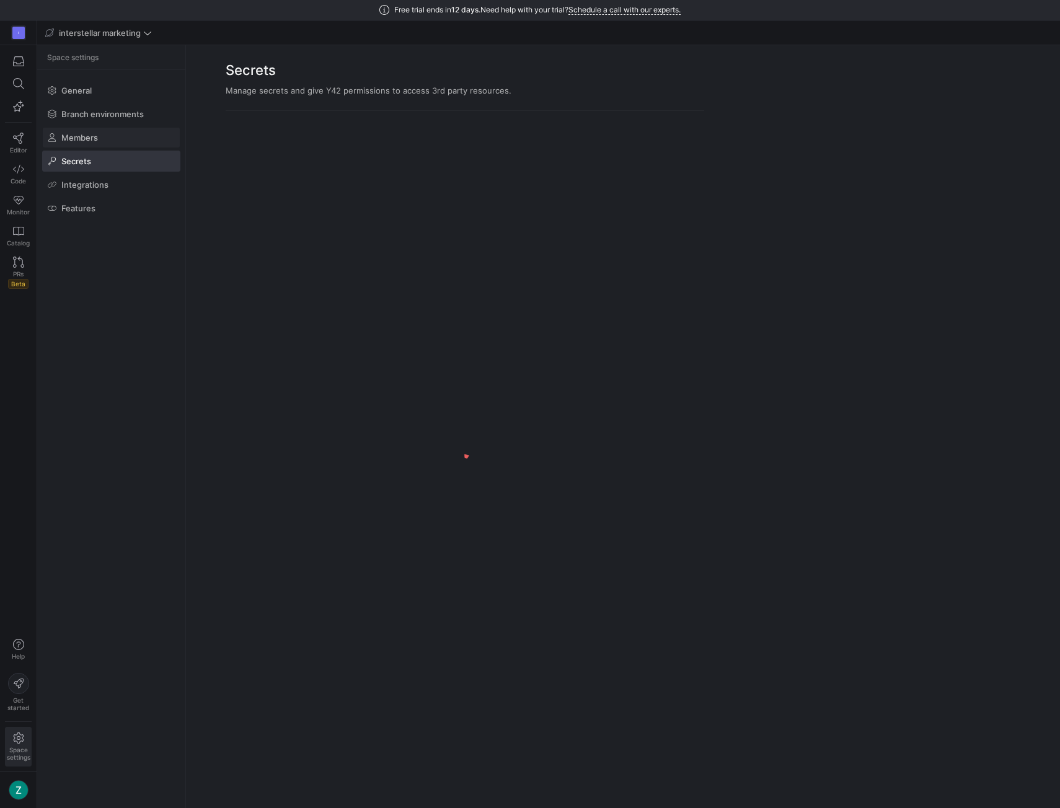
click at [106, 138] on span at bounding box center [111, 138] width 137 height 20
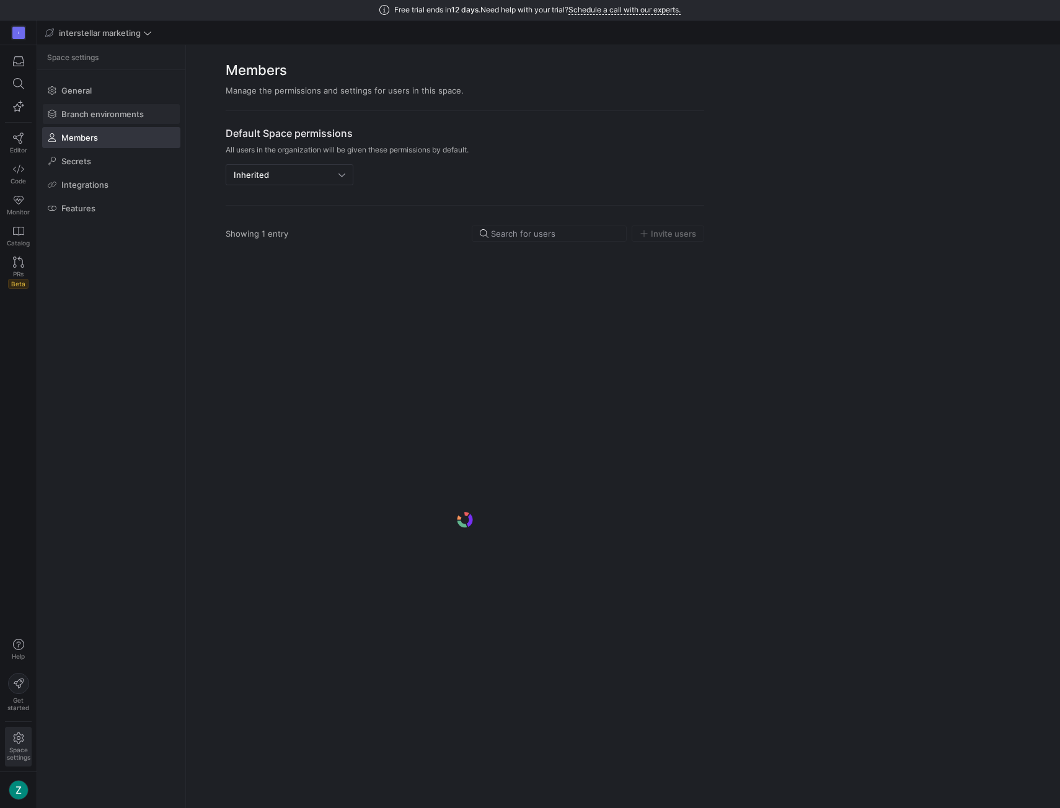
click at [105, 112] on span "Branch environments" at bounding box center [102, 114] width 82 height 10
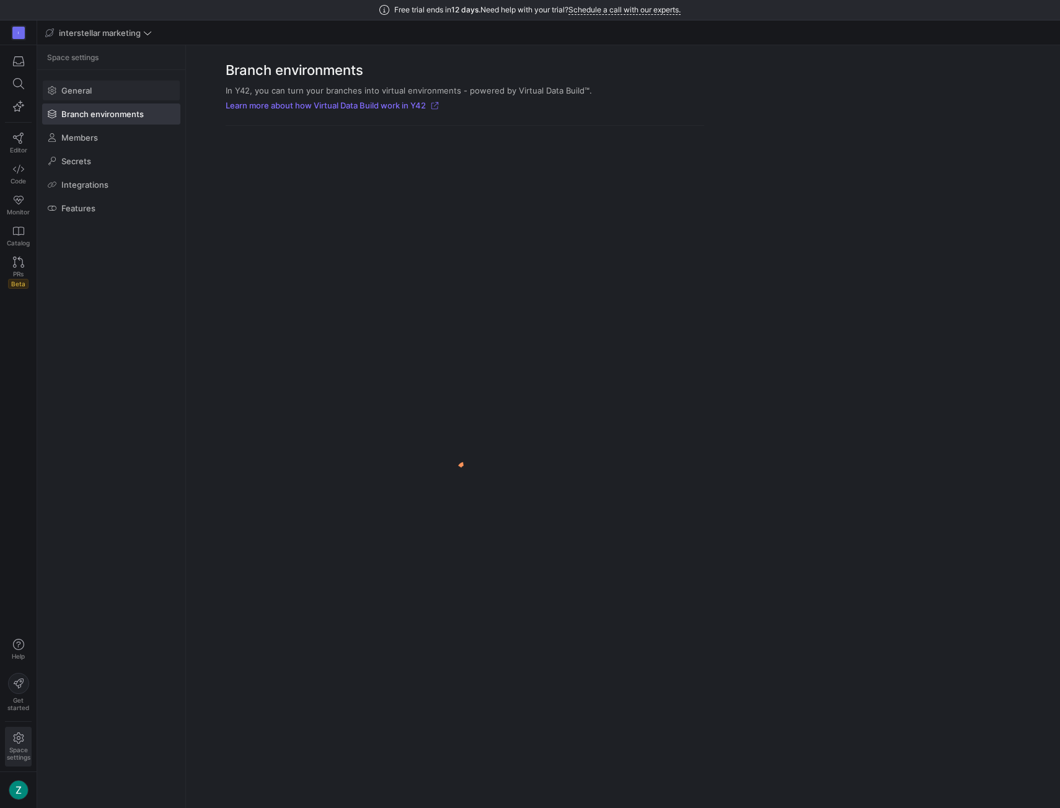
click at [97, 91] on span at bounding box center [111, 91] width 137 height 20
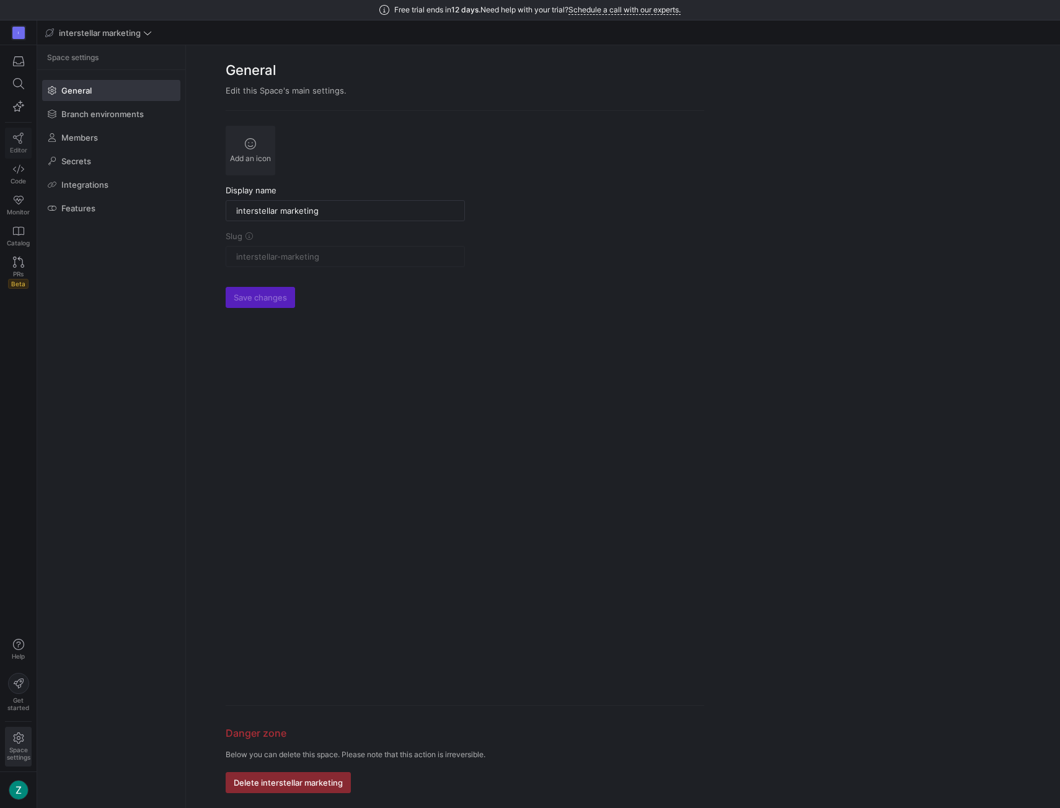
click at [26, 136] on link "Editor" at bounding box center [18, 143] width 27 height 31
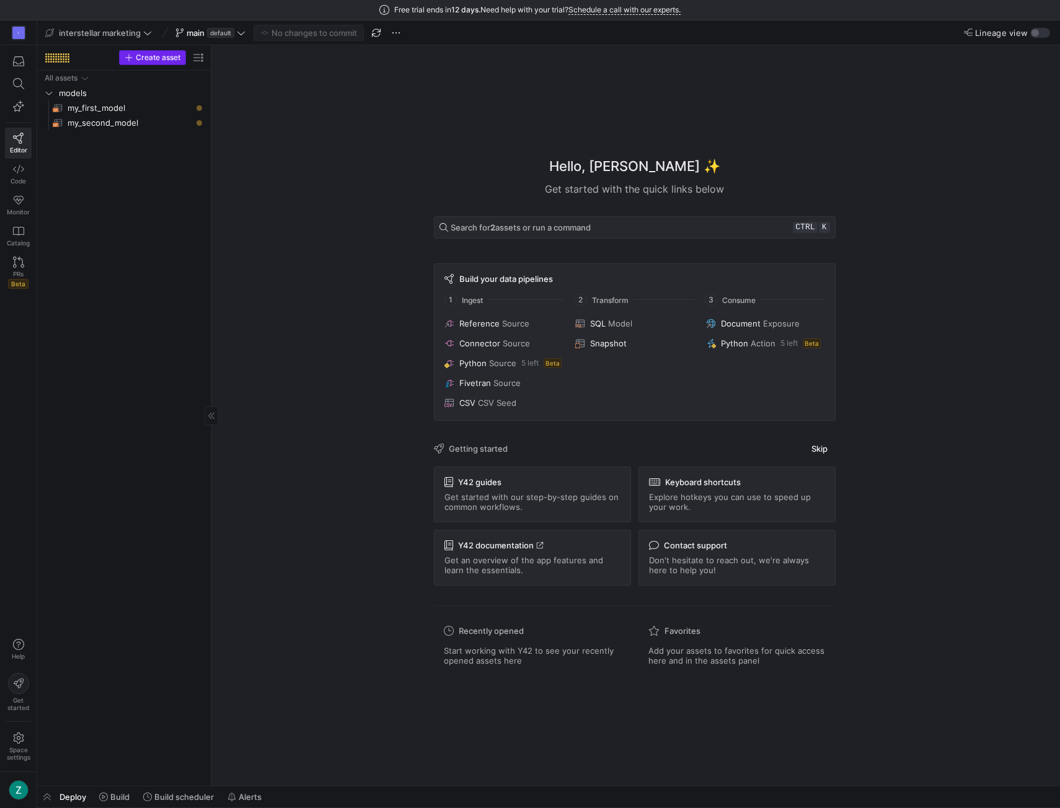
click at [146, 58] on span "Create asset" at bounding box center [158, 57] width 45 height 9
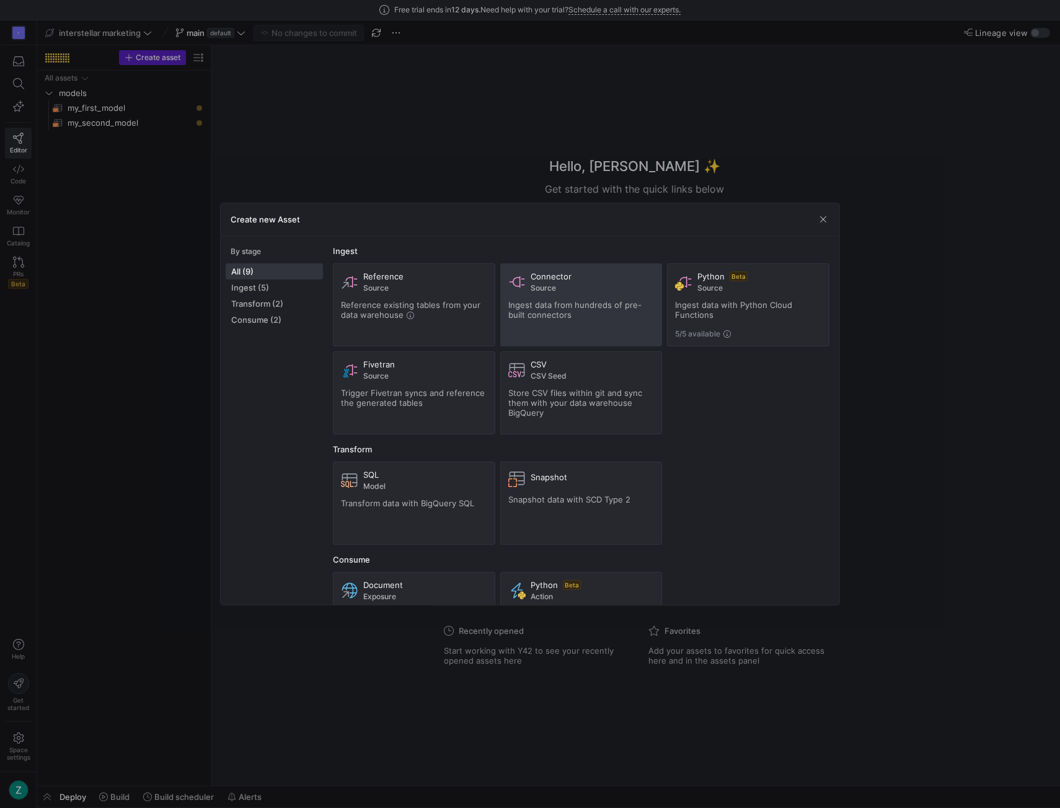
click at [581, 289] on span "Source" at bounding box center [593, 288] width 124 height 9
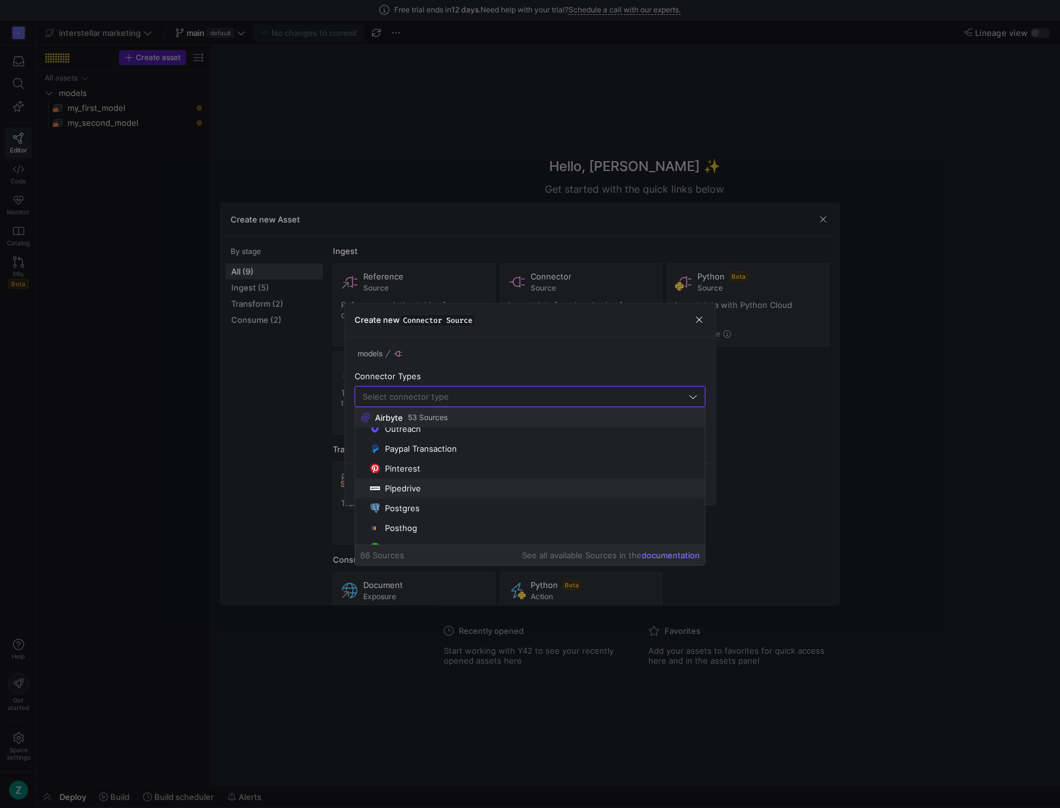
scroll to position [1300, 0]
click at [429, 505] on span "Postgres" at bounding box center [535, 508] width 330 height 10
type input "Postgres"
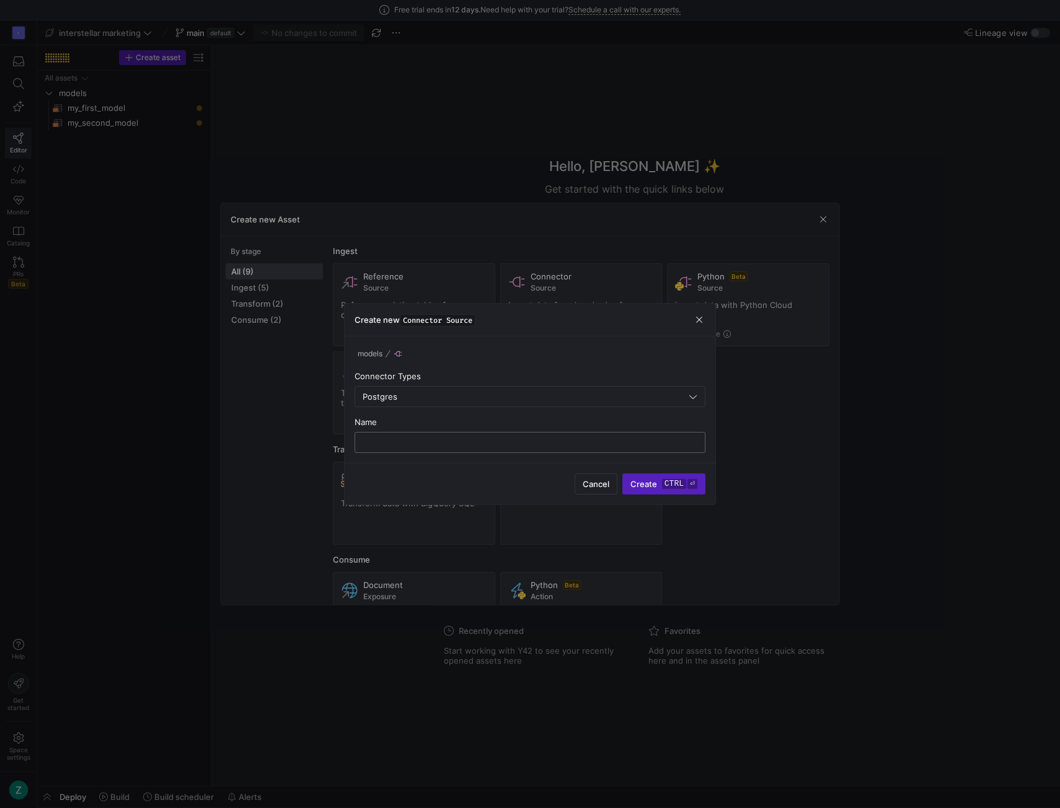
click at [537, 444] on input "text" at bounding box center [530, 443] width 330 height 10
drag, startPoint x: 413, startPoint y: 441, endPoint x: 299, endPoint y: 433, distance: 114.3
click at [304, 433] on div "Create new Asset By stage All (9) Ingest (5) Transform (2) Consume (2) Ingest R…" at bounding box center [530, 404] width 1060 height 808
type input "raw_supabase_leads"
click at [640, 475] on span "submit" at bounding box center [664, 484] width 82 height 20
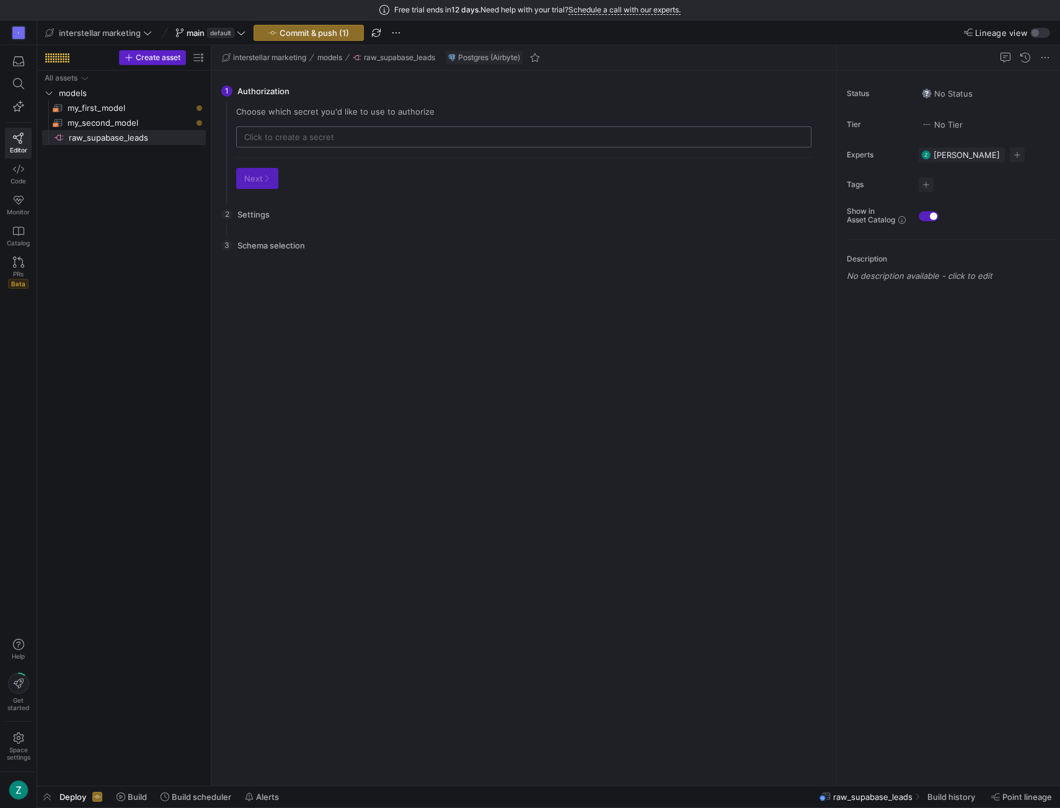
click at [330, 127] on div at bounding box center [523, 137] width 559 height 20
click at [325, 136] on input "text" at bounding box center [523, 137] width 559 height 10
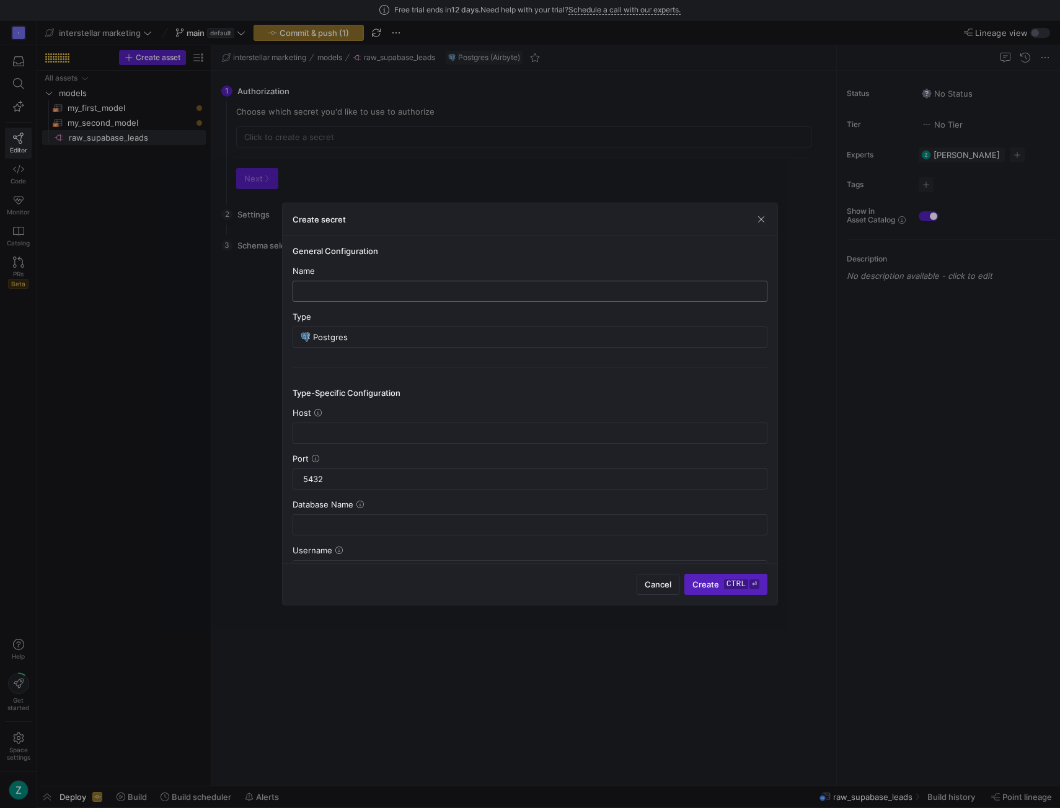
click at [378, 282] on div at bounding box center [530, 291] width 454 height 20
click at [377, 287] on input "text" at bounding box center [530, 291] width 454 height 10
type input "Raw Supabase Leads"
click at [322, 432] on input "text" at bounding box center [530, 433] width 454 height 10
click at [335, 432] on input "text" at bounding box center [530, 433] width 454 height 10
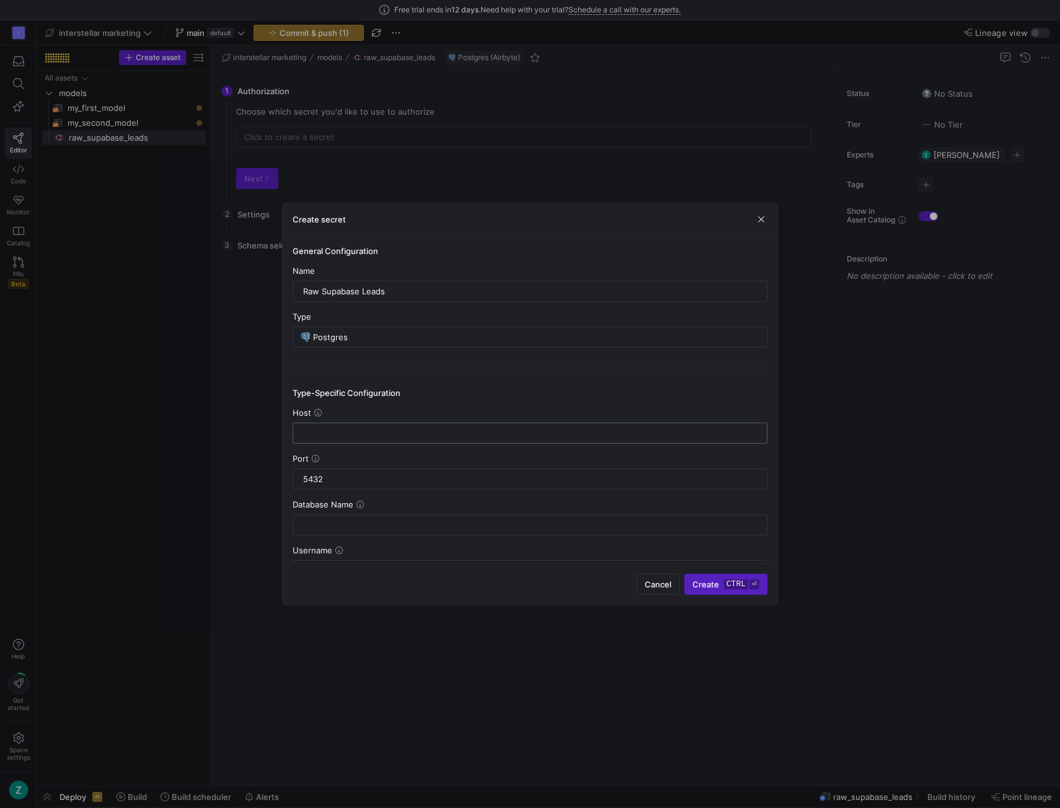
paste input "[DOMAIN_NAME][PERSON_NAME]"
type input "[DOMAIN_NAME][PERSON_NAME]"
click at [487, 524] on input "text" at bounding box center [530, 525] width 454 height 10
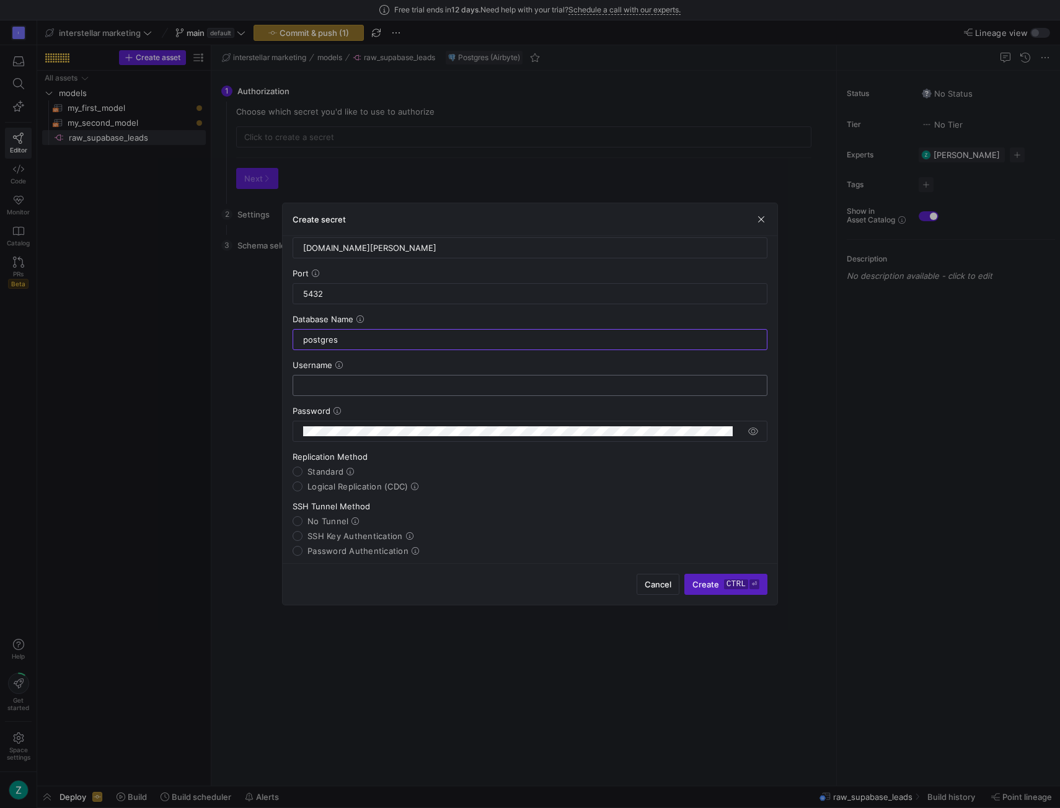
type input "postgres"
click at [345, 382] on input "text" at bounding box center [530, 386] width 454 height 10
paste input "[DOMAIN_NAME][PERSON_NAME]"
drag, startPoint x: 548, startPoint y: 381, endPoint x: 388, endPoint y: 376, distance: 160.0
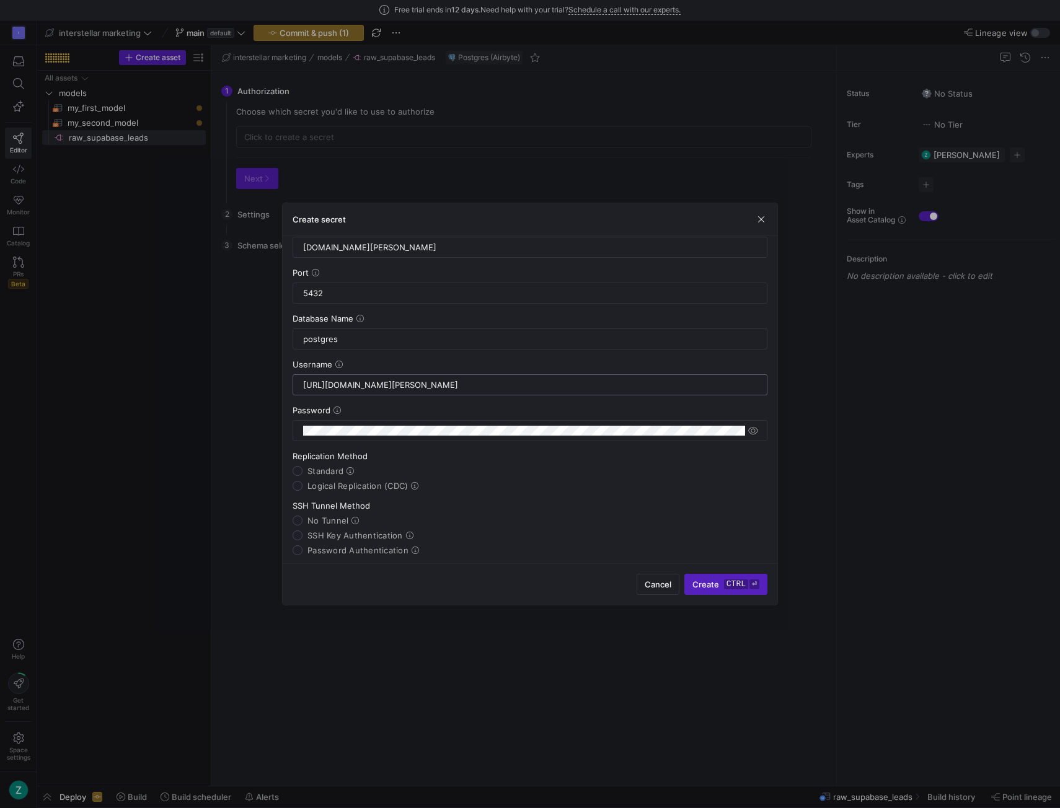
click at [388, 376] on div "[URL][DOMAIN_NAME][PERSON_NAME]" at bounding box center [530, 385] width 454 height 20
paste input "soipezeelqydxiezjzvi"
type input "y42_readonly_user.soipezeelqydxiezjzvi"
click at [757, 428] on span "button" at bounding box center [753, 431] width 12 height 12
click at [294, 468] on input "Standard" at bounding box center [298, 471] width 10 height 10
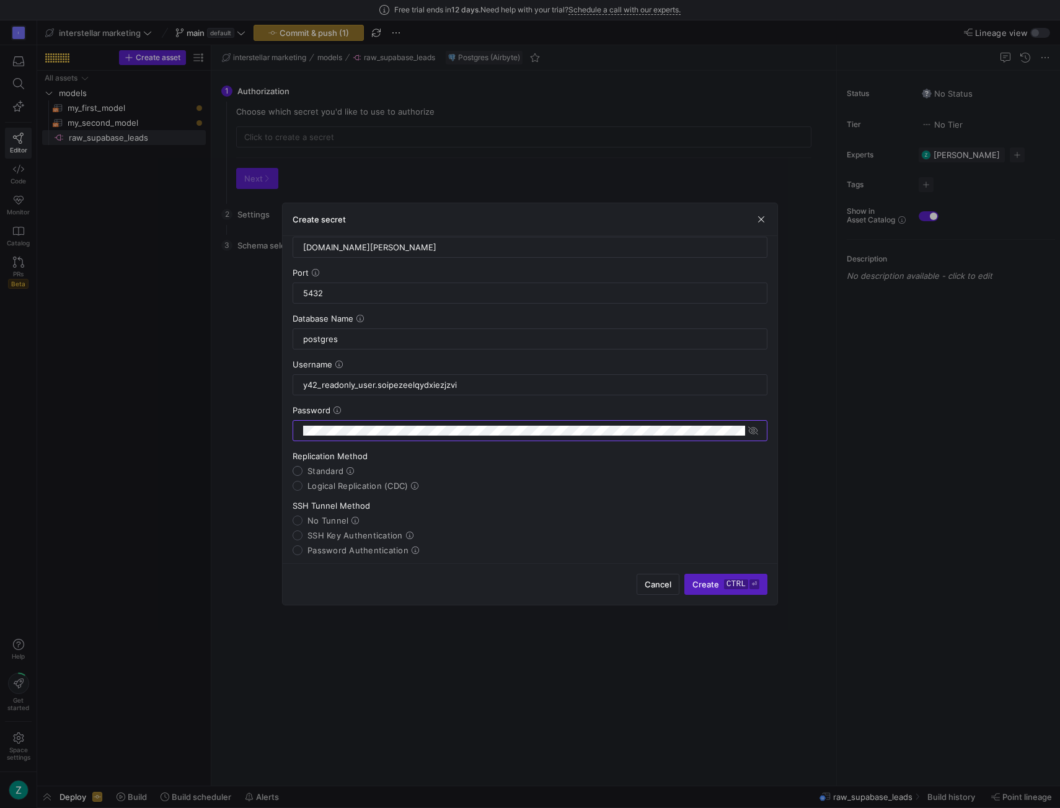
radio input "true"
click at [291, 512] on div "General Configuration Name Raw Supabase Leads Type Postgres Type-Specific Confi…" at bounding box center [530, 399] width 495 height 327
click at [292, 513] on div "General Configuration Name Raw Supabase Leads Type Postgres Type-Specific Confi…" at bounding box center [530, 399] width 495 height 327
click at [295, 516] on input "No Tunnel" at bounding box center [298, 521] width 10 height 10
radio input "true"
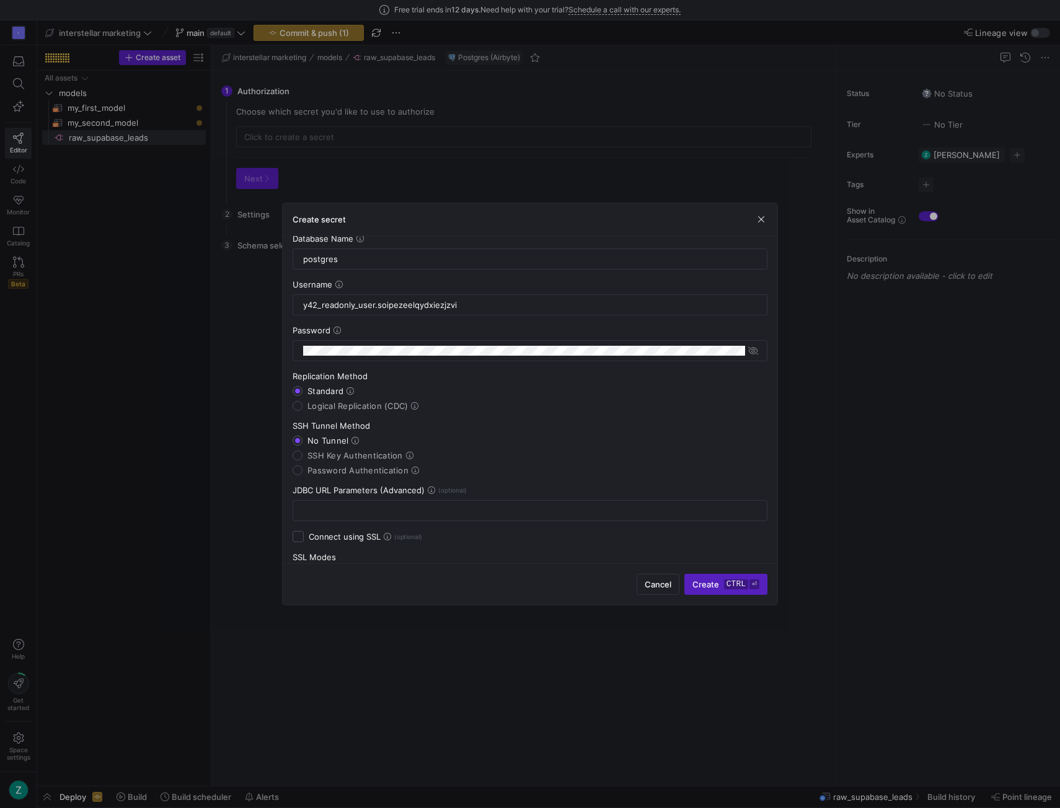
scroll to position [305, 0]
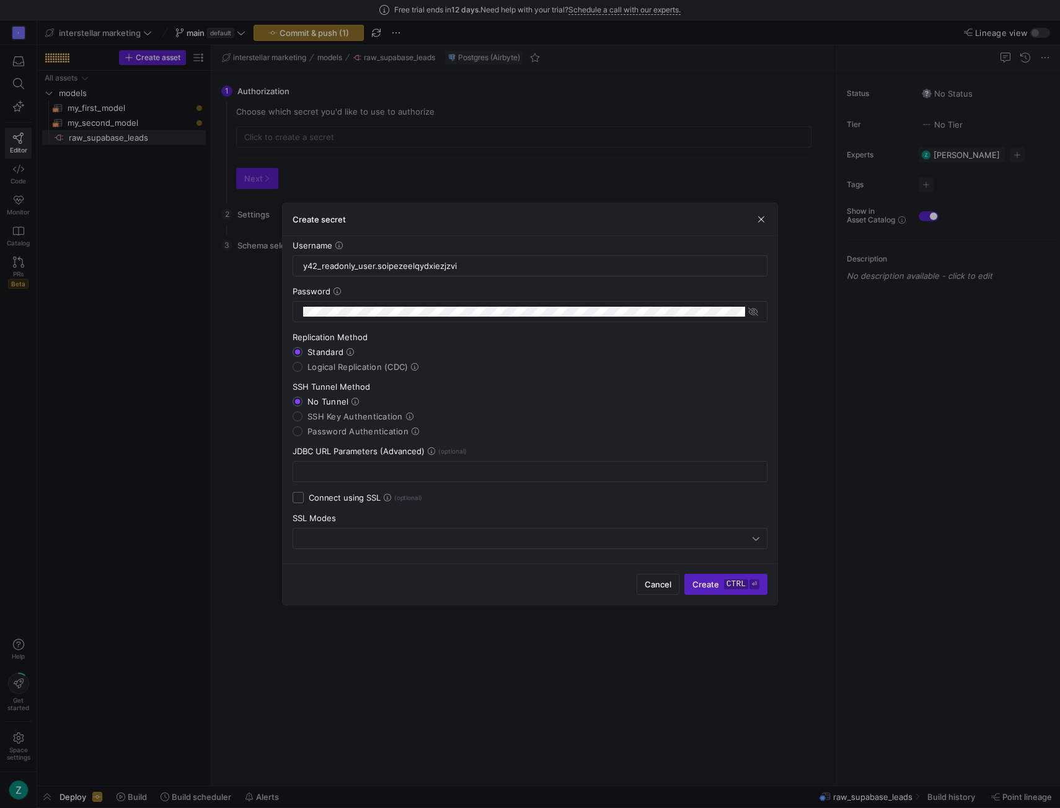
click at [298, 495] on input "Connect using SSL" at bounding box center [298, 497] width 11 height 11
checkbox input "true"
click at [324, 523] on div "SSL Modes" at bounding box center [530, 531] width 475 height 36
click at [327, 534] on div at bounding box center [527, 539] width 452 height 10
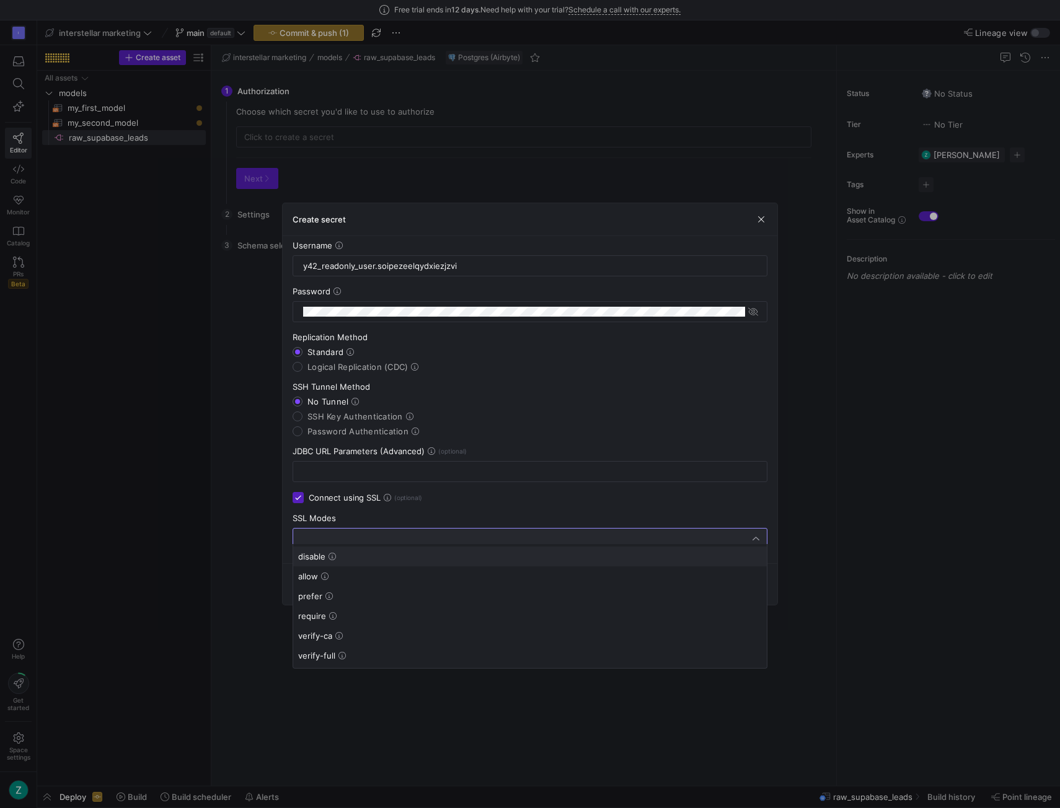
drag, startPoint x: 345, startPoint y: 619, endPoint x: 353, endPoint y: 616, distance: 8.3
click at [346, 619] on span "require" at bounding box center [530, 616] width 464 height 10
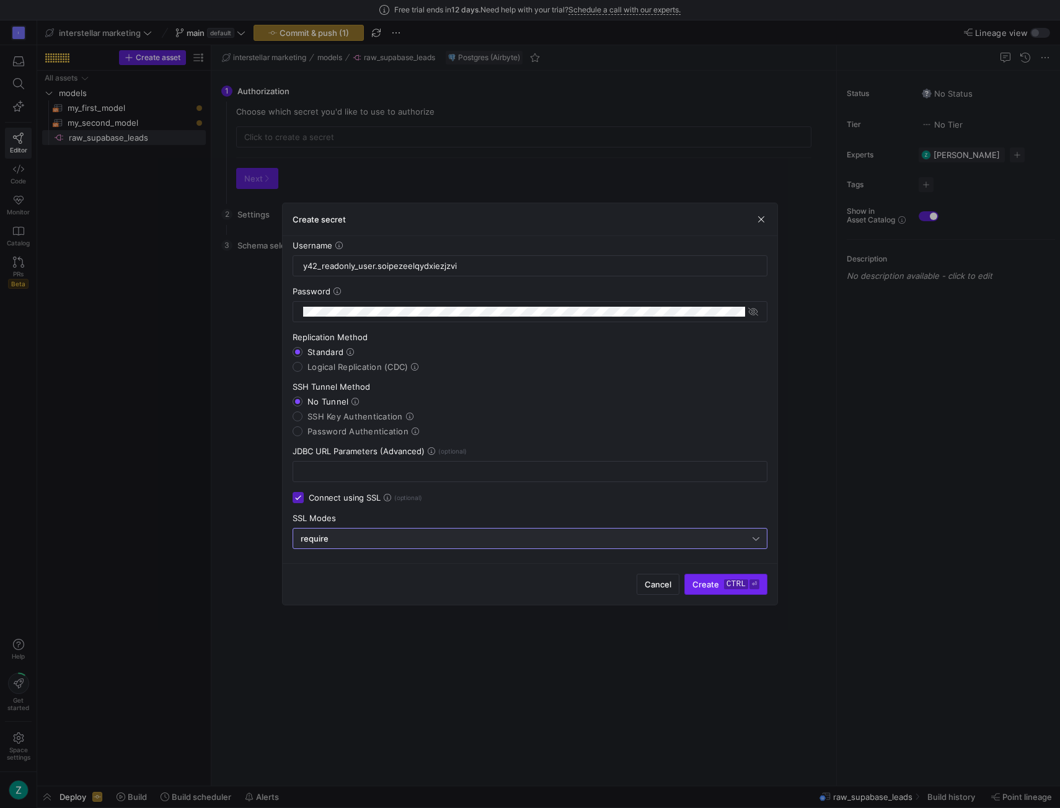
click at [715, 586] on span "Create ctrl ⏎" at bounding box center [725, 585] width 67 height 10
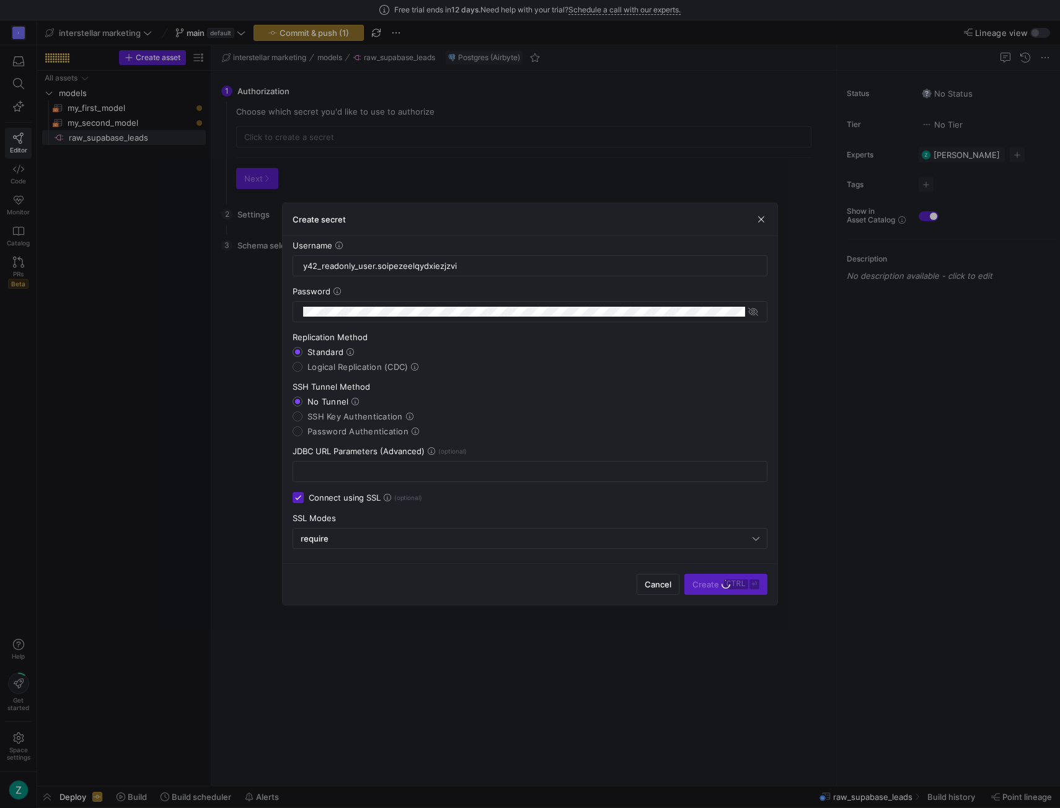
type input "Raw Supabase Leads"
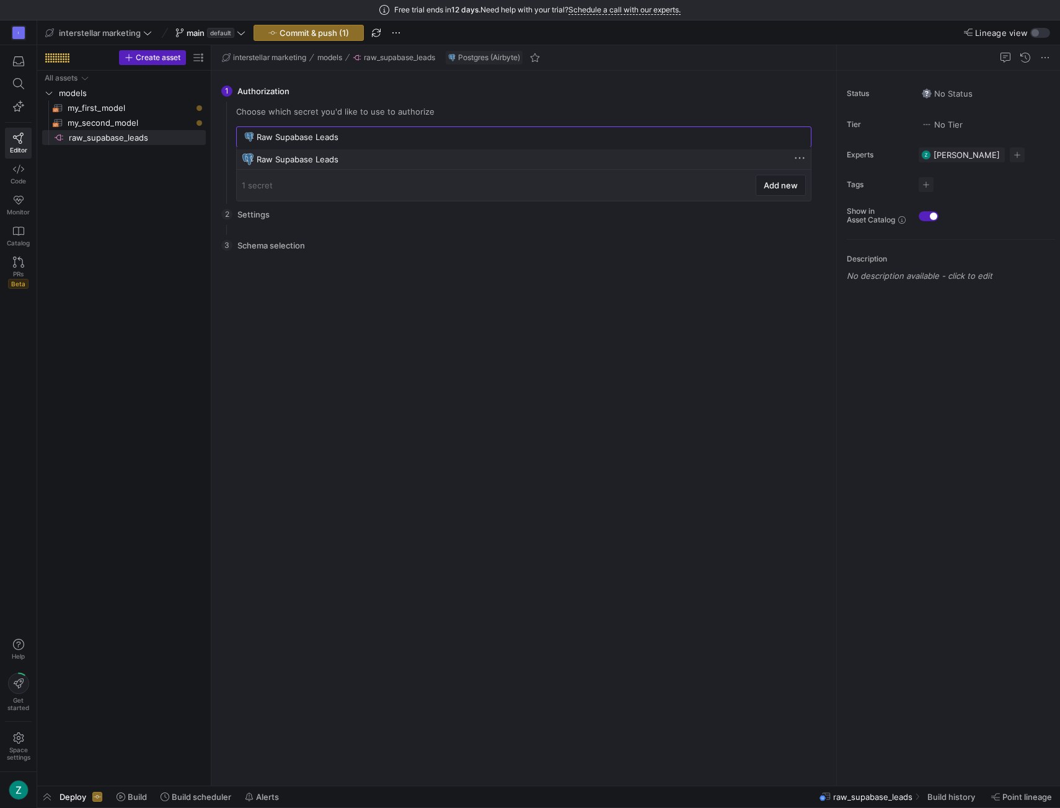
click at [526, 152] on div "Raw Supabase Leads" at bounding box center [524, 158] width 564 height 19
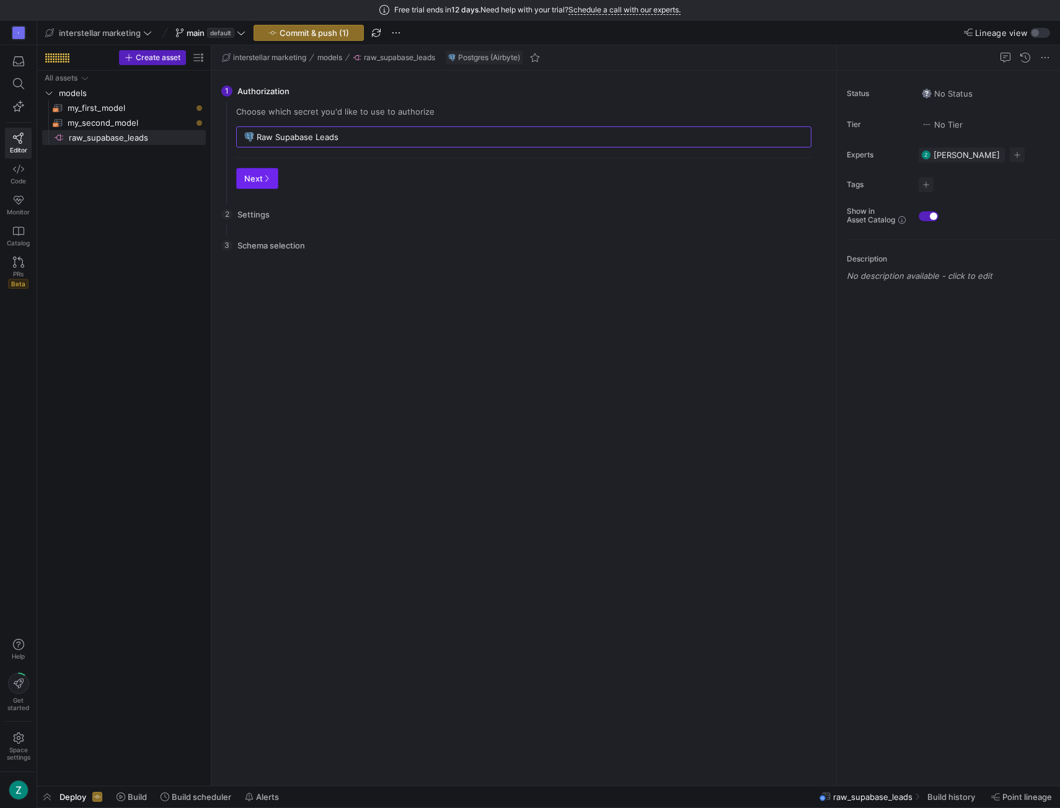
click at [239, 184] on span "button" at bounding box center [257, 179] width 41 height 20
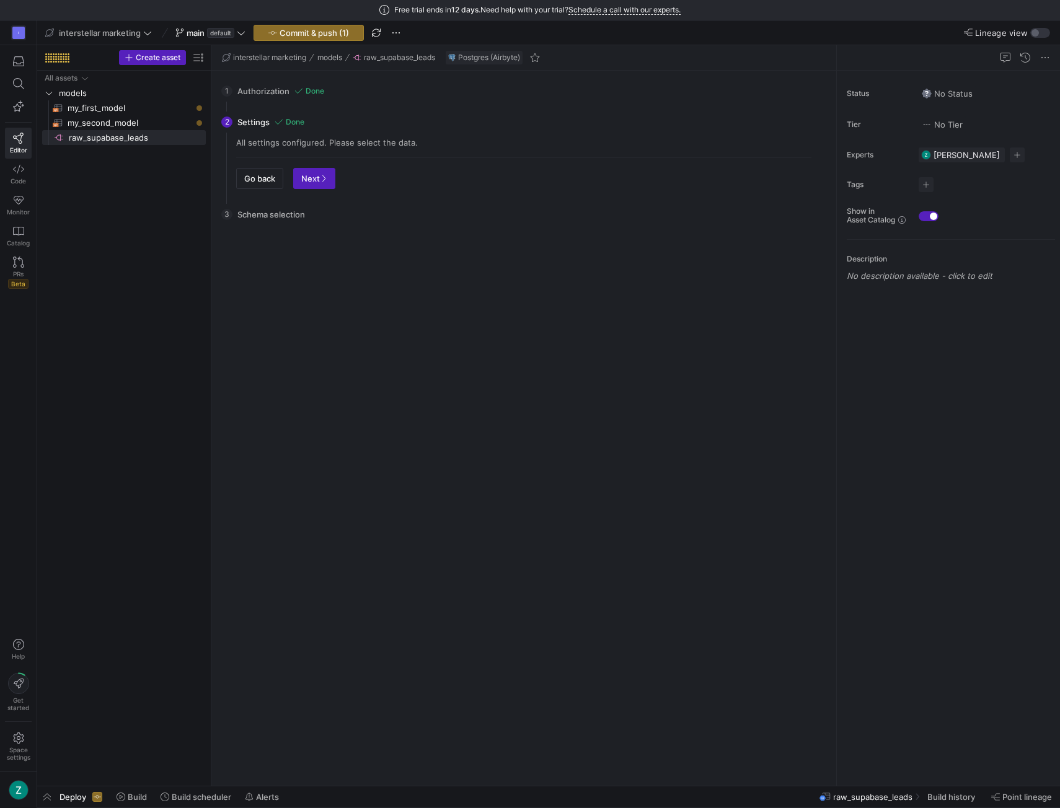
click at [335, 182] on div "Go back Next" at bounding box center [523, 173] width 575 height 32
click at [329, 182] on span "button" at bounding box center [314, 179] width 41 height 20
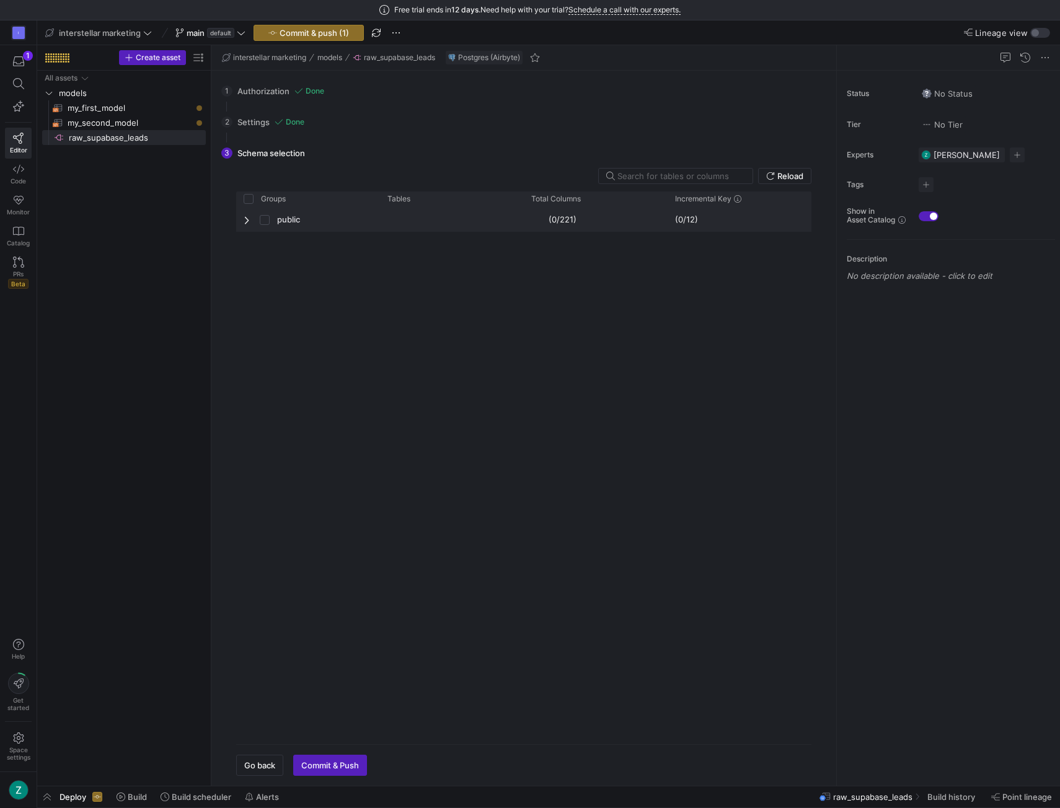
click at [244, 221] on span "Press SPACE to select this row." at bounding box center [248, 220] width 9 height 10
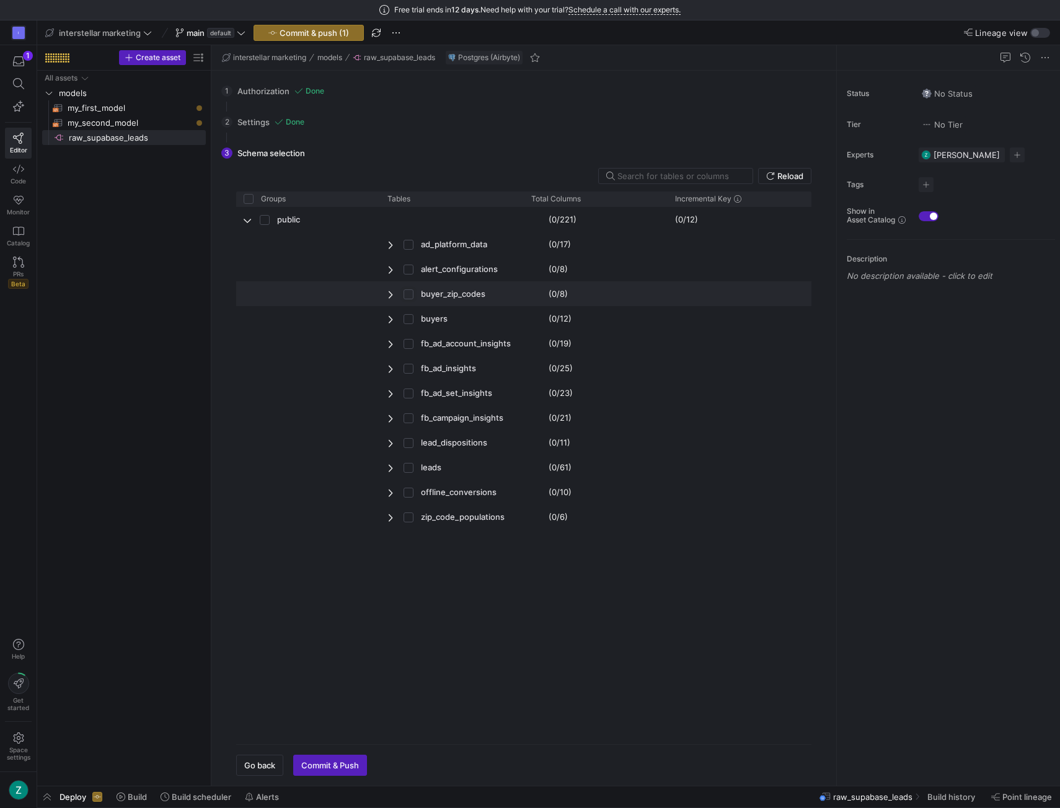
click at [406, 293] on input "Press Space to toggle row selection (unchecked)" at bounding box center [409, 294] width 10 height 10
checkbox input "true"
checkbox input "false"
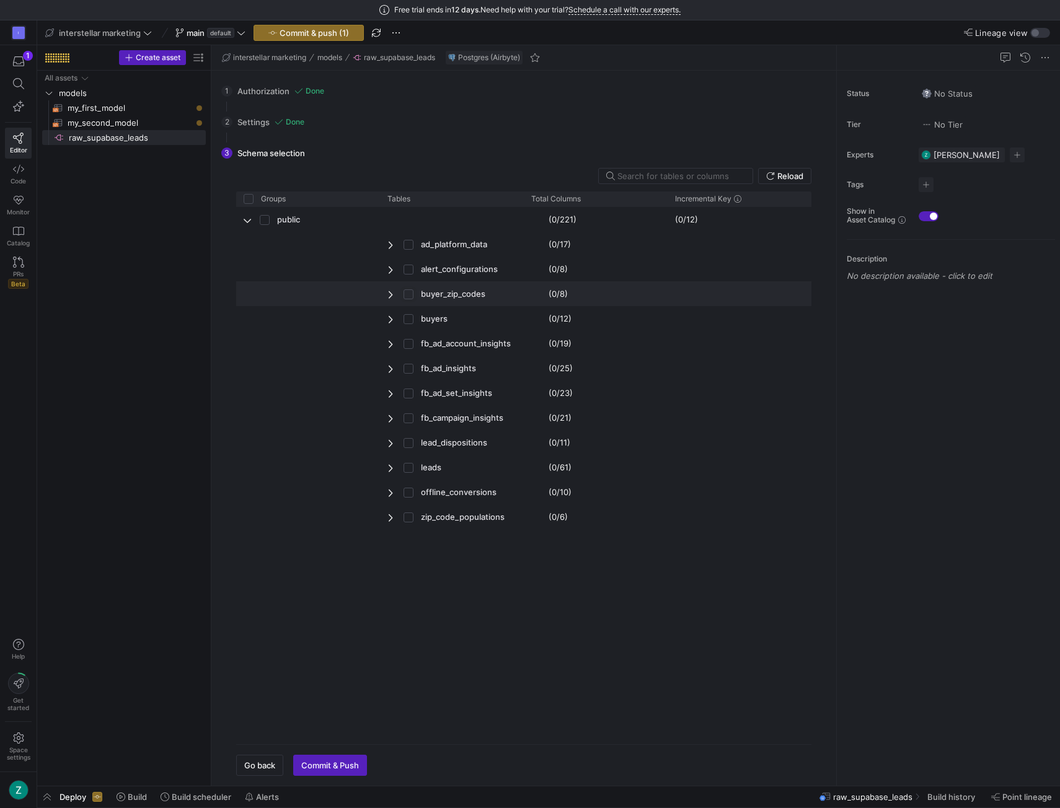
checkbox input "true"
click at [405, 314] on input "Press Space to toggle row selection (unchecked)" at bounding box center [409, 319] width 10 height 10
checkbox input "true"
checkbox input "false"
checkbox input "true"
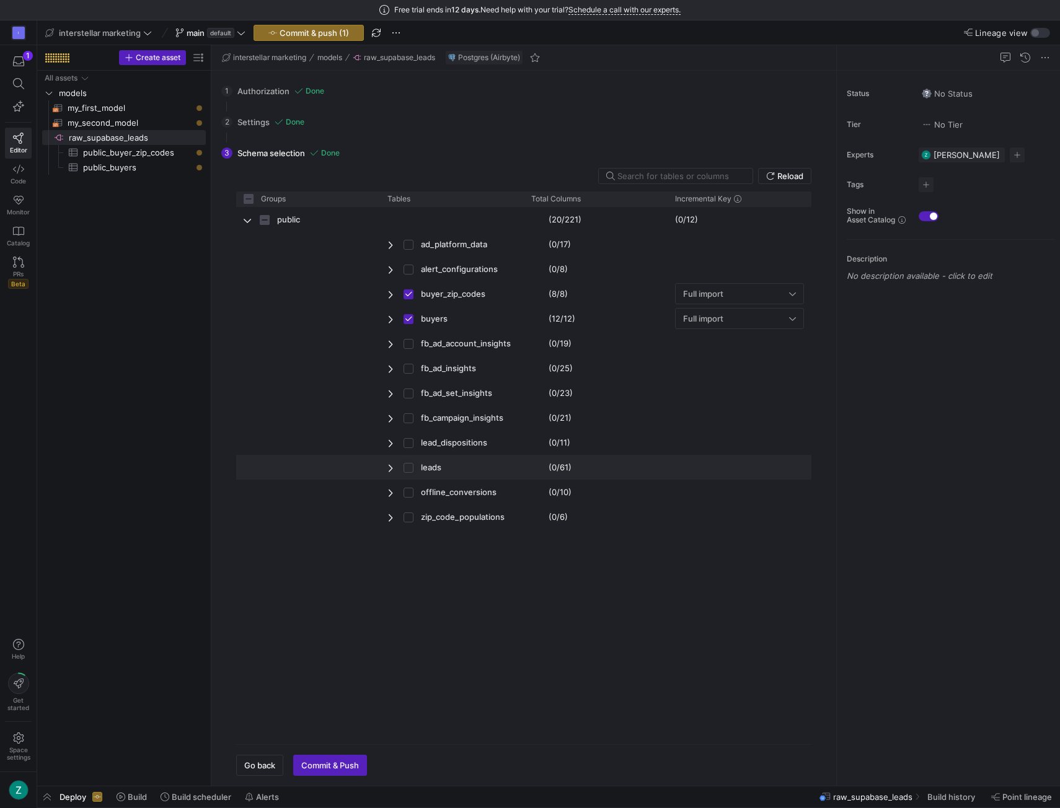
click at [410, 467] on input "Press Space to toggle row selection (unchecked)" at bounding box center [409, 468] width 10 height 10
checkbox input "true"
checkbox input "false"
checkbox input "true"
click at [409, 520] on input "Press Space to toggle row selection (unchecked)" at bounding box center [409, 518] width 10 height 10
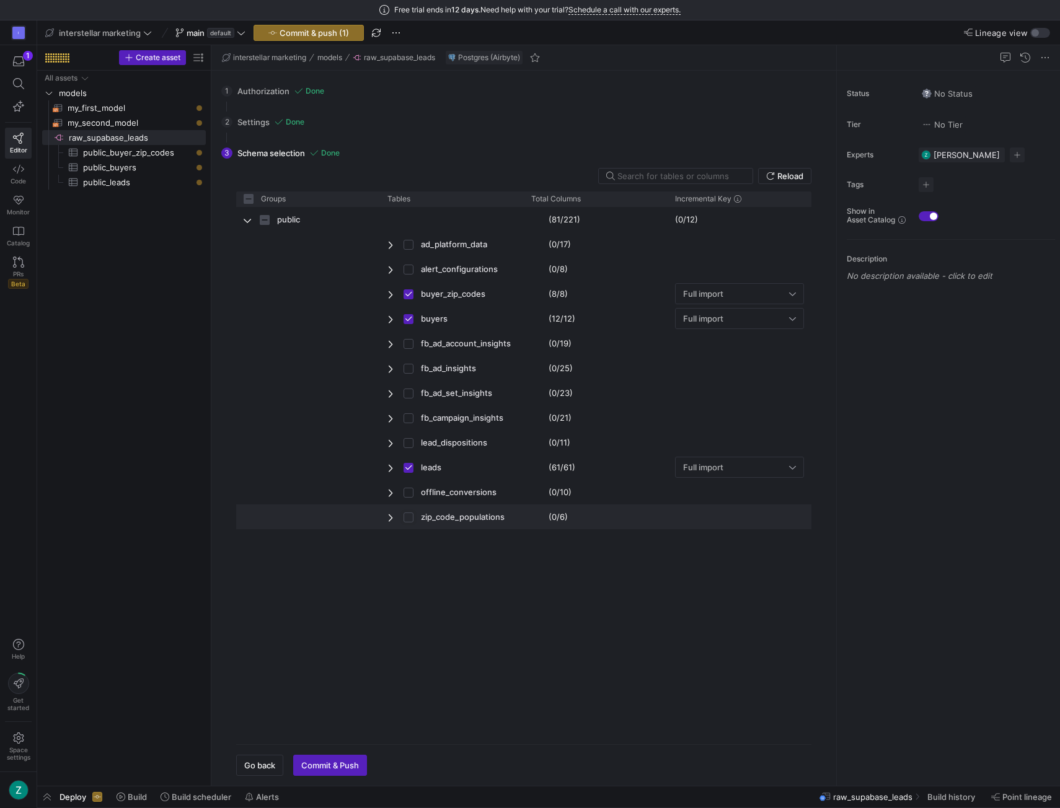
checkbox input "true"
checkbox input "false"
checkbox input "true"
click at [724, 467] on div "Full import" at bounding box center [736, 467] width 106 height 10
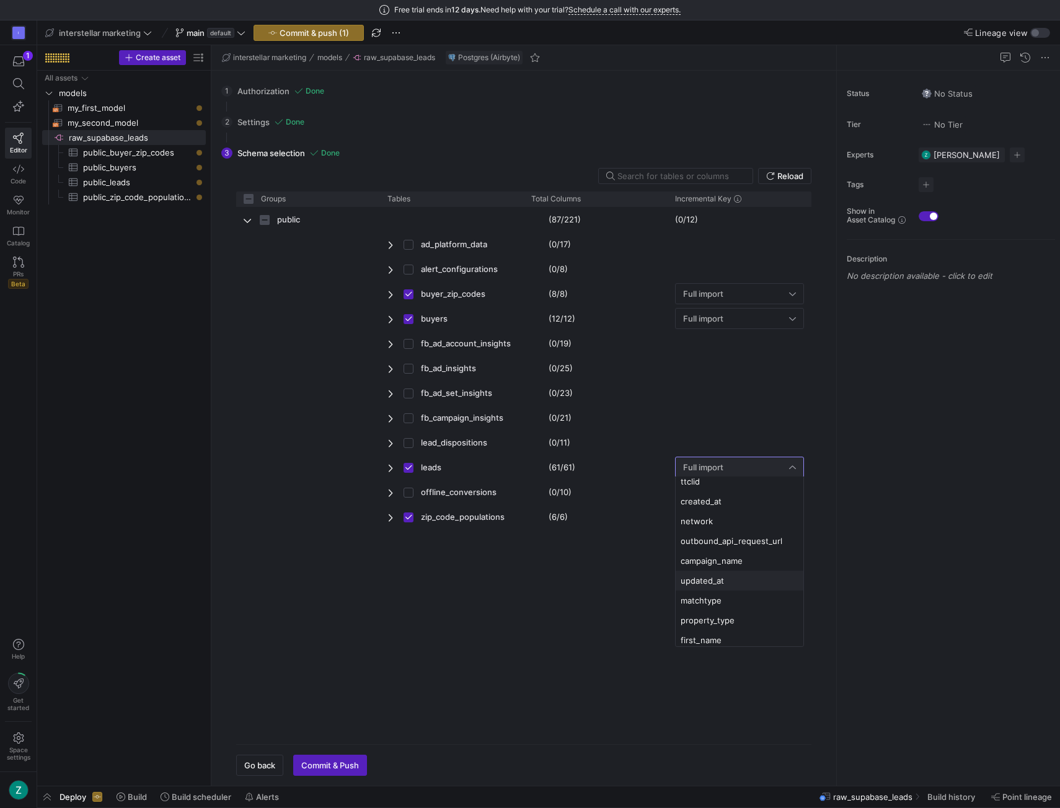
click at [717, 571] on mat-option "updated_at" at bounding box center [740, 581] width 128 height 20
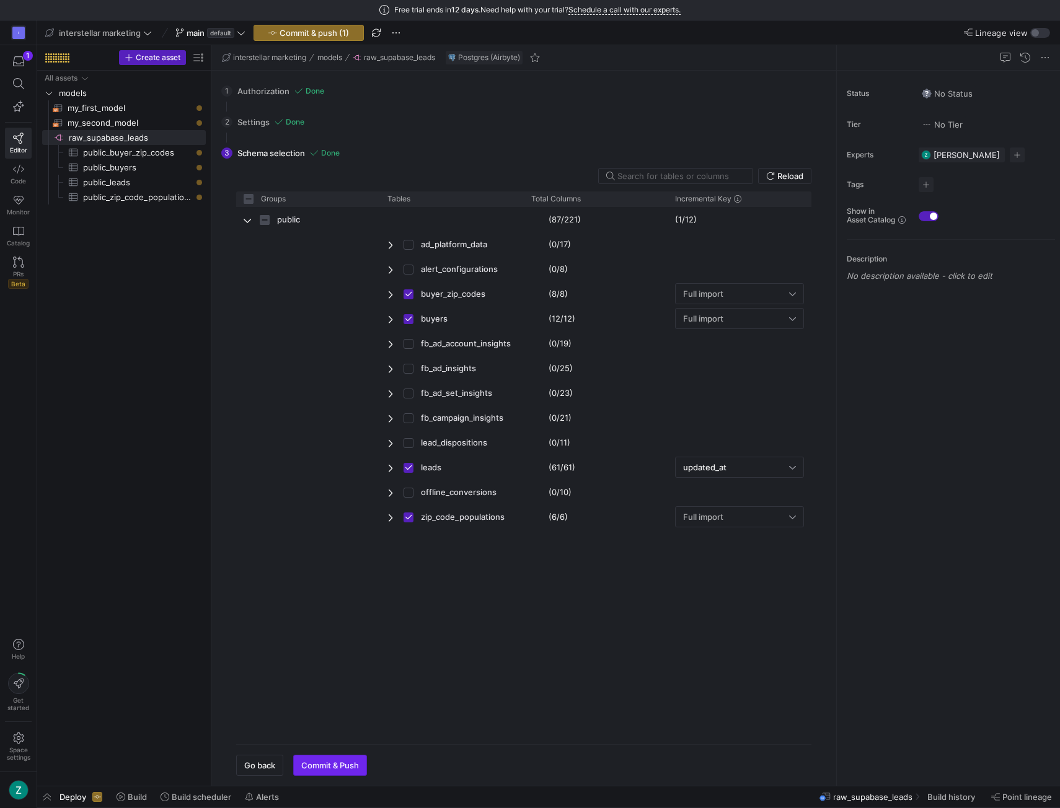
click at [330, 767] on span "Commit & Push" at bounding box center [330, 766] width 58 height 10
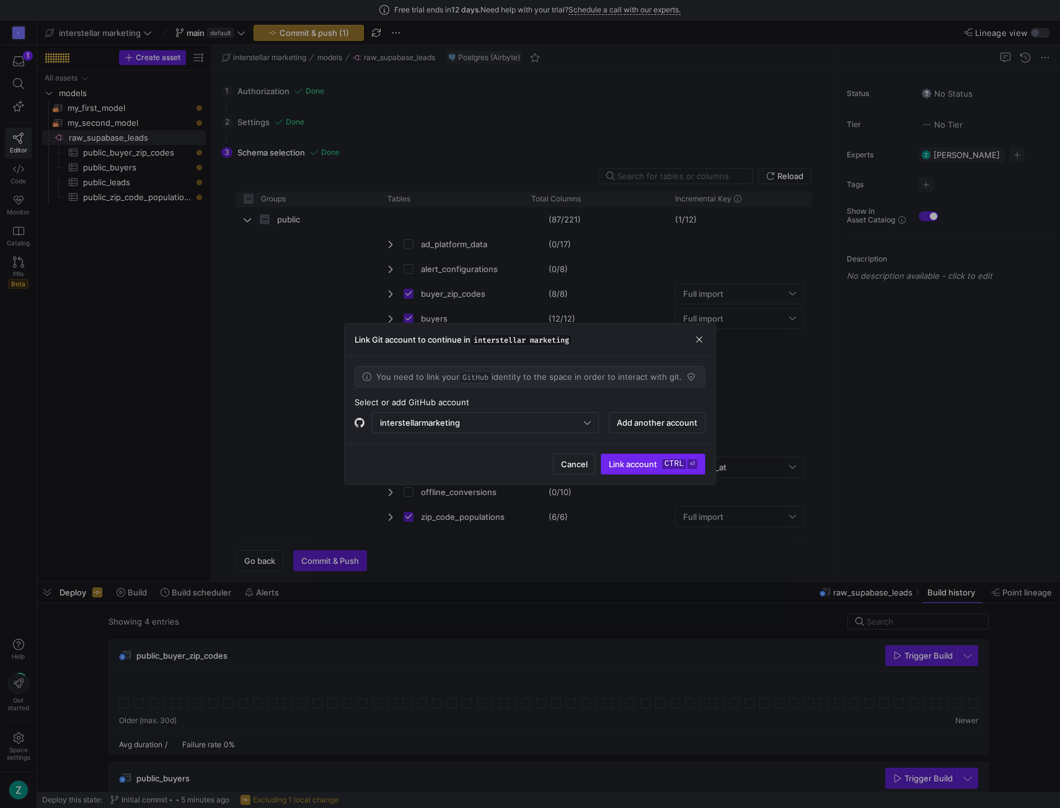
click at [630, 460] on span "Link account ctrl ⏎" at bounding box center [653, 464] width 89 height 10
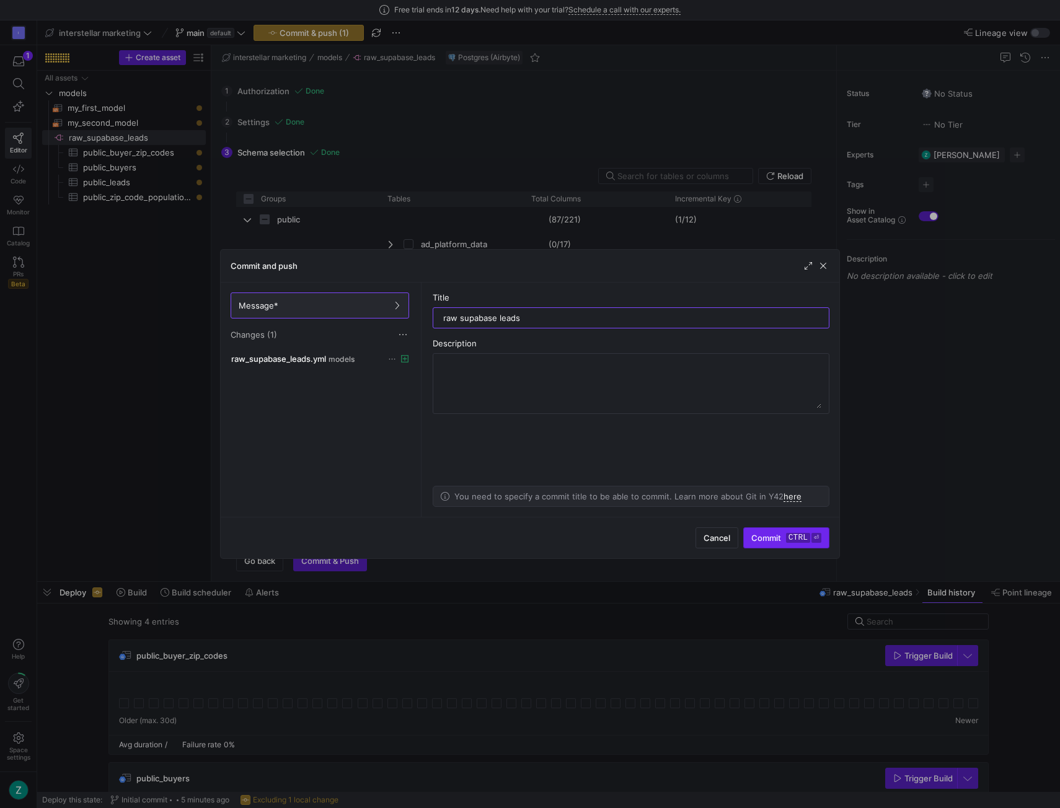
type input "raw supabase leads"
click at [787, 535] on kbd "ctrl" at bounding box center [798, 538] width 24 height 10
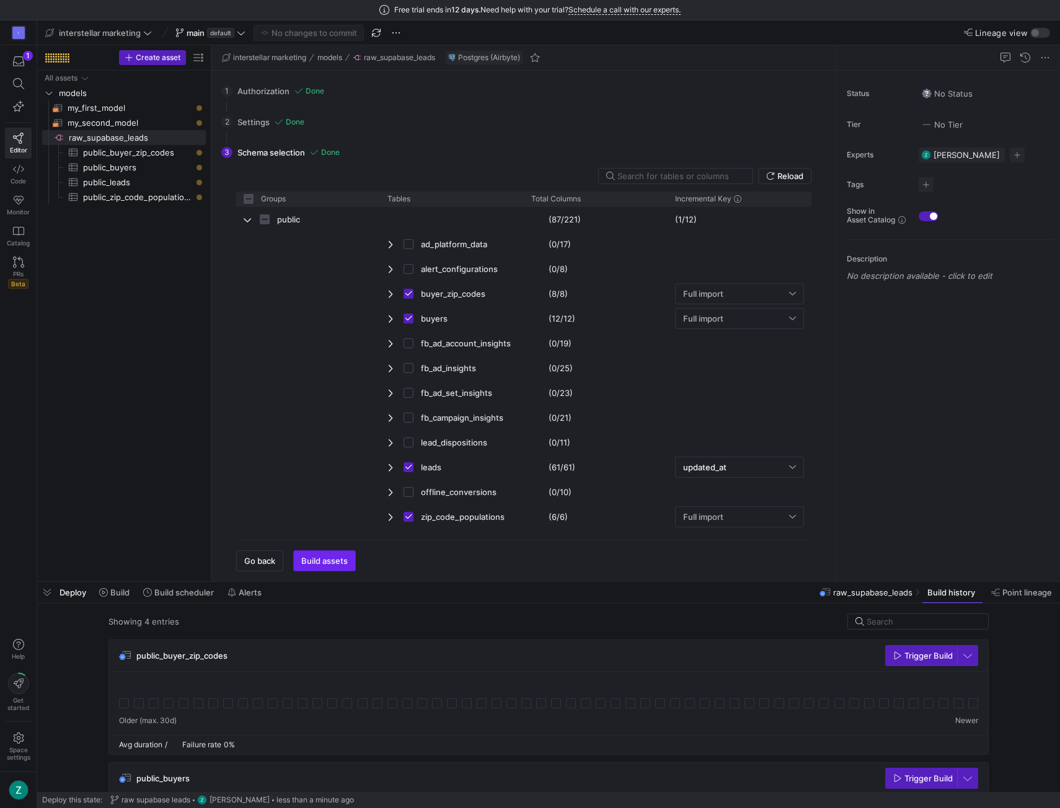
click at [342, 568] on span "button" at bounding box center [324, 561] width 61 height 20
click at [912, 651] on span "Trigger Build" at bounding box center [928, 656] width 48 height 10
click at [911, 652] on span "Trigger Build" at bounding box center [928, 656] width 48 height 10
click at [913, 774] on span "Trigger Build" at bounding box center [928, 779] width 48 height 10
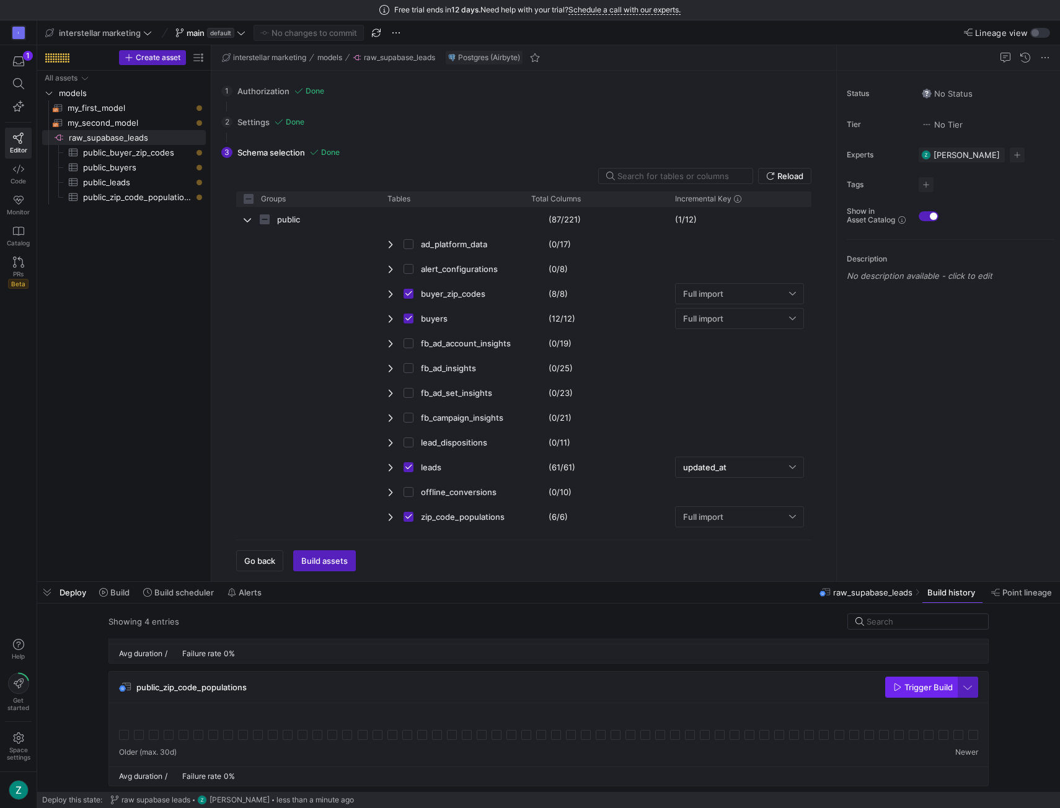
scroll to position [338, 0]
click at [893, 687] on icon "button" at bounding box center [897, 686] width 9 height 9
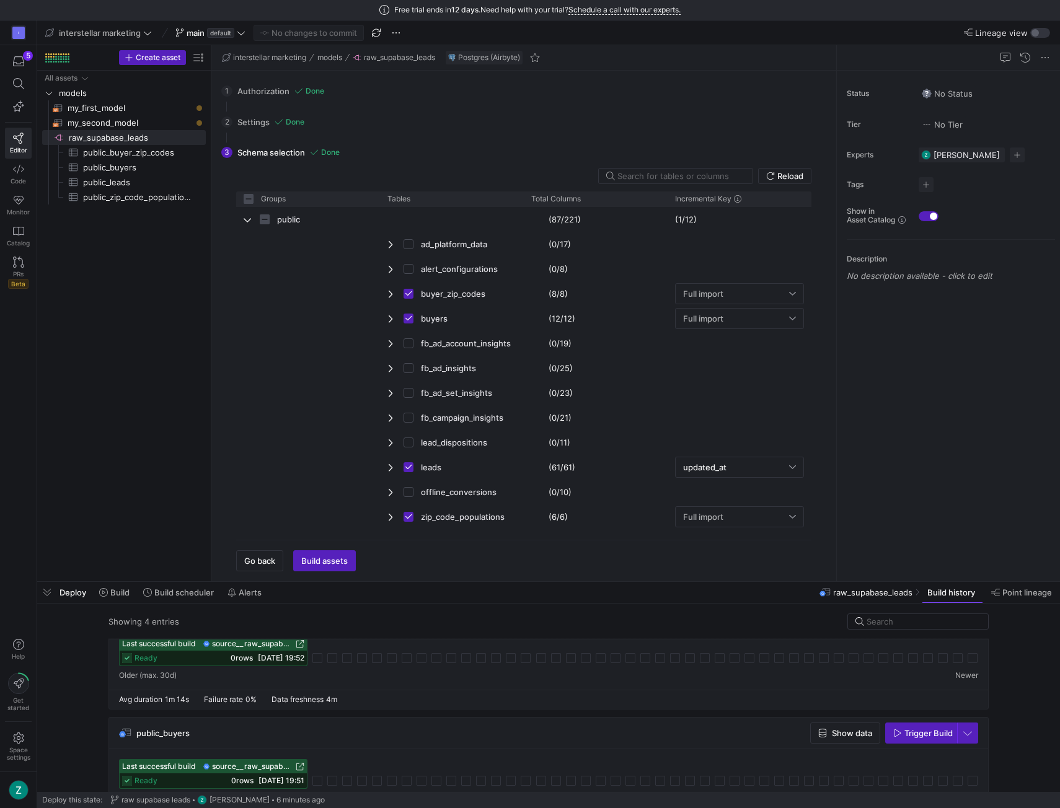
scroll to position [45, 0]
click at [154, 318] on div "All assets models my_first_model​​​​​​​​​​ my_second_model​​​​​​​​​​ raw_supaba…" at bounding box center [124, 324] width 164 height 506
click at [153, 56] on span "Create asset" at bounding box center [158, 57] width 45 height 9
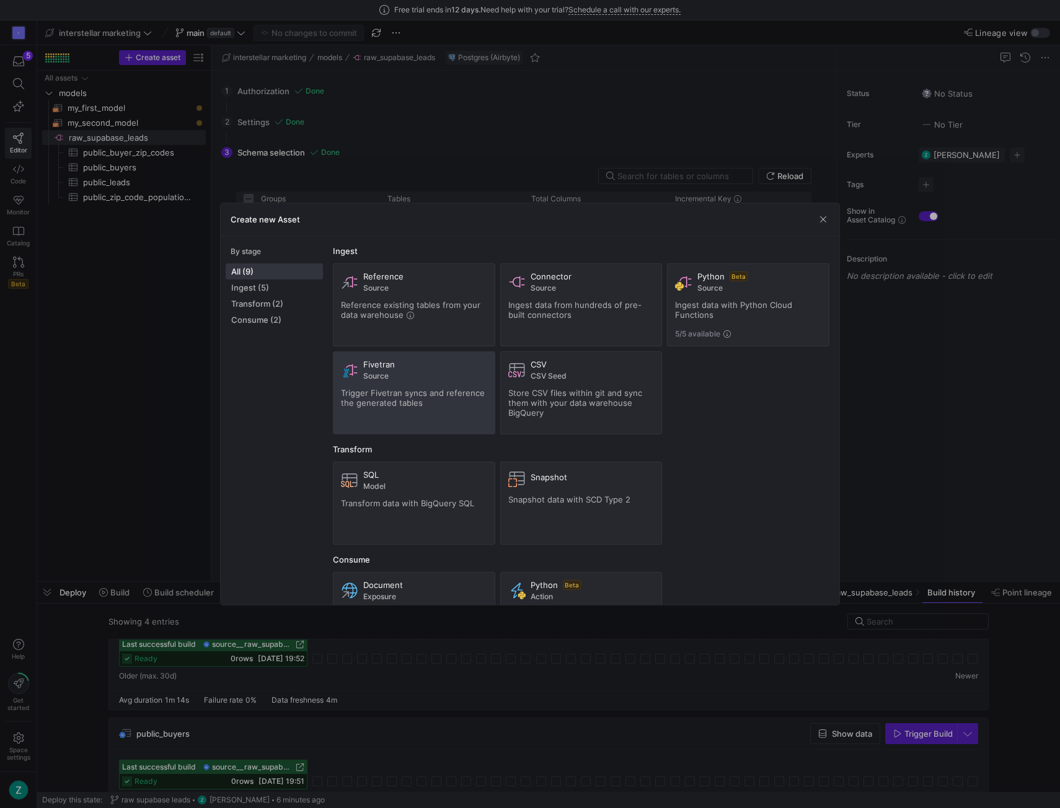
click at [415, 370] on div "Fivetran Source" at bounding box center [425, 370] width 124 height 21
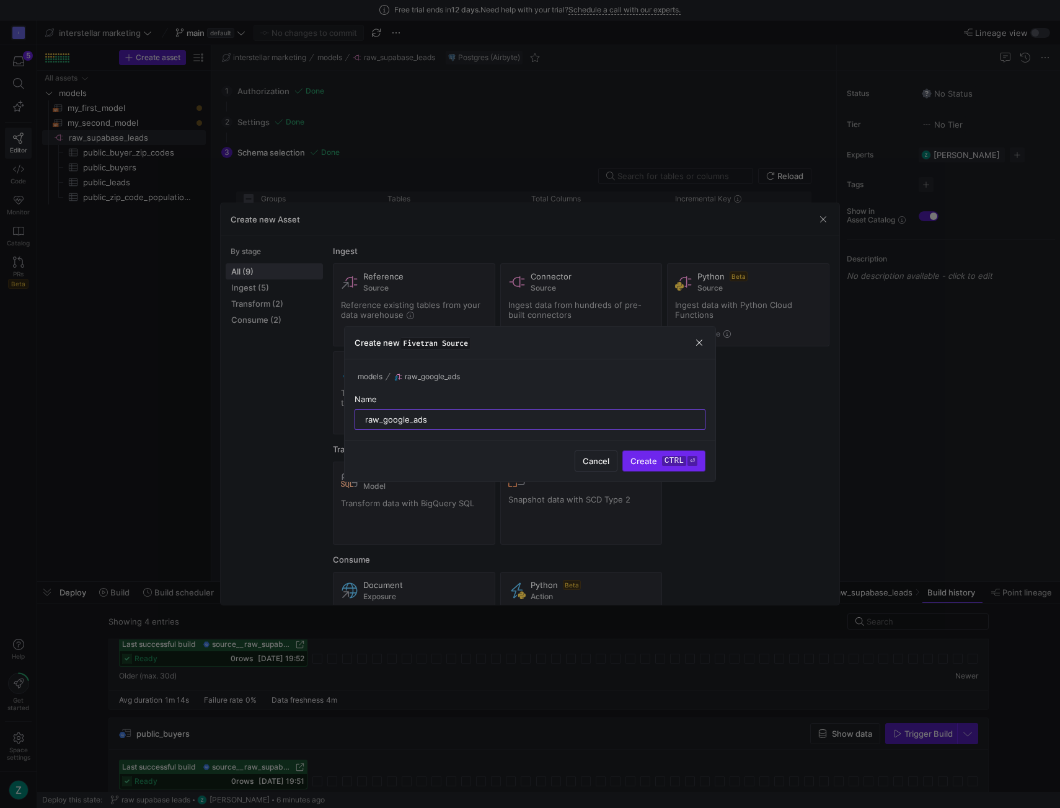
type input "raw_google_ads"
click at [640, 464] on span "Create ctrl ⏎" at bounding box center [663, 461] width 67 height 10
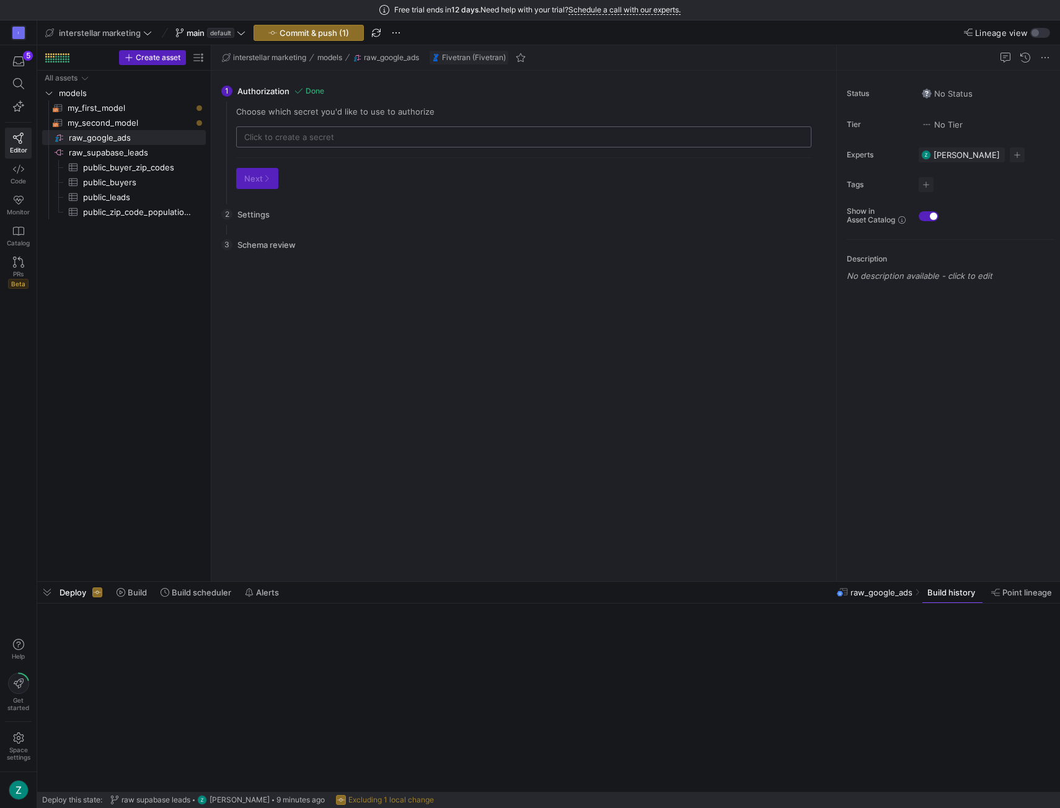
click at [299, 138] on input "text" at bounding box center [523, 137] width 559 height 10
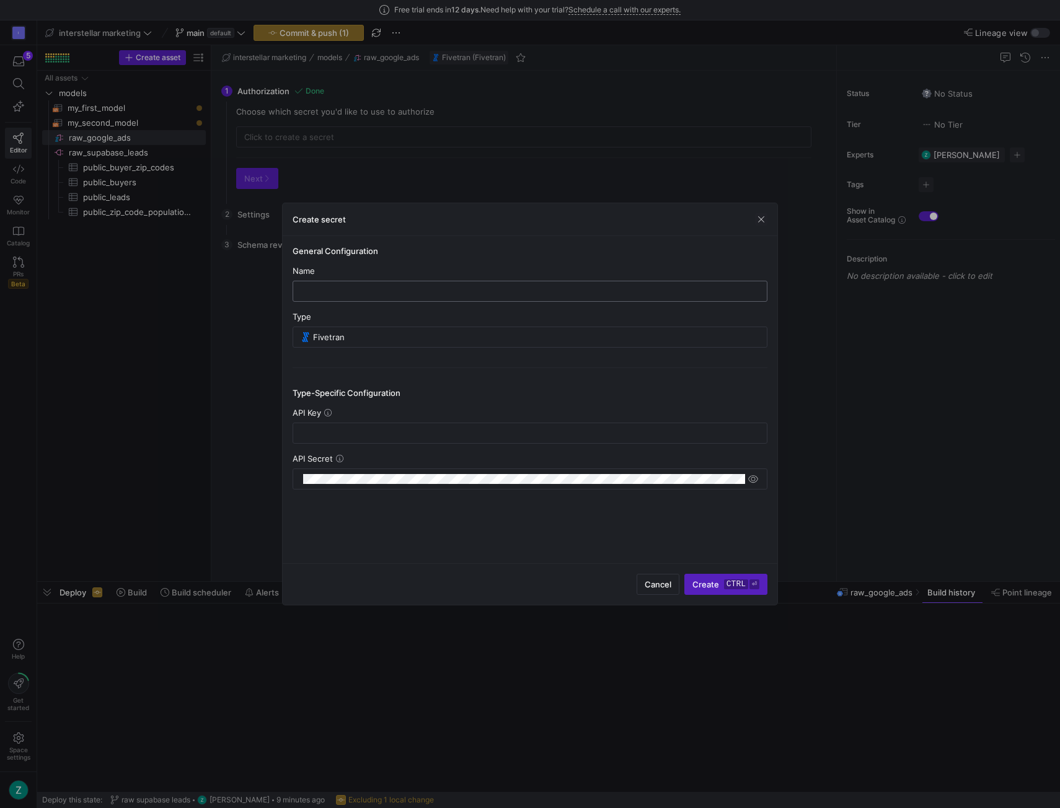
click at [369, 292] on input "text" at bounding box center [530, 291] width 454 height 10
type input "Raw Google Ads"
click at [362, 435] on input "text" at bounding box center [530, 433] width 454 height 10
click at [329, 428] on input "text" at bounding box center [530, 433] width 454 height 10
paste input "SfKdGEvS6QWU4Oi6"
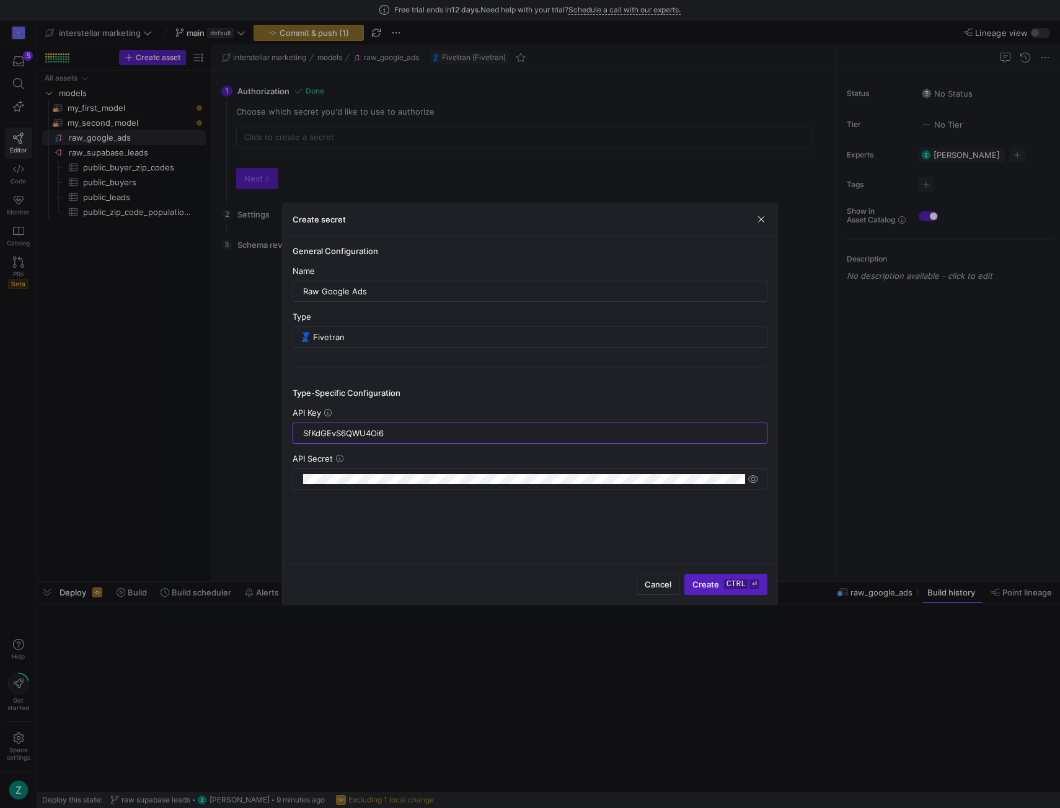
type input "SfKdGEvS6QWU4Oi6"
click at [338, 472] on div at bounding box center [523, 479] width 441 height 20
click at [727, 585] on kbd "ctrl" at bounding box center [736, 585] width 24 height 10
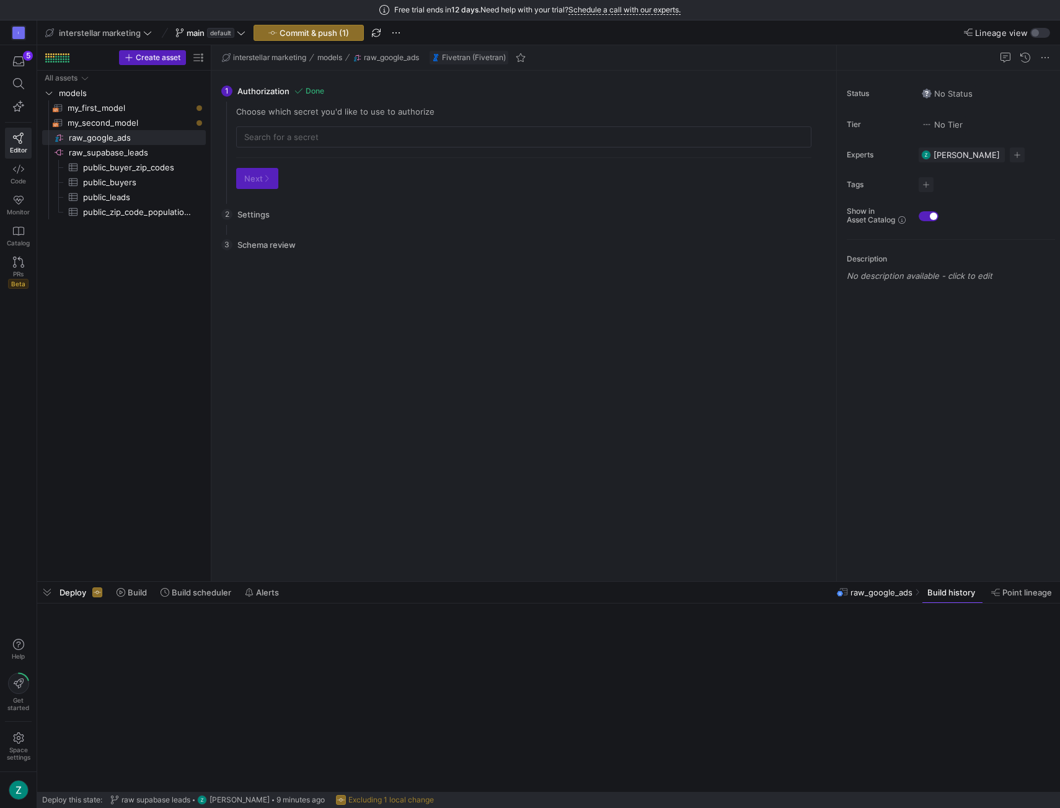
type input "Raw Google Ads"
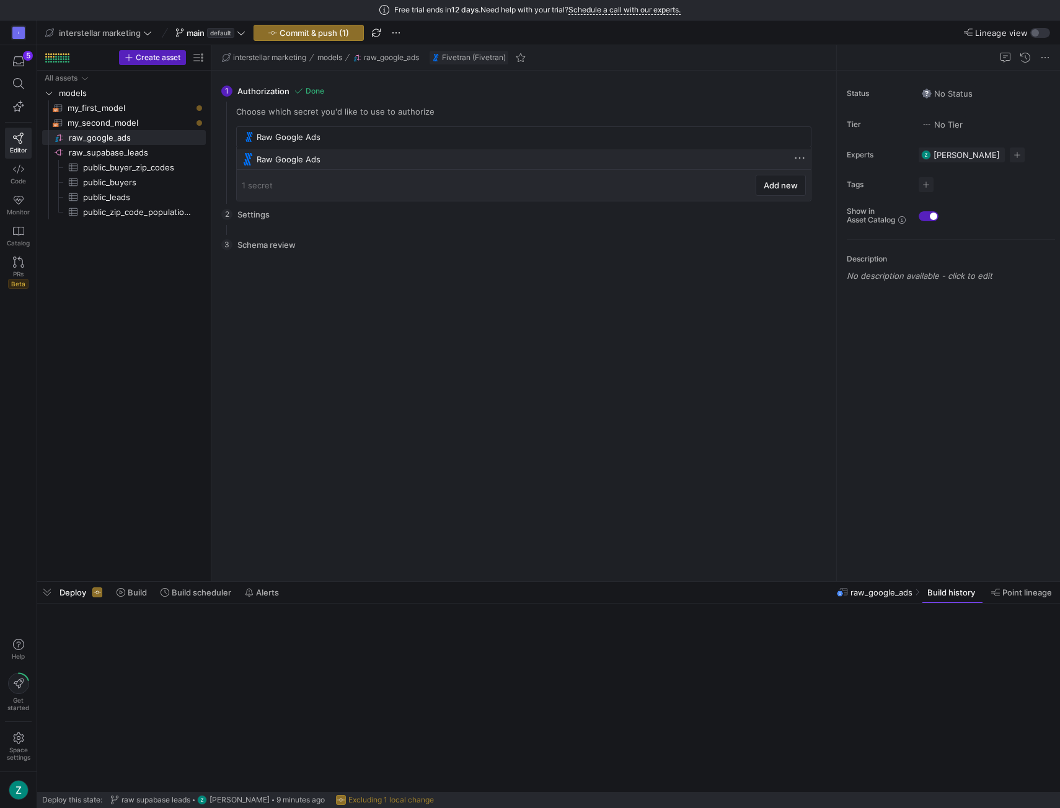
click at [364, 159] on div "Raw Google Ads" at bounding box center [525, 159] width 537 height 10
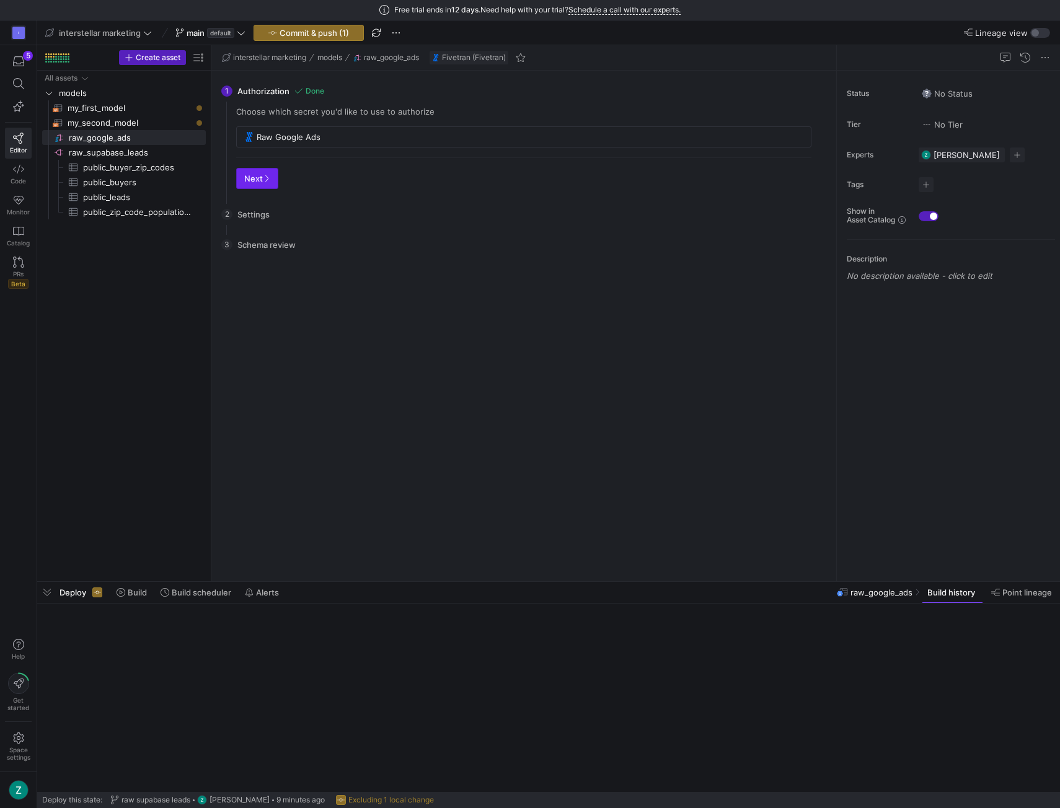
click at [263, 181] on span "Next" at bounding box center [257, 179] width 26 height 10
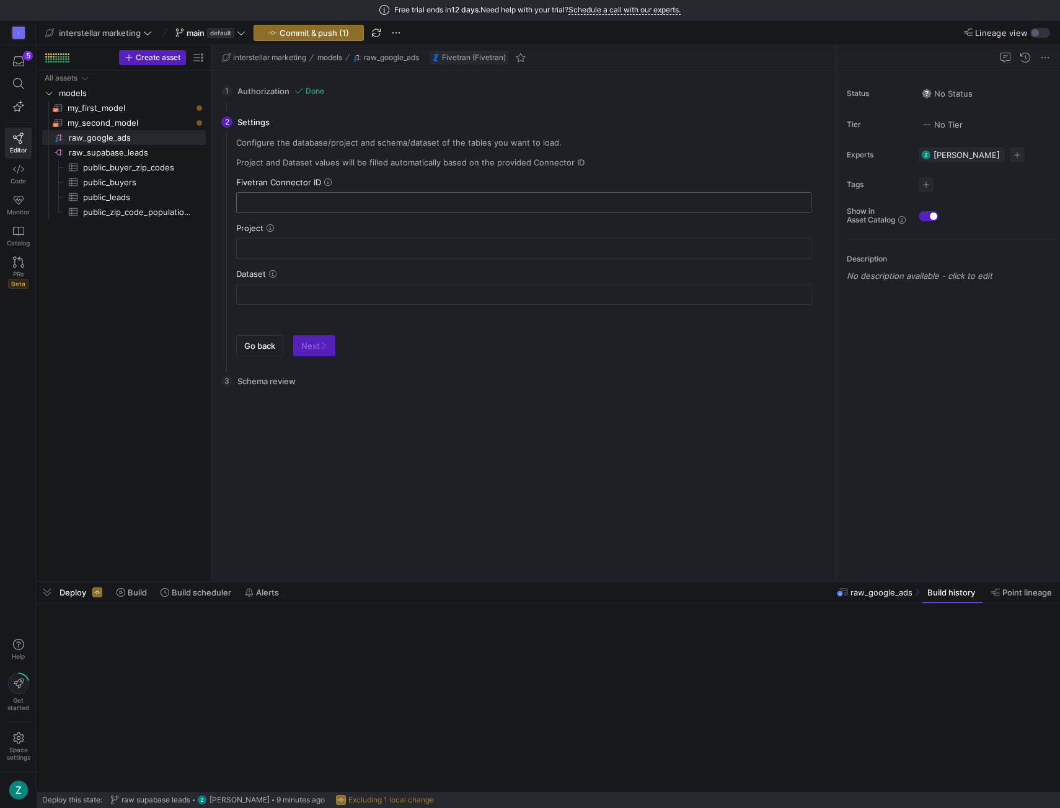
click at [298, 200] on input "text" at bounding box center [524, 203] width 554 height 10
click at [337, 201] on input "text" at bounding box center [524, 203] width 554 height 10
paste input "prospered_prowess"
type input "prospered_prowess"
type input "interstellar-marketing-prod"
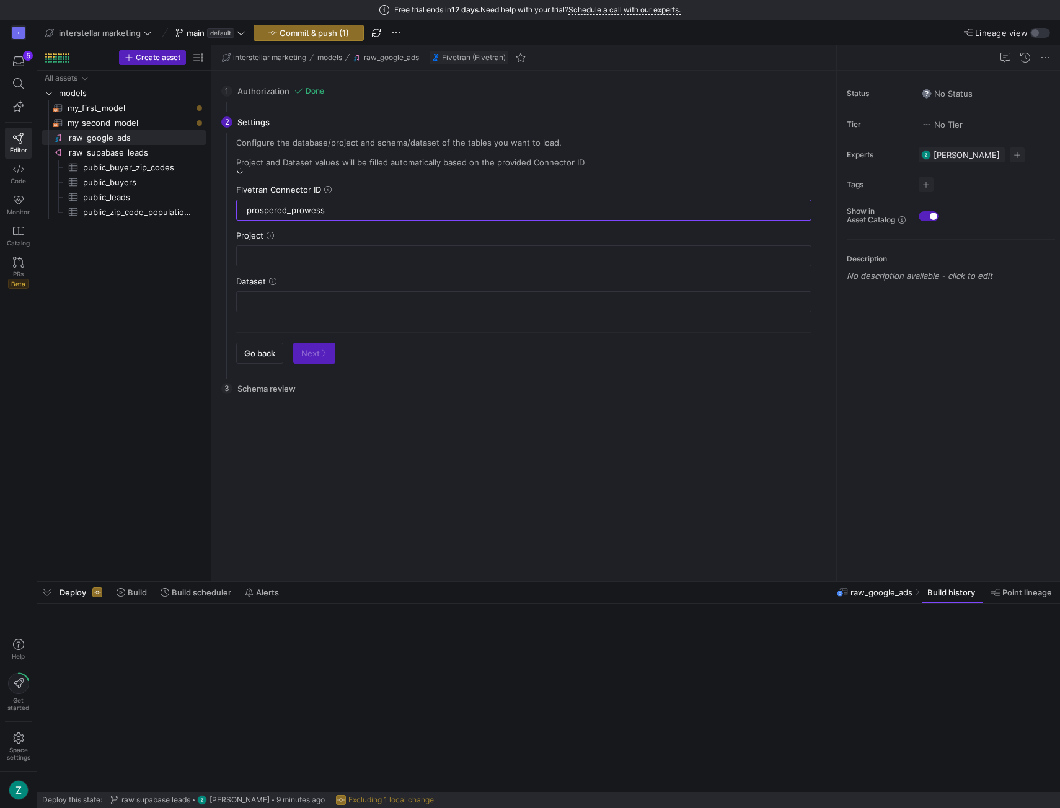
type input "google_ads"
type input "prospered_prowess"
click at [319, 341] on span "Next" at bounding box center [314, 346] width 26 height 10
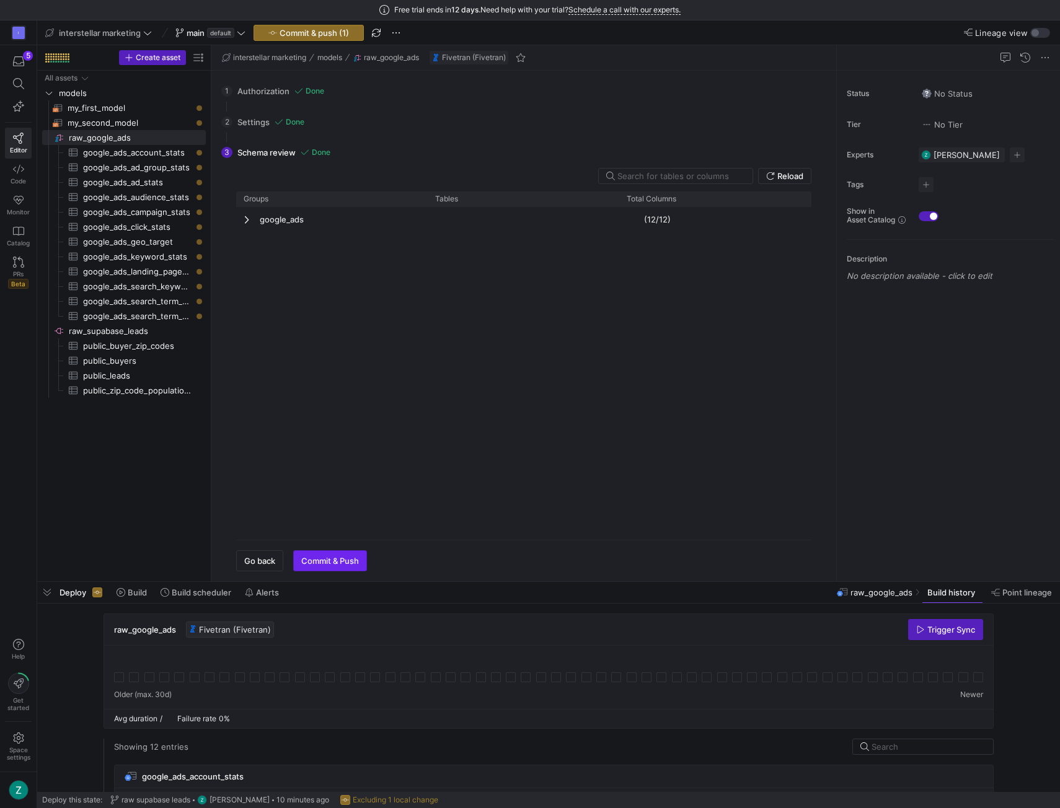
click at [356, 556] on span "Commit & Push" at bounding box center [330, 561] width 58 height 10
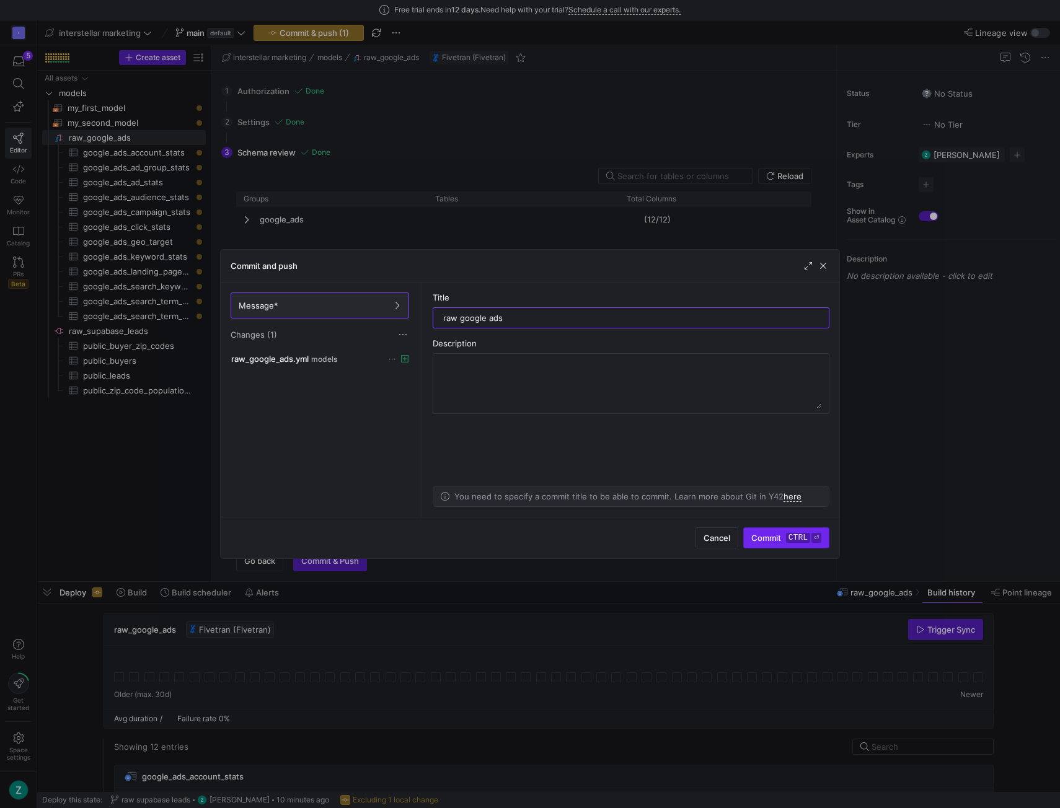
type input "raw google ads"
click at [771, 541] on span "Commit ctrl ⏎" at bounding box center [786, 538] width 70 height 10
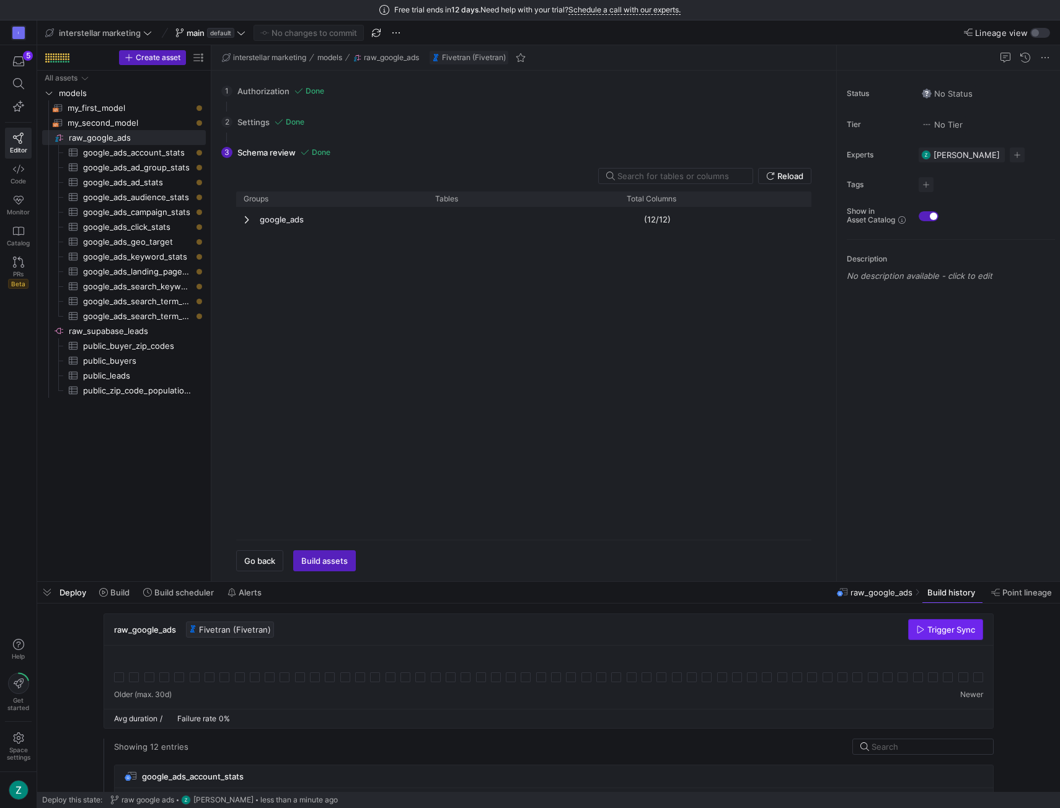
click at [932, 627] on span "Trigger Sync" at bounding box center [951, 630] width 48 height 10
click at [149, 58] on span "Create asset" at bounding box center [158, 57] width 45 height 9
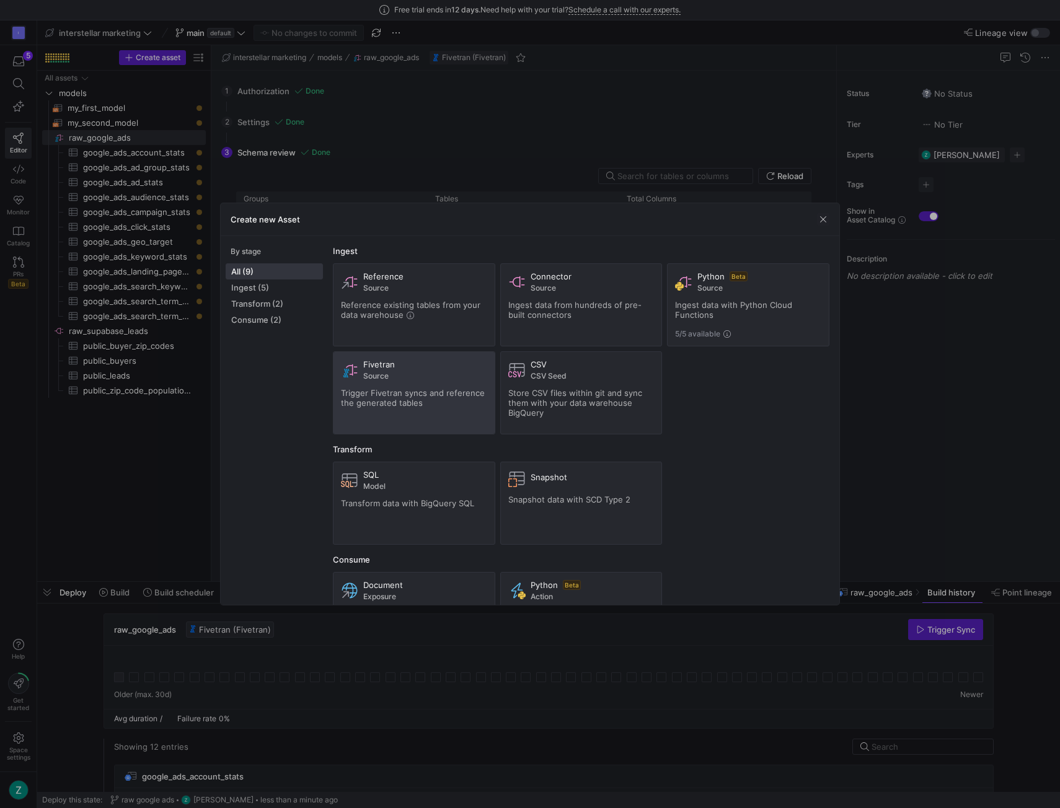
click at [405, 382] on div "Fivetran Source Trigger Fivetran syncs and reference the generated tables" at bounding box center [414, 393] width 146 height 67
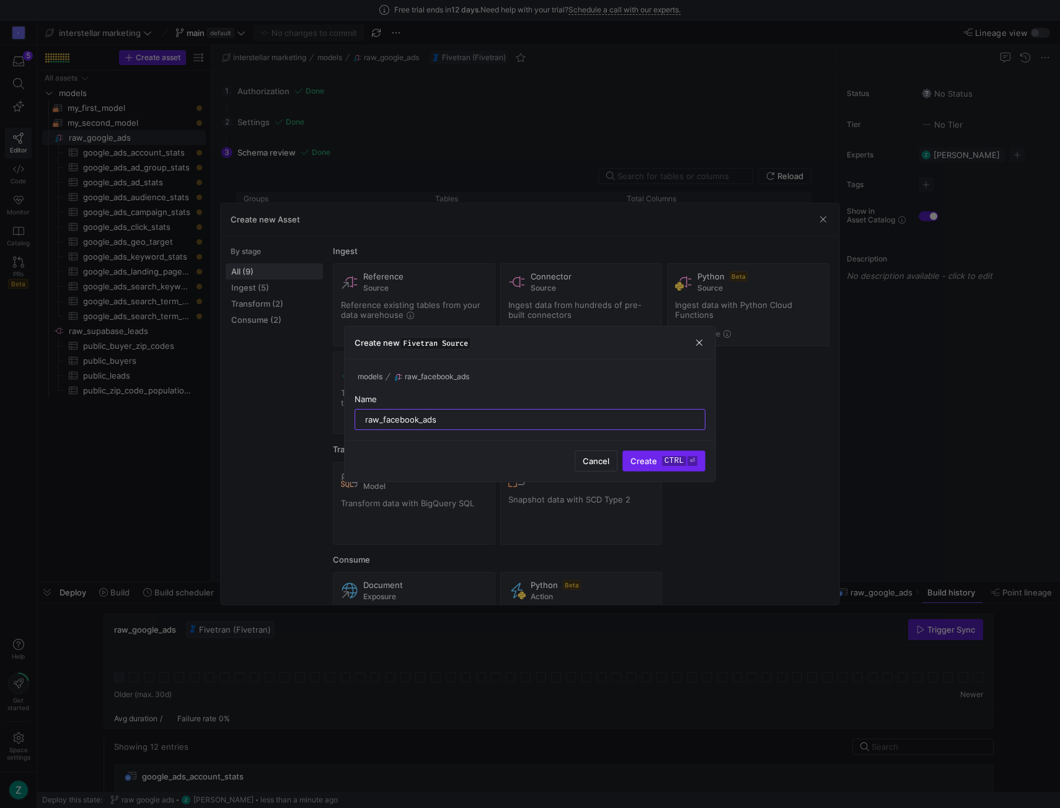
type input "raw_facebook_ads"
click at [669, 462] on kbd "ctrl" at bounding box center [674, 461] width 24 height 10
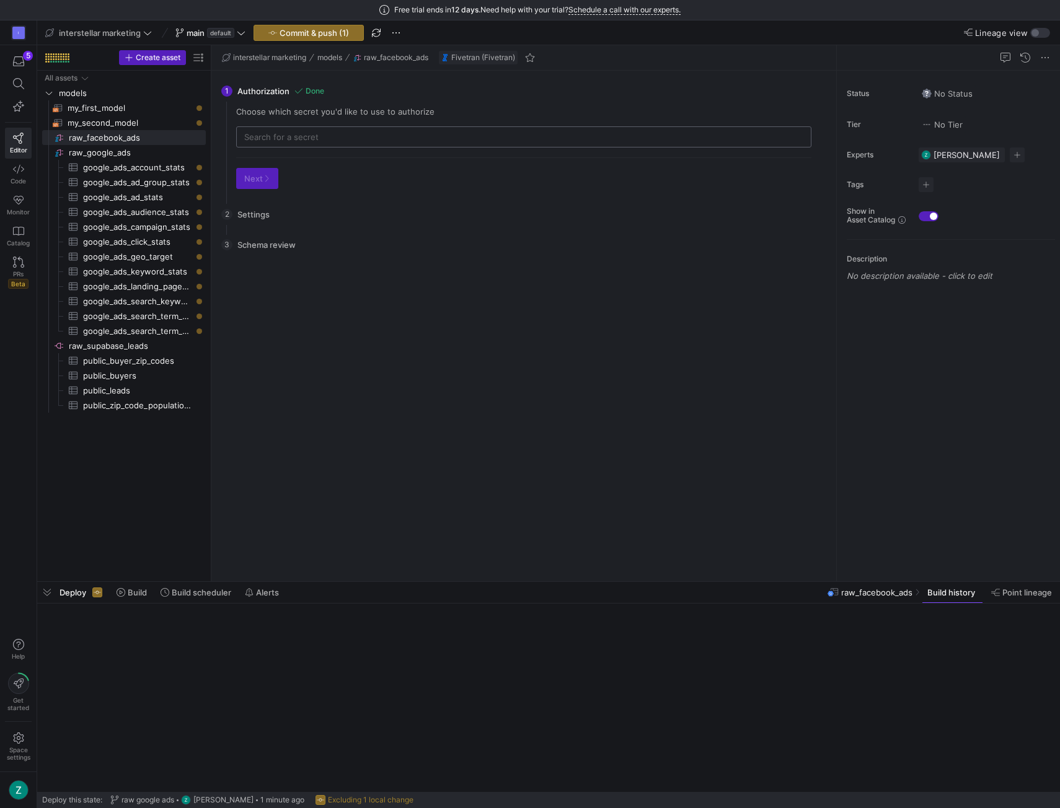
click at [306, 128] on div at bounding box center [523, 137] width 559 height 20
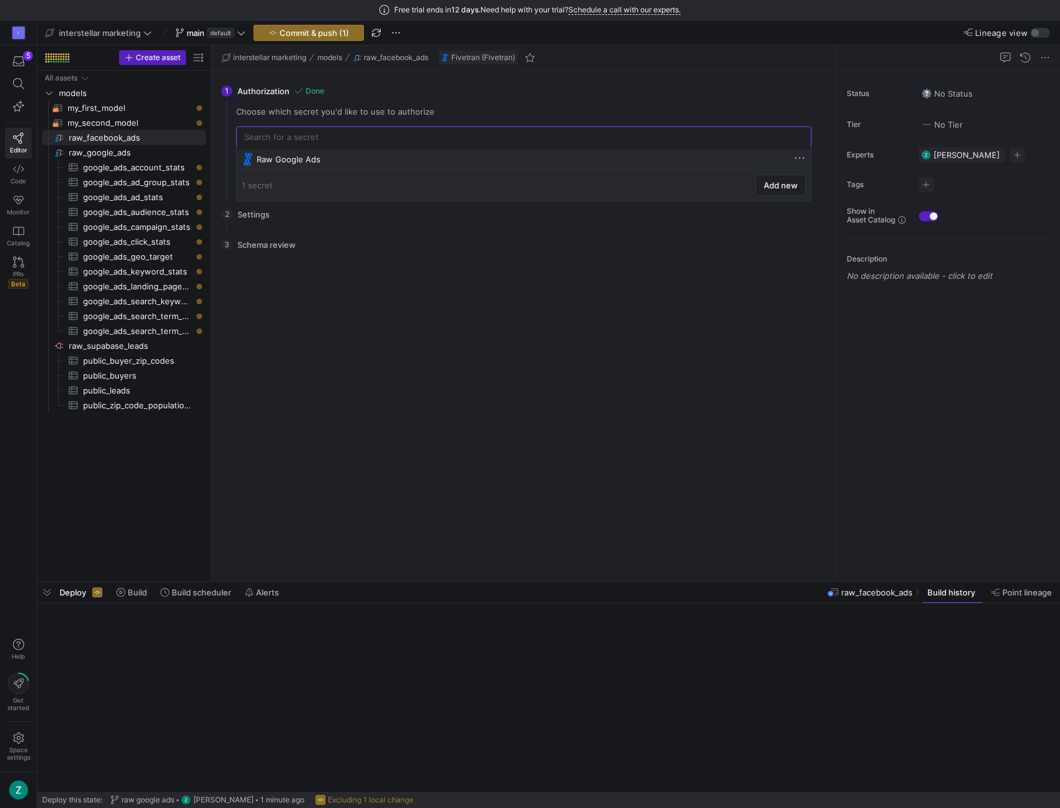
click at [314, 167] on div "Raw Google Ads" at bounding box center [524, 158] width 564 height 19
type input "Raw Google Ads"
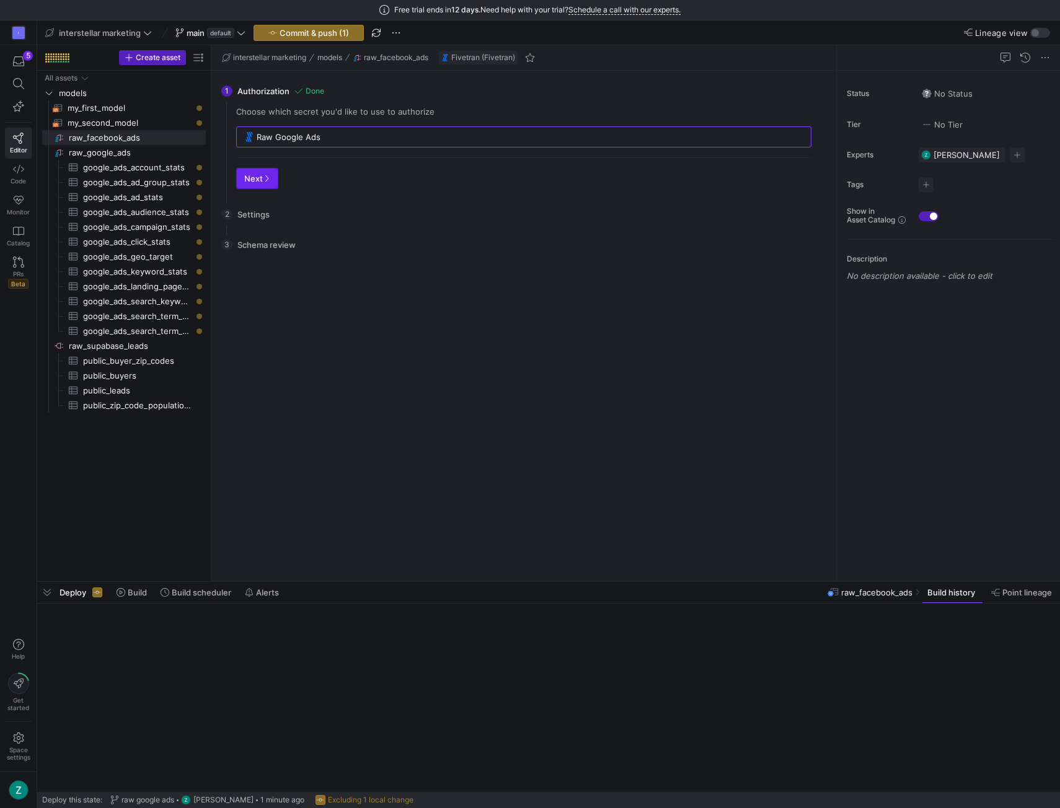
click at [252, 174] on span "Next" at bounding box center [257, 179] width 26 height 10
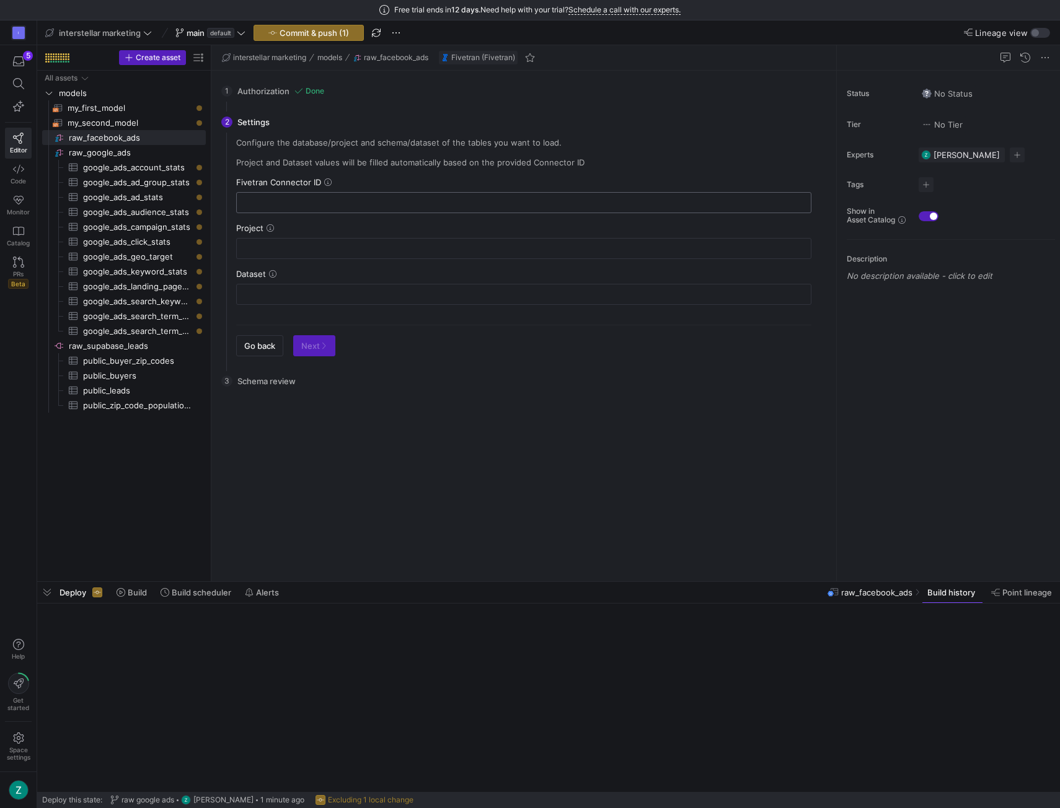
click at [294, 199] on input "text" at bounding box center [524, 203] width 554 height 10
paste input "plotted_originally"
type input "plotted_originally"
type input "interstellar-marketing-prod"
type input "facebook_ads"
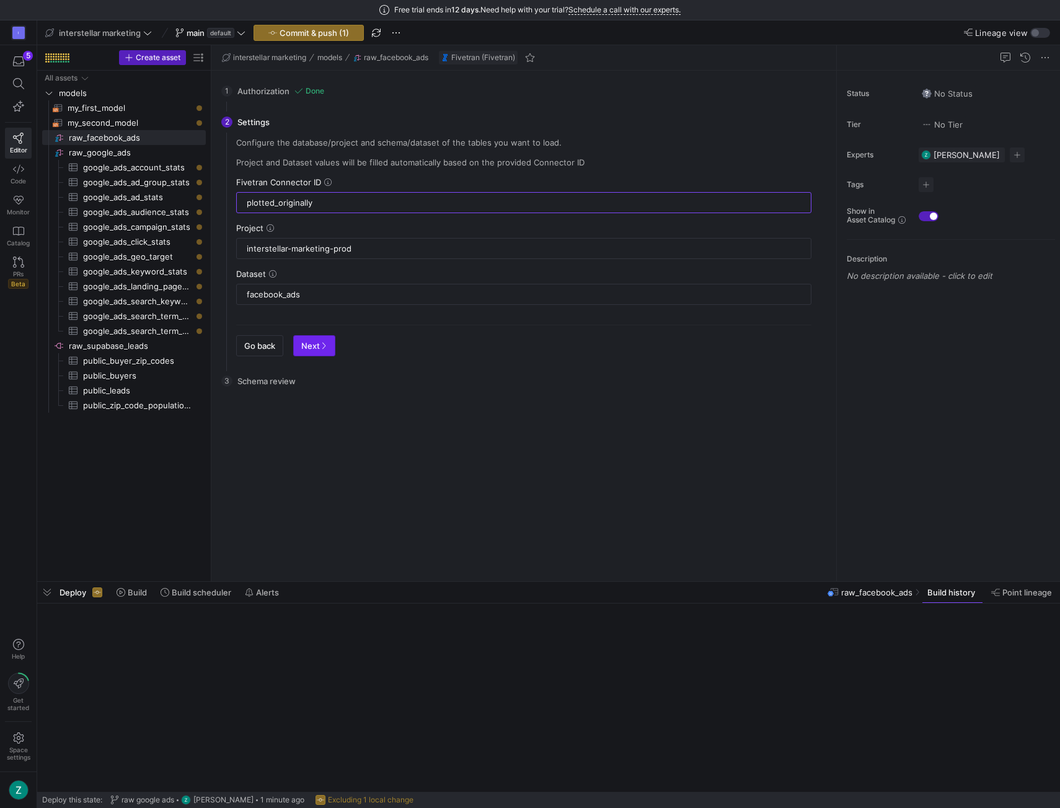
type input "plotted_originally"
click at [319, 345] on span "Next" at bounding box center [314, 346] width 26 height 10
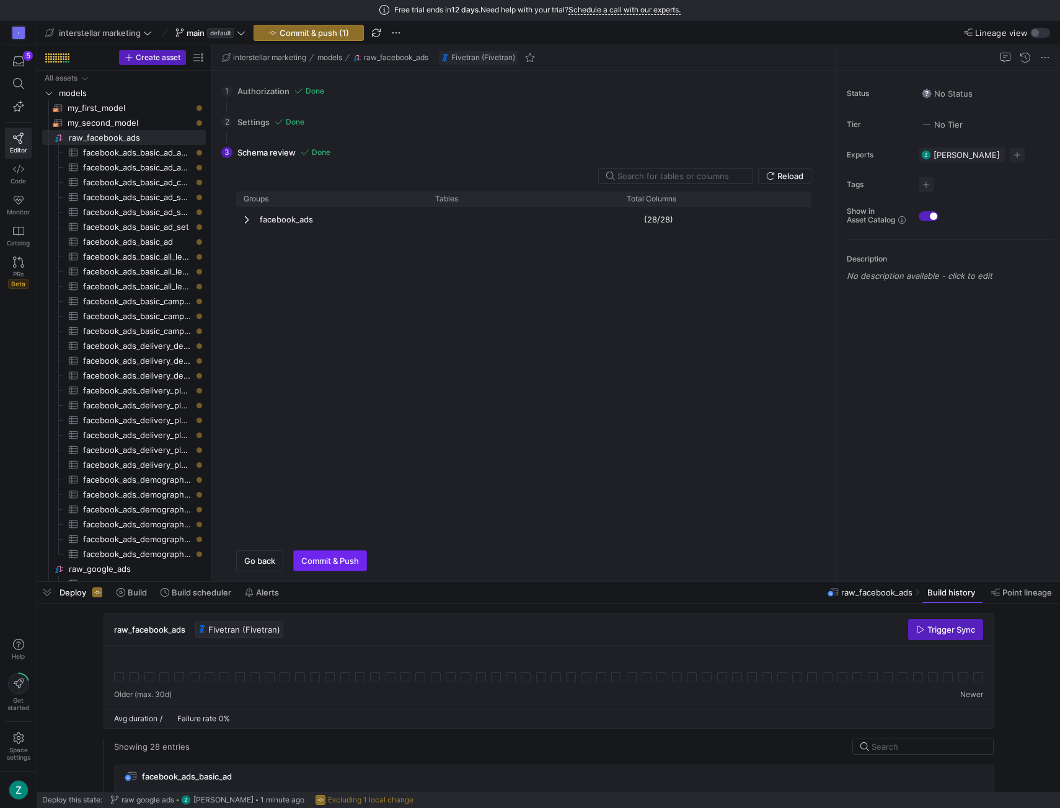
click at [348, 560] on span "Commit & Push" at bounding box center [330, 561] width 58 height 10
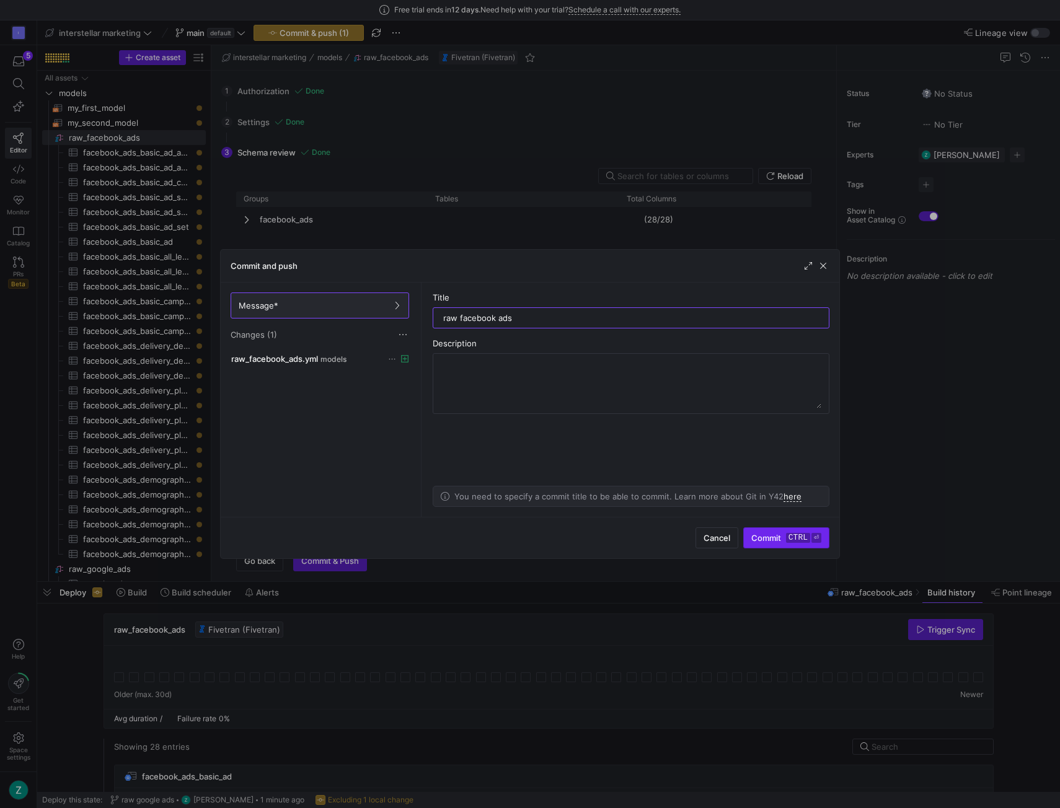
type input "raw facebook ads"
click at [765, 541] on span "Commit ctrl ⏎" at bounding box center [786, 538] width 70 height 10
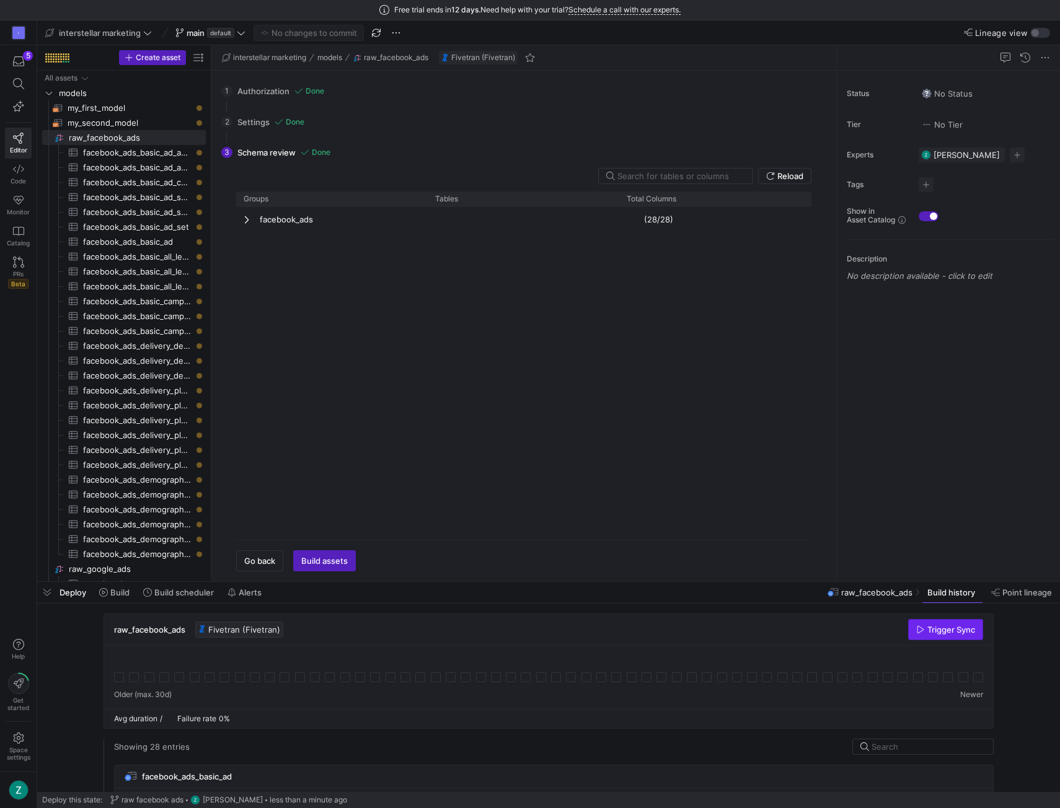
click at [945, 633] on span "Trigger Sync" at bounding box center [951, 630] width 48 height 10
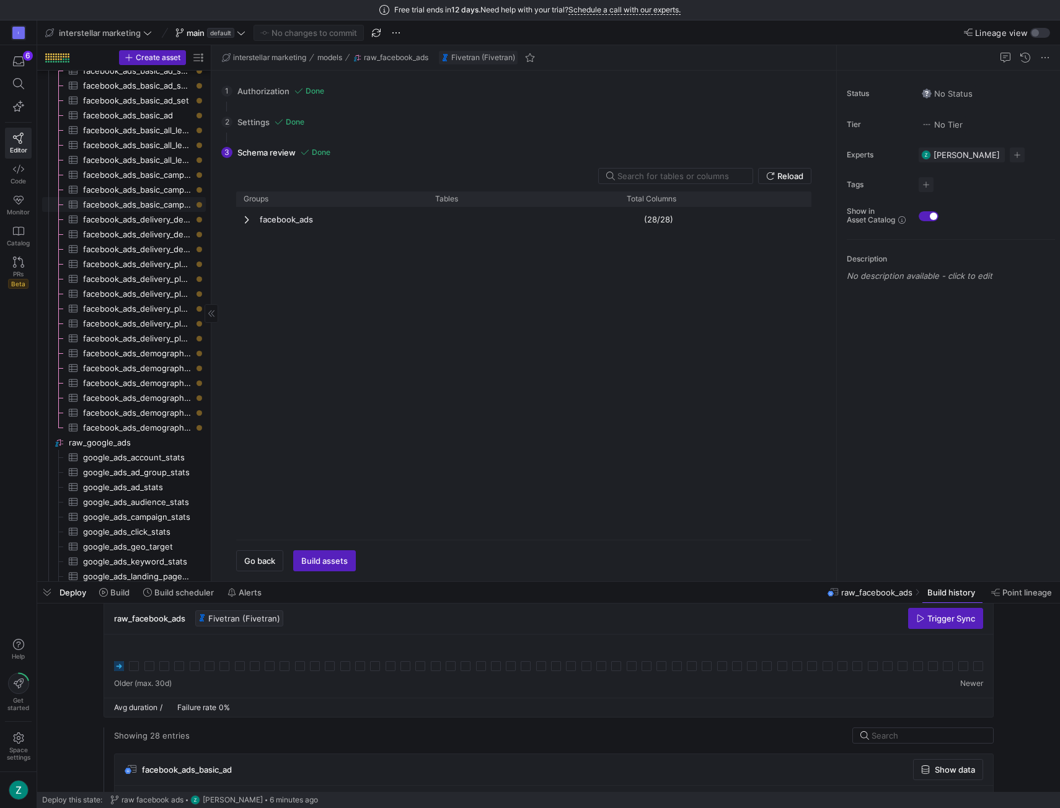
scroll to position [214, 0]
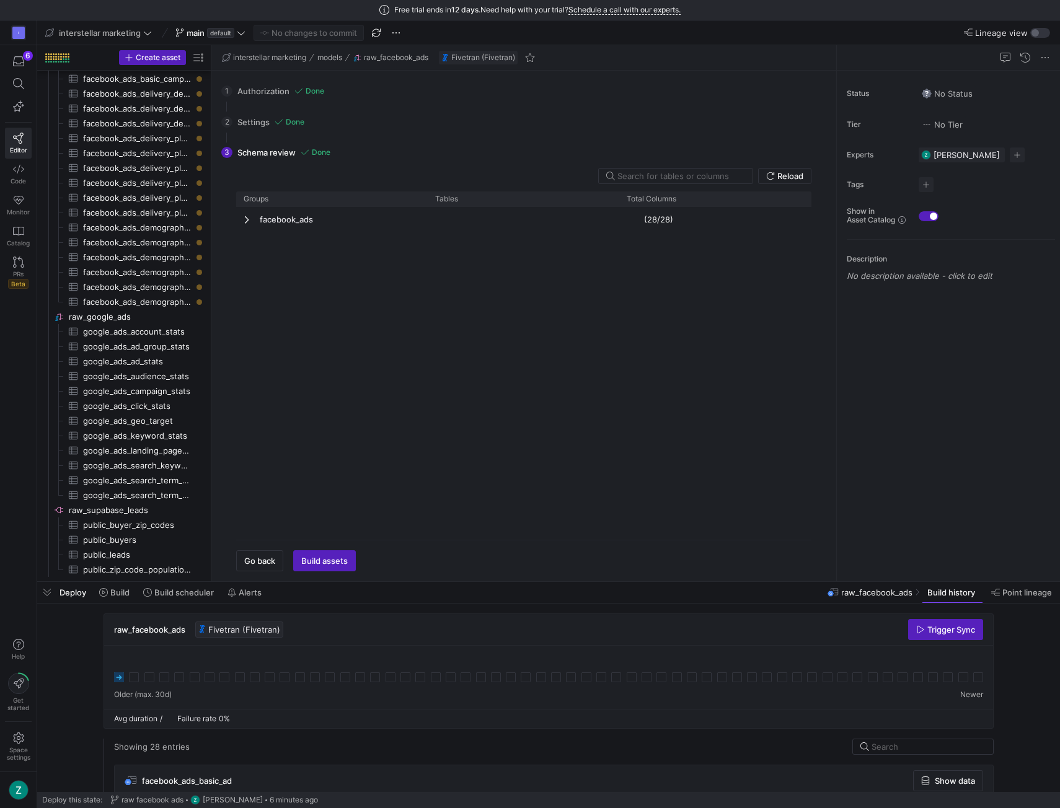
click at [869, 25] on y42-top-nav "interstellar marketing main default No changes to commit Lineage view" at bounding box center [548, 32] width 1023 height 25
click at [1041, 35] on div "button" at bounding box center [1040, 33] width 20 height 10
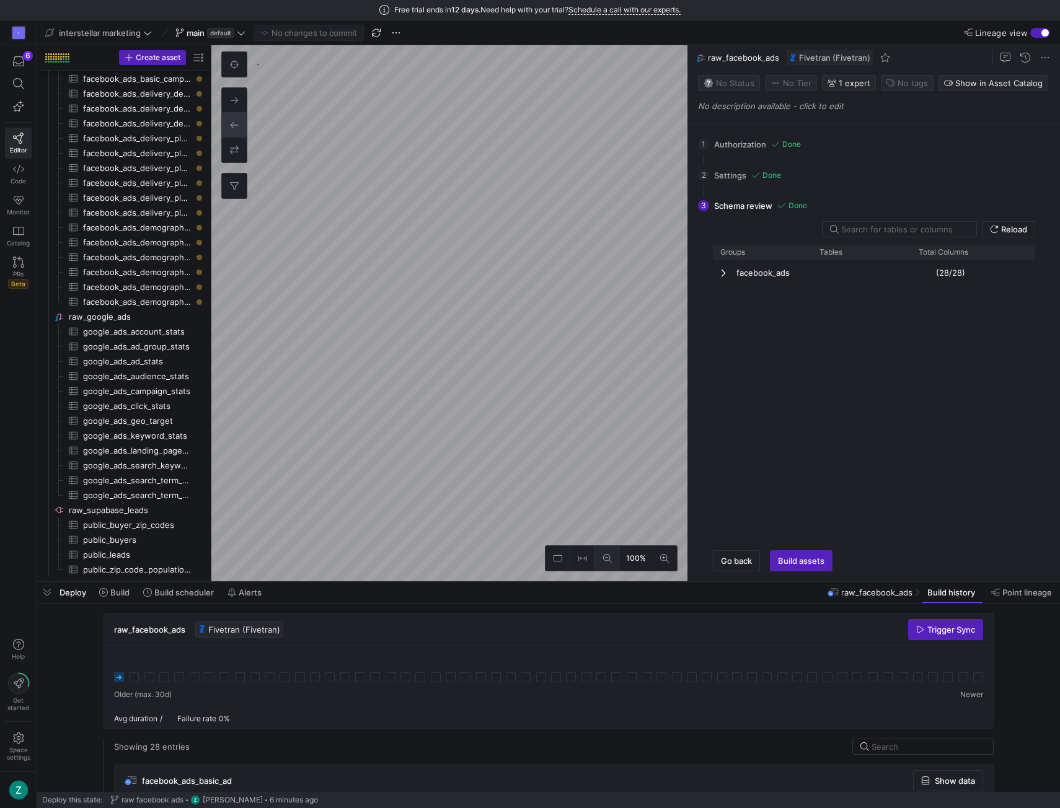
click at [610, 551] on button at bounding box center [607, 558] width 25 height 25
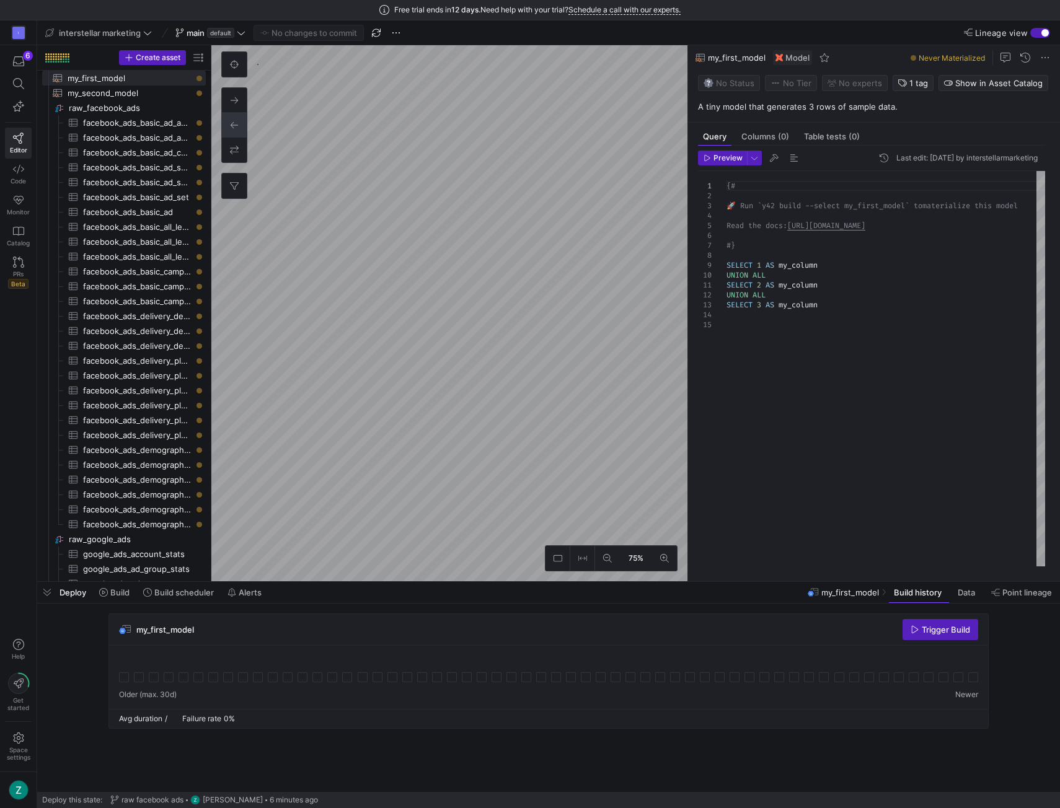
scroll to position [232, 0]
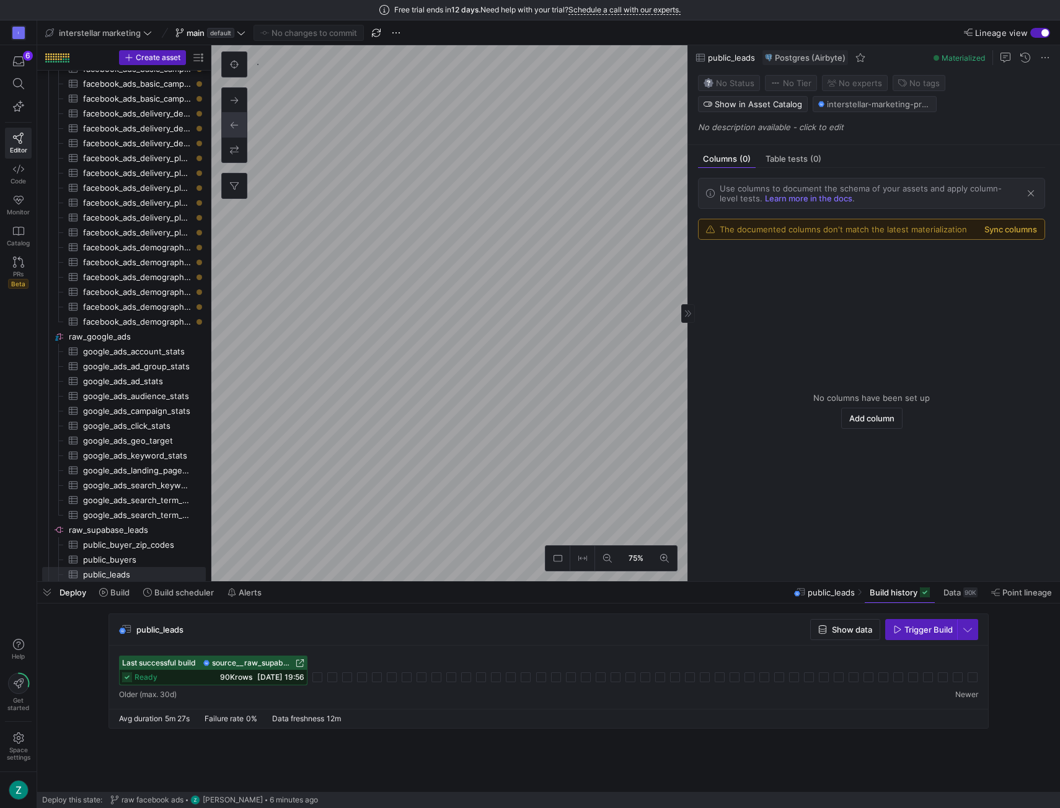
click at [1000, 229] on button "Sync columns" at bounding box center [1010, 229] width 53 height 10
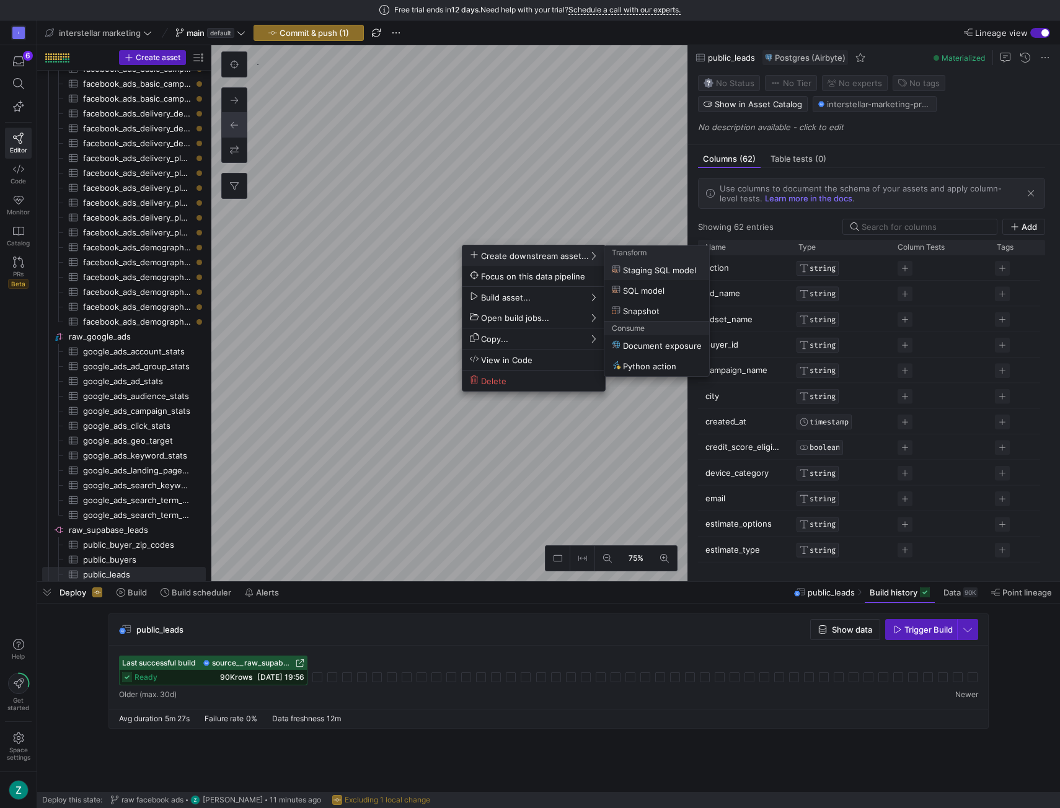
click at [654, 268] on span "Staging SQL model" at bounding box center [654, 270] width 84 height 11
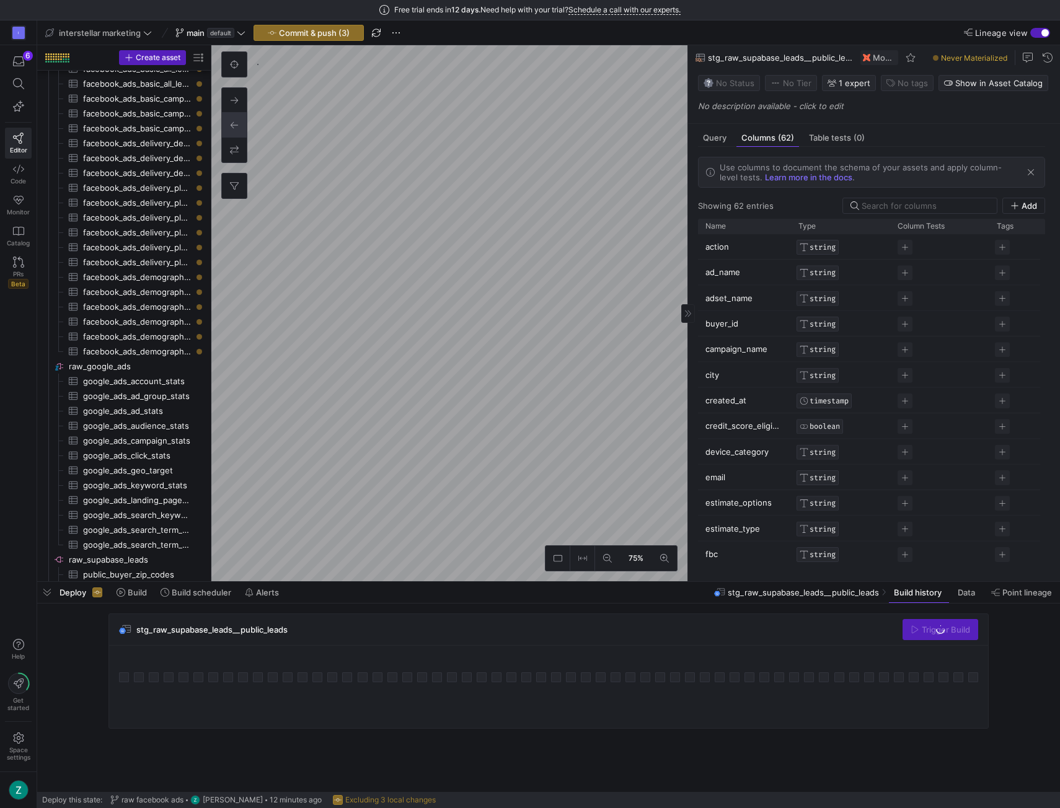
scroll to position [45, 0]
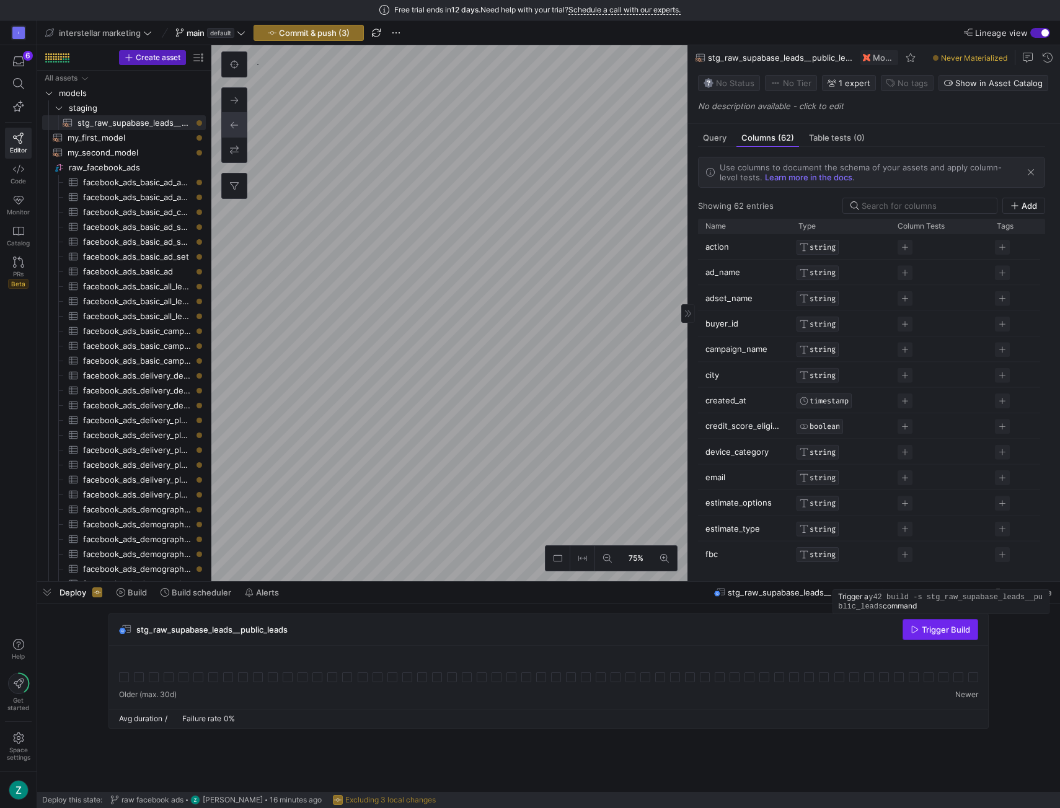
click at [943, 630] on span "Trigger Build" at bounding box center [946, 630] width 48 height 10
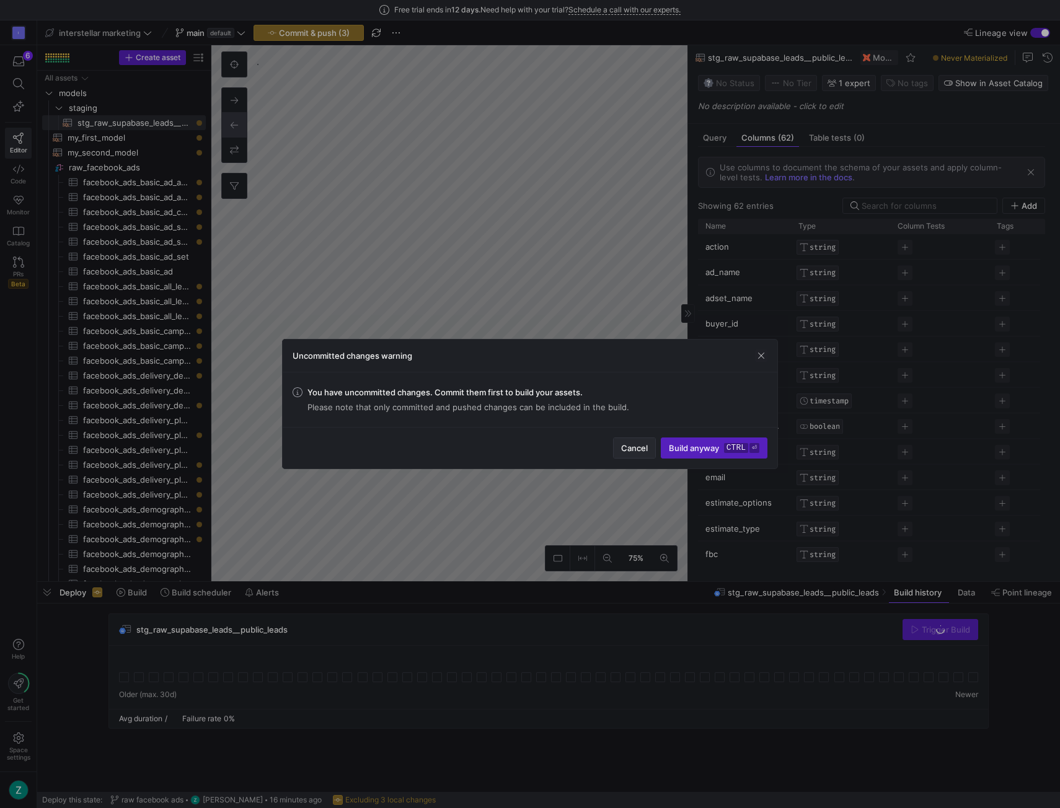
click at [625, 449] on span "Cancel" at bounding box center [634, 448] width 27 height 10
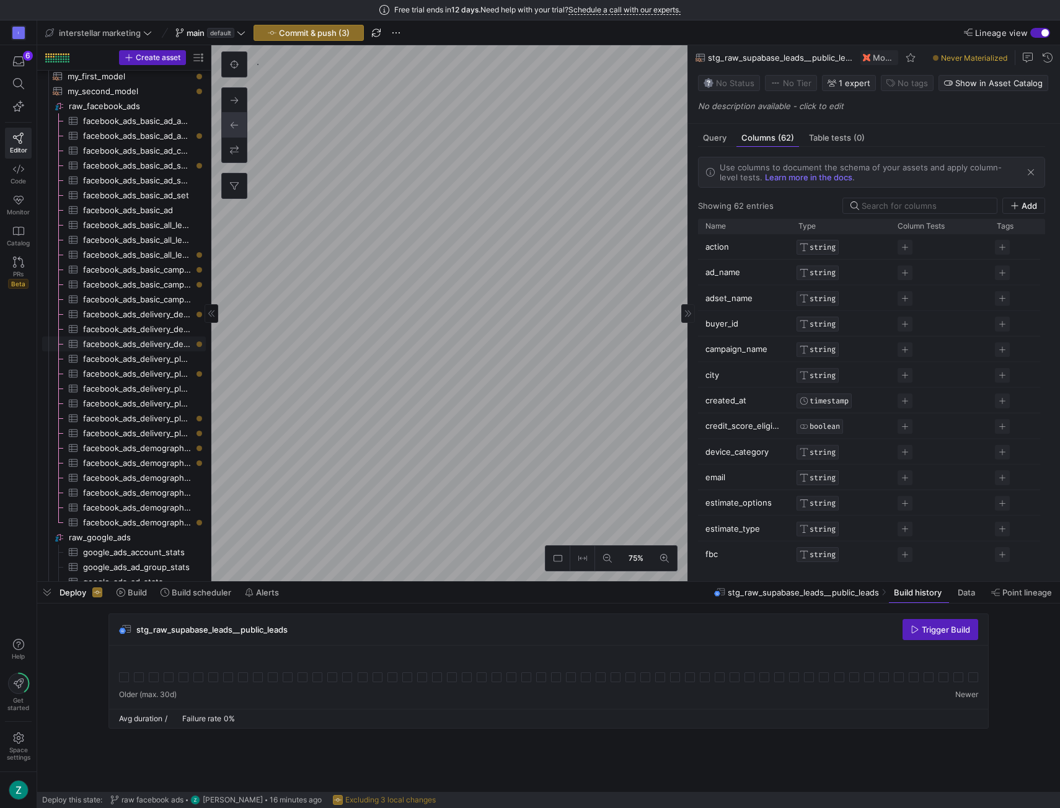
scroll to position [27, 0]
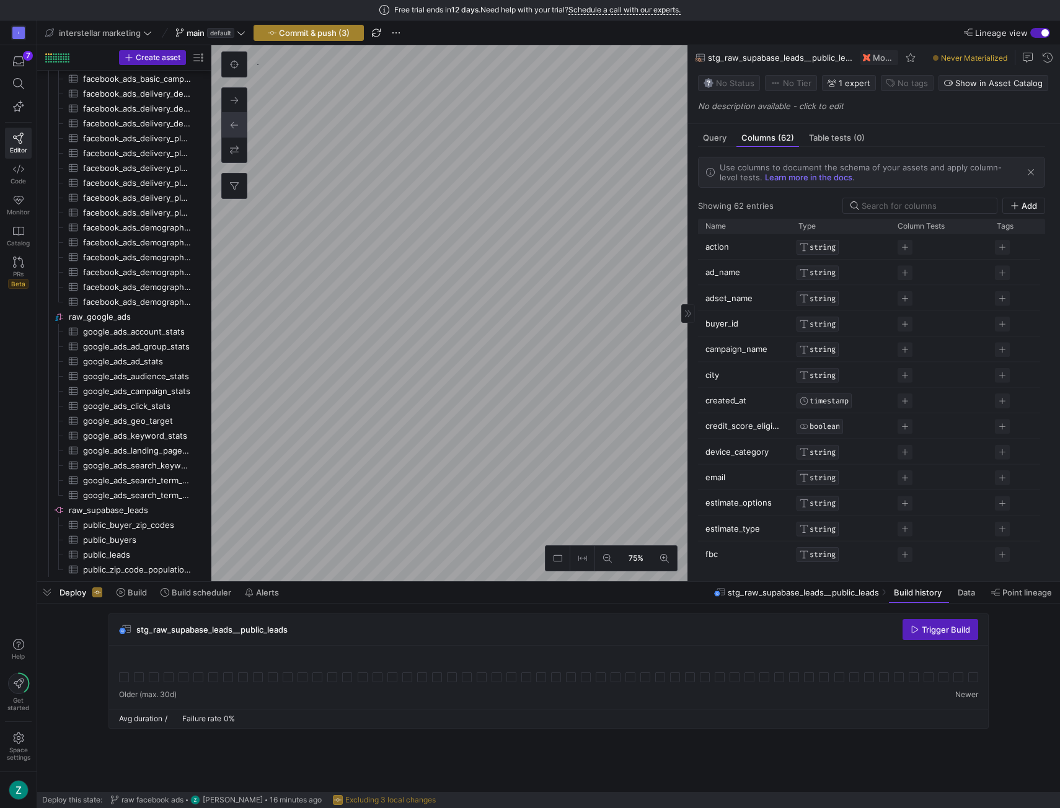
click at [309, 34] on span "Commit & push (3)" at bounding box center [314, 33] width 71 height 10
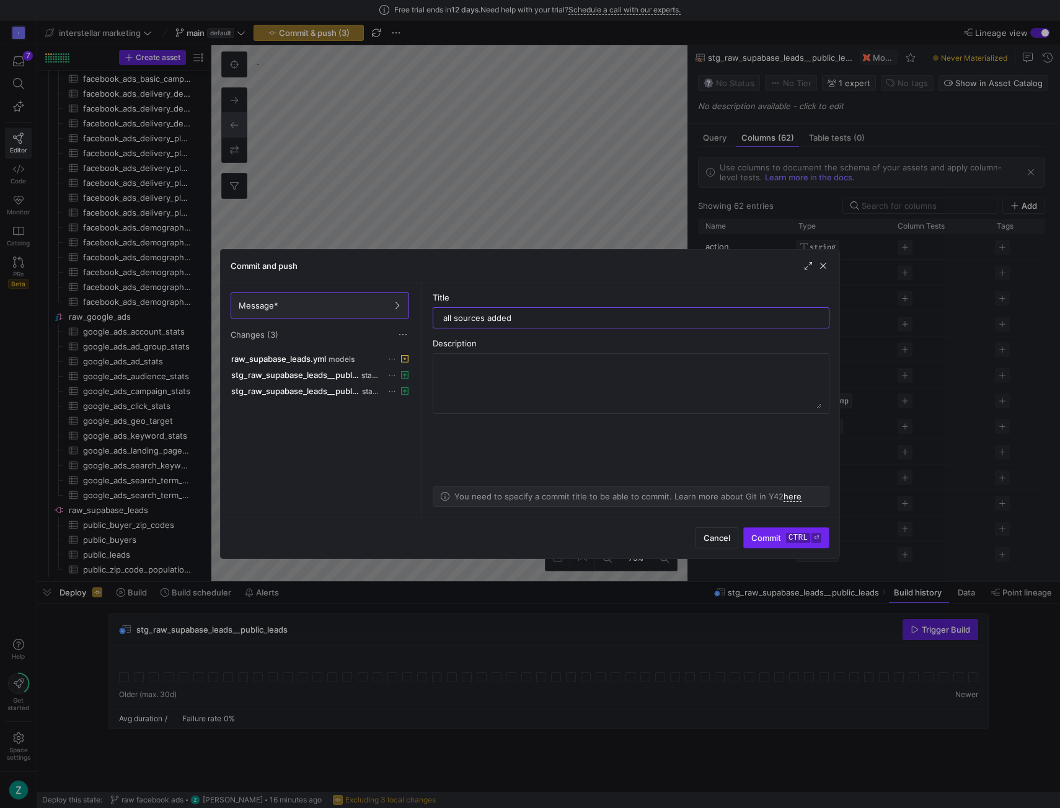
type input "all sources added"
click at [777, 540] on span "Commit ctrl ⏎" at bounding box center [786, 538] width 70 height 10
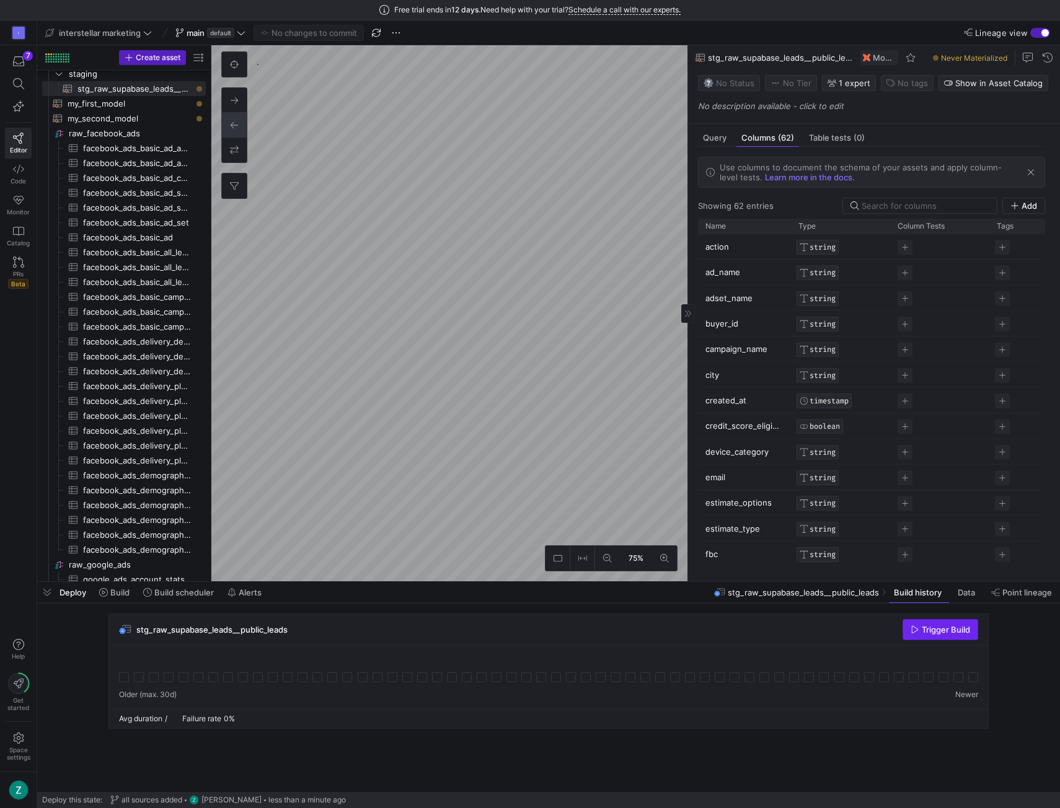
click at [926, 629] on span "Trigger Build" at bounding box center [946, 630] width 48 height 10
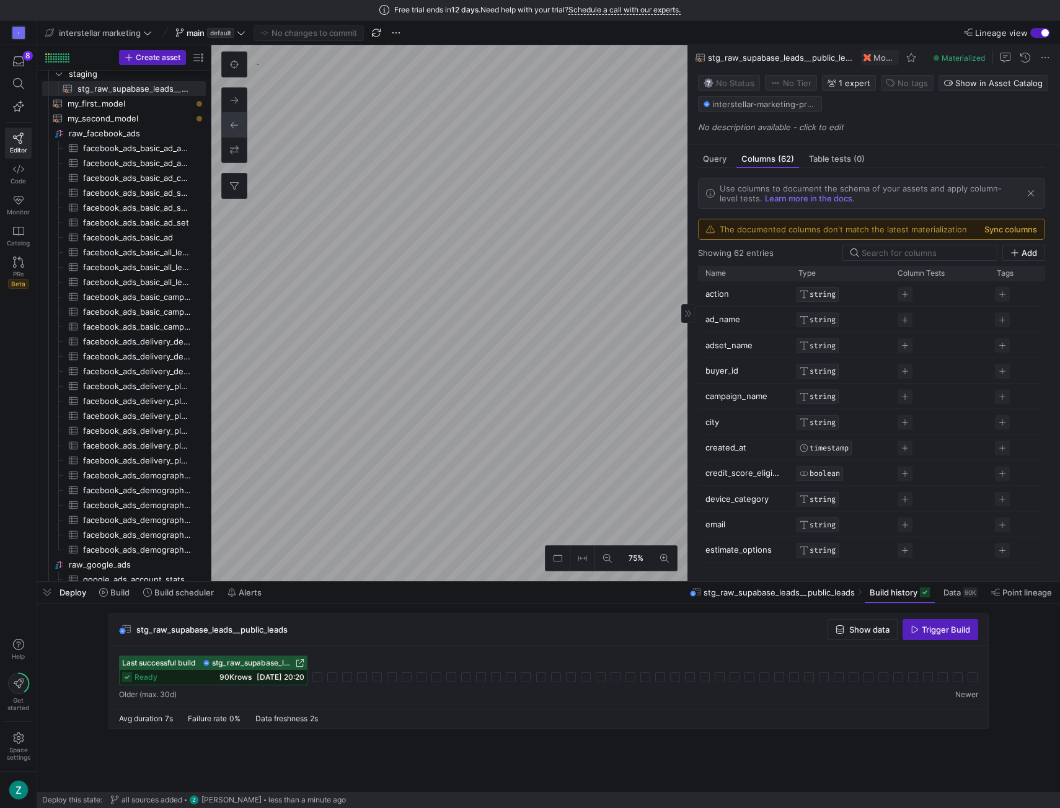
click at [1004, 227] on button "Sync columns" at bounding box center [1010, 229] width 53 height 10
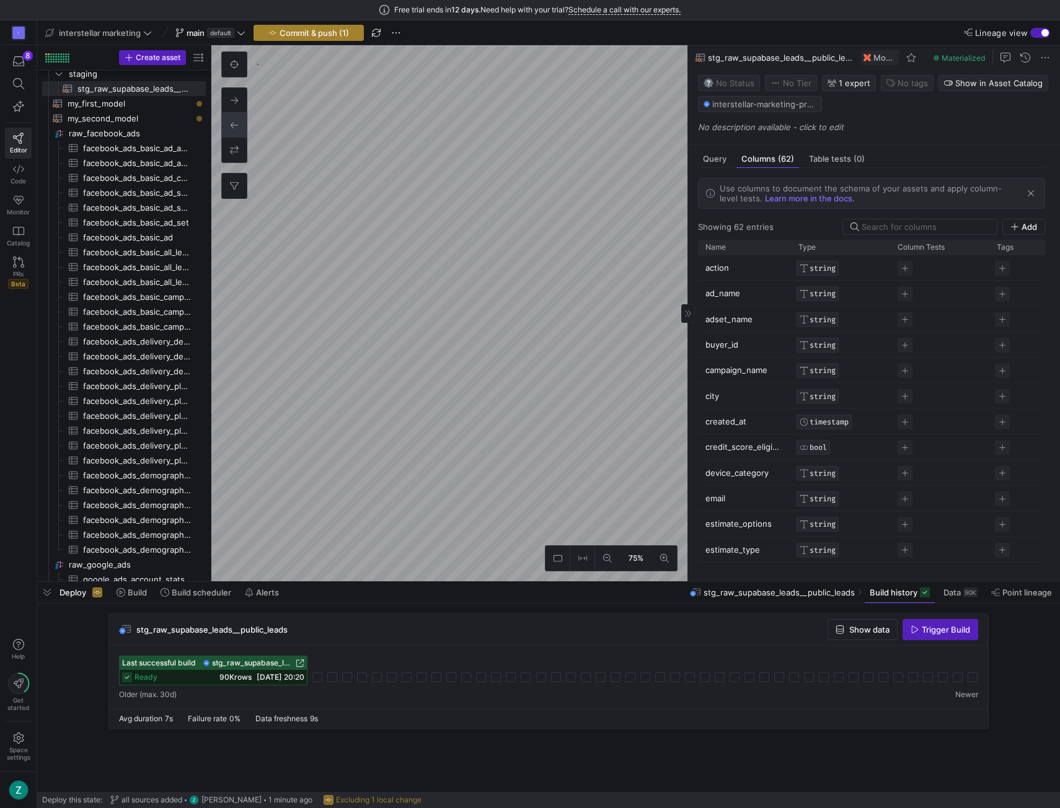
click at [295, 33] on span "Commit & push (1)" at bounding box center [314, 33] width 69 height 10
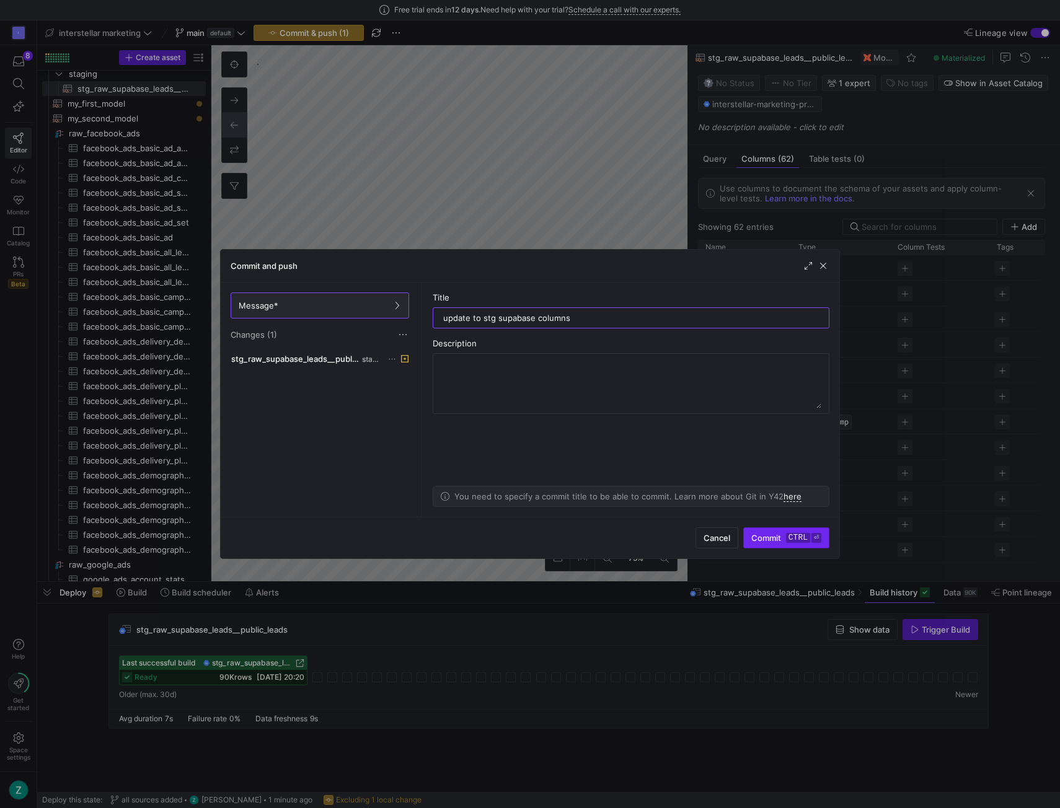
type input "update to stg supabase columns"
click at [774, 541] on span "Commit ctrl ⏎" at bounding box center [786, 538] width 70 height 10
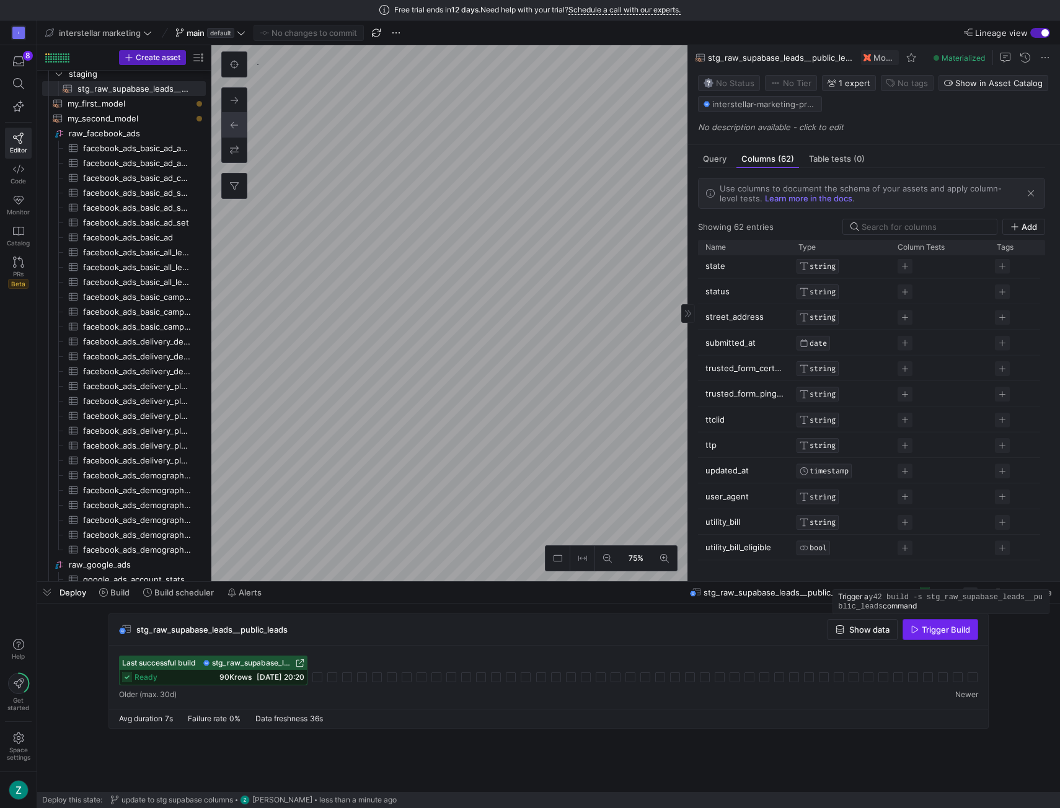
click at [930, 634] on span "Trigger Build" at bounding box center [946, 630] width 48 height 10
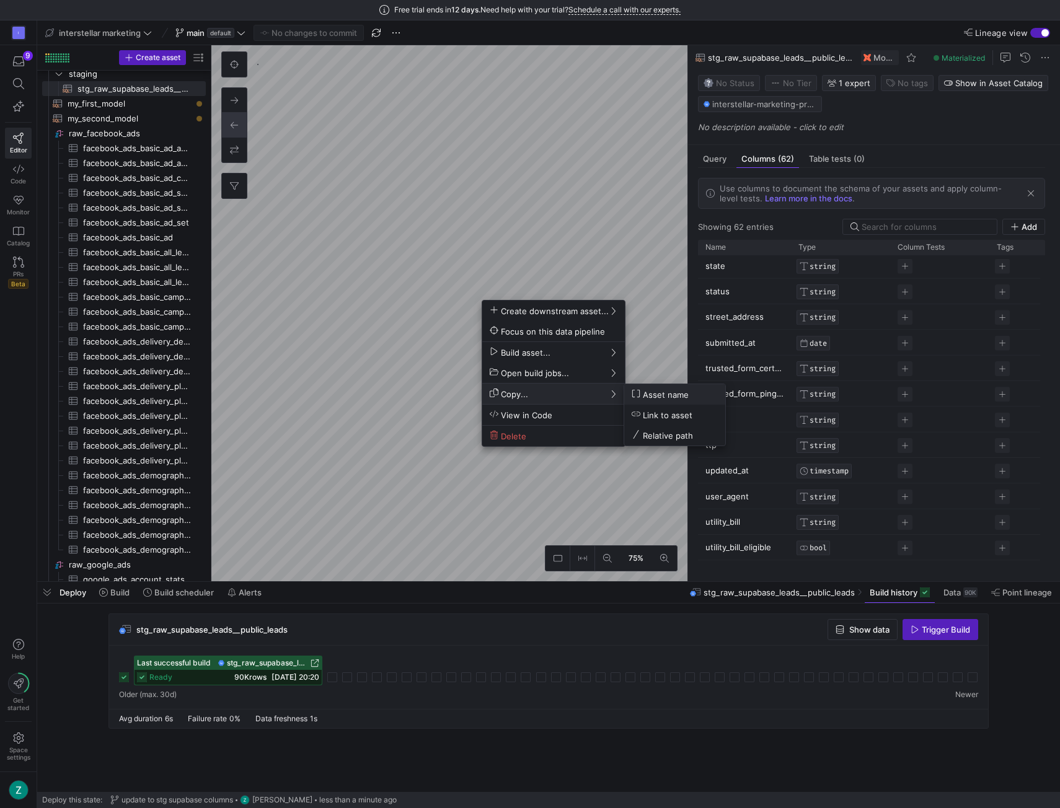
click at [721, 159] on div at bounding box center [530, 404] width 1060 height 808
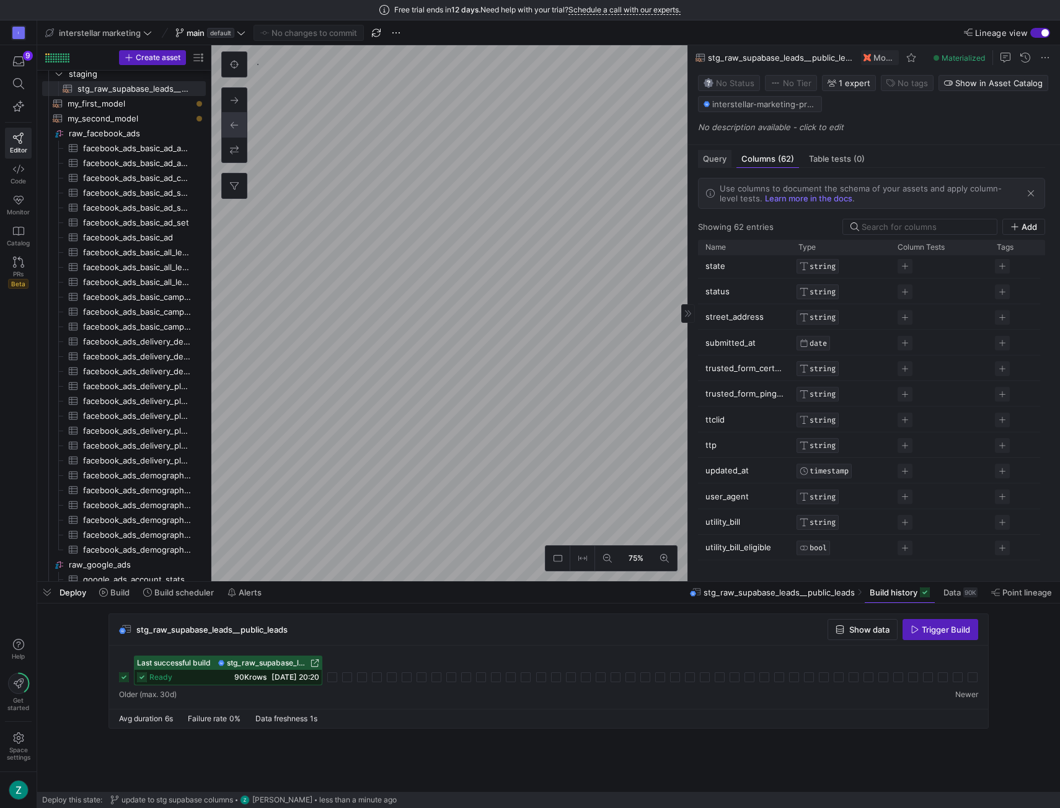
click at [710, 159] on span "Query" at bounding box center [715, 159] width 24 height 8
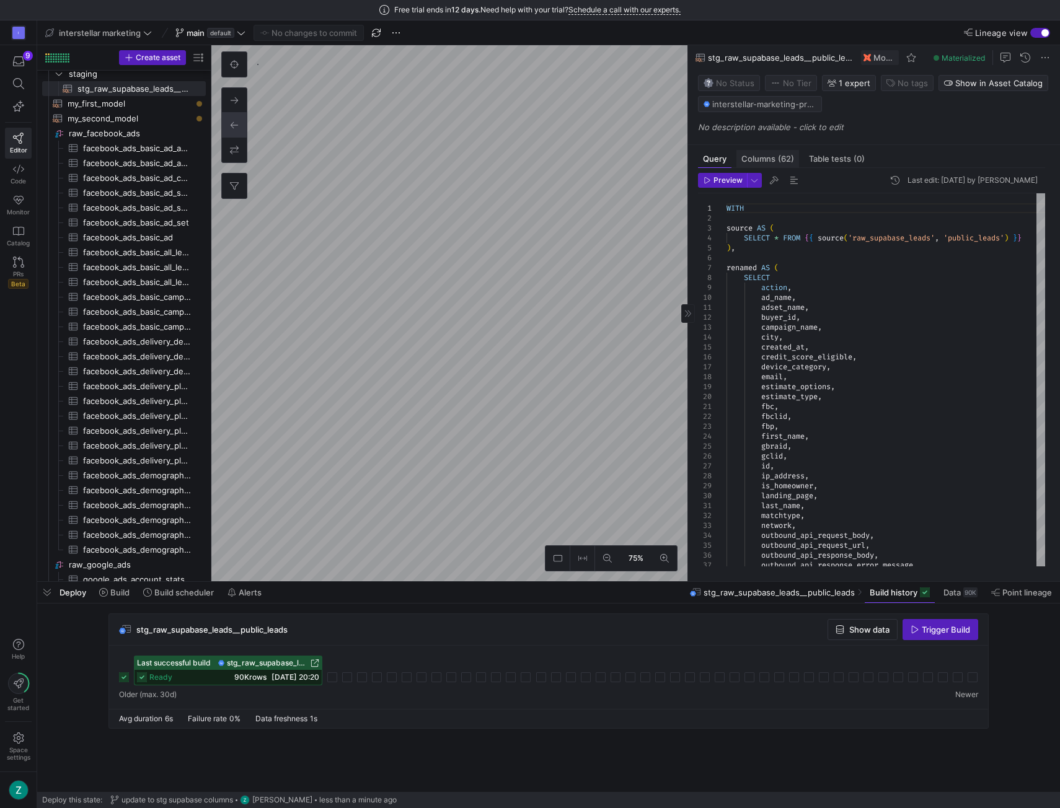
click at [774, 155] on span "Columns (62)" at bounding box center [767, 159] width 53 height 8
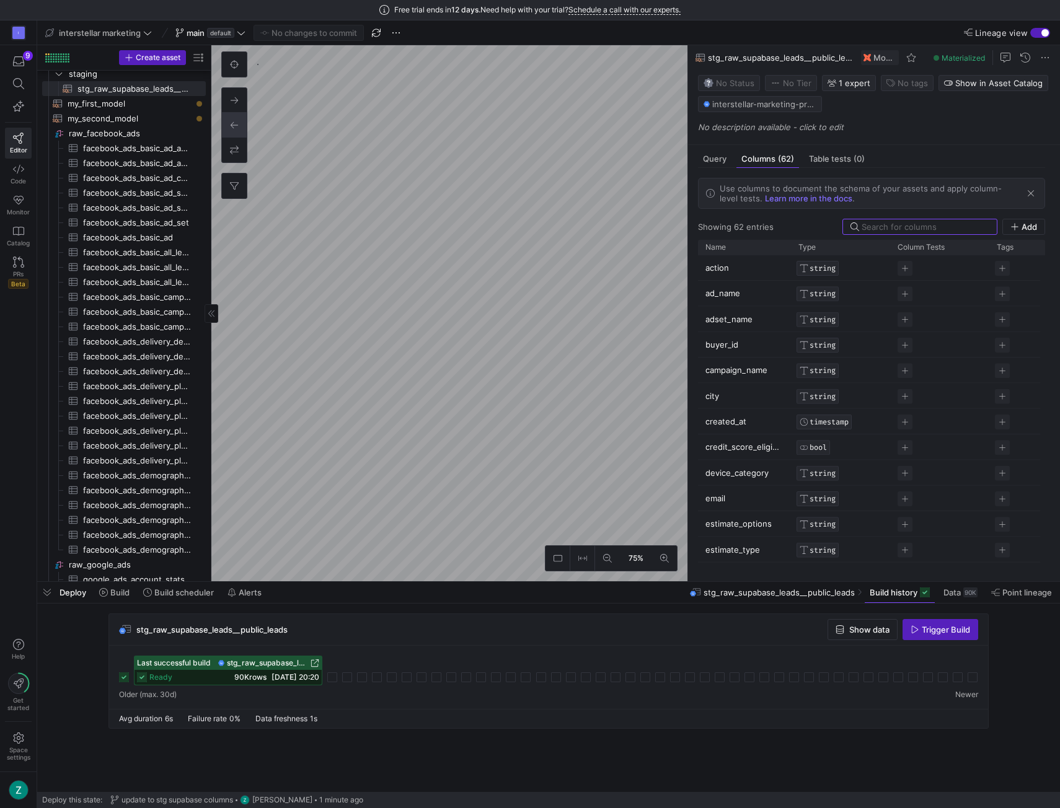
scroll to position [35, 0]
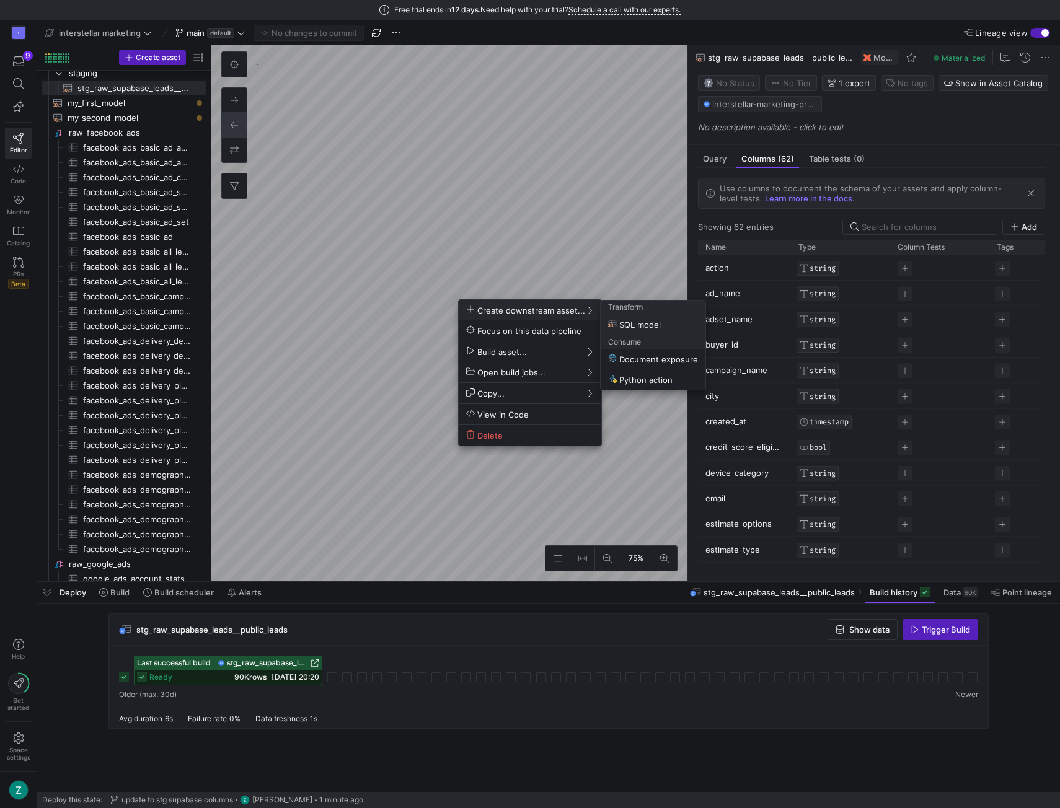
click at [618, 196] on div at bounding box center [530, 404] width 1060 height 808
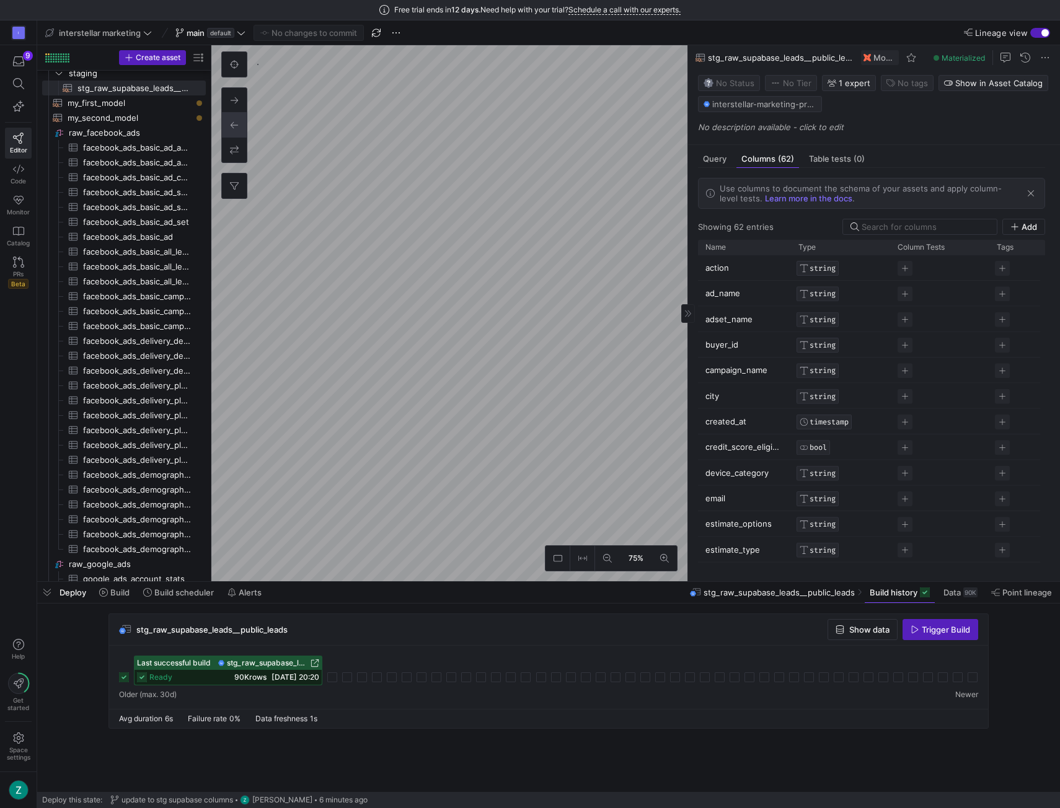
click at [719, 262] on p "action" at bounding box center [744, 268] width 78 height 24
click at [728, 222] on div "Showing 62 entries" at bounding box center [736, 227] width 76 height 10
drag, startPoint x: 719, startPoint y: 161, endPoint x: 771, endPoint y: 159, distance: 52.1
click at [719, 161] on span "Query" at bounding box center [715, 159] width 24 height 8
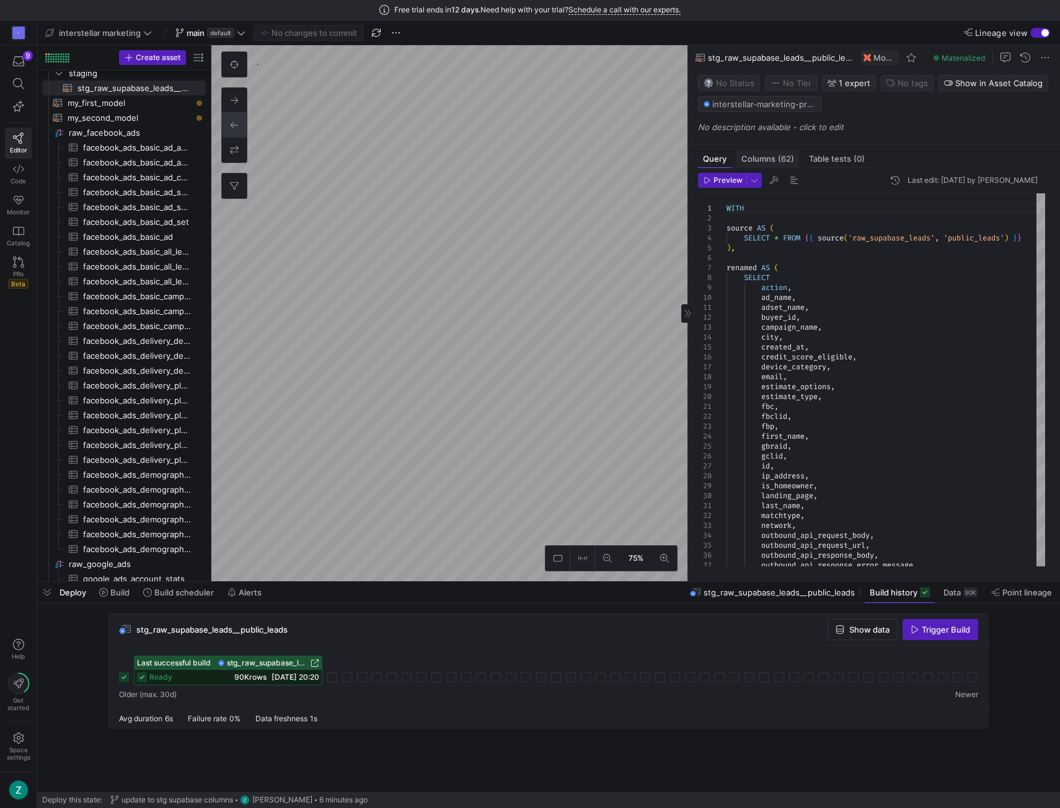
click at [766, 157] on span "Columns (62)" at bounding box center [767, 159] width 53 height 8
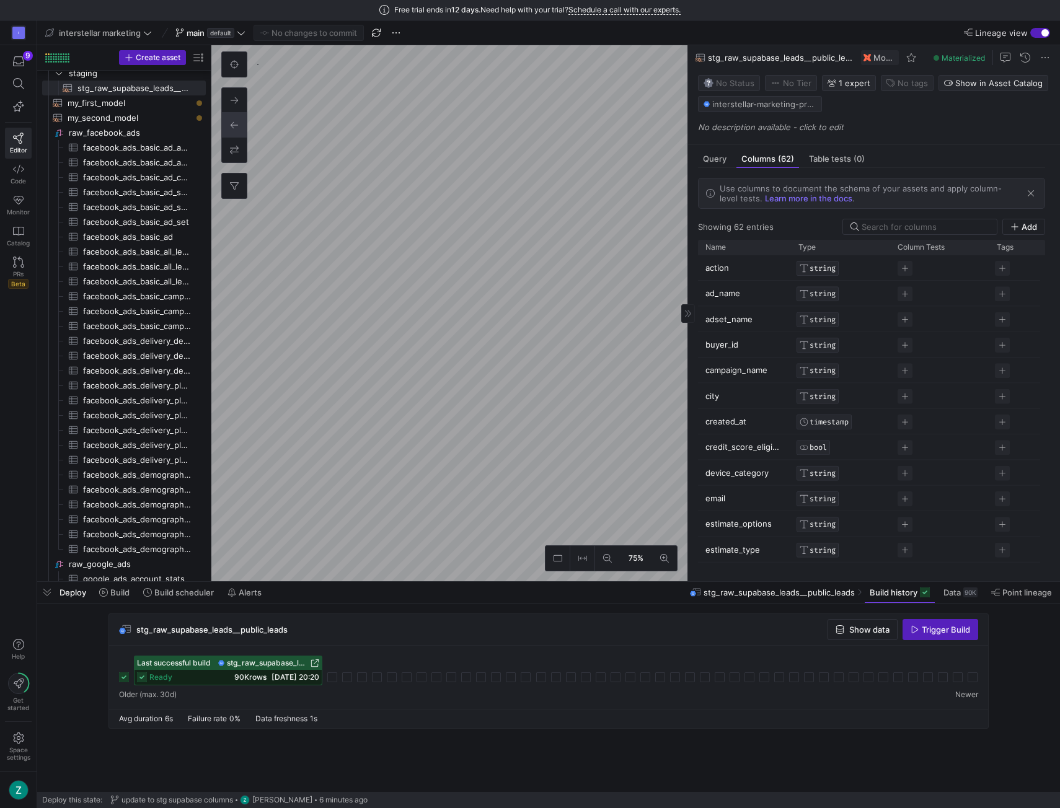
click at [824, 264] on span "STRING" at bounding box center [823, 268] width 26 height 9
click at [741, 266] on div at bounding box center [530, 404] width 1060 height 808
click at [726, 261] on p "action" at bounding box center [744, 268] width 78 height 24
click at [721, 158] on span "Query" at bounding box center [715, 159] width 24 height 8
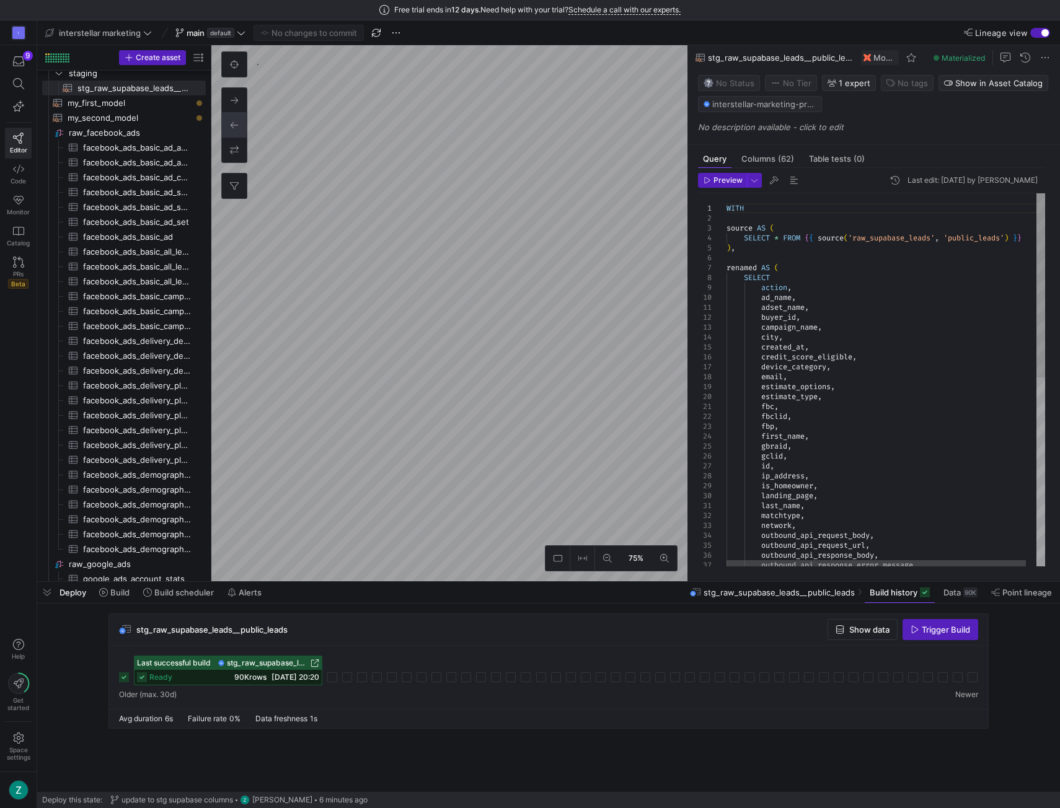
click at [777, 288] on div "outbound_api_request_url , outbound_api_response_body , outbound_api_response_e…" at bounding box center [891, 573] width 330 height 761
click at [782, 298] on div "outbound_api_request_url , outbound_api_response_body , outbound_api_response_e…" at bounding box center [891, 573] width 330 height 761
click at [777, 286] on div "outbound_api_request_url , outbound_api_response_body , outbound_api_response_e…" at bounding box center [891, 573] width 330 height 761
type textarea "adset_name, buyer_id, campaign_name, city, created_at, credit_score_eligible, d…"
click at [789, 304] on div "outbound_api_request_url , outbound_api_response_body , outbound_api_response_e…" at bounding box center [891, 573] width 330 height 761
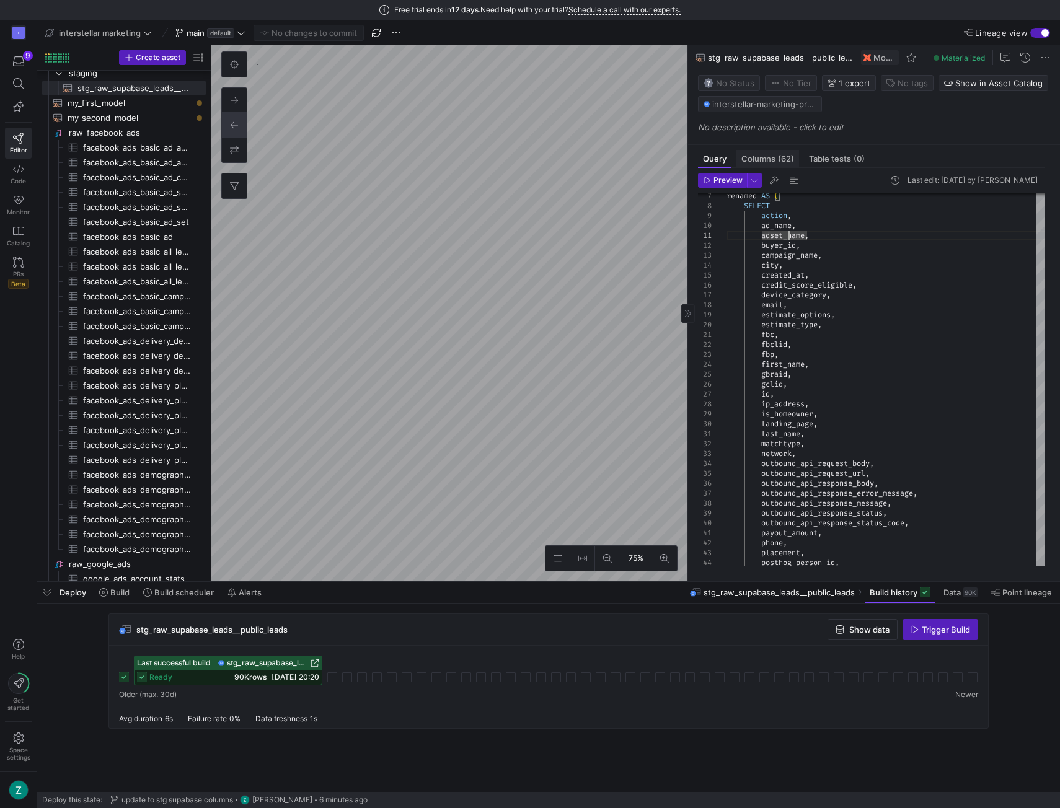
click at [767, 162] on span "Columns (62)" at bounding box center [767, 159] width 53 height 8
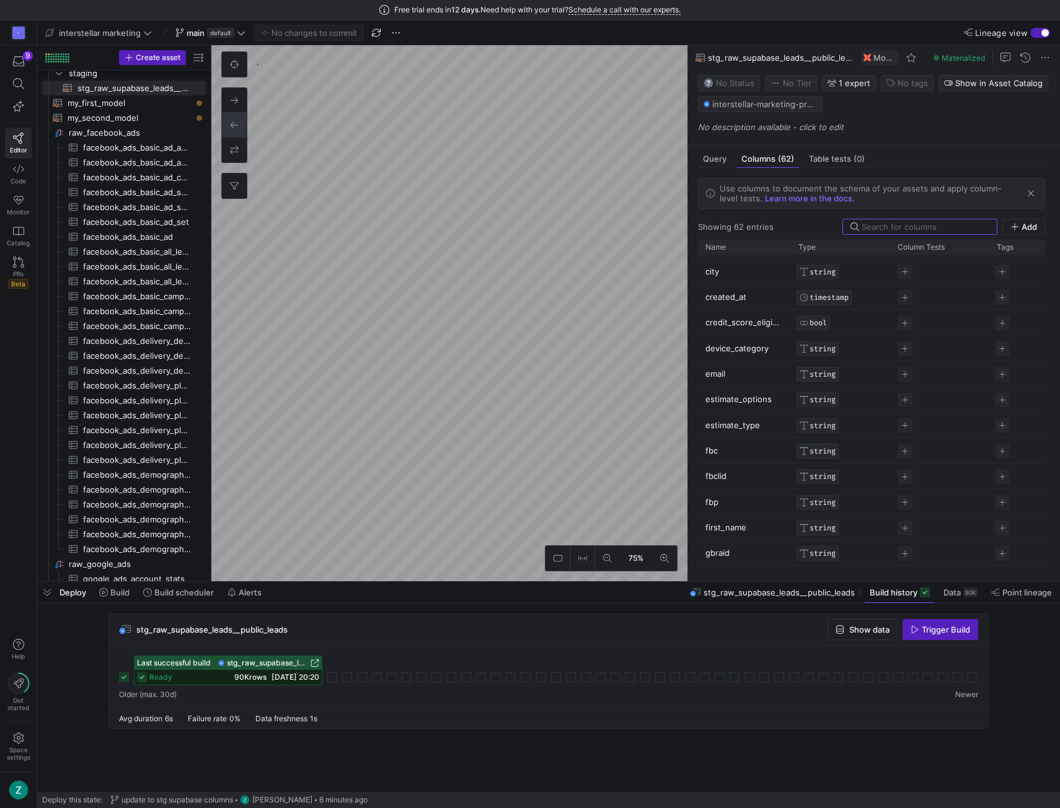
scroll to position [160, 0]
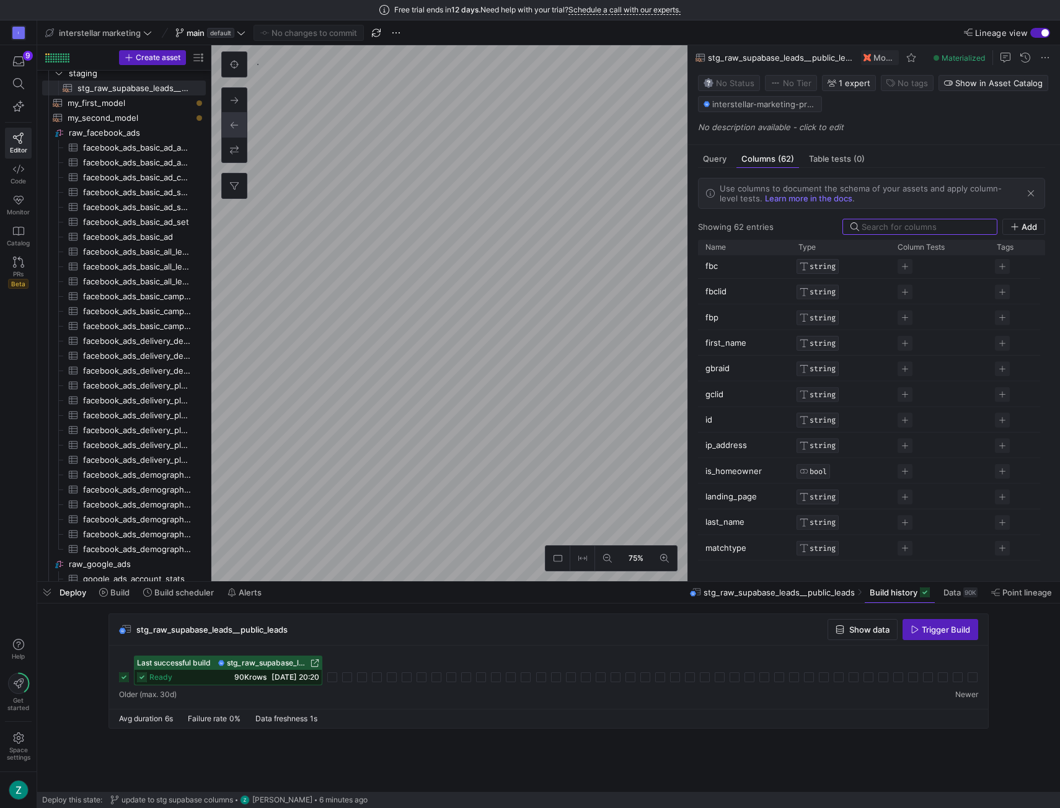
click at [708, 421] on p "id" at bounding box center [744, 420] width 78 height 24
click at [717, 415] on p "id" at bounding box center [744, 420] width 78 height 24
click at [714, 418] on input "id" at bounding box center [738, 420] width 66 height 24
type input "idd"
click at [719, 160] on span "Query" at bounding box center [715, 159] width 24 height 8
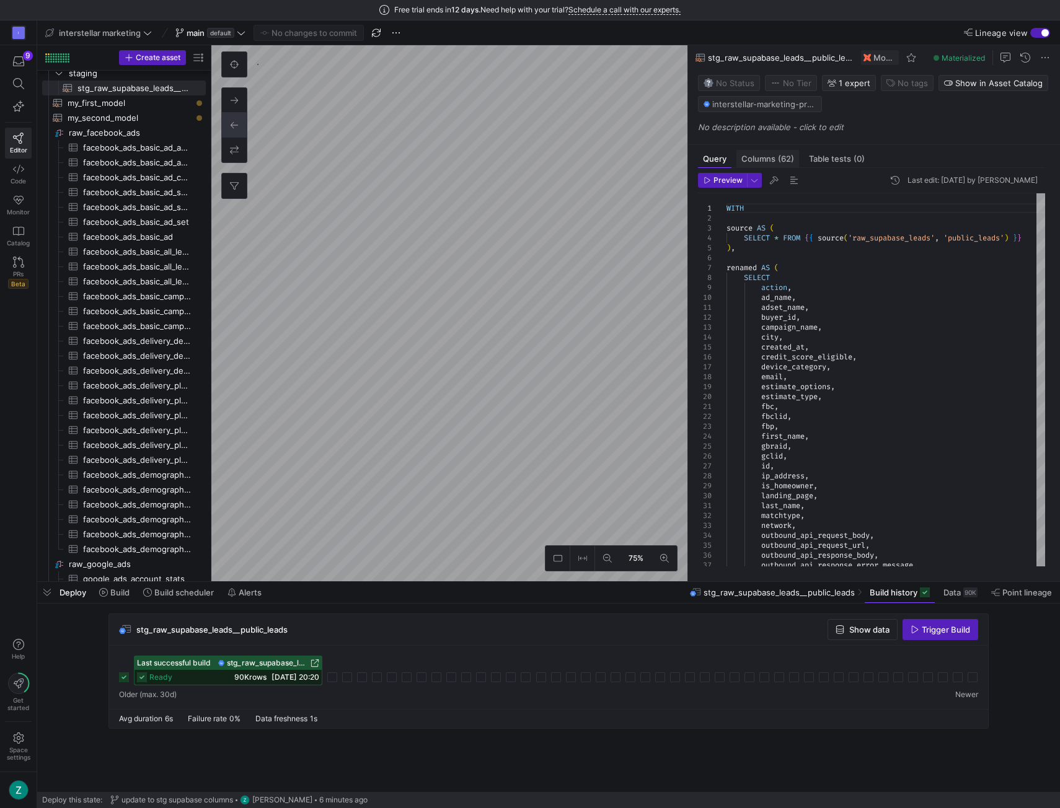
click at [765, 161] on span "Columns (62)" at bounding box center [767, 159] width 53 height 8
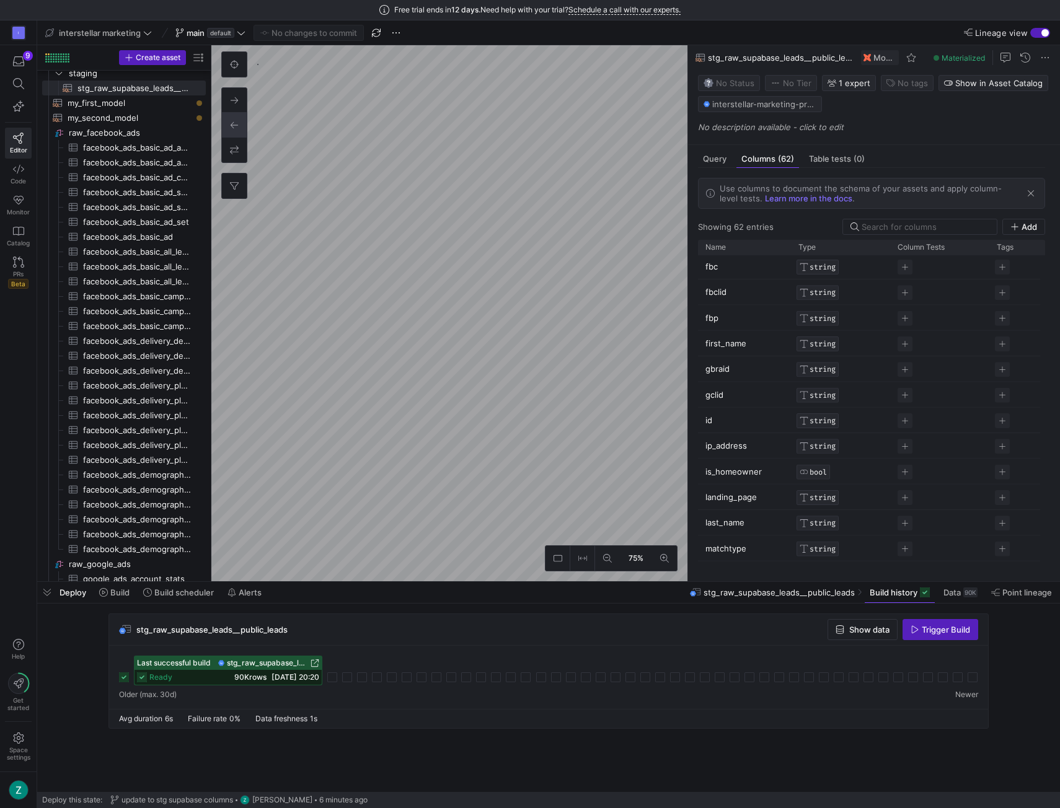
click at [736, 419] on p "id" at bounding box center [744, 420] width 78 height 24
click at [720, 416] on input "id" at bounding box center [738, 420] width 66 height 24
type input "iddd"
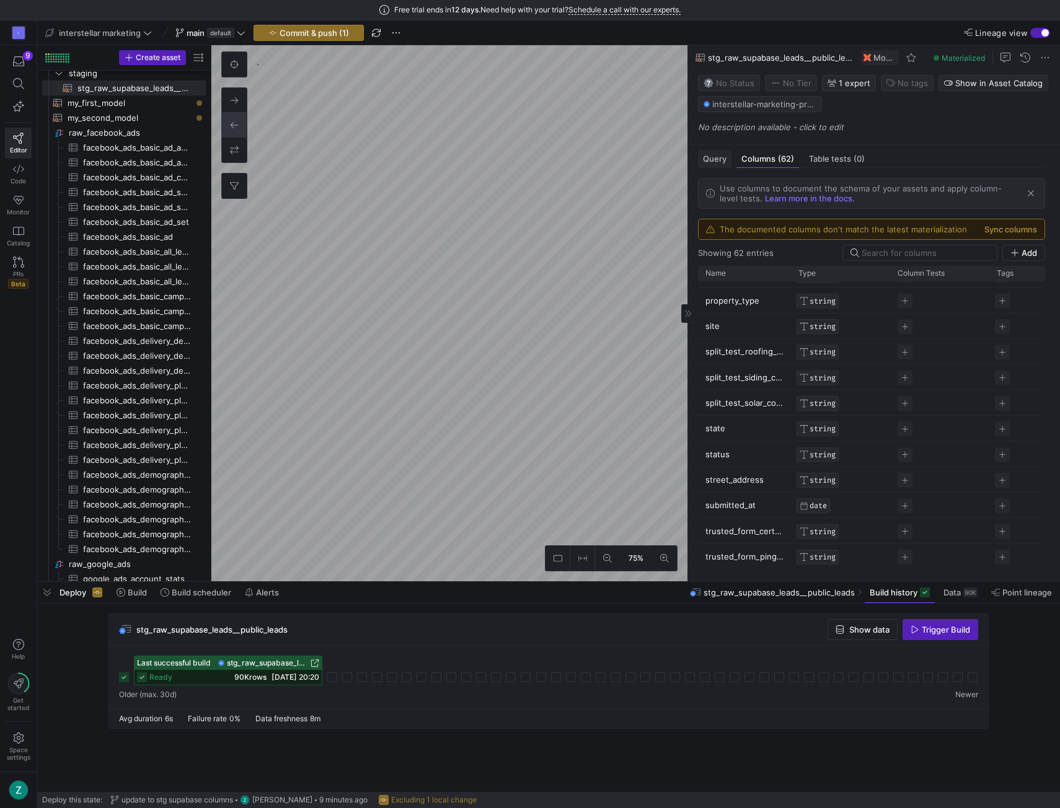
click at [715, 156] on span "Query" at bounding box center [715, 159] width 24 height 8
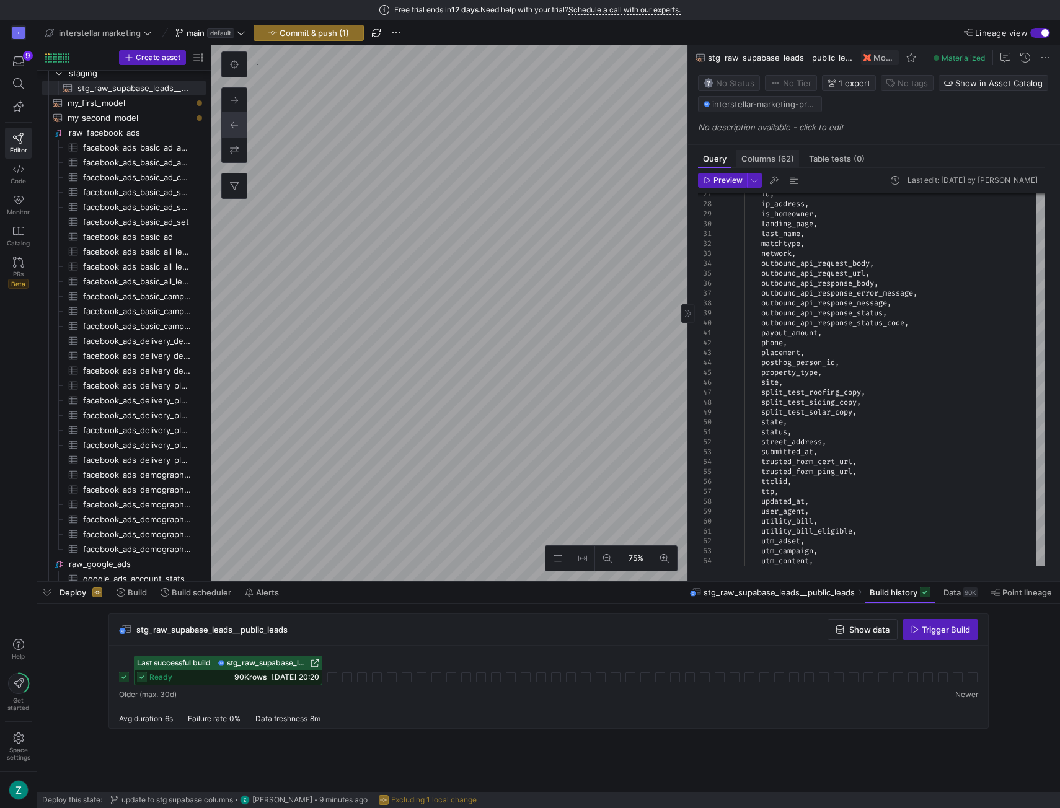
click at [778, 156] on span "(62)" at bounding box center [786, 159] width 16 height 8
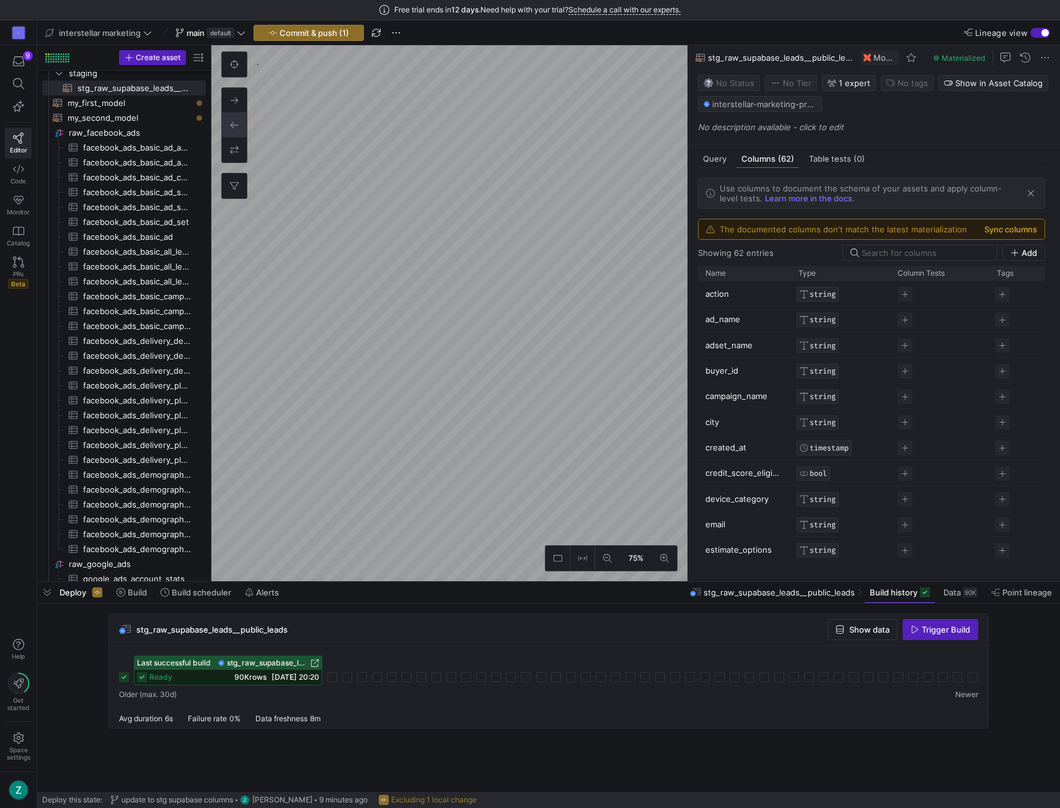
click at [1004, 224] on button "Sync columns" at bounding box center [1010, 229] width 53 height 10
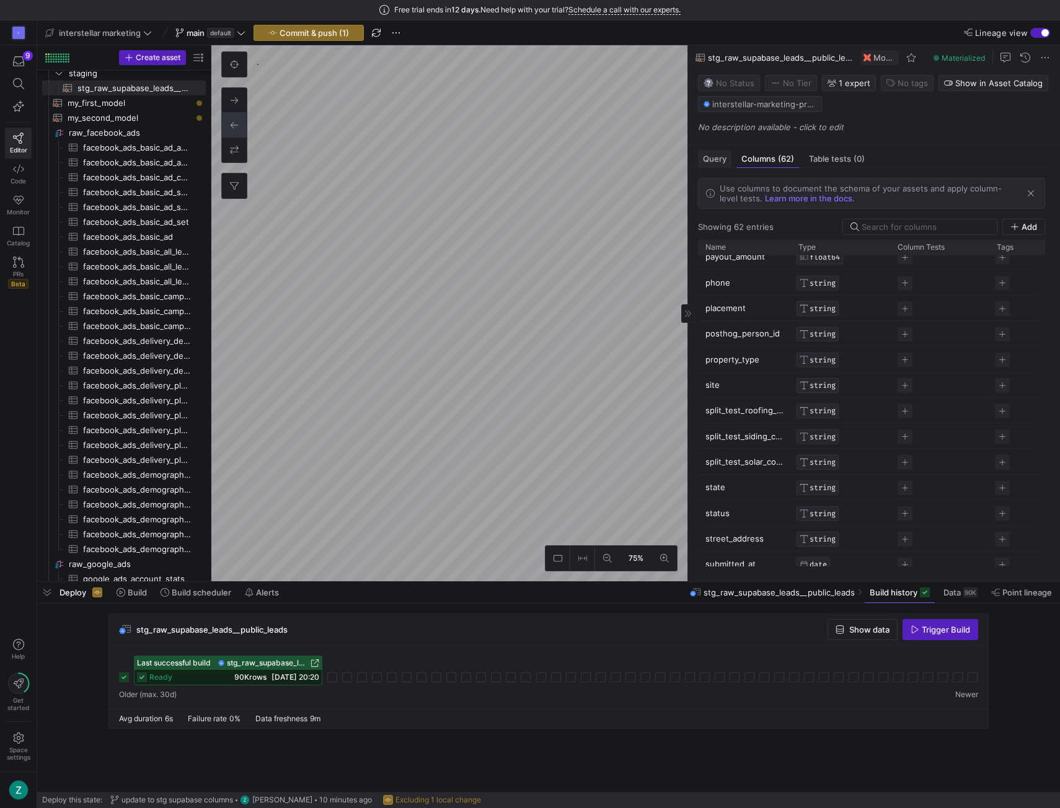
click at [719, 156] on span "Query" at bounding box center [715, 159] width 24 height 8
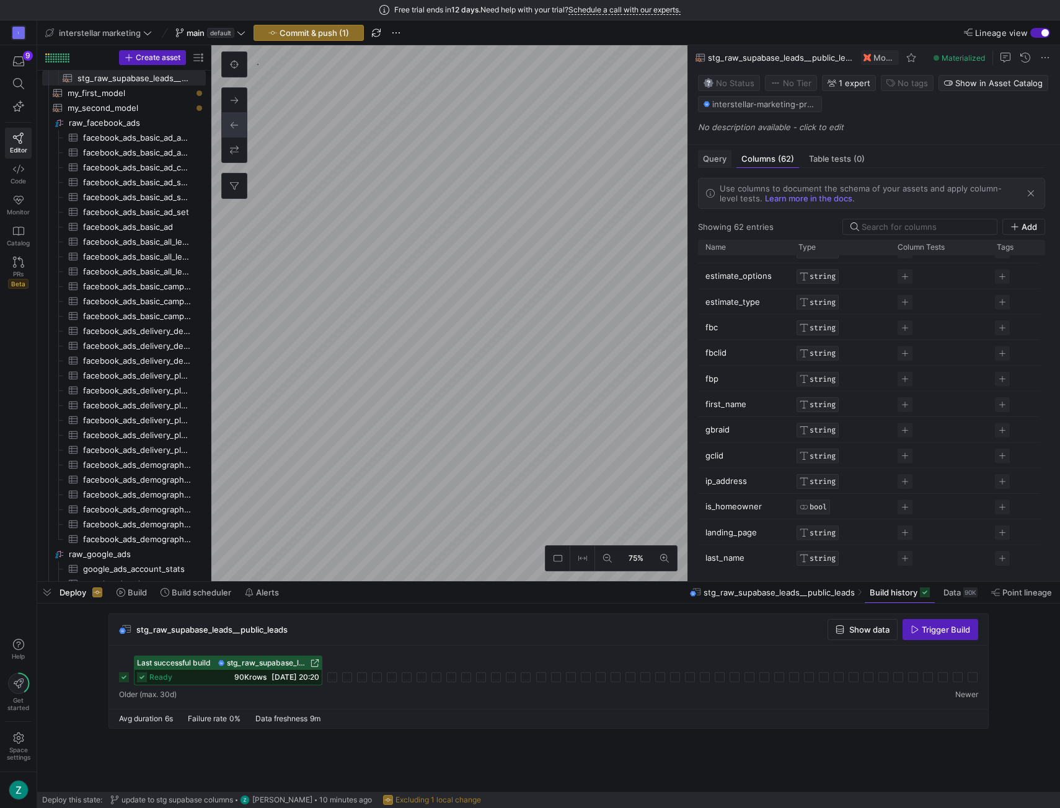
click at [720, 155] on span "Query" at bounding box center [715, 159] width 24 height 8
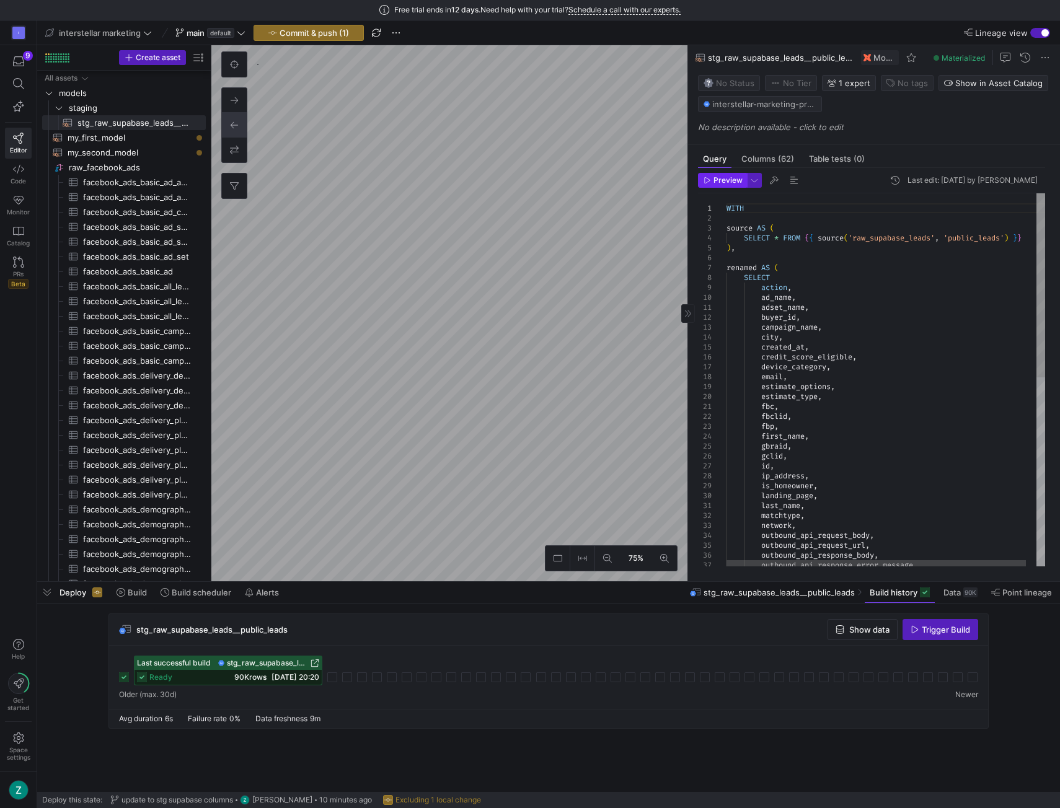
scroll to position [45, 0]
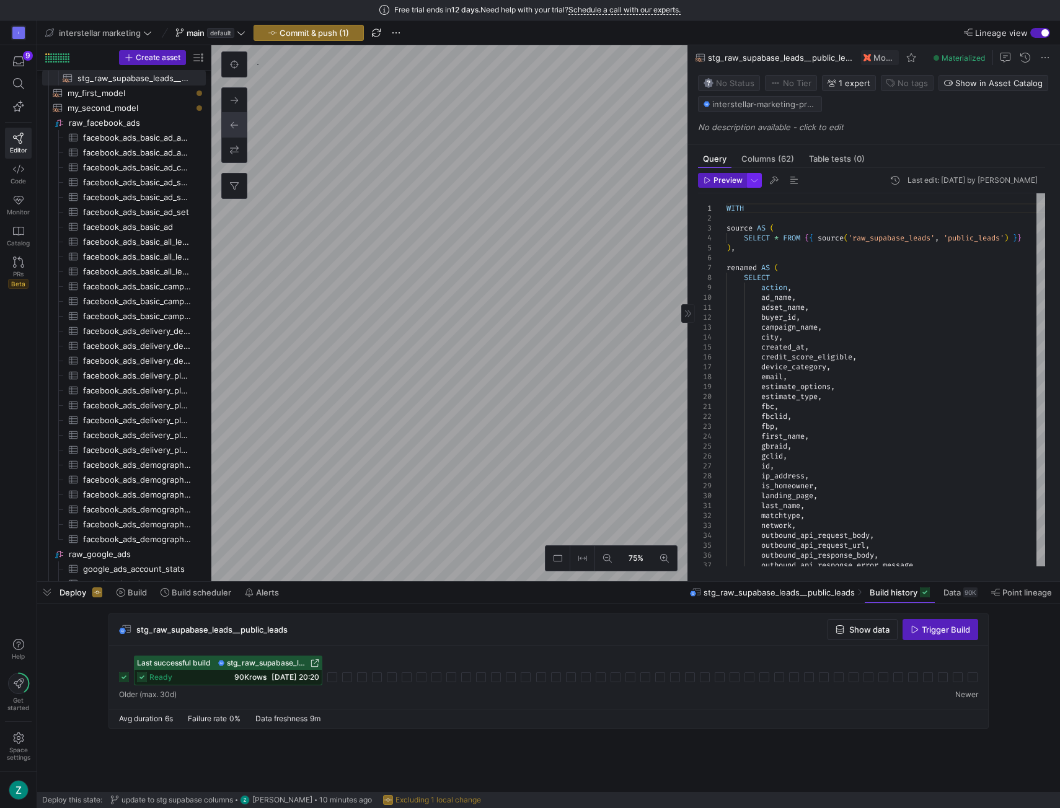
click at [750, 177] on span "button" at bounding box center [755, 181] width 14 height 14
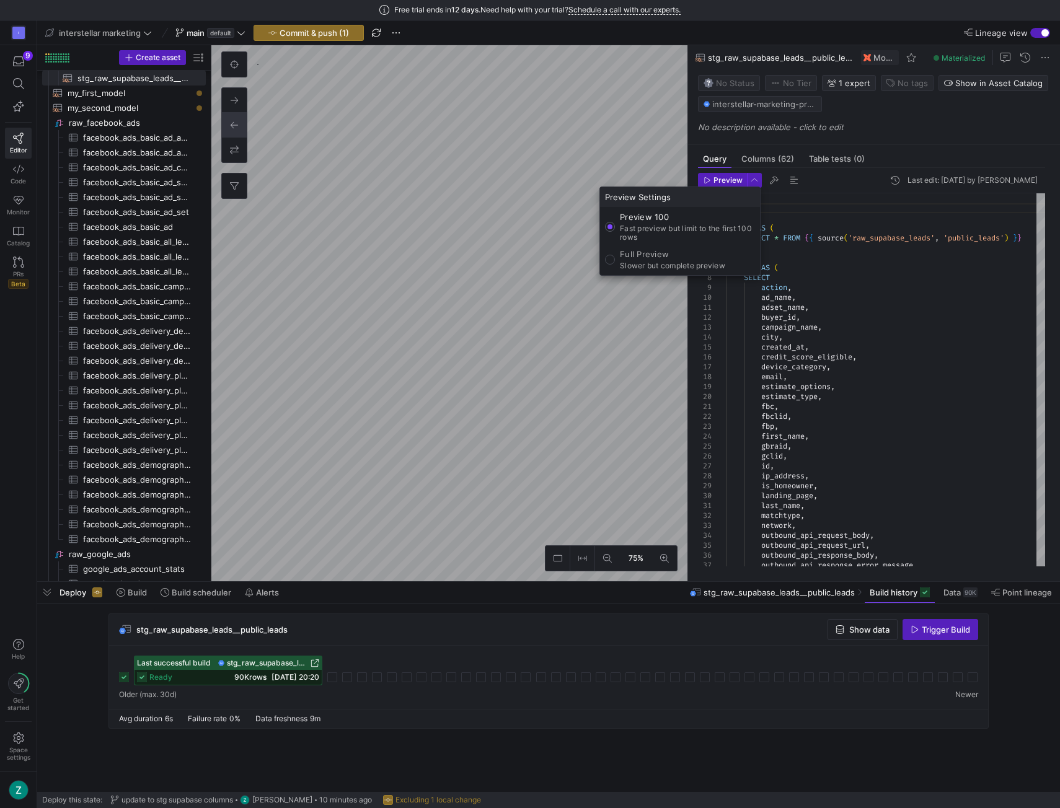
click at [751, 175] on div at bounding box center [530, 404] width 1060 height 808
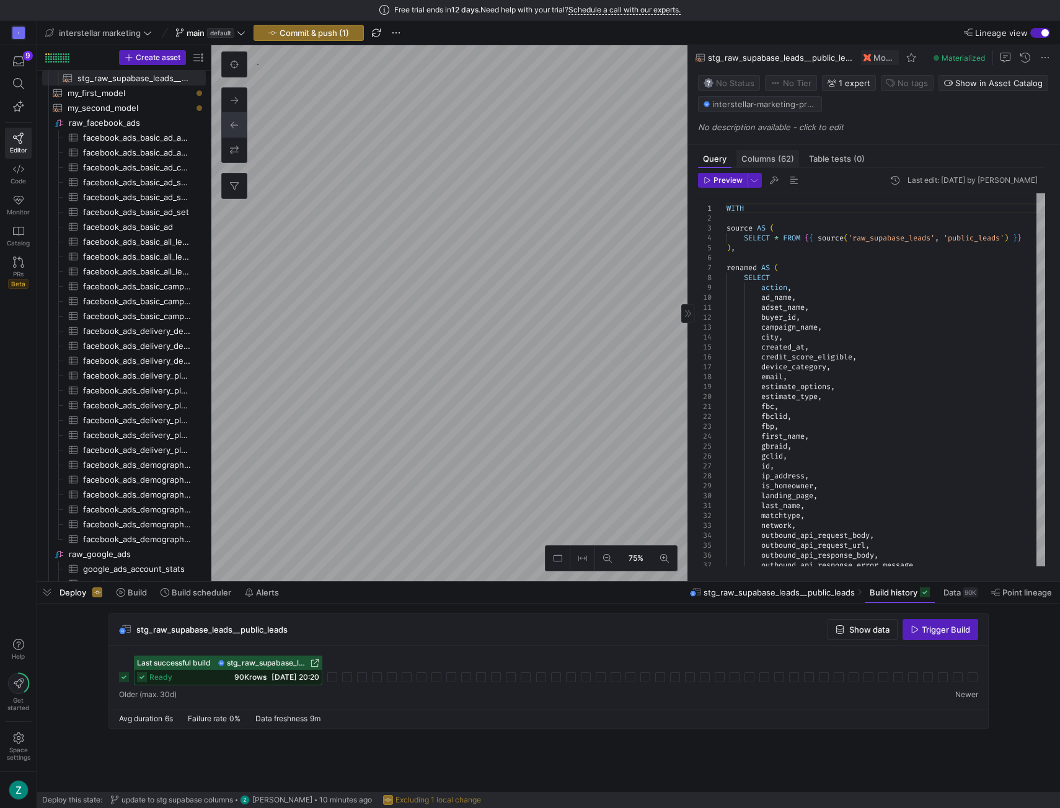
click at [759, 157] on span "Columns (62)" at bounding box center [767, 159] width 53 height 8
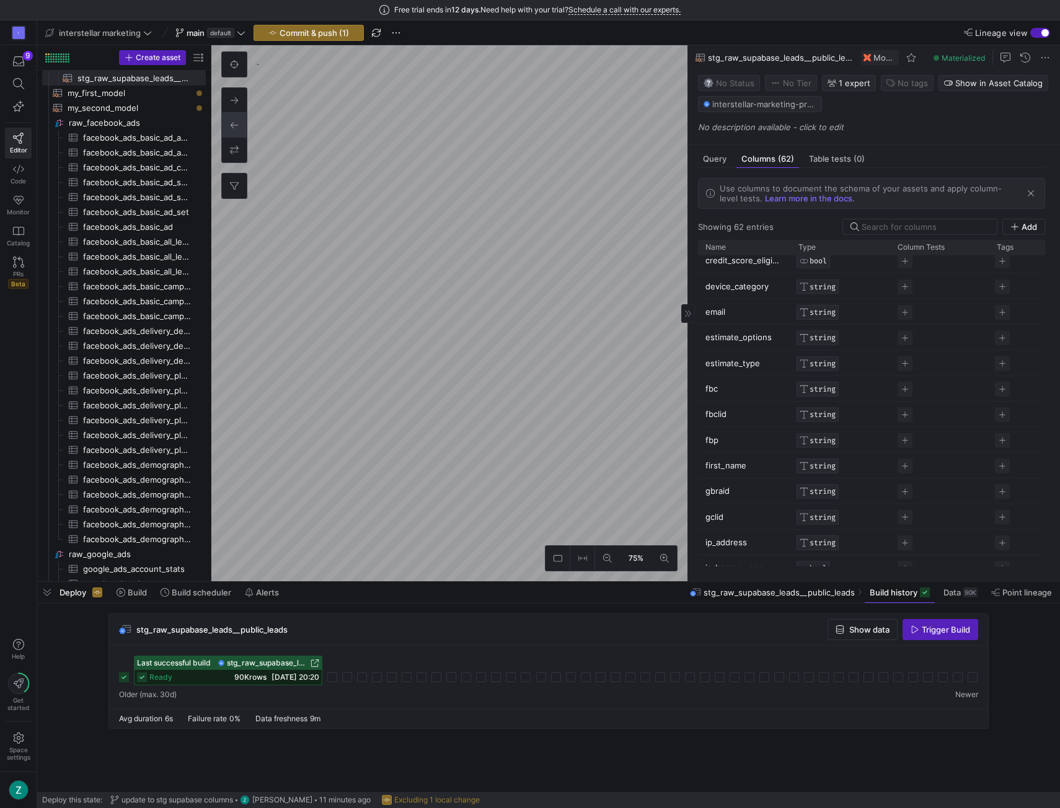
scroll to position [186, 0]
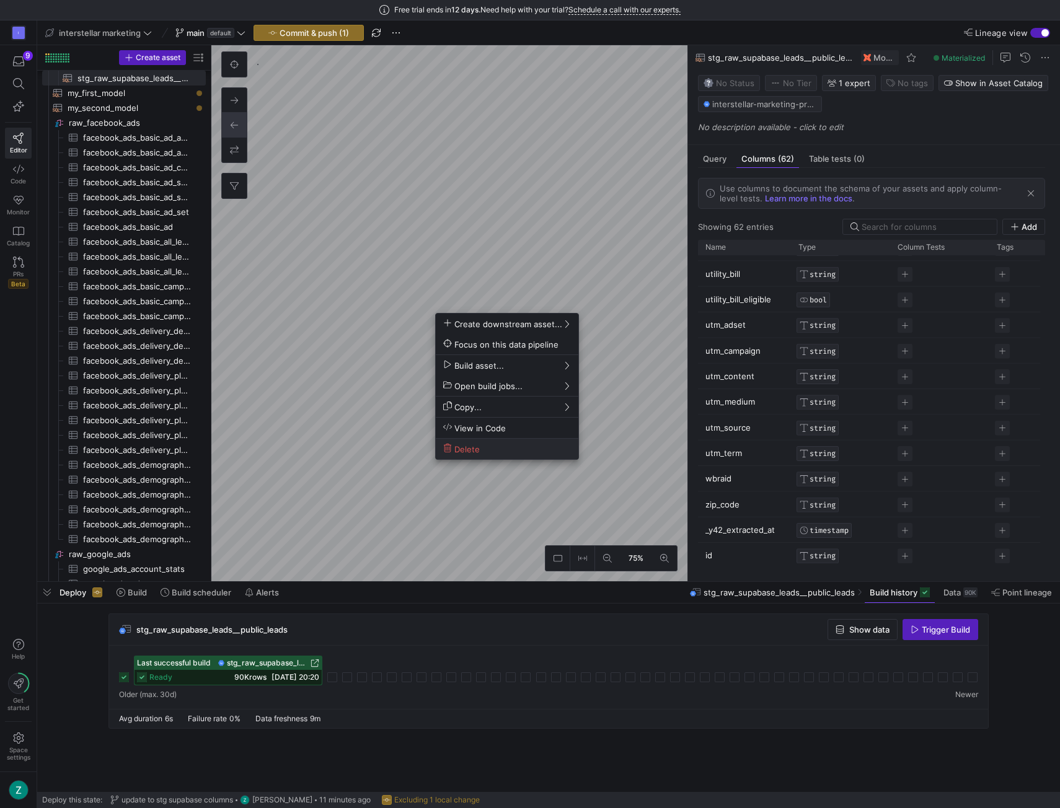
click at [498, 445] on span "Delete" at bounding box center [507, 449] width 128 height 11
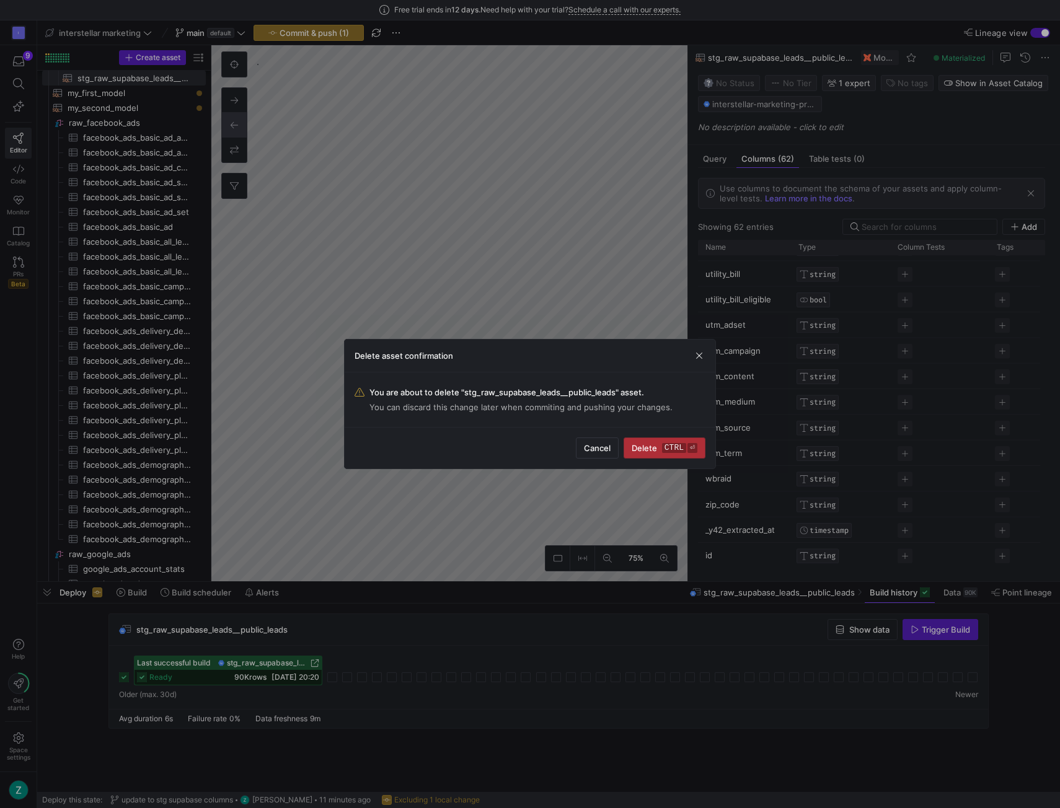
click at [656, 445] on span "Delete ctrl ⏎" at bounding box center [665, 448] width 66 height 10
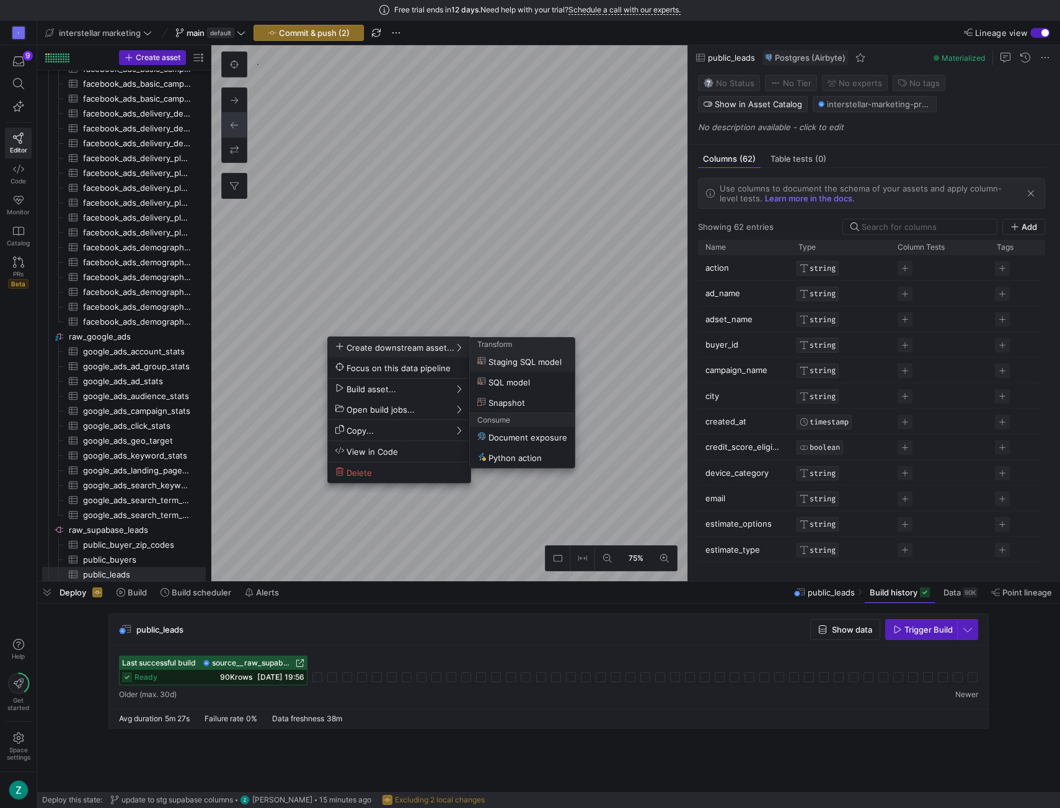
click at [496, 357] on span "Staging SQL model" at bounding box center [519, 361] width 84 height 11
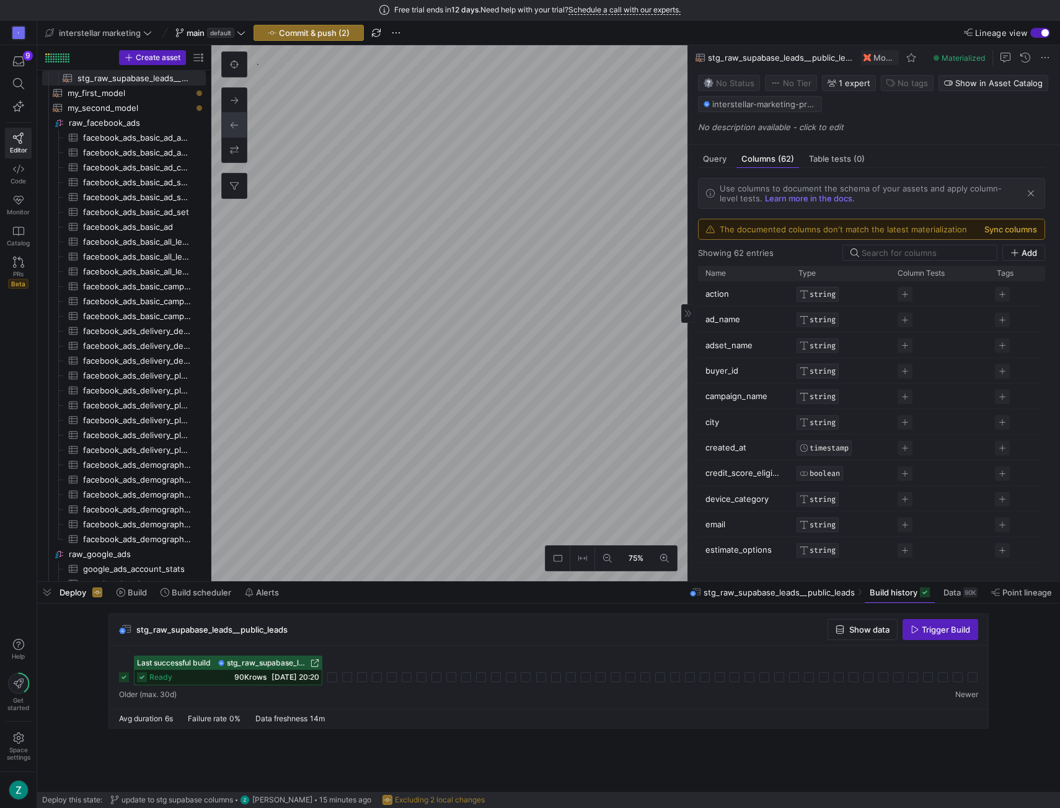
click at [1010, 227] on button "Sync columns" at bounding box center [1010, 229] width 53 height 10
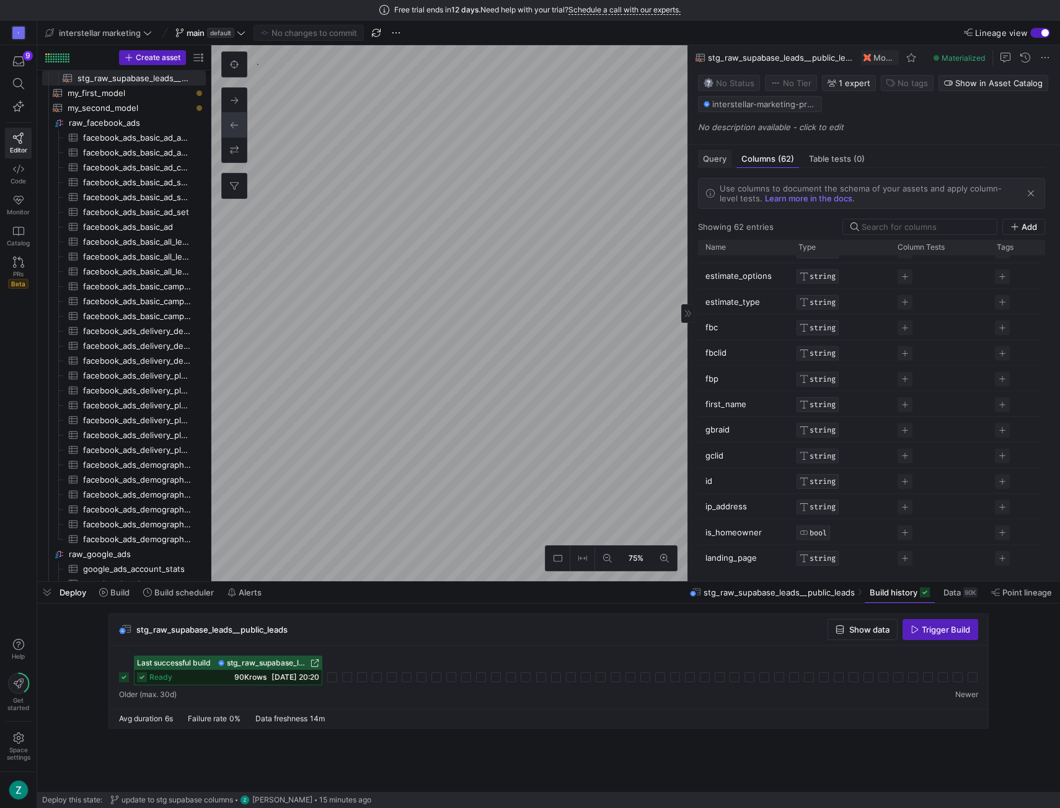
click at [714, 151] on div "Query" at bounding box center [714, 159] width 33 height 18
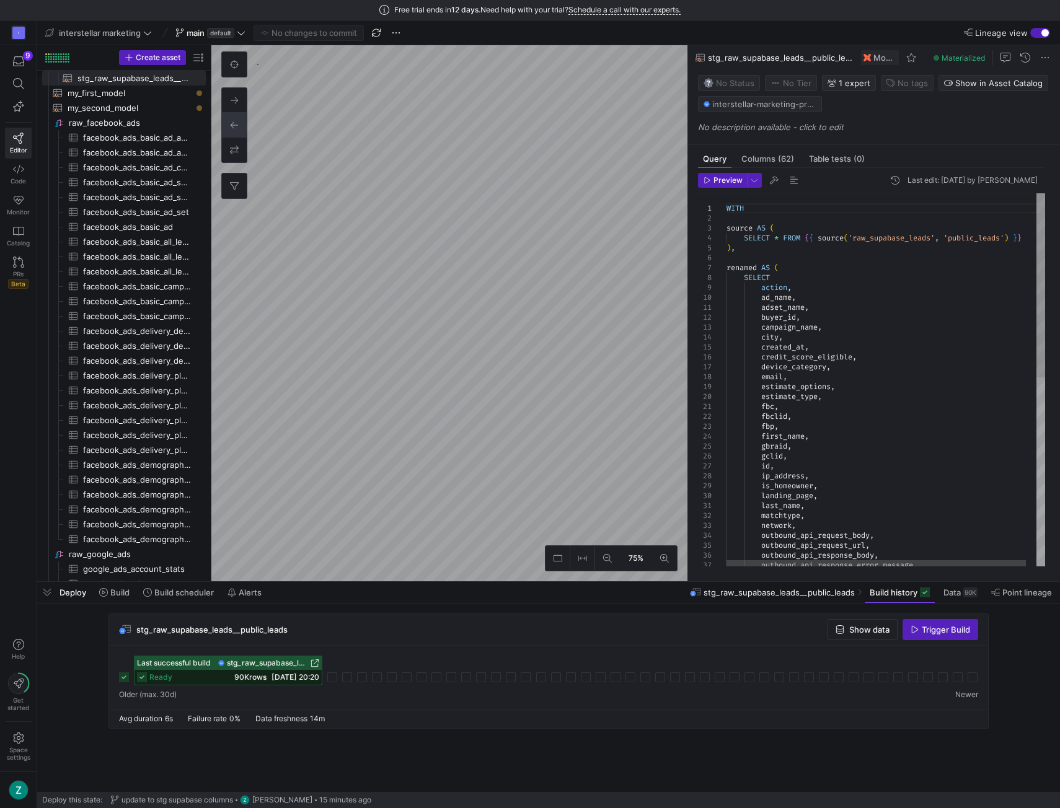
click at [772, 465] on div "WITH source AS ( SELECT * FROM { { source ( 'raw_supabase_leads' , 'public_lead…" at bounding box center [891, 573] width 330 height 761
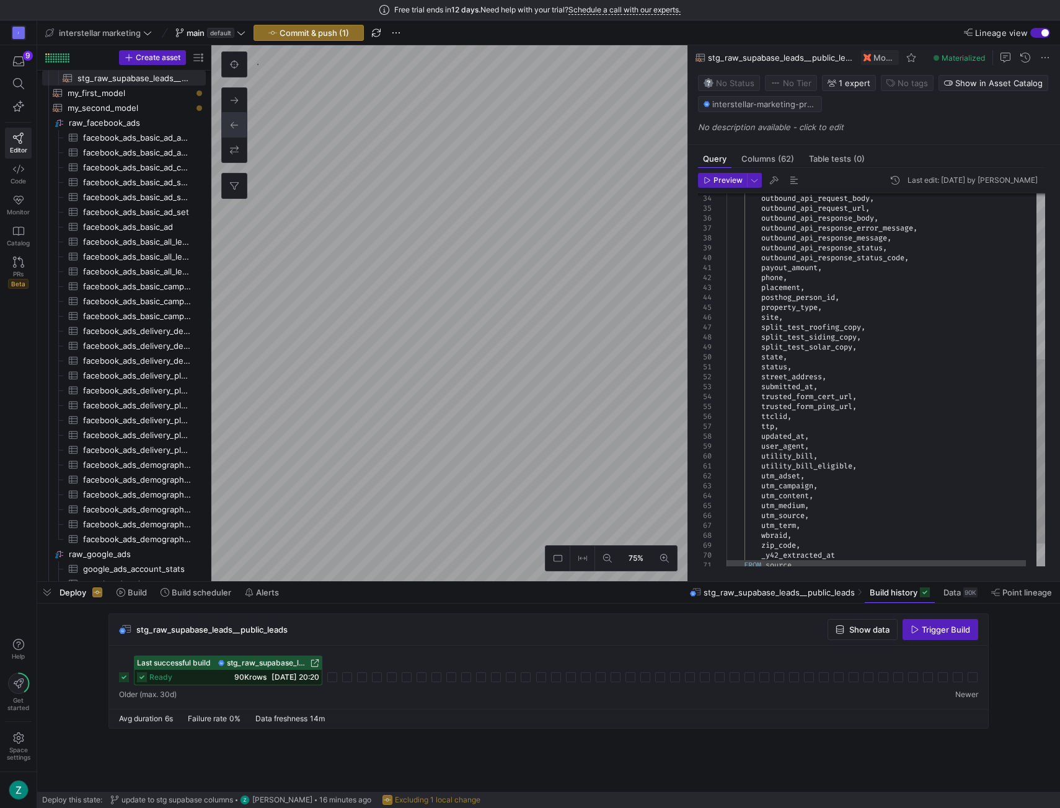
click at [816, 333] on div "outbound_api_response_status , outbound_api_response_status_code , payout_amoun…" at bounding box center [891, 236] width 330 height 761
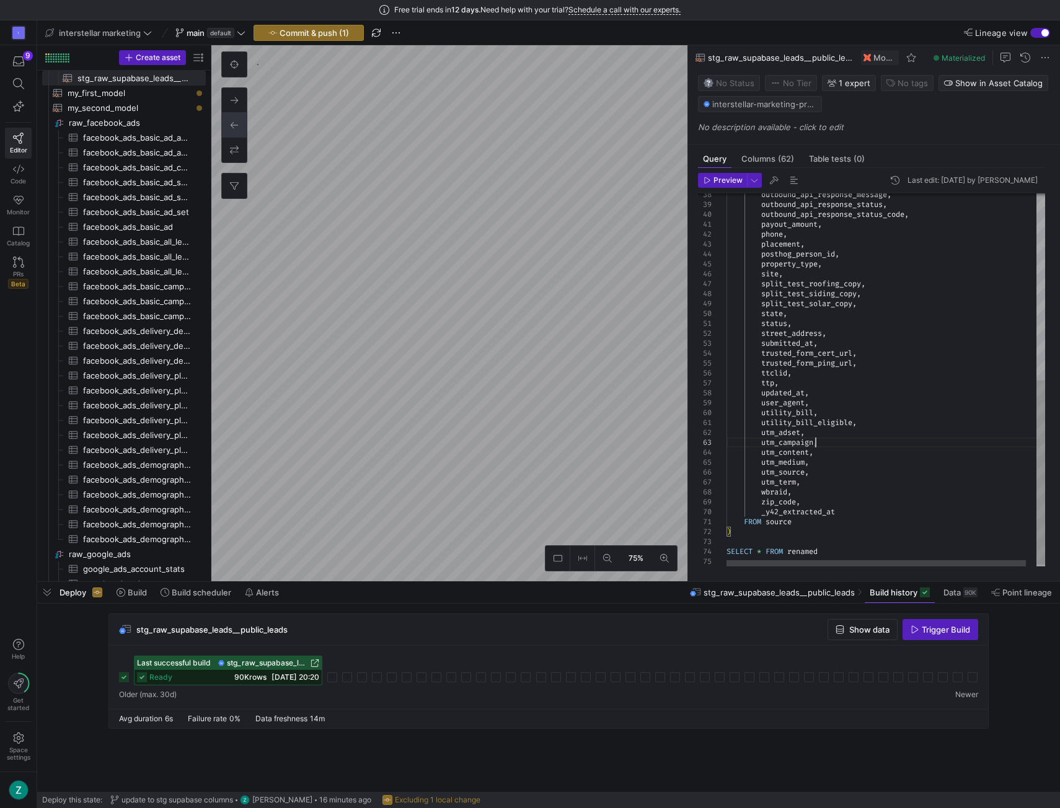
click at [817, 442] on div "outbound_api_response_status , outbound_api_response_status_code , payout_amoun…" at bounding box center [891, 193] width 330 height 761
click at [812, 447] on div "outbound_api_response_status , outbound_api_response_status_code , payout_amoun…" at bounding box center [891, 187] width 330 height 761
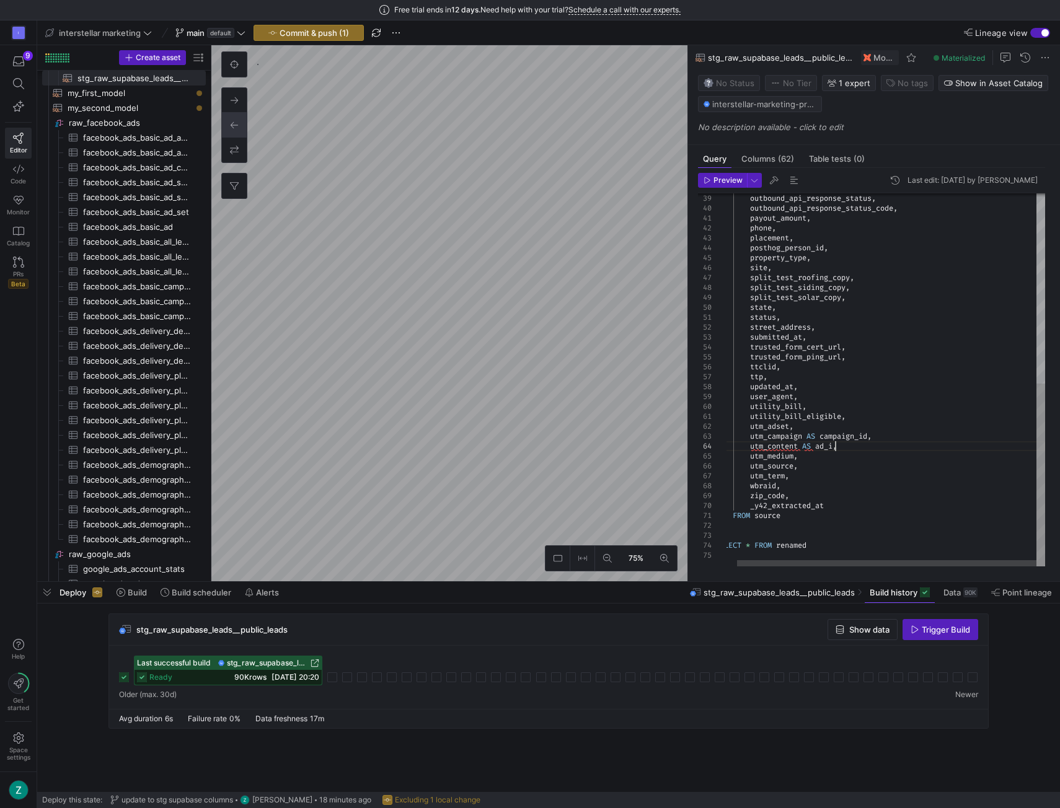
scroll to position [30, 125]
click at [798, 452] on div "outbound_api_response_status , outbound_api_response_status_code , payout_amoun…" at bounding box center [880, 187] width 330 height 761
click at [794, 467] on div "outbound_api_response_status , outbound_api_response_status_code , payout_amoun…" at bounding box center [880, 187] width 330 height 761
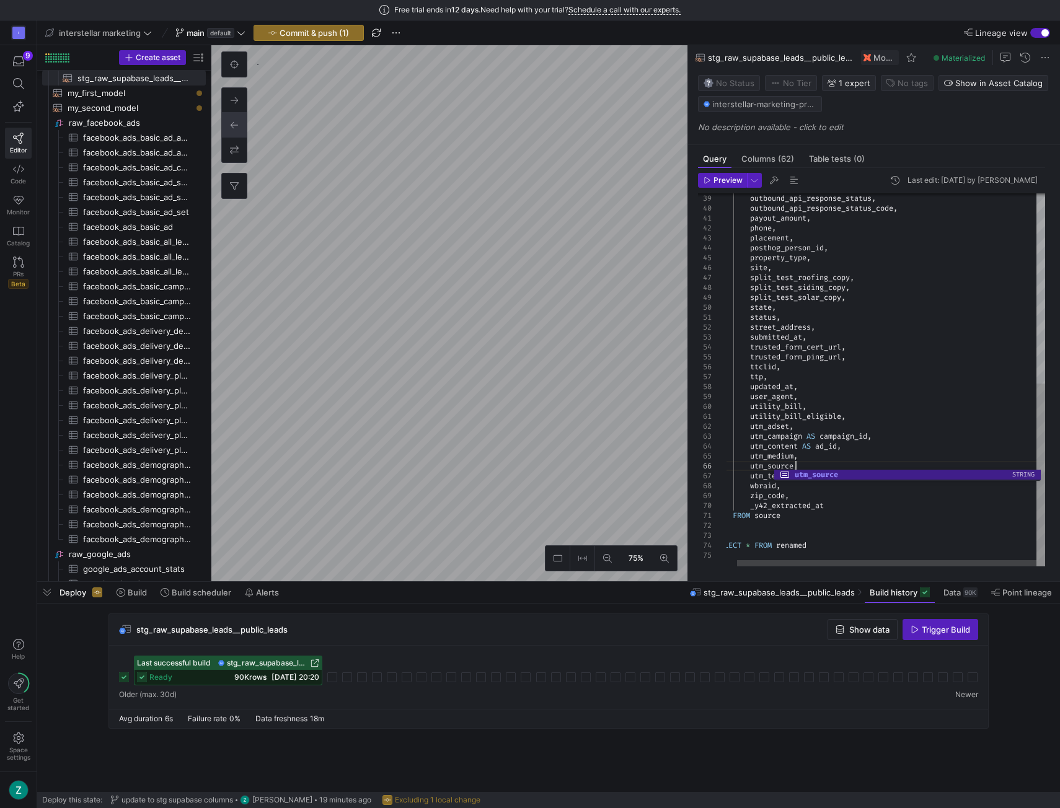
click at [821, 449] on div "outbound_api_response_status , outbound_api_response_status_code , payout_amoun…" at bounding box center [880, 187] width 330 height 761
click at [813, 463] on div "outbound_api_response_status , outbound_api_response_status_code , payout_amoun…" at bounding box center [880, 187] width 330 height 761
click at [793, 423] on div "outbound_api_response_status , outbound_api_response_status_code , payout_amoun…" at bounding box center [880, 187] width 330 height 761
click at [862, 447] on div "outbound_api_response_status , outbound_api_response_status_code , payout_amoun…" at bounding box center [880, 187] width 330 height 761
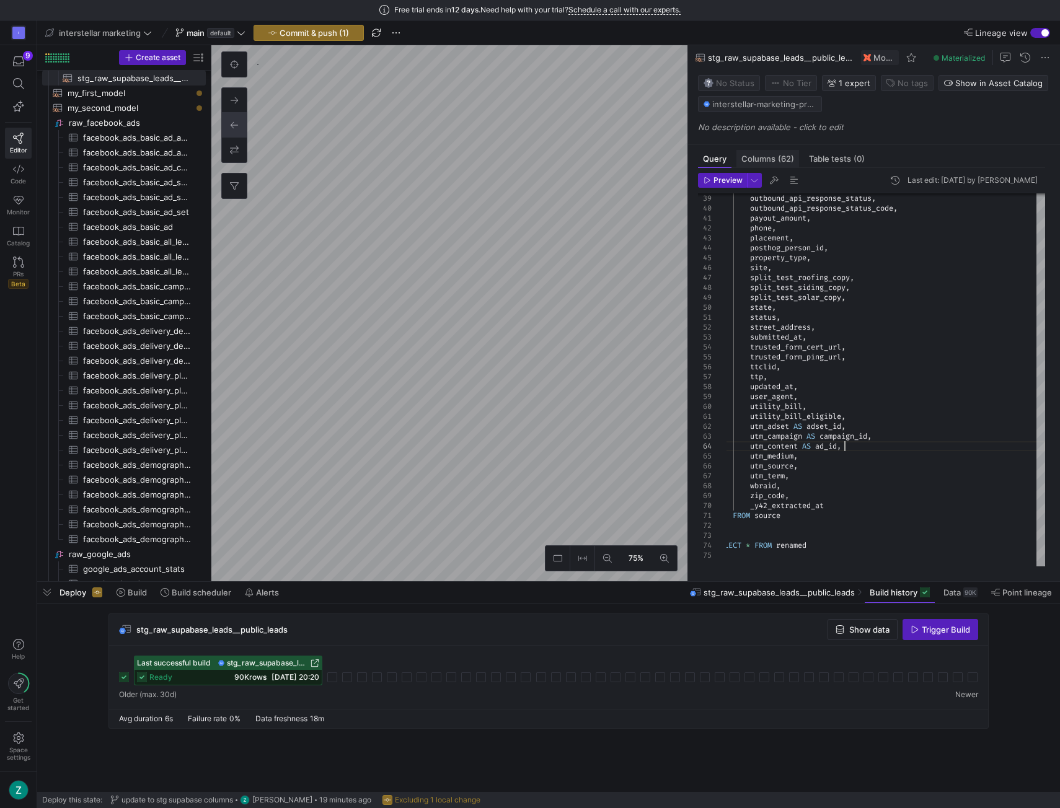
type textarea "utility_bill_eligible, utm_adset AS adset_id, utm_campaign AS campaign_id, utm_…"
click at [760, 159] on span "Columns (62)" at bounding box center [767, 159] width 53 height 8
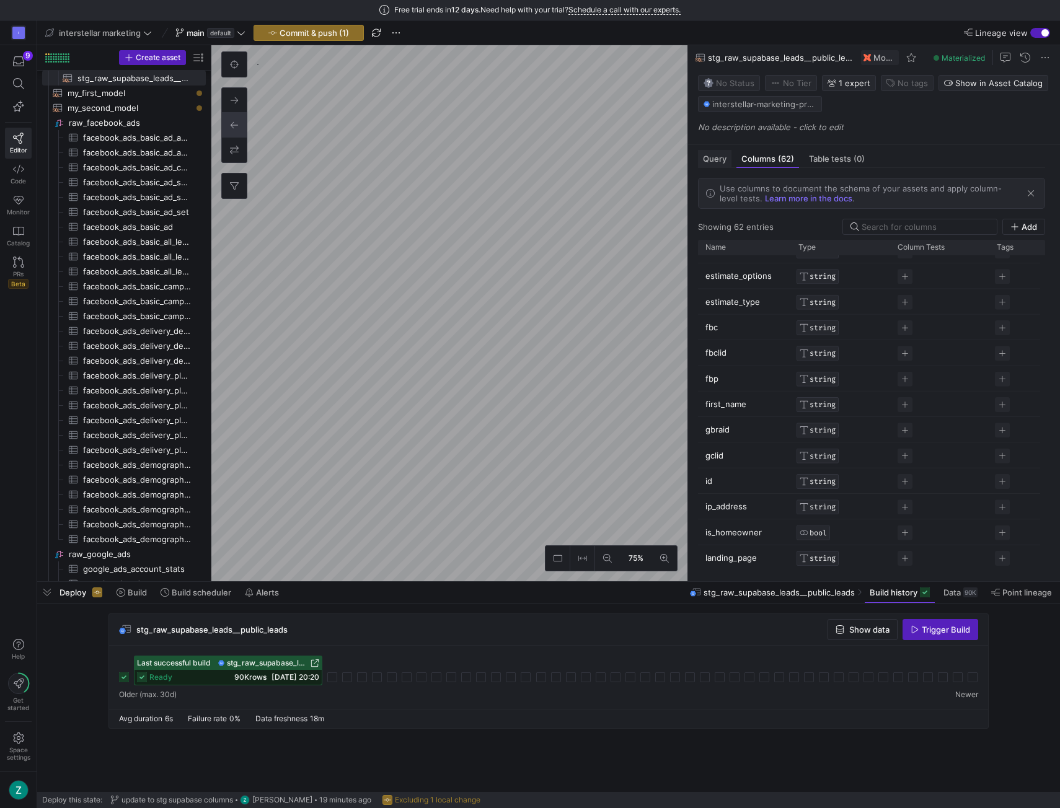
click at [720, 155] on span "Query" at bounding box center [715, 159] width 24 height 8
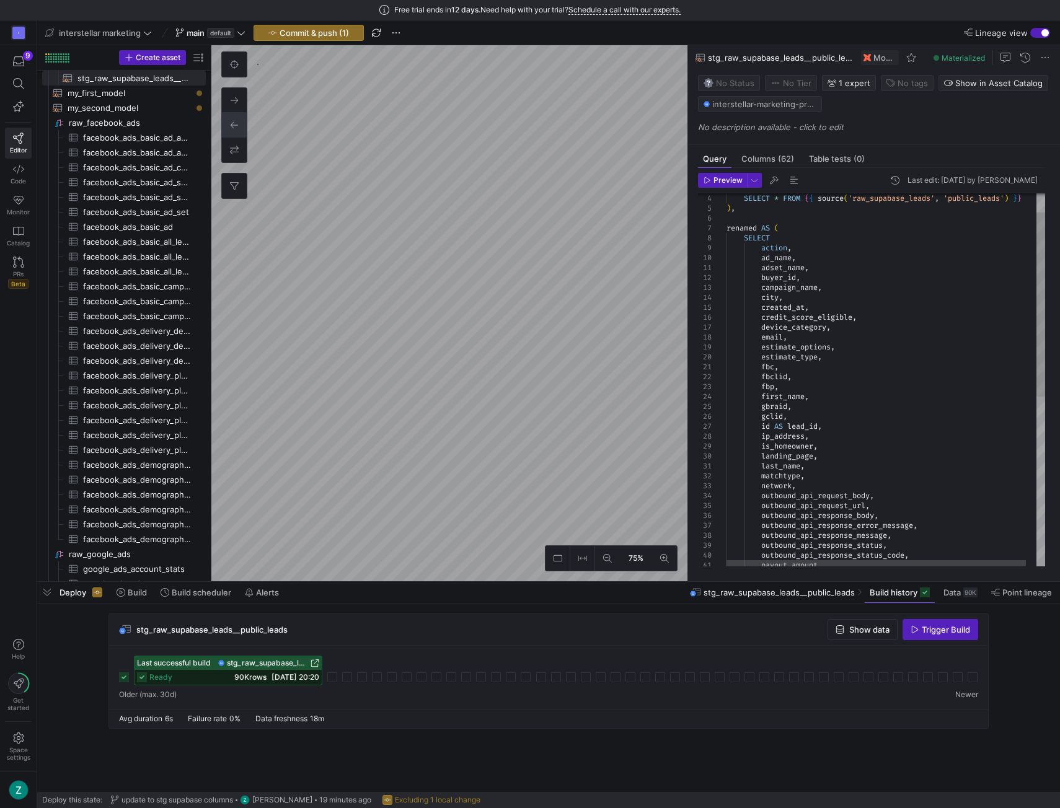
click at [814, 286] on div "outbound_api_response_status , outbound_api_response_status_code , payout_amoun…" at bounding box center [891, 534] width 330 height 761
click at [802, 303] on div "outbound_api_response_status , outbound_api_response_status_code , payout_amoun…" at bounding box center [891, 534] width 330 height 761
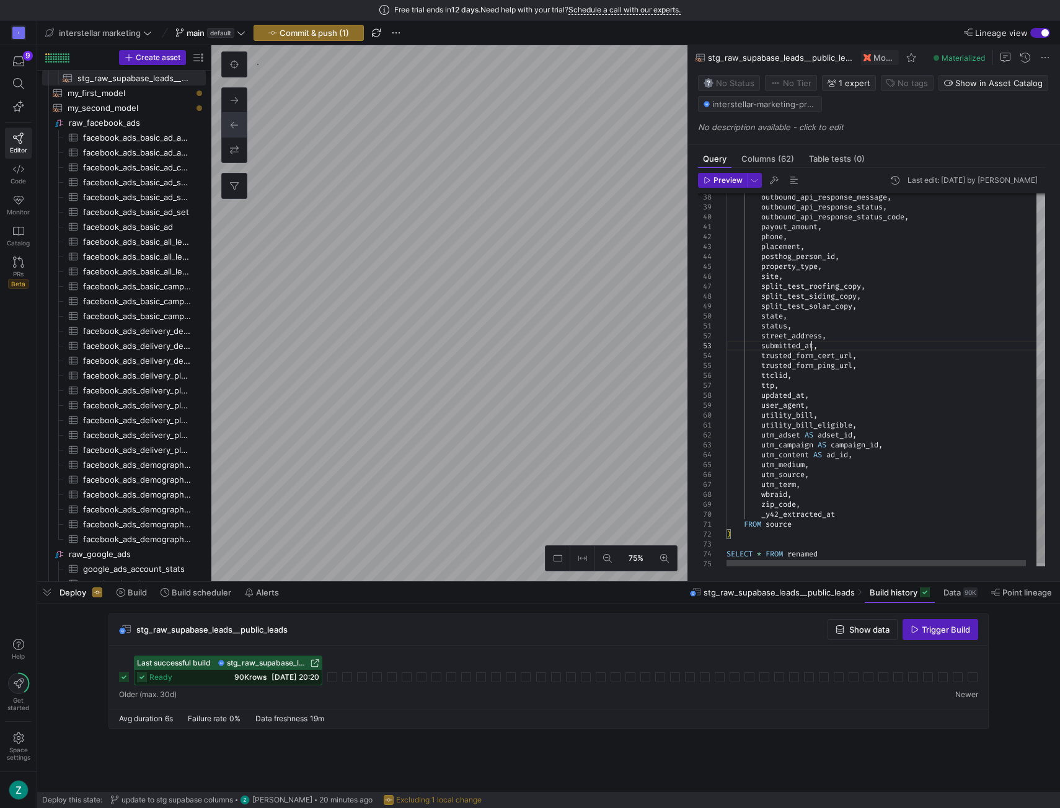
scroll to position [40, 133]
click at [811, 342] on div "outbound_api_response_status , outbound_api_response_status_code , payout_amoun…" at bounding box center [891, 195] width 330 height 761
click at [808, 405] on div "outbound_api_response_status , outbound_api_response_status_code , payout_amoun…" at bounding box center [891, 195] width 330 height 761
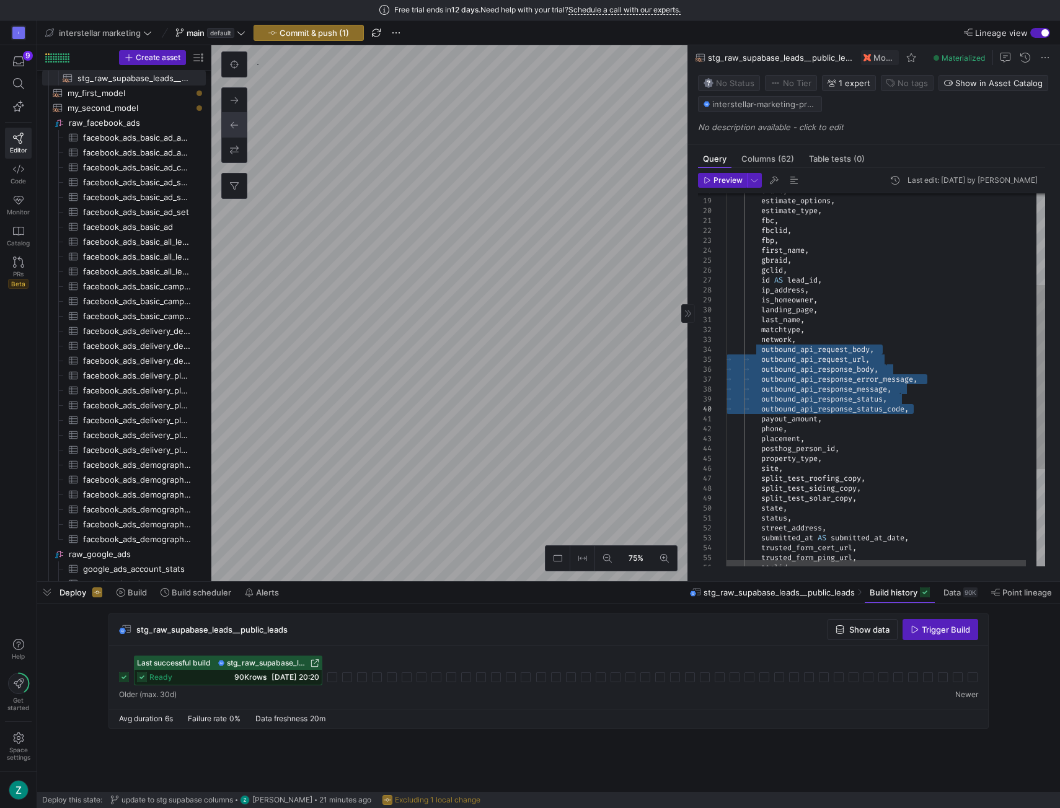
drag, startPoint x: 761, startPoint y: 346, endPoint x: 916, endPoint y: 404, distance: 164.8
click at [916, 404] on div "outbound_api_request_url , outbound_api_response_body , outbound_api_response_e…" at bounding box center [891, 387] width 330 height 761
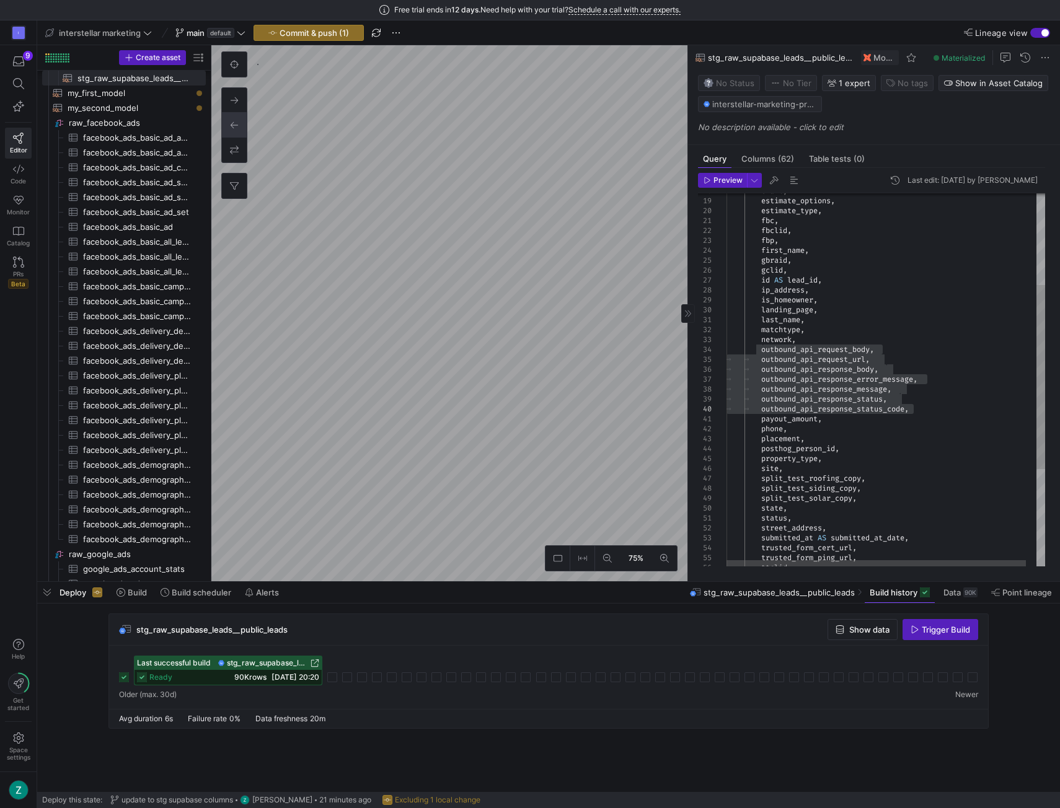
drag, startPoint x: 855, startPoint y: 404, endPoint x: 870, endPoint y: 400, distance: 15.3
click at [855, 404] on div "outbound_api_request_url , outbound_api_response_body , outbound_api_response_e…" at bounding box center [891, 387] width 330 height 761
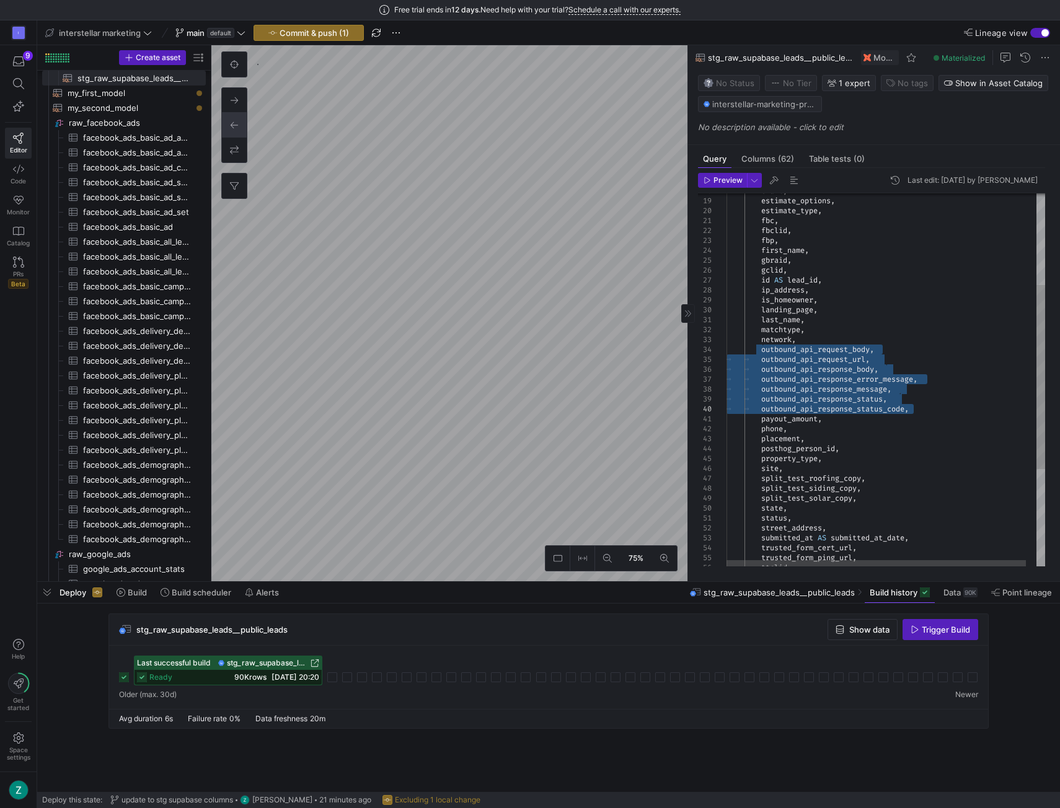
click at [893, 396] on div "outbound_api_request_url , outbound_api_response_body , outbound_api_response_e…" at bounding box center [891, 387] width 330 height 761
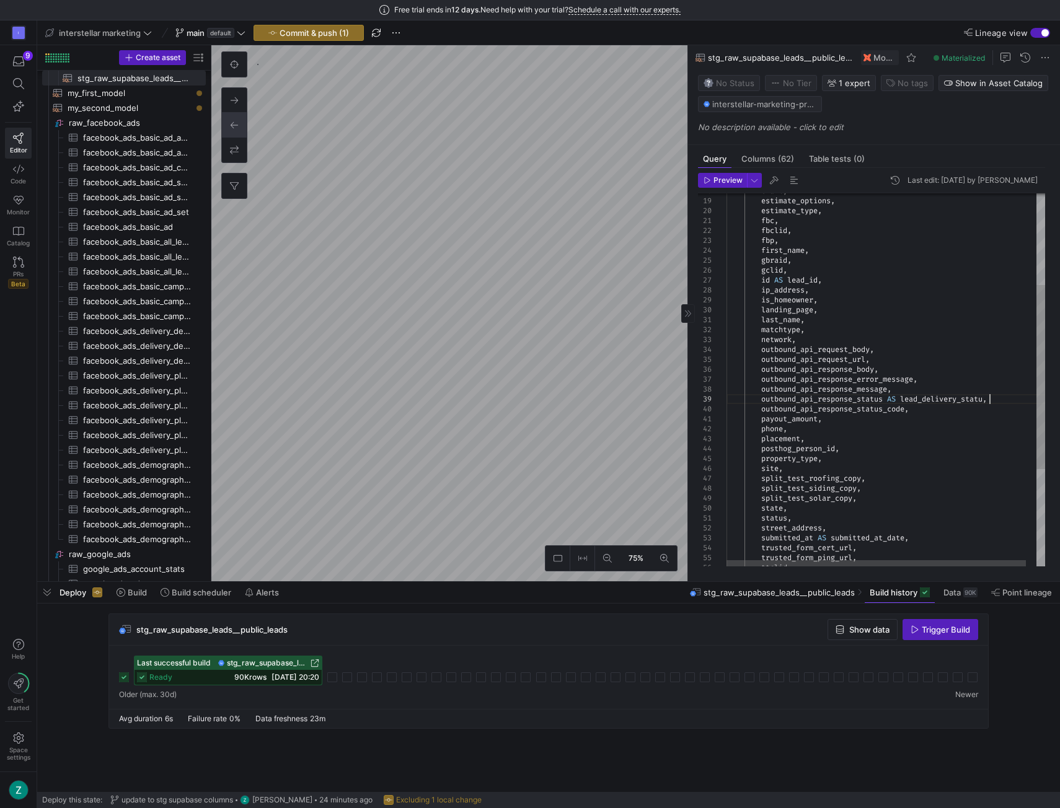
scroll to position [79, 267]
click at [891, 384] on div "outbound_api_request_url , outbound_api_response_body , outbound_api_response_e…" at bounding box center [891, 387] width 330 height 761
click at [917, 375] on div "outbound_api_request_url , outbound_api_response_body , outbound_api_response_e…" at bounding box center [891, 387] width 330 height 761
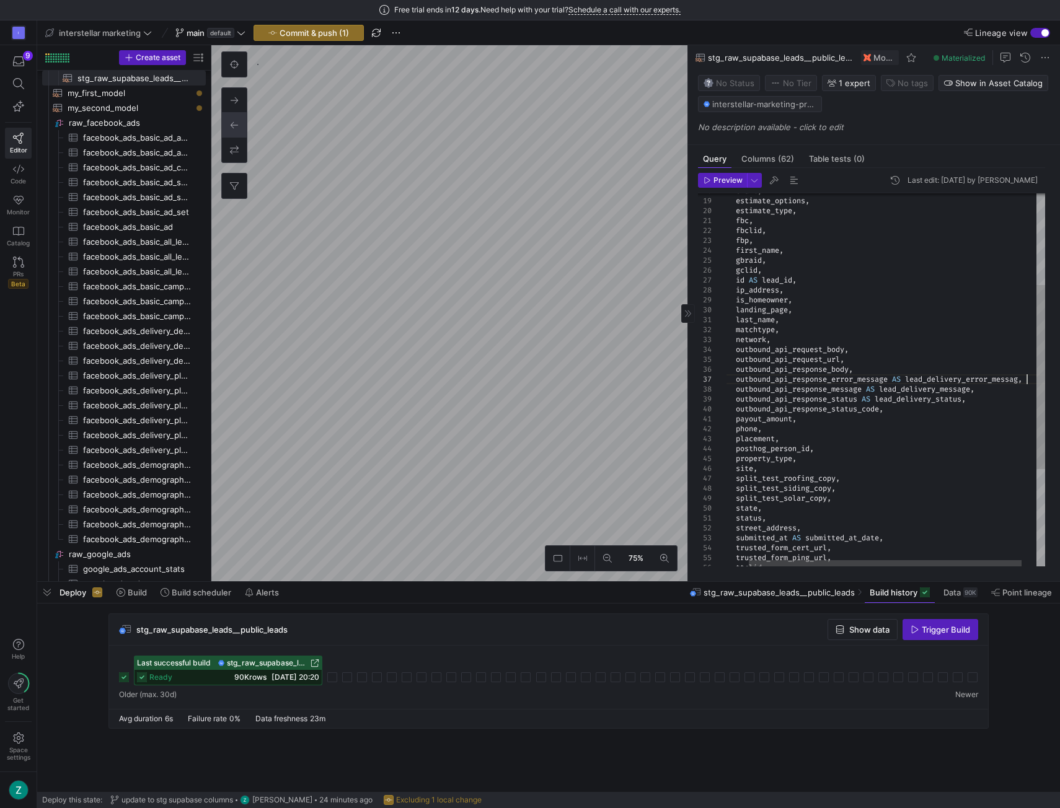
scroll to position [69, 330]
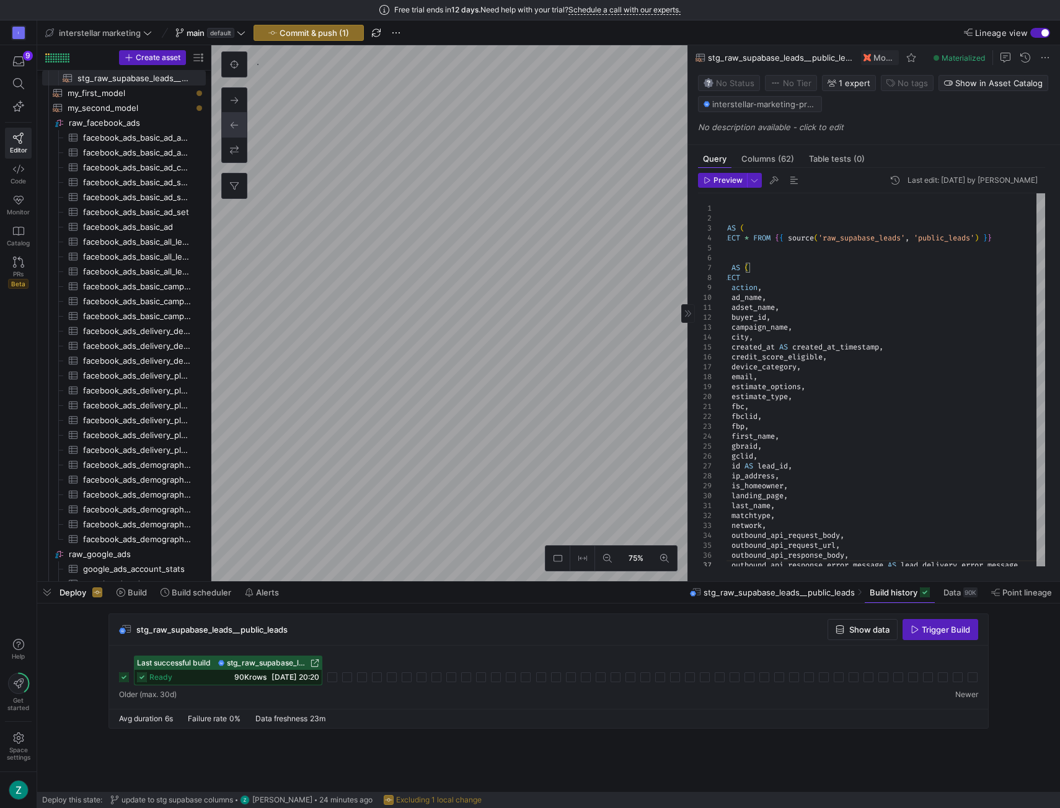
type textarea "last_name, matchtype, network, outbound_api_request_body, outbound_api_request_…"
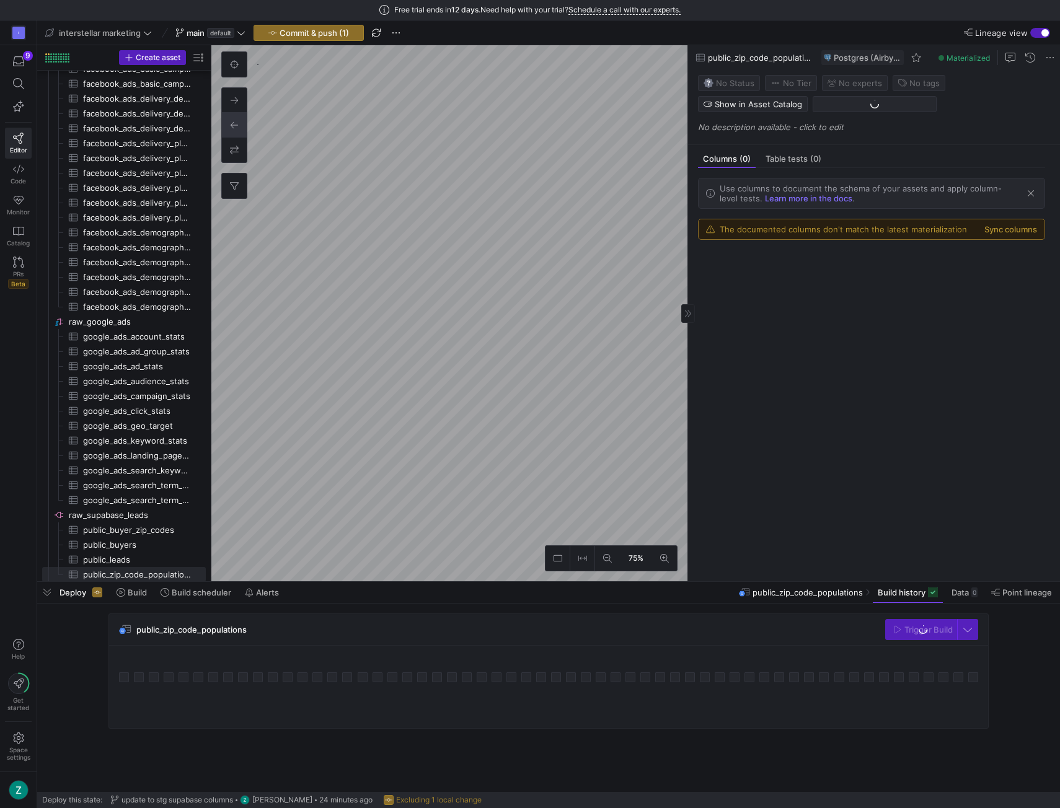
scroll to position [277, 0]
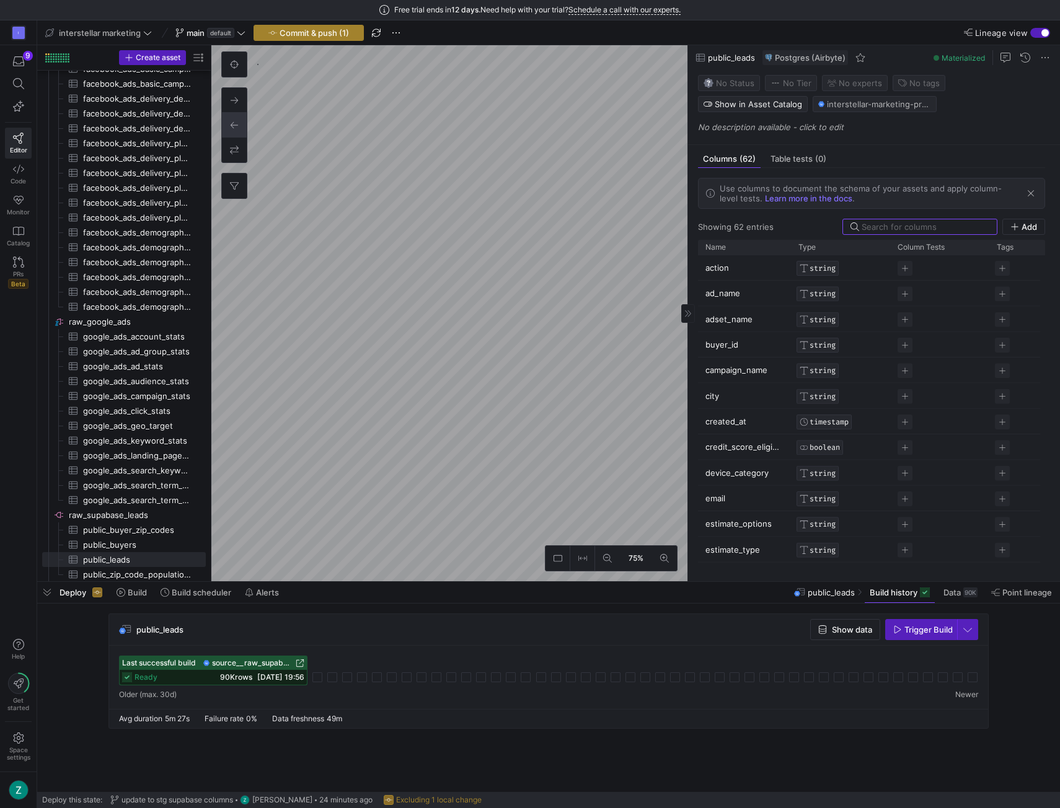
click at [316, 33] on span "Commit & push (1)" at bounding box center [314, 33] width 69 height 10
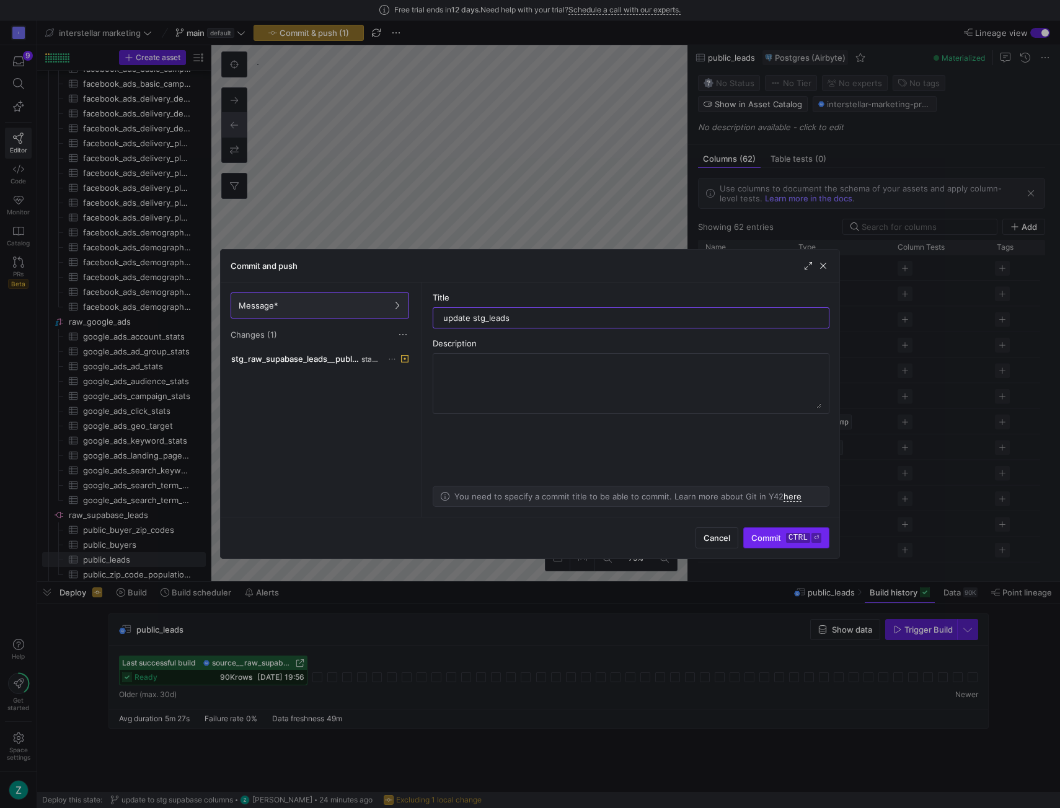
type input "update stg_leads"
click at [795, 536] on kbd "ctrl" at bounding box center [798, 538] width 24 height 10
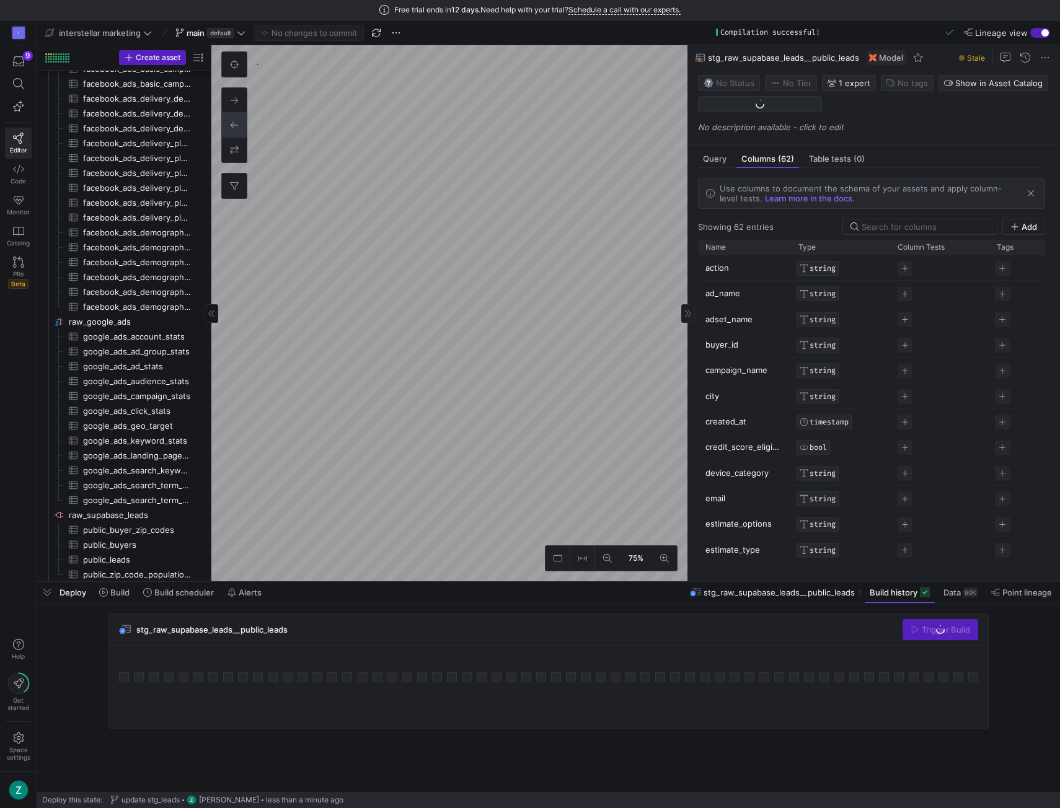
scroll to position [45, 0]
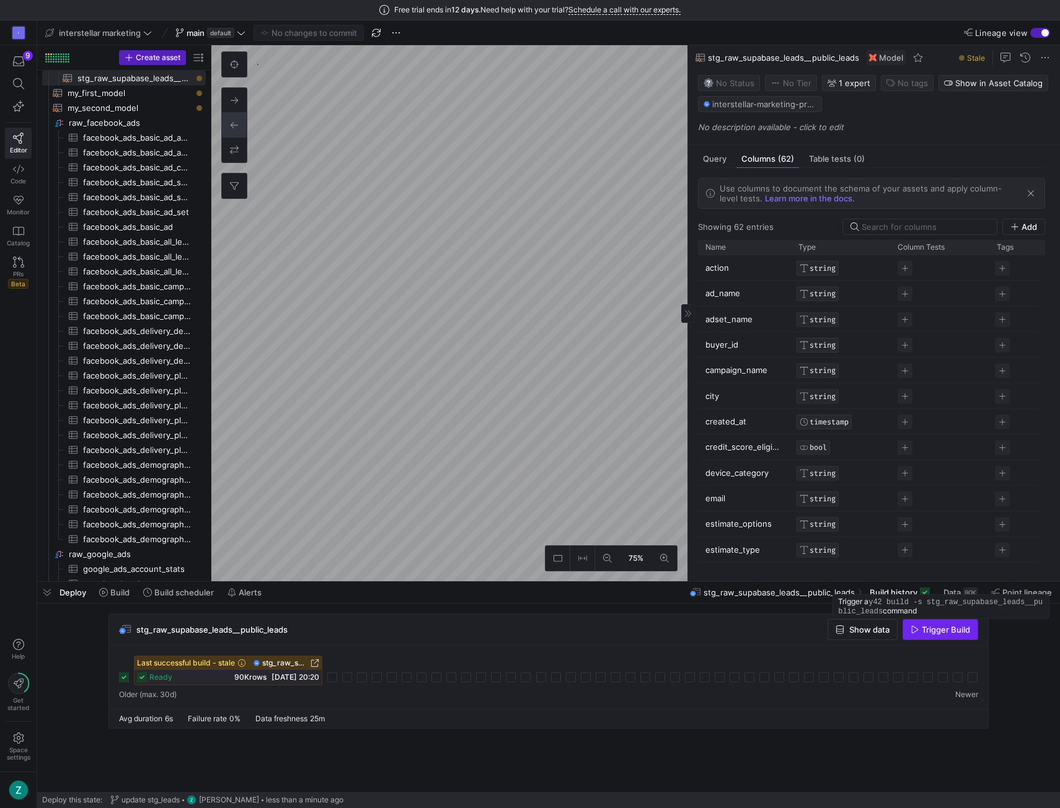
click at [935, 632] on span "Trigger Build" at bounding box center [946, 630] width 48 height 10
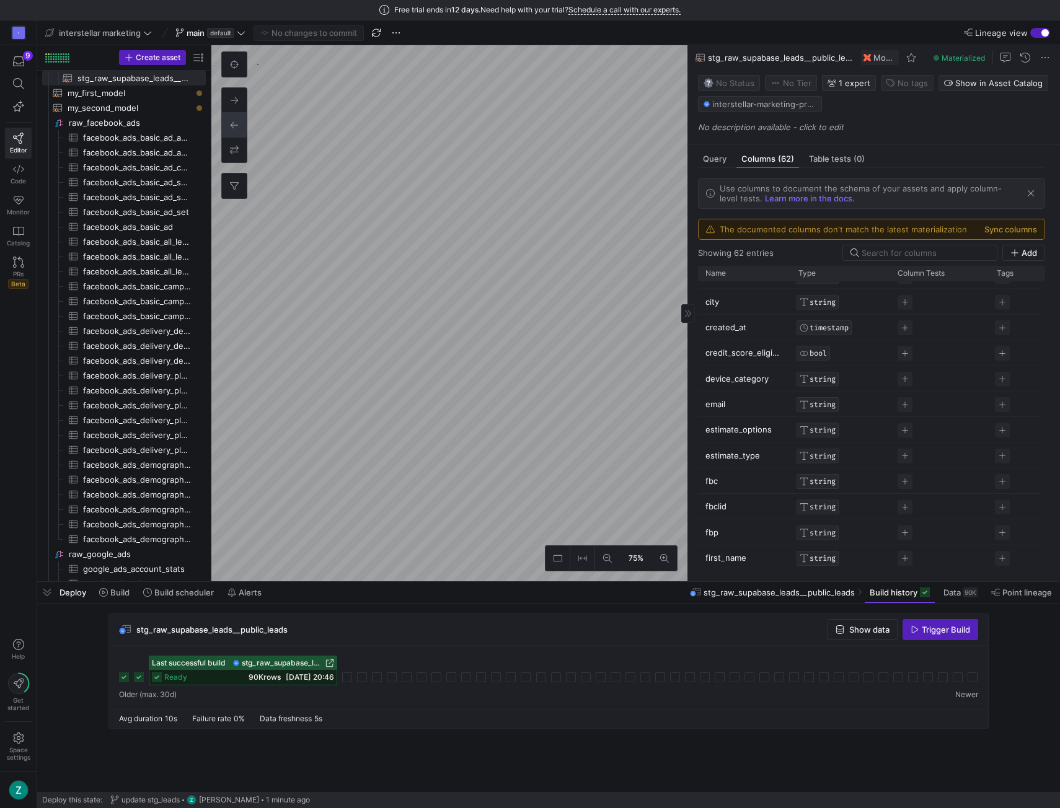
scroll to position [123, 0]
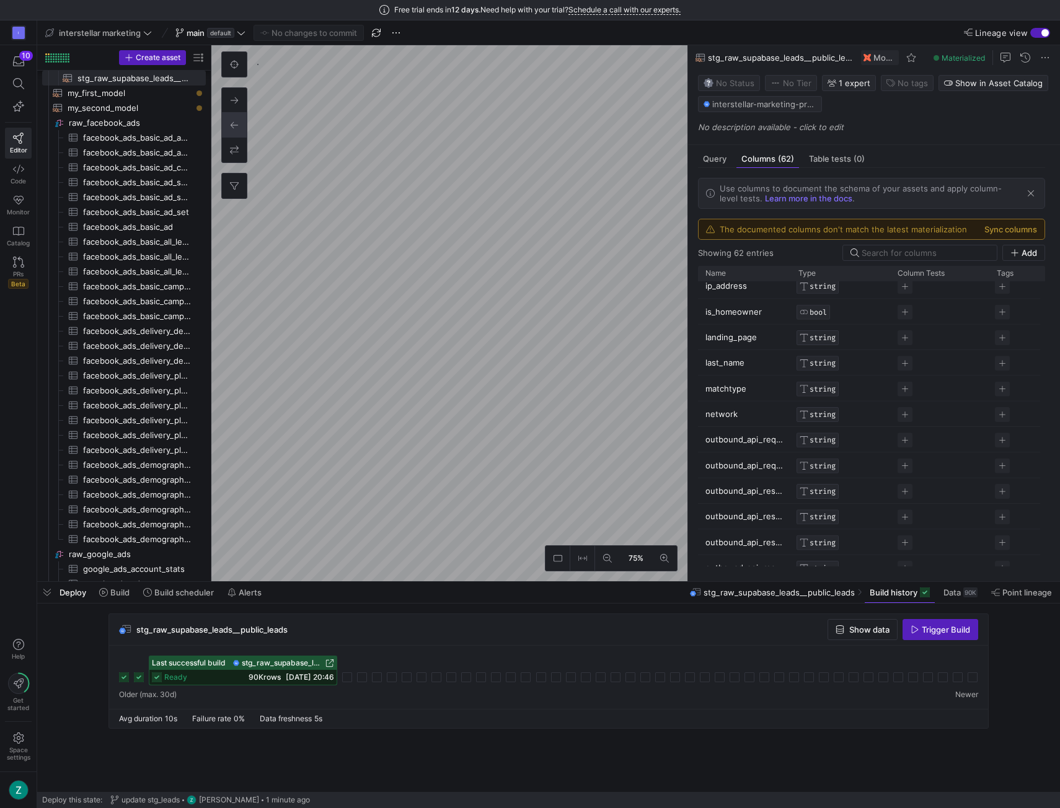
click at [791, 7] on div "Free trial ends [DATE]. Need help with your trial? Schedule a call with our exp…" at bounding box center [530, 10] width 1060 height 20
click at [1001, 227] on button "Sync columns" at bounding box center [1010, 229] width 53 height 10
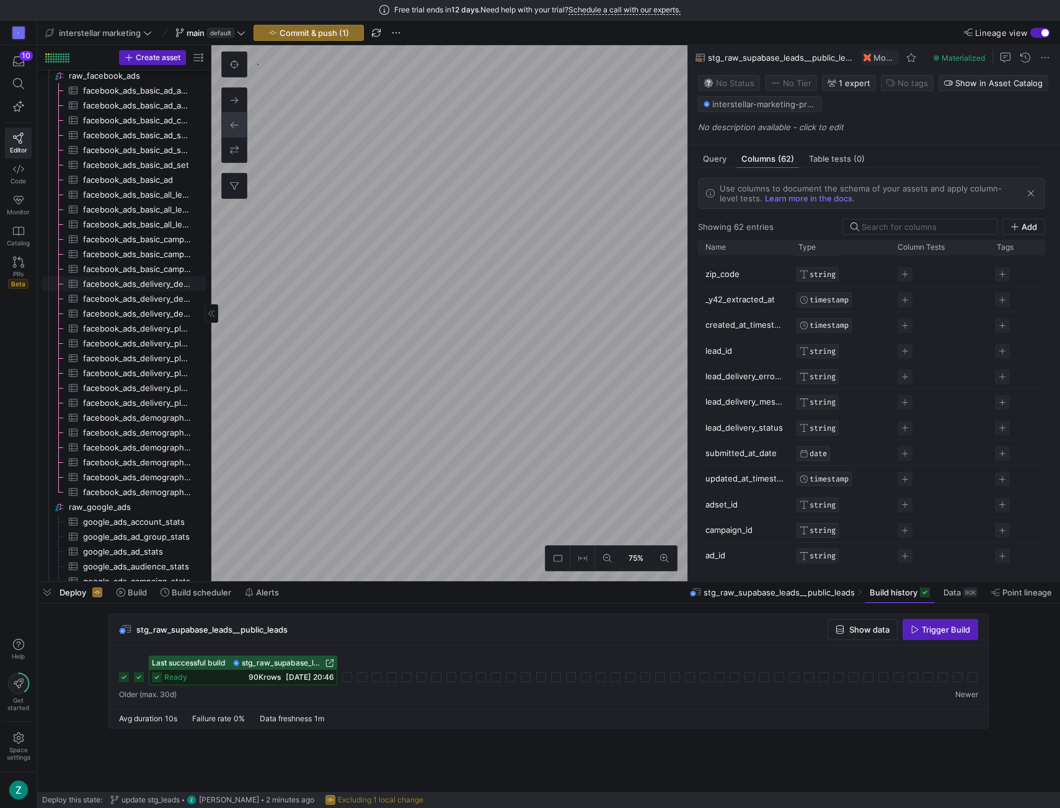
scroll to position [99, 0]
click at [265, 299] on as-split "Create asset Drag here to set row groups Drag here to set column labels Group 1…" at bounding box center [548, 313] width 1023 height 536
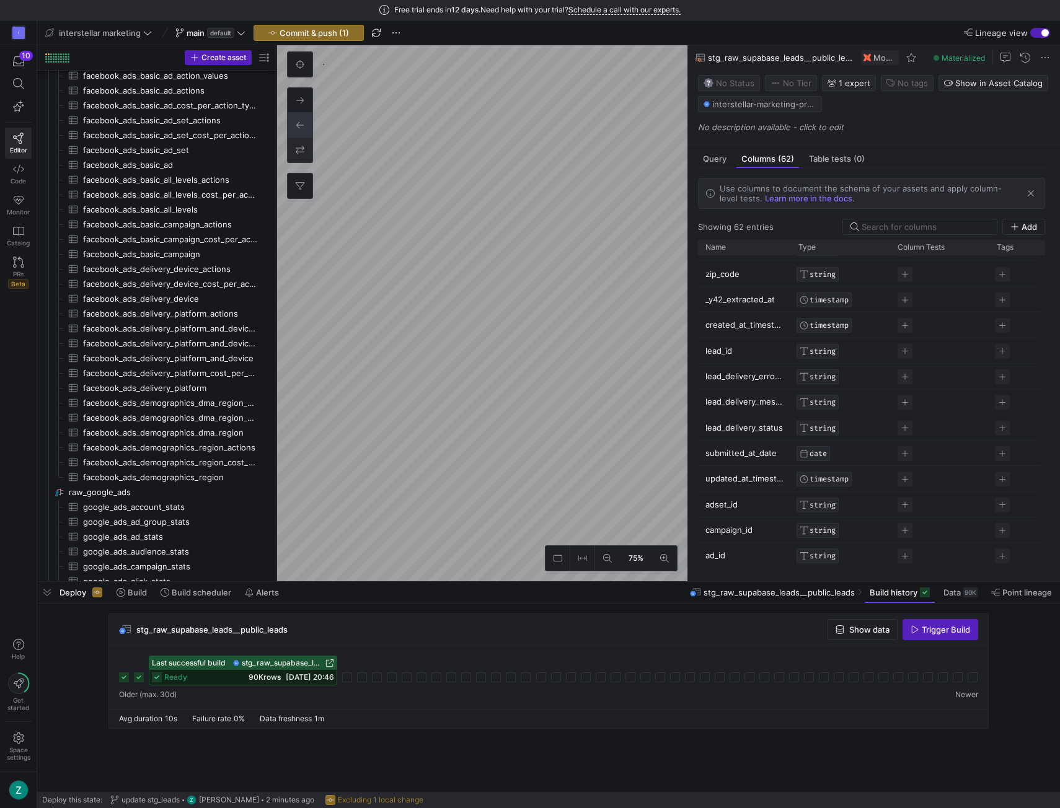
drag, startPoint x: 211, startPoint y: 159, endPoint x: 251, endPoint y: 153, distance: 40.8
click at [277, 153] on div at bounding box center [276, 313] width 1 height 536
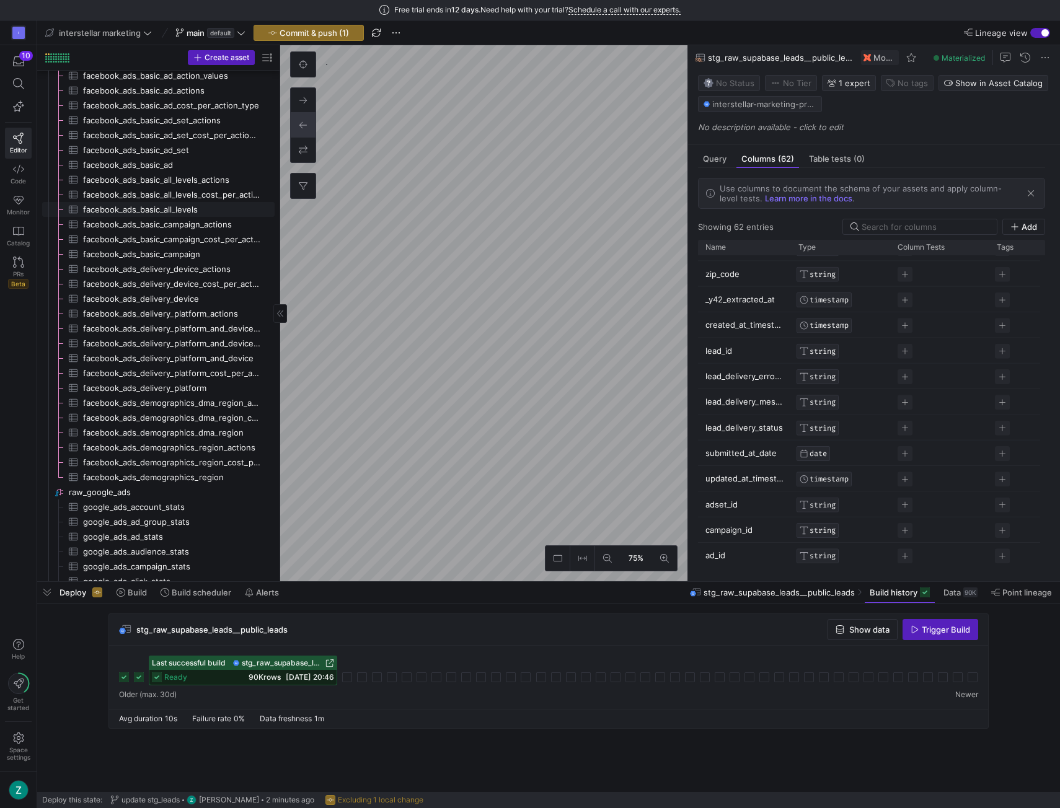
click at [159, 206] on span "facebook_ads_basic_all_levels​​​​​​​​​" at bounding box center [171, 210] width 177 height 14
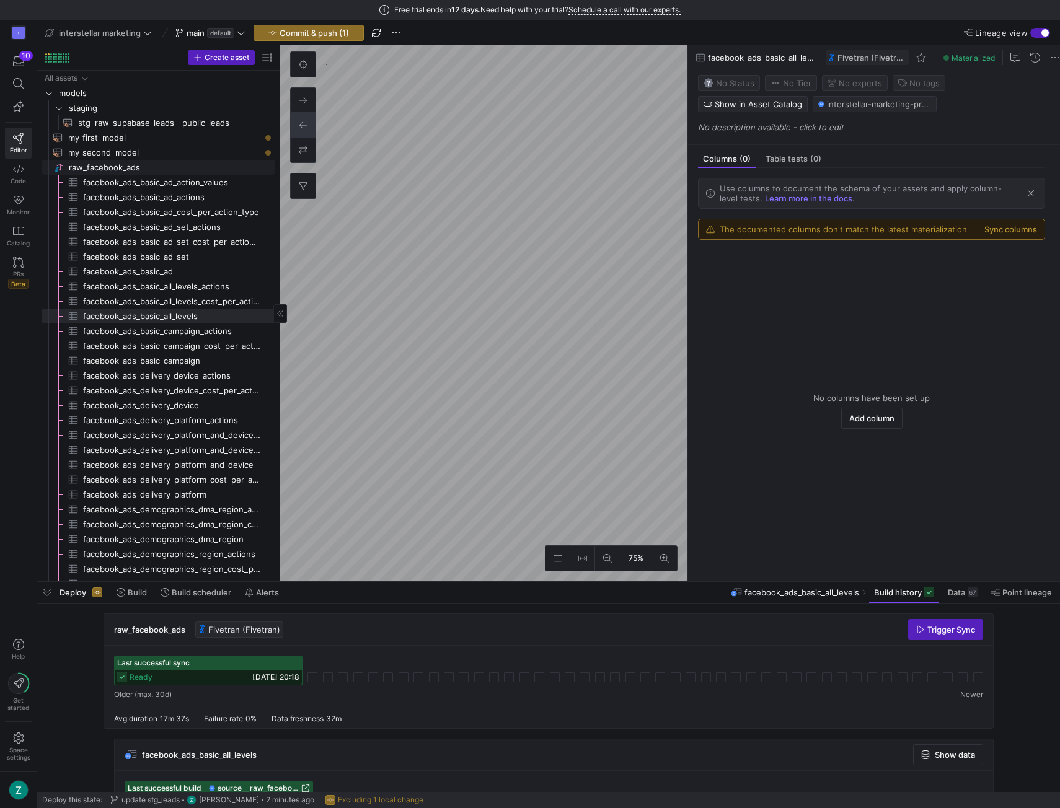
click at [187, 166] on span "raw_facebook_ads​​​​​​​​" at bounding box center [171, 168] width 204 height 14
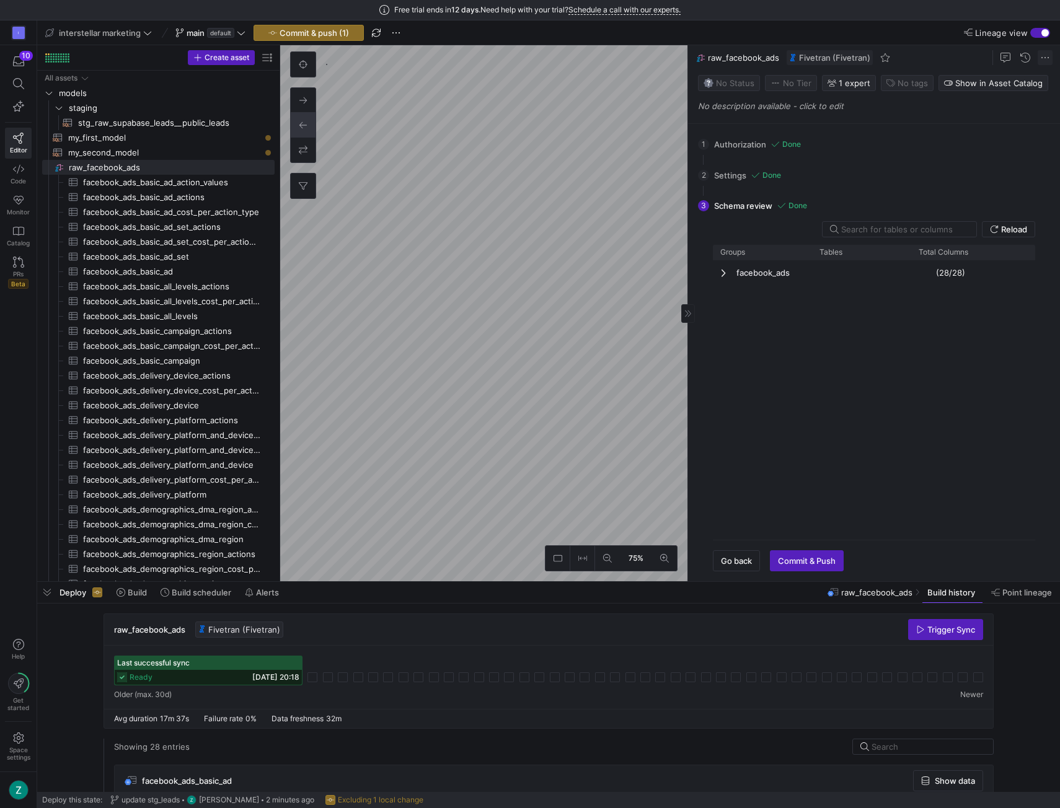
click at [1044, 56] on span at bounding box center [1045, 57] width 15 height 15
click at [787, 373] on div at bounding box center [530, 404] width 1060 height 808
click at [260, 262] on span "facebook_ads_basic_ad_set​​​​​​​​​" at bounding box center [170, 257] width 207 height 14
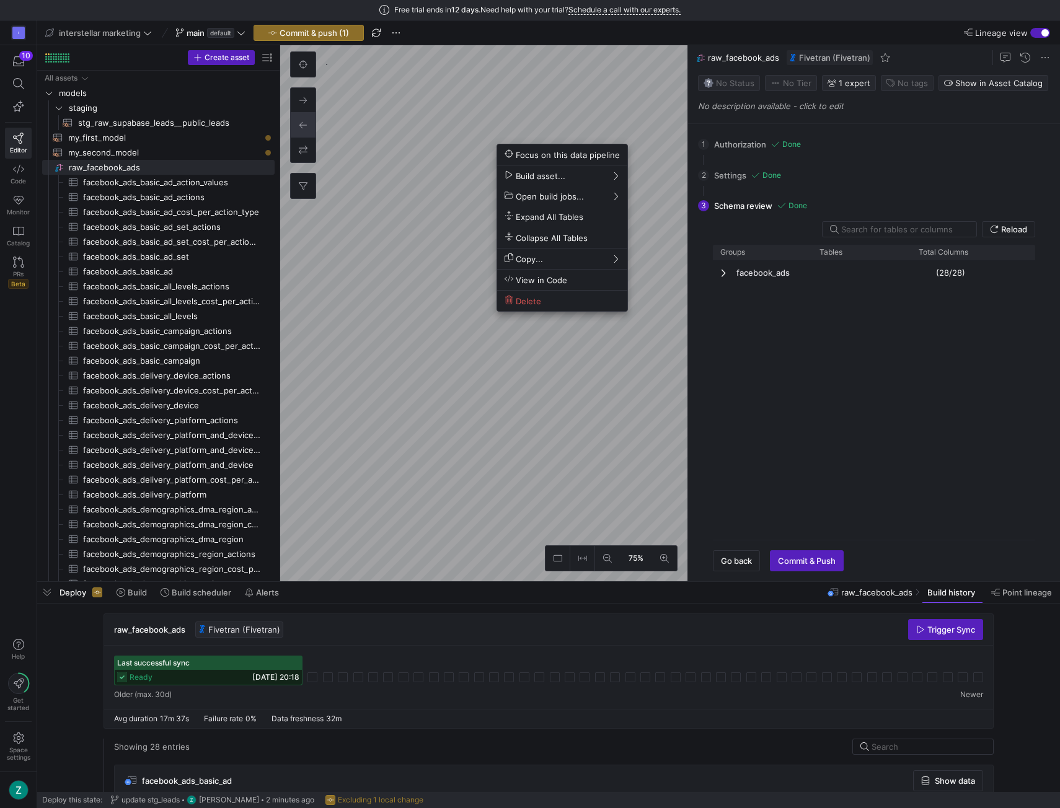
click at [157, 310] on div at bounding box center [530, 404] width 1060 height 808
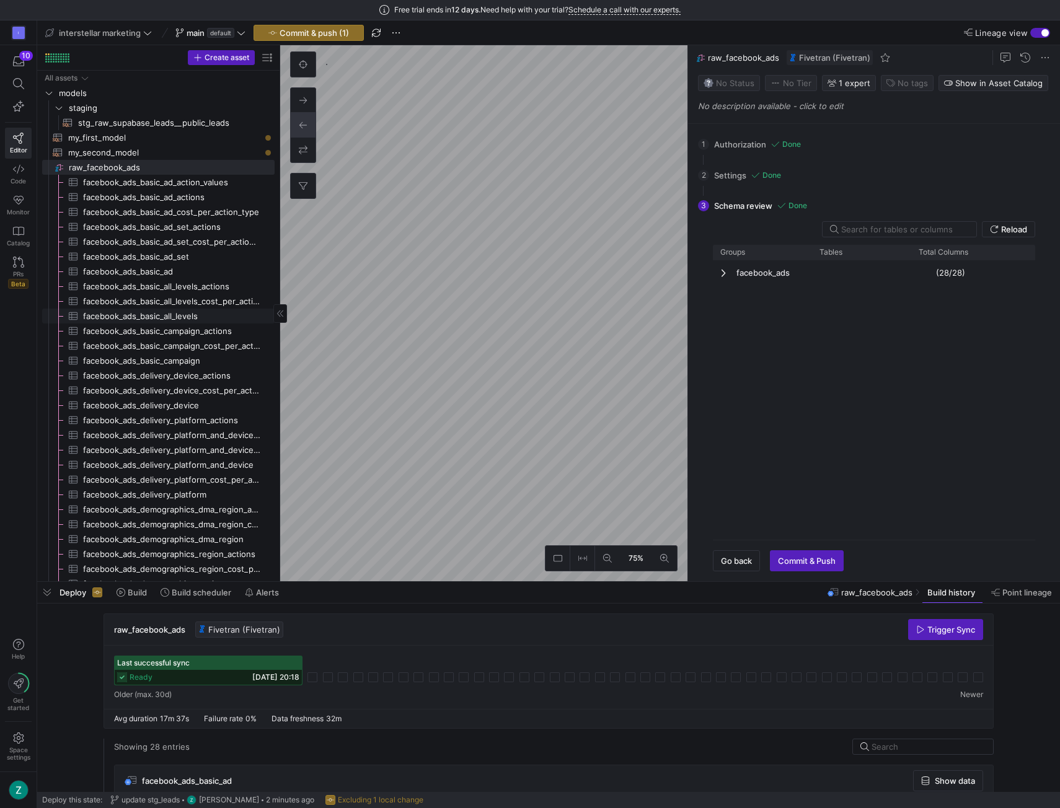
click at [163, 314] on span "facebook_ads_basic_all_levels​​​​​​​​​" at bounding box center [171, 316] width 177 height 14
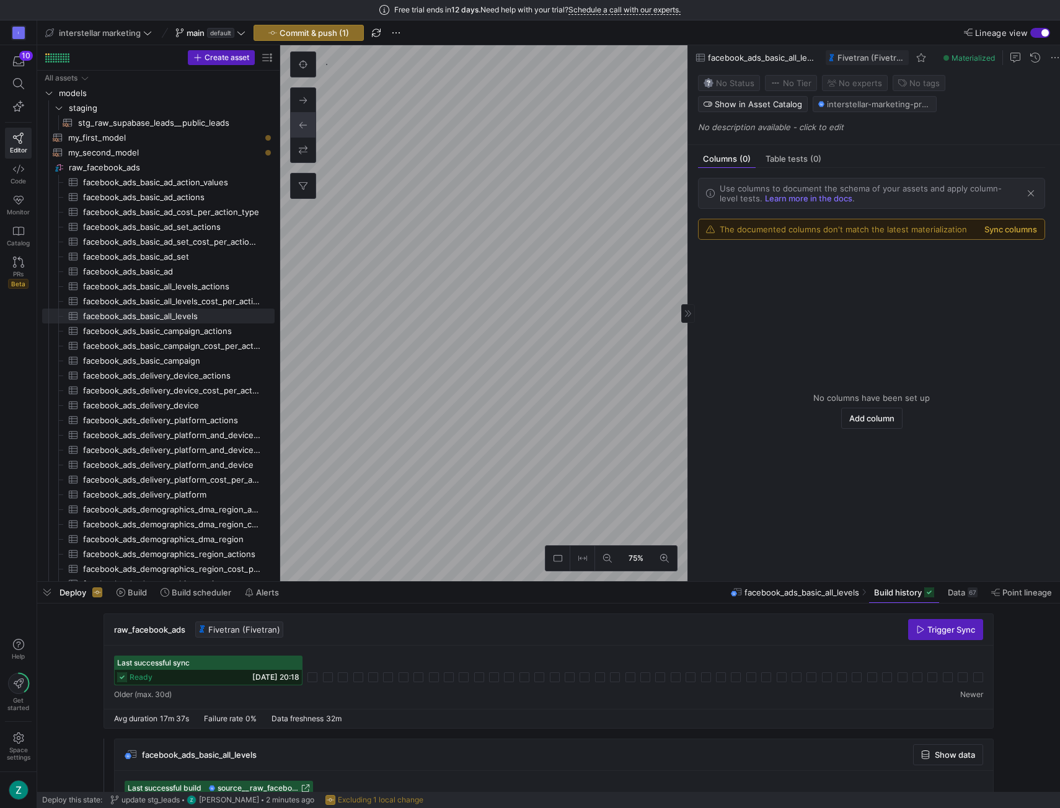
click at [994, 232] on button "Sync columns" at bounding box center [1010, 229] width 53 height 10
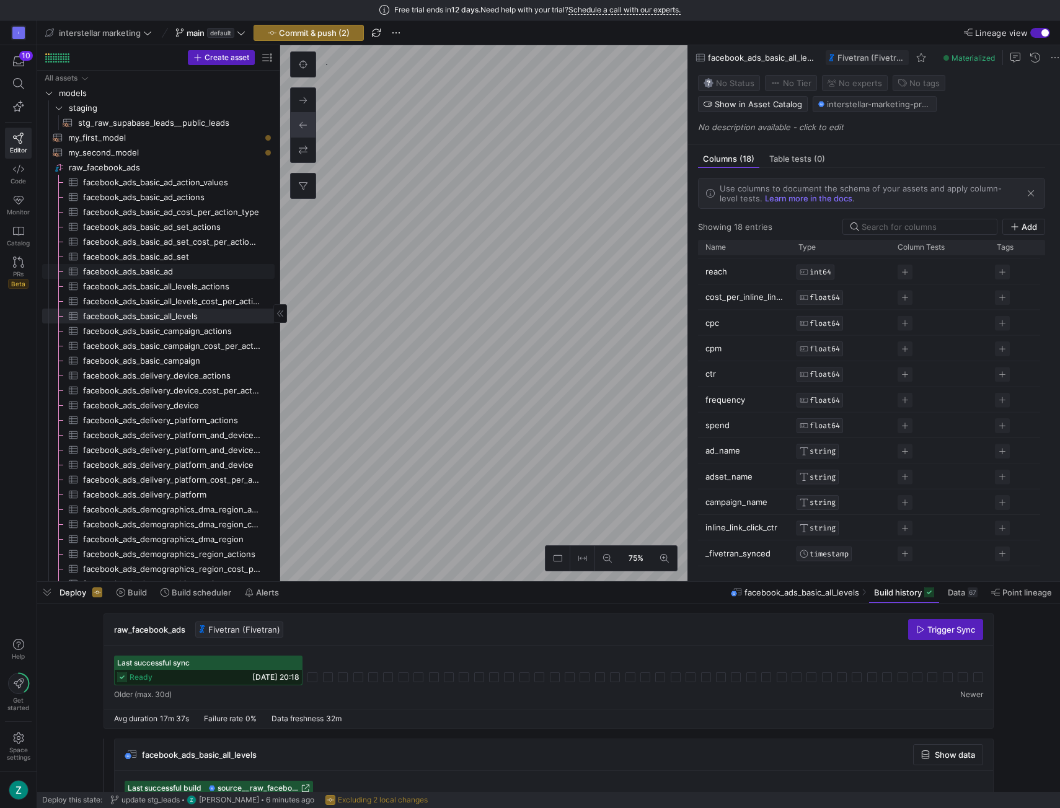
click at [193, 268] on span "facebook_ads_basic_ad​​​​​​​​​" at bounding box center [171, 272] width 177 height 14
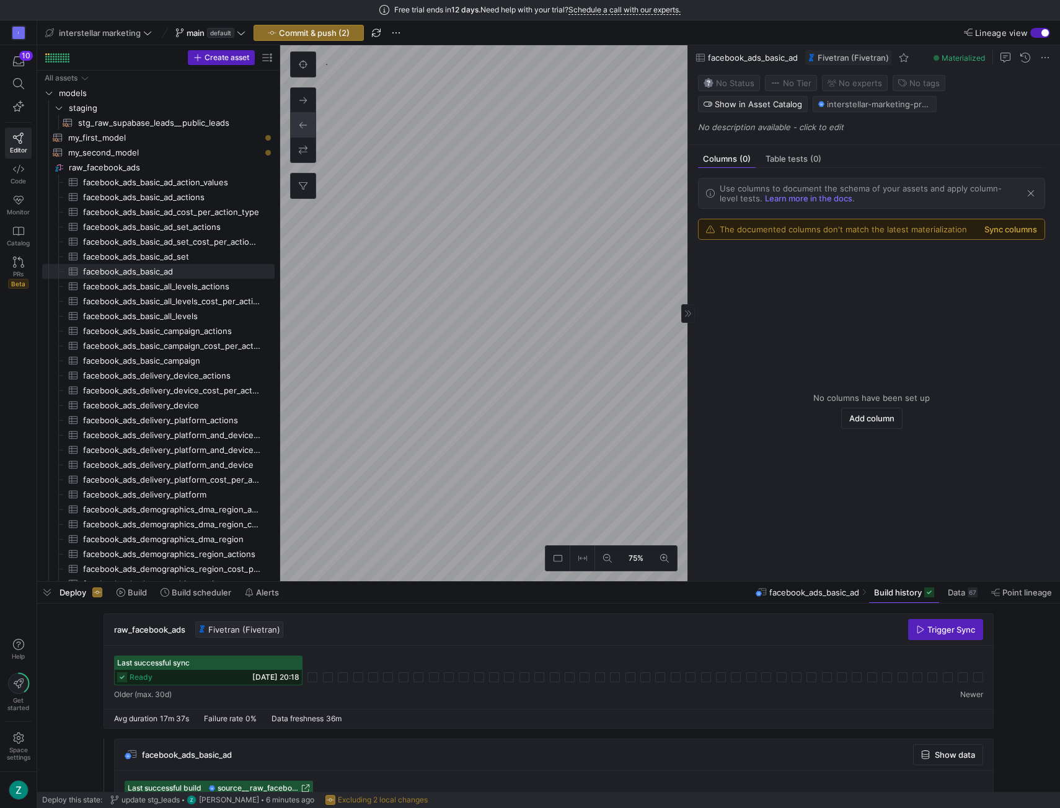
click at [1009, 226] on button "Sync columns" at bounding box center [1010, 229] width 53 height 10
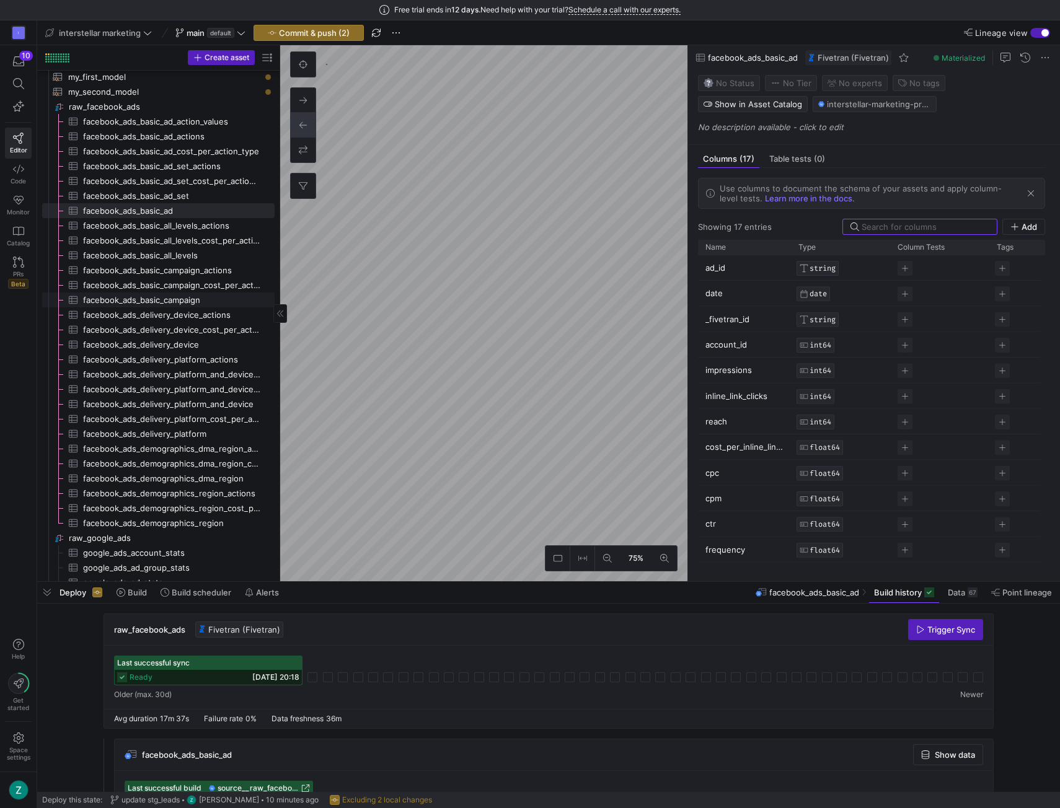
click at [212, 295] on span "facebook_ads_basic_campaign​​​​​​​​​" at bounding box center [171, 300] width 177 height 14
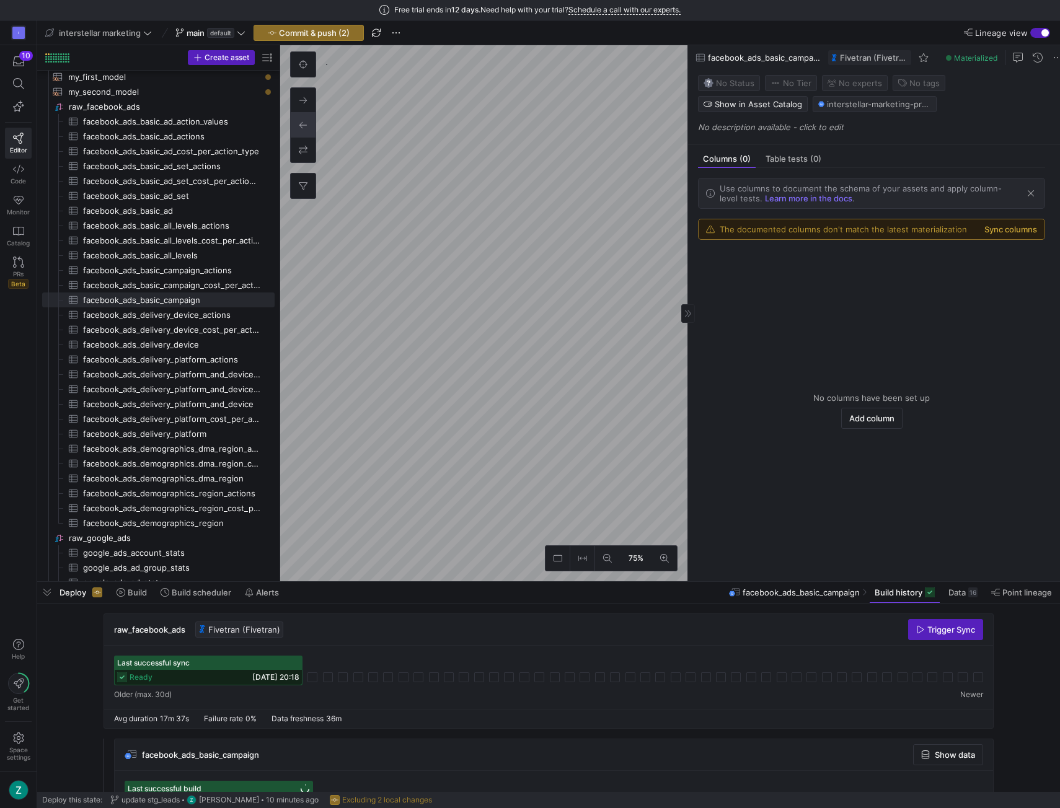
click at [1013, 234] on button "Sync columns" at bounding box center [1010, 229] width 53 height 10
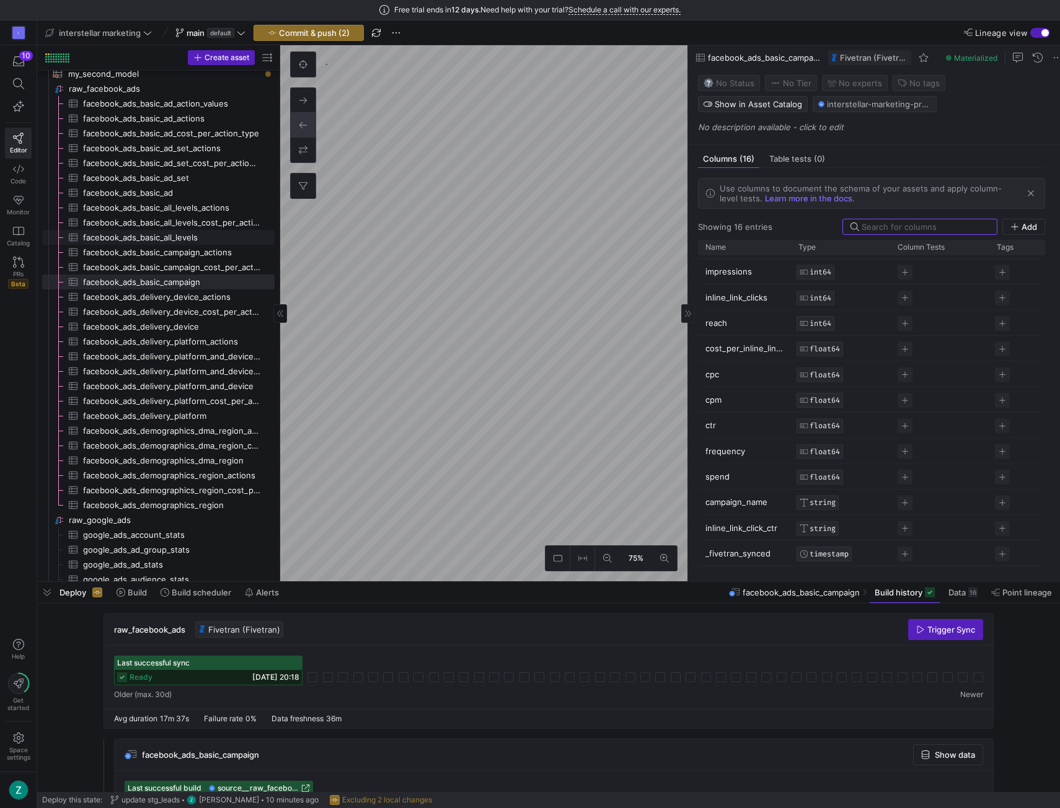
click at [193, 234] on span "facebook_ads_basic_all_levels​​​​​​​​​" at bounding box center [171, 238] width 177 height 14
